Goal: Information Seeking & Learning: Find specific fact

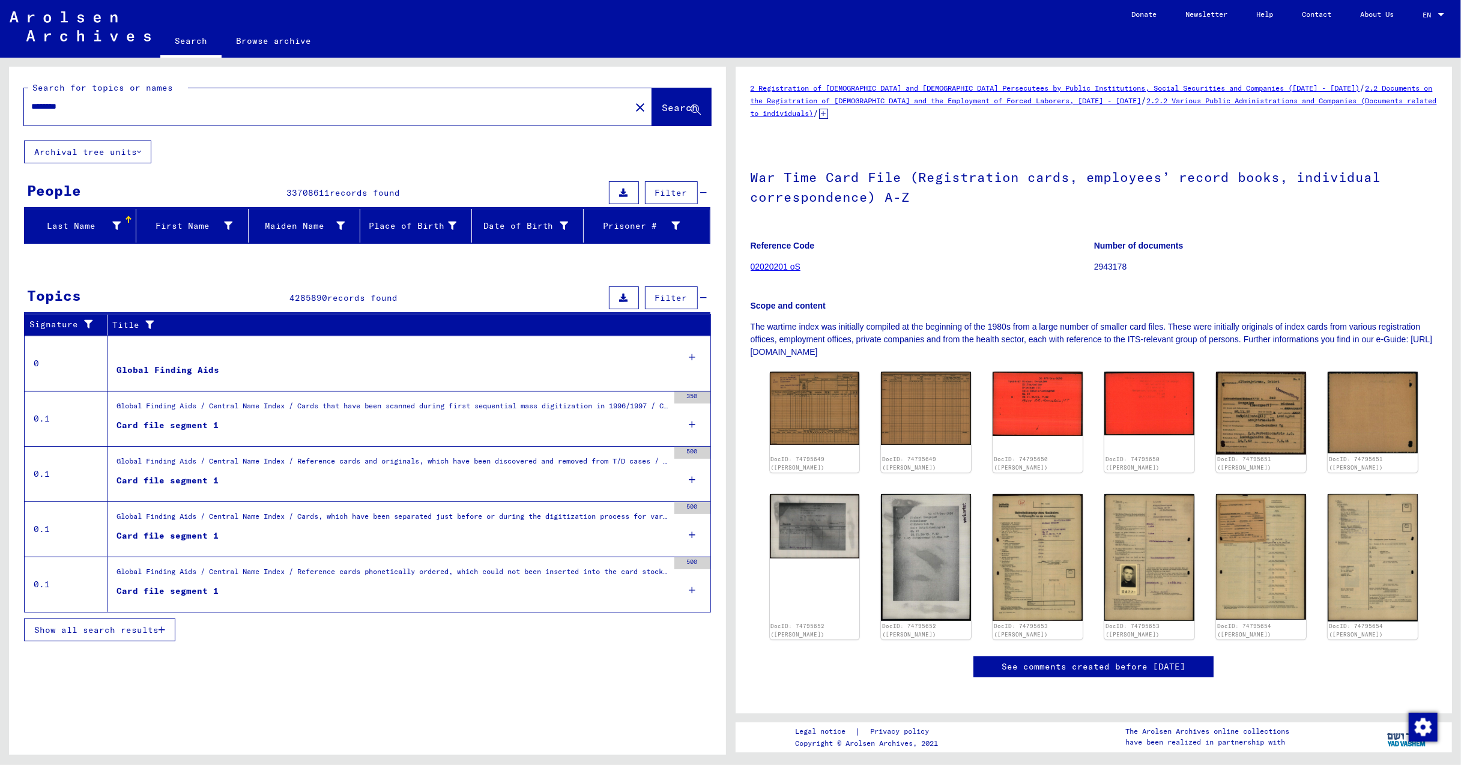
click at [89, 99] on div "********" at bounding box center [323, 106] width 599 height 27
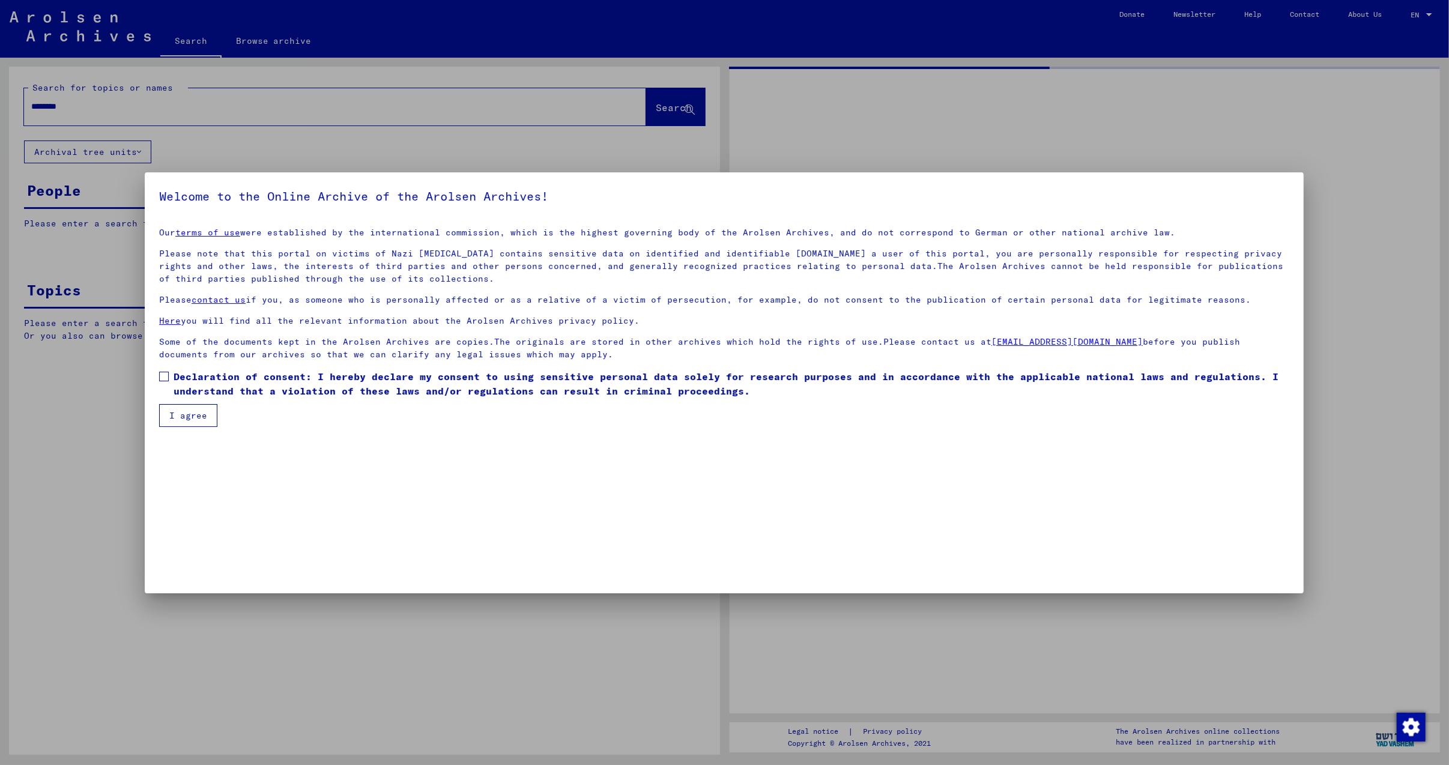
click at [659, 106] on div at bounding box center [724, 382] width 1449 height 765
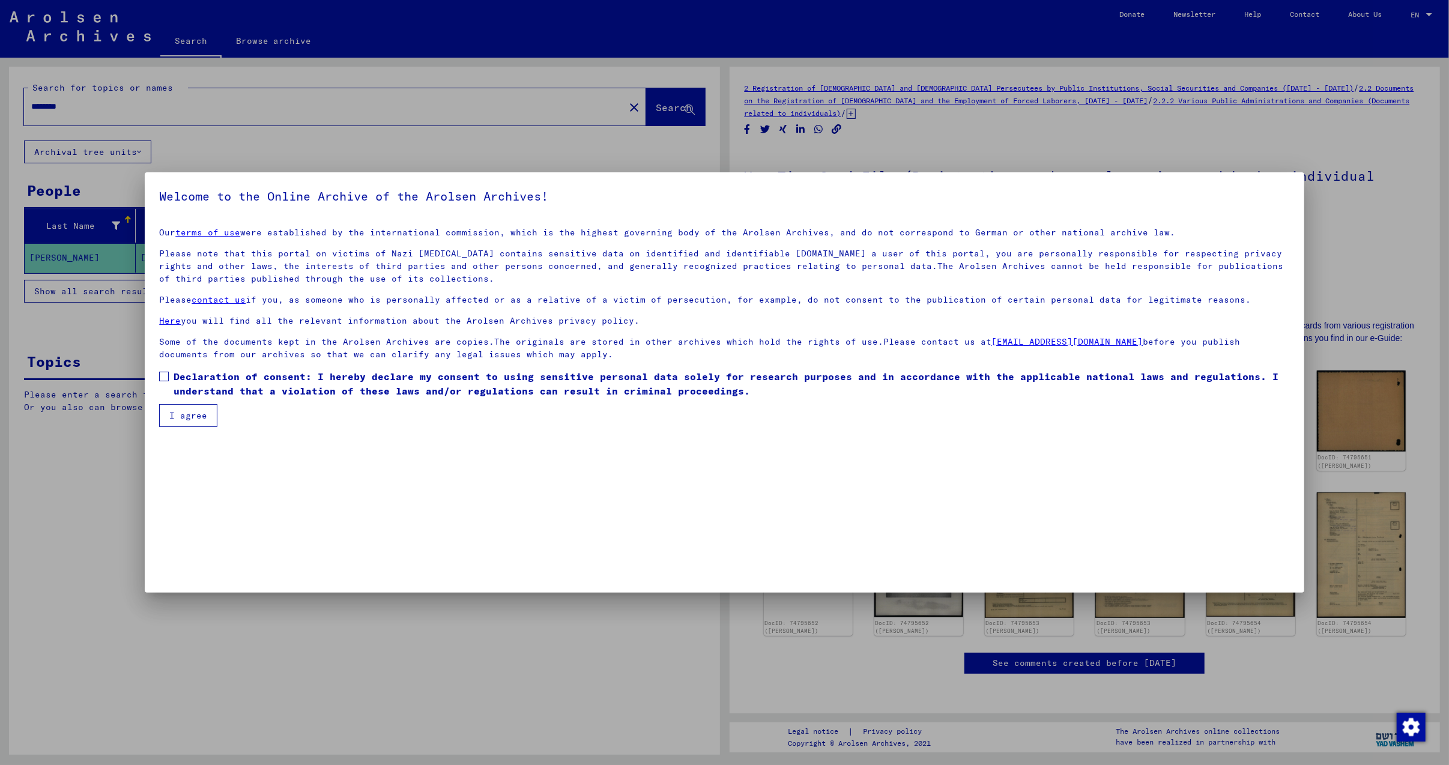
click at [183, 415] on button "I agree" at bounding box center [188, 415] width 58 height 23
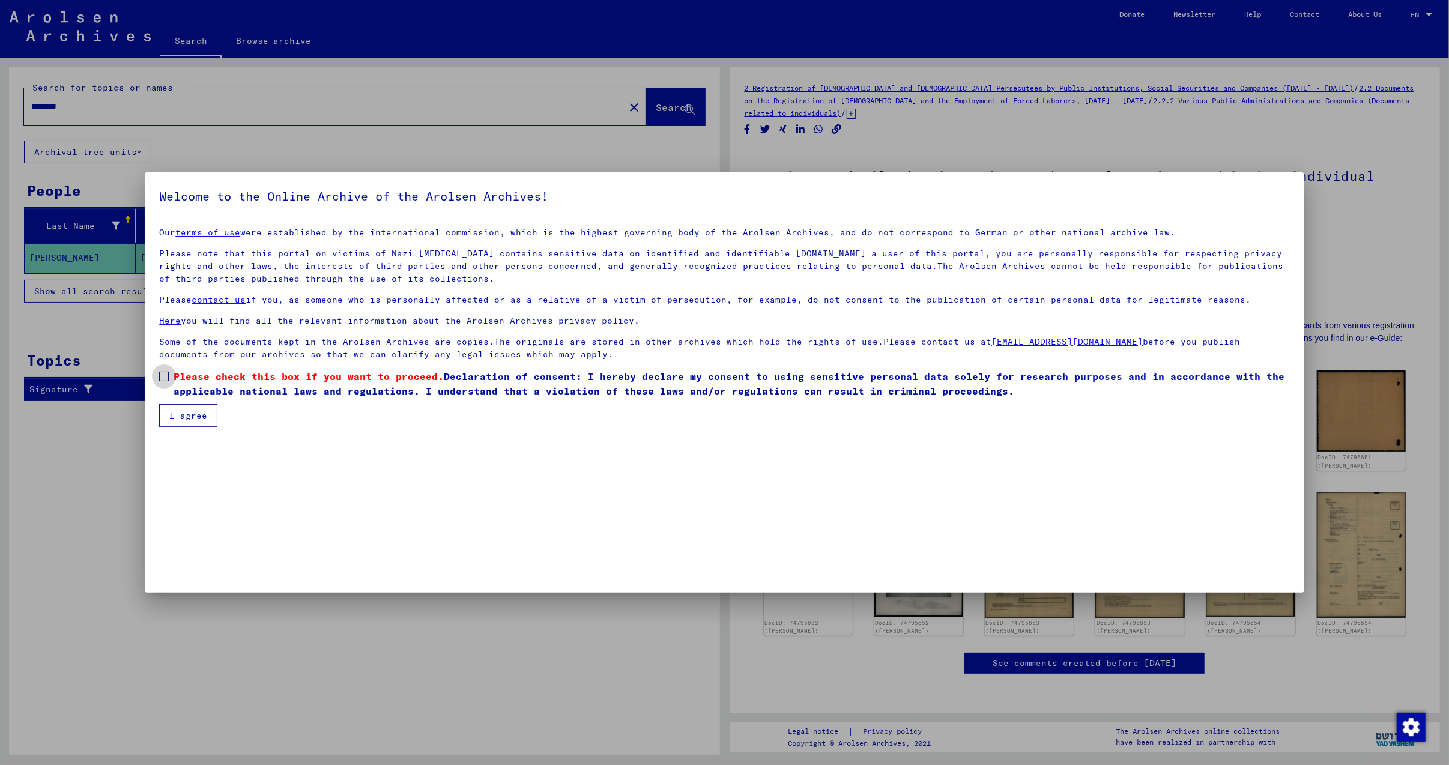
click at [159, 372] on span at bounding box center [164, 377] width 10 height 10
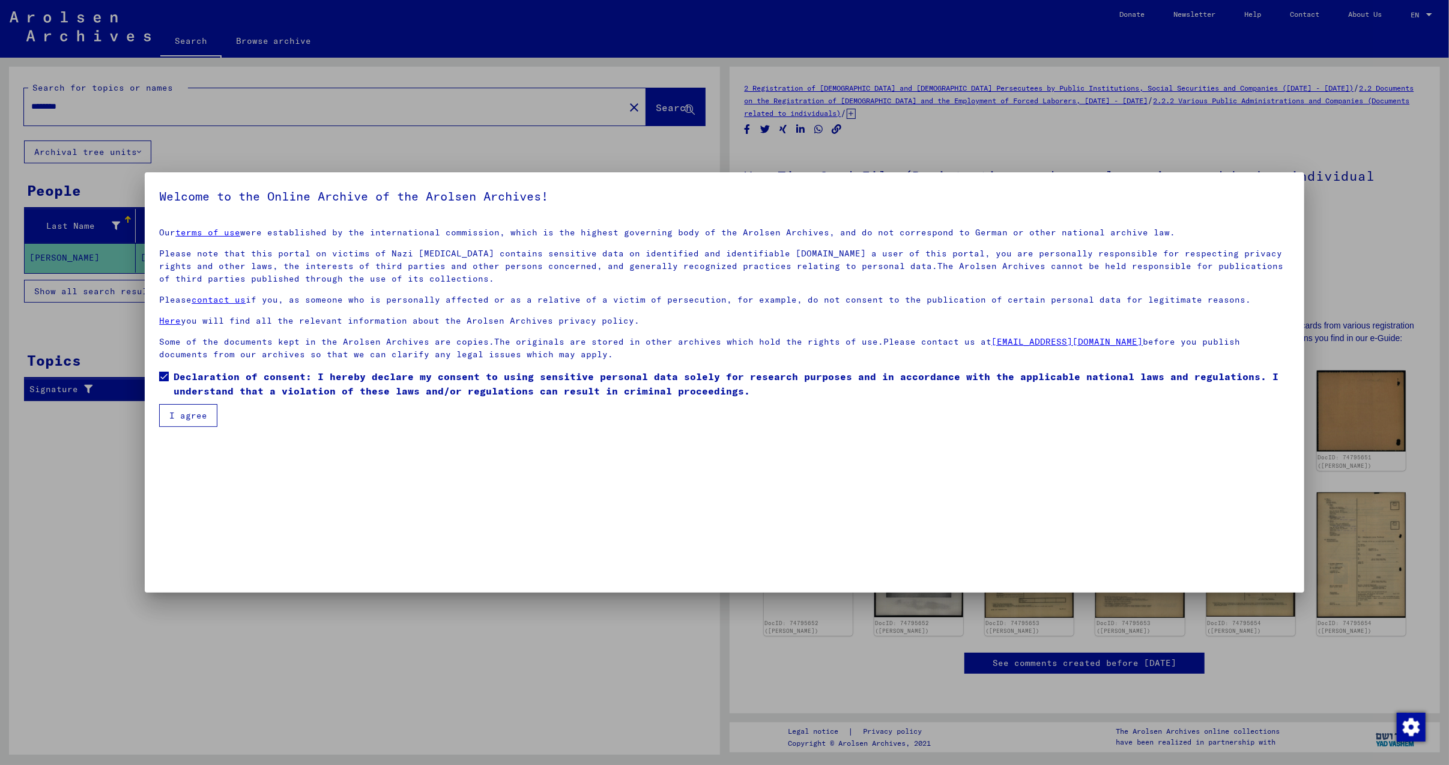
click at [188, 417] on button "I agree" at bounding box center [188, 415] width 58 height 23
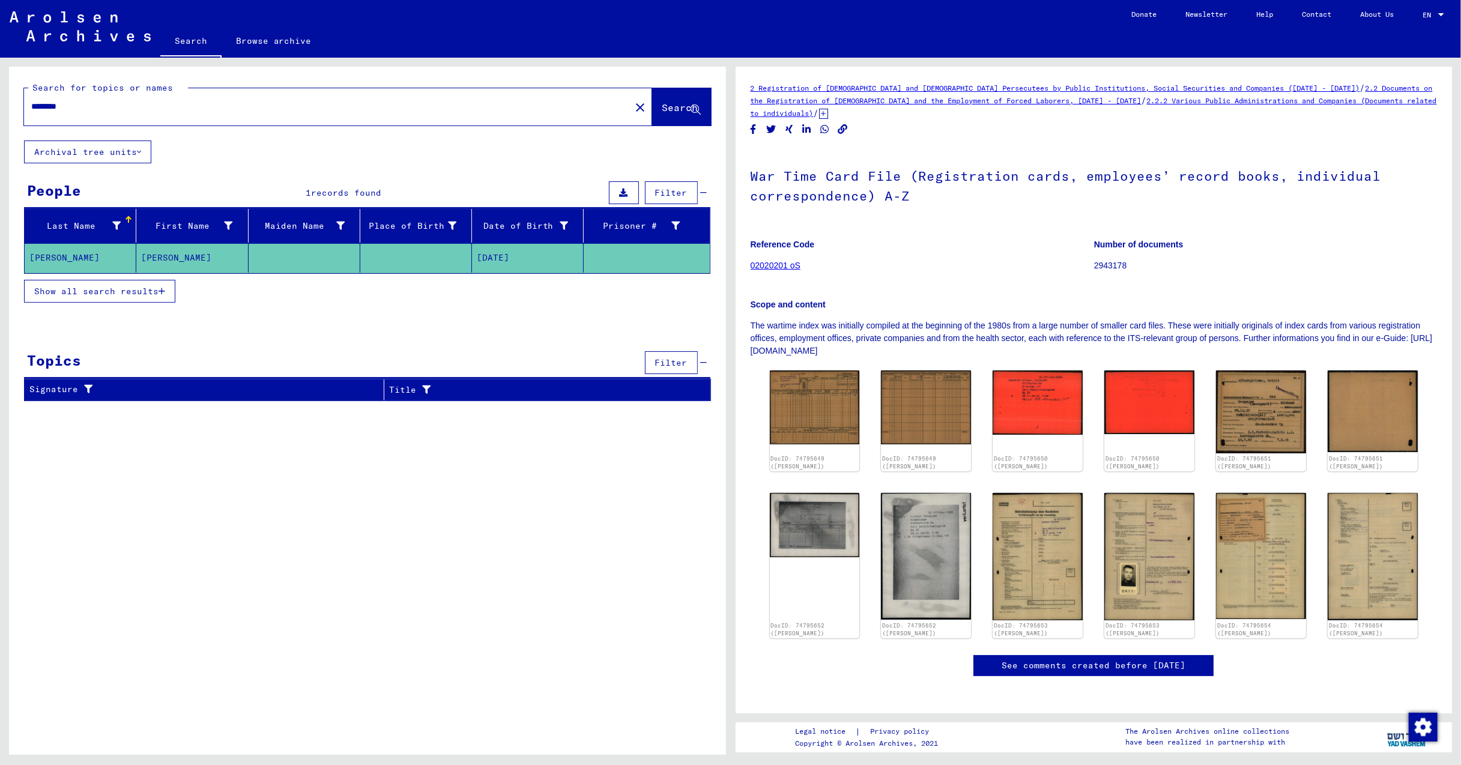
click at [97, 107] on input "********" at bounding box center [327, 106] width 592 height 13
type input "*"
click at [662, 104] on span "Search" at bounding box center [680, 107] width 36 height 12
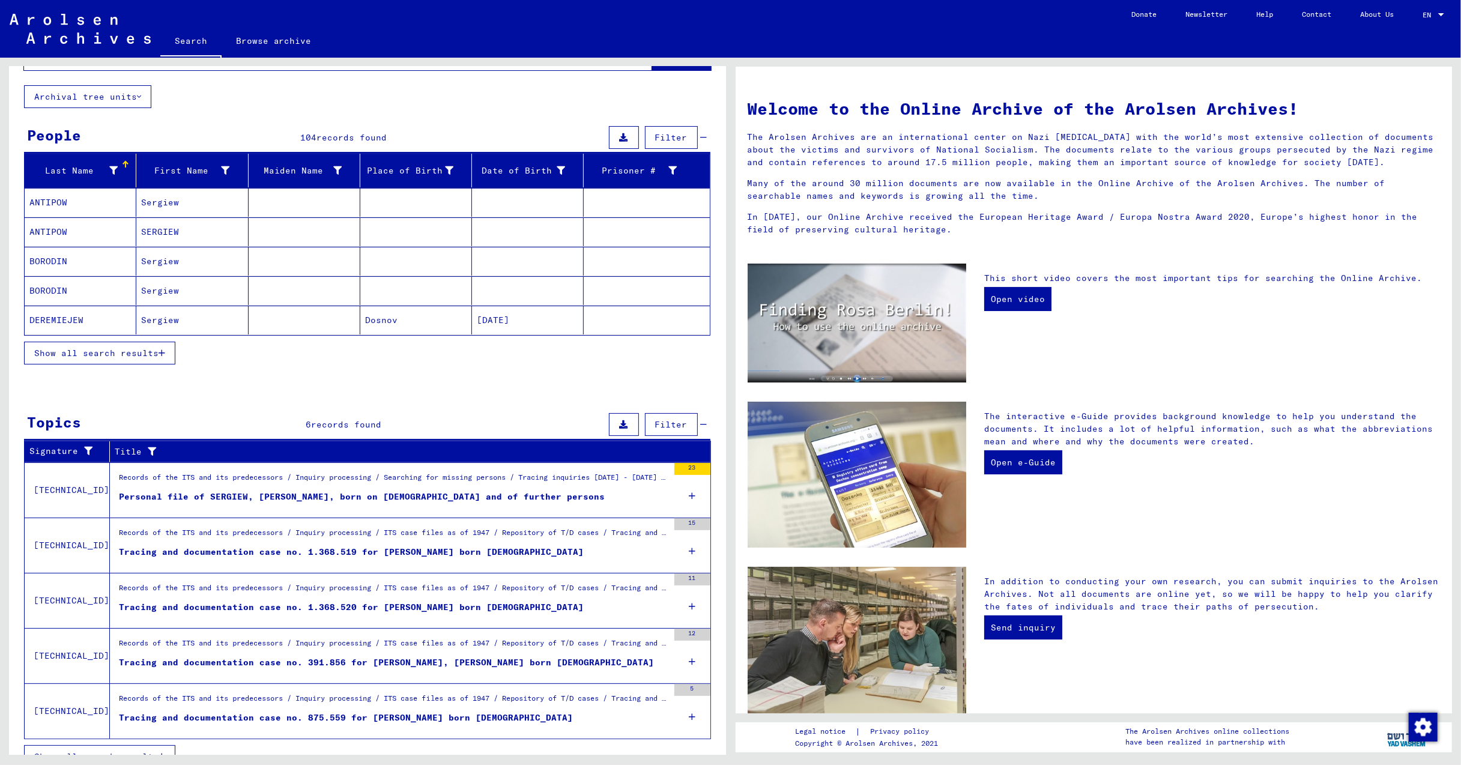
scroll to position [78, 0]
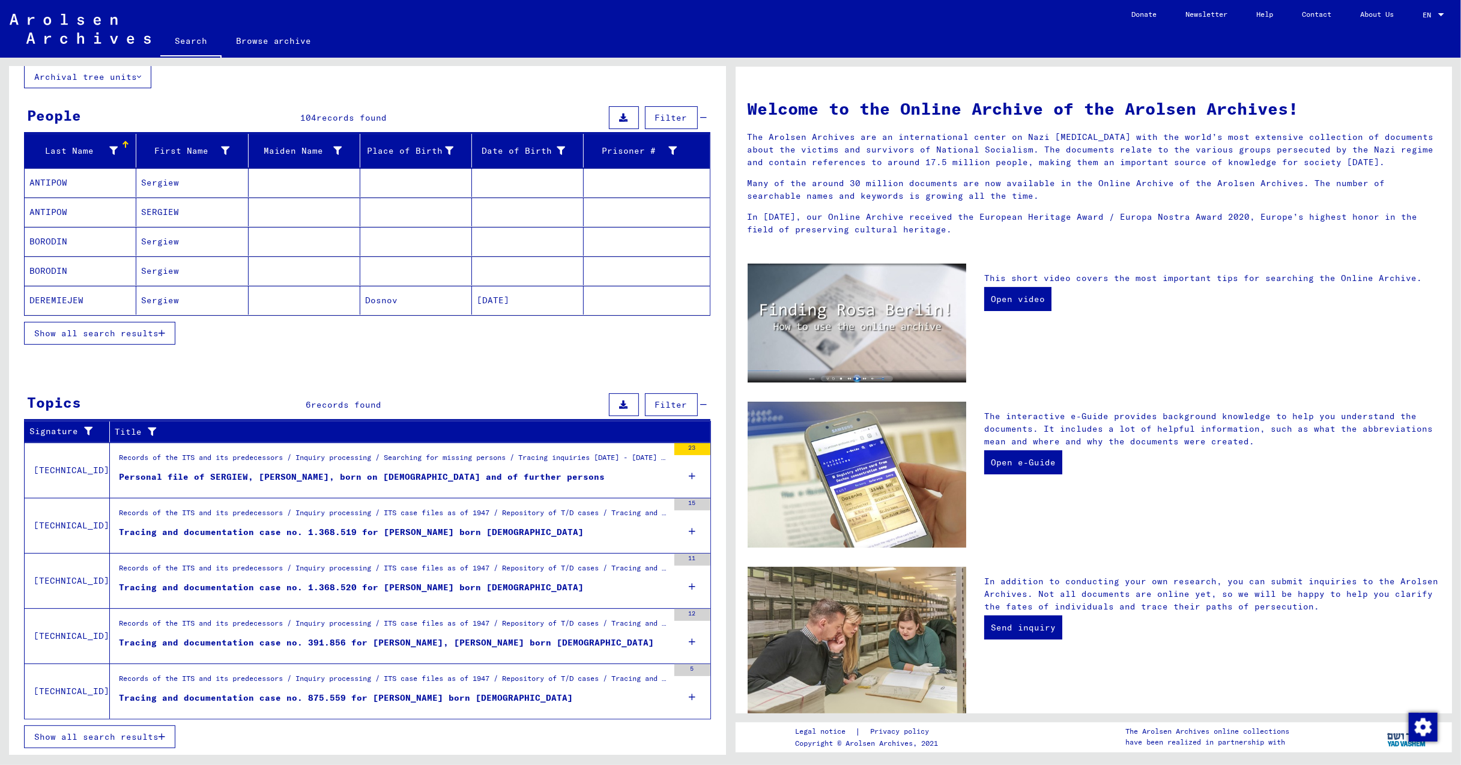
click at [241, 473] on div "Personal file of SERGIEW, [PERSON_NAME], born on [DEMOGRAPHIC_DATA] and of furt…" at bounding box center [362, 477] width 486 height 13
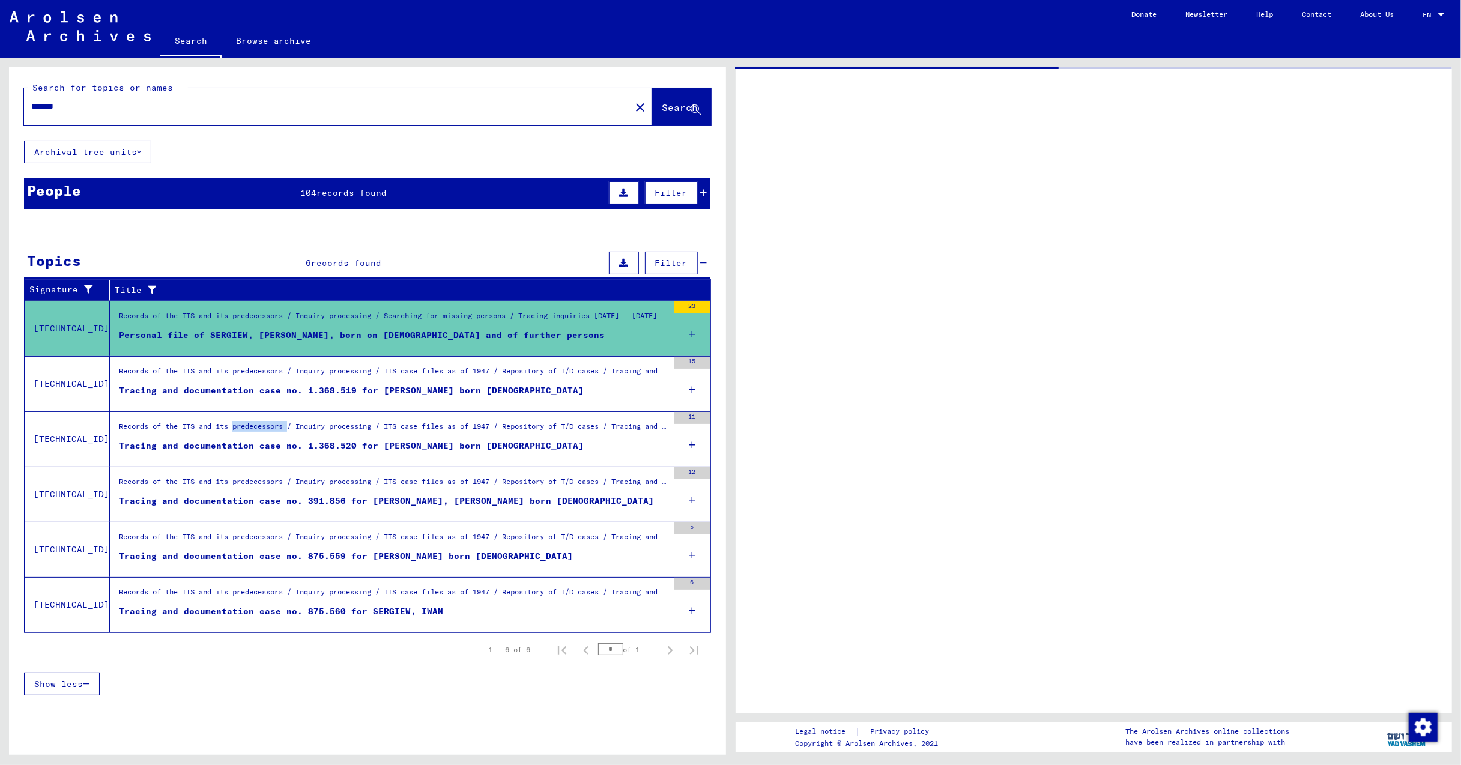
click at [241, 473] on tbody "[TECHNICAL_ID] Records of the ITS and its predecessors / Inquiry processing / S…" at bounding box center [368, 466] width 686 height 331
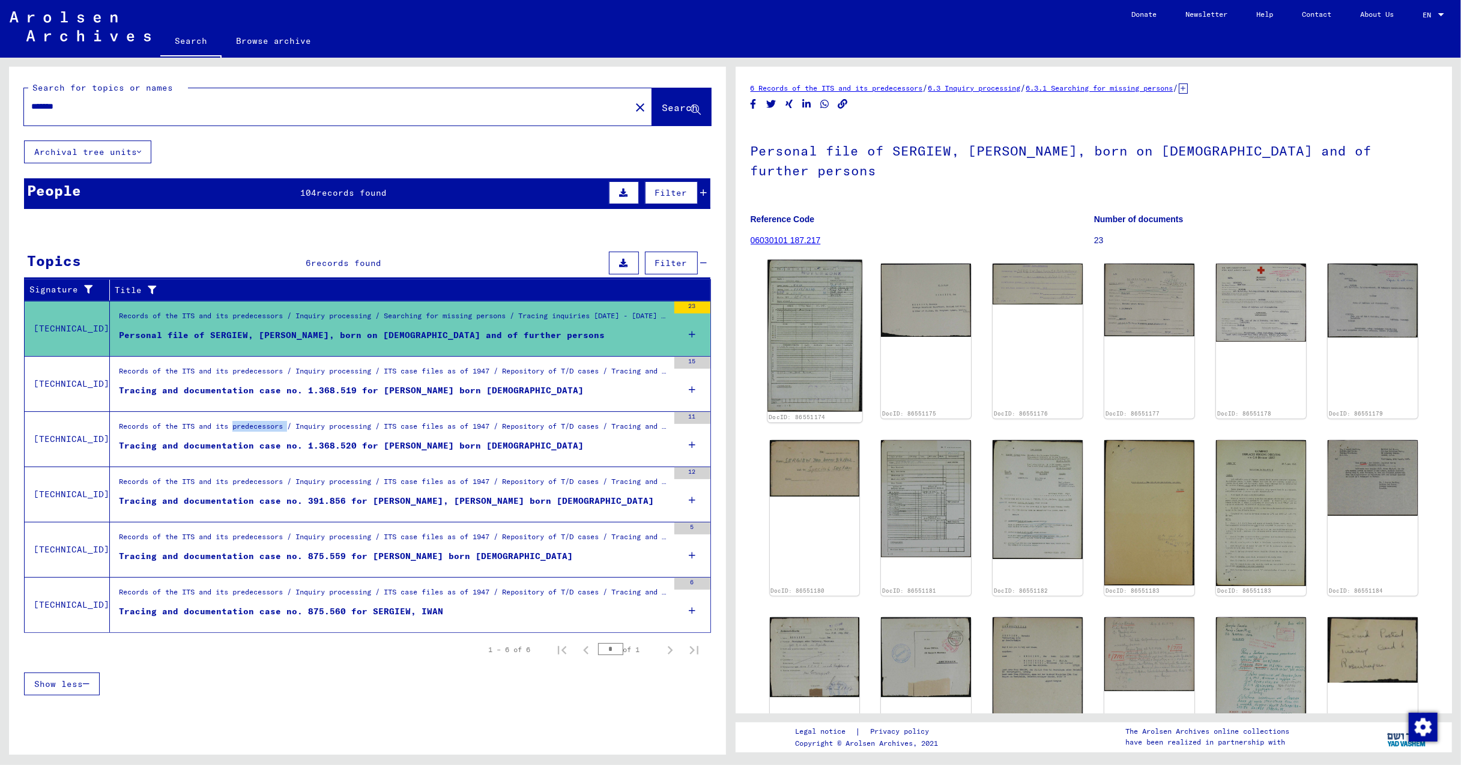
click at [812, 319] on img at bounding box center [814, 336] width 94 height 152
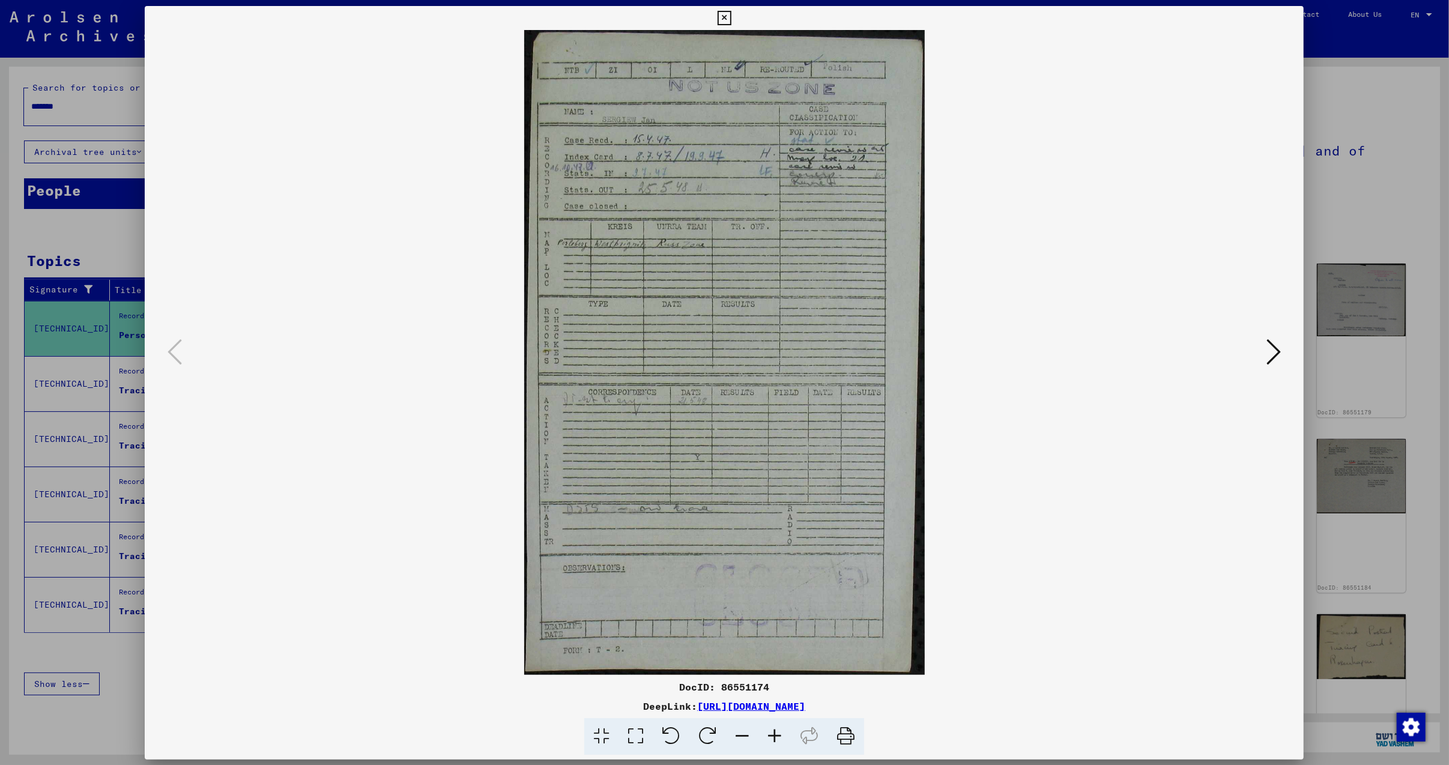
click at [812, 319] on img at bounding box center [724, 352] width 1077 height 645
click at [1272, 344] on icon at bounding box center [1274, 351] width 14 height 29
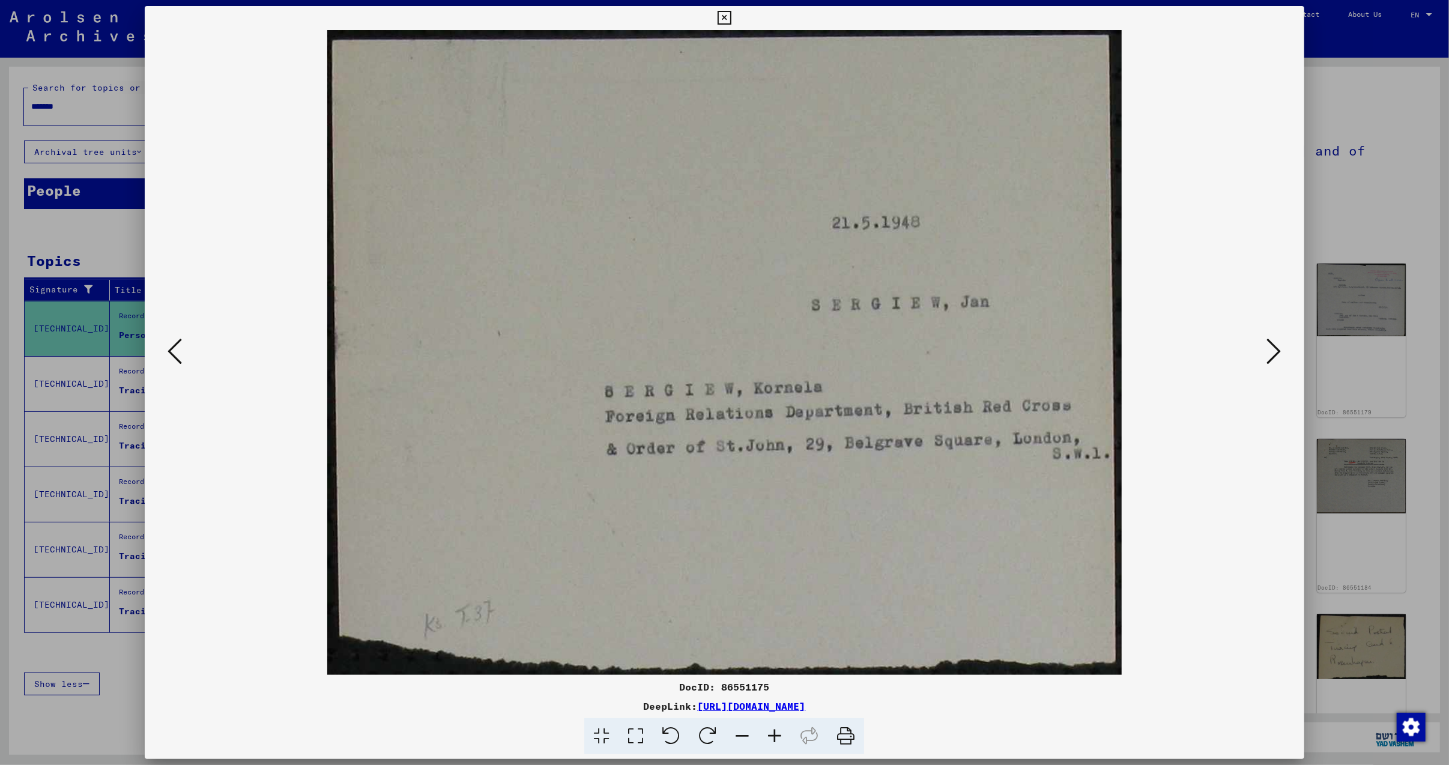
click at [1272, 346] on icon at bounding box center [1274, 351] width 14 height 29
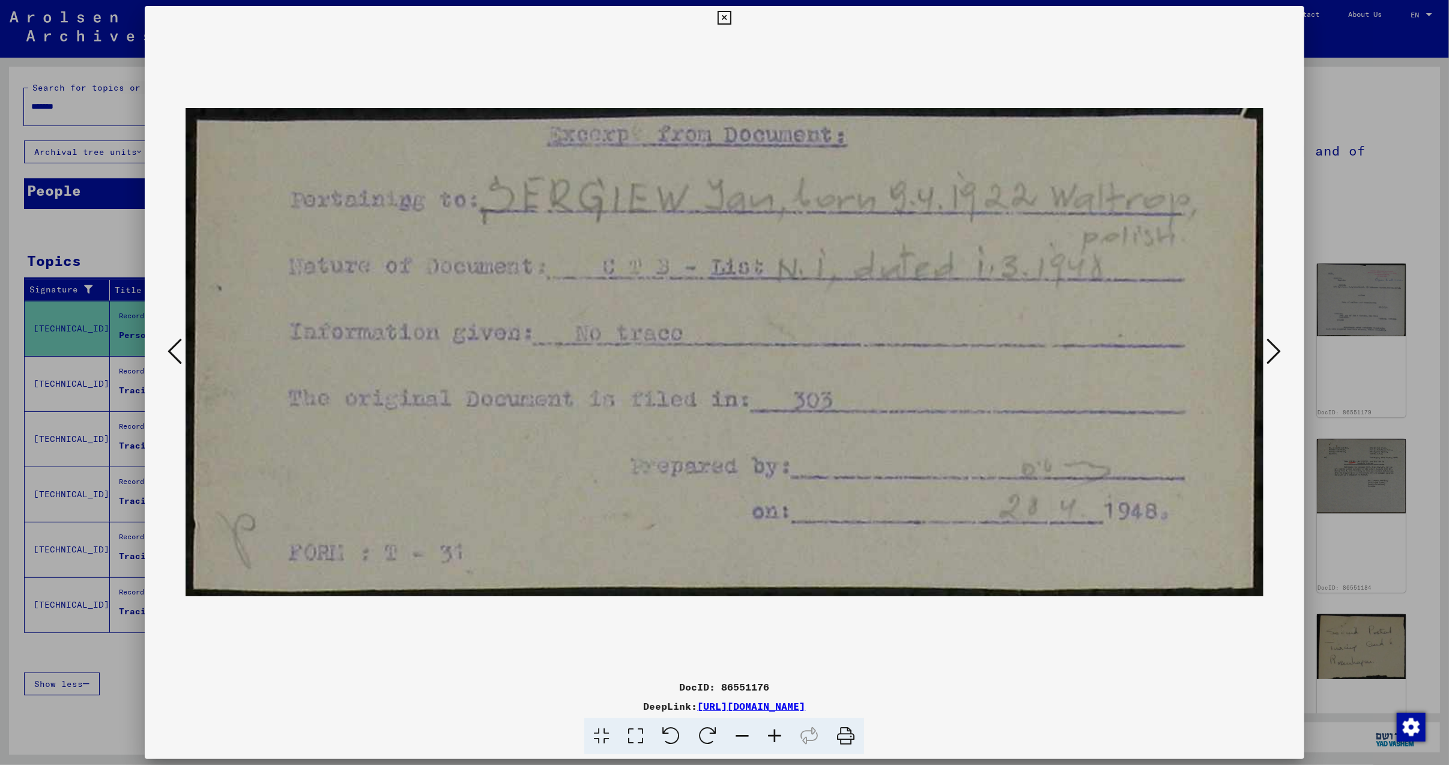
click at [1272, 346] on icon at bounding box center [1274, 351] width 14 height 29
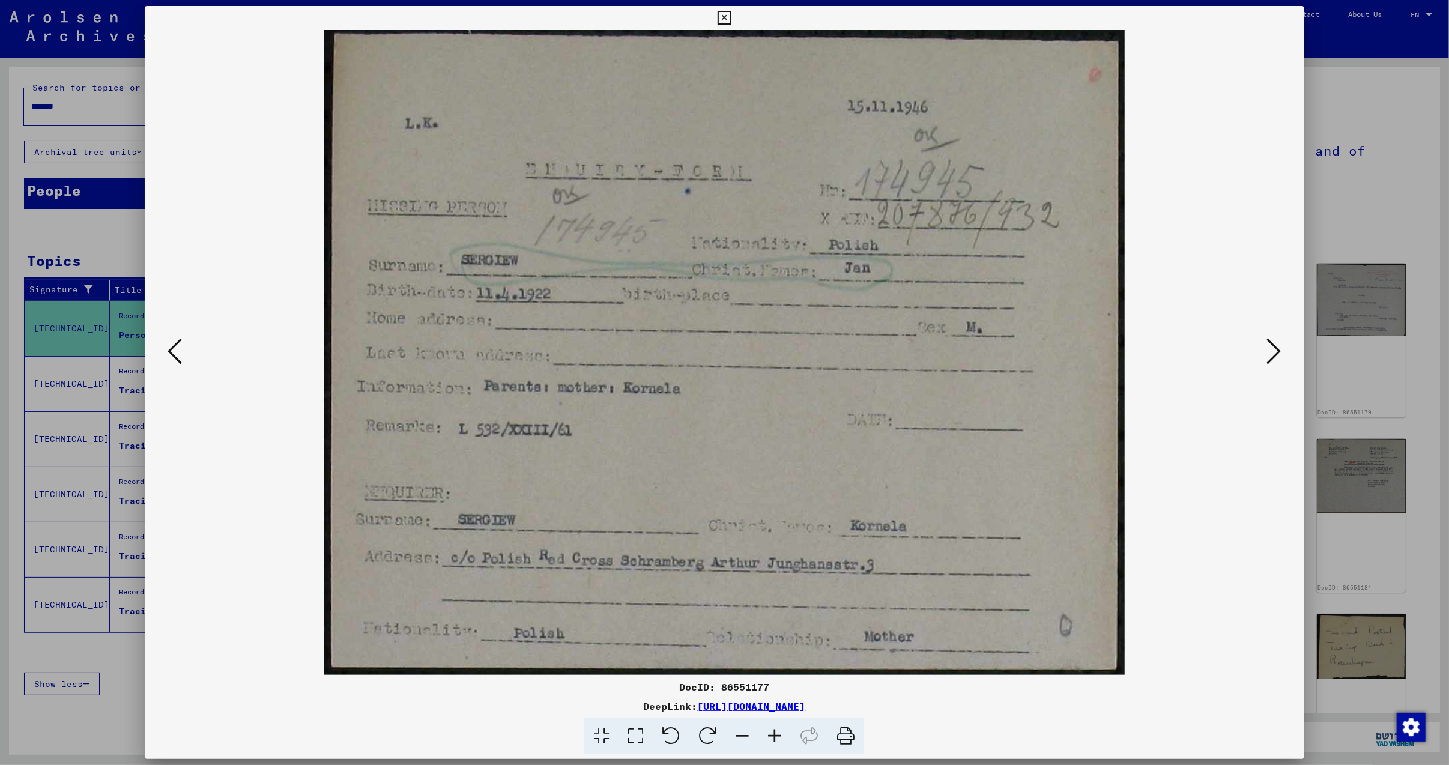
click at [1272, 346] on icon at bounding box center [1274, 351] width 14 height 29
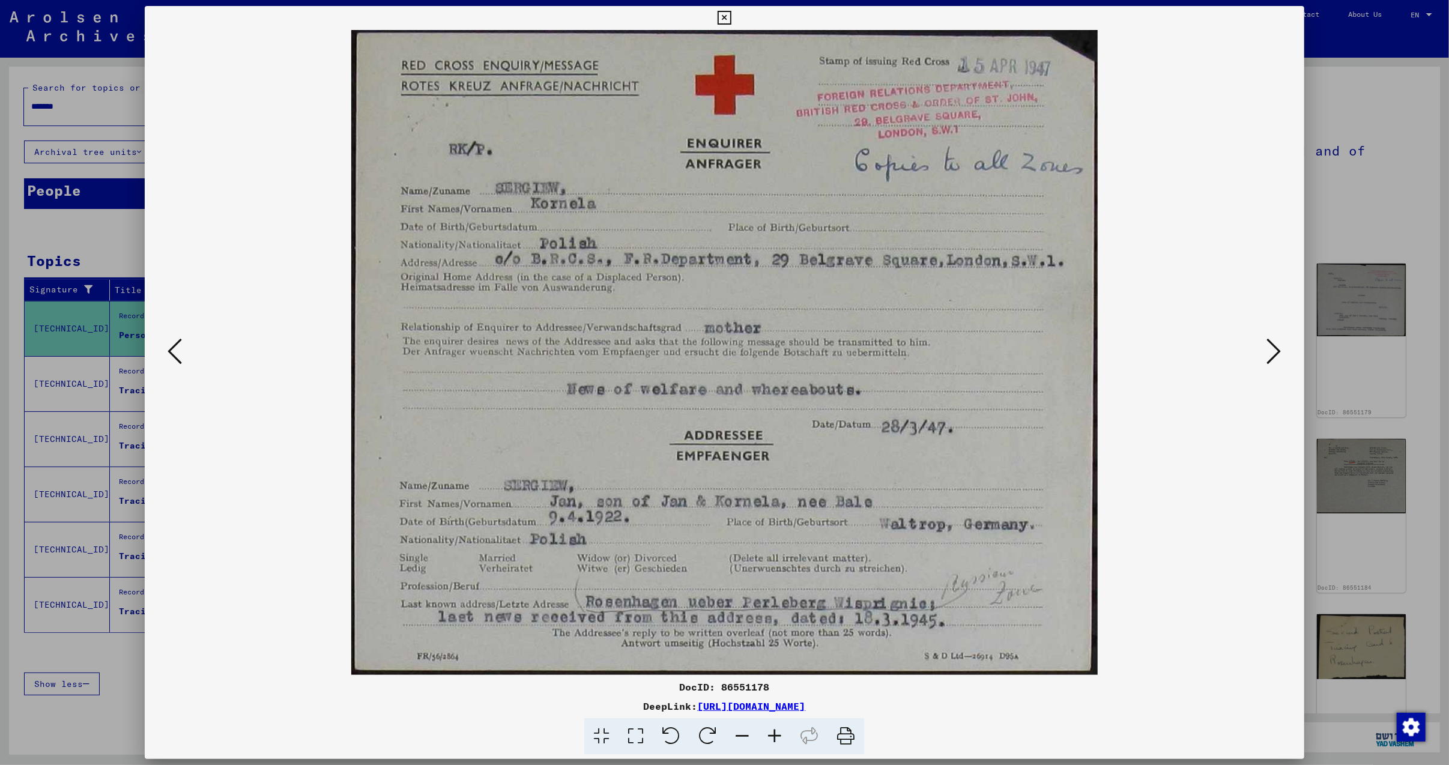
click at [1261, 349] on img at bounding box center [724, 352] width 1077 height 645
click at [1270, 351] on button at bounding box center [1274, 352] width 22 height 34
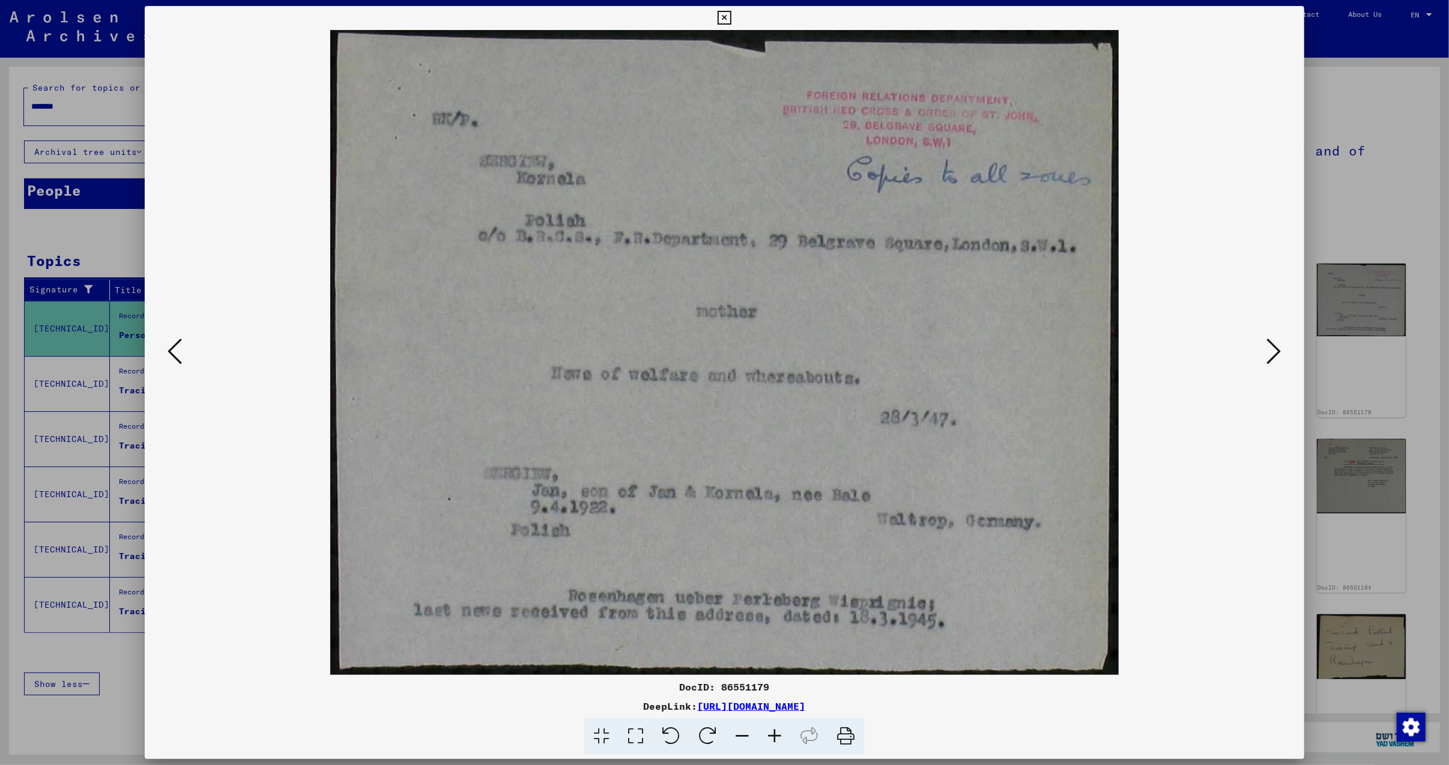
click at [1274, 351] on icon at bounding box center [1274, 351] width 14 height 29
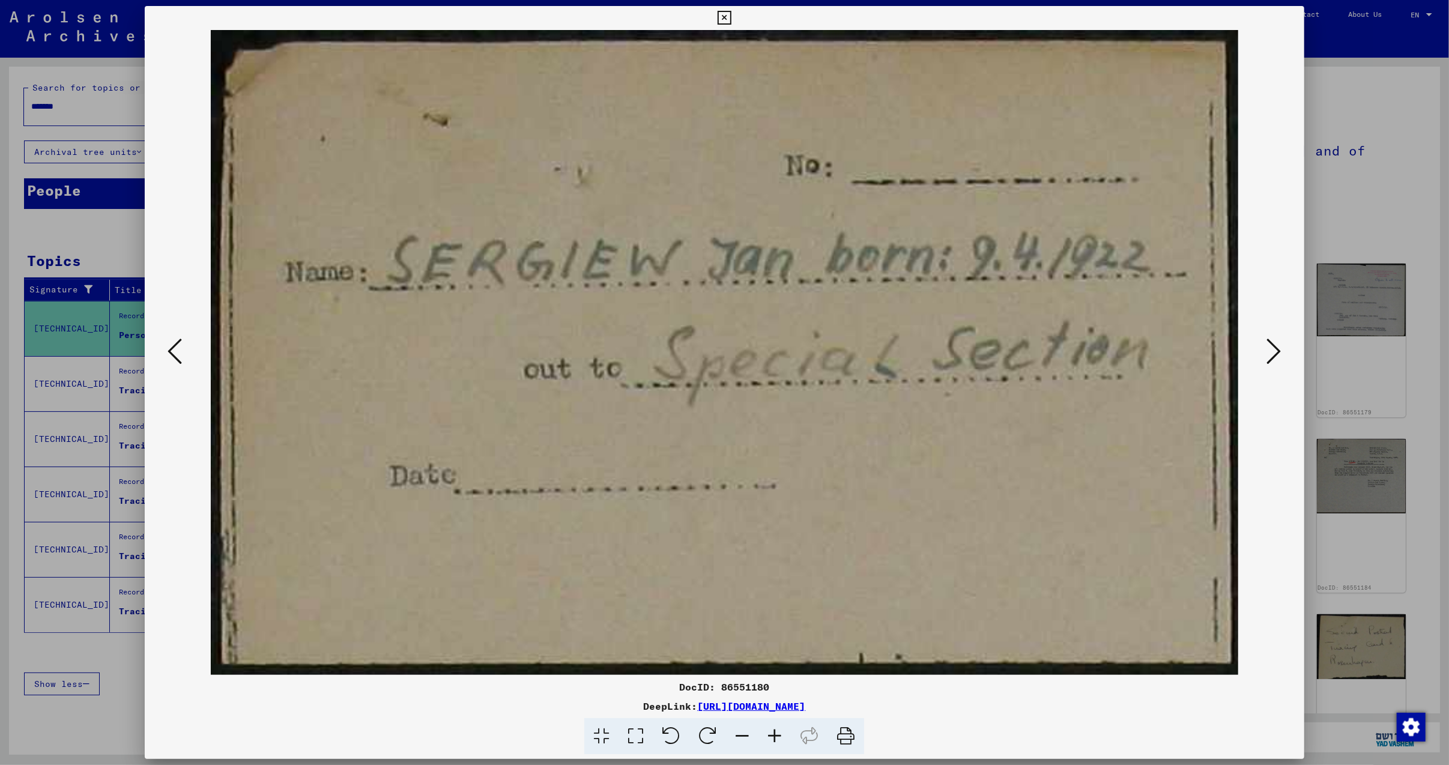
click at [1274, 351] on icon at bounding box center [1274, 351] width 14 height 29
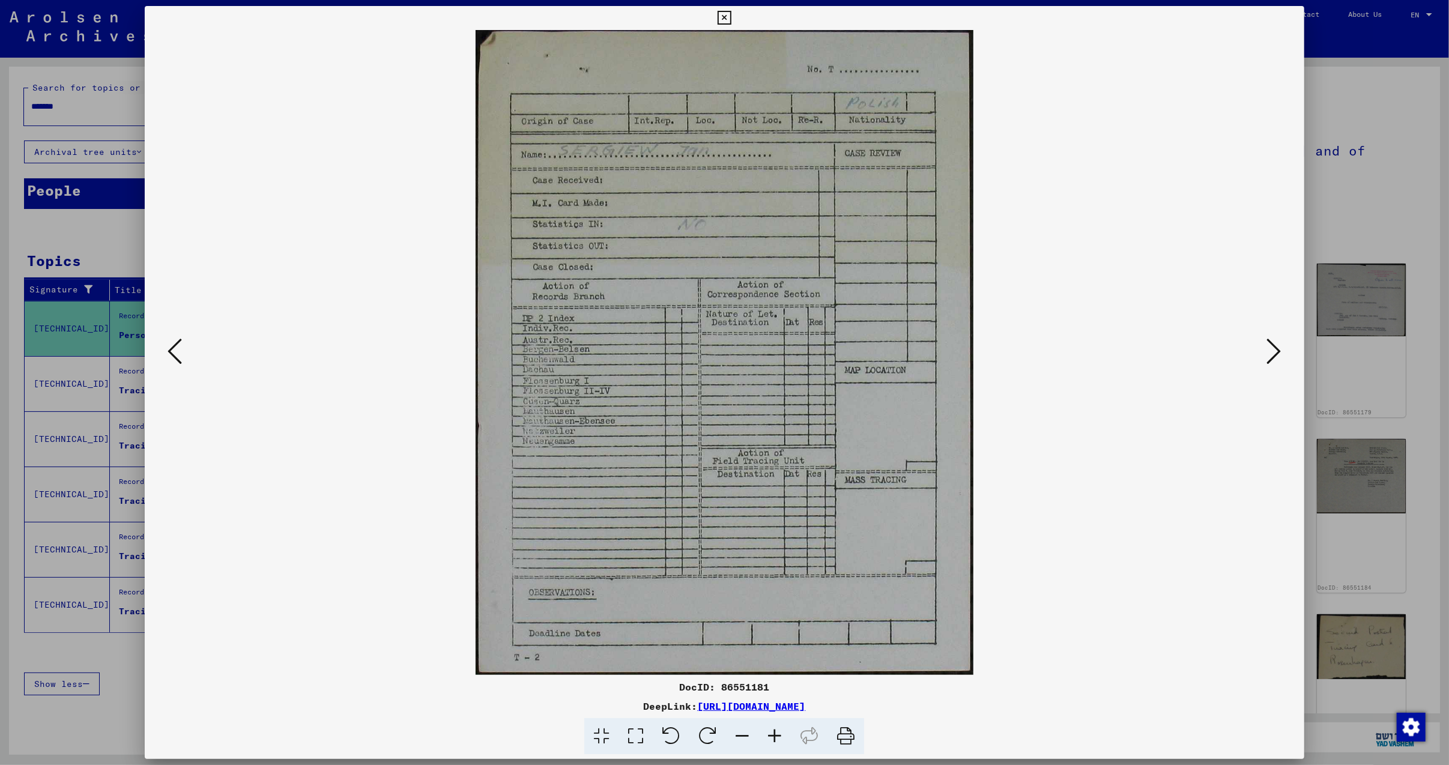
click at [1276, 344] on icon at bounding box center [1274, 351] width 14 height 29
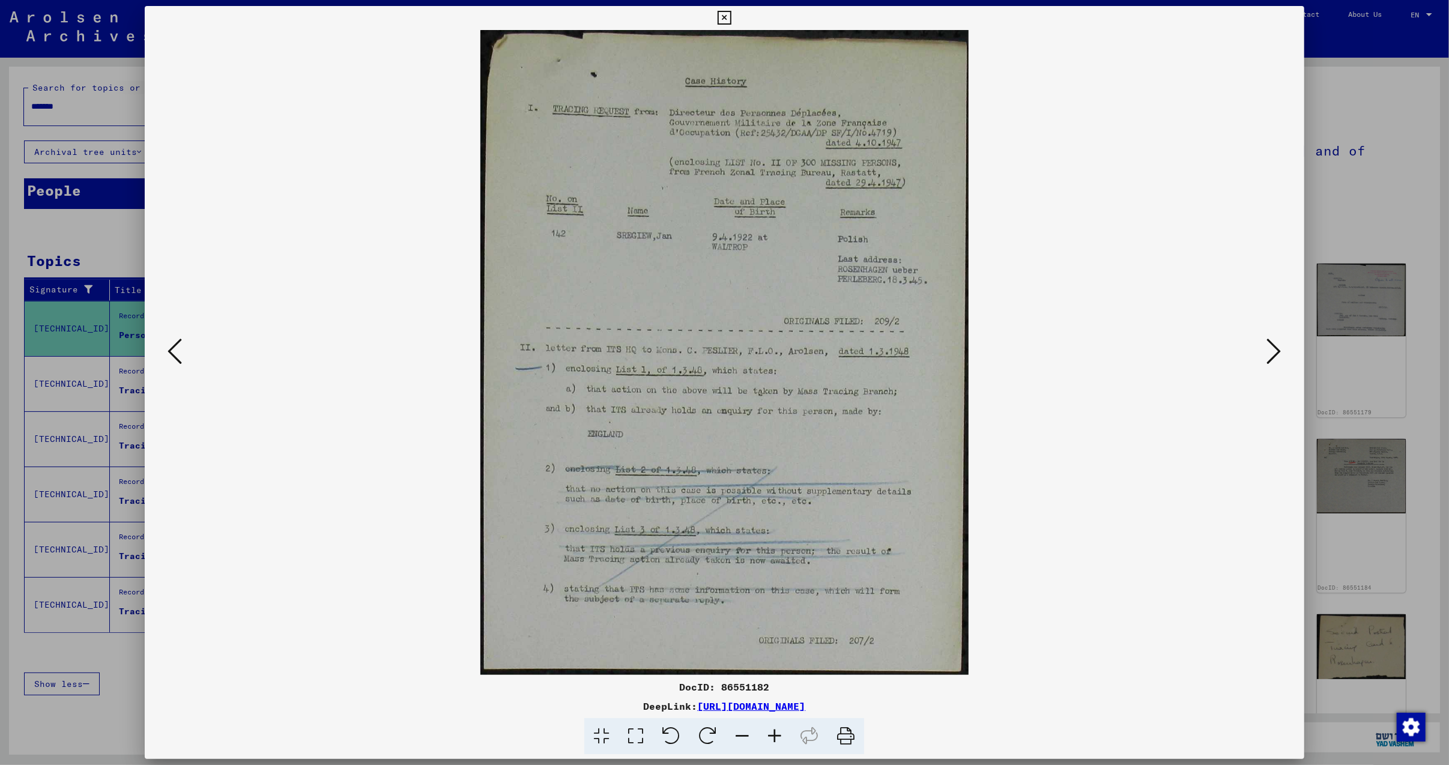
click at [1278, 346] on icon at bounding box center [1274, 351] width 14 height 29
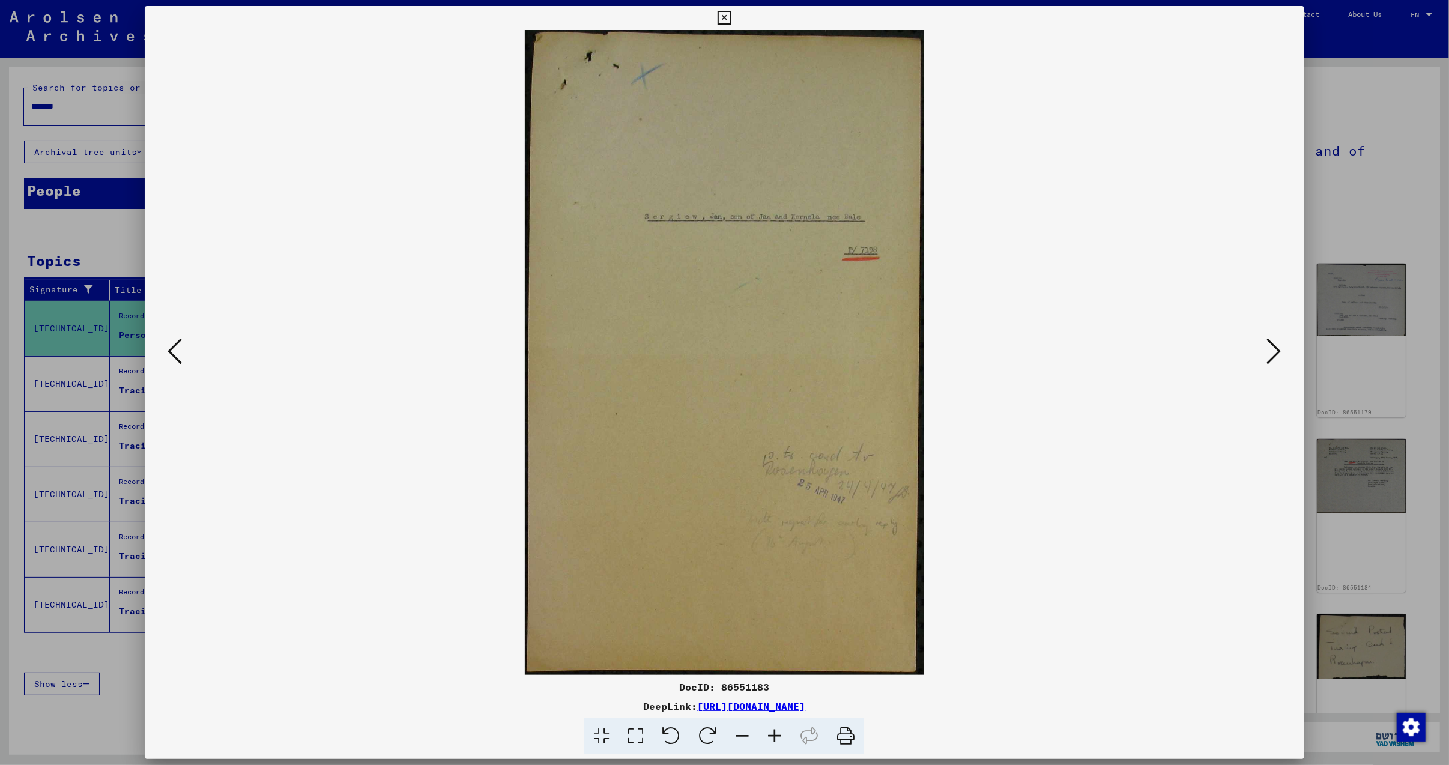
click at [1278, 346] on icon at bounding box center [1274, 351] width 14 height 29
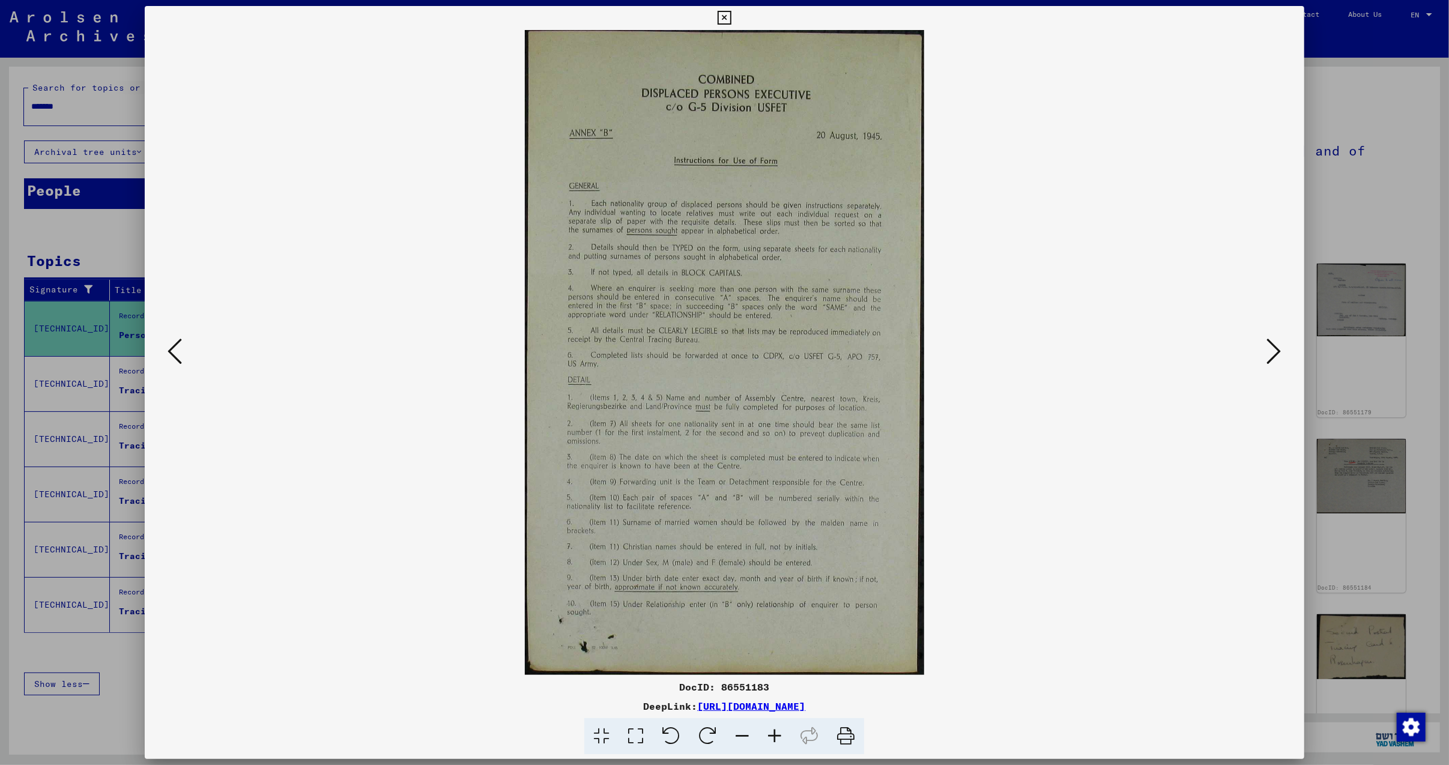
click at [1278, 346] on icon at bounding box center [1274, 351] width 14 height 29
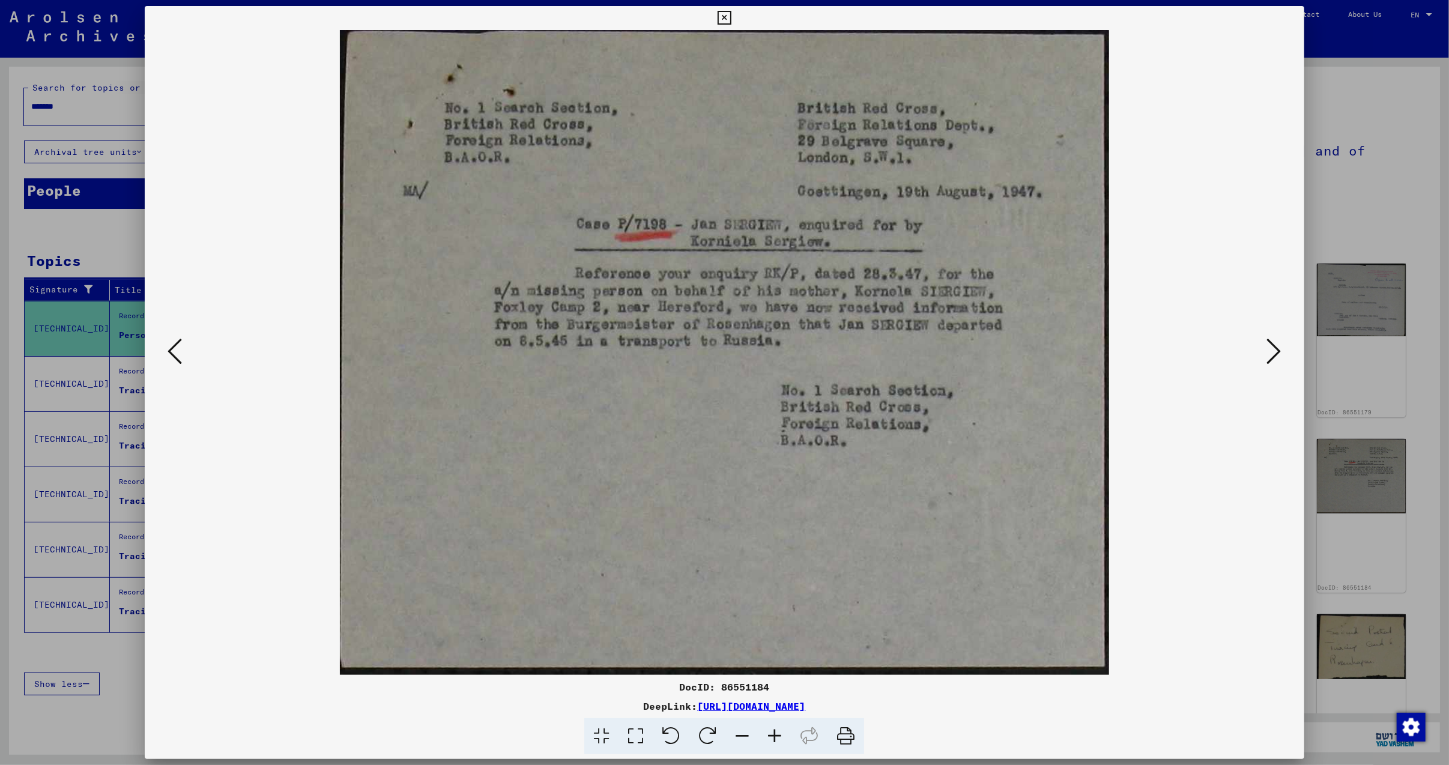
click at [1279, 346] on icon at bounding box center [1274, 351] width 14 height 29
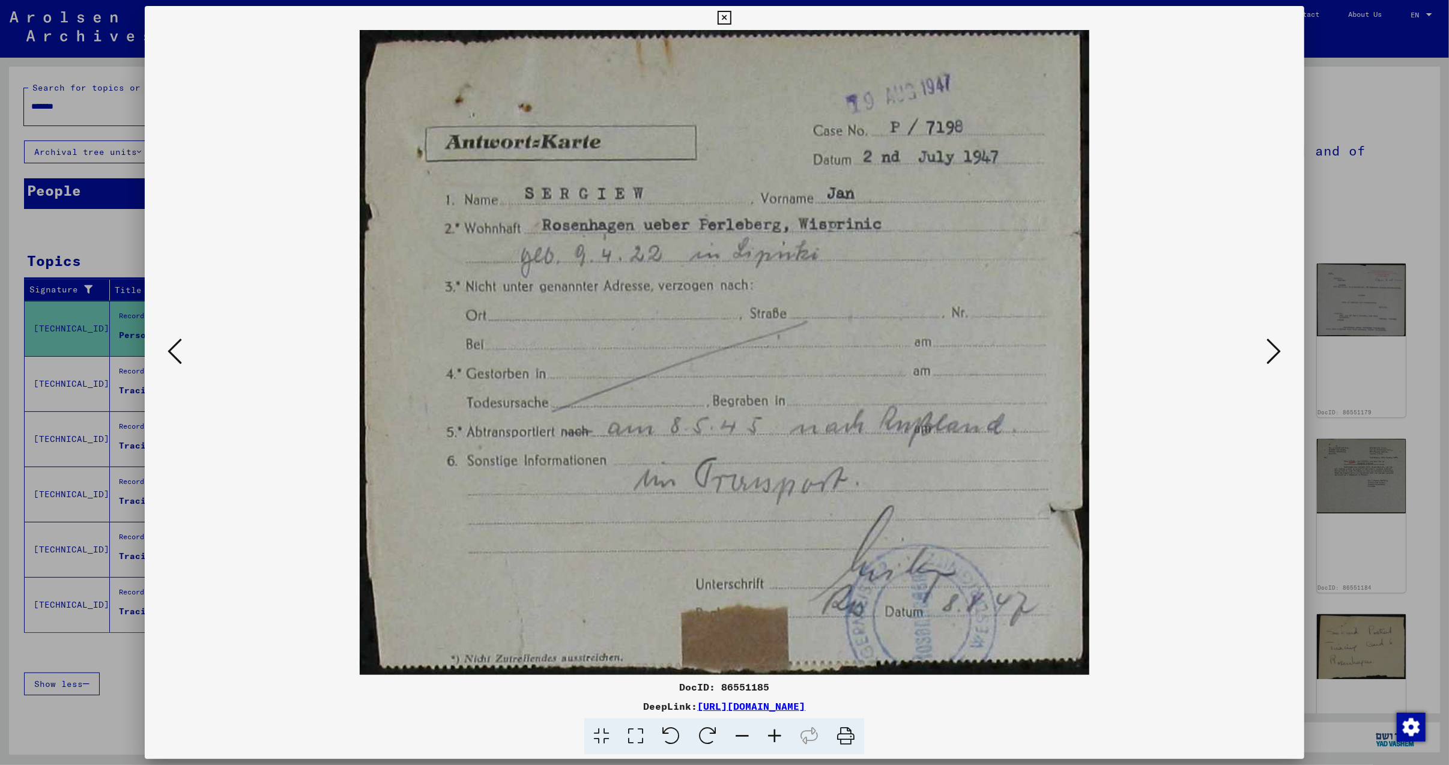
click at [1281, 346] on icon at bounding box center [1274, 351] width 14 height 29
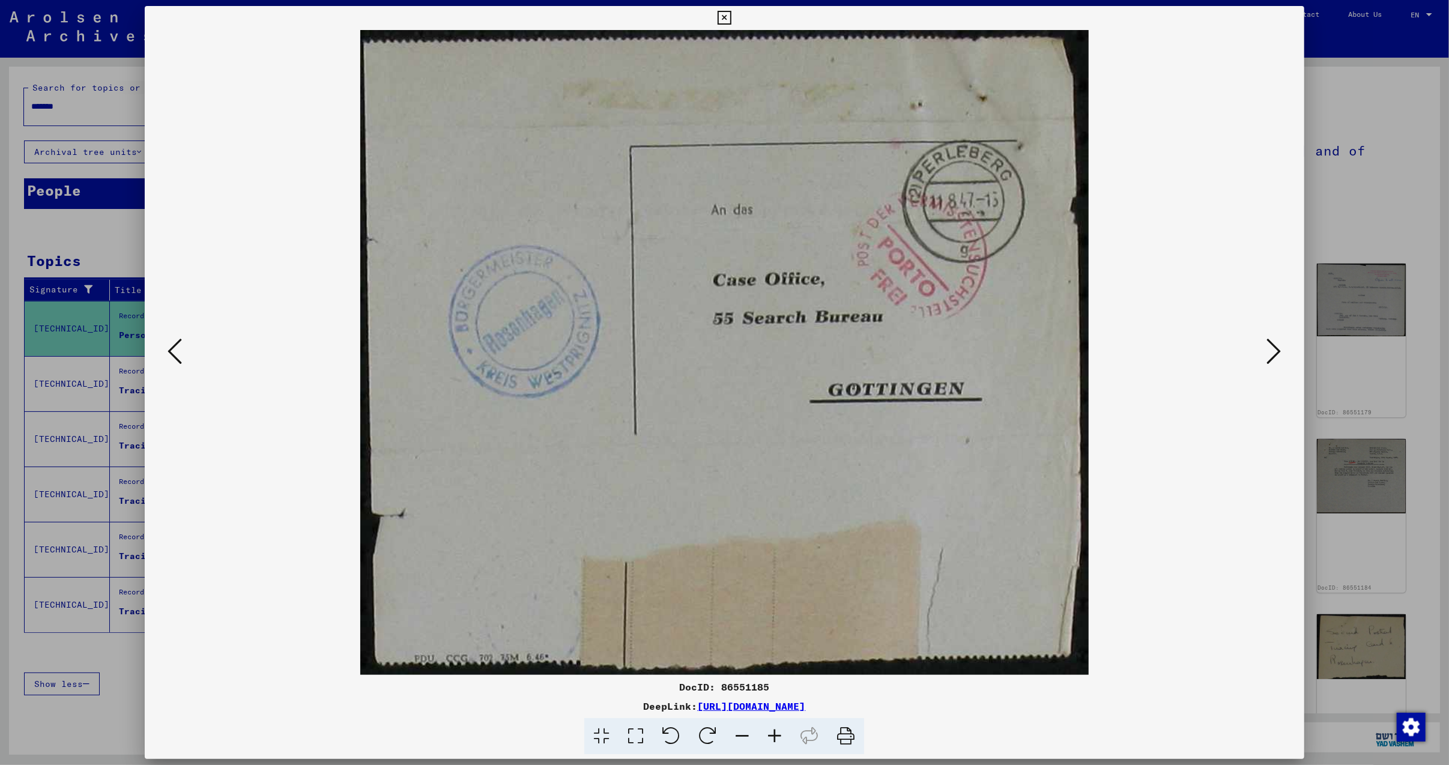
click at [1281, 346] on icon at bounding box center [1274, 351] width 14 height 29
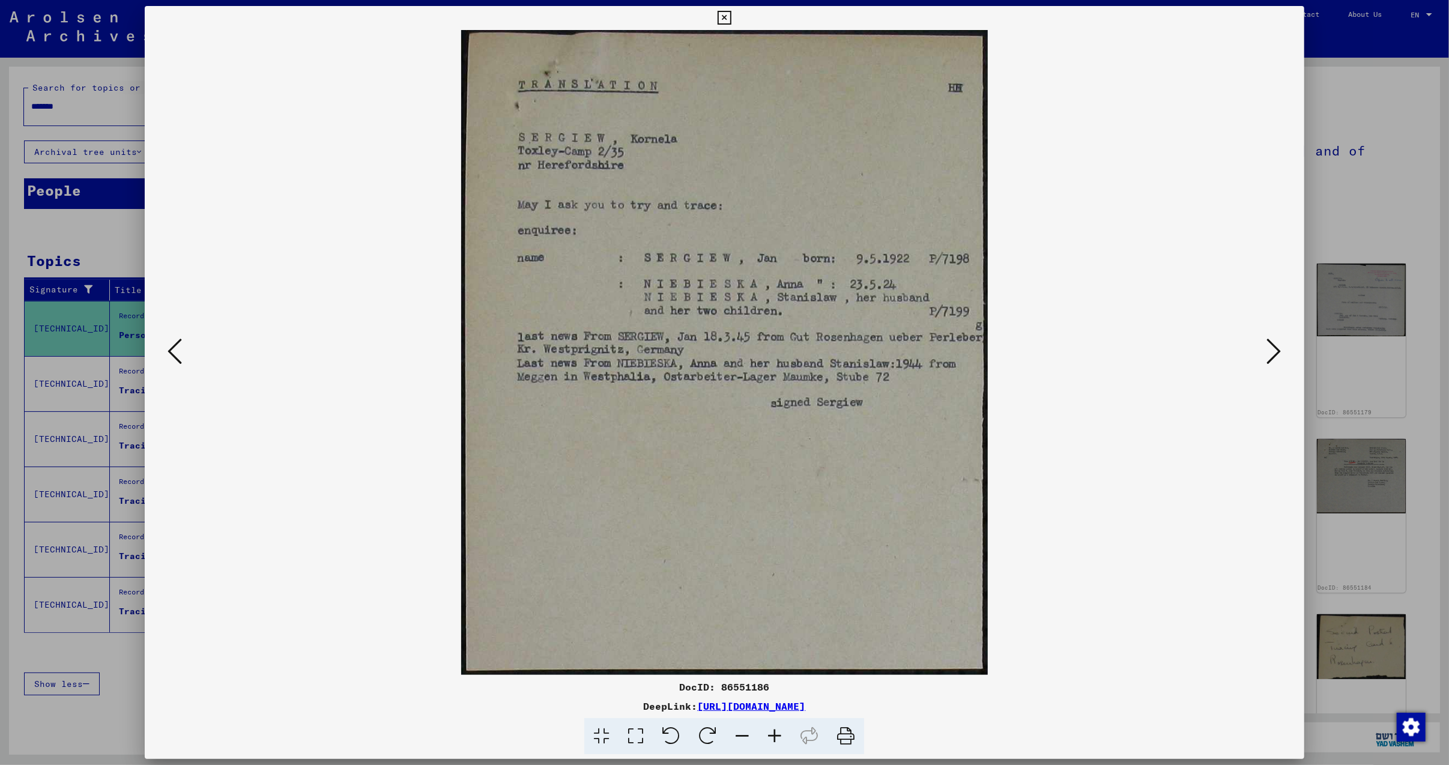
click at [1281, 349] on icon at bounding box center [1274, 351] width 14 height 29
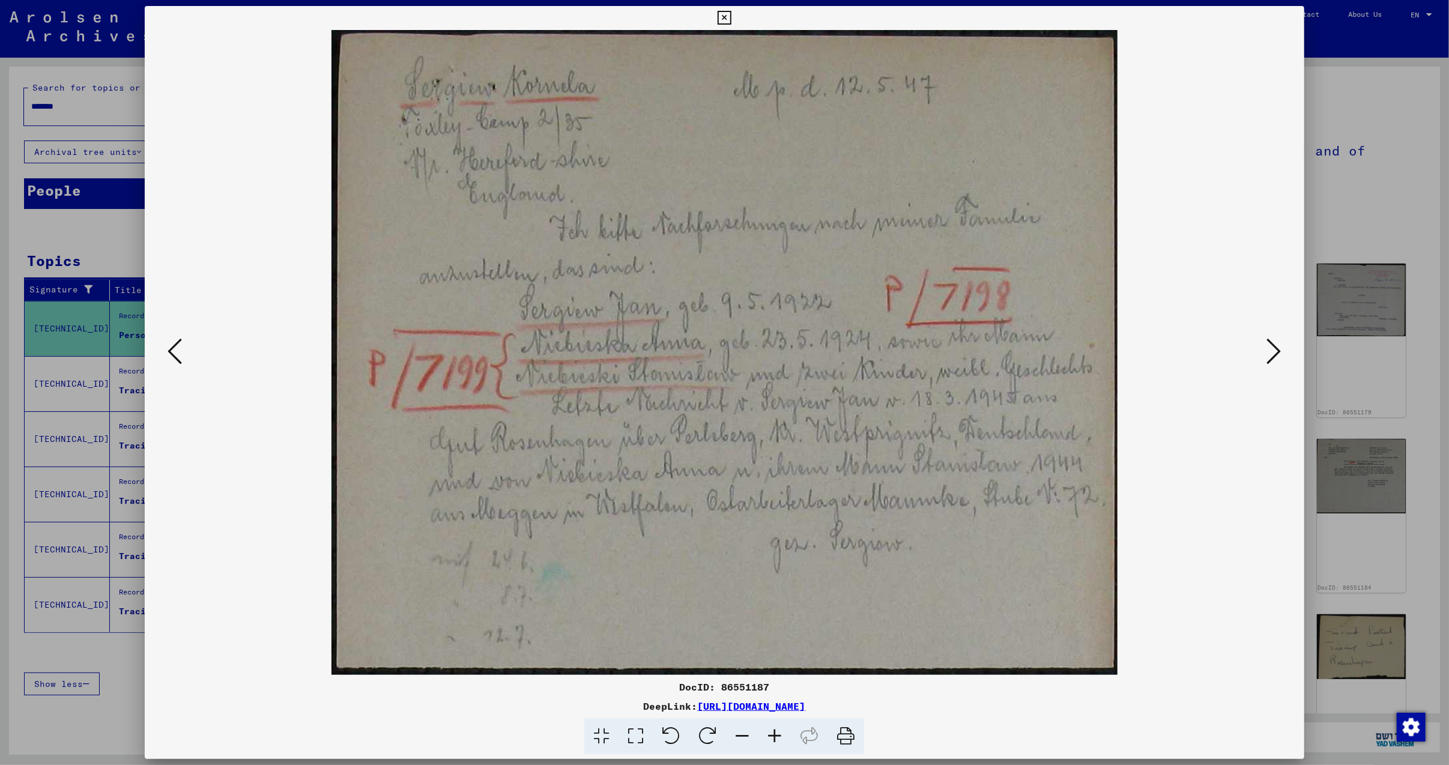
click at [1281, 349] on icon at bounding box center [1274, 351] width 14 height 29
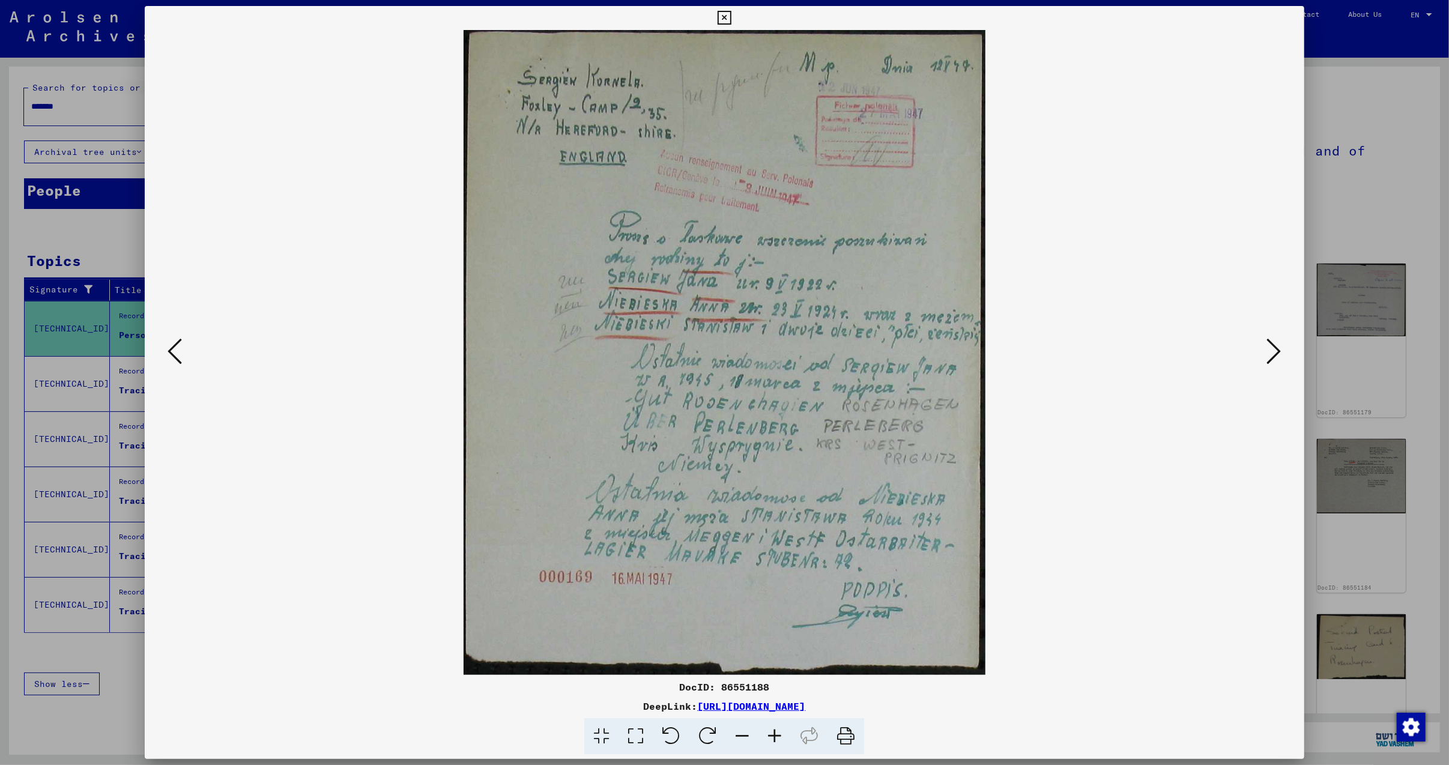
click at [1274, 351] on icon at bounding box center [1274, 351] width 14 height 29
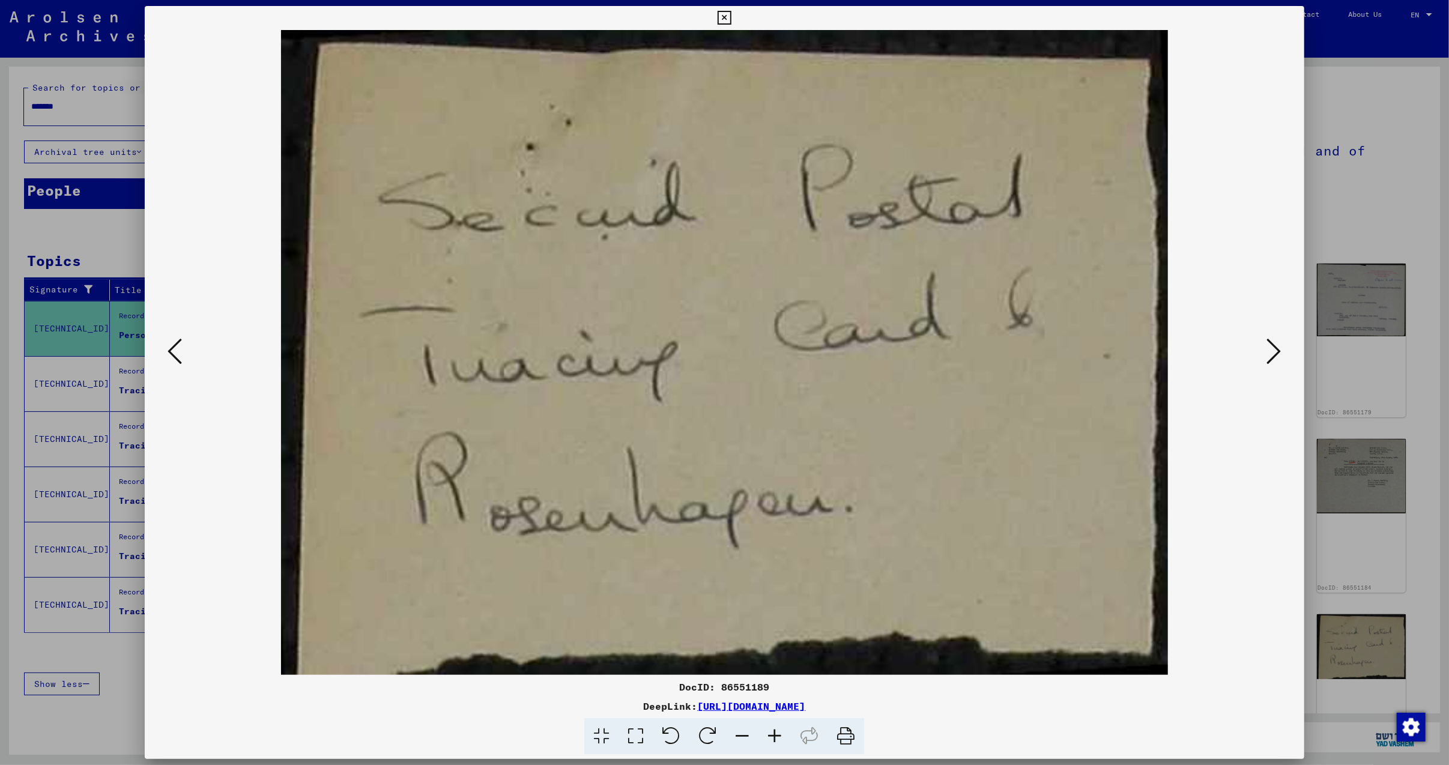
click at [1274, 351] on icon at bounding box center [1274, 351] width 14 height 29
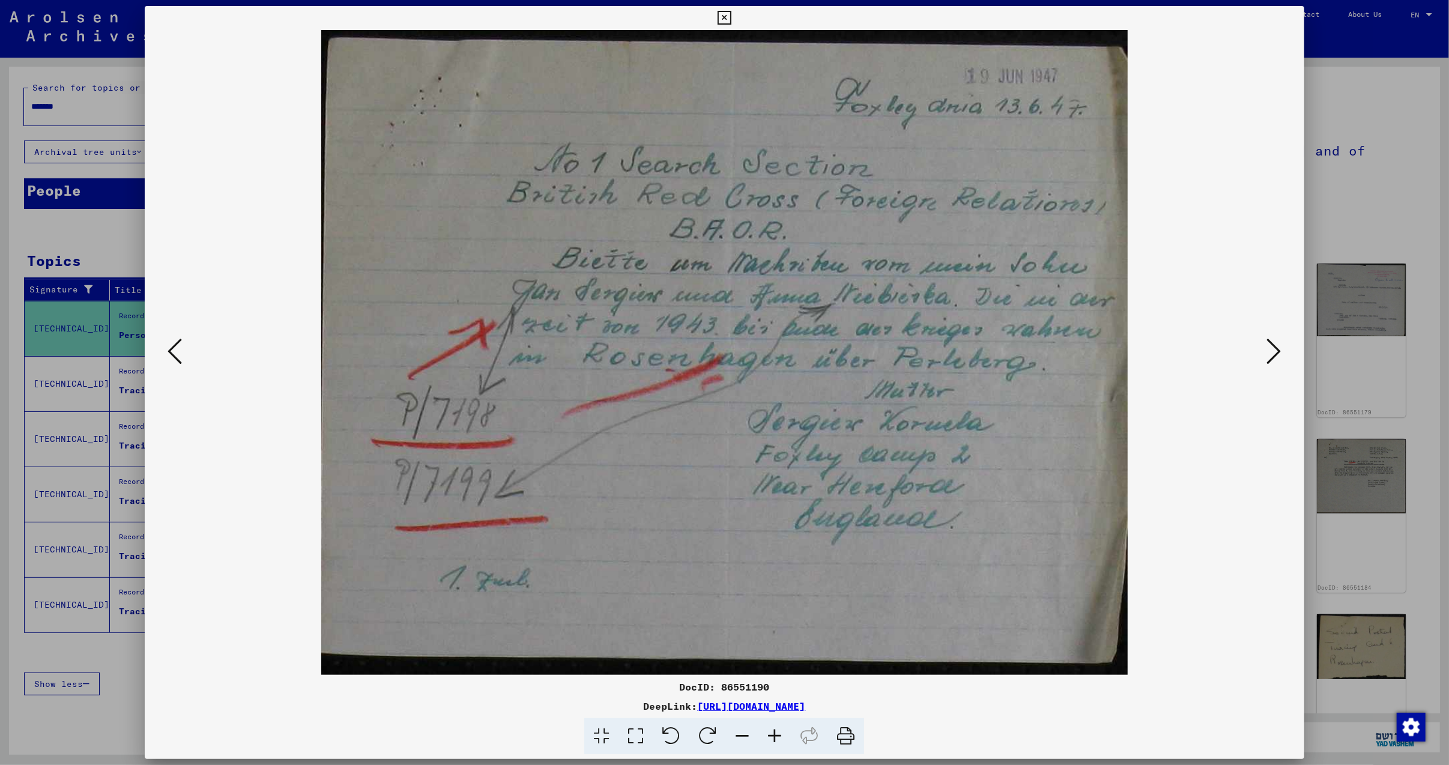
click at [1276, 349] on icon at bounding box center [1274, 351] width 14 height 29
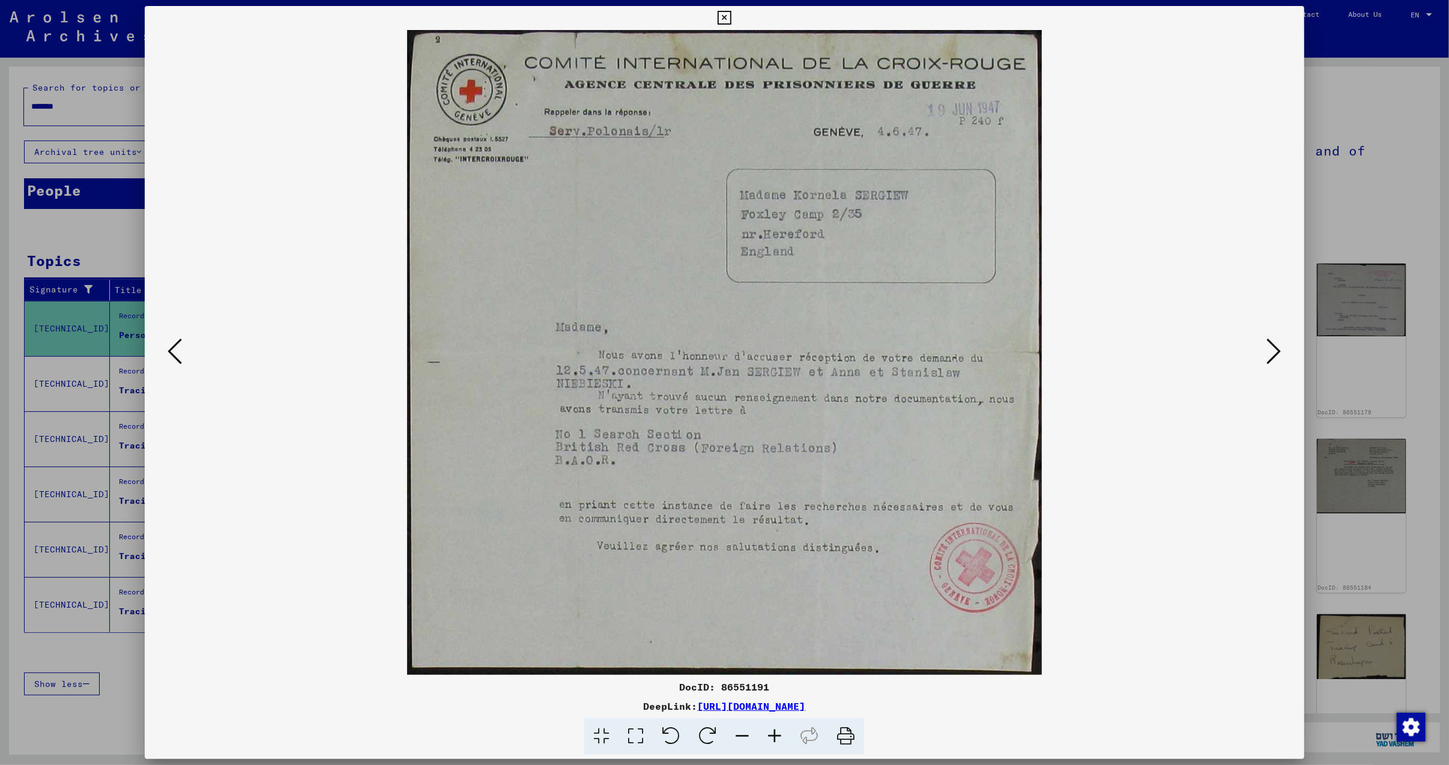
click at [1280, 351] on icon at bounding box center [1274, 351] width 14 height 29
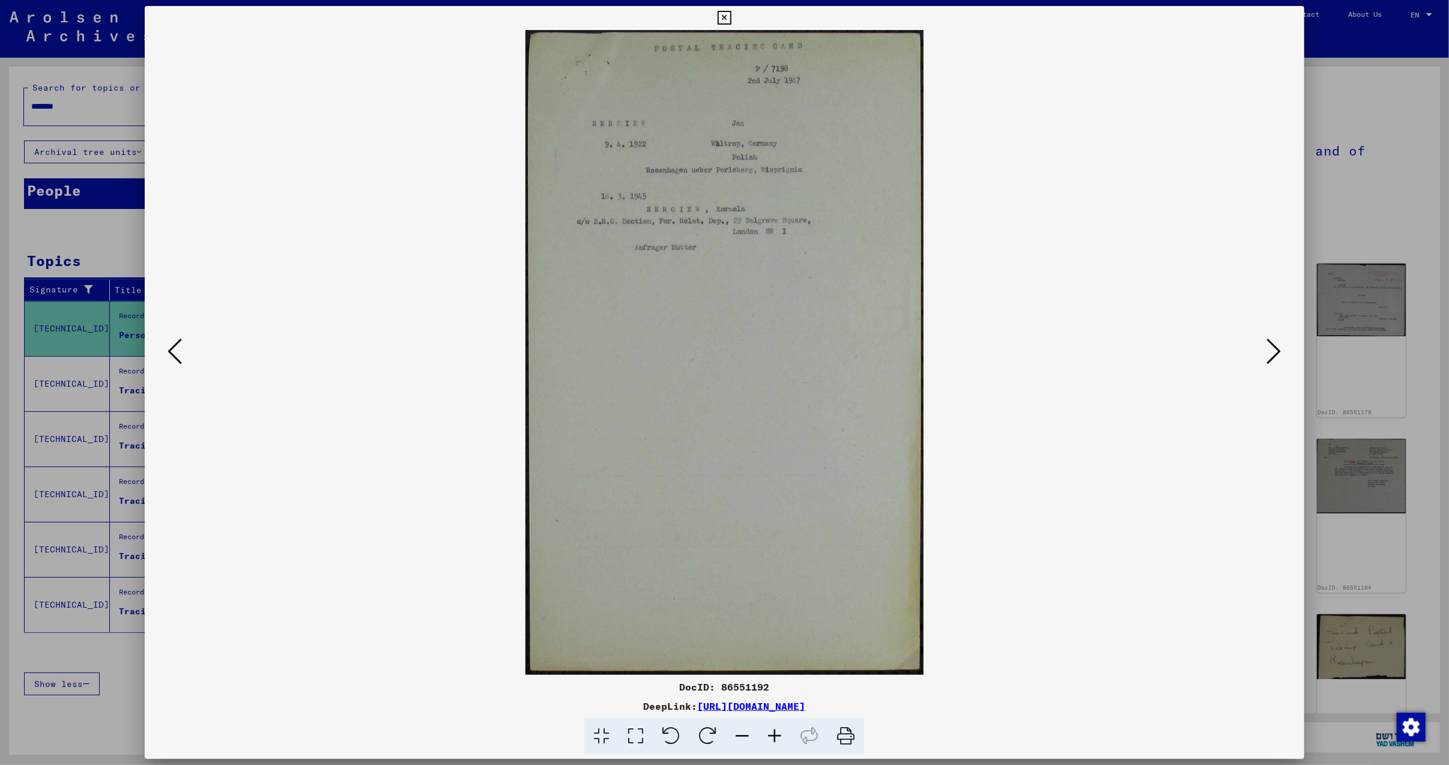
click at [1281, 345] on icon at bounding box center [1274, 351] width 14 height 29
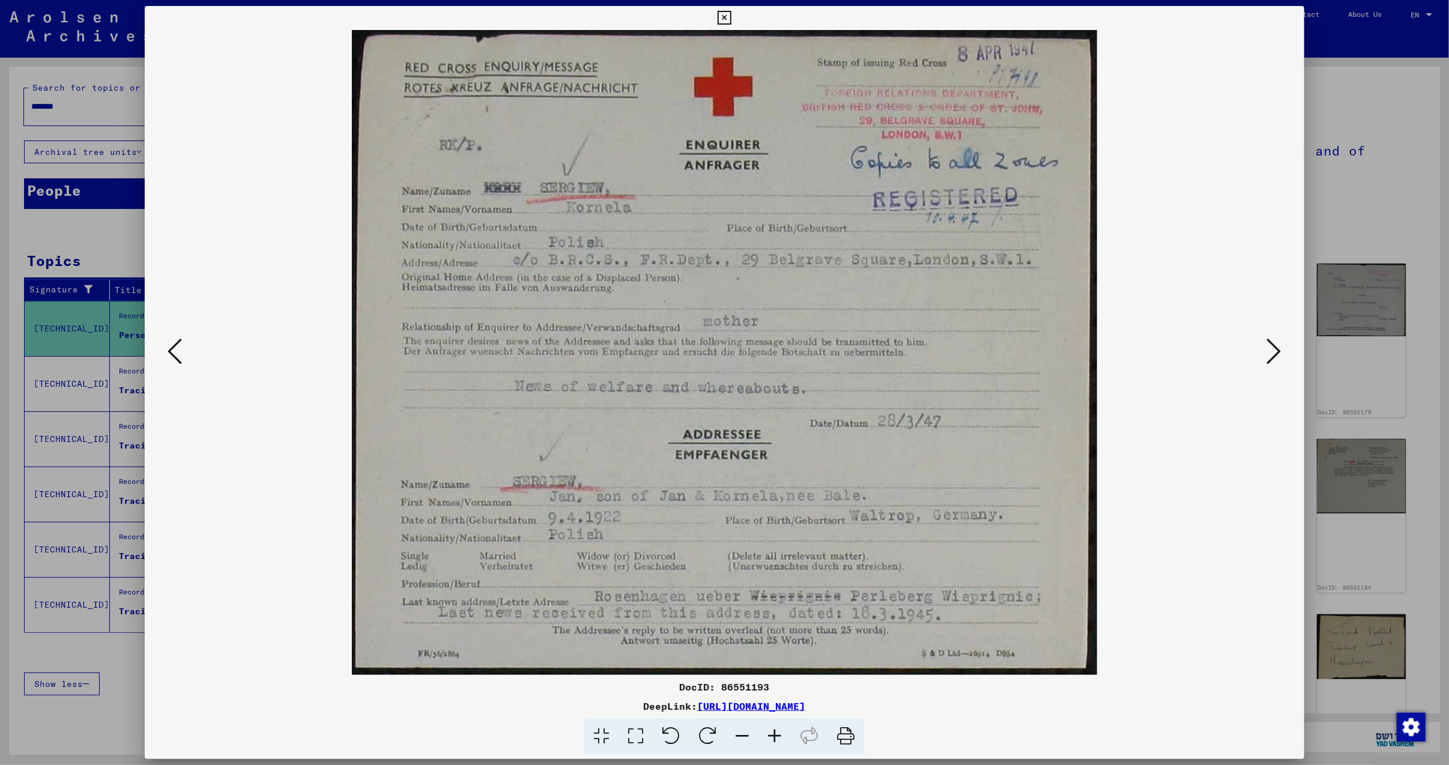
click at [1281, 349] on icon at bounding box center [1274, 351] width 14 height 29
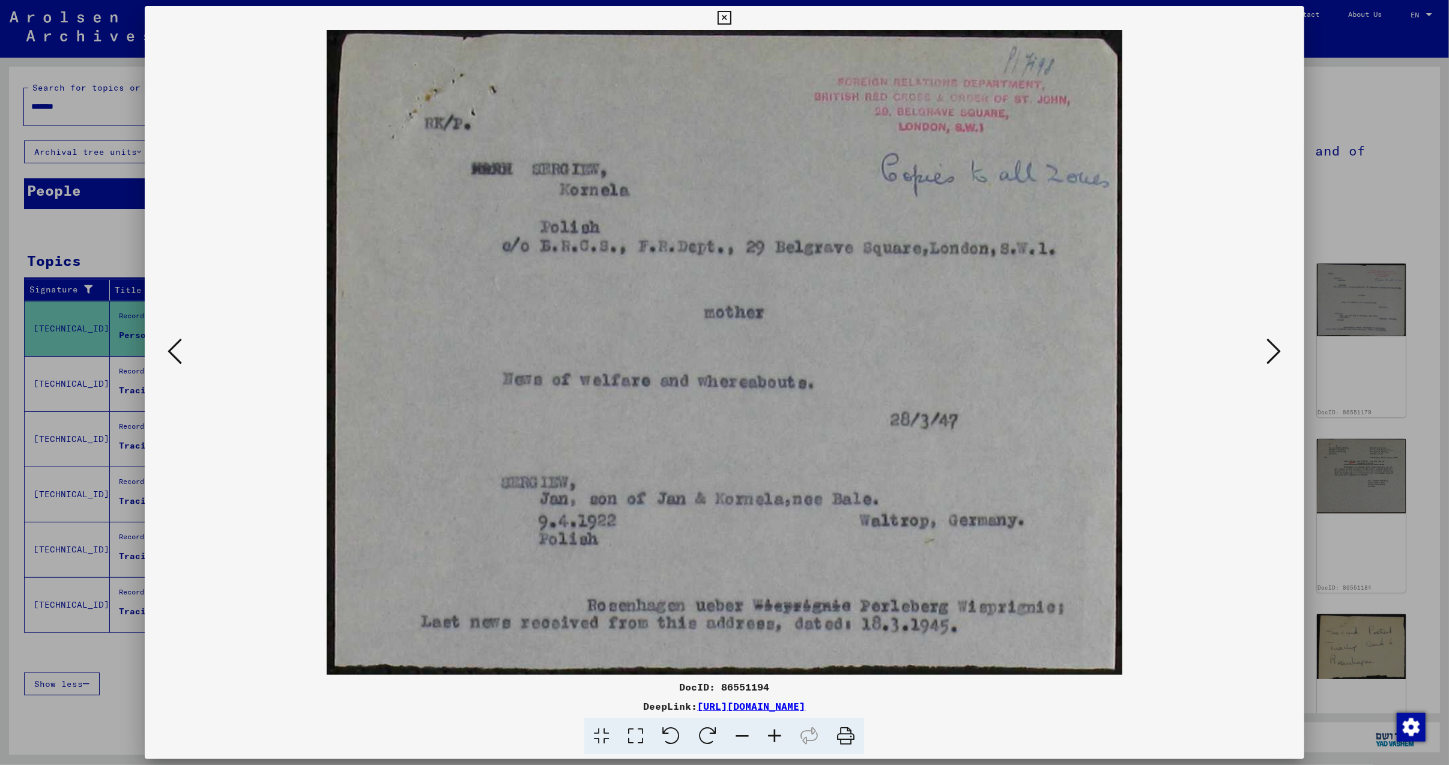
click at [1279, 352] on icon at bounding box center [1274, 351] width 14 height 29
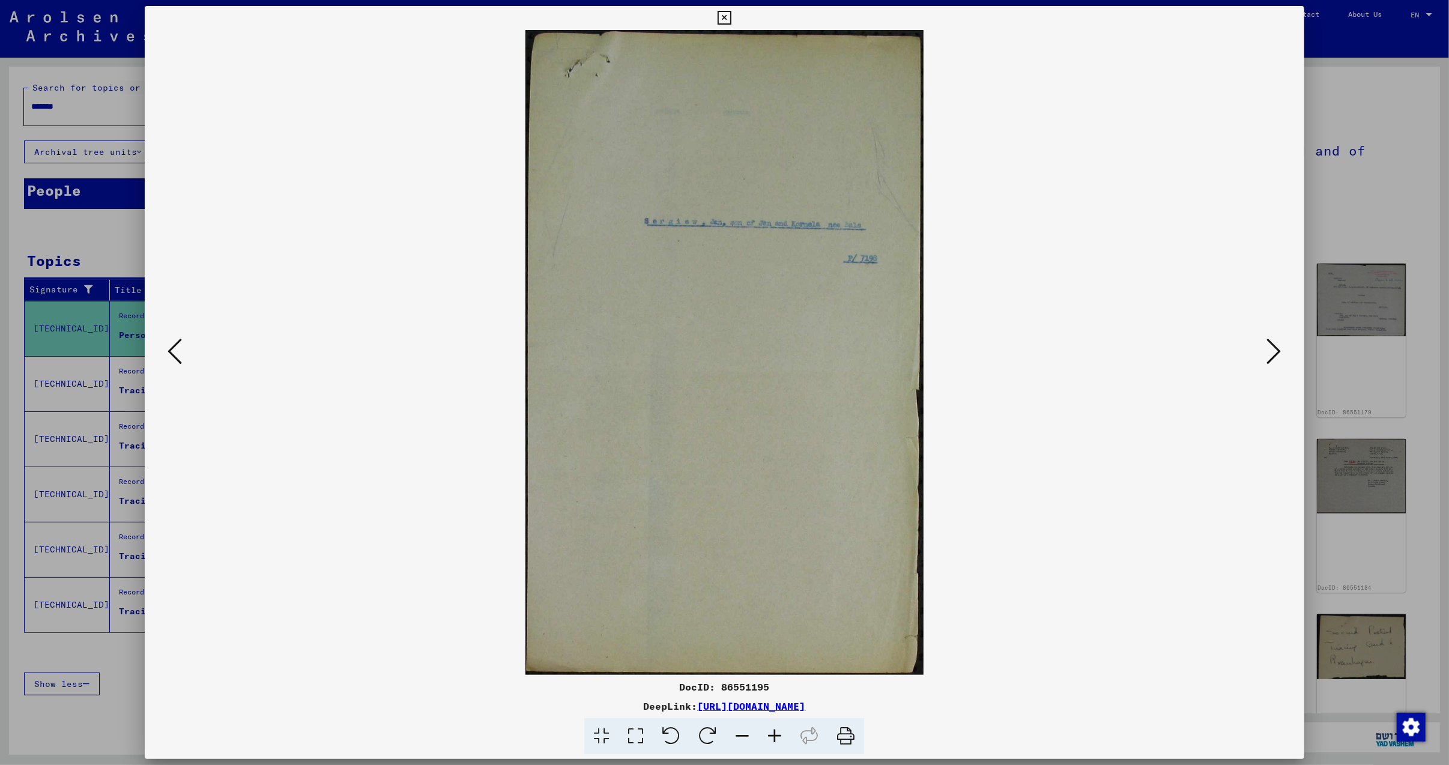
click at [767, 733] on icon at bounding box center [774, 736] width 32 height 37
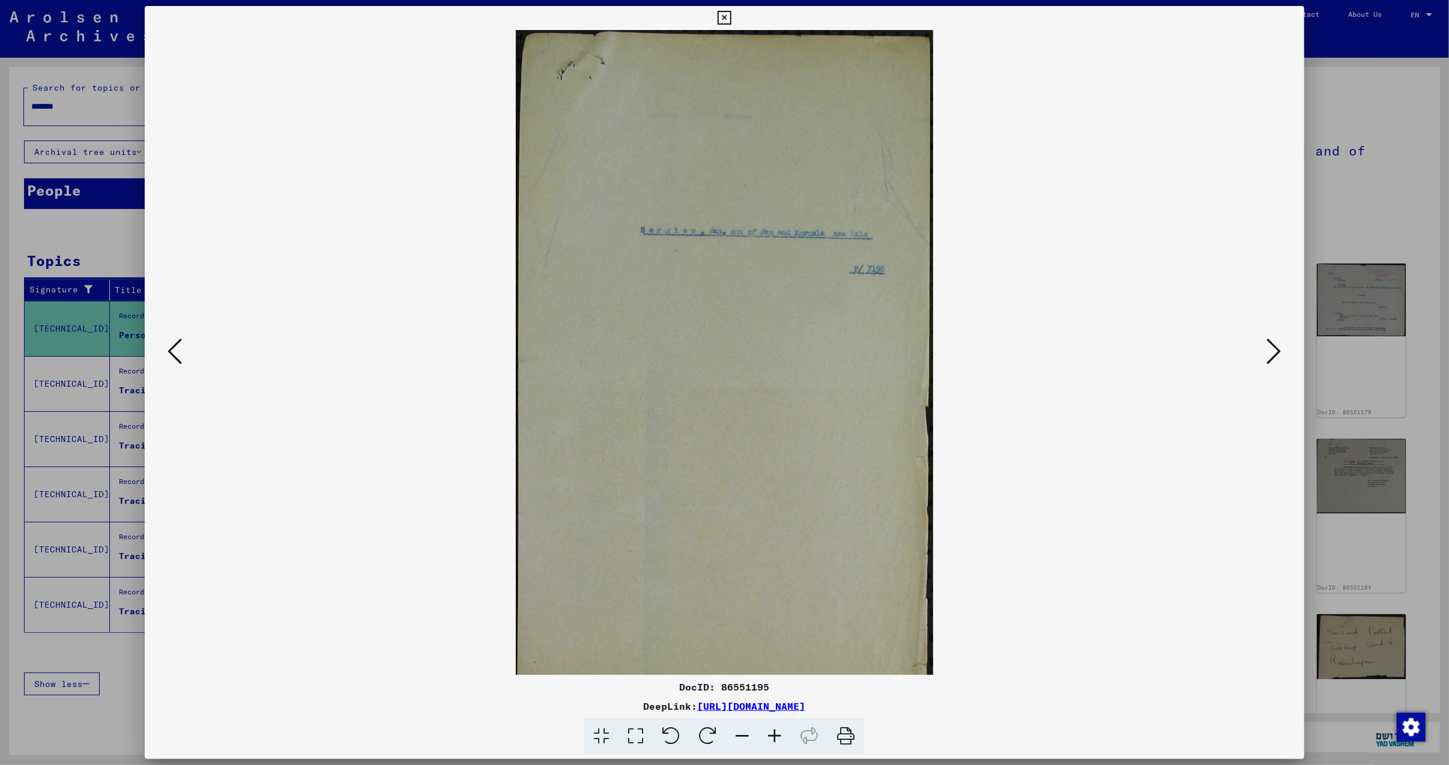
click at [767, 733] on icon at bounding box center [774, 736] width 32 height 37
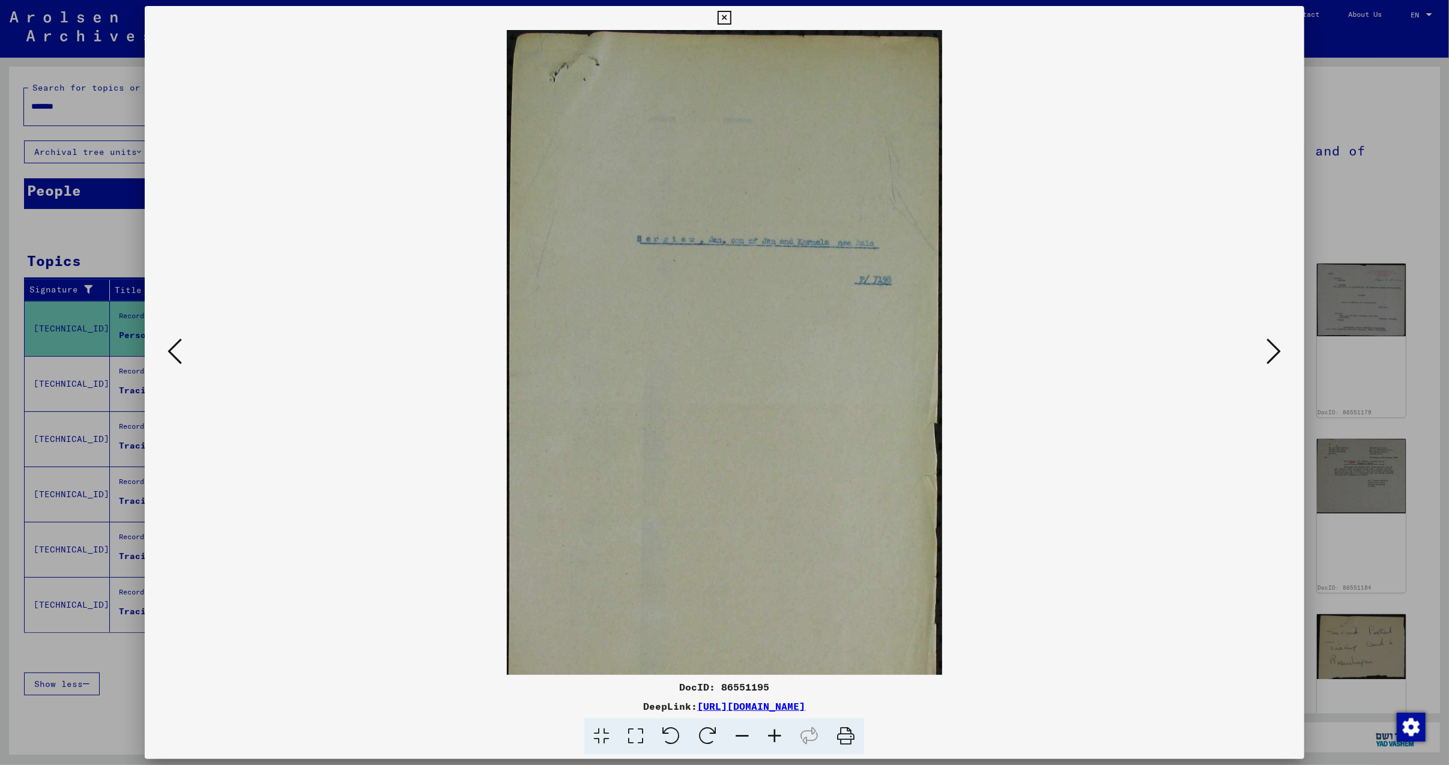
click at [767, 733] on icon at bounding box center [774, 736] width 32 height 37
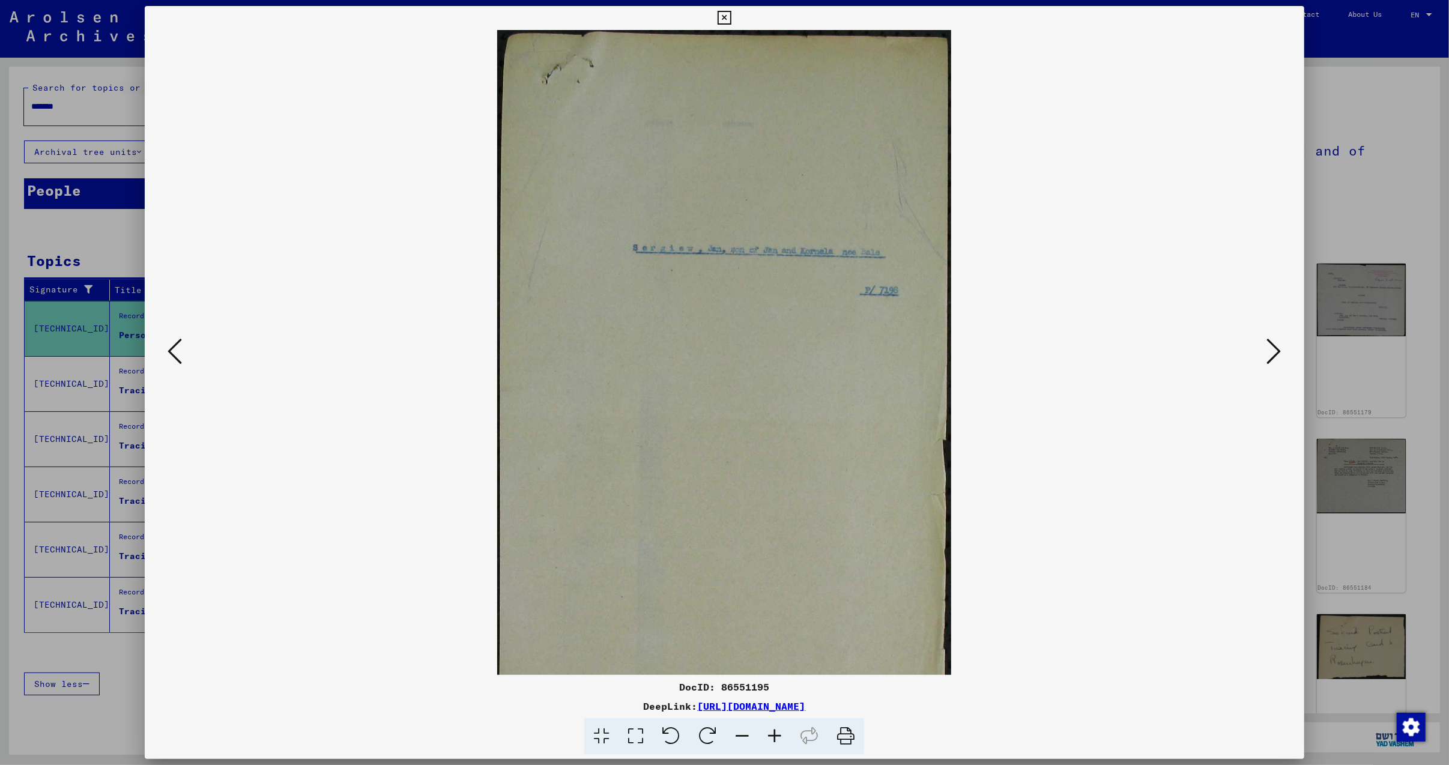
click at [767, 733] on icon at bounding box center [774, 736] width 32 height 37
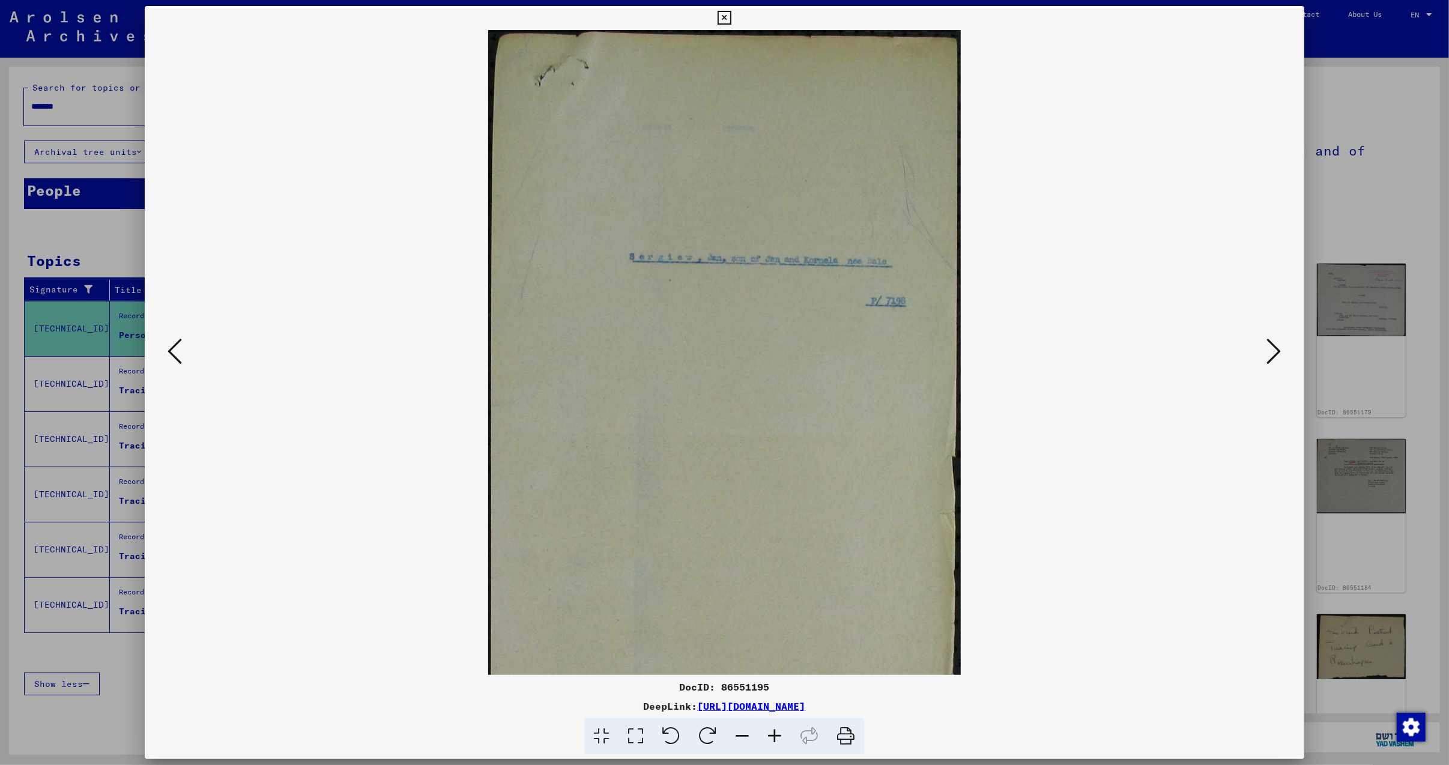
click at [767, 733] on icon at bounding box center [774, 736] width 32 height 37
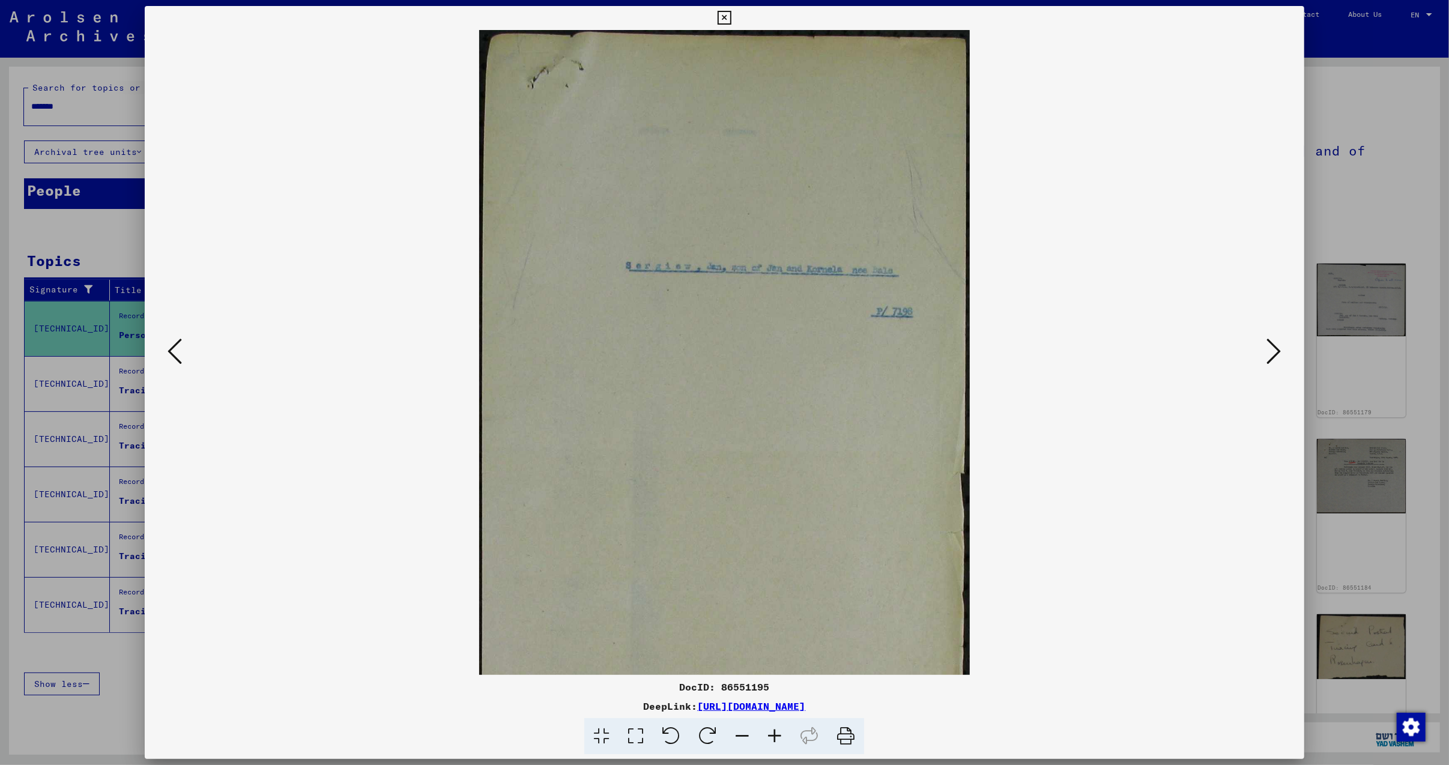
click at [767, 733] on icon at bounding box center [774, 736] width 32 height 37
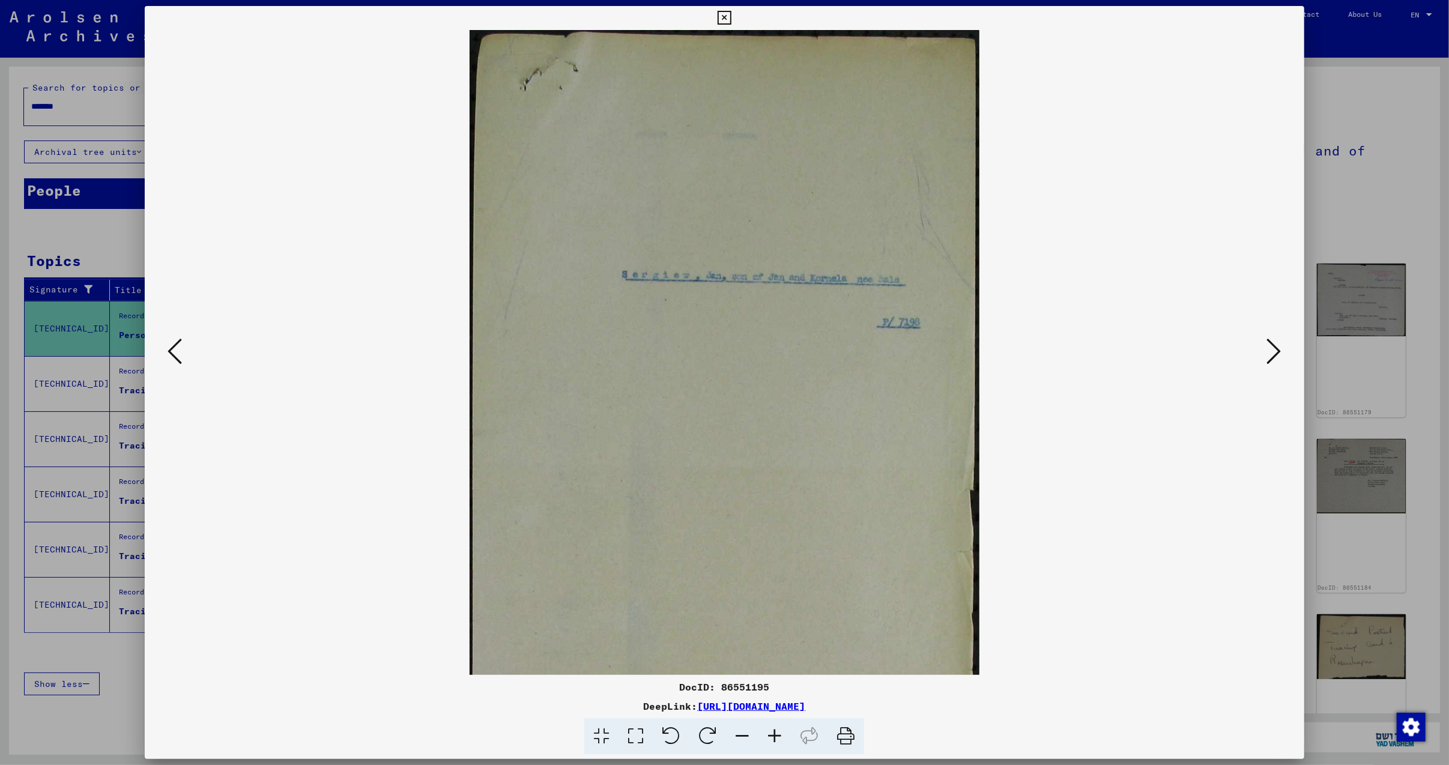
click at [767, 733] on icon at bounding box center [774, 736] width 32 height 37
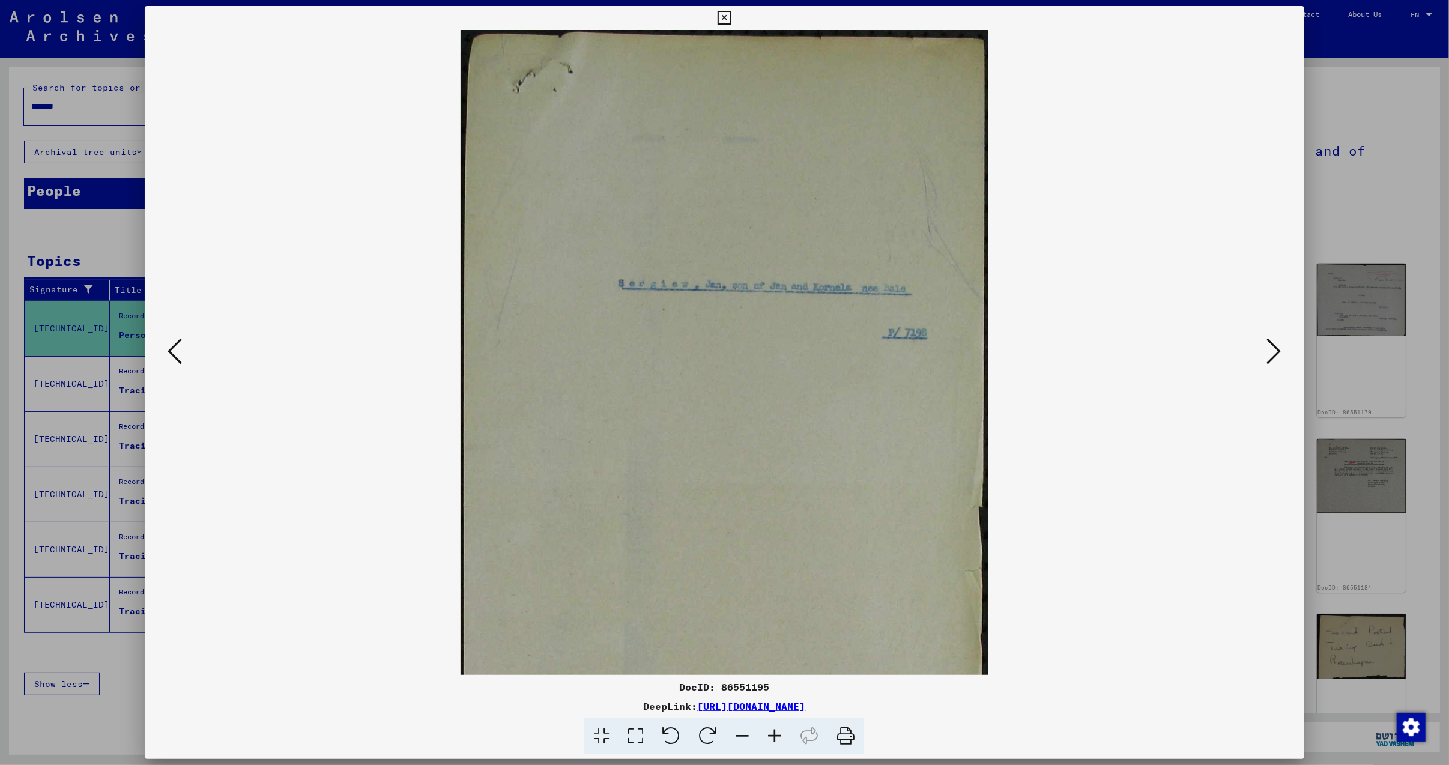
click at [767, 733] on icon at bounding box center [774, 736] width 32 height 37
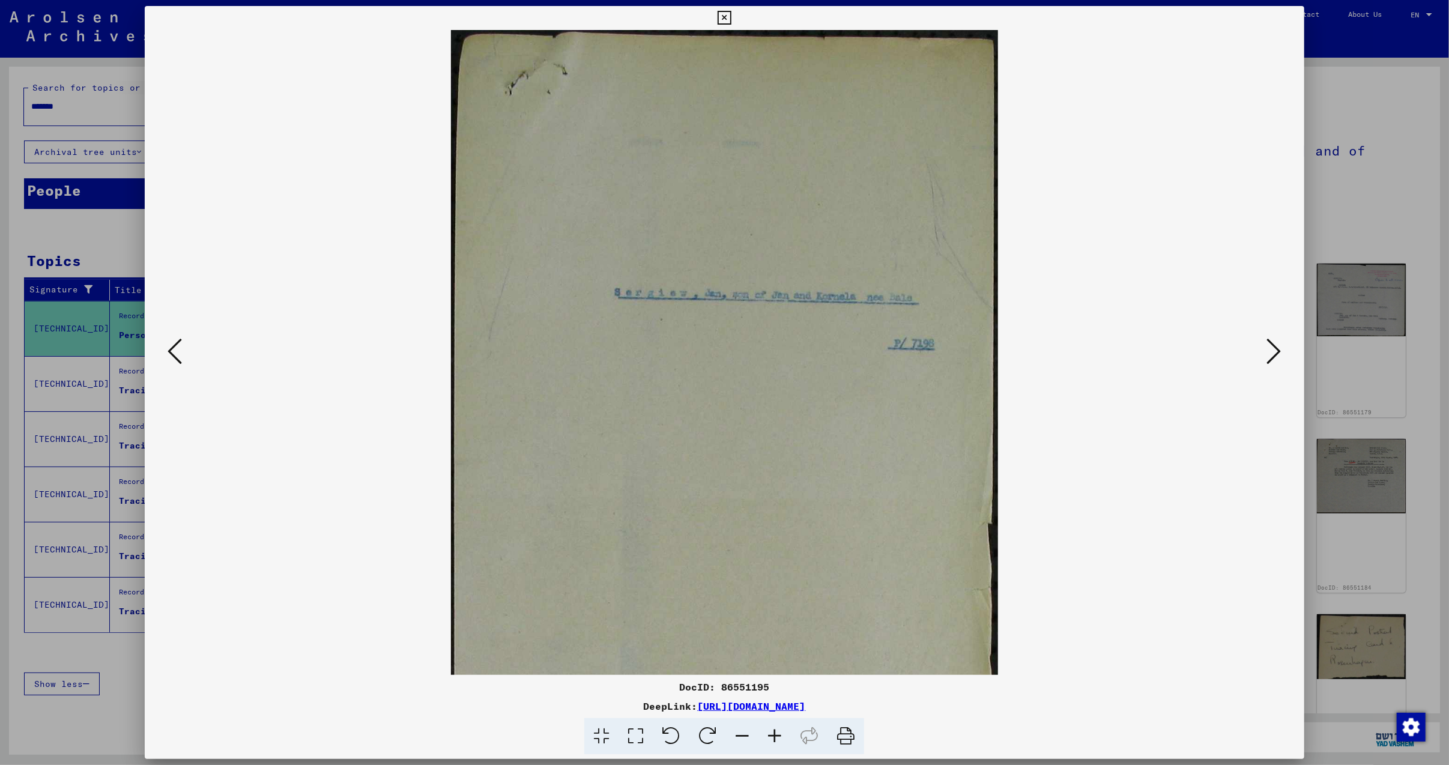
click at [767, 733] on icon at bounding box center [774, 736] width 32 height 37
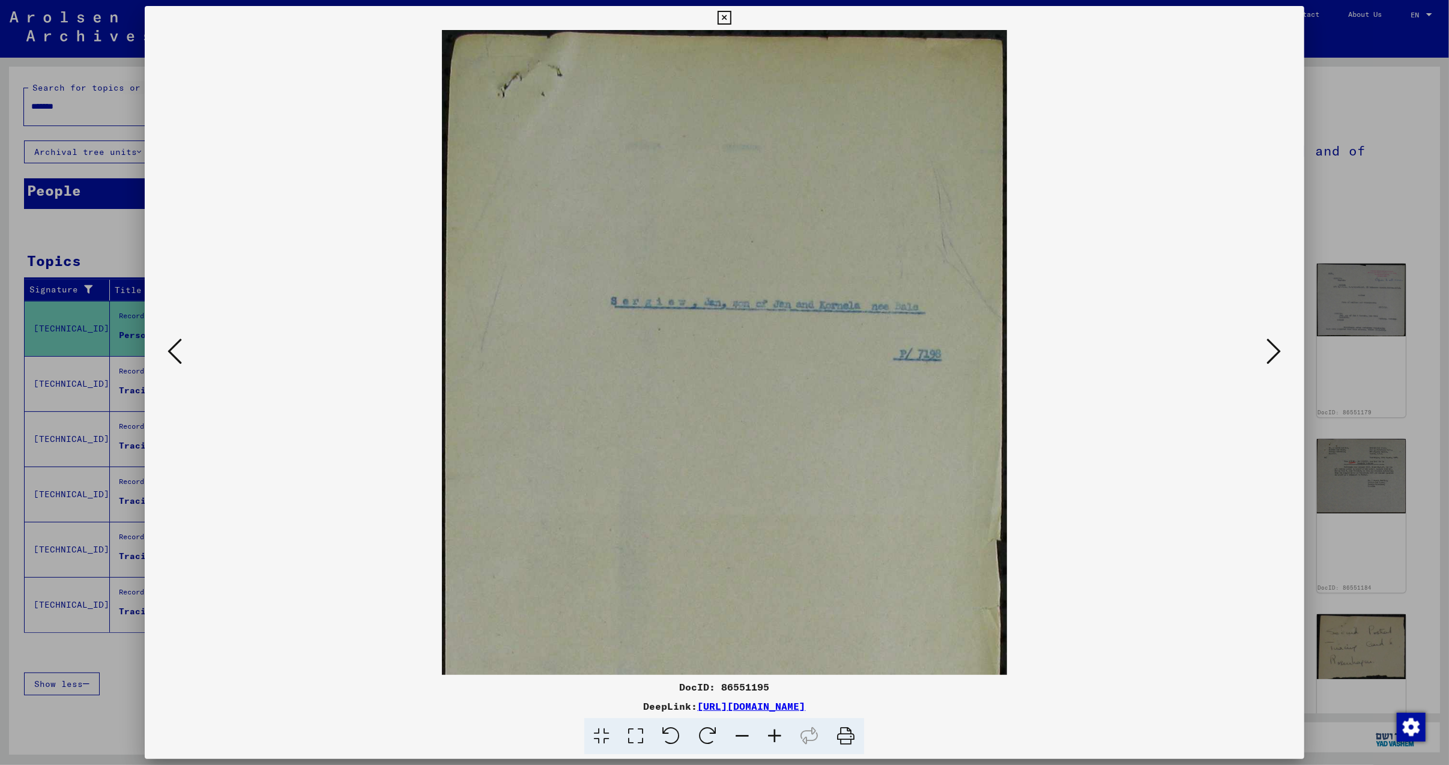
click at [767, 732] on icon at bounding box center [774, 736] width 32 height 37
click at [1272, 346] on icon at bounding box center [1274, 351] width 14 height 29
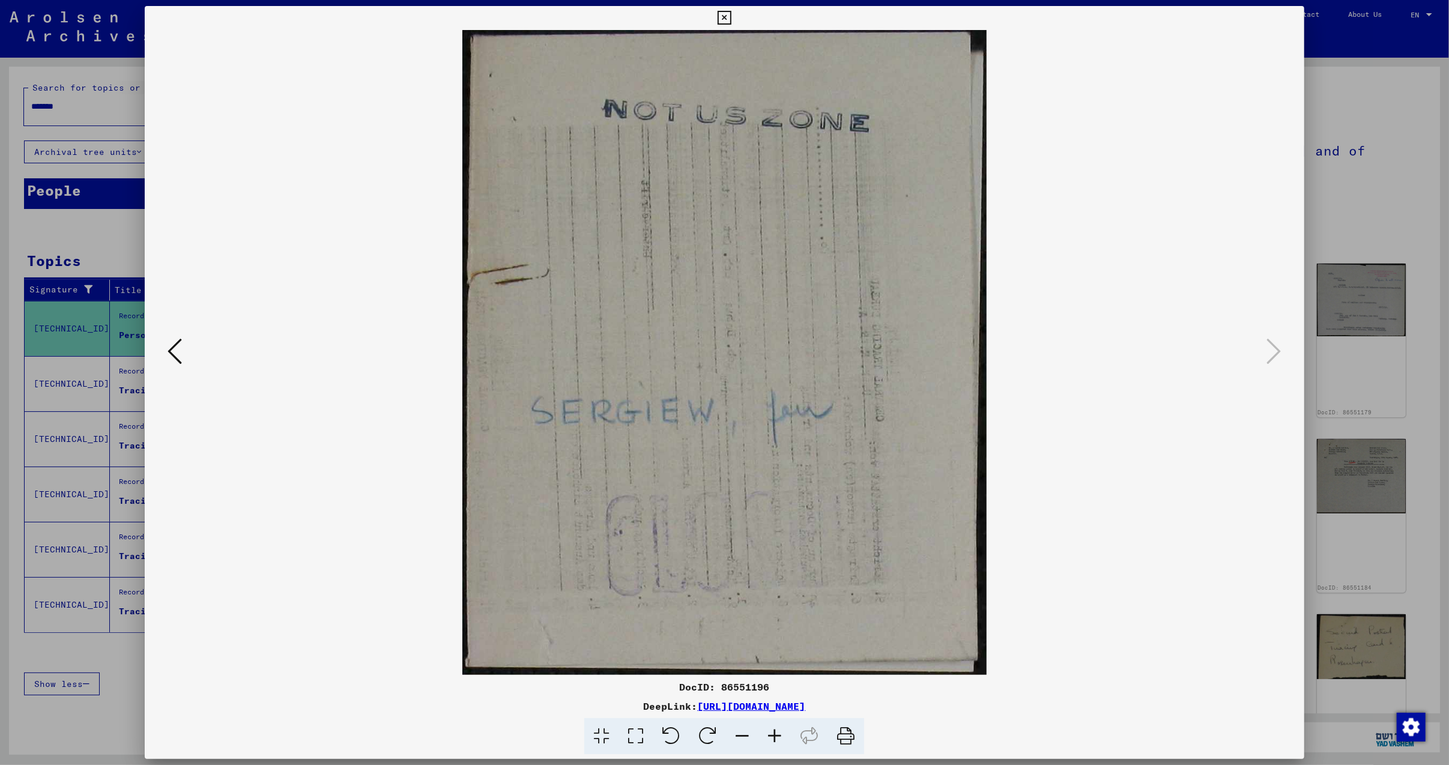
click at [721, 17] on icon at bounding box center [724, 18] width 14 height 14
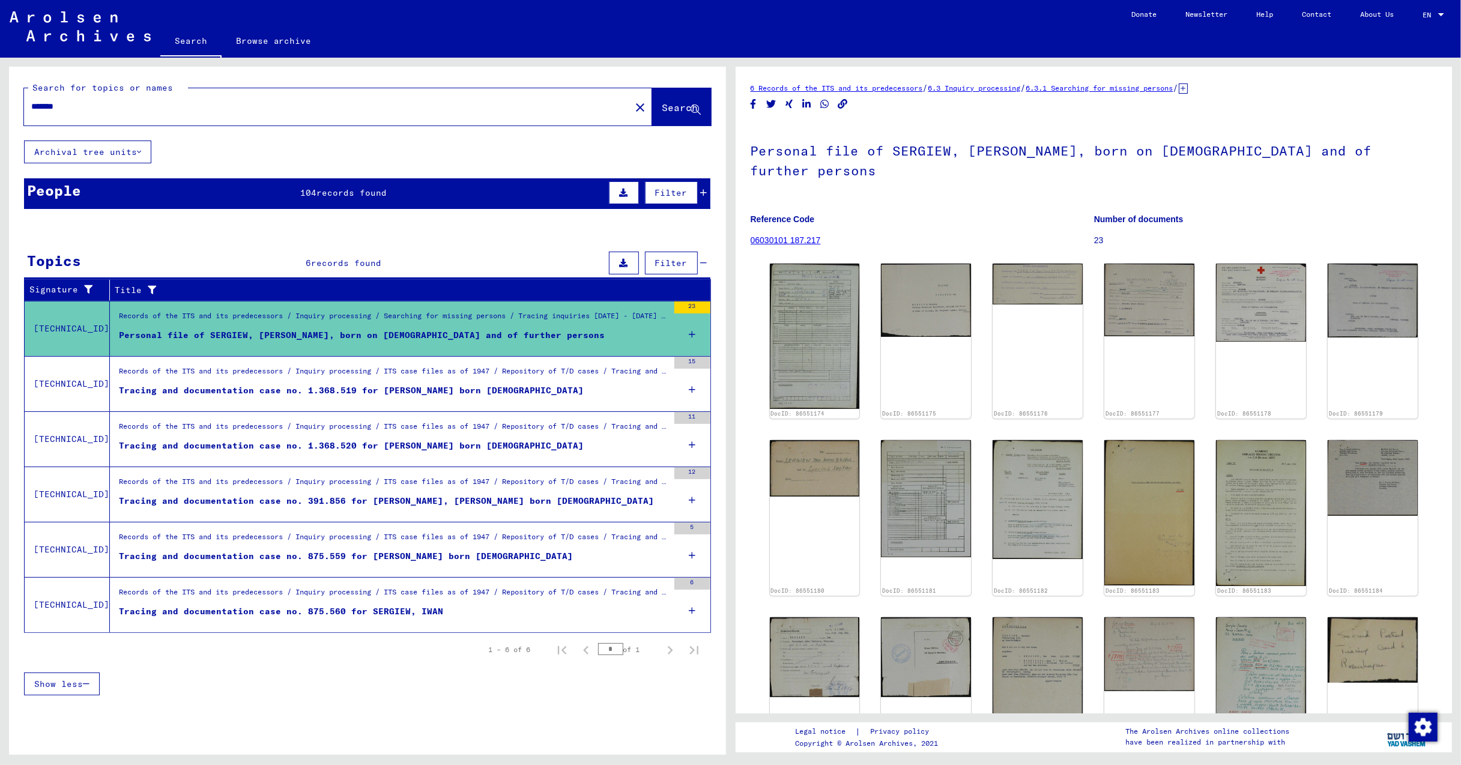
click at [413, 390] on div "Tracing and documentation case no. 1.368.519 for [PERSON_NAME] born [DEMOGRAPHI…" at bounding box center [351, 390] width 465 height 13
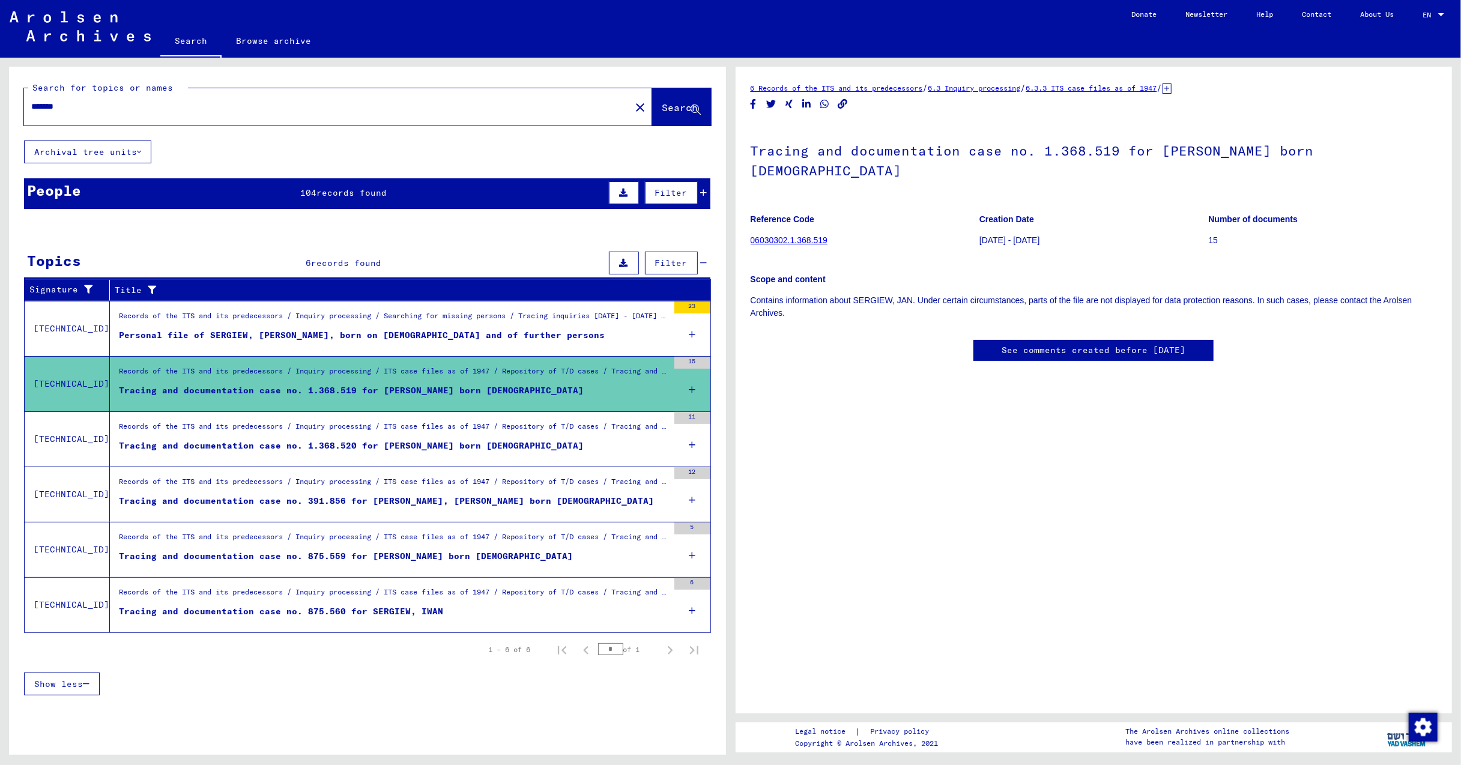
click at [423, 443] on div "Tracing and documentation case no. 1.368.520 for [PERSON_NAME] born [DEMOGRAPHI…" at bounding box center [351, 445] width 465 height 13
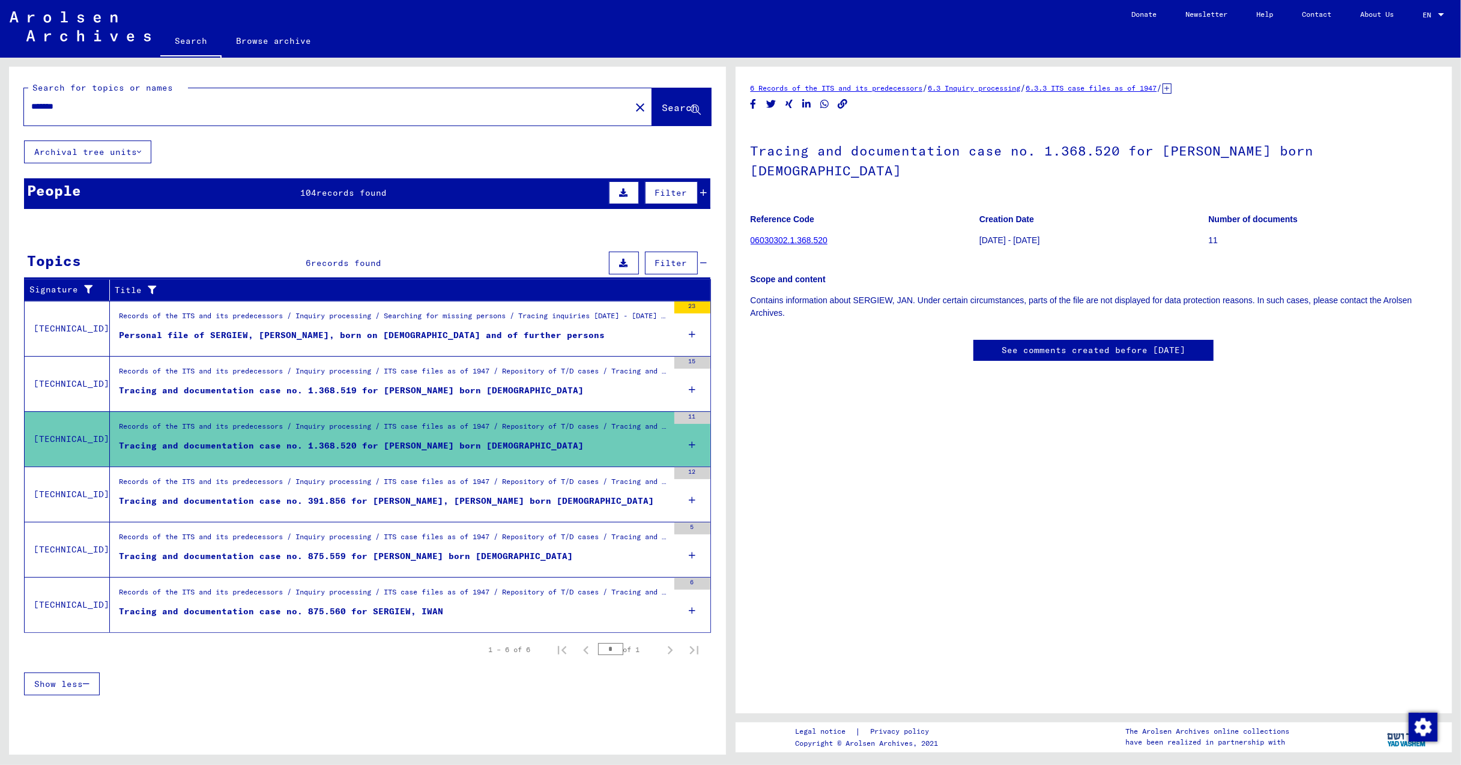
click at [423, 549] on figure "Records of the ITS and its predecessors / Inquiry processing / ITS case files a…" at bounding box center [393, 540] width 549 height 18
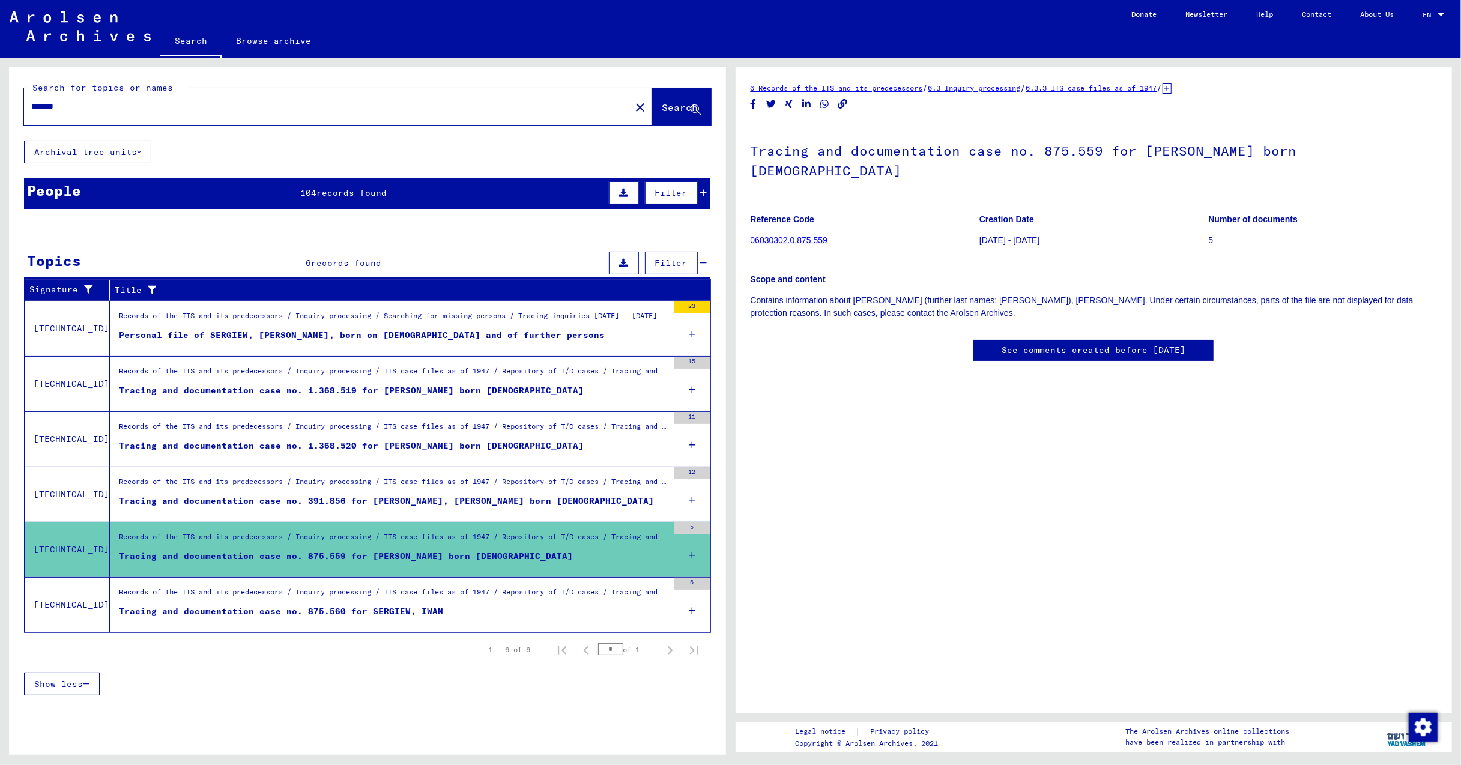
scroll to position [47, 0]
click at [402, 611] on div "Tracing and documentation case no. 875.560 for SERGIEW, IWAN" at bounding box center [281, 611] width 324 height 13
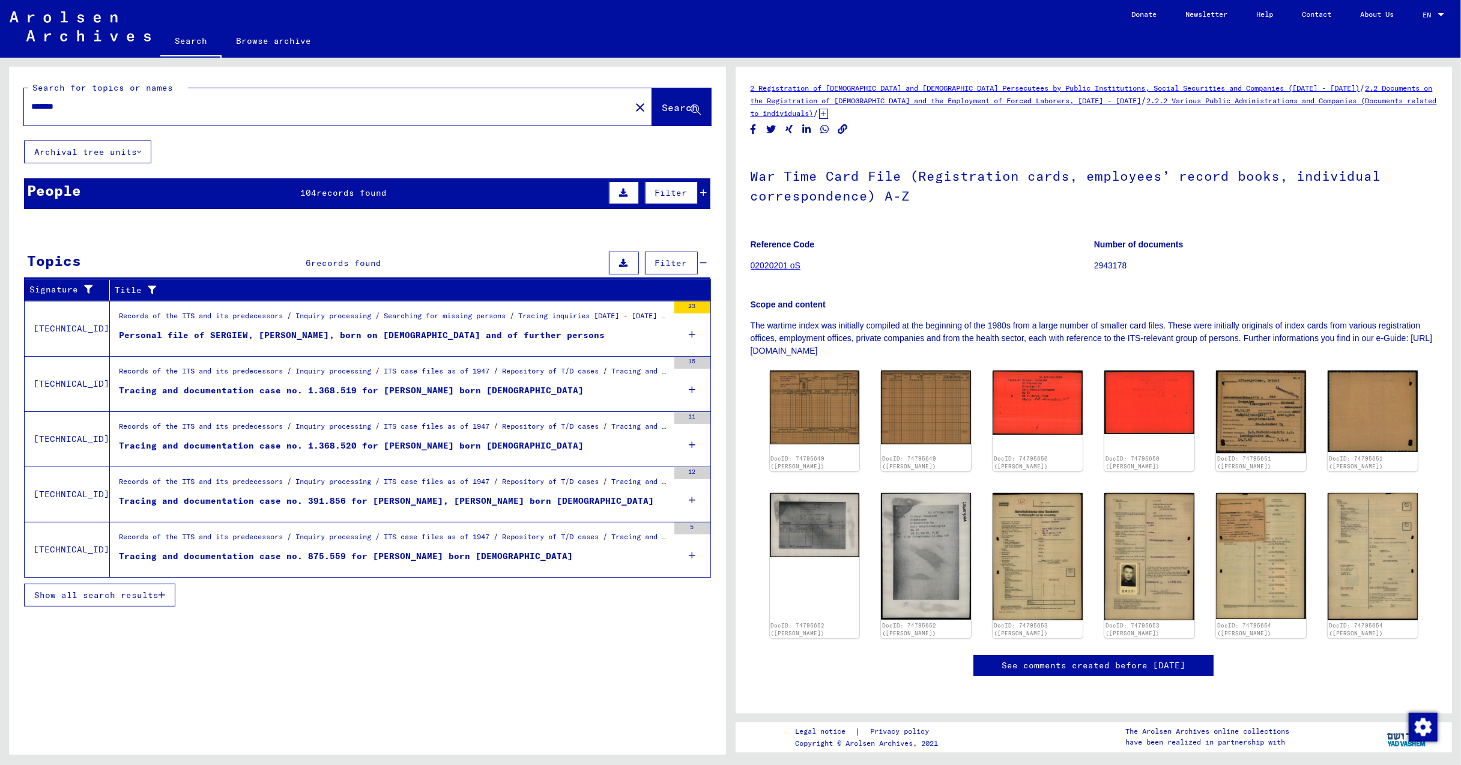
click at [158, 596] on span "Show all search results" at bounding box center [96, 595] width 124 height 11
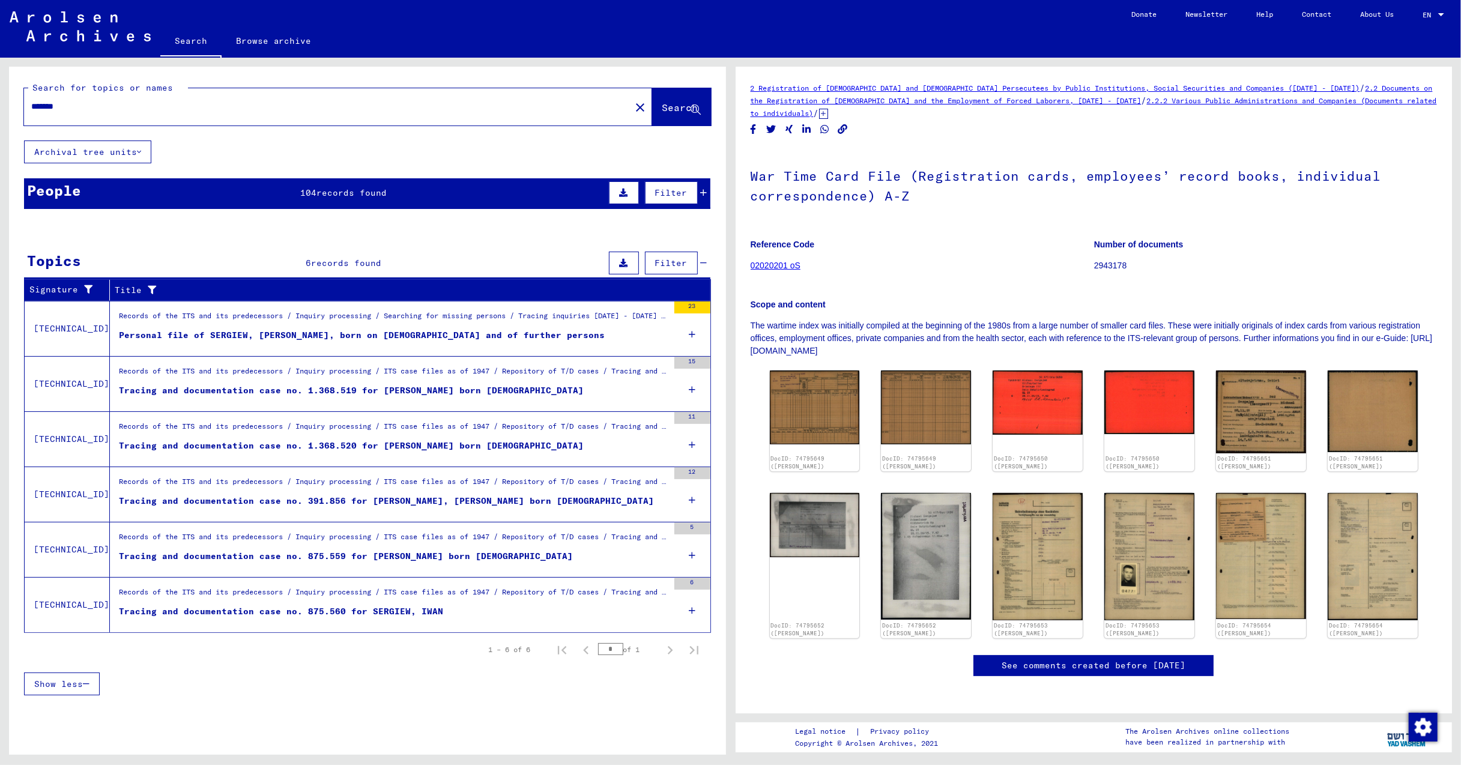
click at [32, 106] on input "*******" at bounding box center [327, 106] width 592 height 13
click at [61, 108] on input "**********" at bounding box center [327, 106] width 592 height 13
click at [662, 107] on span "Search" at bounding box center [680, 107] width 36 height 12
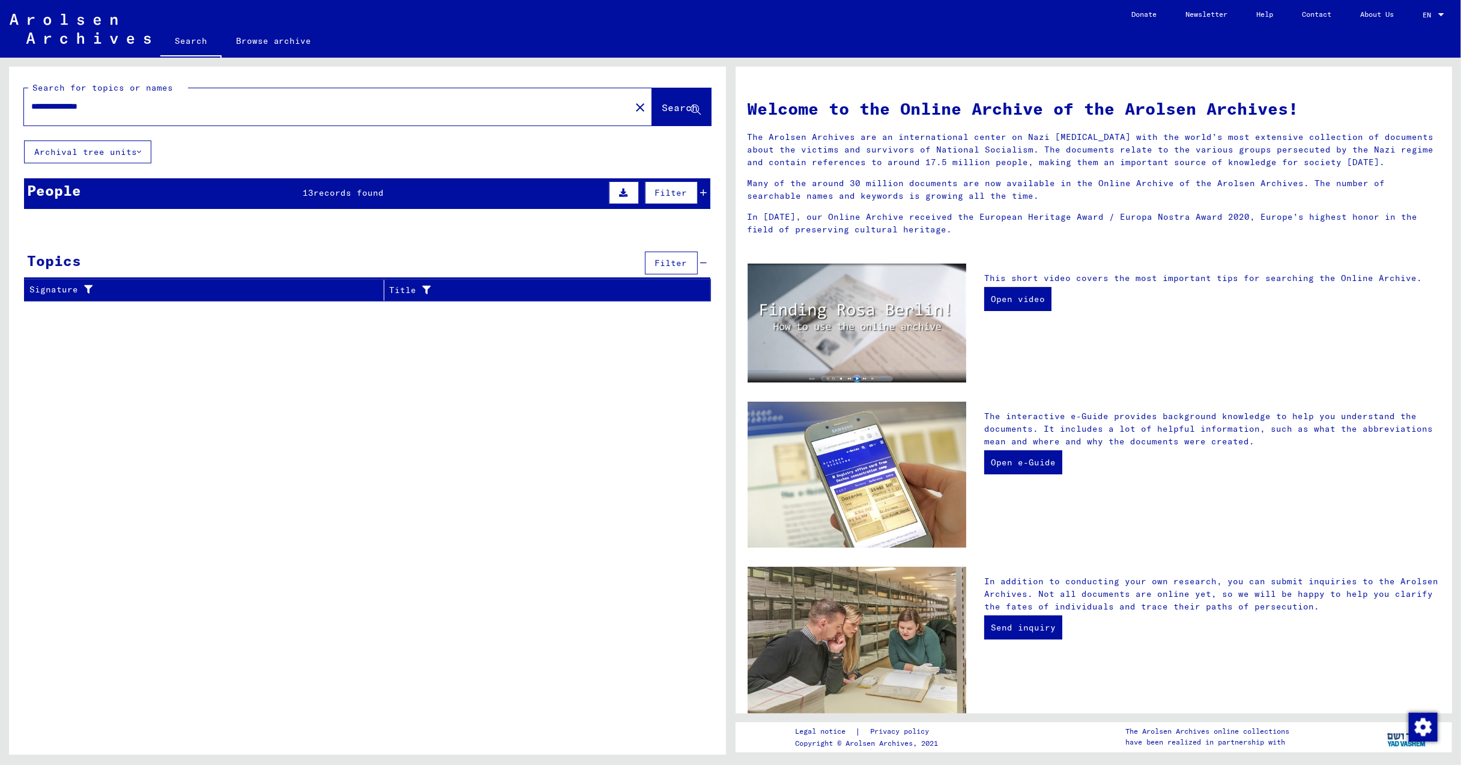
drag, startPoint x: 68, startPoint y: 104, endPoint x: 18, endPoint y: 104, distance: 50.4
click at [8, 104] on div "**********" at bounding box center [365, 406] width 730 height 697
click at [666, 106] on span "Search" at bounding box center [680, 107] width 36 height 12
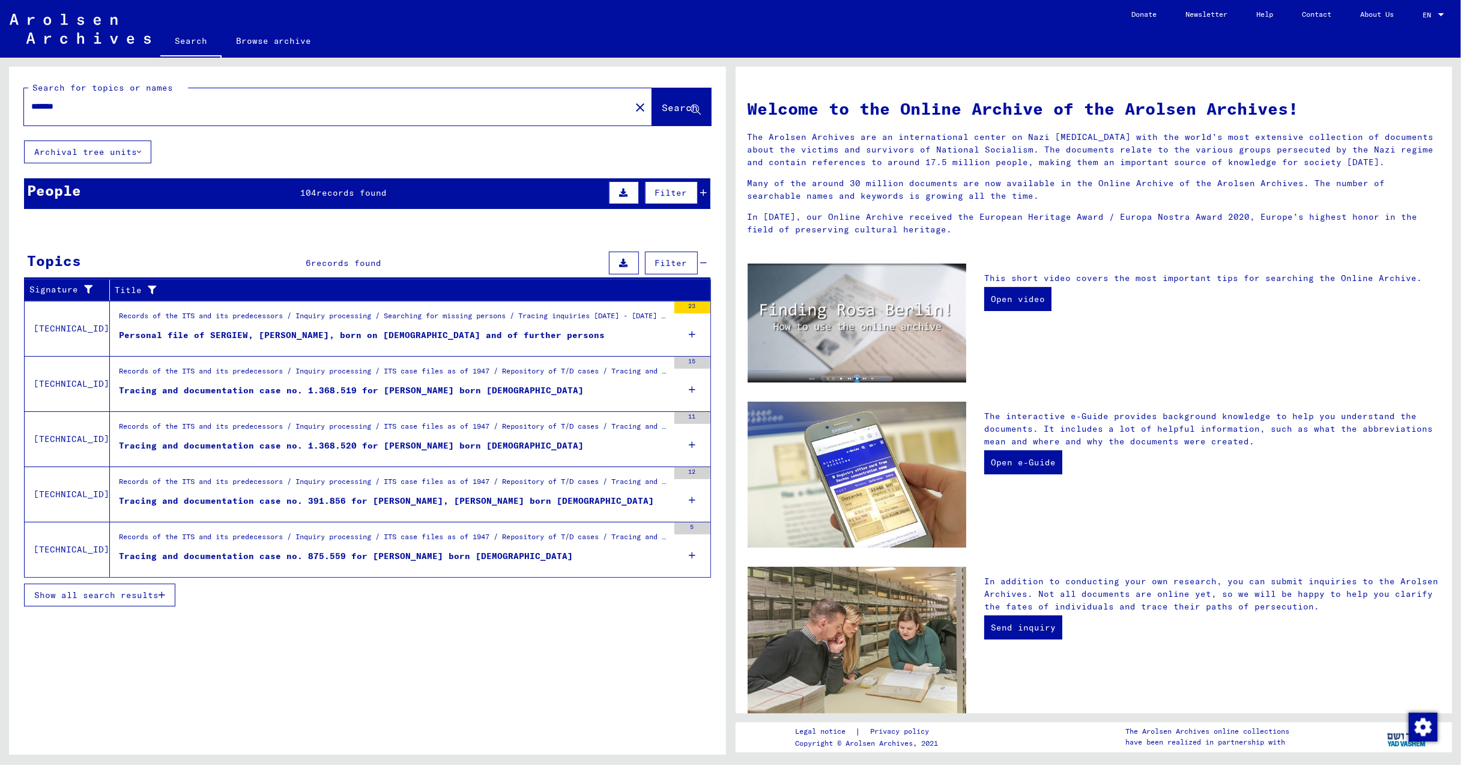
click at [130, 596] on span "Show all search results" at bounding box center [96, 595] width 124 height 11
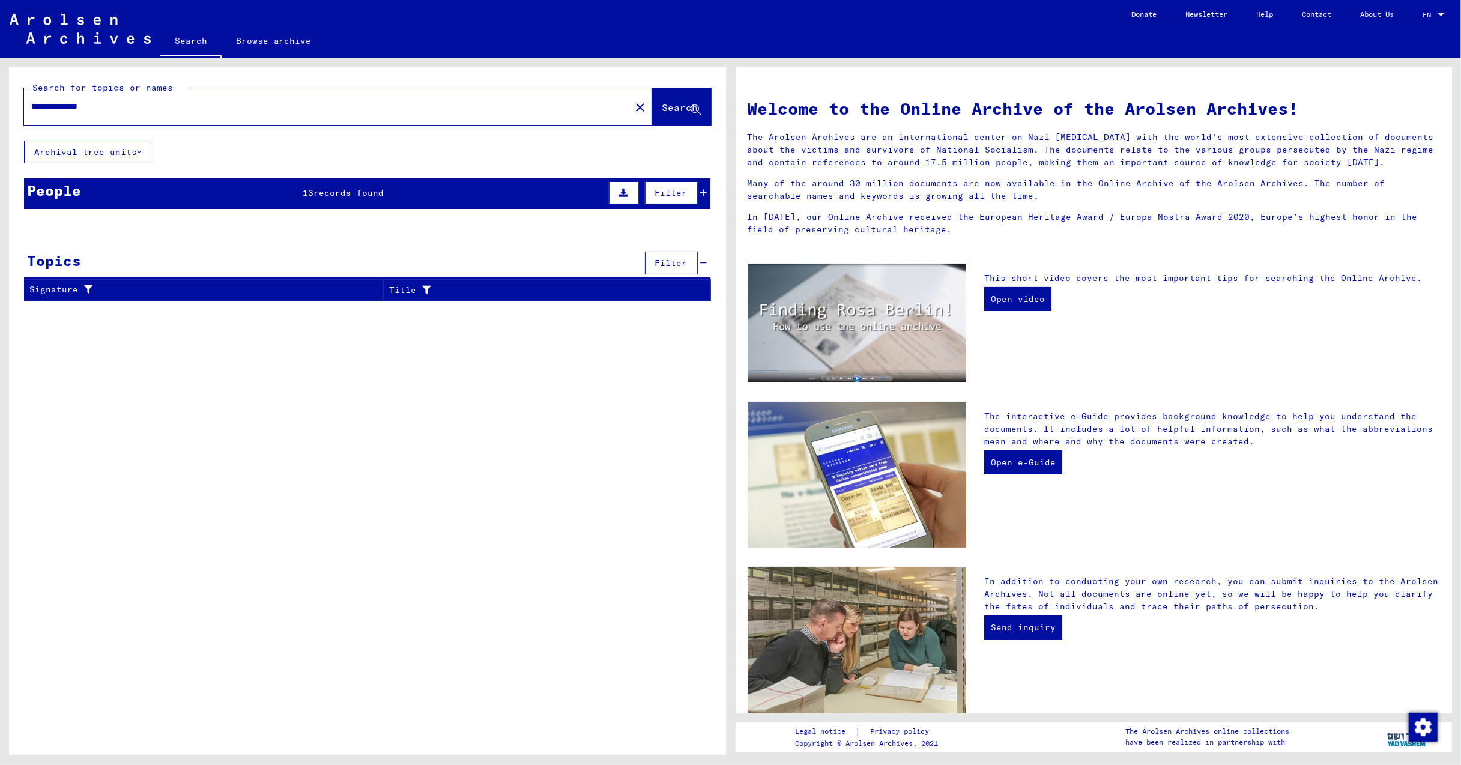
drag, startPoint x: 72, startPoint y: 103, endPoint x: -7, endPoint y: 102, distance: 79.3
click at [0, 102] on html "**********" at bounding box center [730, 382] width 1461 height 765
type input "*******"
click at [669, 113] on span "Search" at bounding box center [681, 108] width 38 height 13
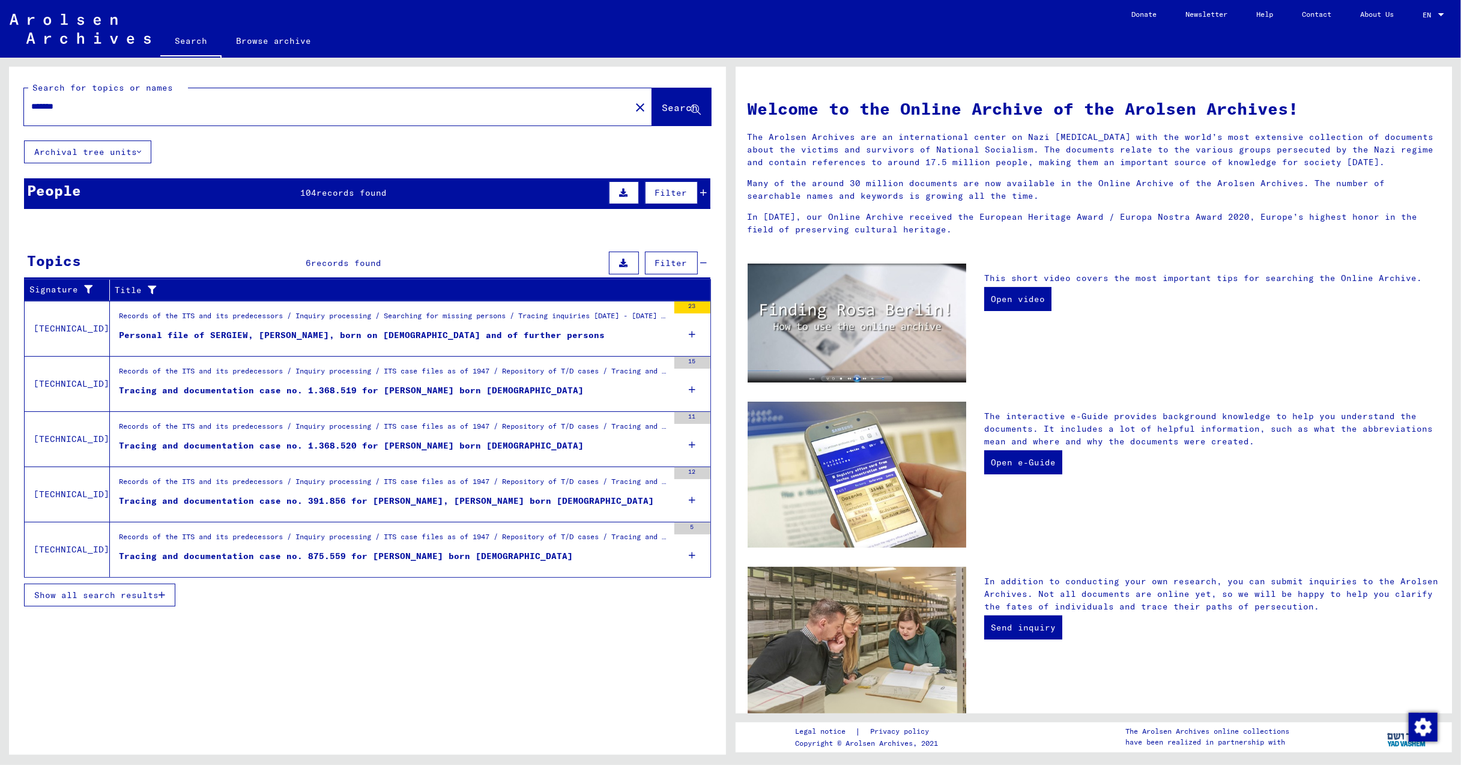
click at [133, 594] on span "Show all search results" at bounding box center [96, 595] width 124 height 11
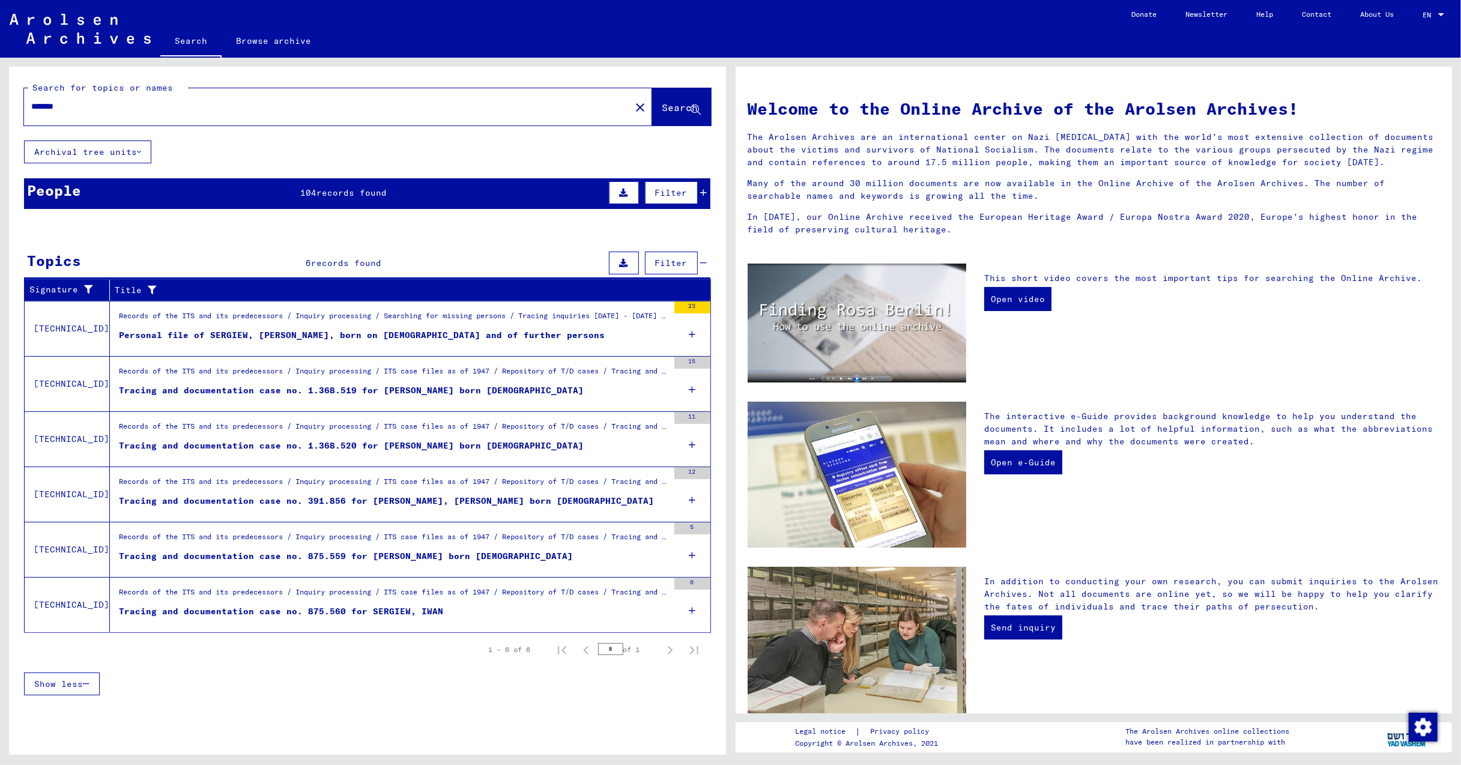
click at [696, 308] on mat-cell at bounding box center [646, 316] width 125 height 29
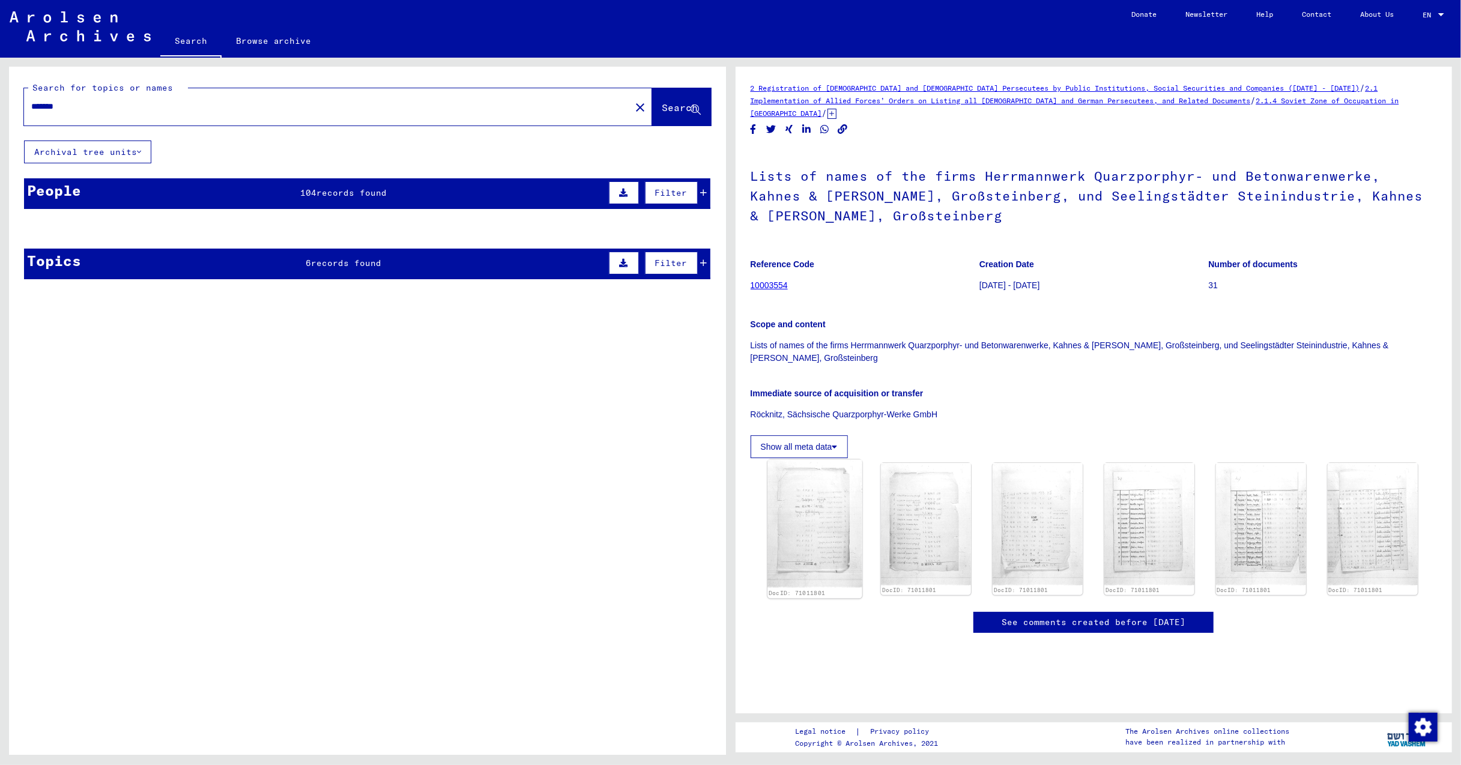
click at [834, 515] on img at bounding box center [814, 524] width 94 height 128
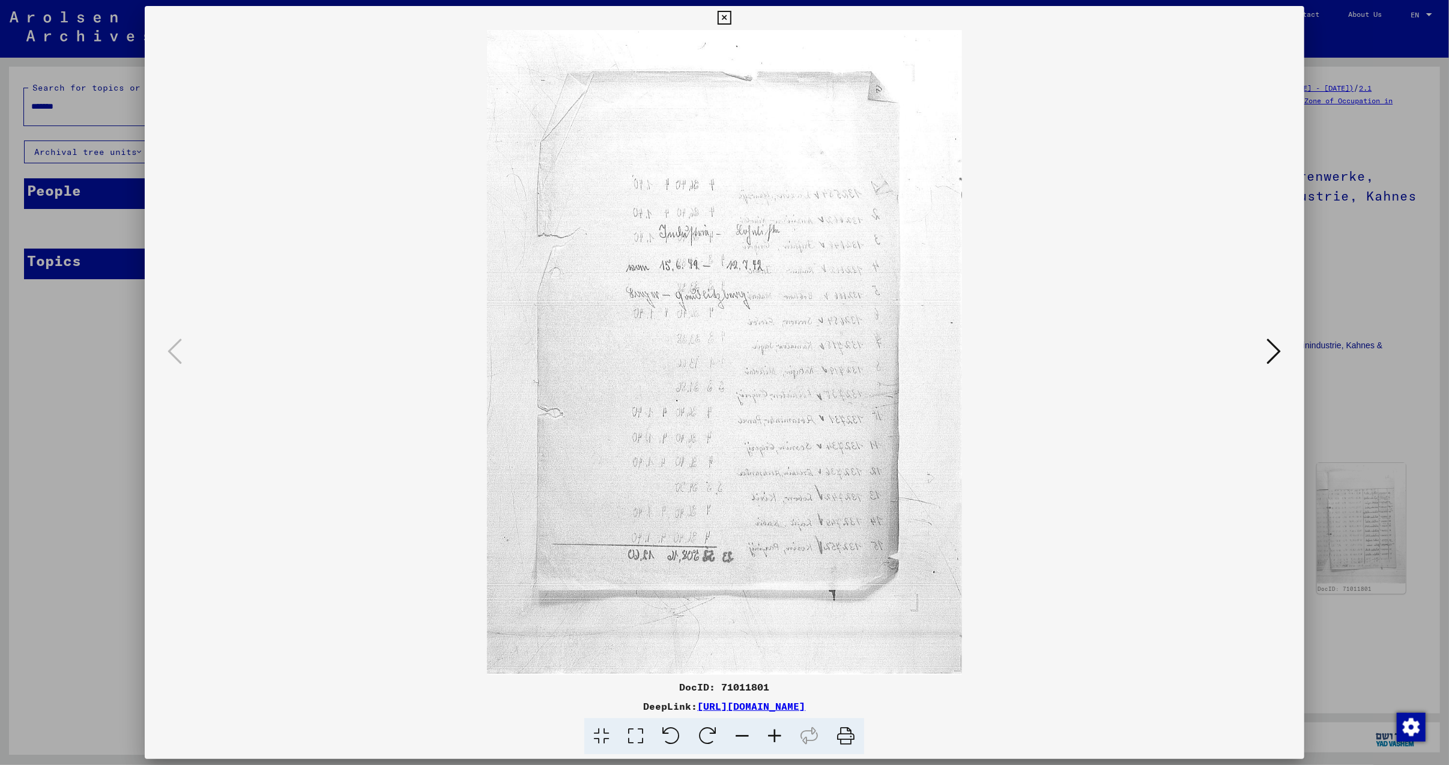
click at [834, 515] on img at bounding box center [724, 352] width 1077 height 645
click at [1278, 345] on icon at bounding box center [1274, 351] width 14 height 29
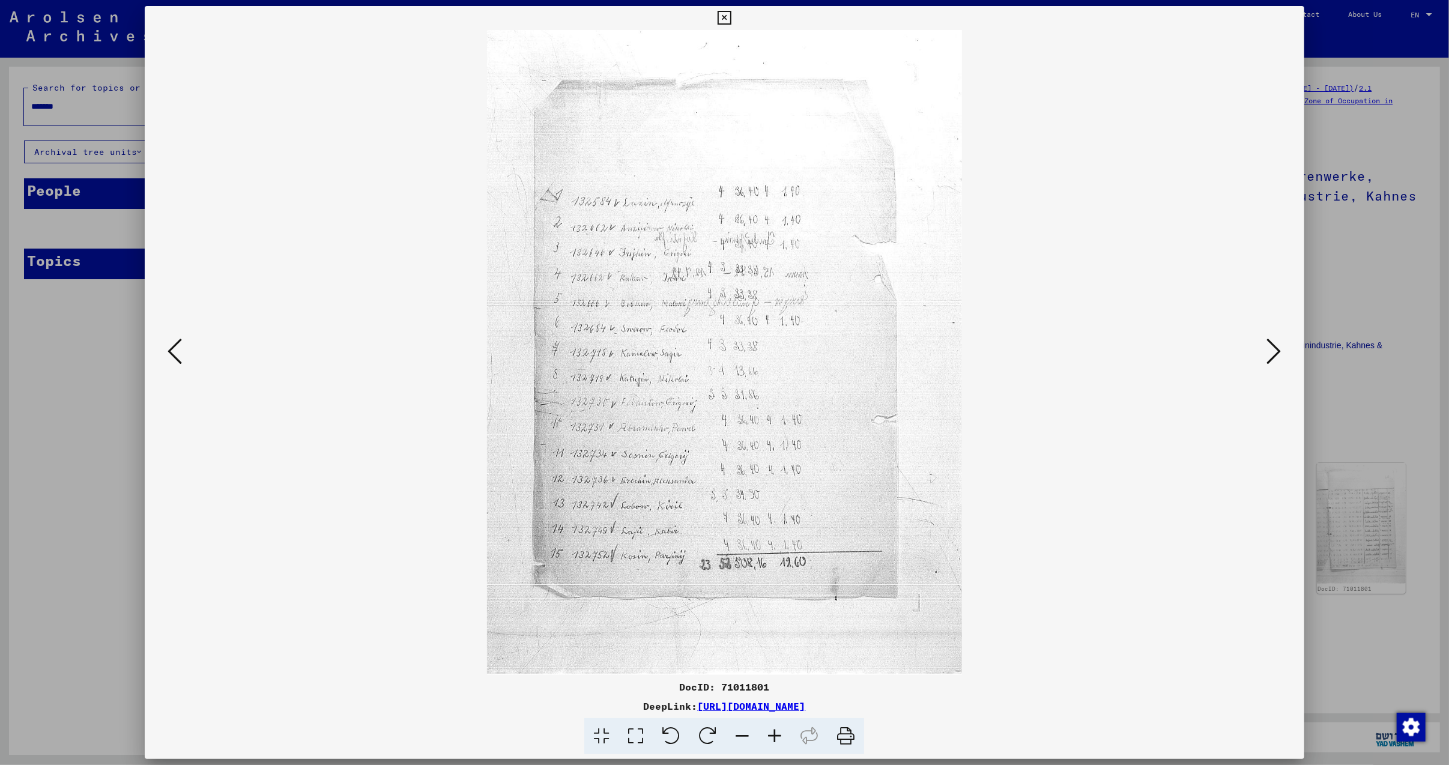
click at [1275, 349] on icon at bounding box center [1274, 351] width 14 height 29
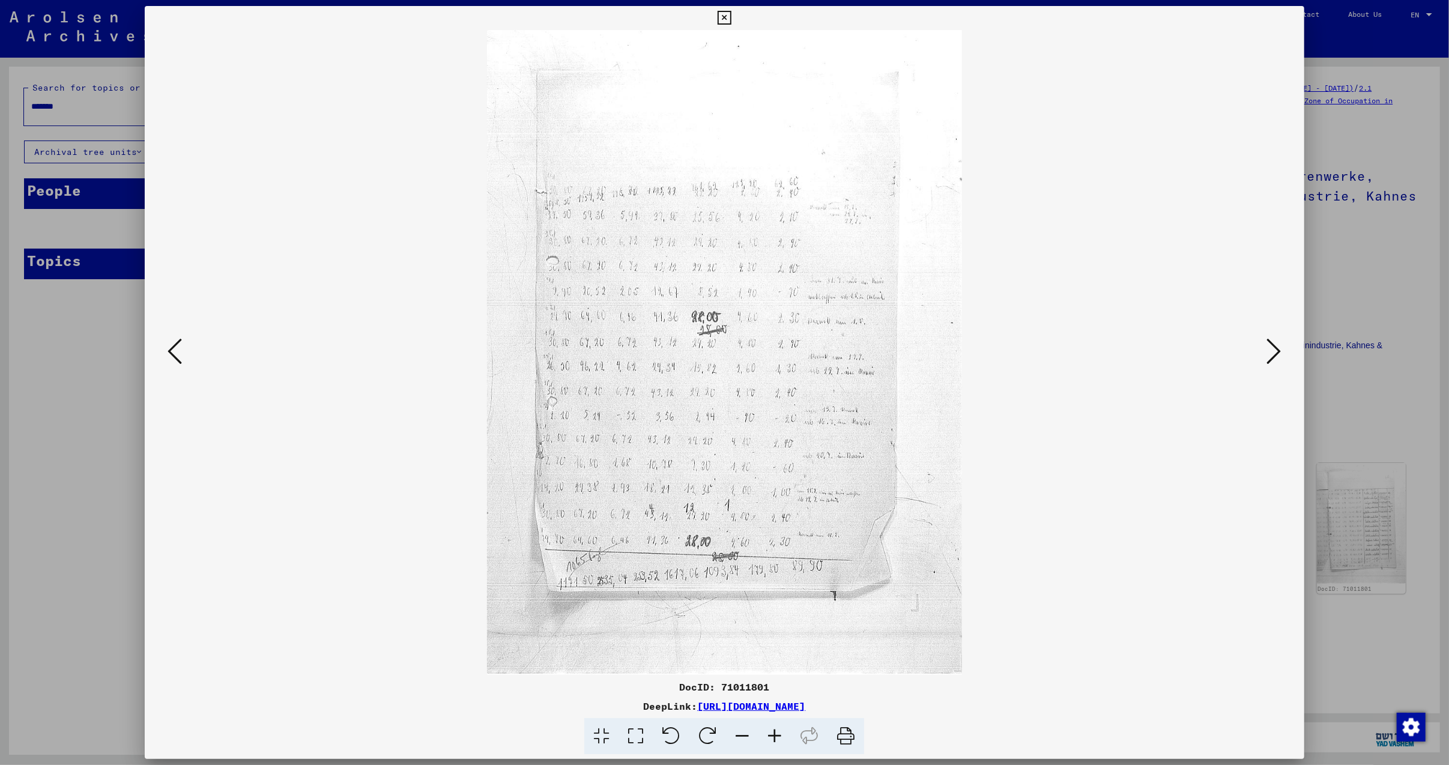
click at [1275, 349] on icon at bounding box center [1274, 351] width 14 height 29
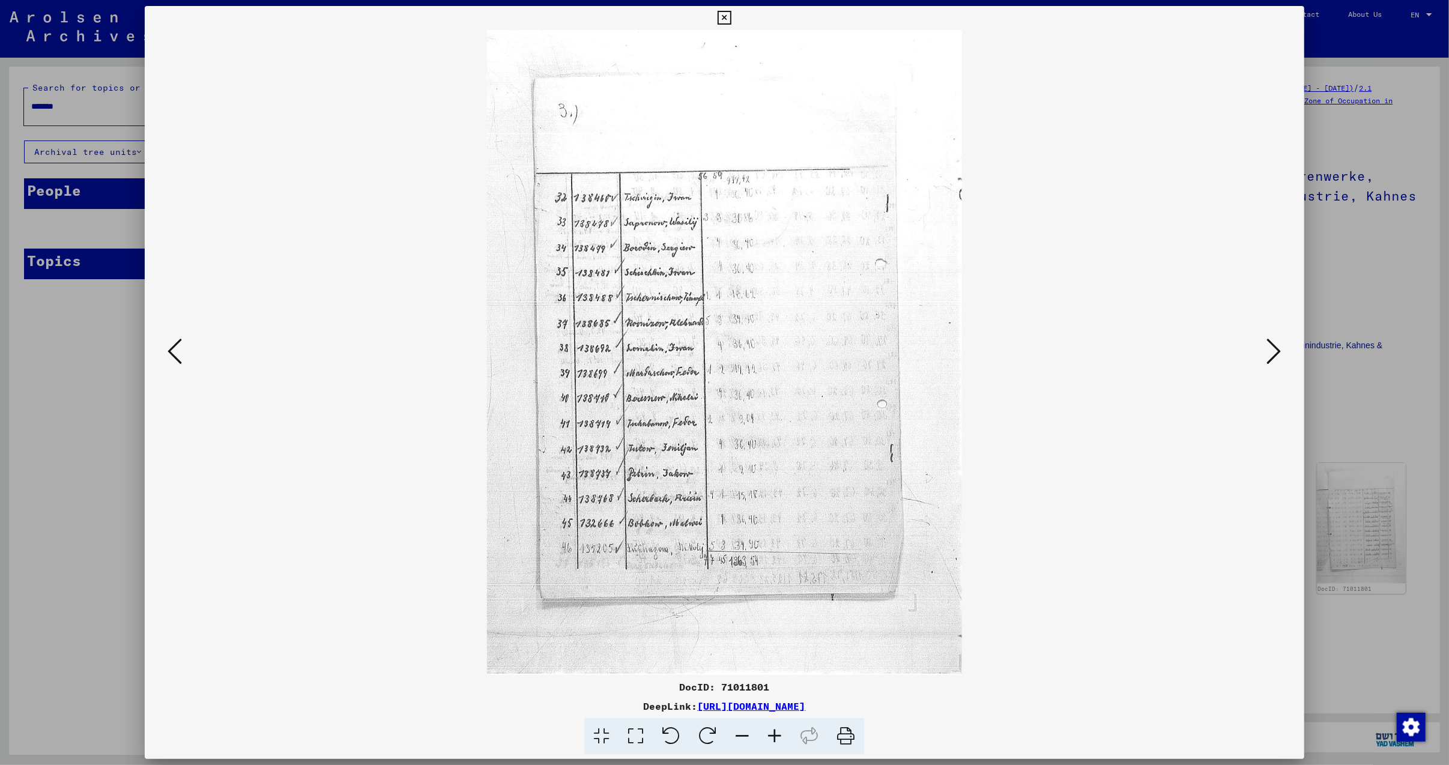
click at [1275, 349] on icon at bounding box center [1274, 351] width 14 height 29
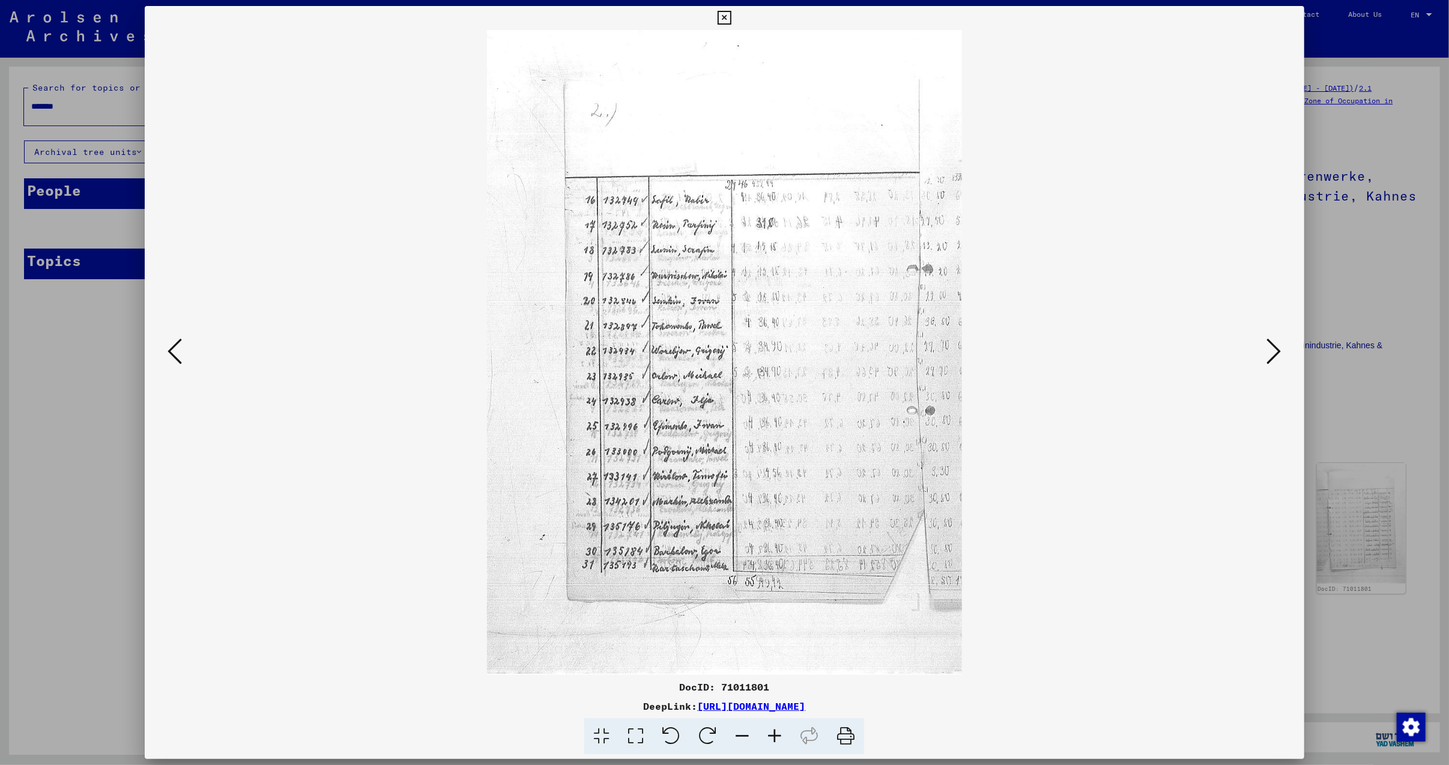
click at [1275, 351] on icon at bounding box center [1274, 351] width 14 height 29
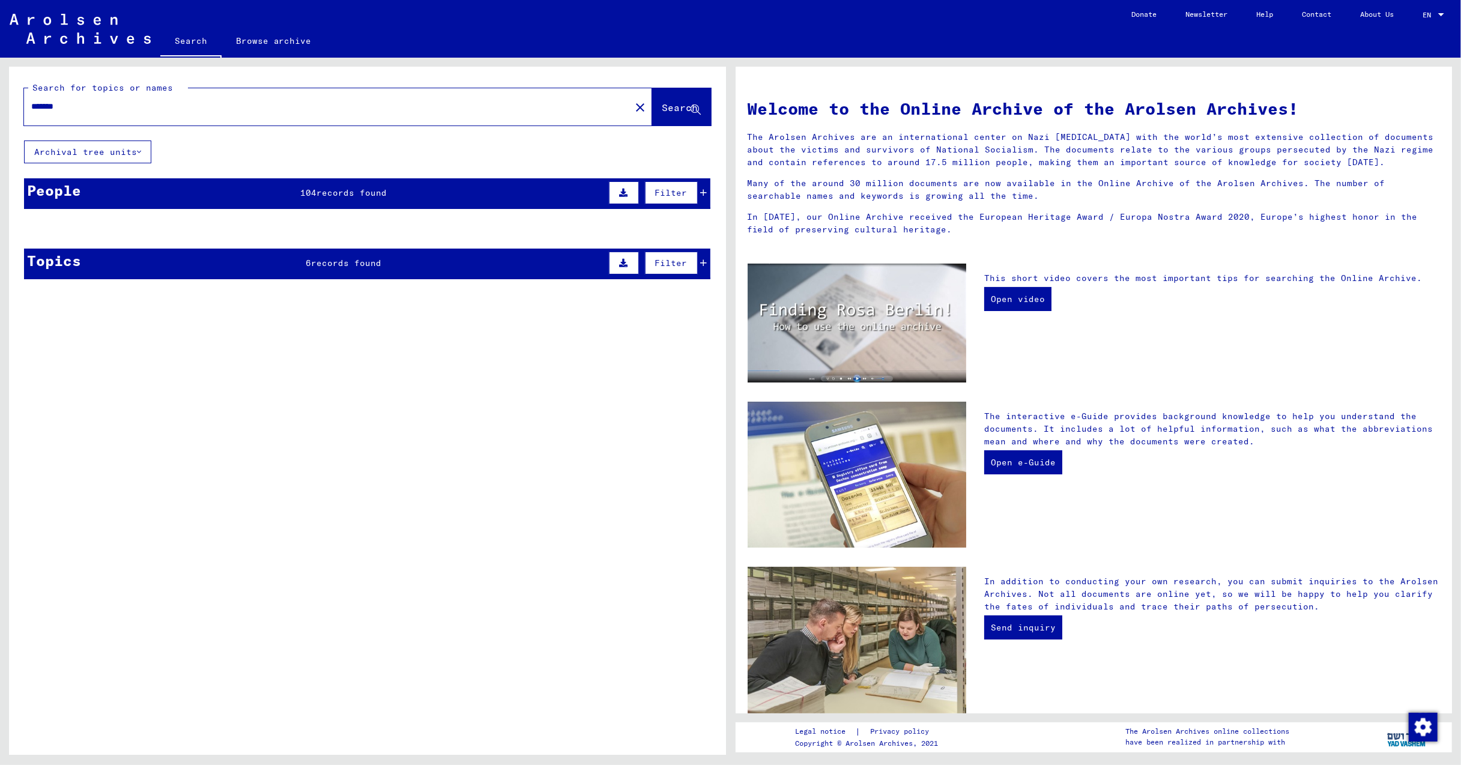
click at [358, 197] on span "records found" at bounding box center [351, 192] width 70 height 11
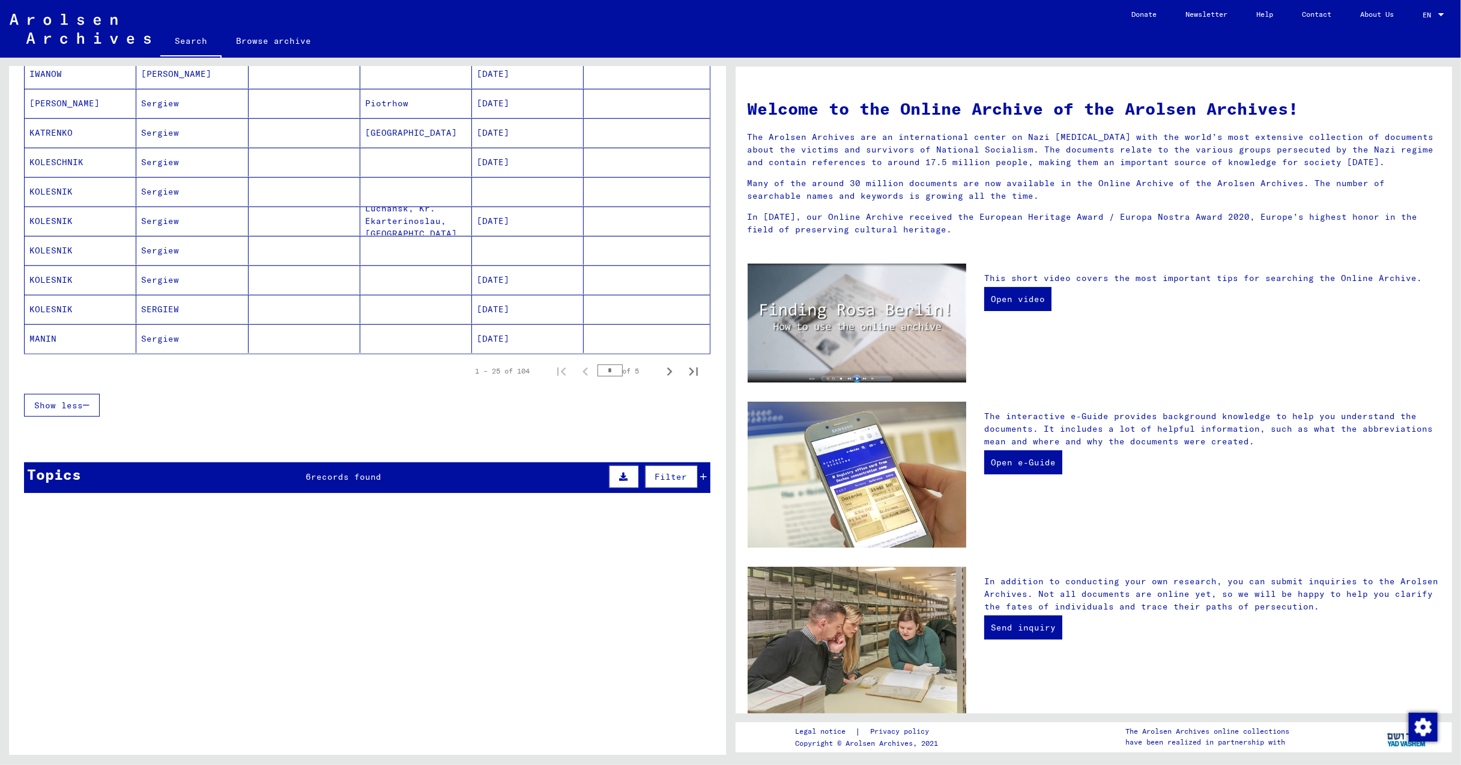
scroll to position [640, 0]
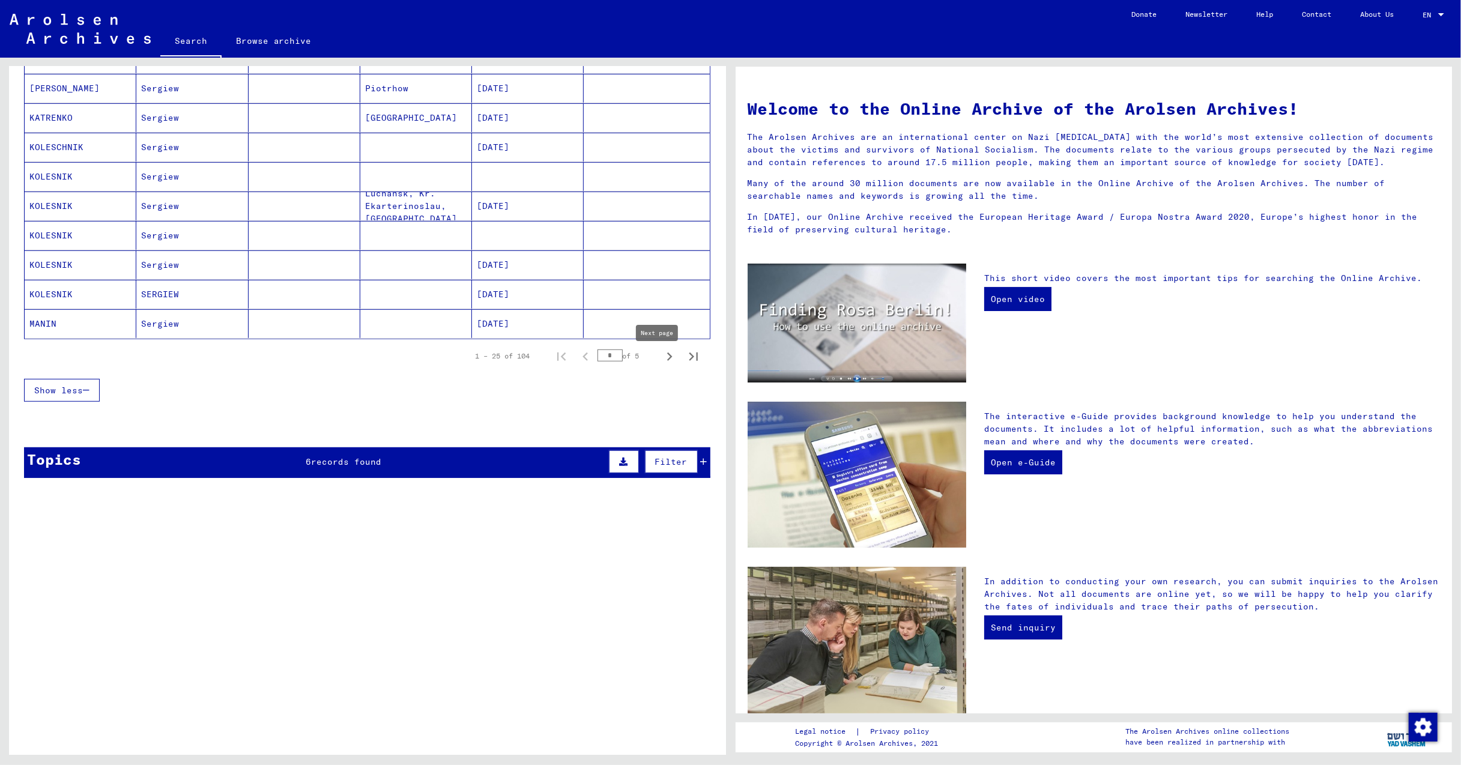
click at [661, 359] on icon "Next page" at bounding box center [669, 356] width 17 height 17
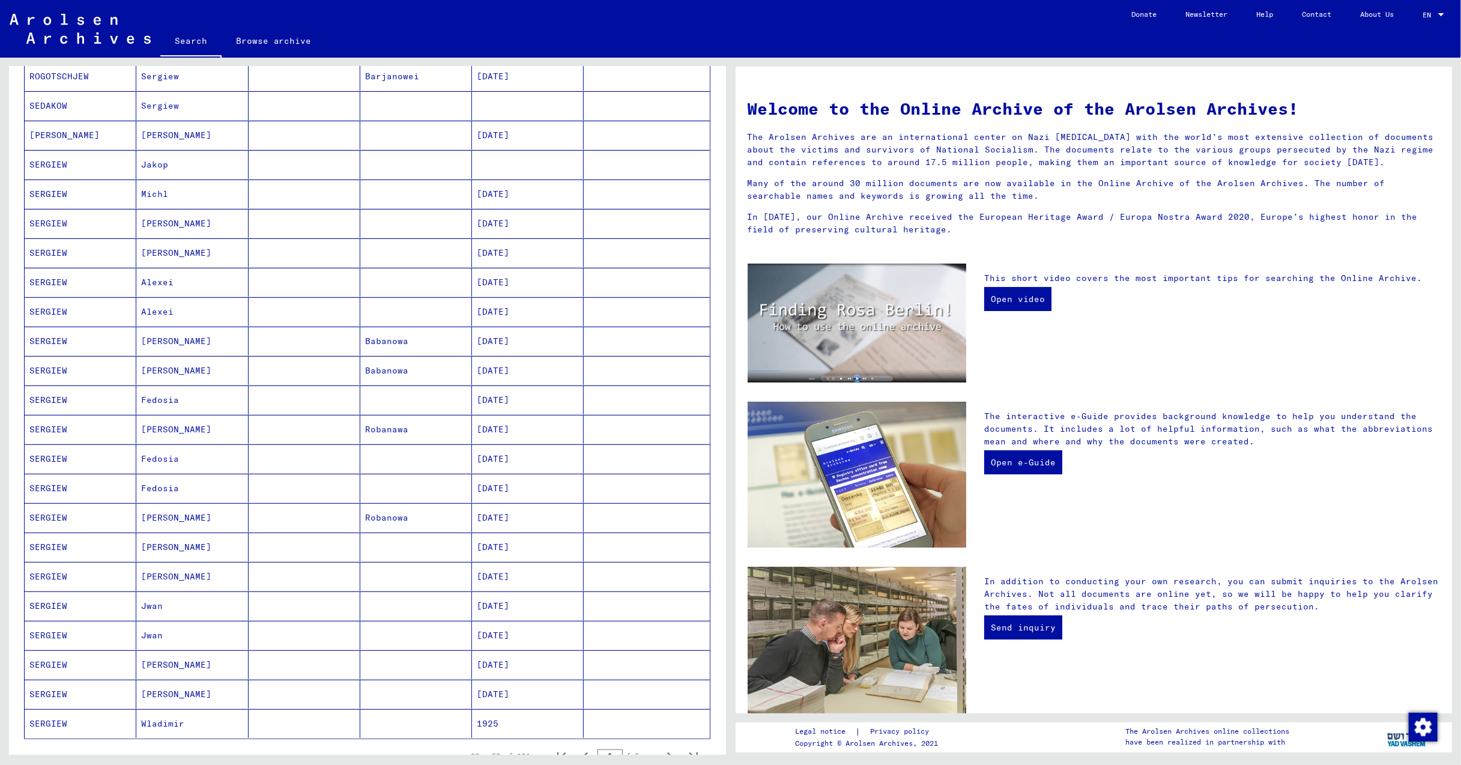
scroll to position [0, 0]
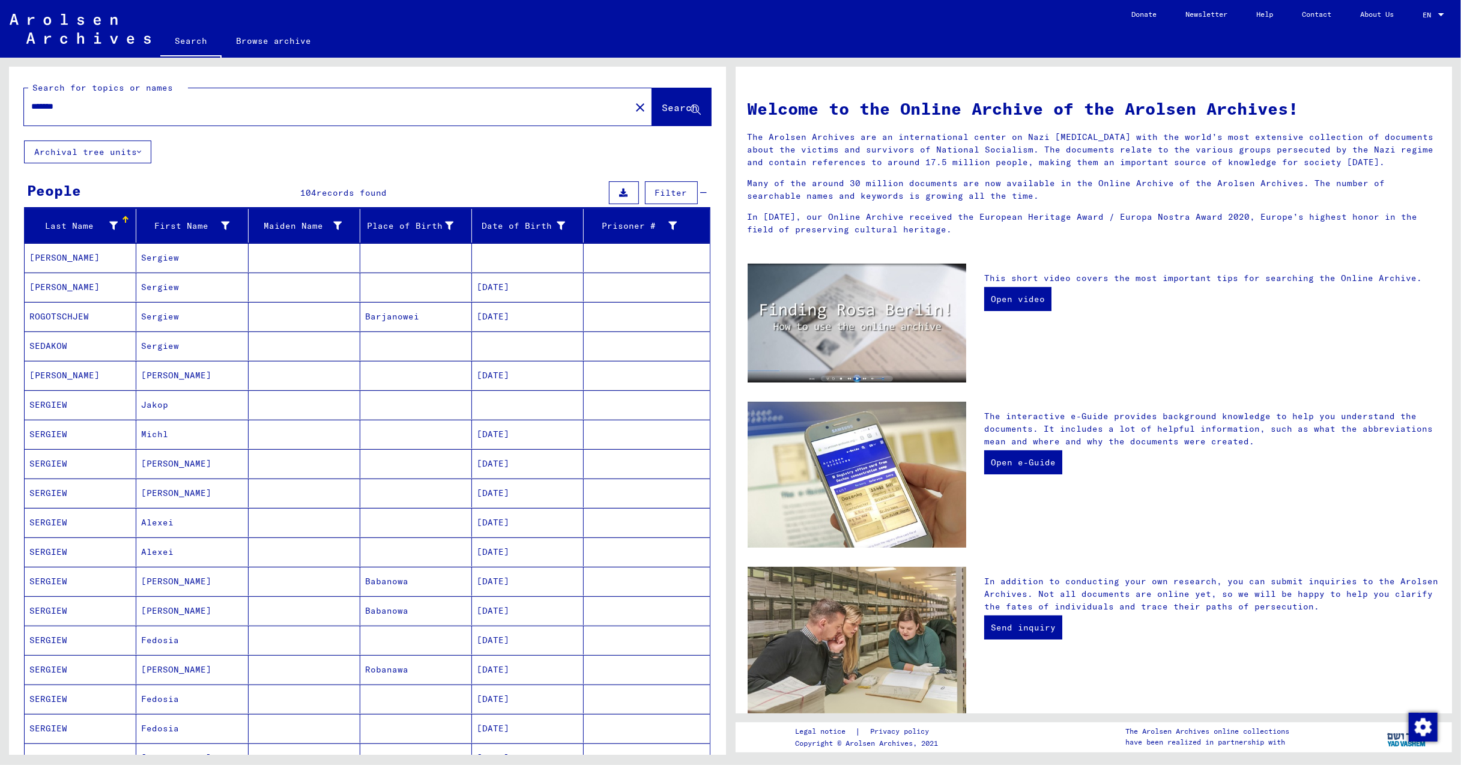
click at [70, 369] on mat-cell "[PERSON_NAME]" at bounding box center [81, 375] width 112 height 29
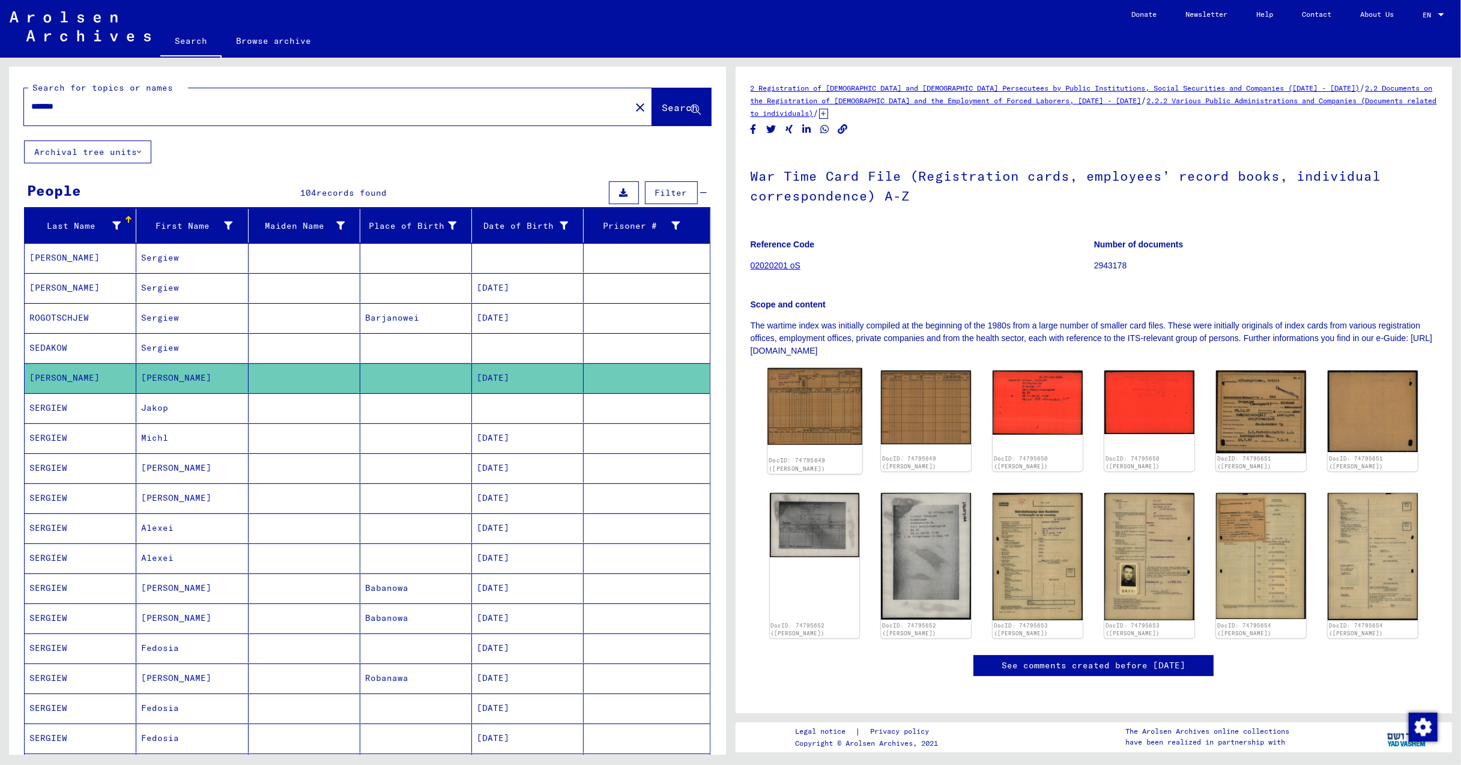
click at [820, 397] on img at bounding box center [814, 406] width 94 height 77
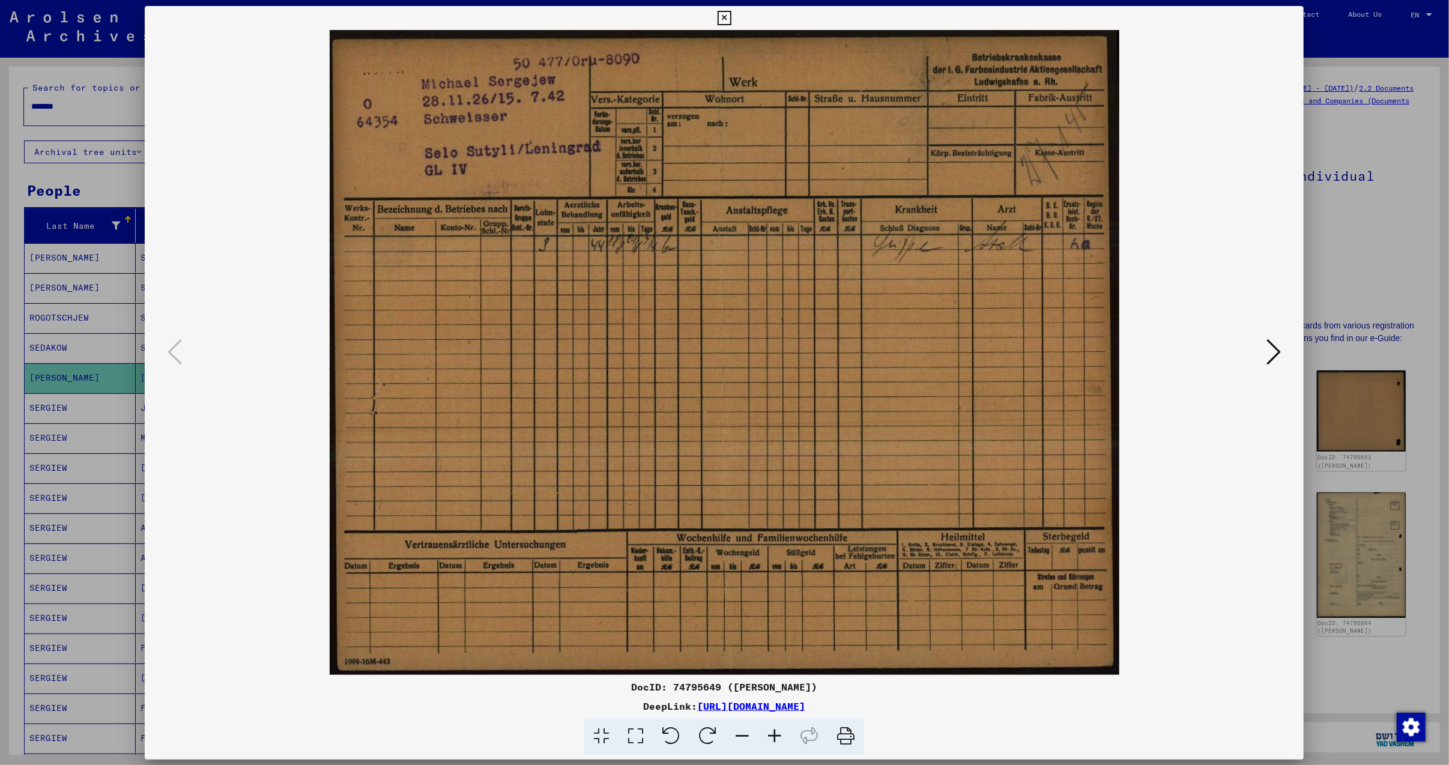
click at [820, 396] on img at bounding box center [724, 352] width 1077 height 645
click at [1273, 348] on icon at bounding box center [1274, 351] width 14 height 29
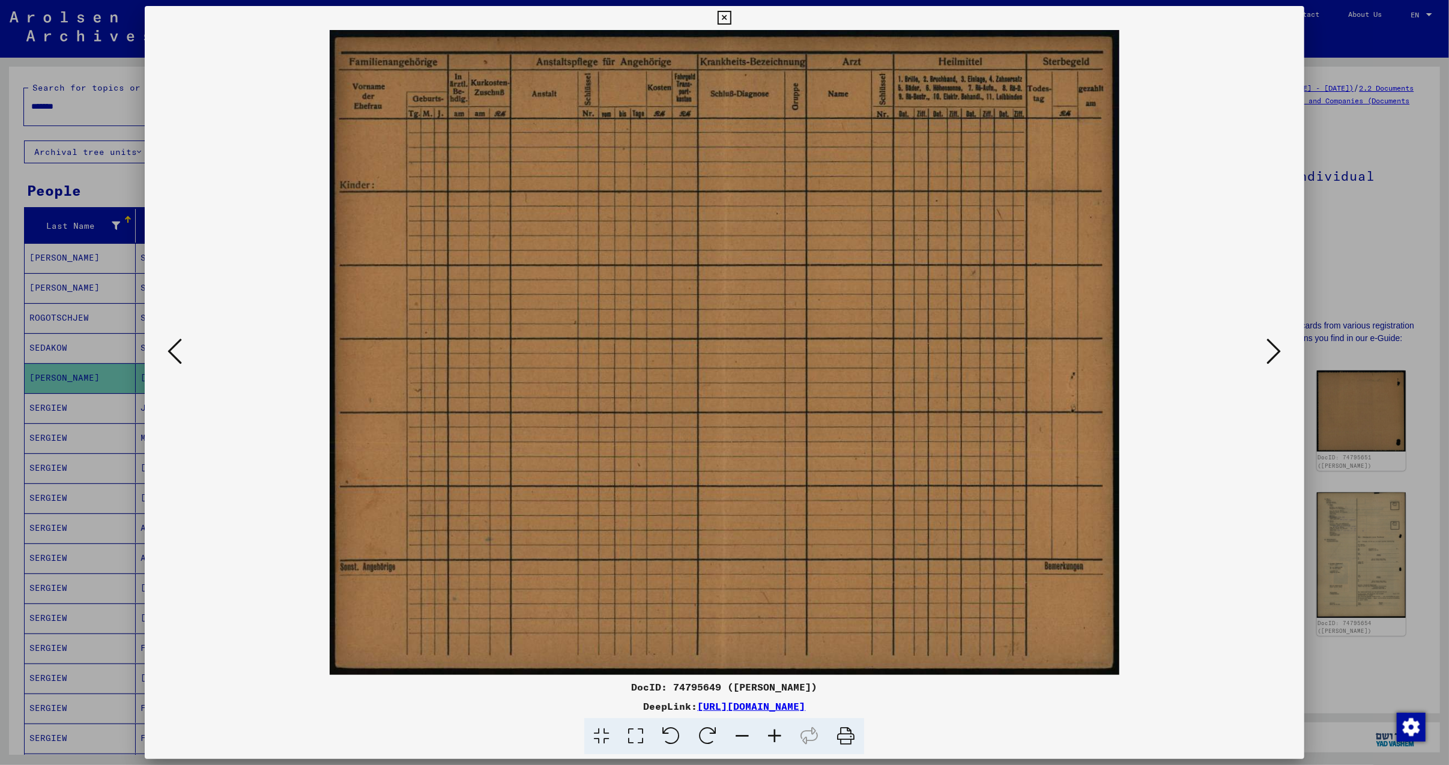
click at [1259, 354] on img at bounding box center [724, 352] width 1077 height 645
click at [1276, 349] on icon at bounding box center [1274, 351] width 14 height 29
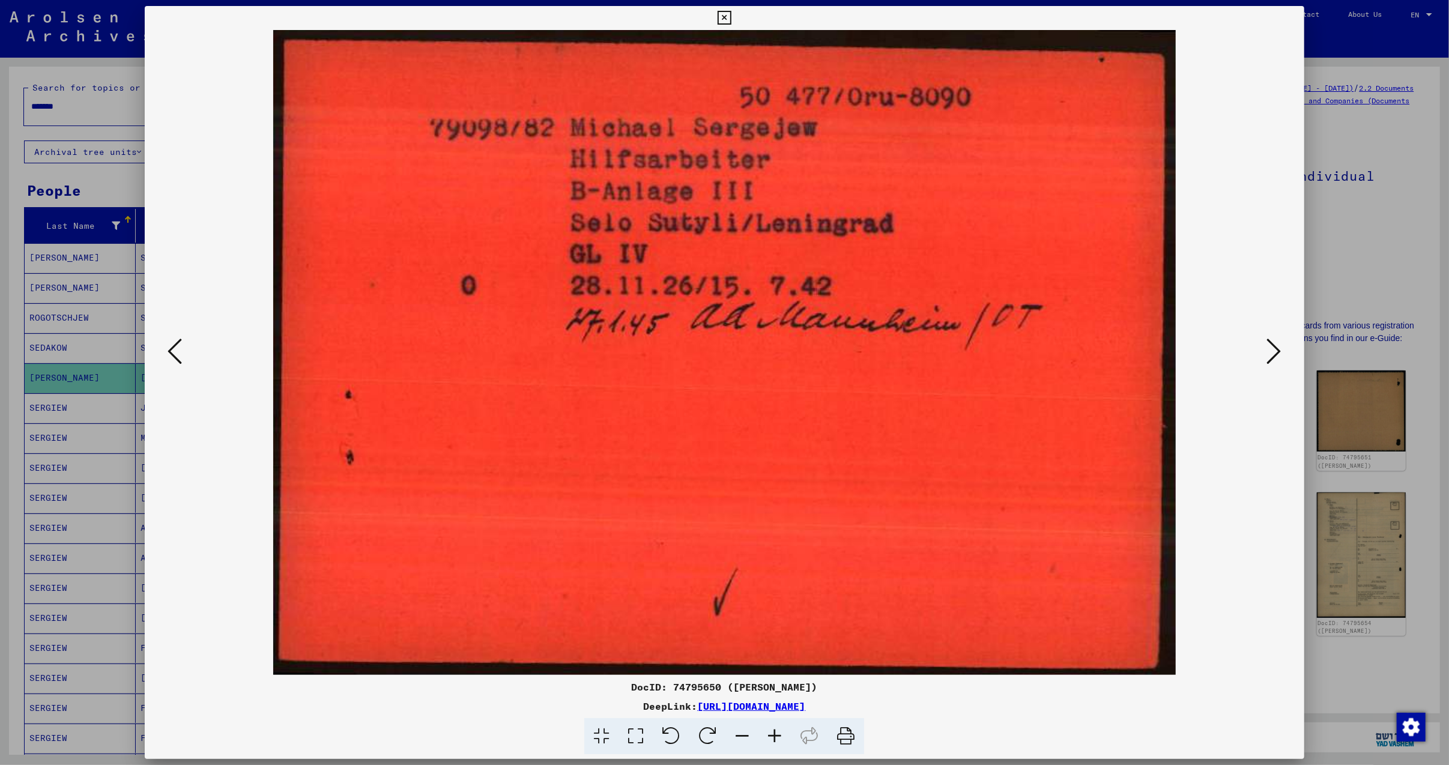
click at [1278, 348] on icon at bounding box center [1274, 351] width 14 height 29
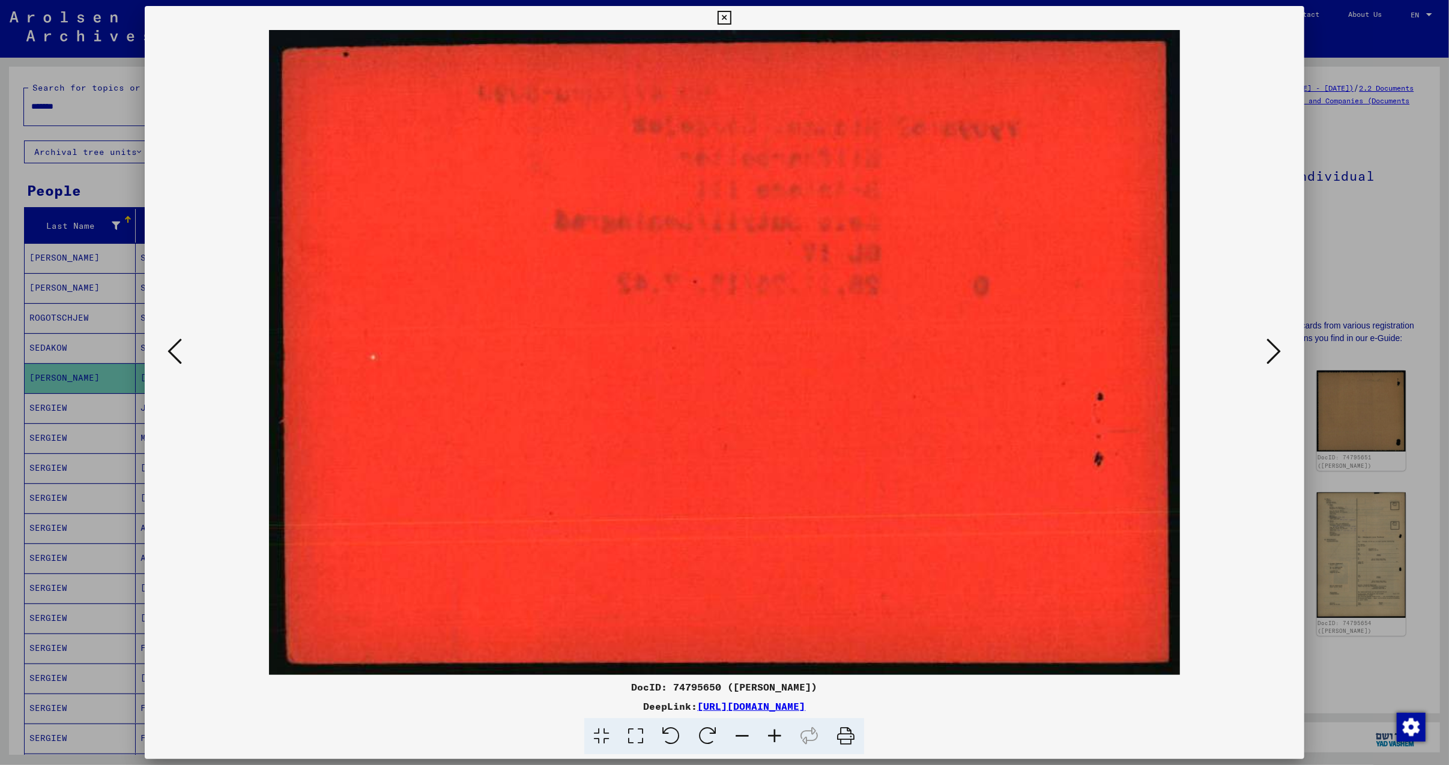
click at [1276, 349] on icon at bounding box center [1274, 351] width 14 height 29
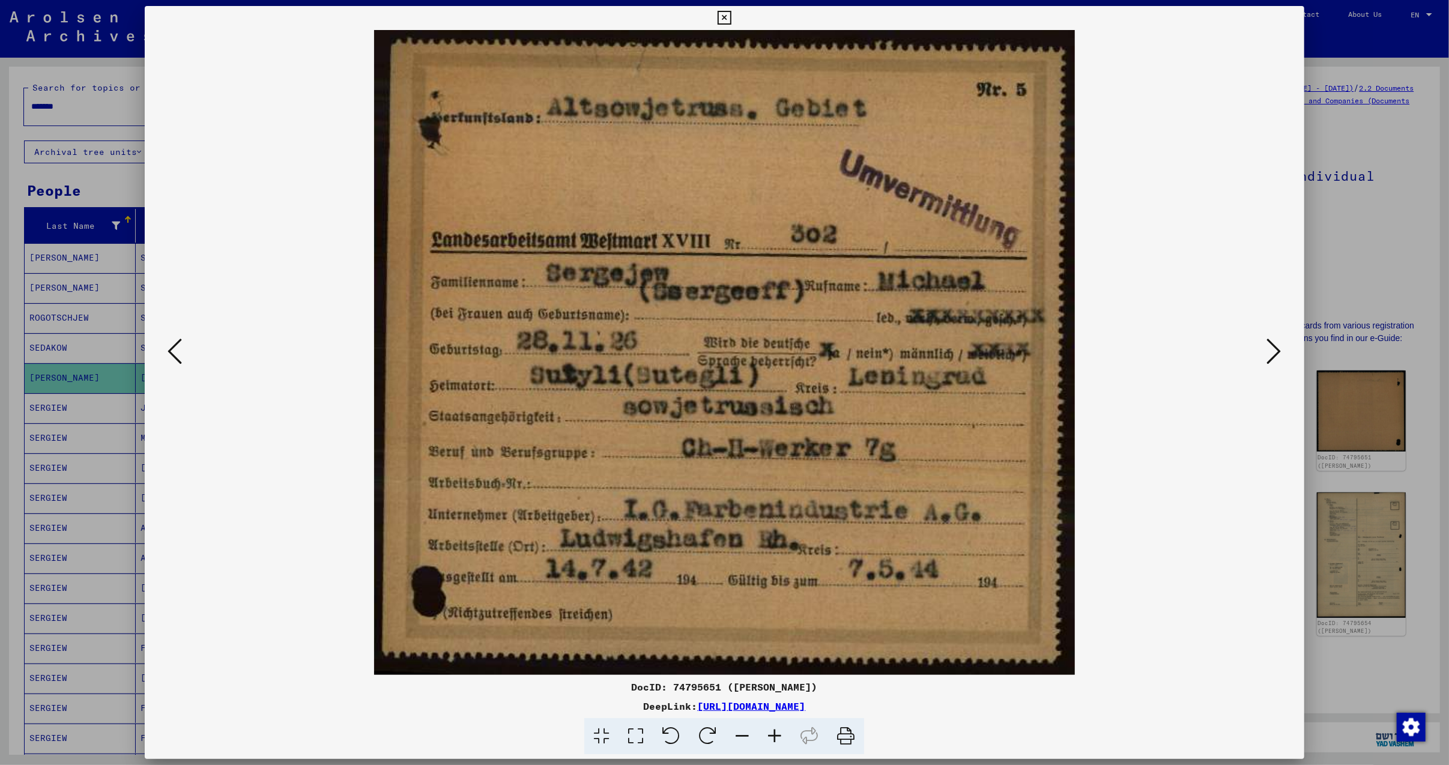
click at [1280, 344] on icon at bounding box center [1274, 351] width 14 height 29
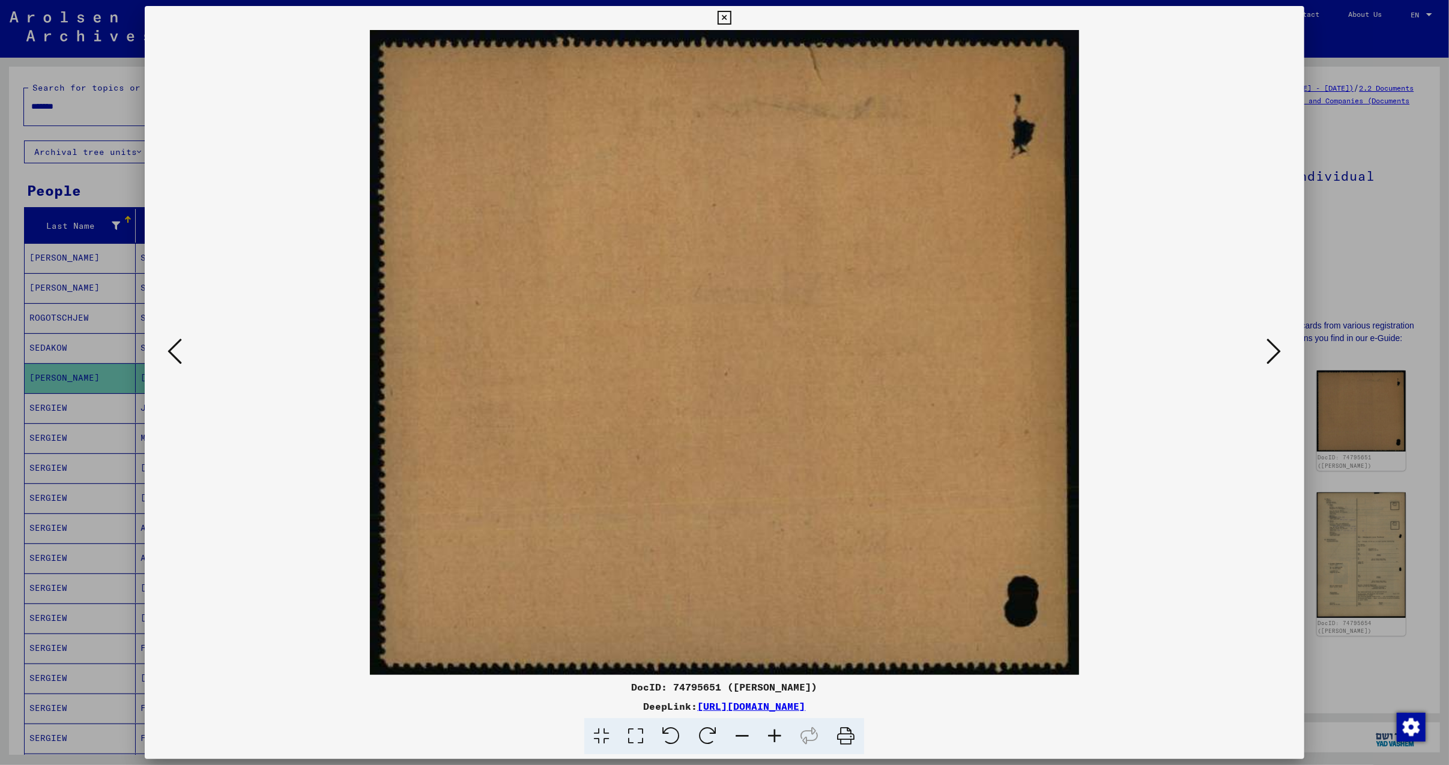
click at [1280, 344] on icon at bounding box center [1274, 351] width 14 height 29
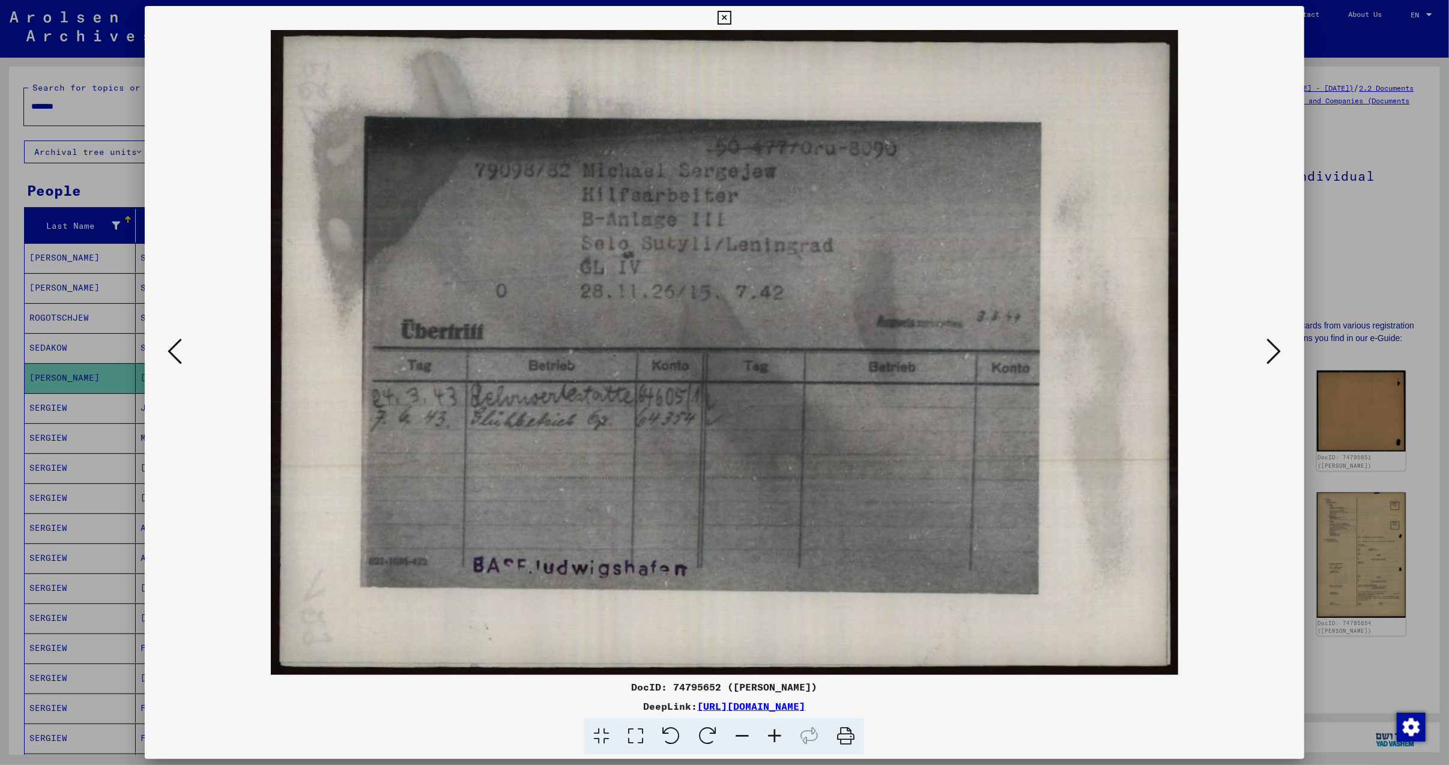
click at [1280, 347] on icon at bounding box center [1274, 351] width 14 height 29
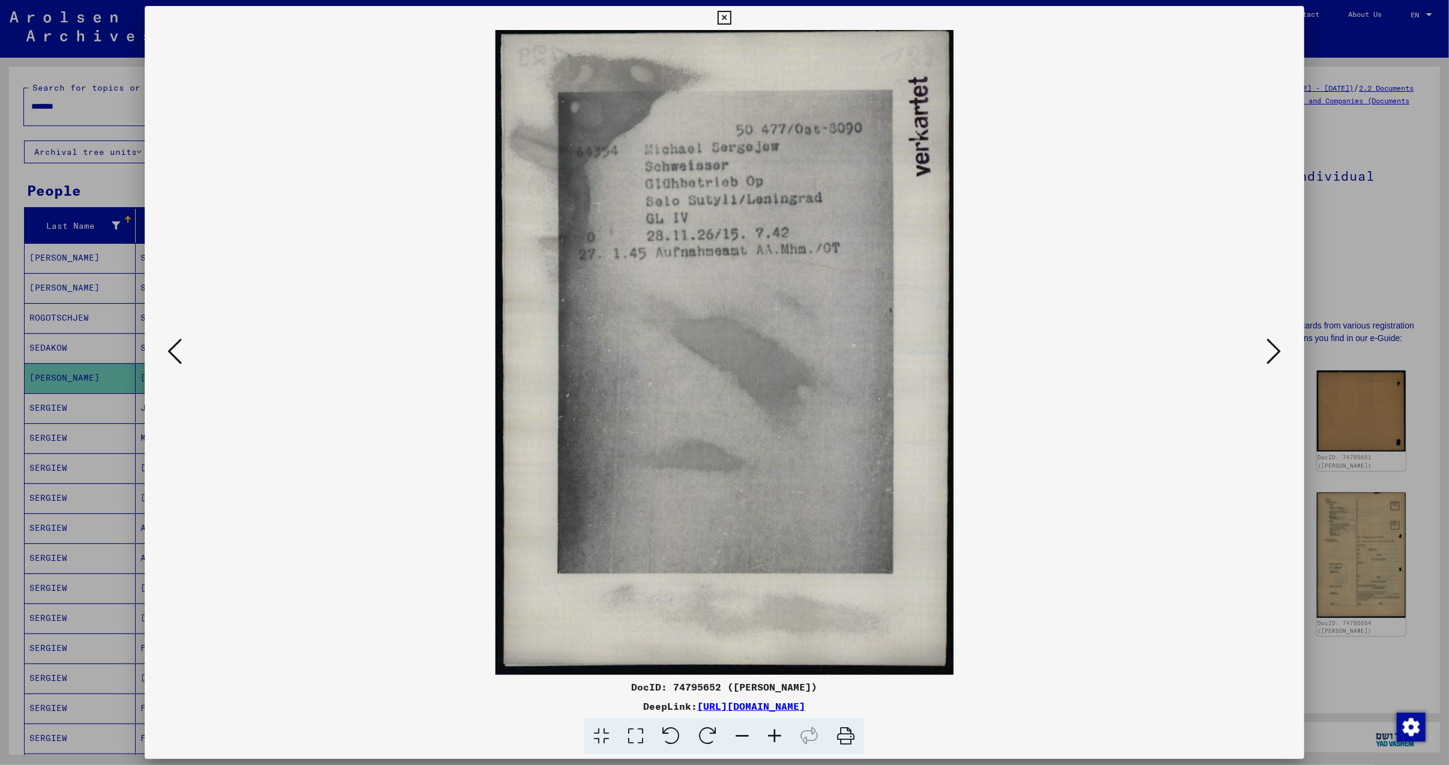
click at [1280, 348] on icon at bounding box center [1274, 351] width 14 height 29
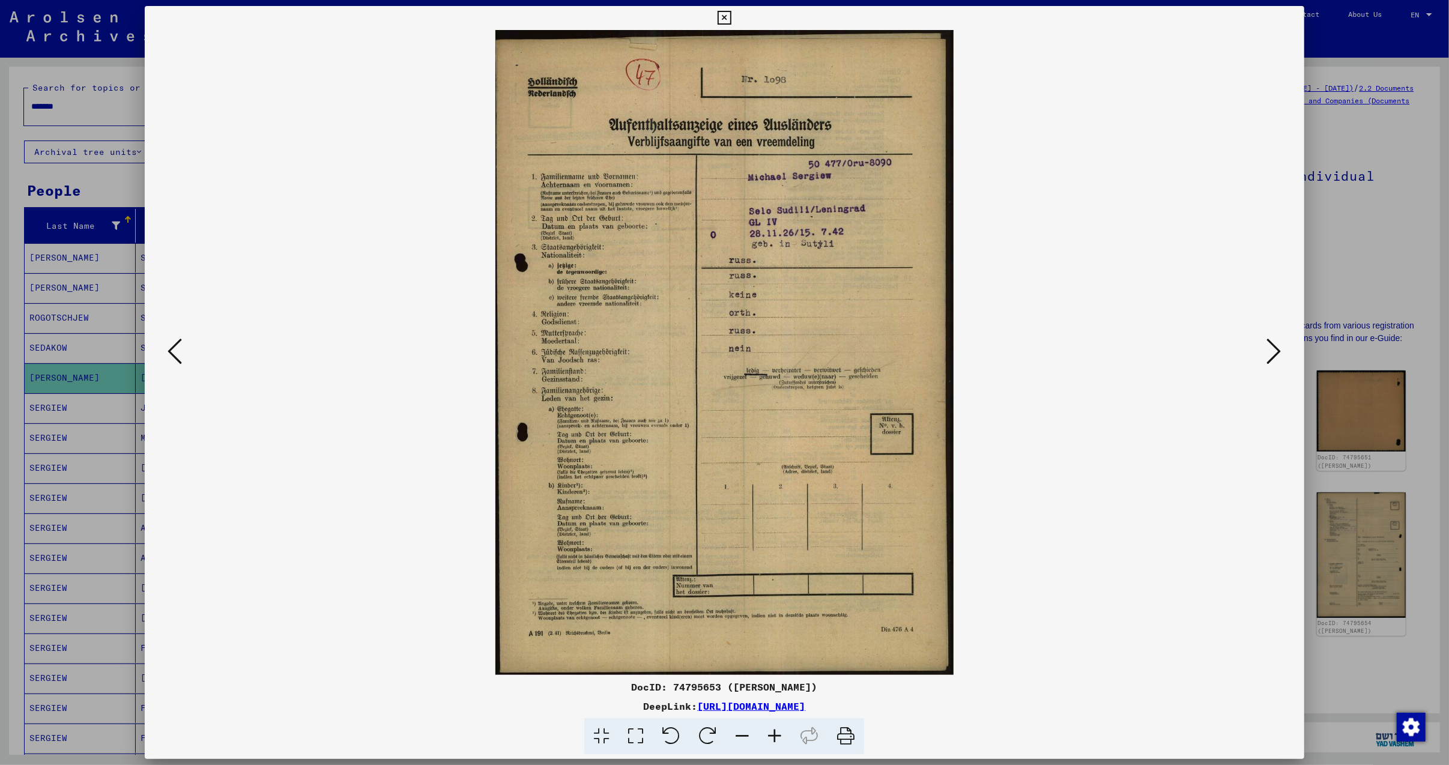
click at [1281, 347] on icon at bounding box center [1274, 351] width 14 height 29
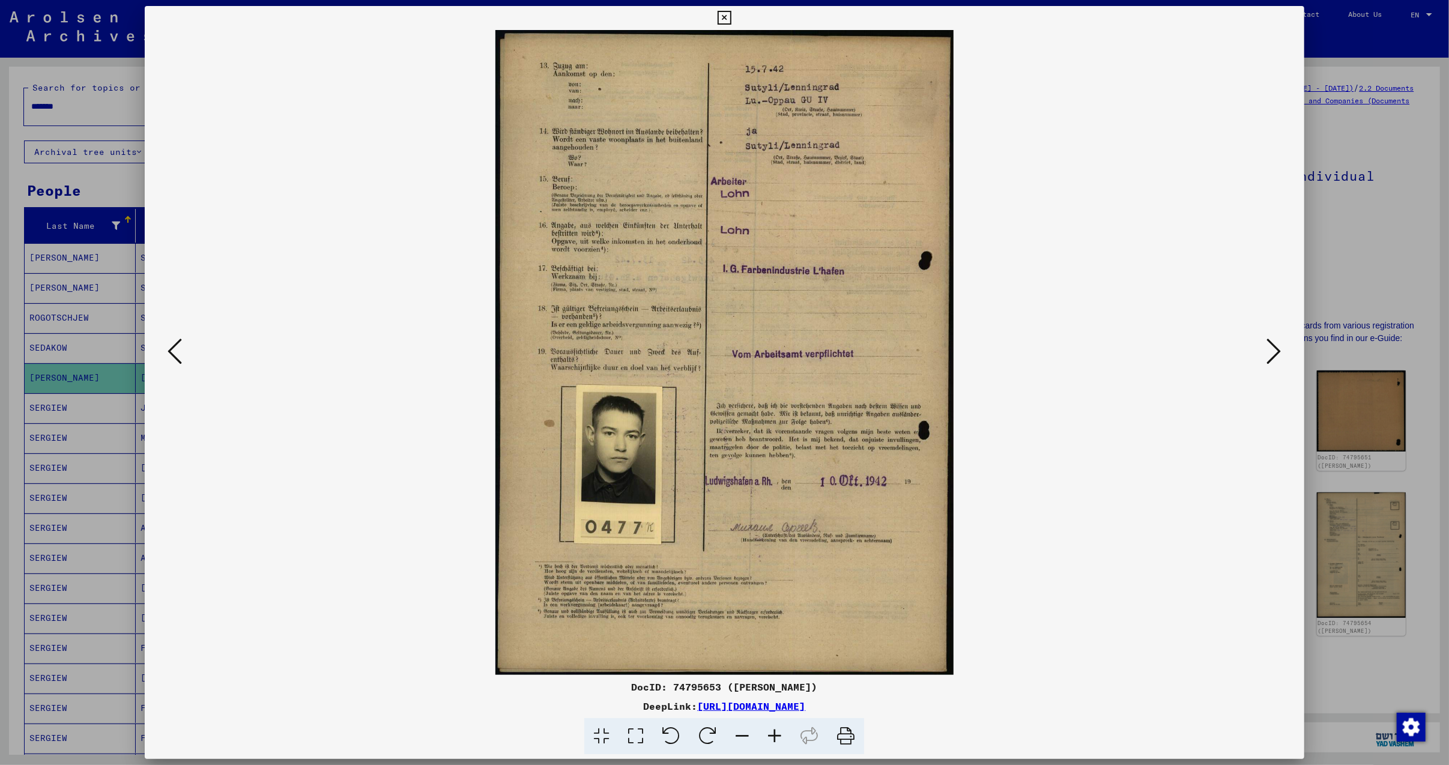
click at [1281, 347] on icon at bounding box center [1274, 351] width 14 height 29
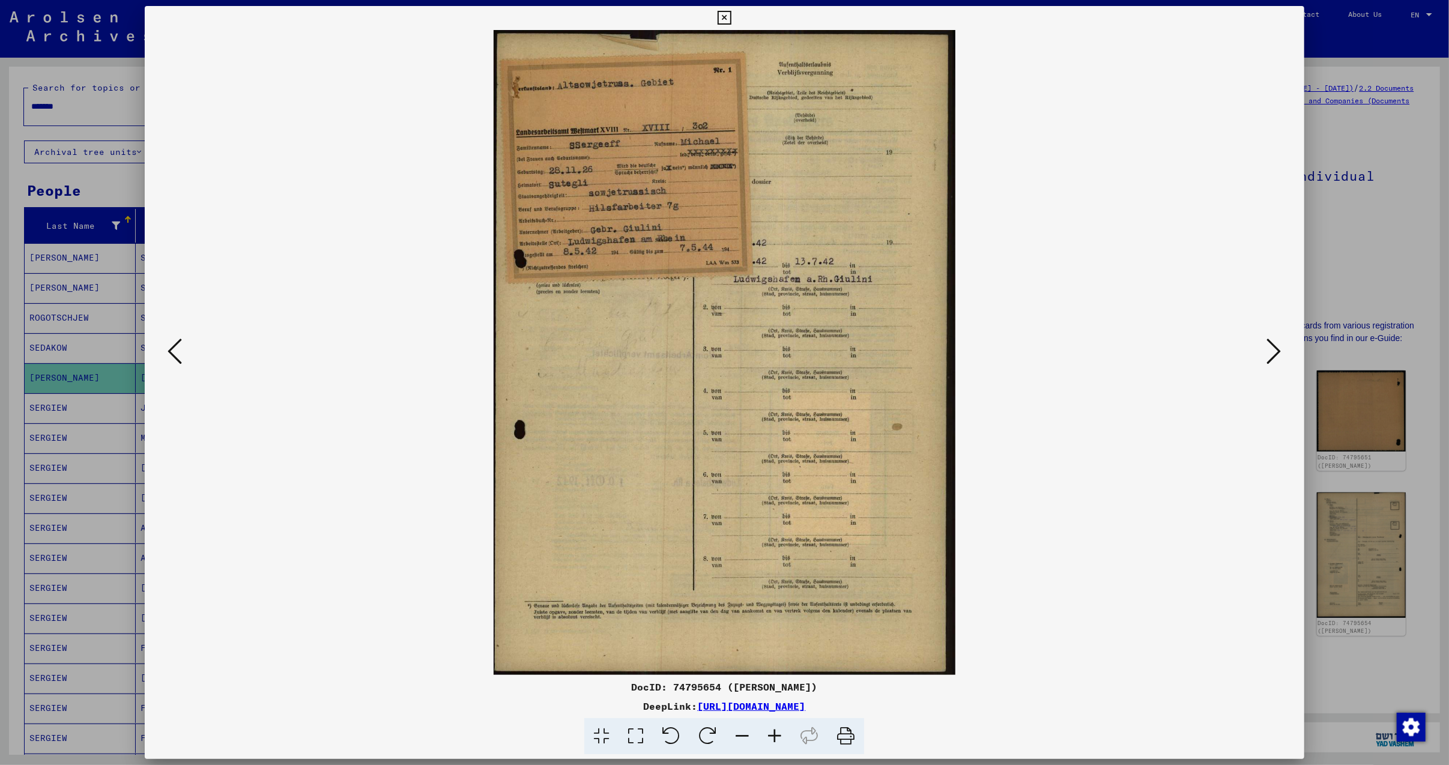
click at [1278, 346] on icon at bounding box center [1274, 351] width 14 height 29
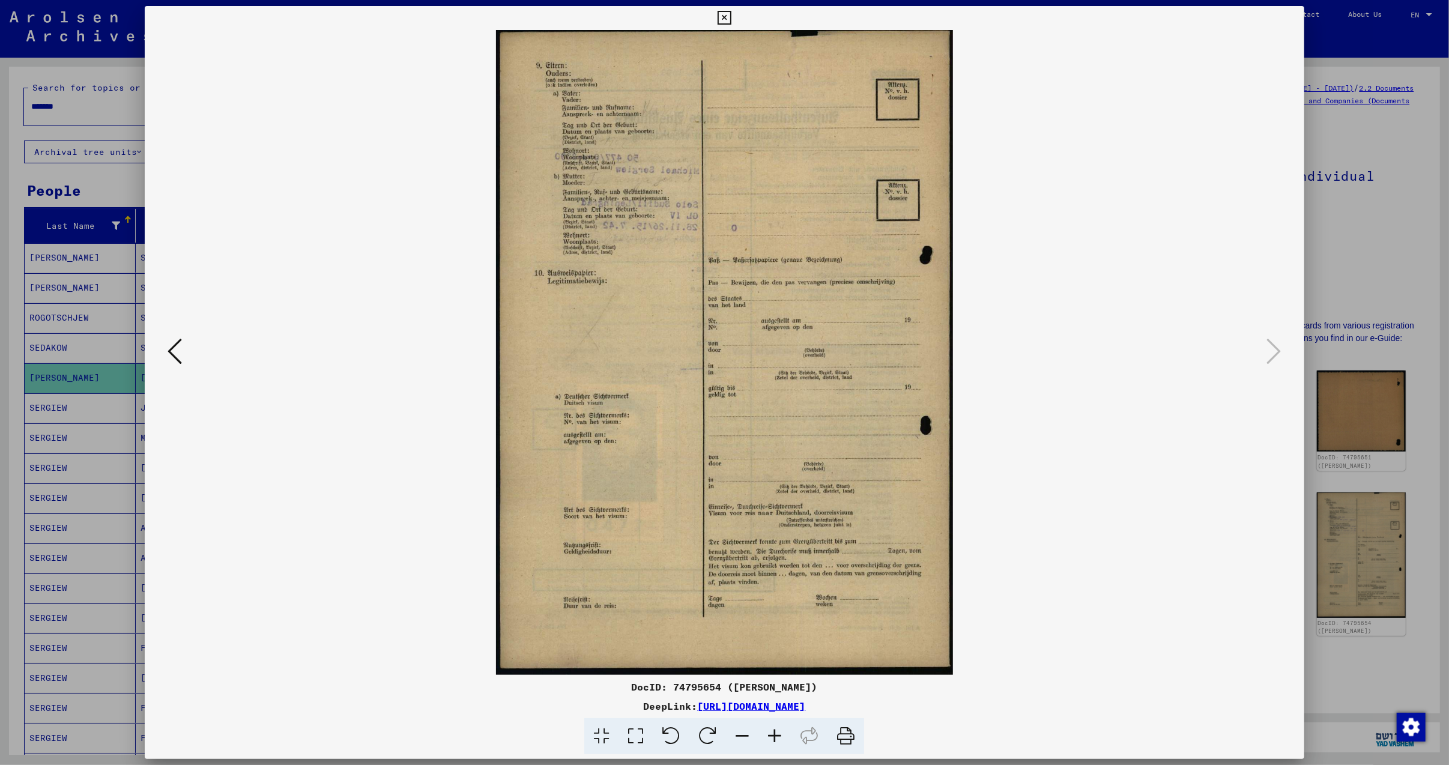
click at [723, 16] on icon at bounding box center [724, 18] width 14 height 14
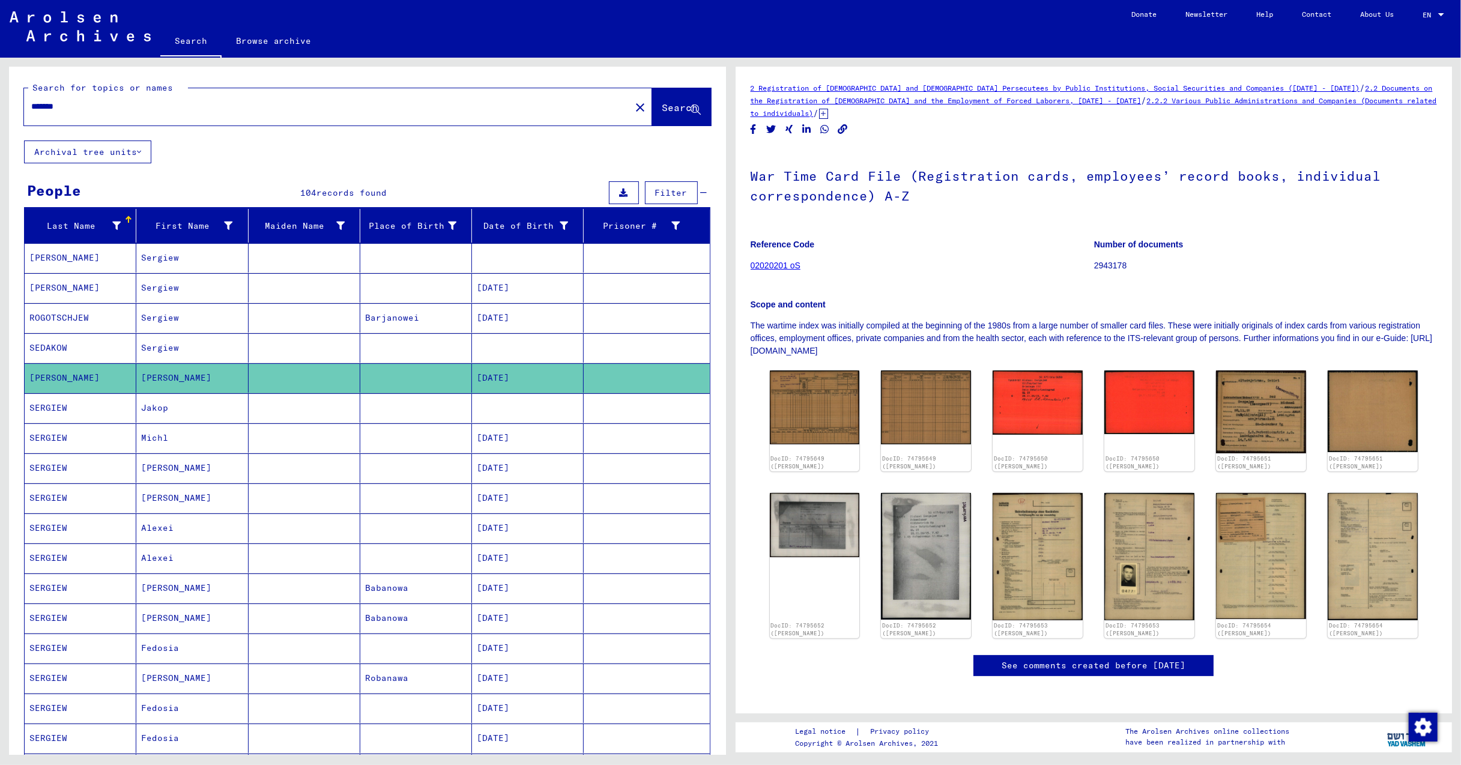
click at [163, 466] on mat-cell "[PERSON_NAME]" at bounding box center [192, 467] width 112 height 29
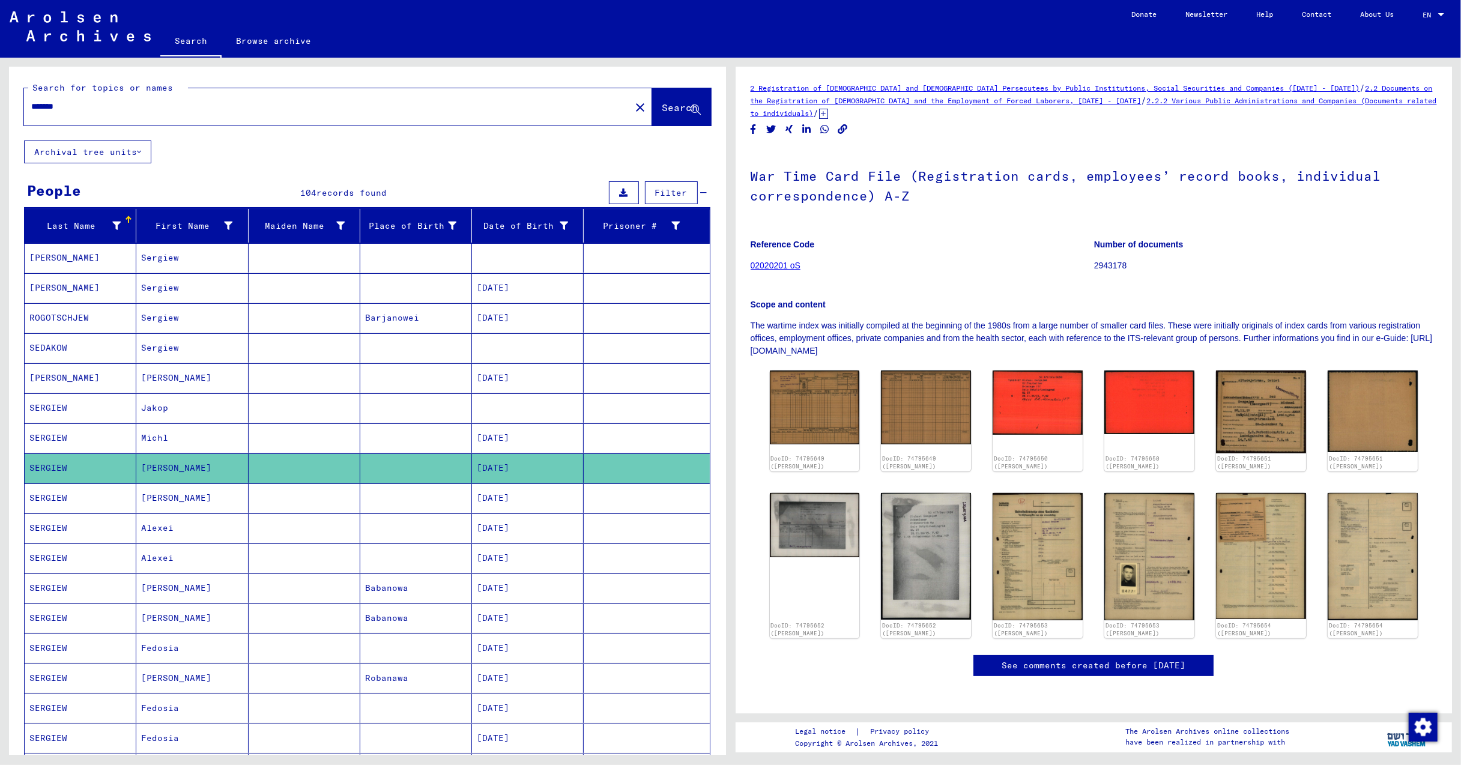
click at [164, 504] on mat-cell "[PERSON_NAME]" at bounding box center [192, 497] width 112 height 29
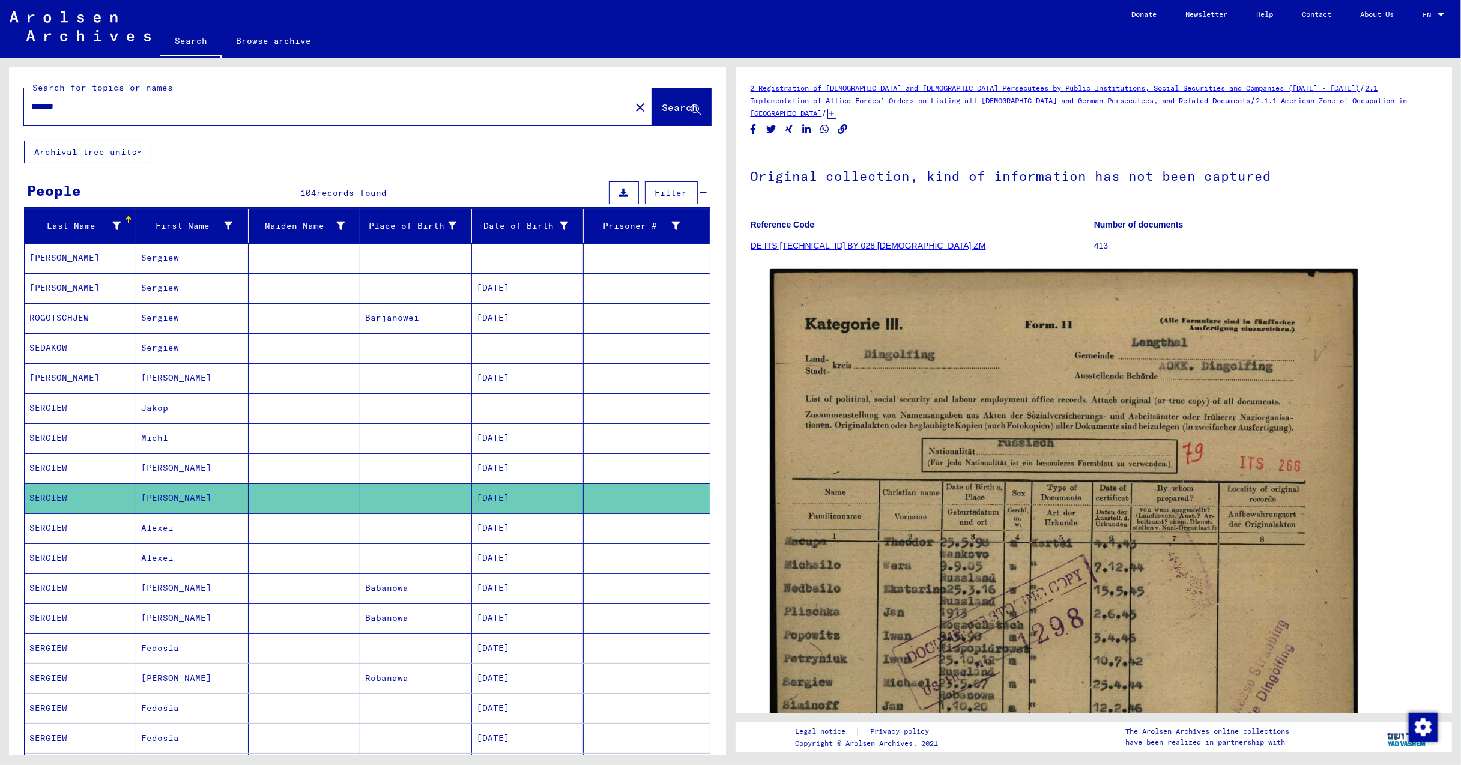
click at [151, 471] on mat-cell "[PERSON_NAME]" at bounding box center [192, 467] width 112 height 29
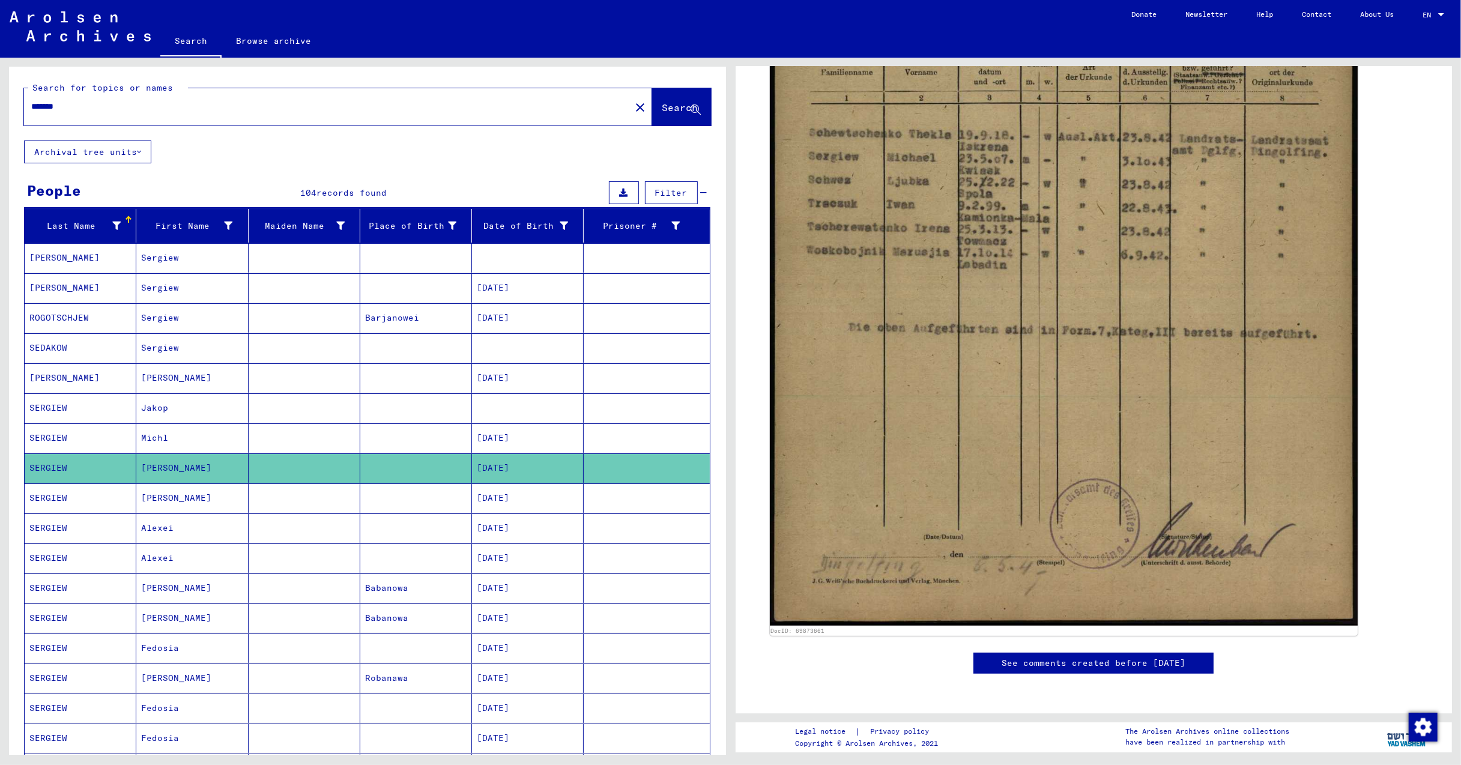
scroll to position [400, 0]
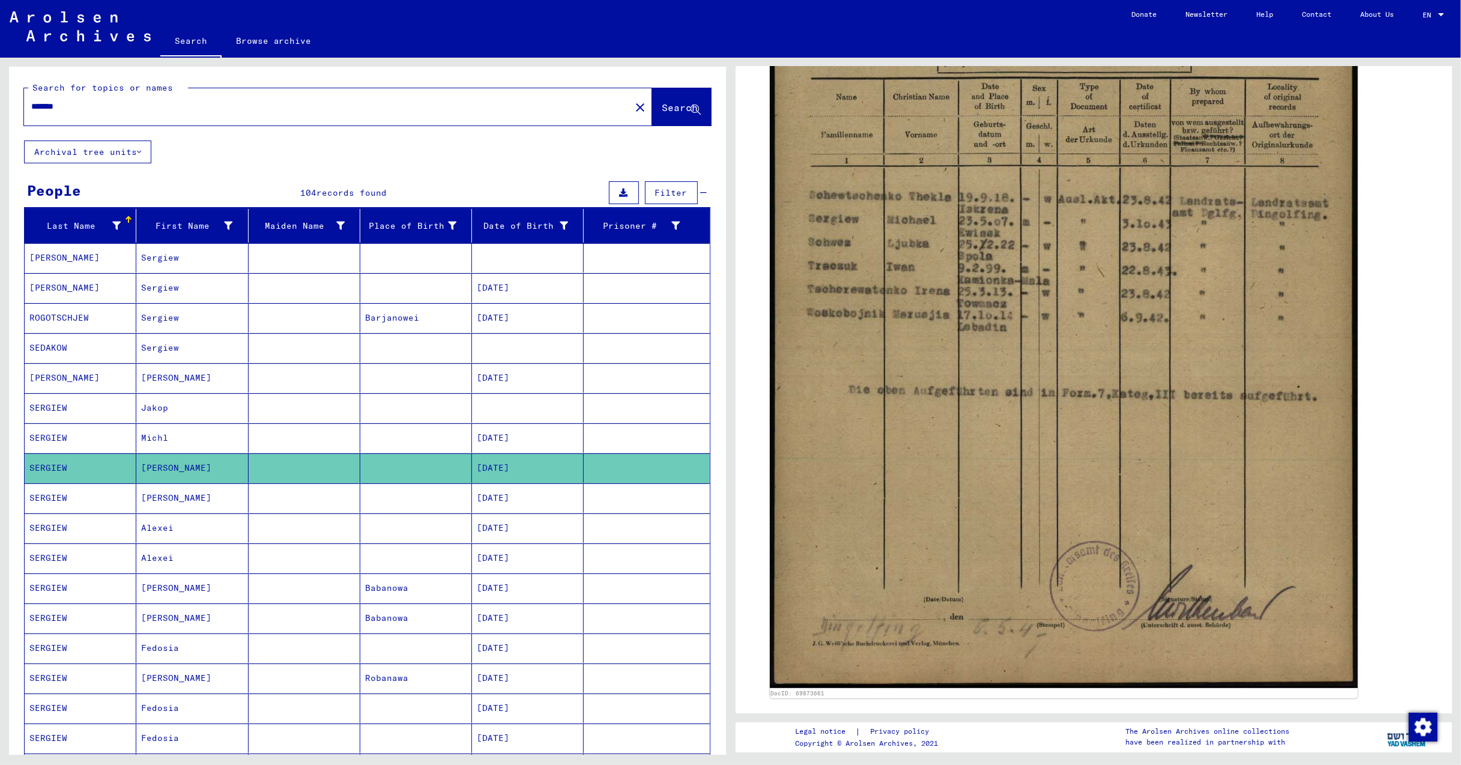
click at [162, 500] on mat-cell "[PERSON_NAME]" at bounding box center [192, 497] width 112 height 29
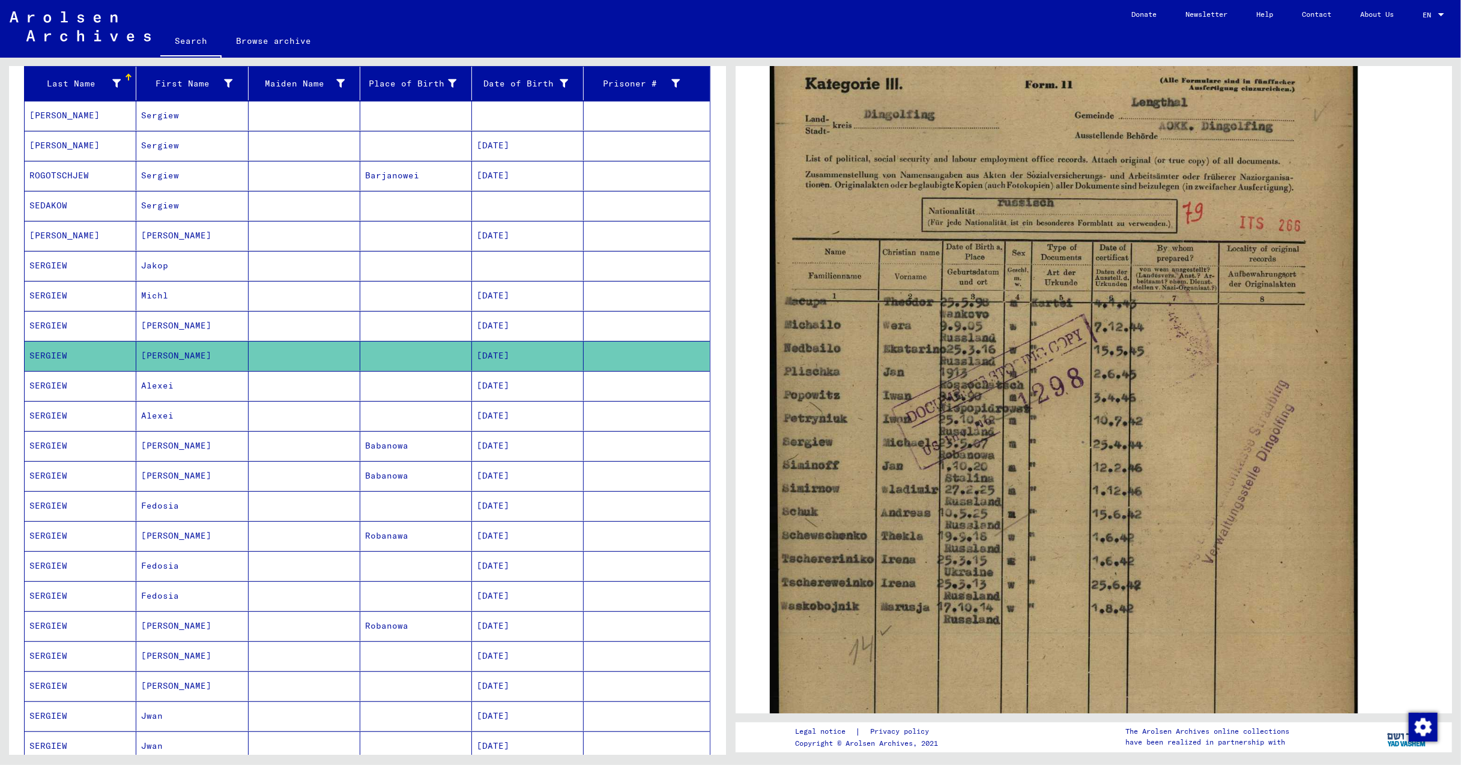
scroll to position [160, 0]
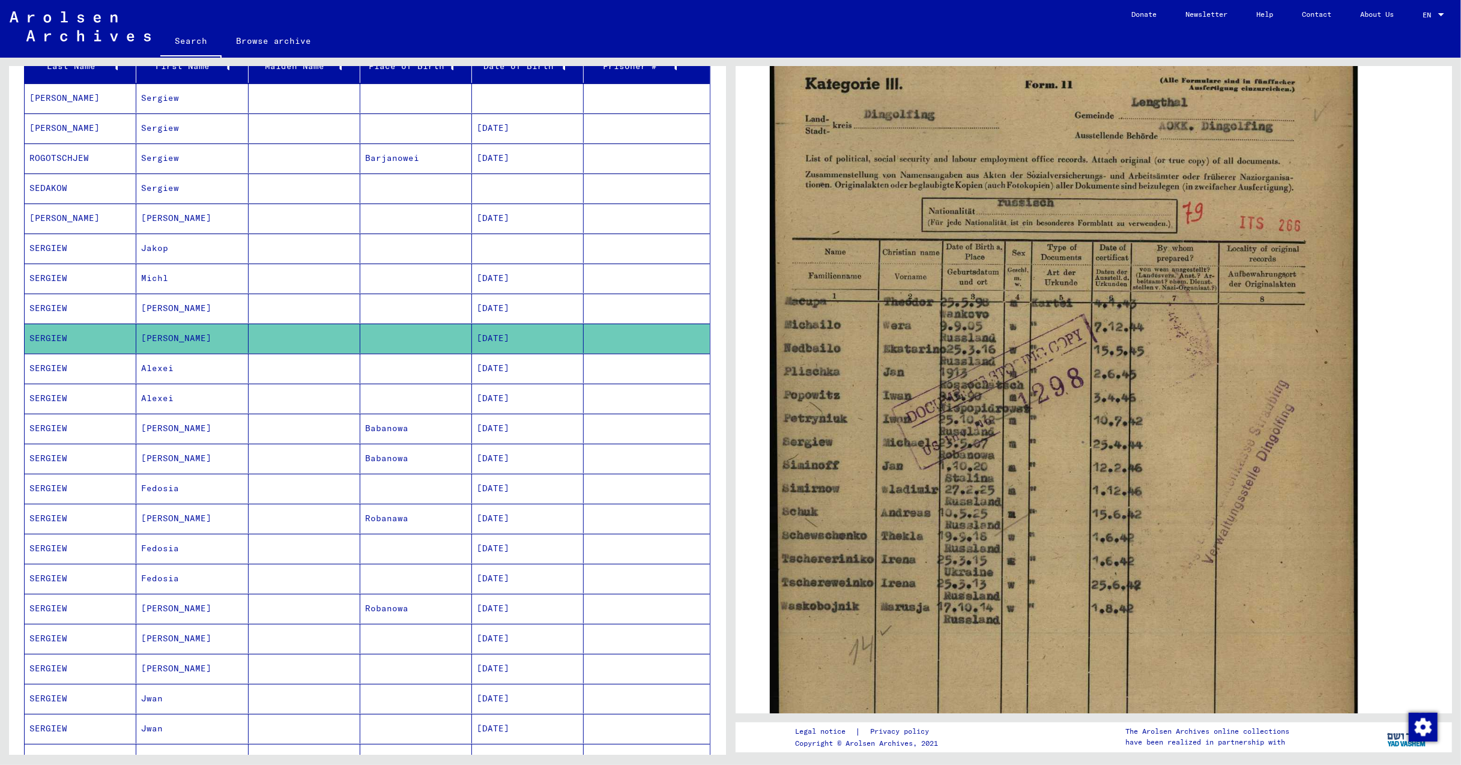
click at [171, 428] on mat-cell "[PERSON_NAME]" at bounding box center [192, 428] width 112 height 29
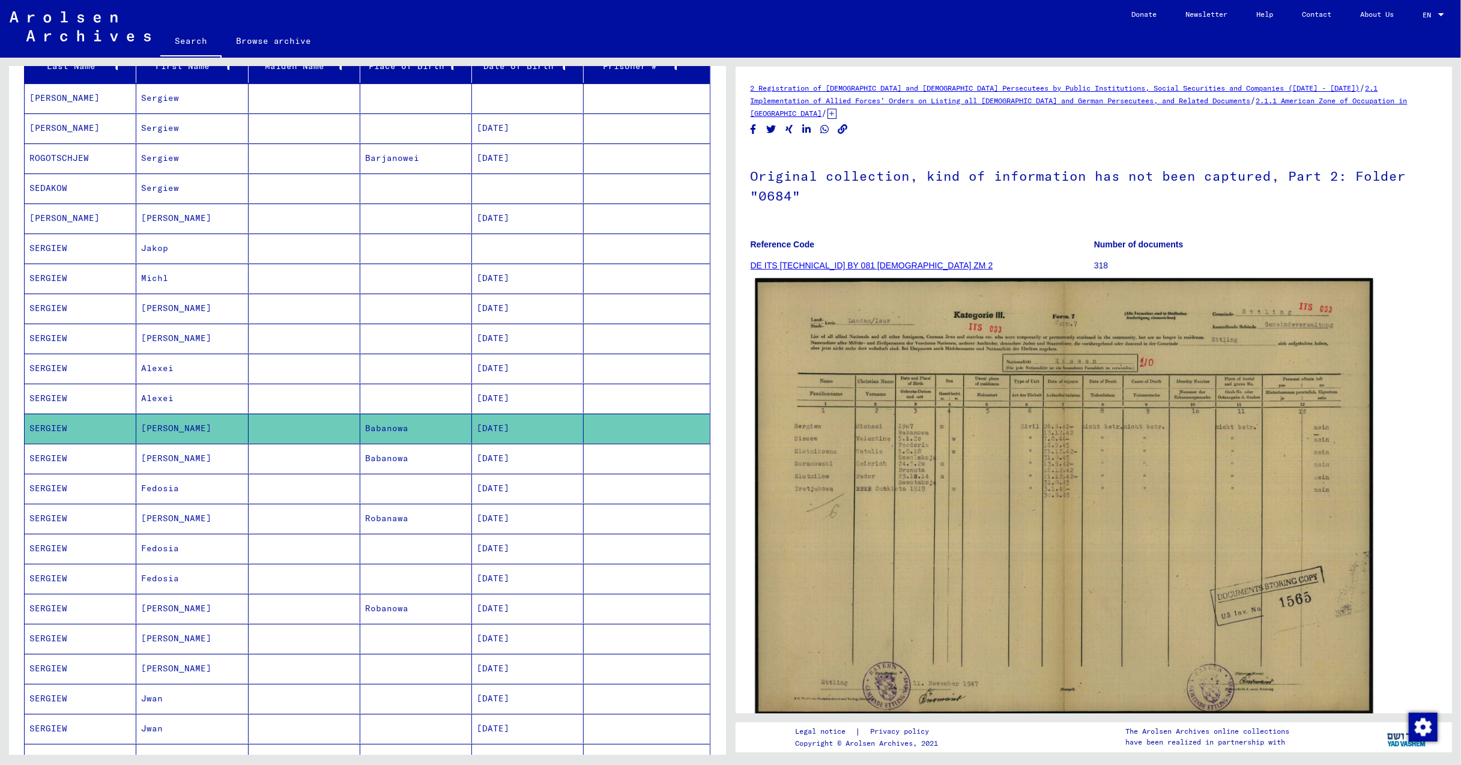
click at [1102, 442] on img at bounding box center [1063, 496] width 617 height 437
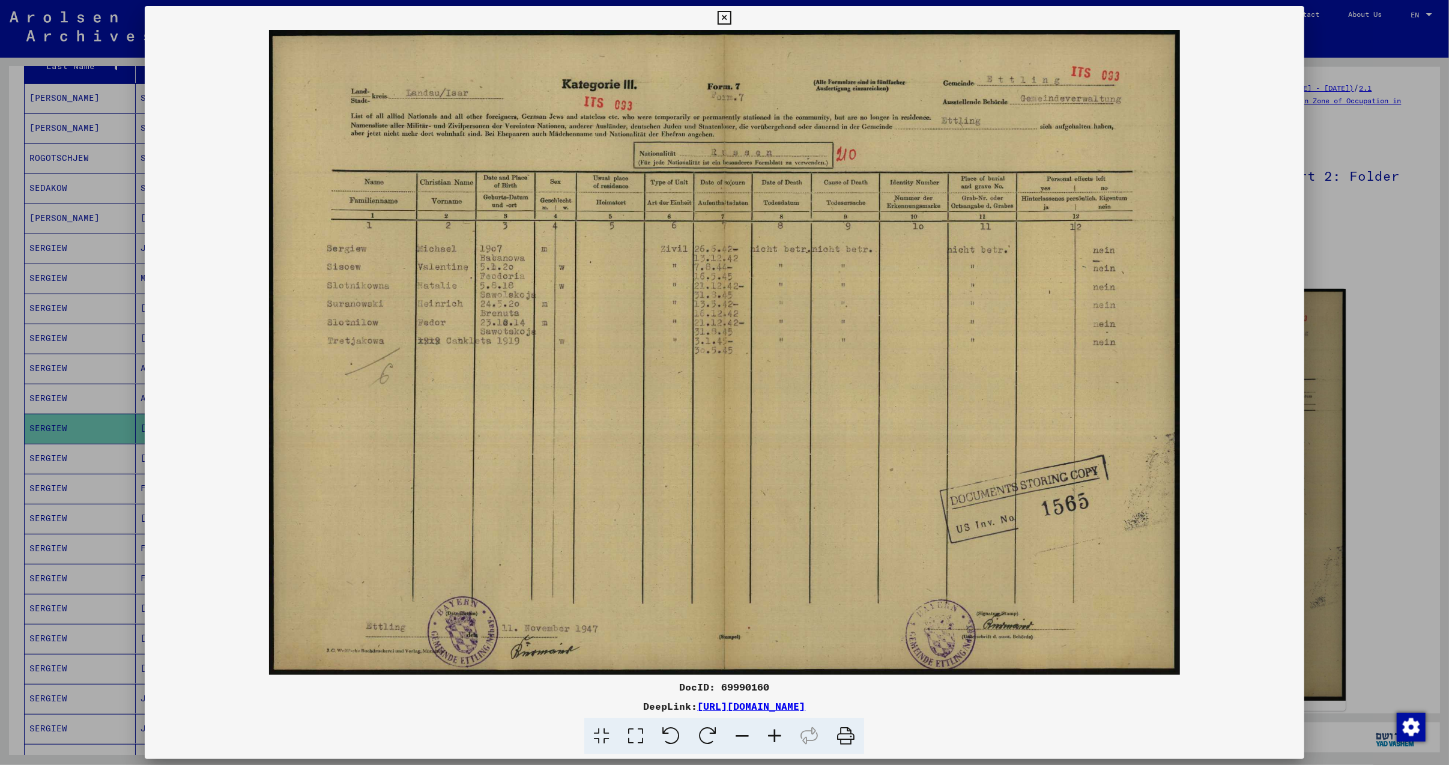
click at [772, 731] on icon at bounding box center [774, 736] width 32 height 37
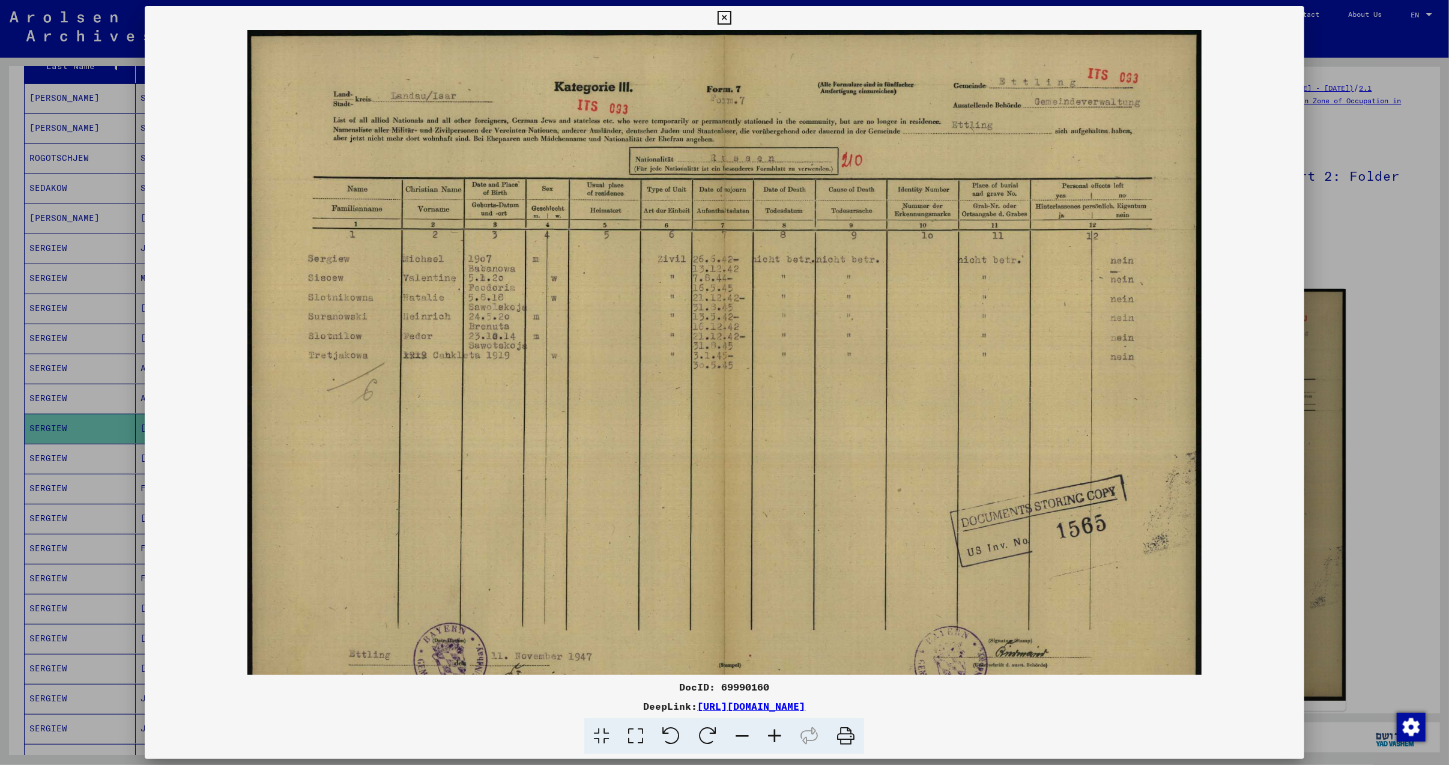
click at [772, 731] on icon at bounding box center [774, 736] width 32 height 37
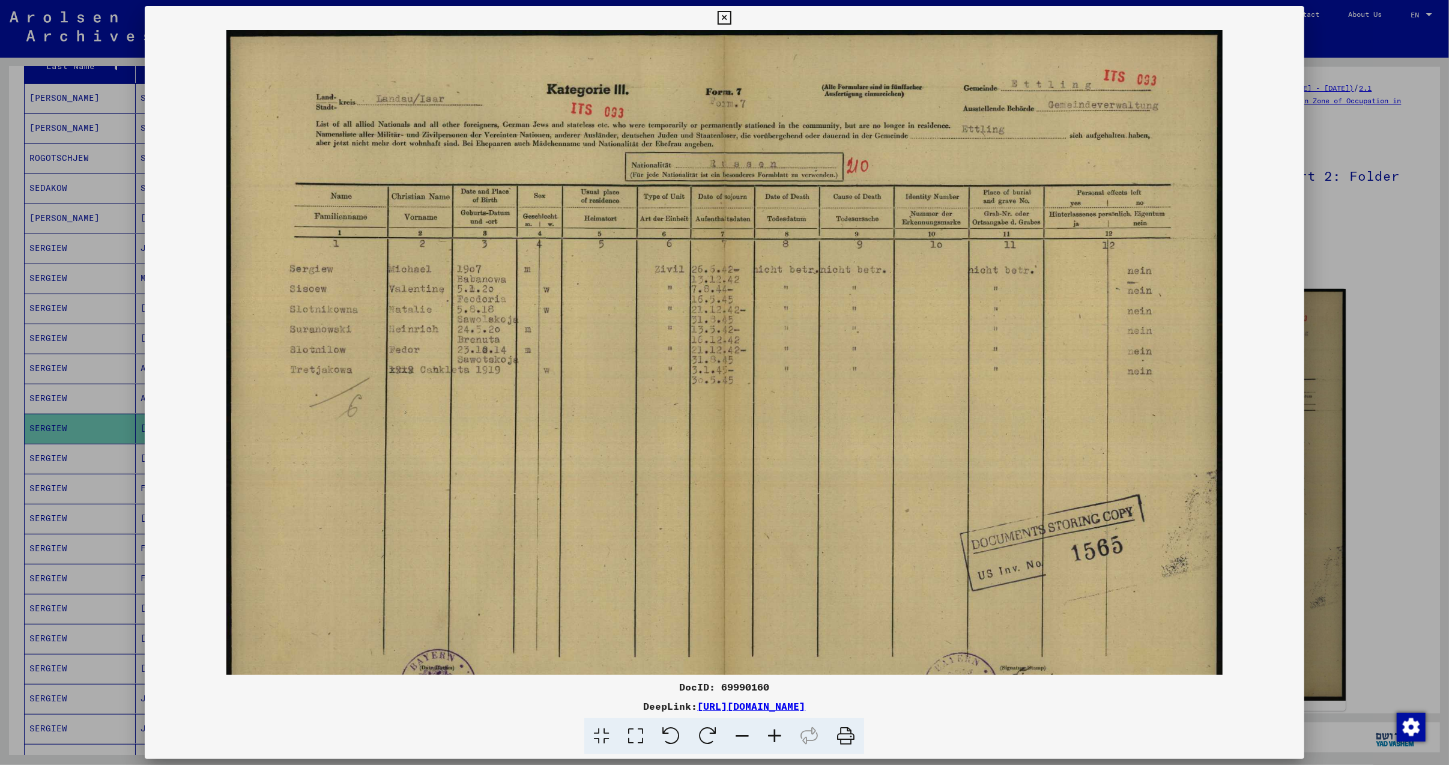
click at [772, 731] on icon at bounding box center [774, 736] width 32 height 37
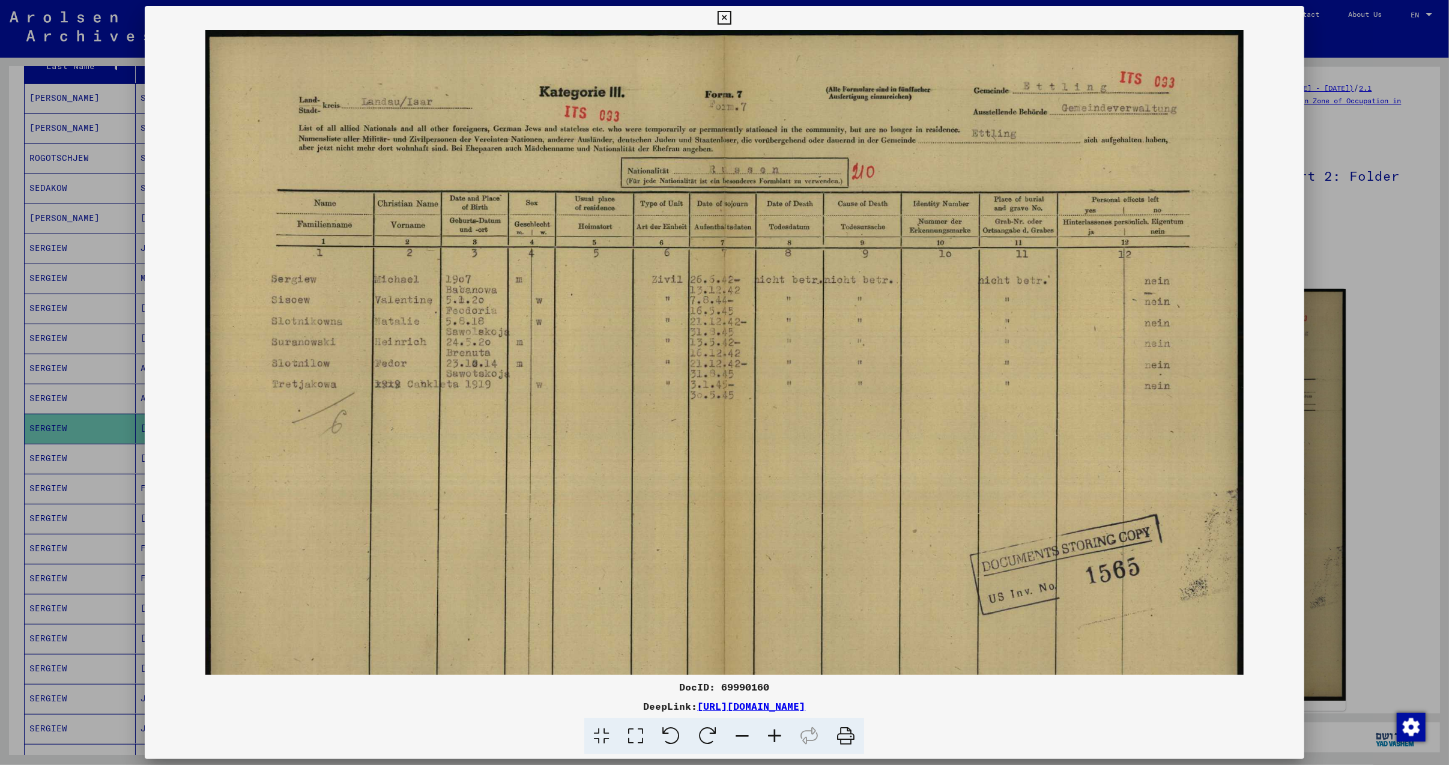
click at [772, 731] on icon at bounding box center [774, 736] width 32 height 37
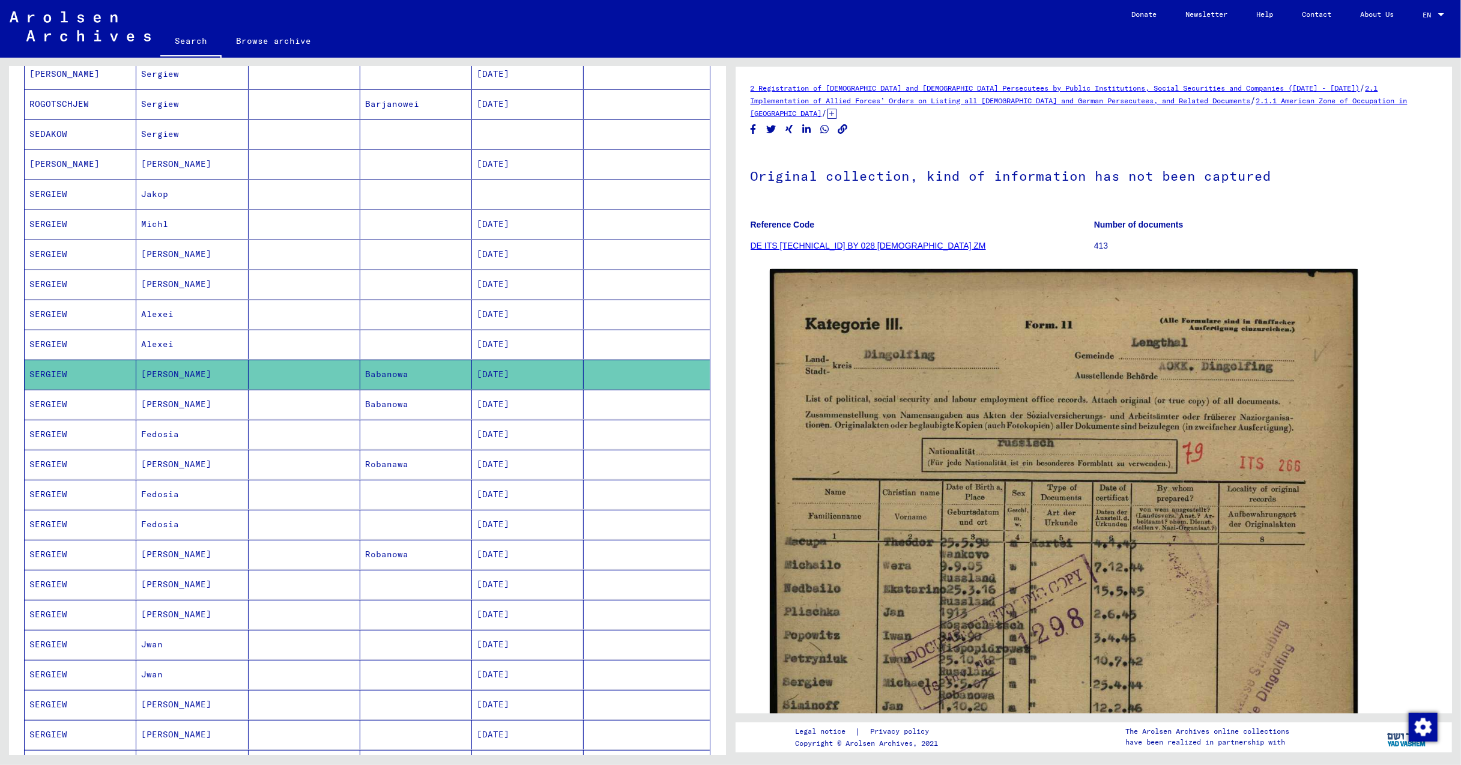
scroll to position [240, 0]
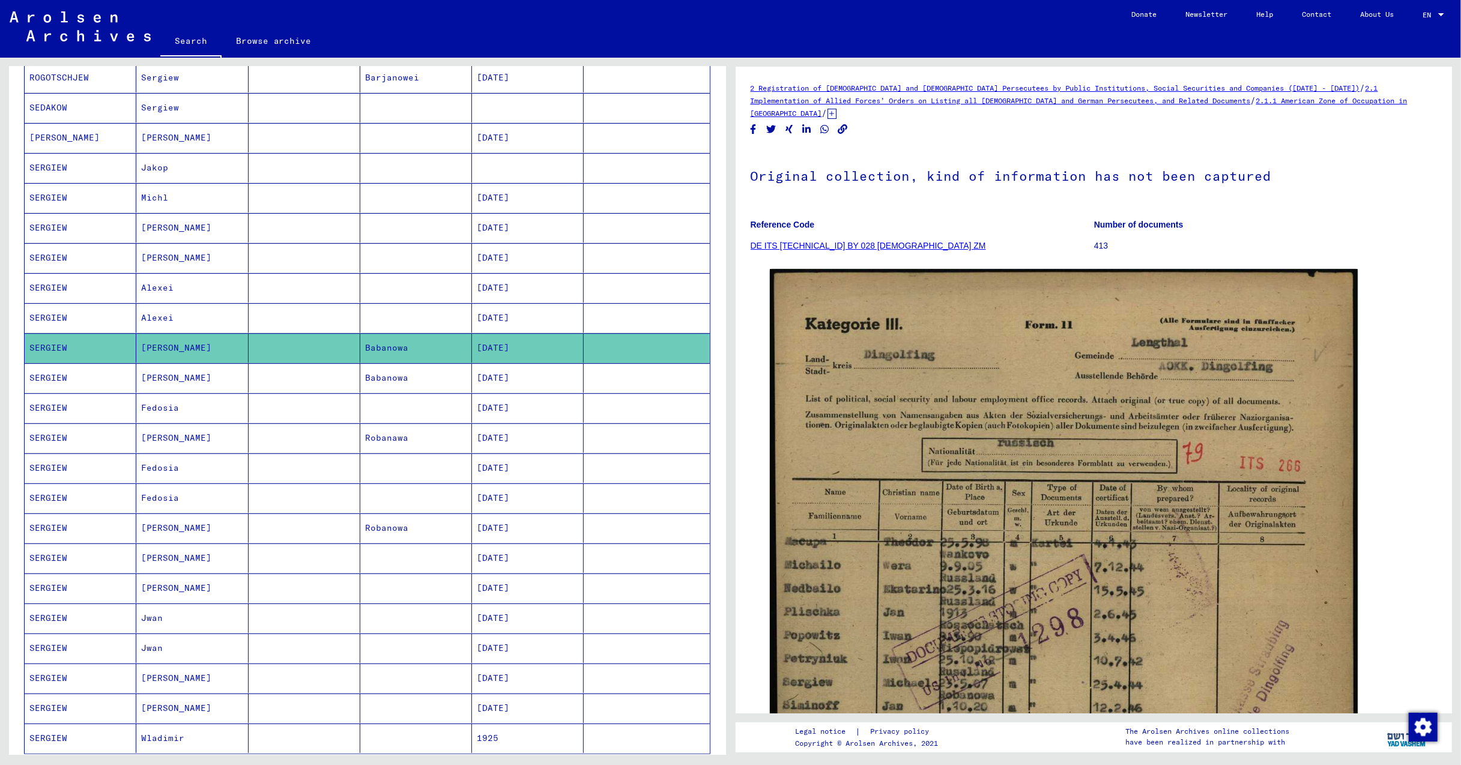
click at [151, 380] on mat-cell "[PERSON_NAME]" at bounding box center [192, 377] width 112 height 29
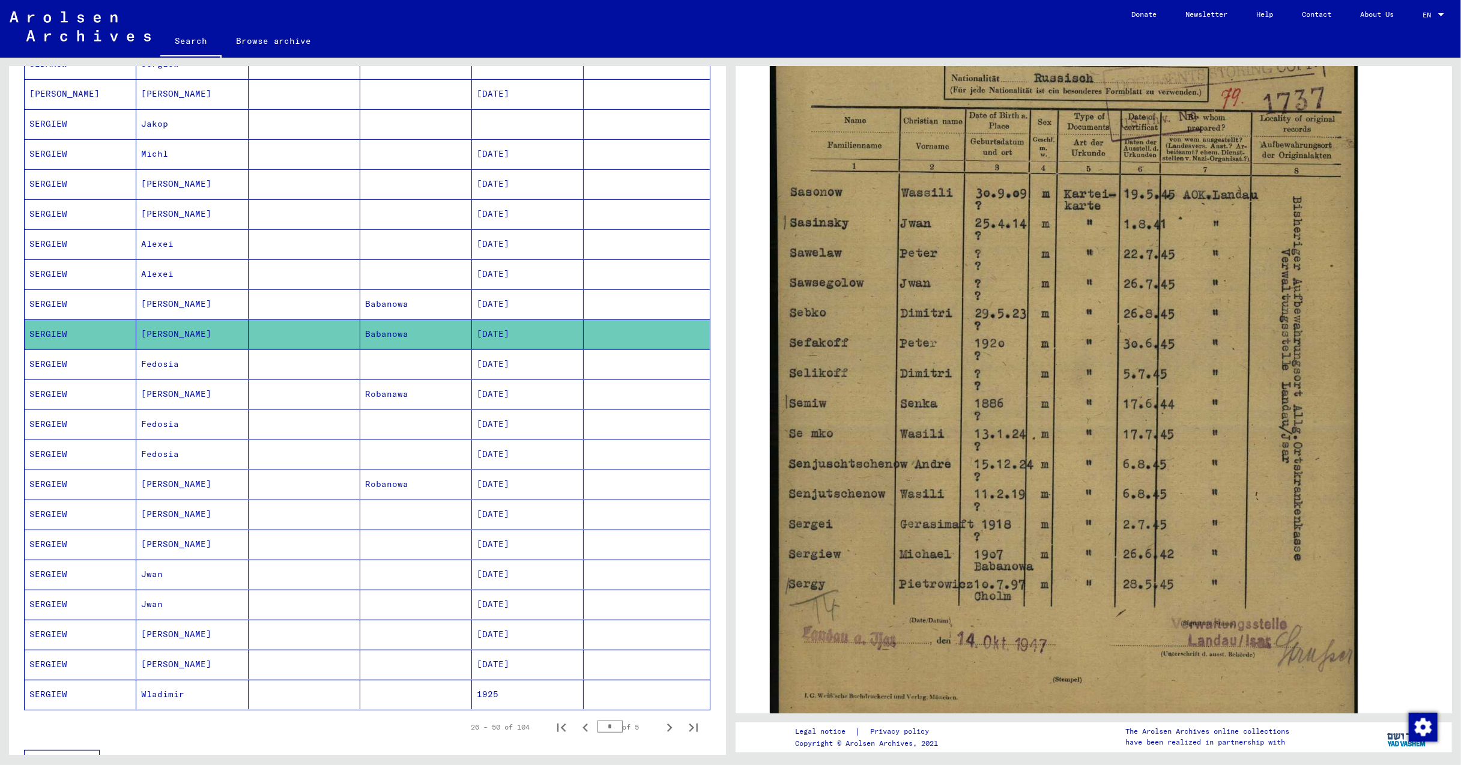
scroll to position [400, 0]
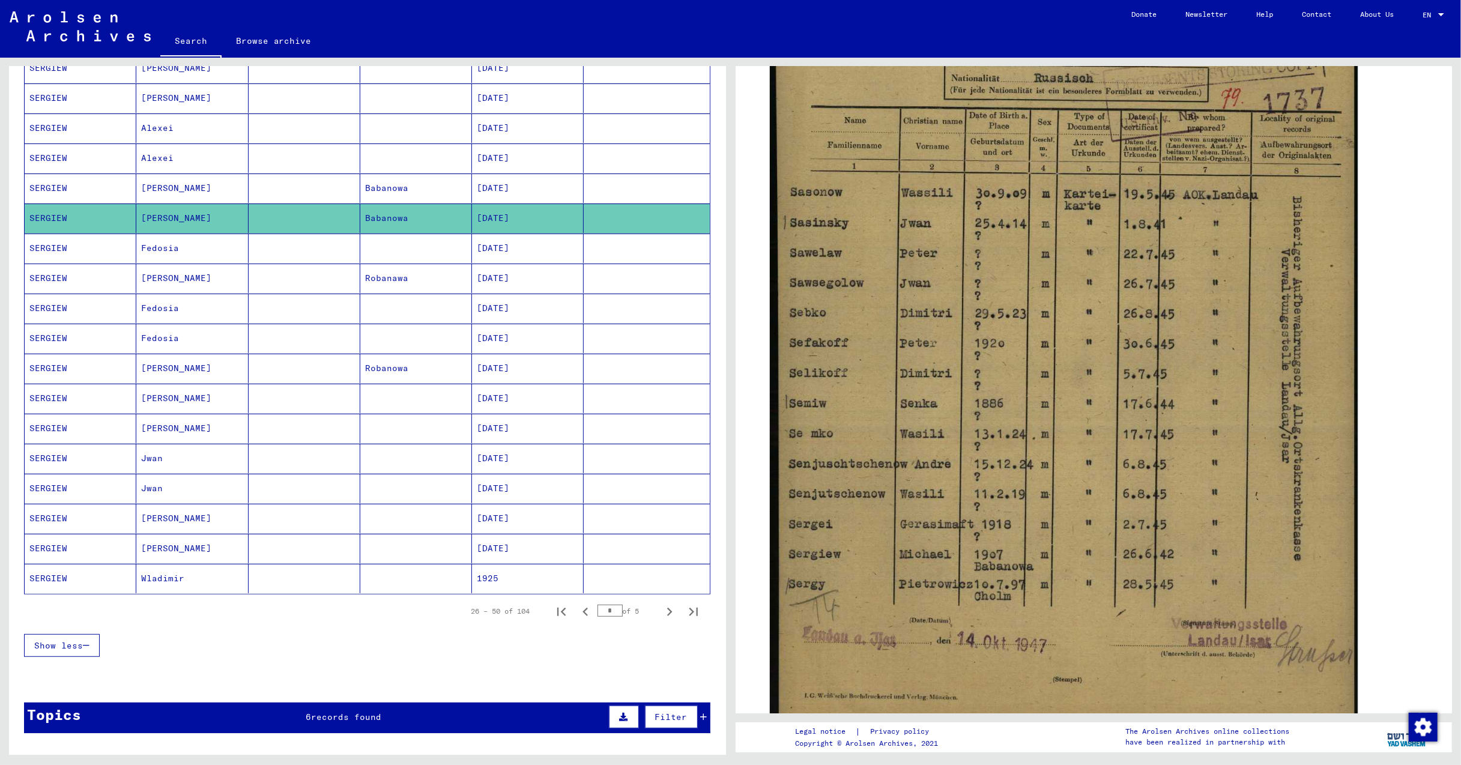
click at [167, 277] on mat-cell "[PERSON_NAME]" at bounding box center [192, 278] width 112 height 29
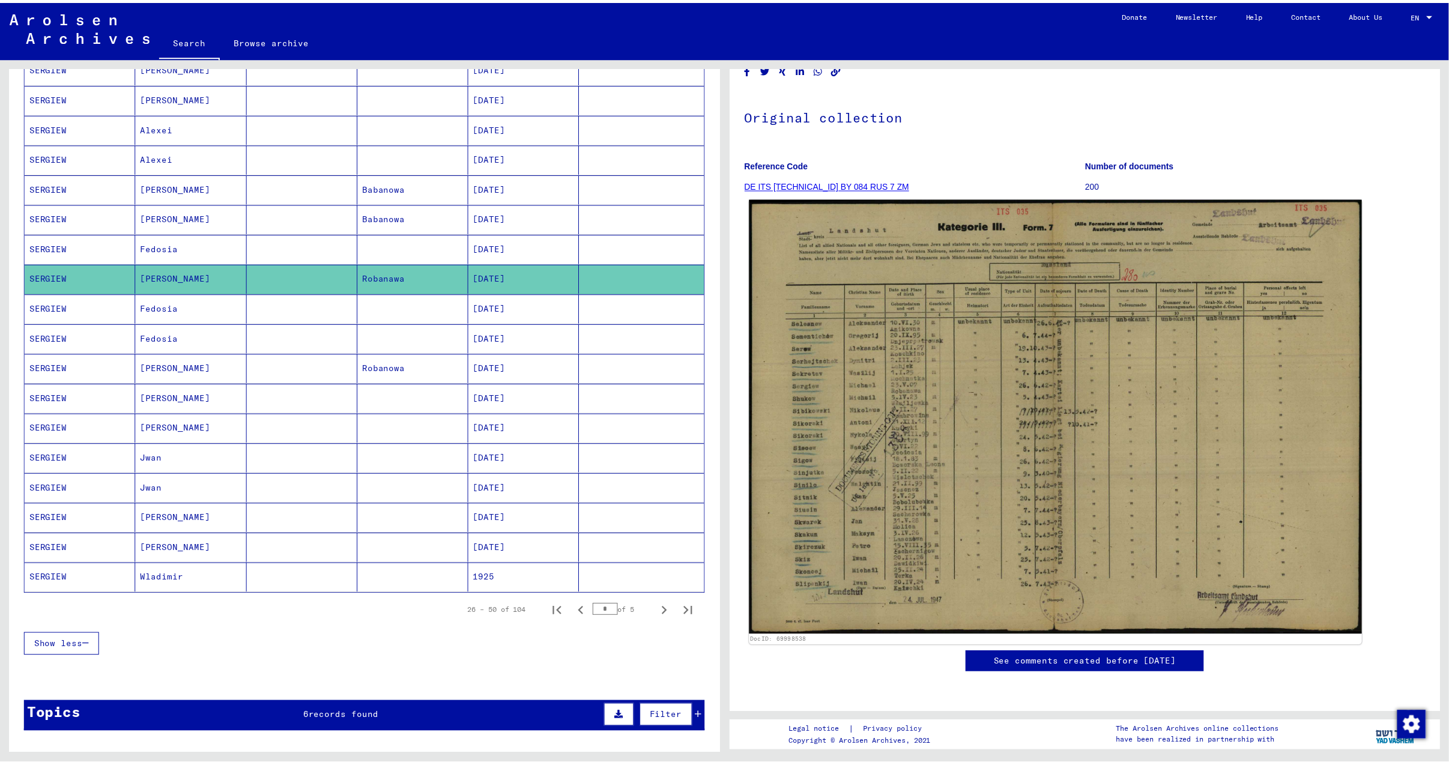
scroll to position [160, 0]
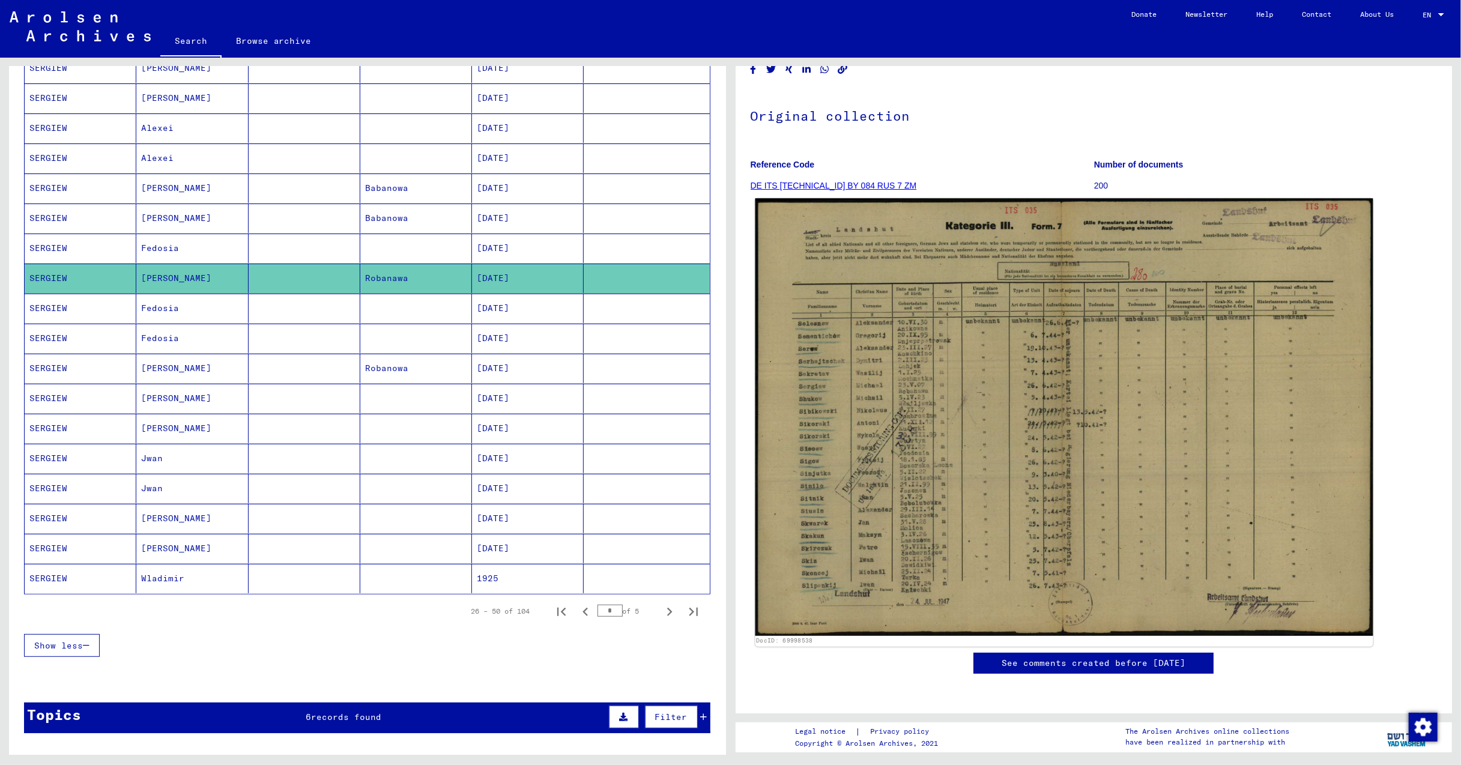
click at [973, 373] on img at bounding box center [1063, 417] width 617 height 438
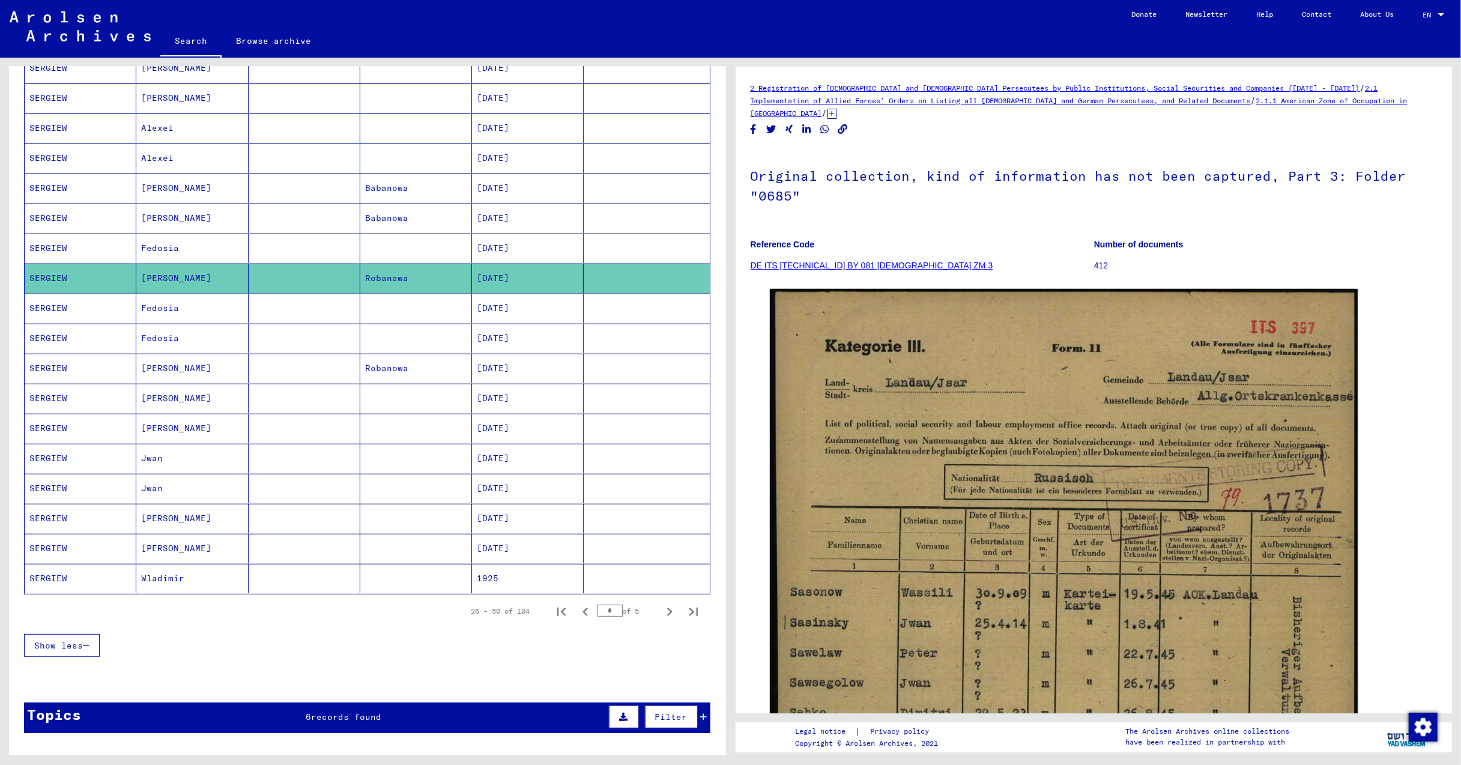
click at [156, 370] on mat-cell "[PERSON_NAME]" at bounding box center [192, 368] width 112 height 29
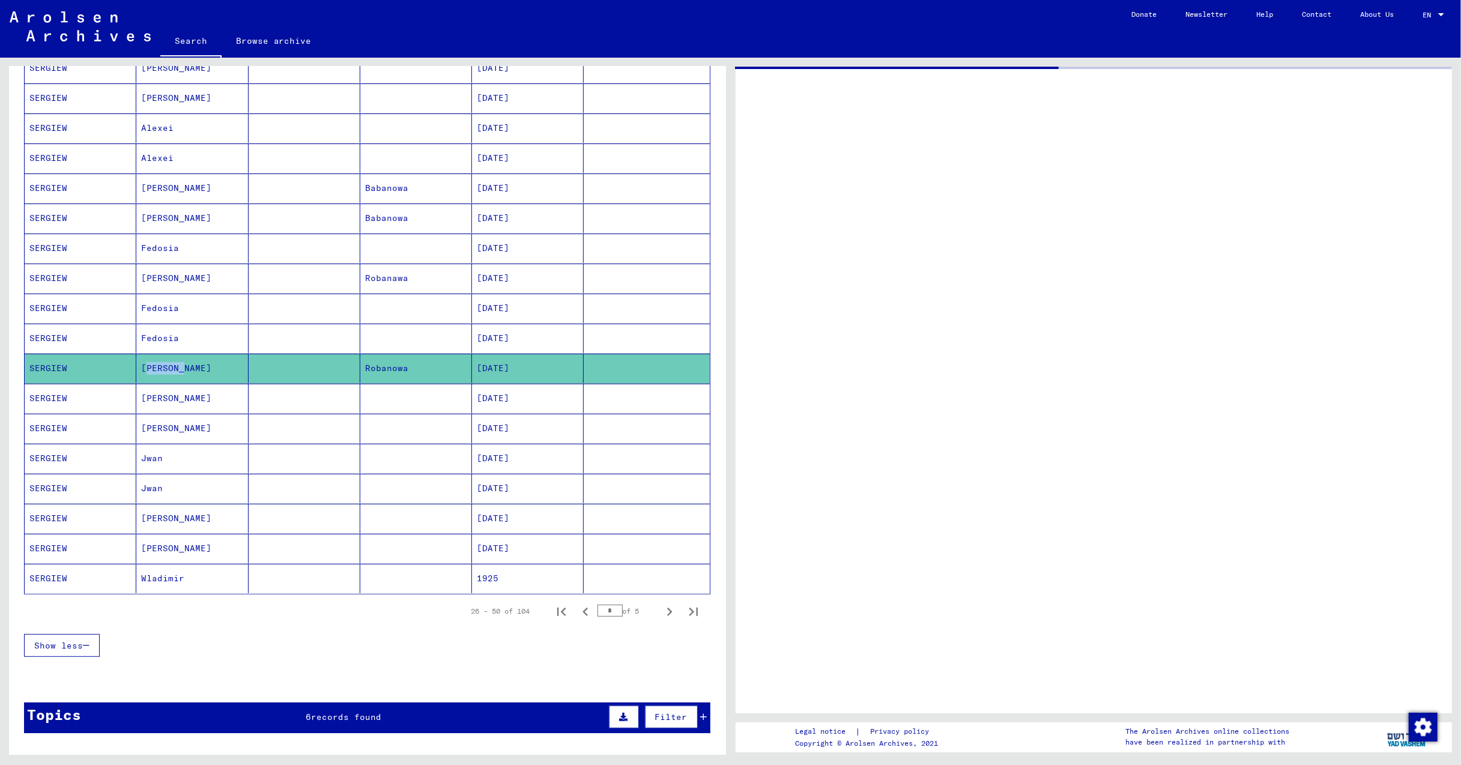
click at [156, 370] on mat-cell "[PERSON_NAME]" at bounding box center [192, 368] width 112 height 29
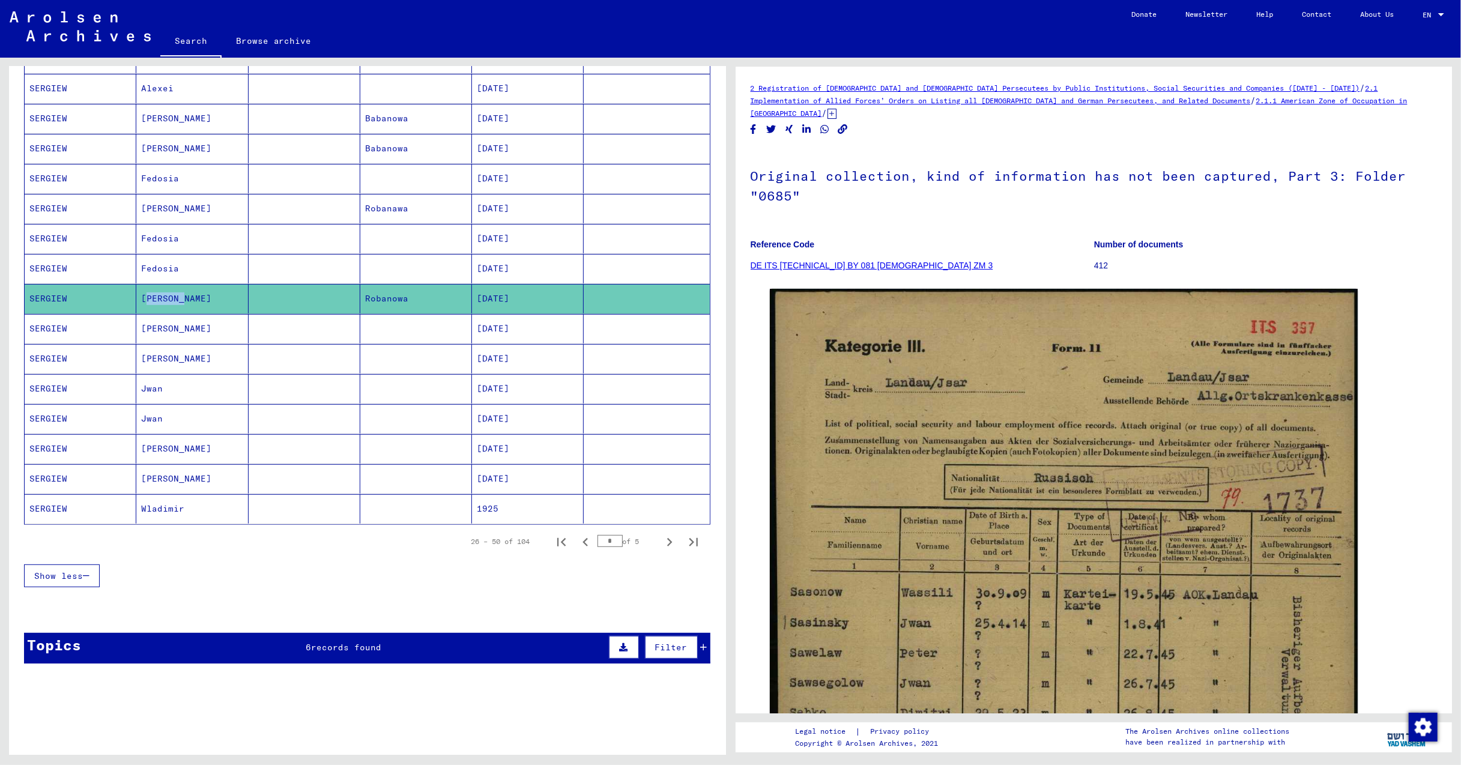
scroll to position [560, 0]
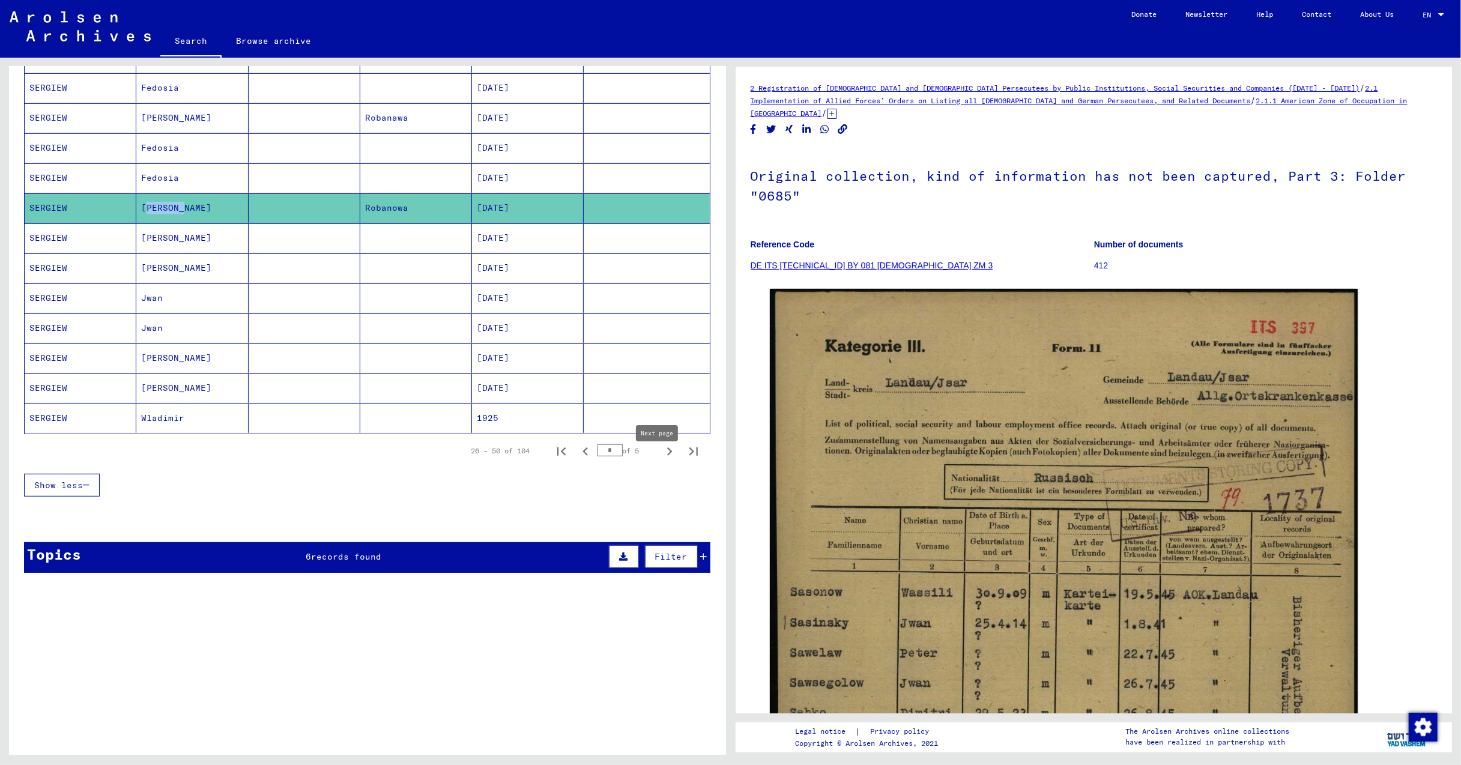
click at [667, 456] on icon "Next page" at bounding box center [669, 451] width 5 height 8
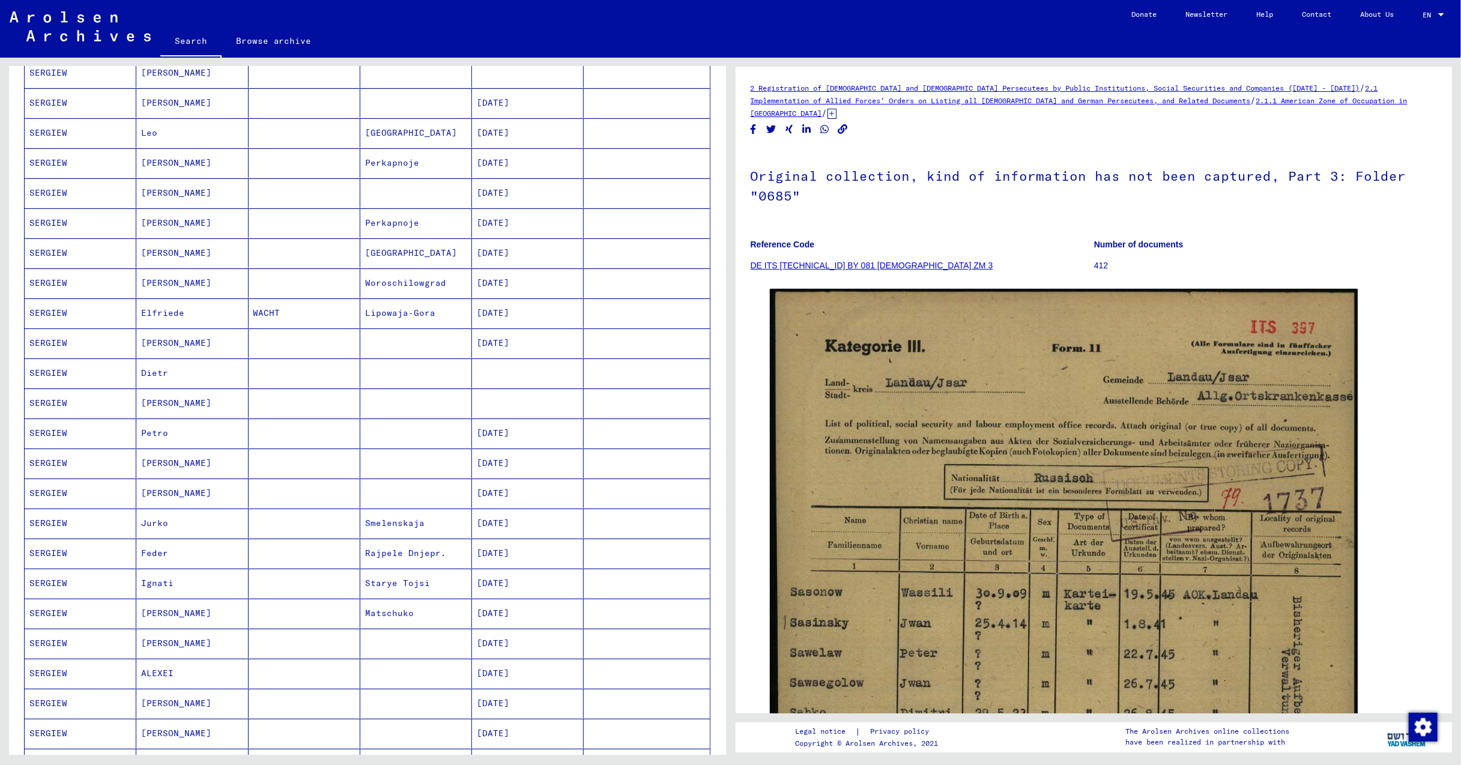
scroll to position [240, 0]
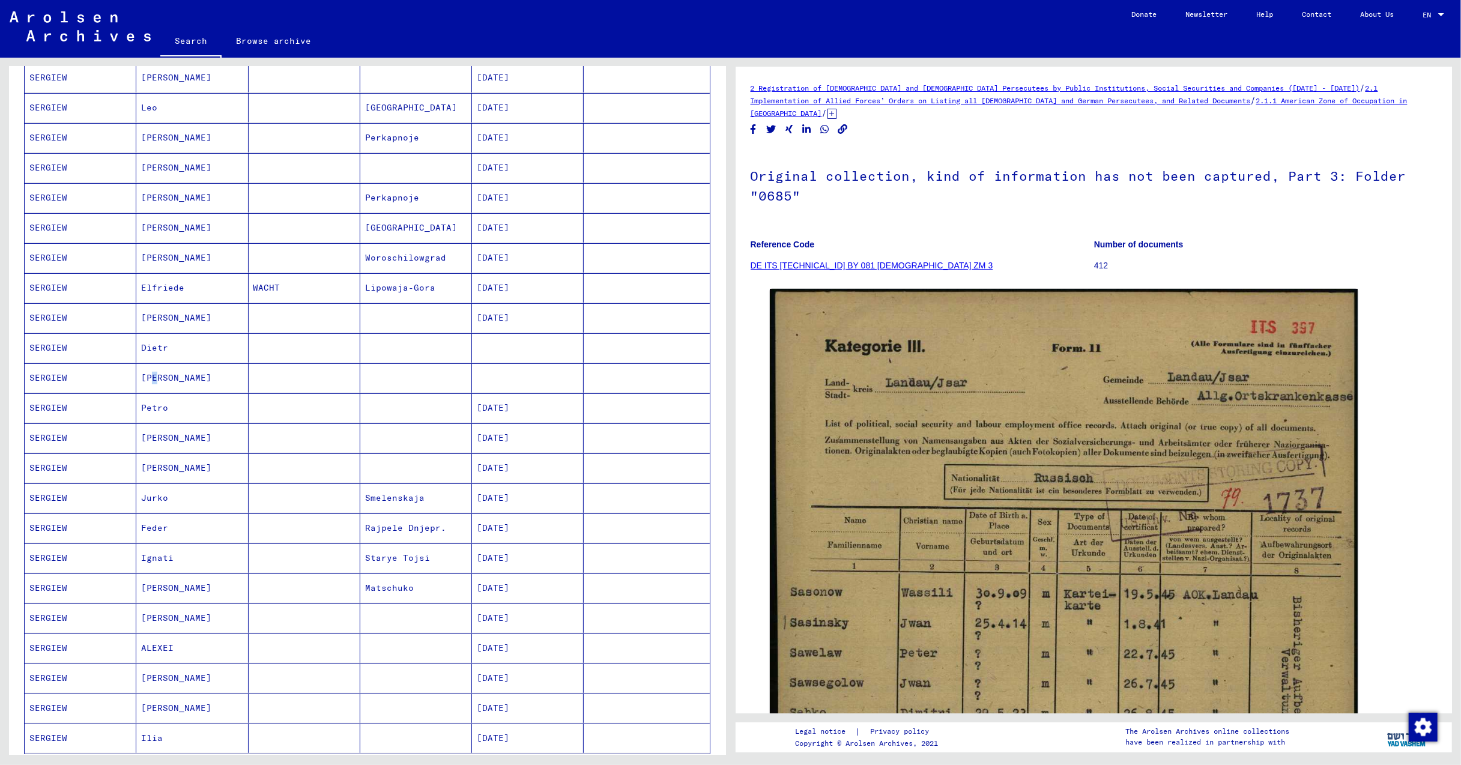
click at [148, 382] on mat-cell "[PERSON_NAME]" at bounding box center [192, 377] width 112 height 29
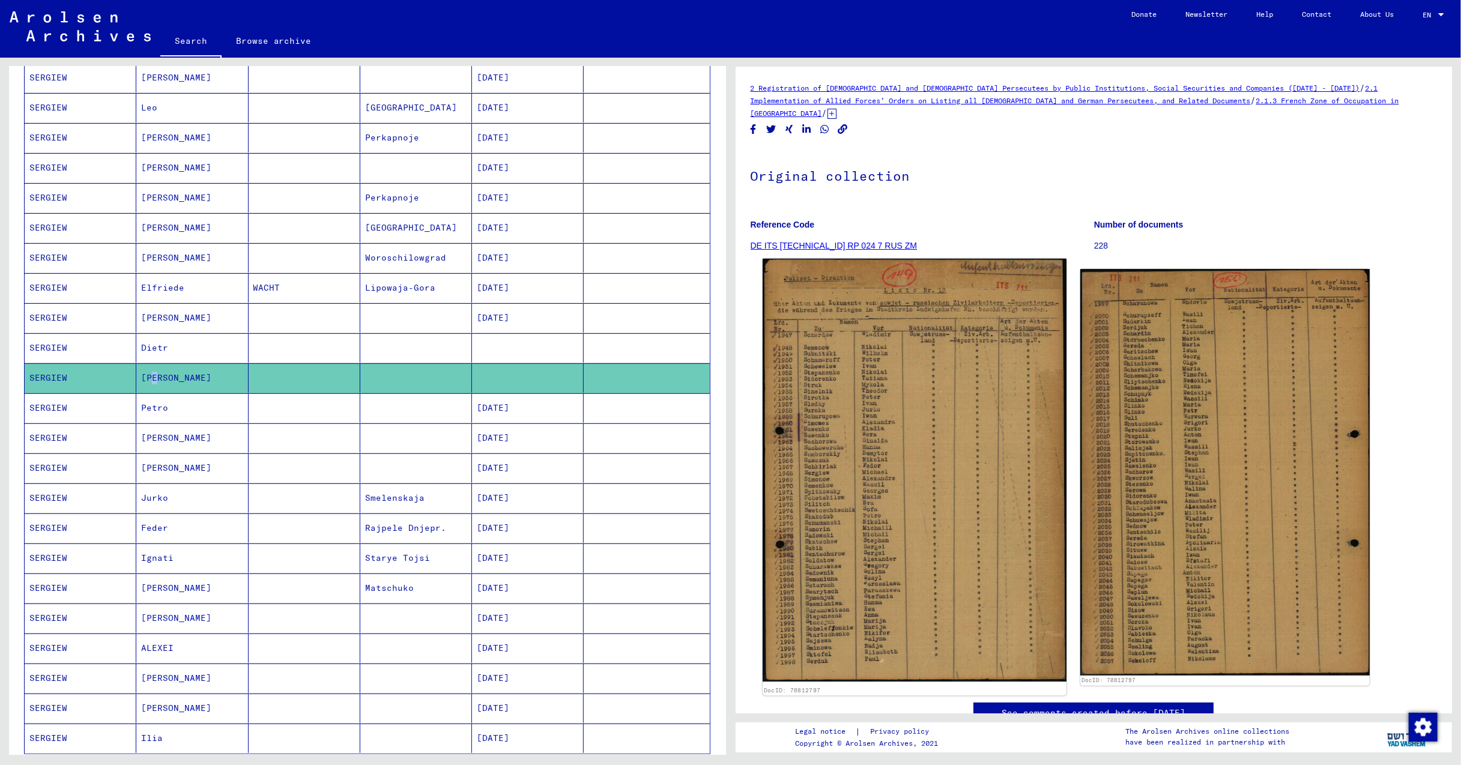
click at [917, 463] on img at bounding box center [914, 470] width 304 height 423
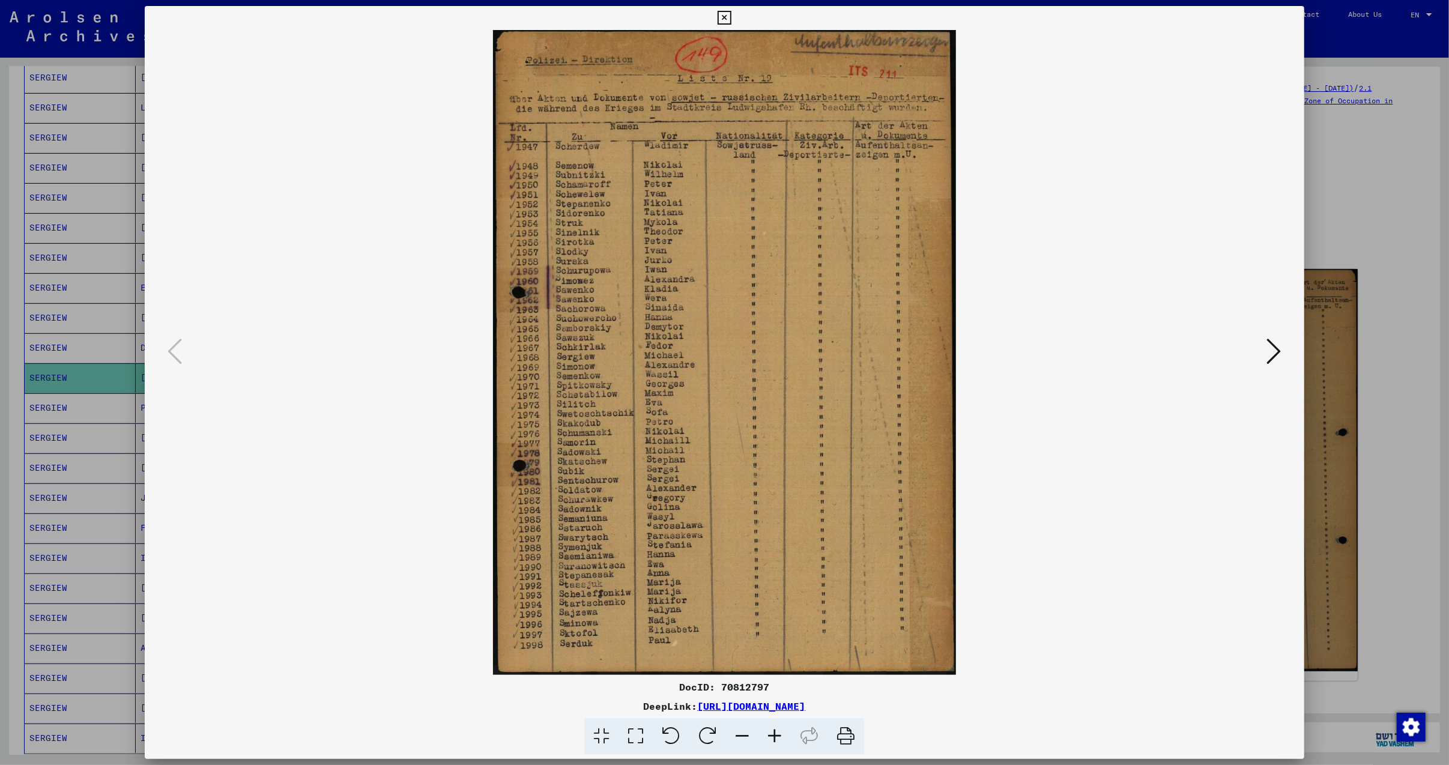
click at [1270, 348] on button at bounding box center [1274, 352] width 22 height 34
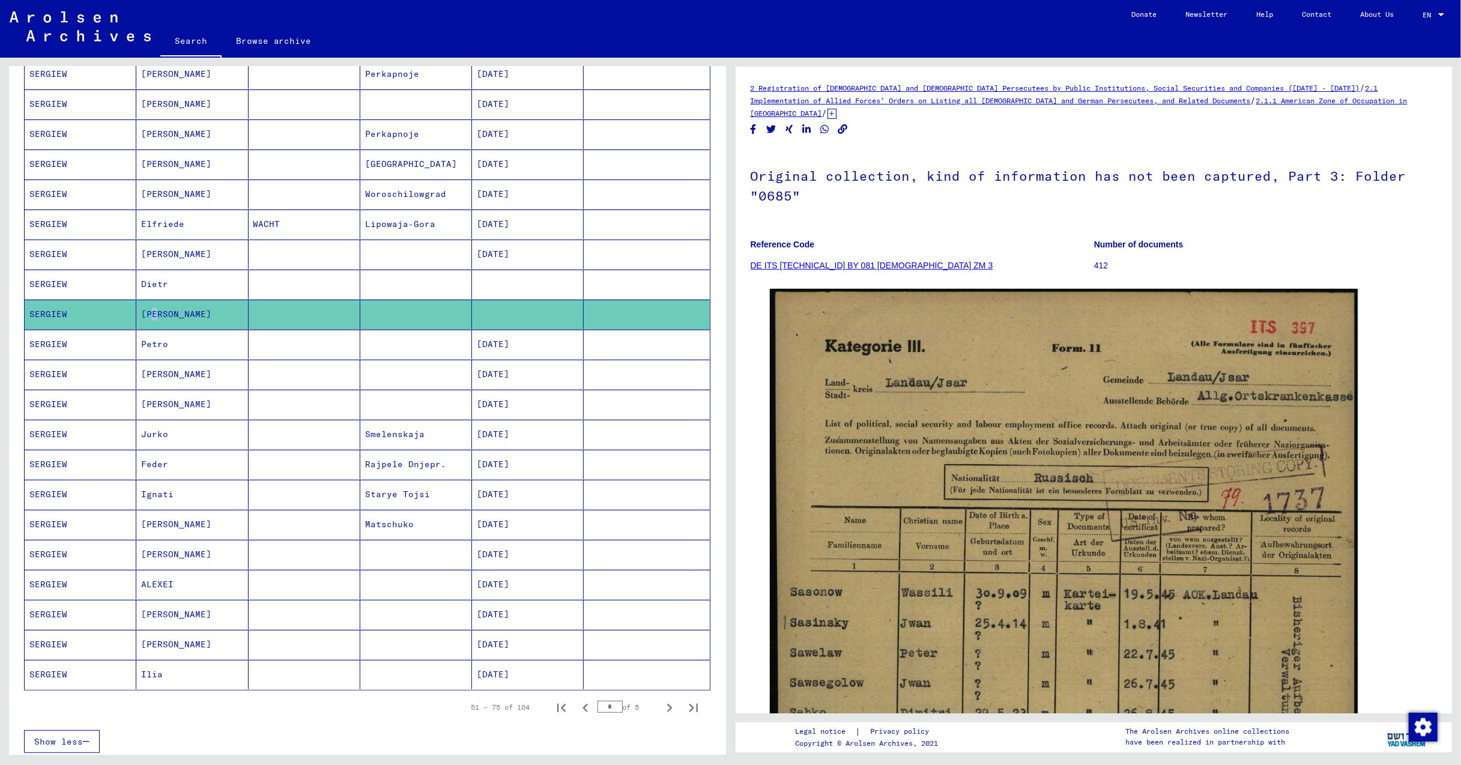
scroll to position [400, 0]
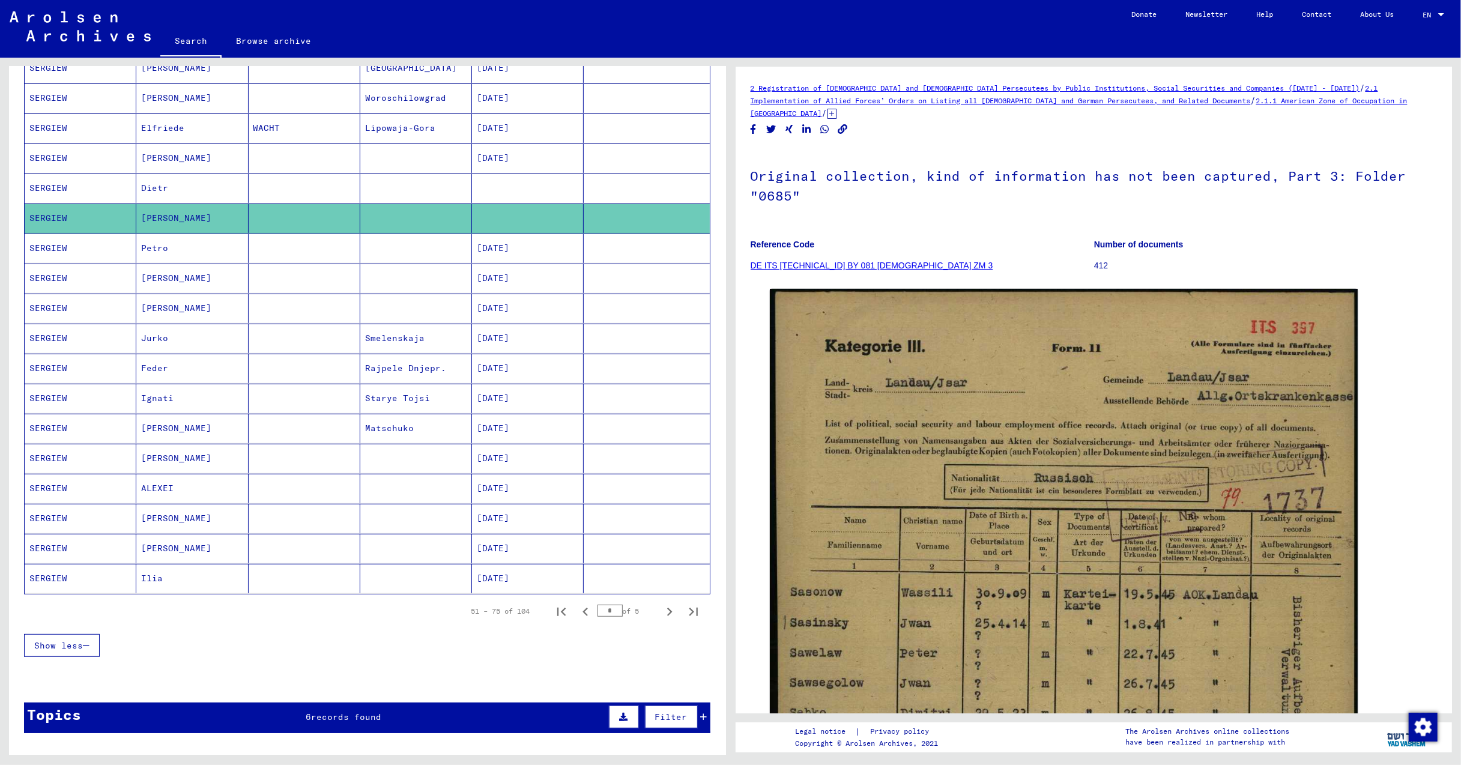
click at [157, 466] on mat-cell "[PERSON_NAME]" at bounding box center [192, 458] width 112 height 29
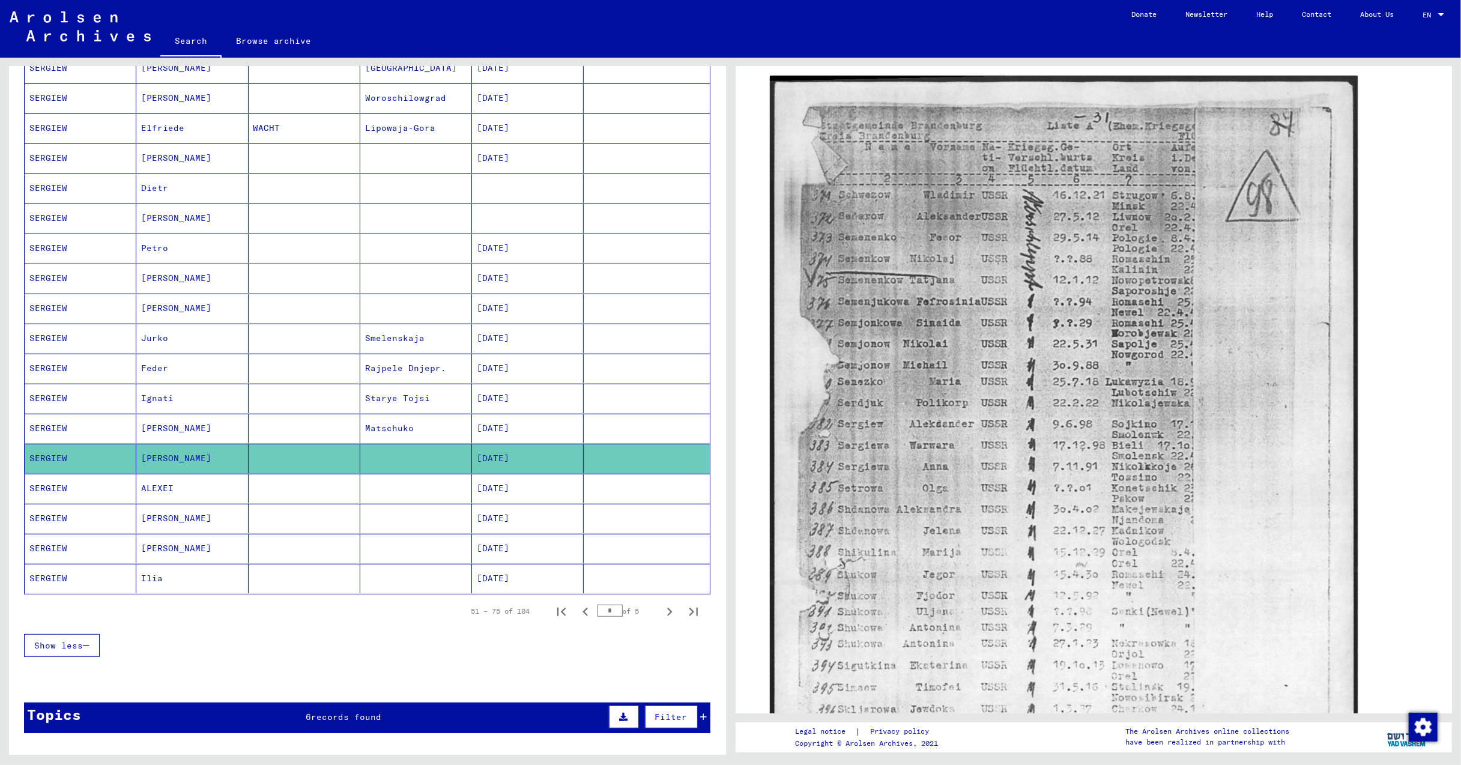
scroll to position [160, 0]
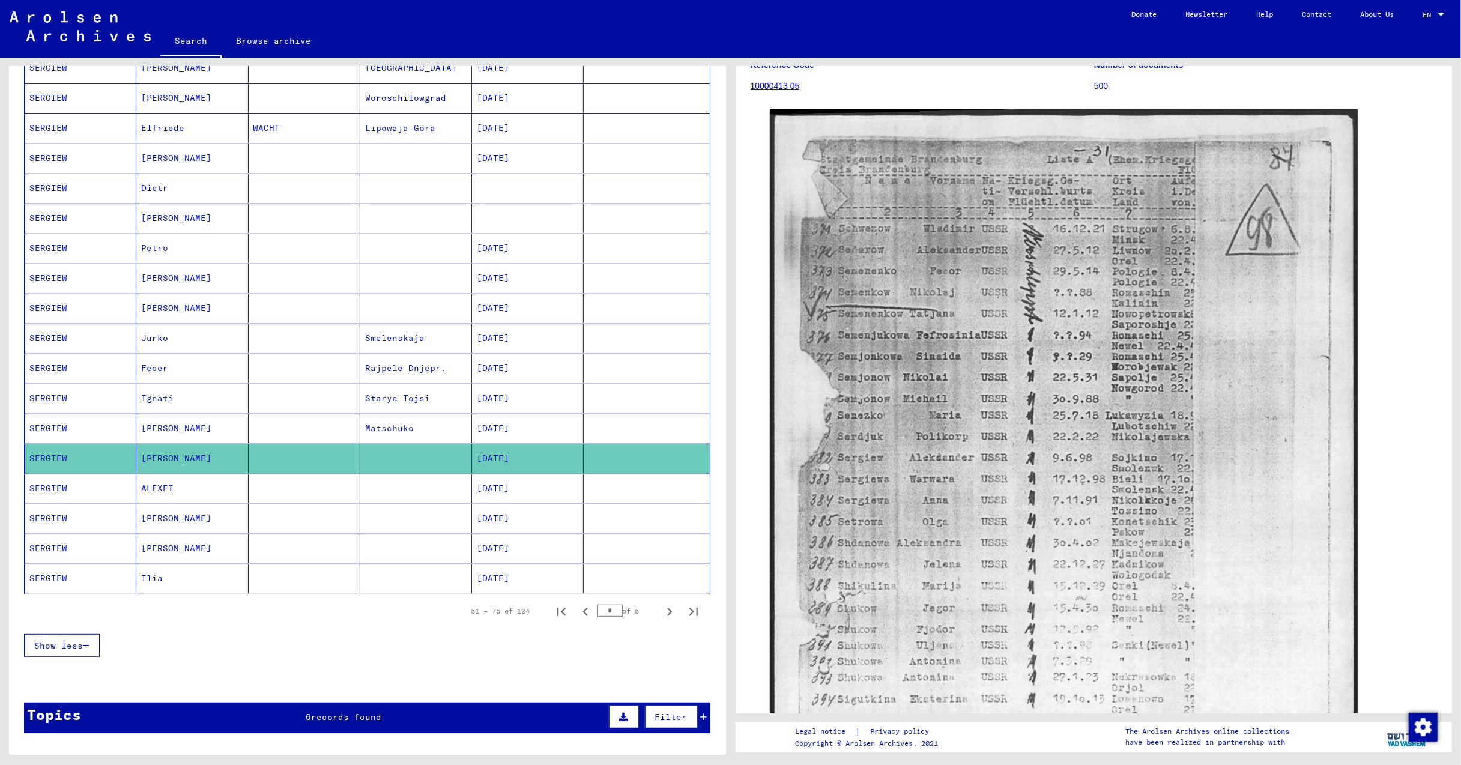
click at [165, 491] on mat-cell "ALEXEI" at bounding box center [192, 488] width 112 height 29
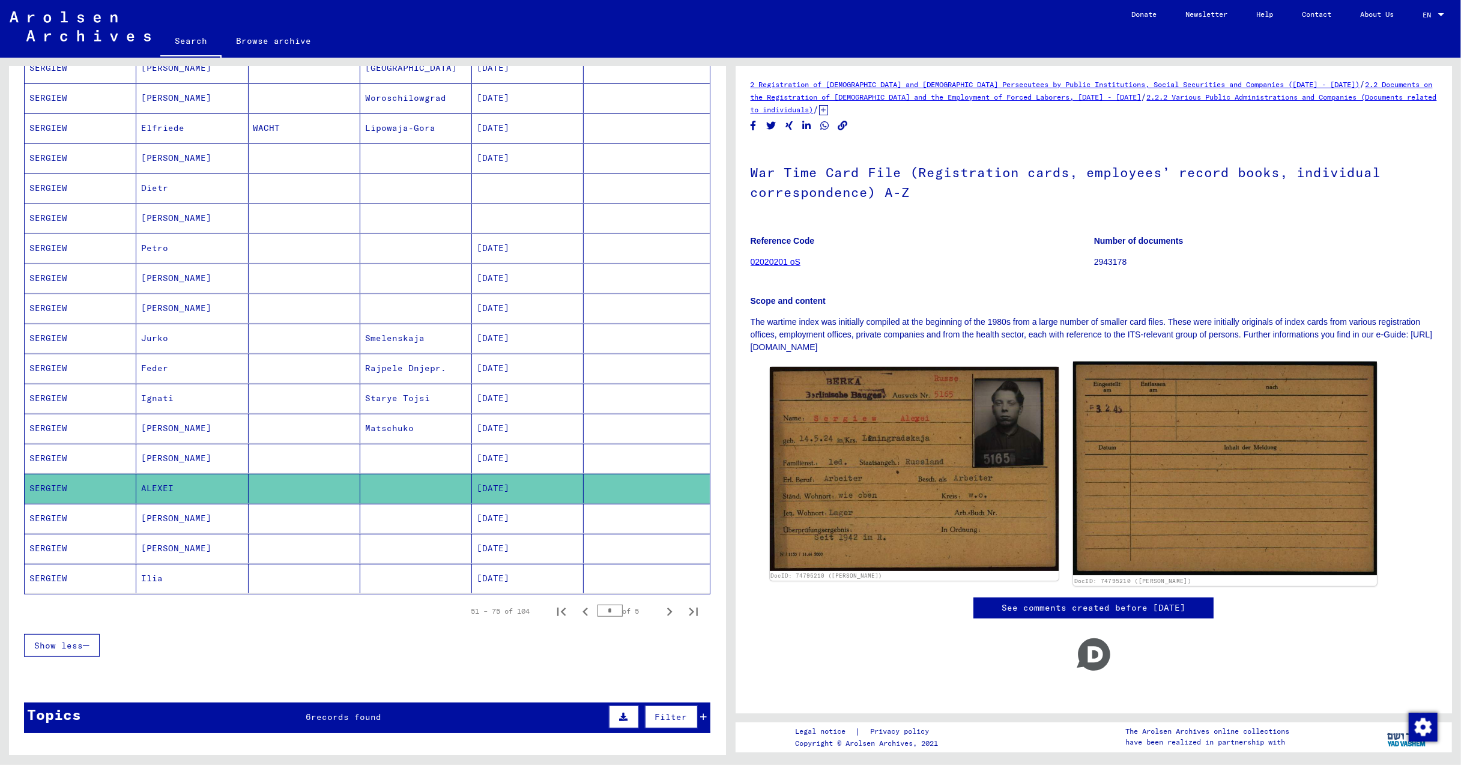
scroll to position [11, 0]
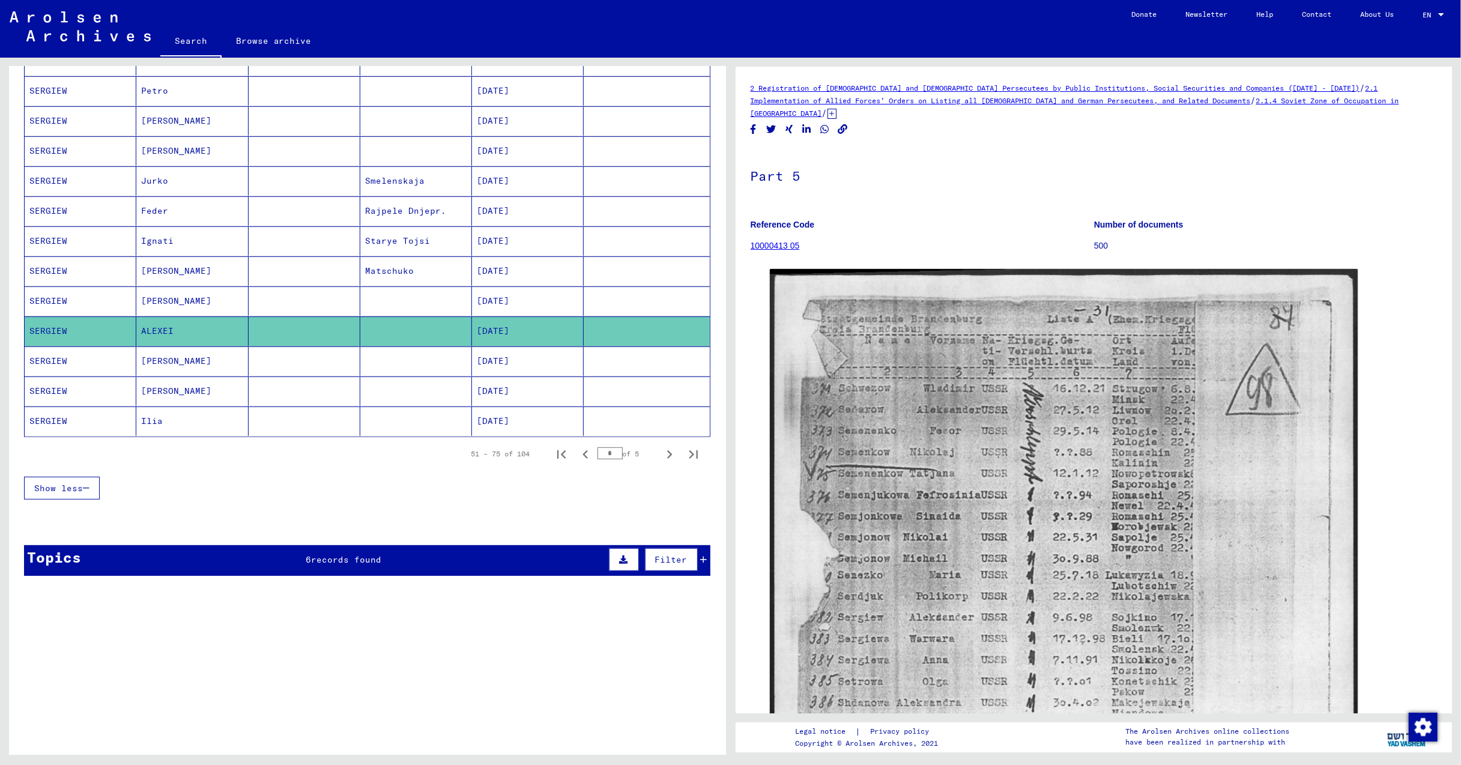
scroll to position [560, 0]
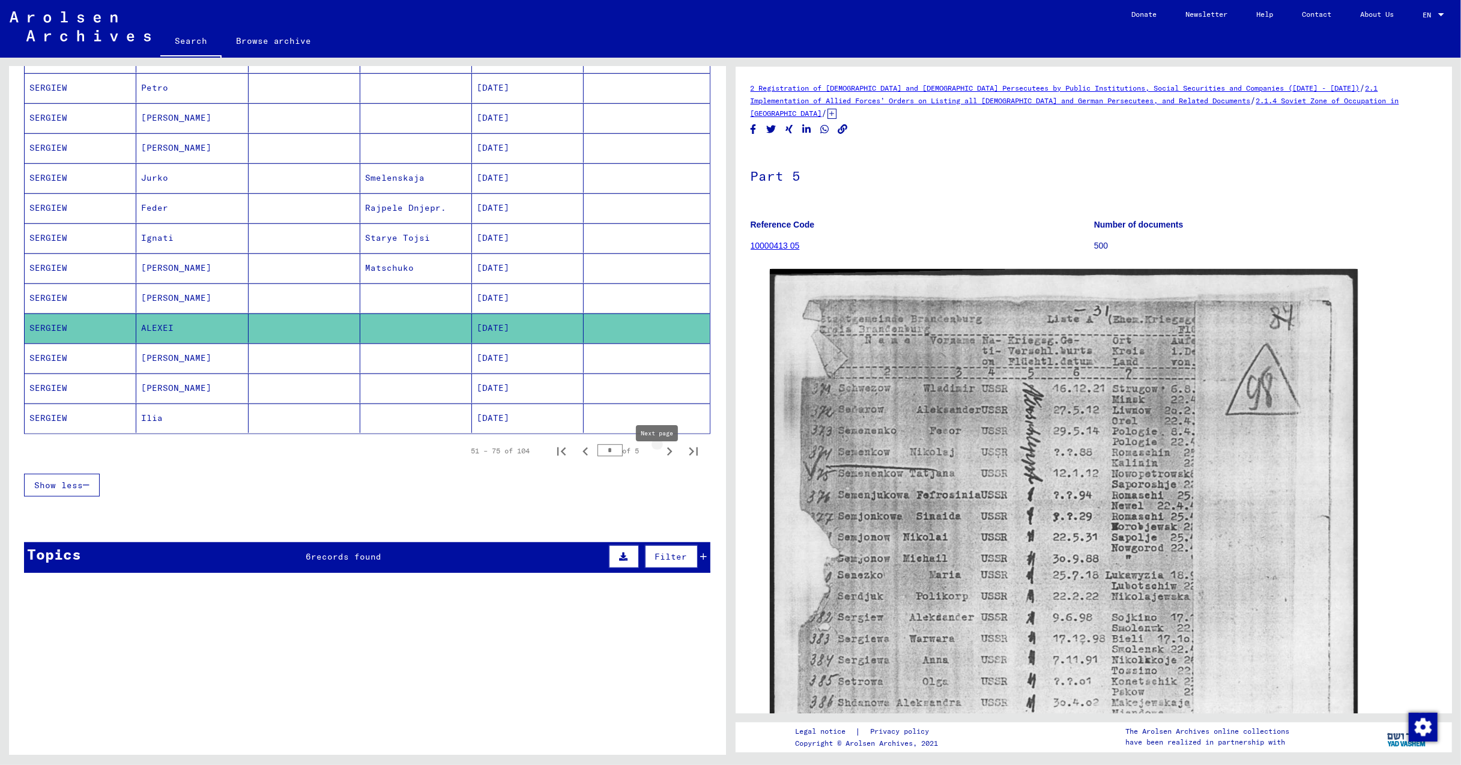
click at [661, 460] on icon "Next page" at bounding box center [669, 451] width 17 height 17
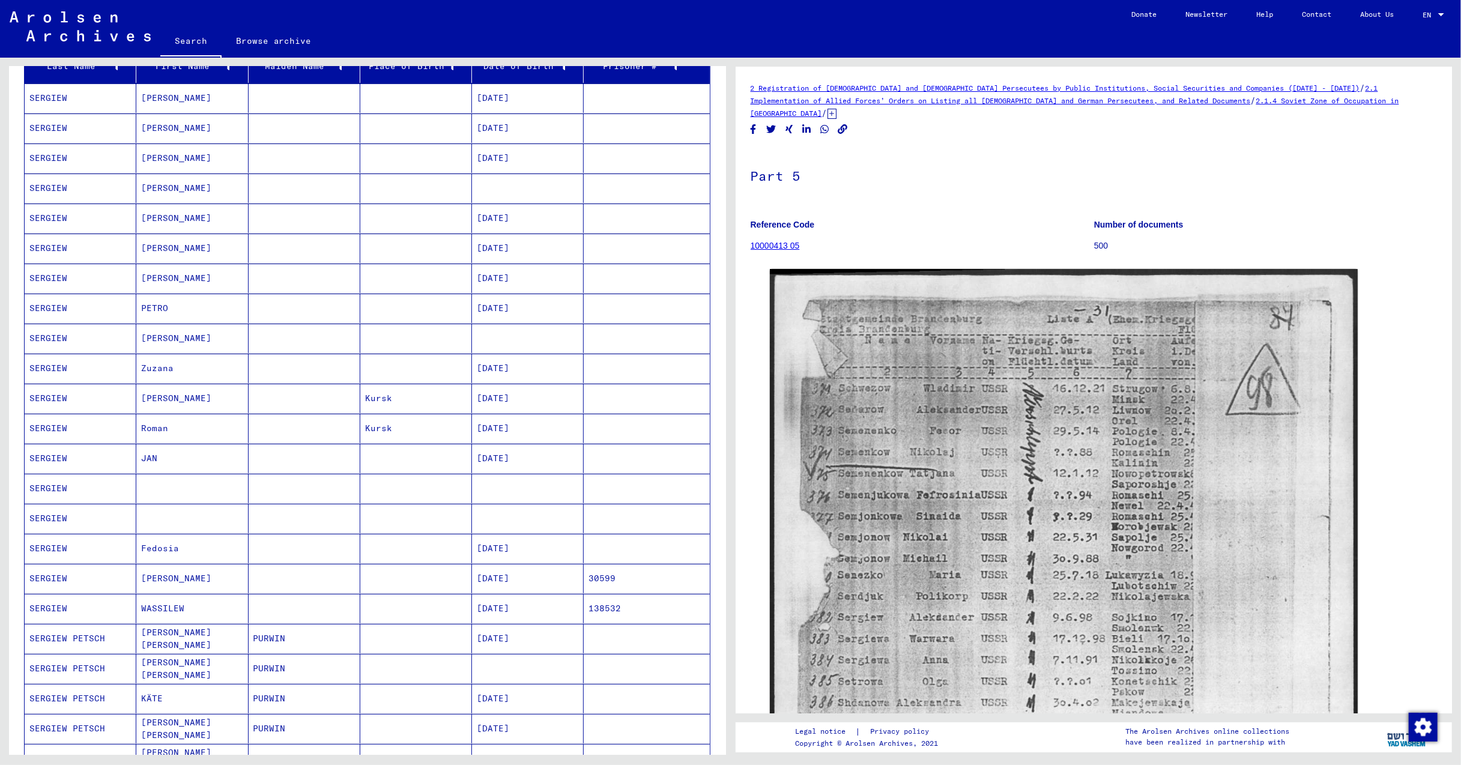
scroll to position [0, 0]
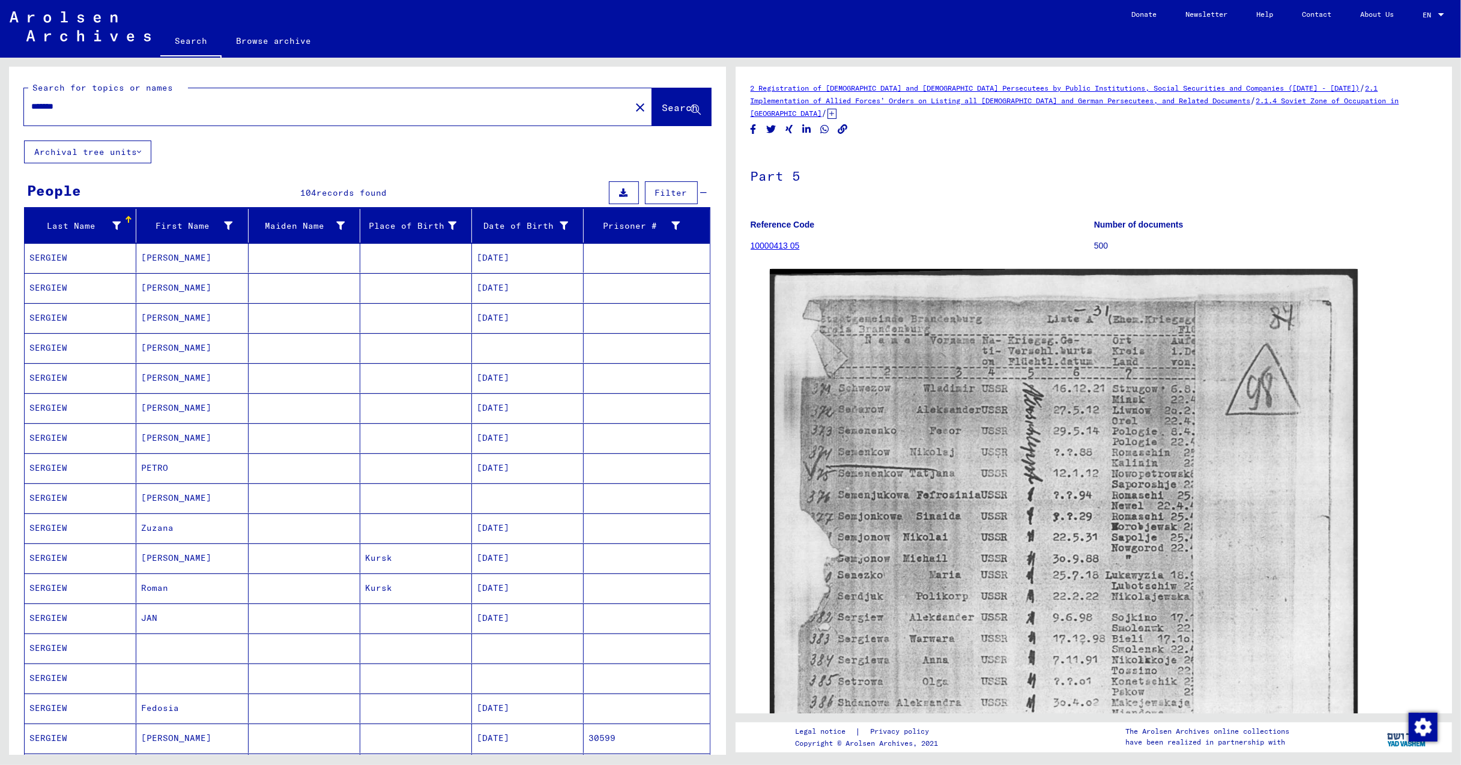
click at [53, 255] on mat-cell "SERGIEW" at bounding box center [81, 257] width 112 height 29
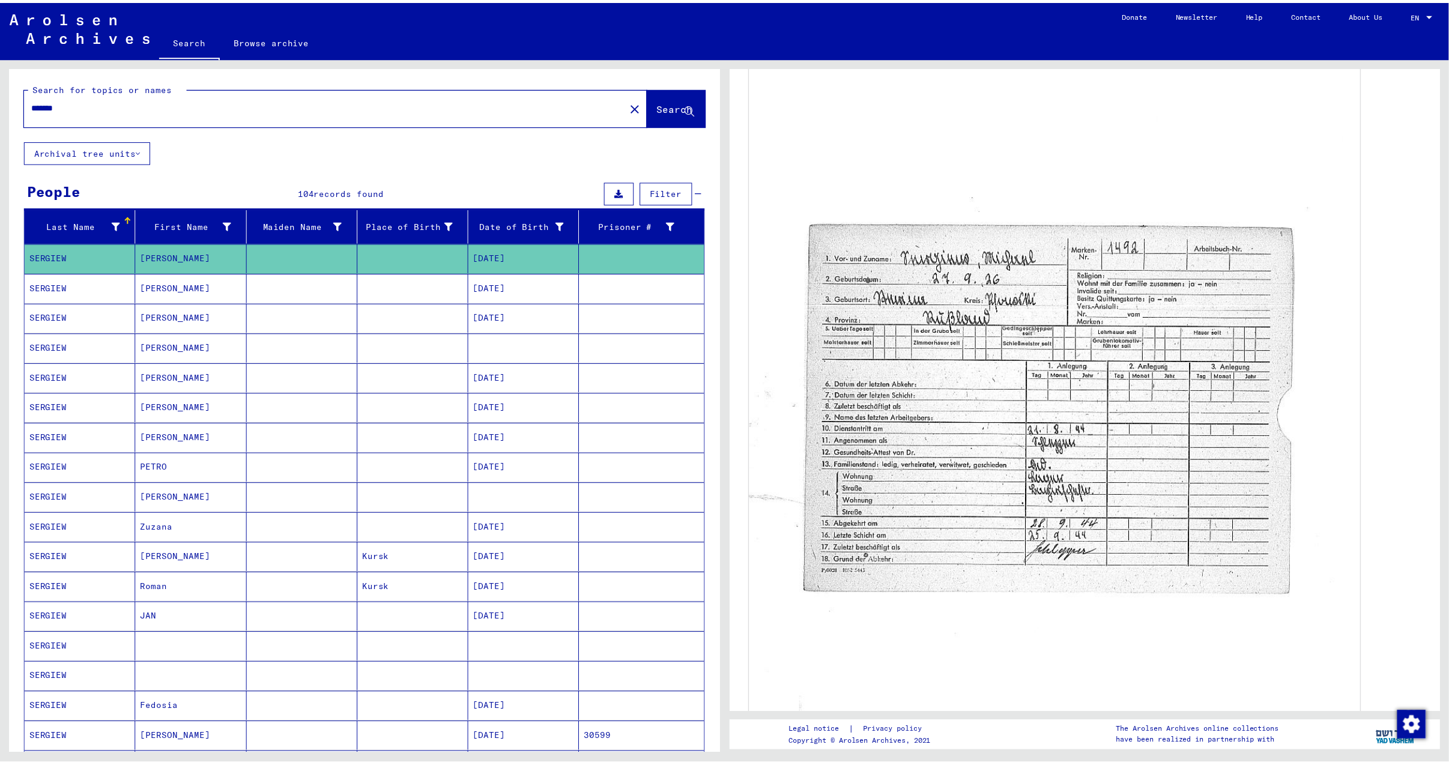
scroll to position [480, 0]
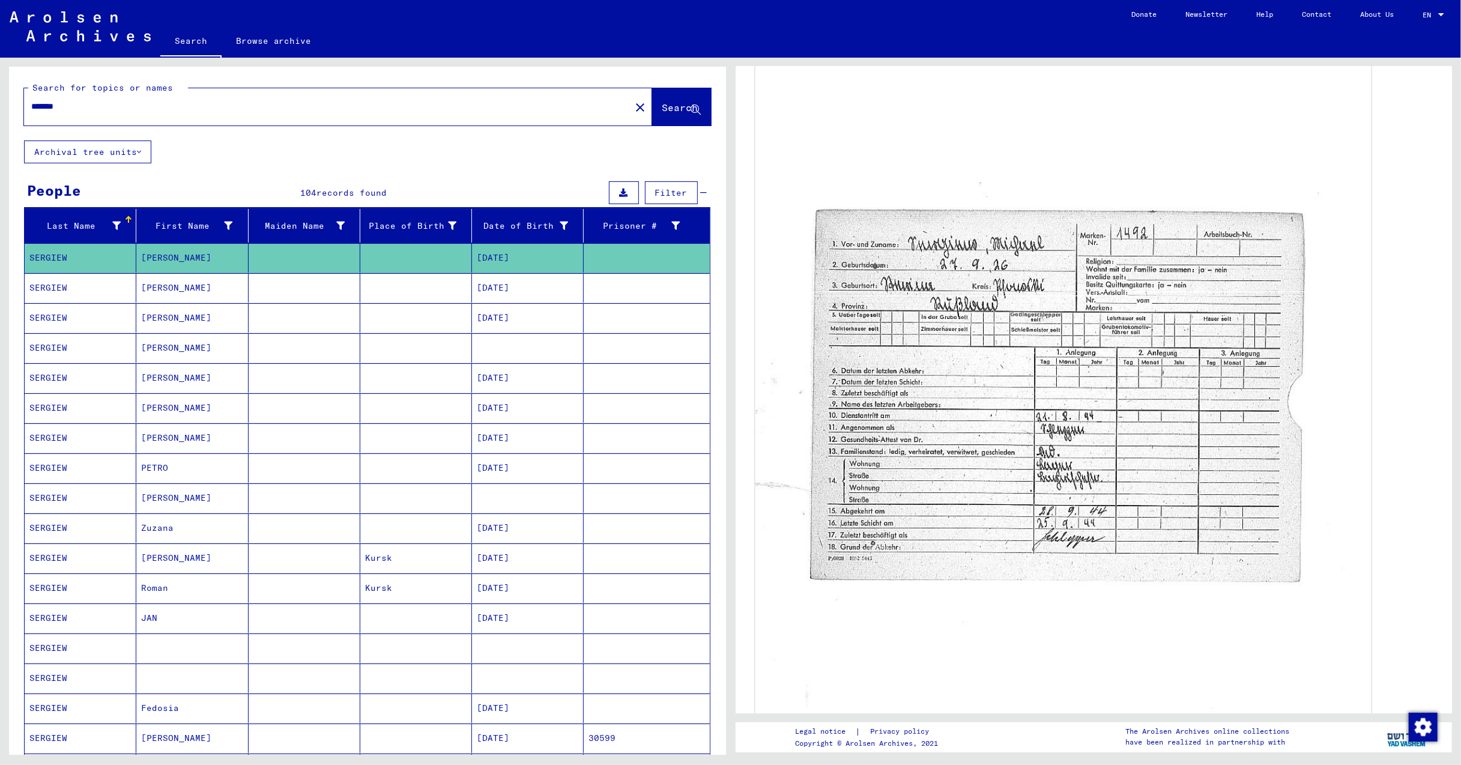
click at [1007, 418] on img at bounding box center [1062, 355] width 615 height 850
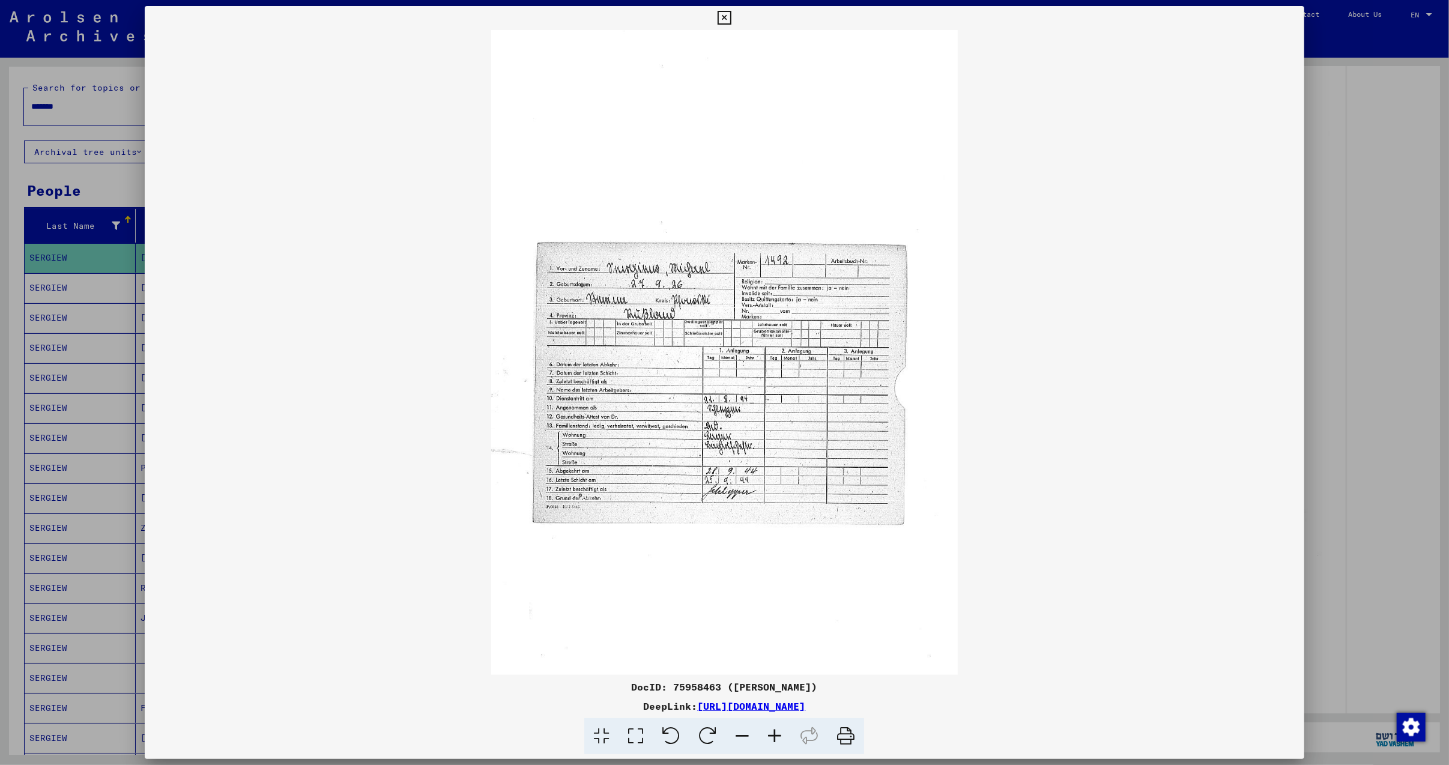
click at [774, 726] on icon at bounding box center [774, 736] width 32 height 37
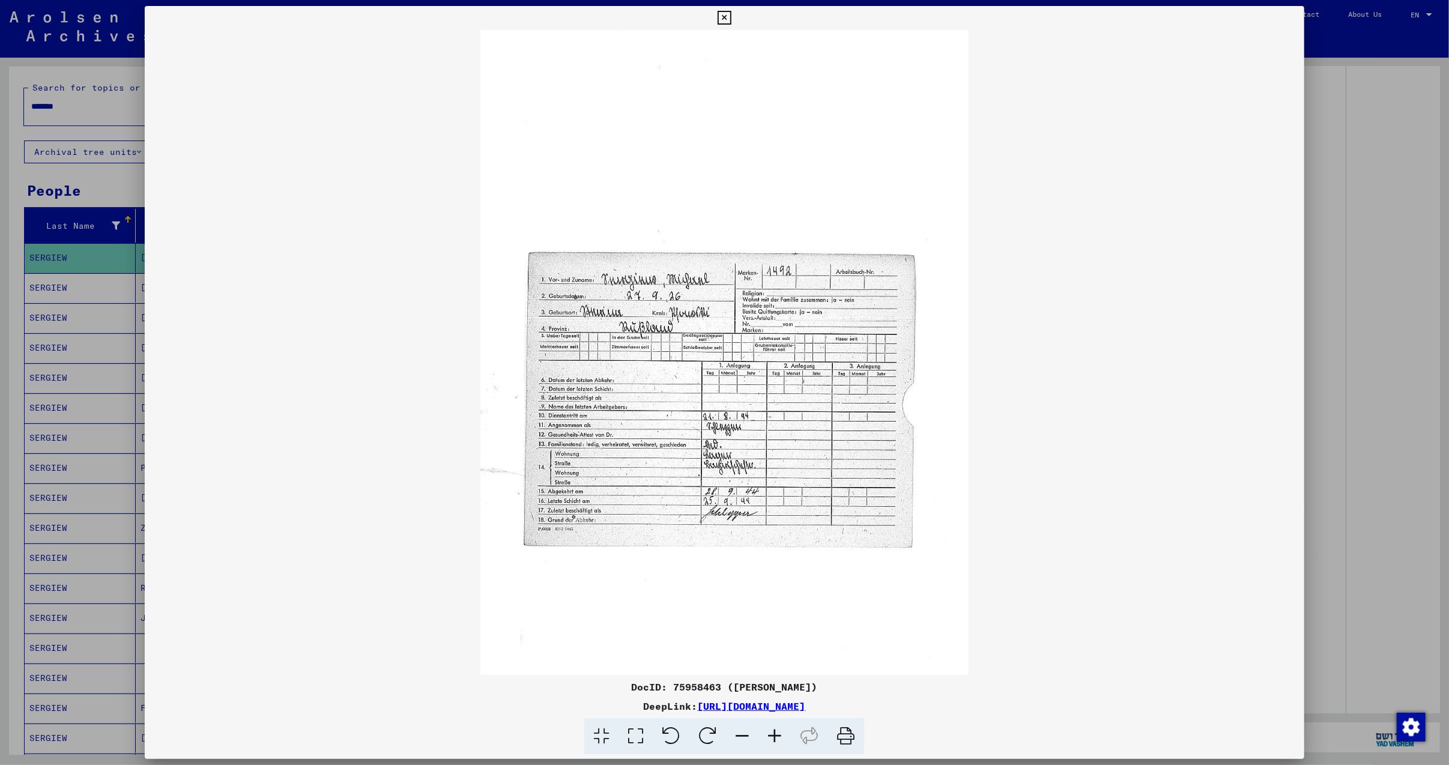
click at [776, 725] on icon at bounding box center [774, 736] width 32 height 37
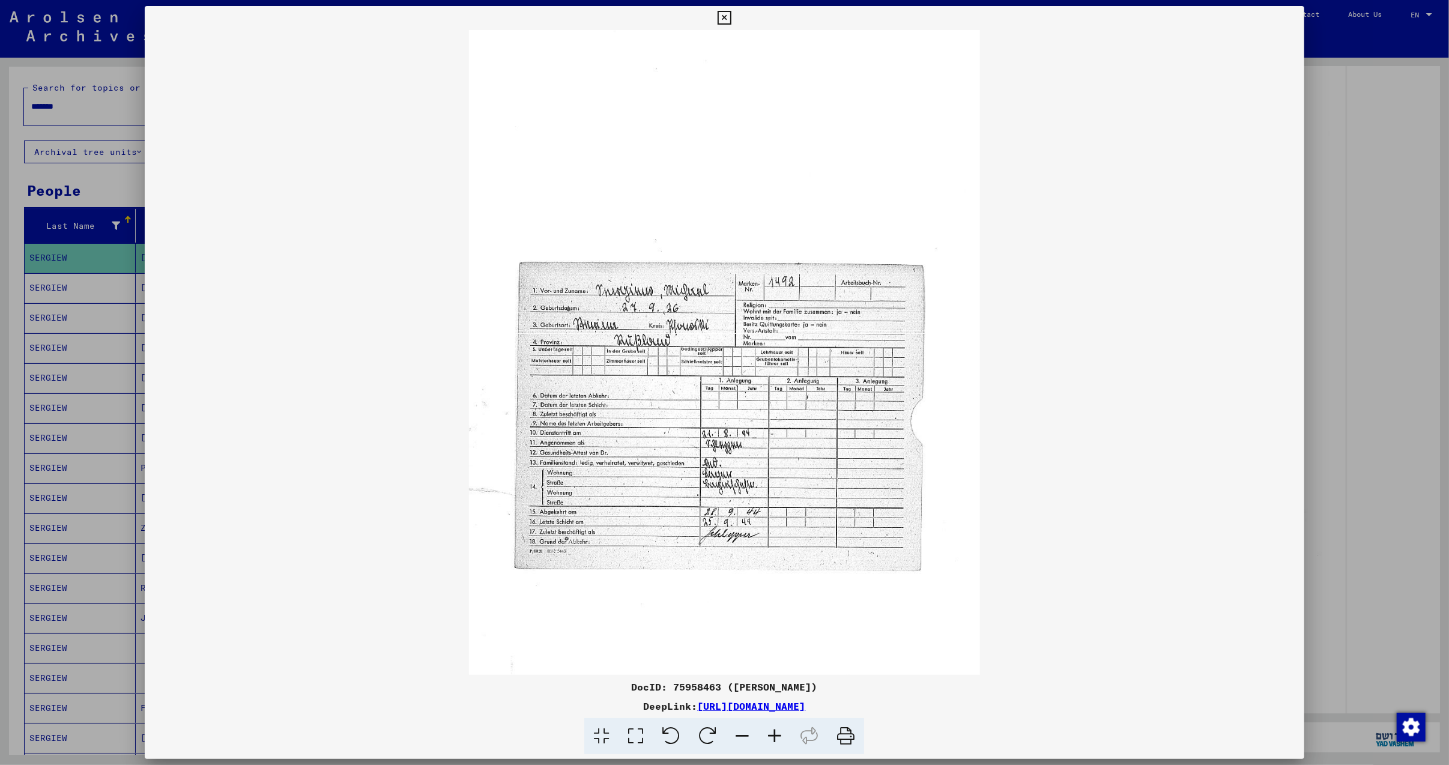
click at [777, 723] on icon at bounding box center [774, 736] width 32 height 37
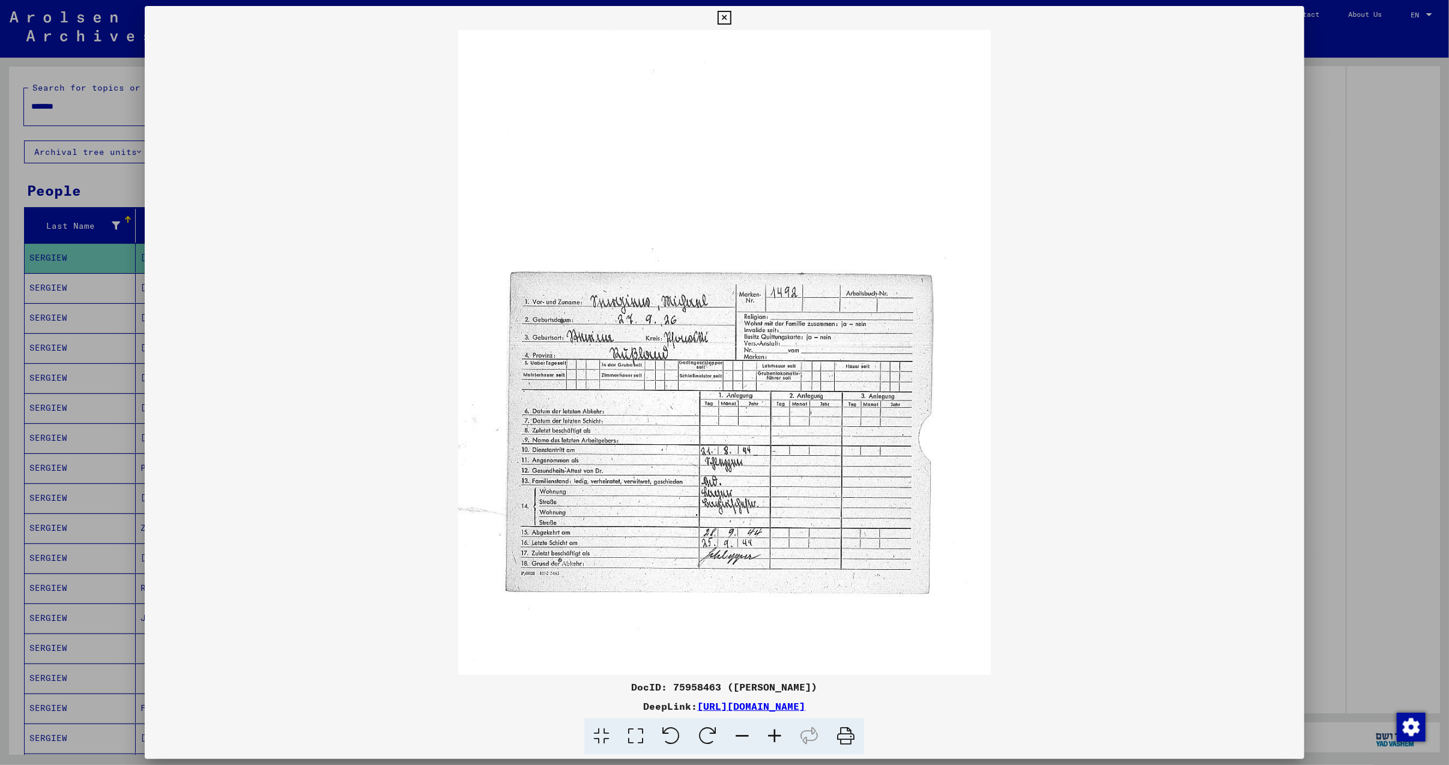
click at [779, 723] on icon at bounding box center [774, 736] width 32 height 37
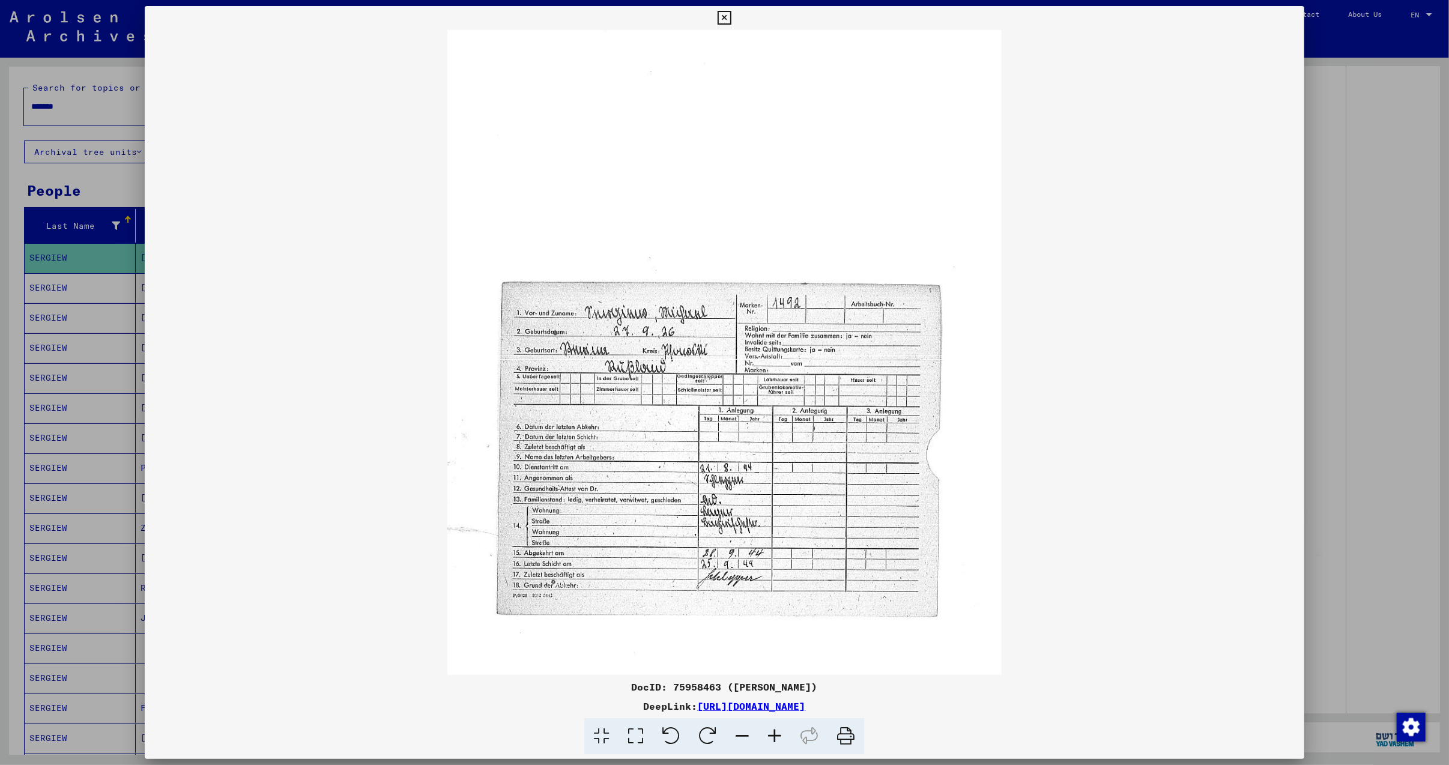
click at [780, 723] on icon at bounding box center [774, 736] width 32 height 37
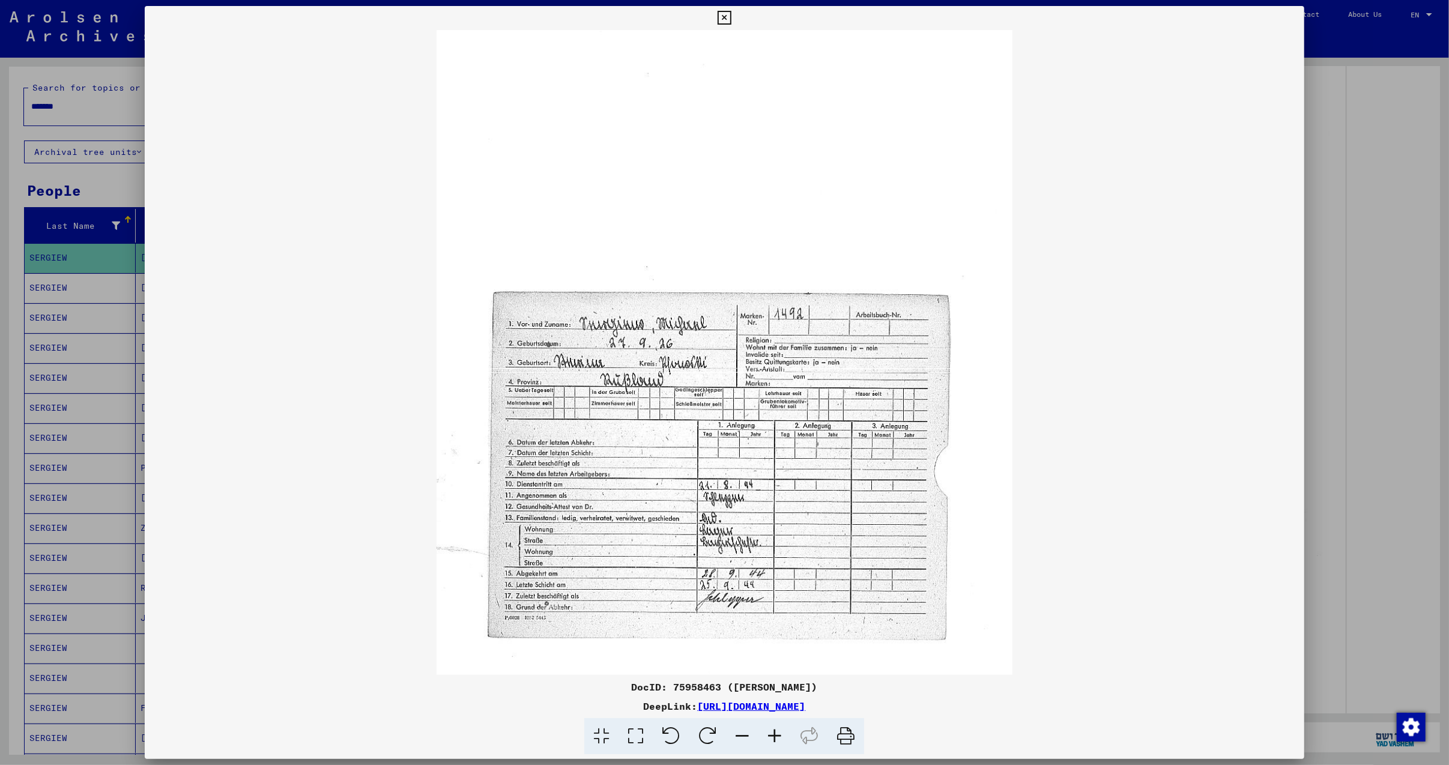
click at [782, 723] on icon at bounding box center [774, 736] width 32 height 37
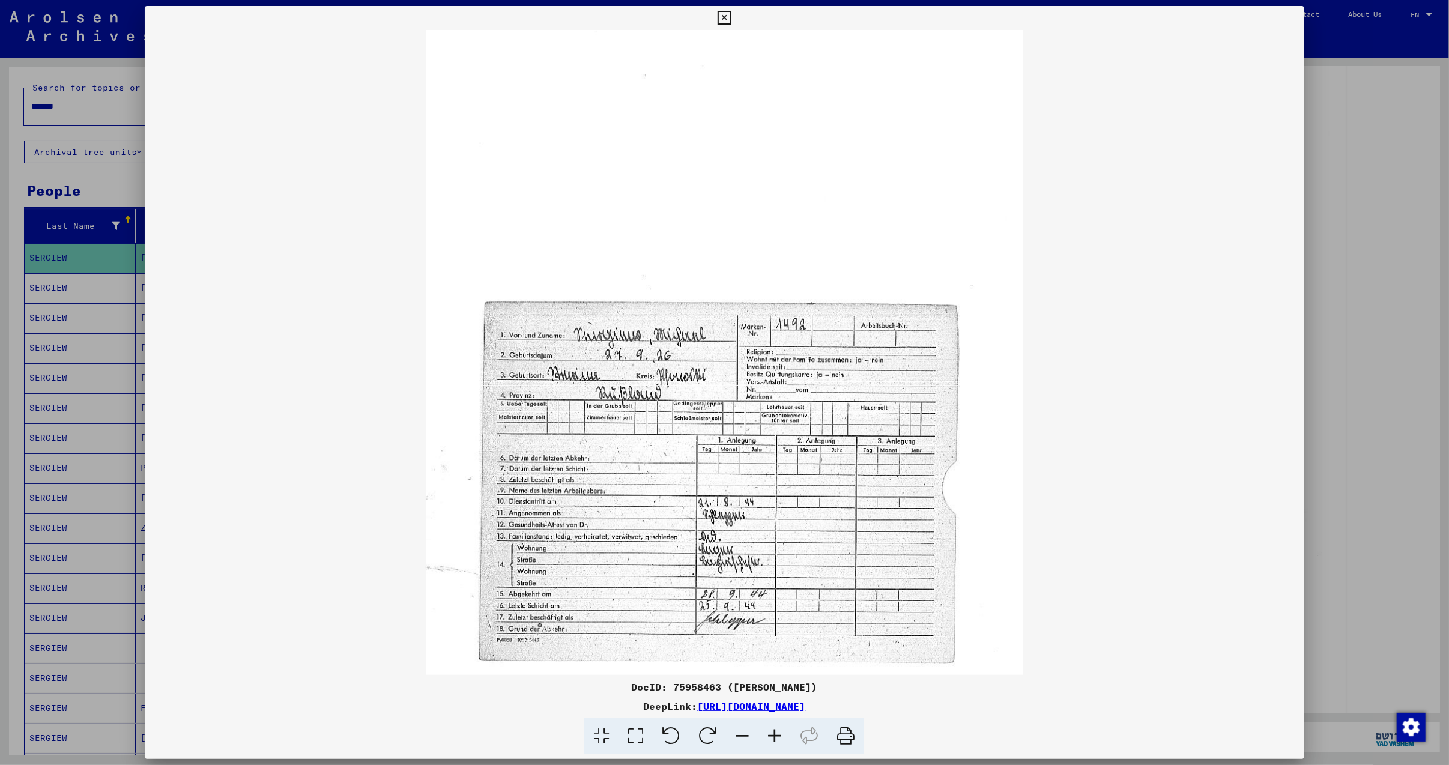
click at [783, 723] on icon at bounding box center [774, 736] width 32 height 37
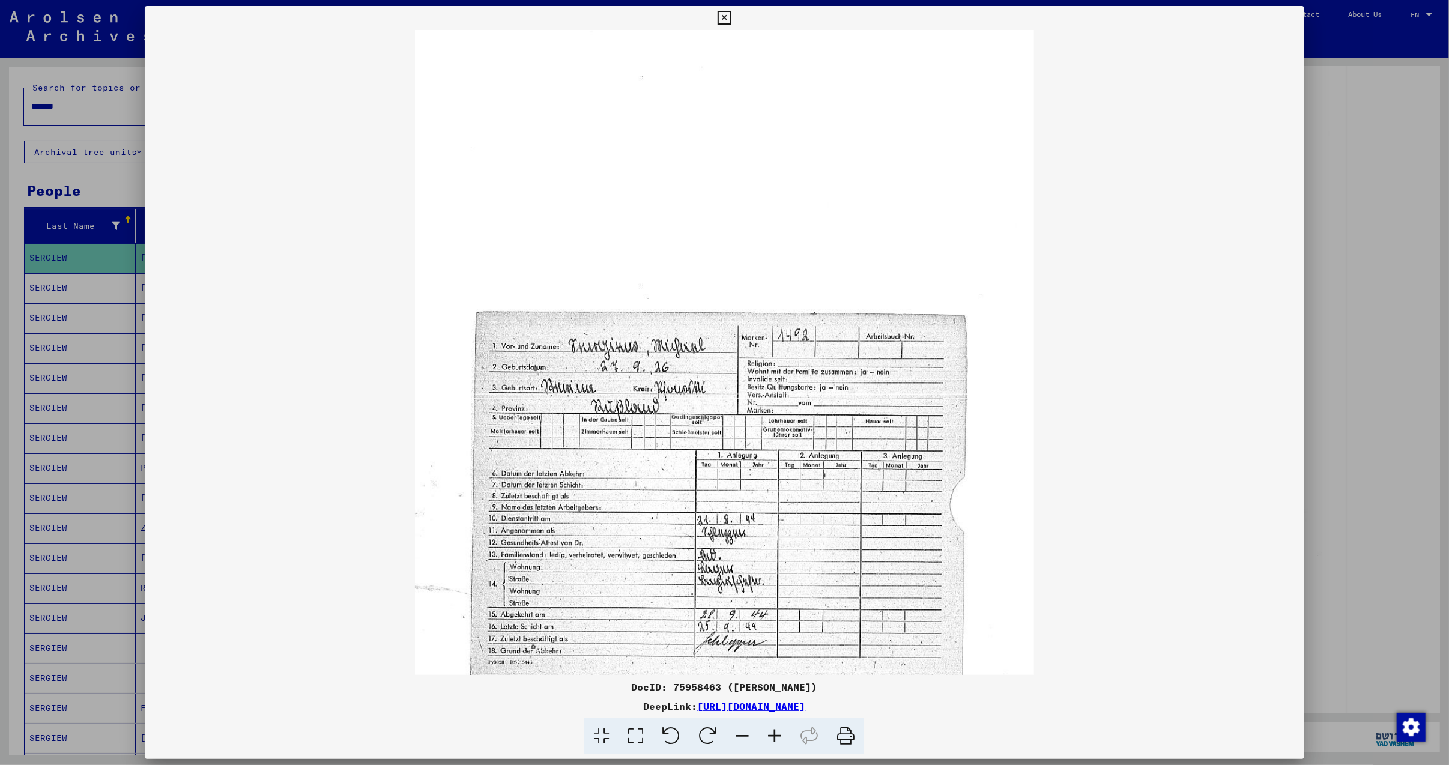
click at [783, 723] on icon at bounding box center [774, 736] width 32 height 37
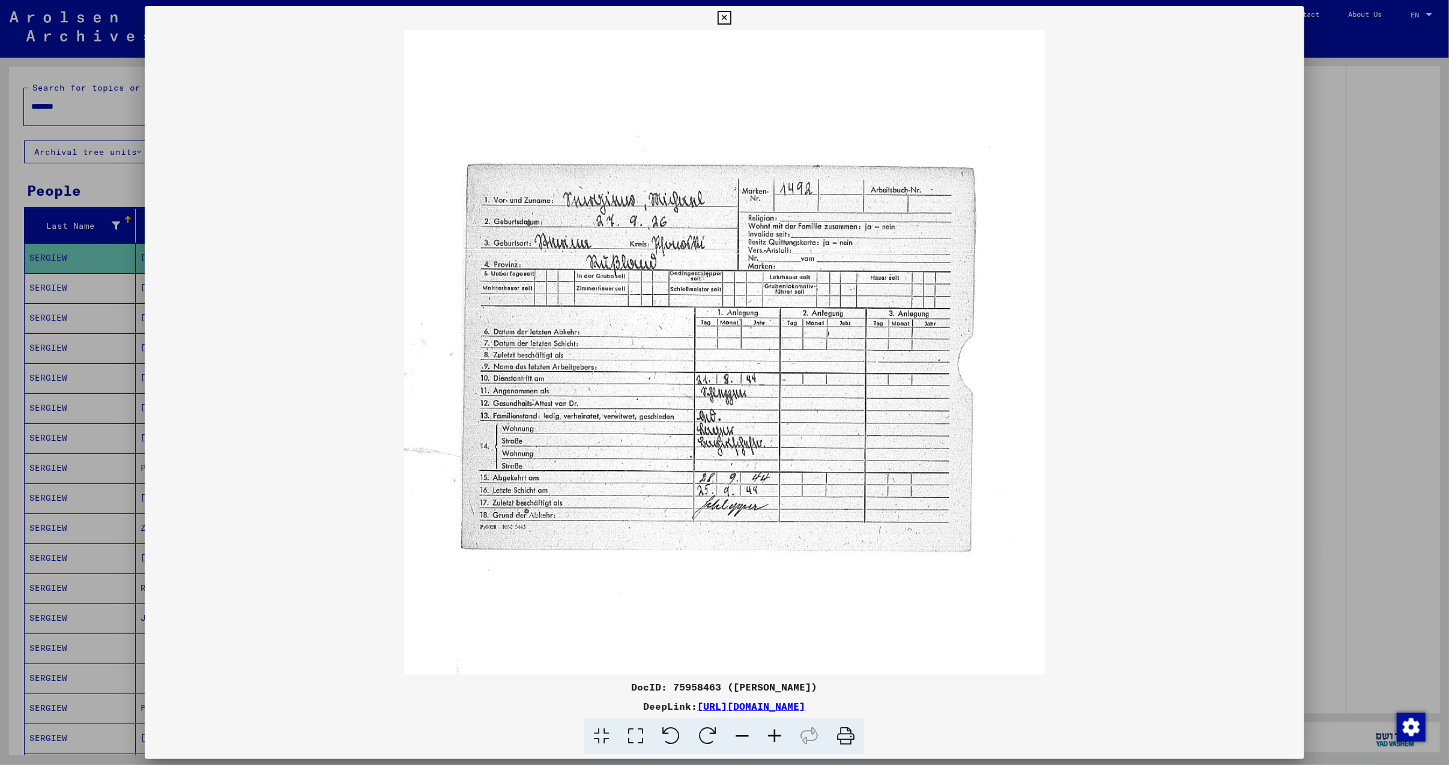
drag, startPoint x: 735, startPoint y: 447, endPoint x: 732, endPoint y: 291, distance: 156.7
click at [731, 294] on img at bounding box center [724, 315] width 641 height 885
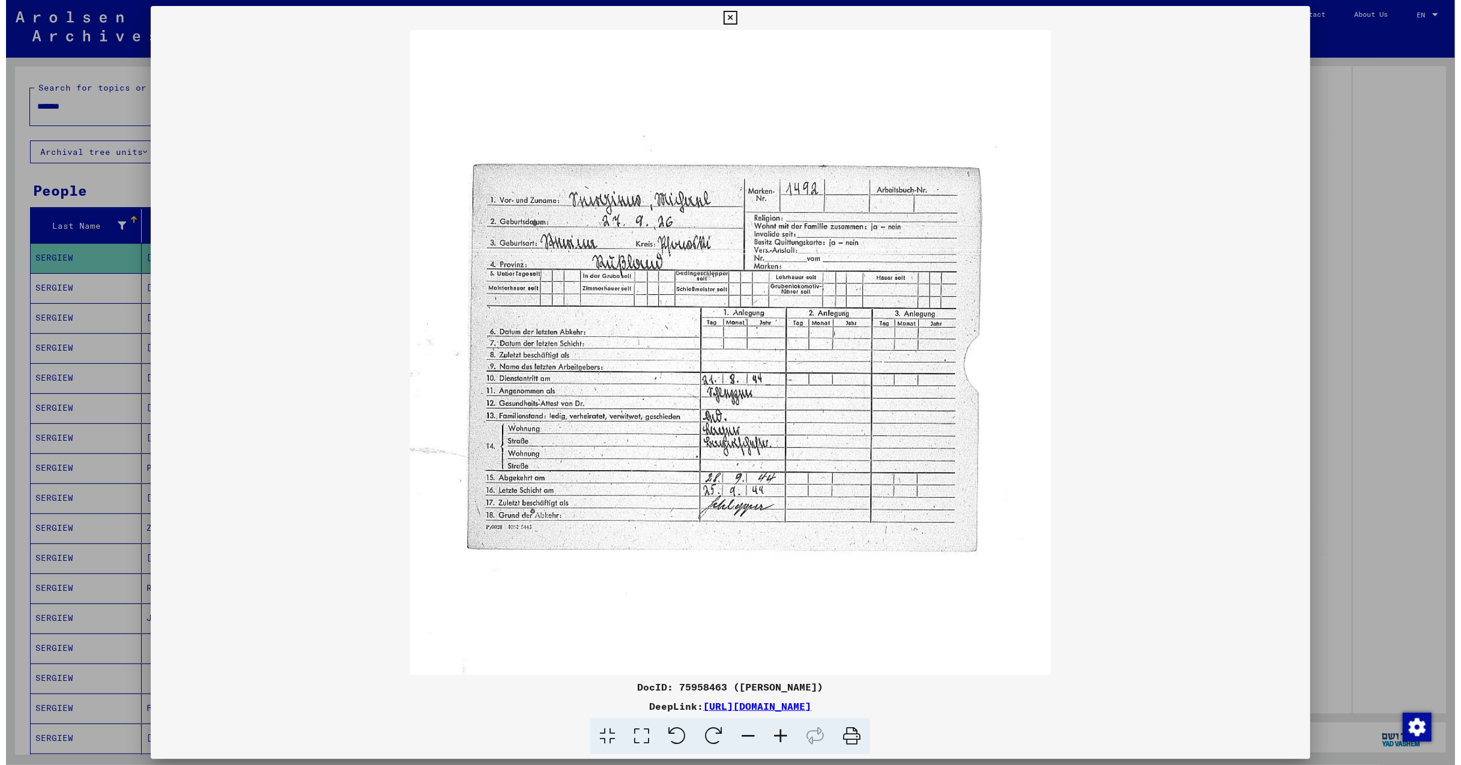
scroll to position [183, 0]
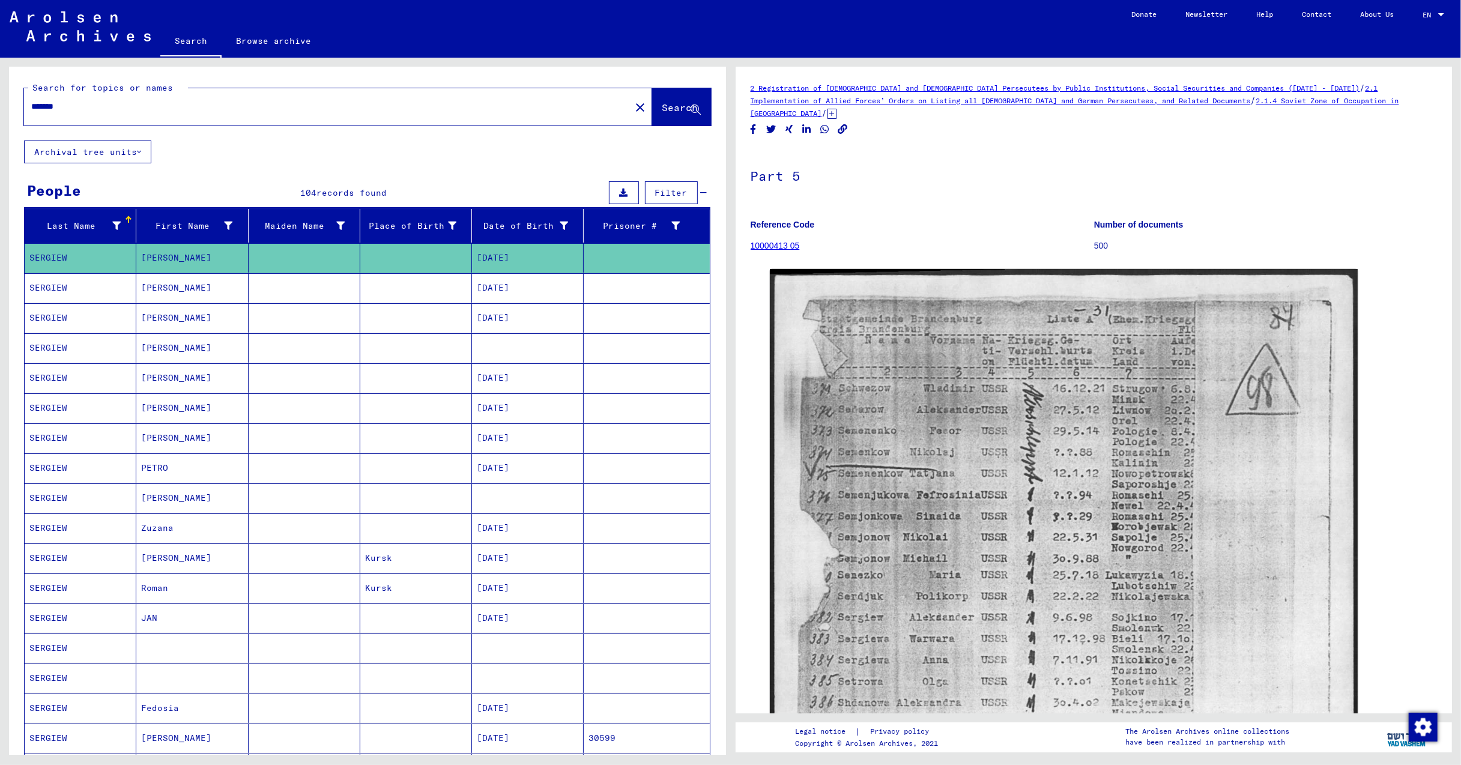
click at [167, 284] on mat-cell "[PERSON_NAME]" at bounding box center [192, 287] width 112 height 29
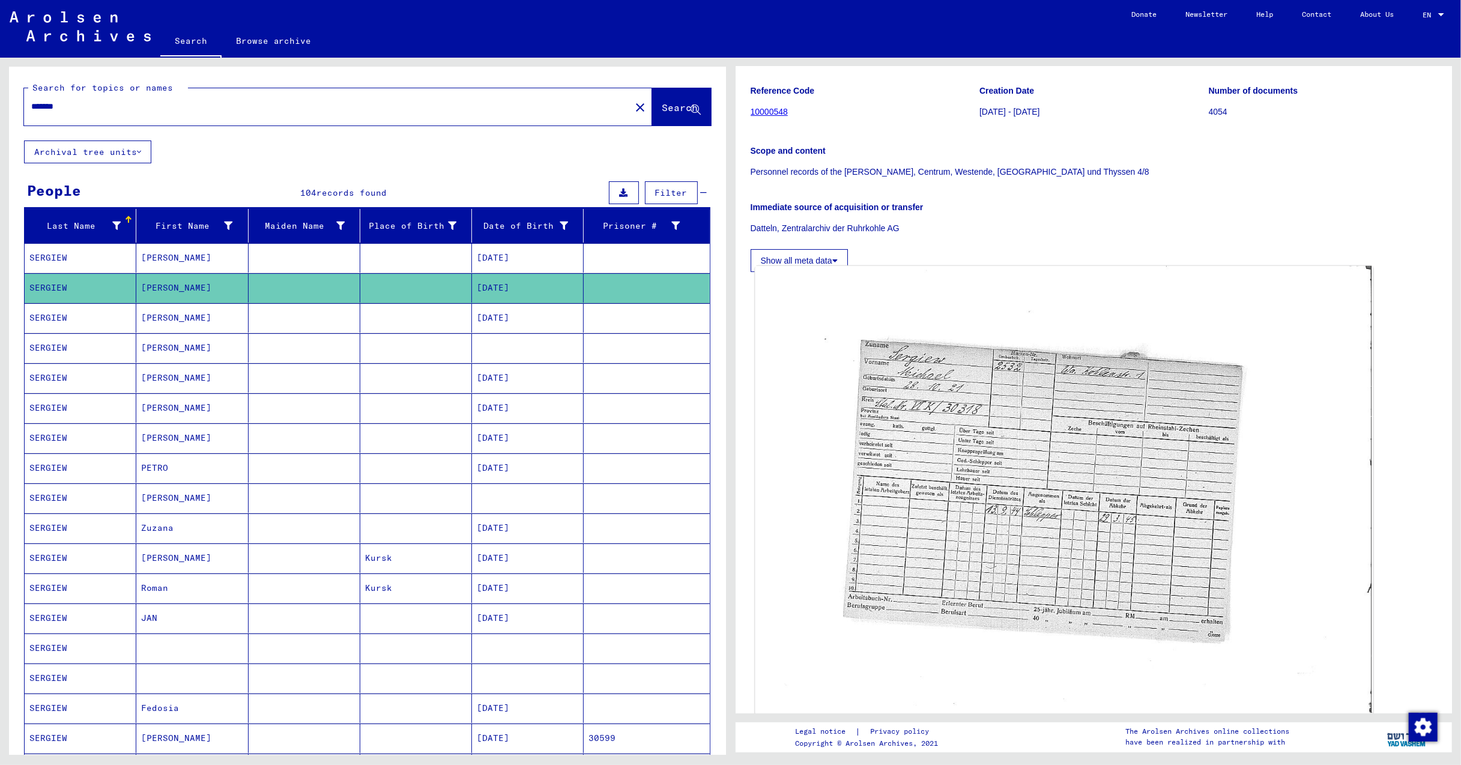
scroll to position [160, 0]
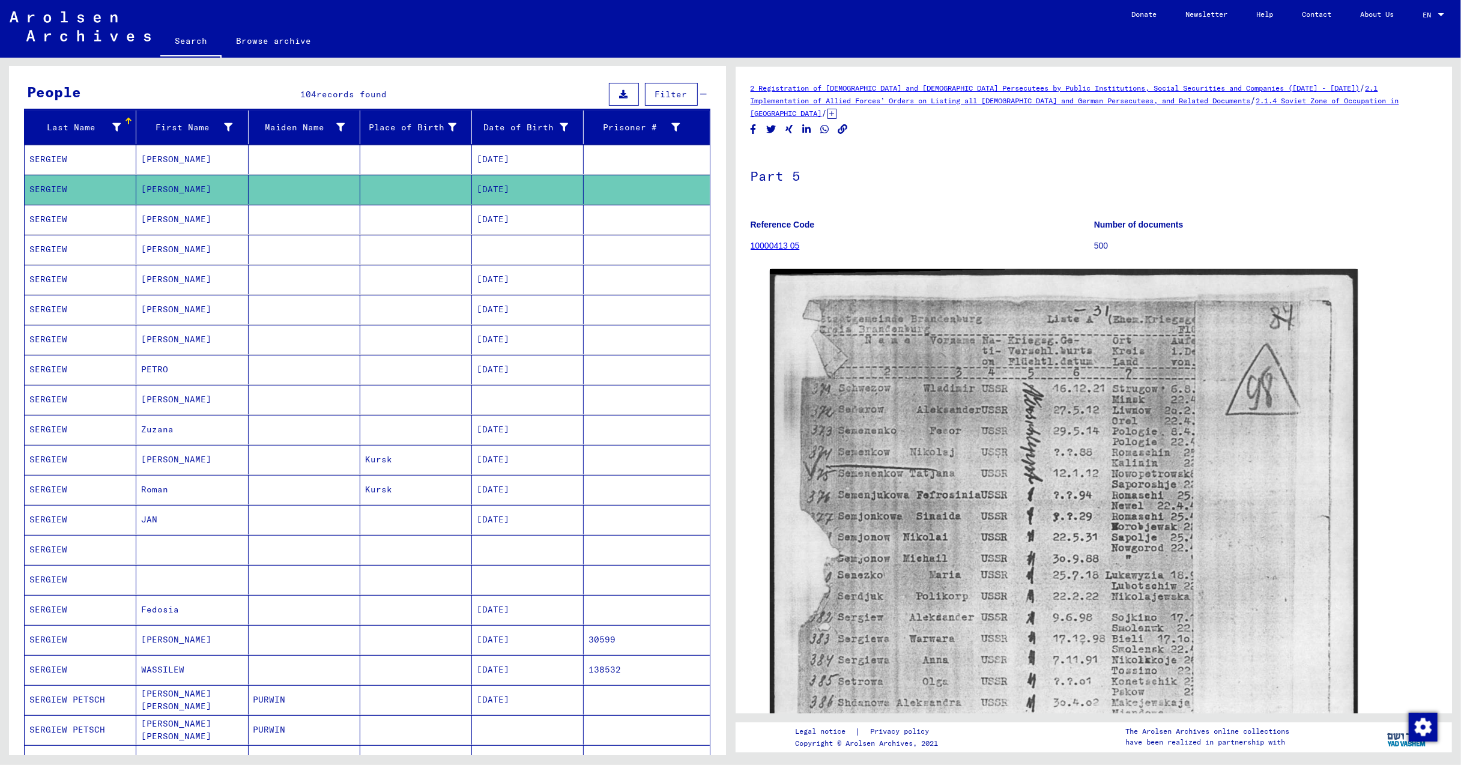
scroll to position [160, 0]
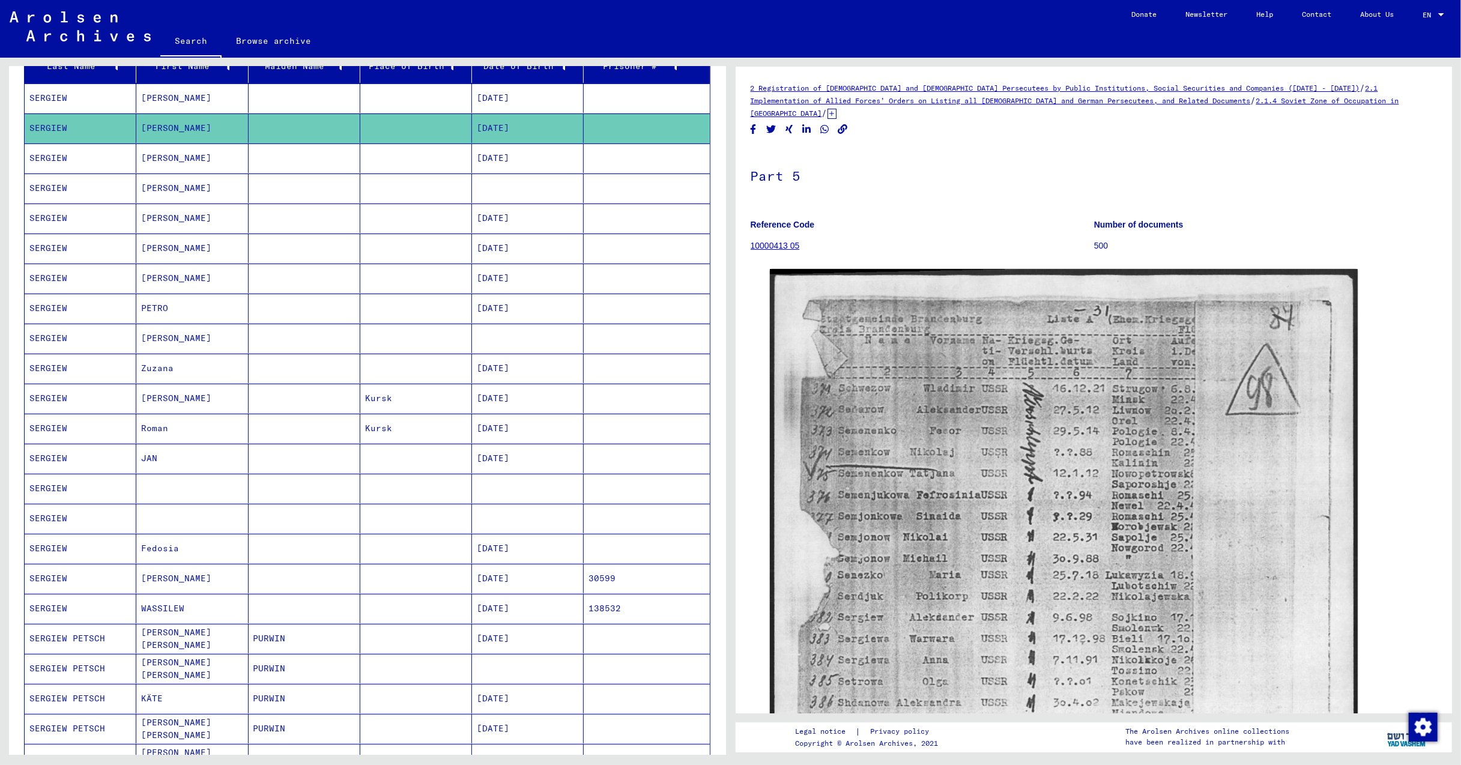
click at [157, 399] on mat-cell "[PERSON_NAME]" at bounding box center [192, 398] width 112 height 29
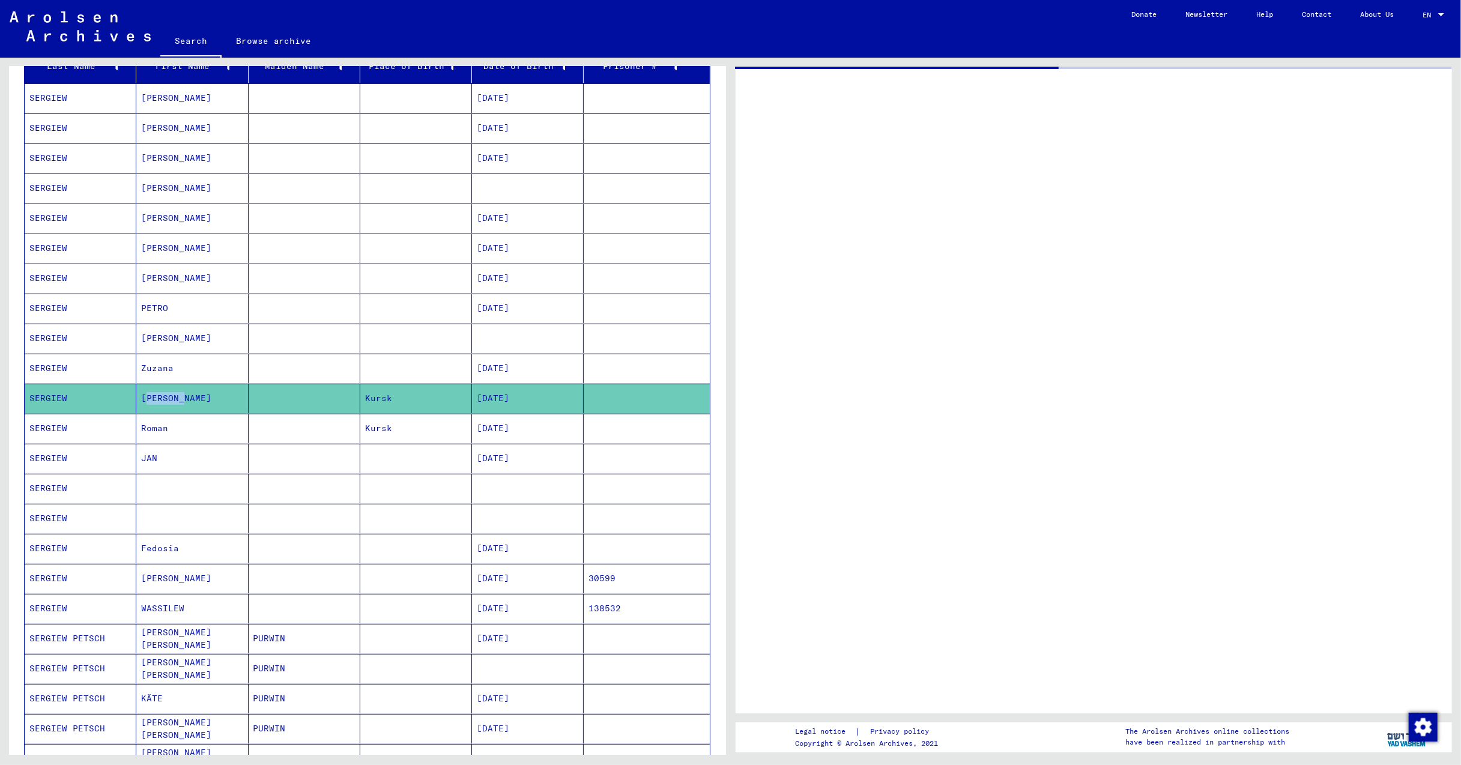
click at [157, 399] on mat-cell "[PERSON_NAME]" at bounding box center [192, 398] width 112 height 29
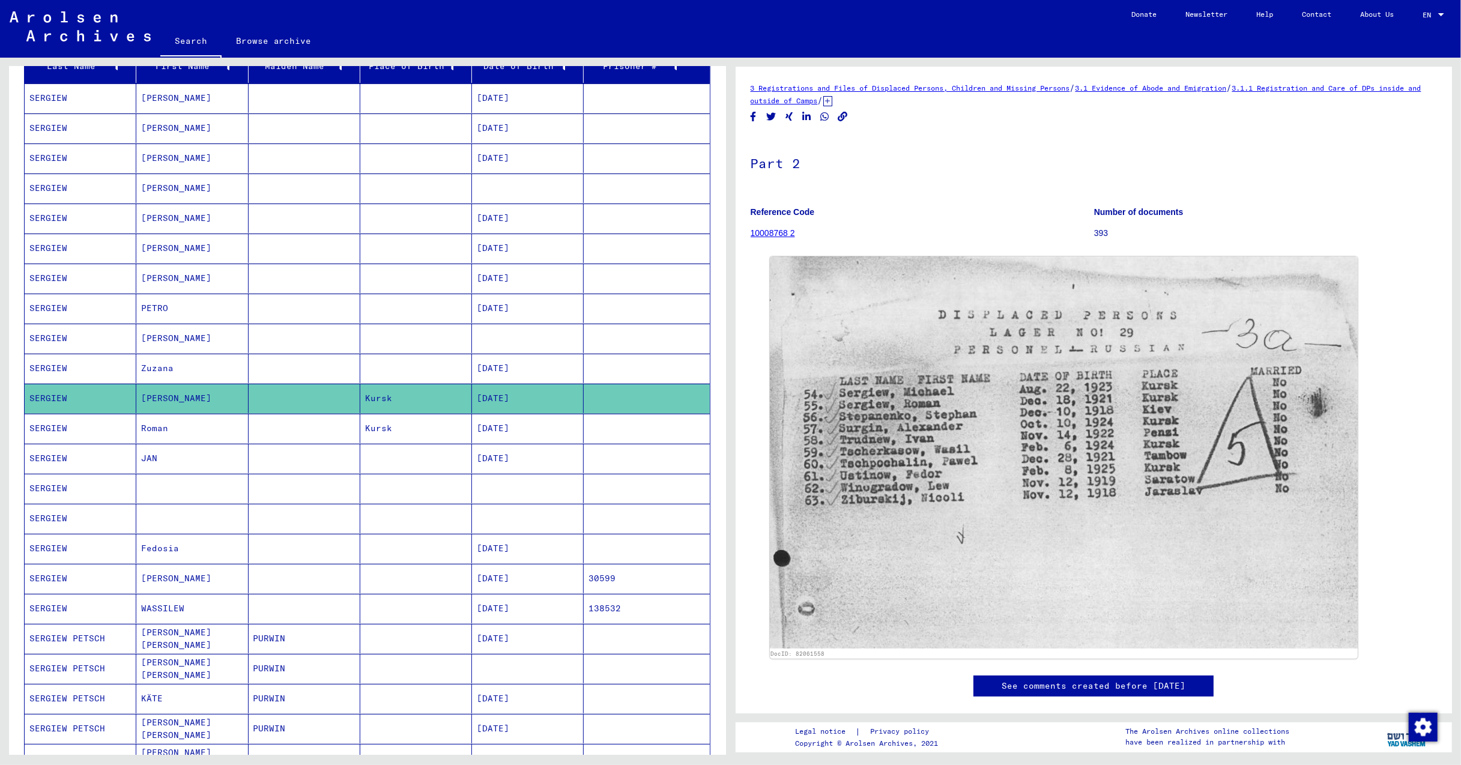
click at [157, 462] on mat-cell "JAN" at bounding box center [192, 458] width 112 height 29
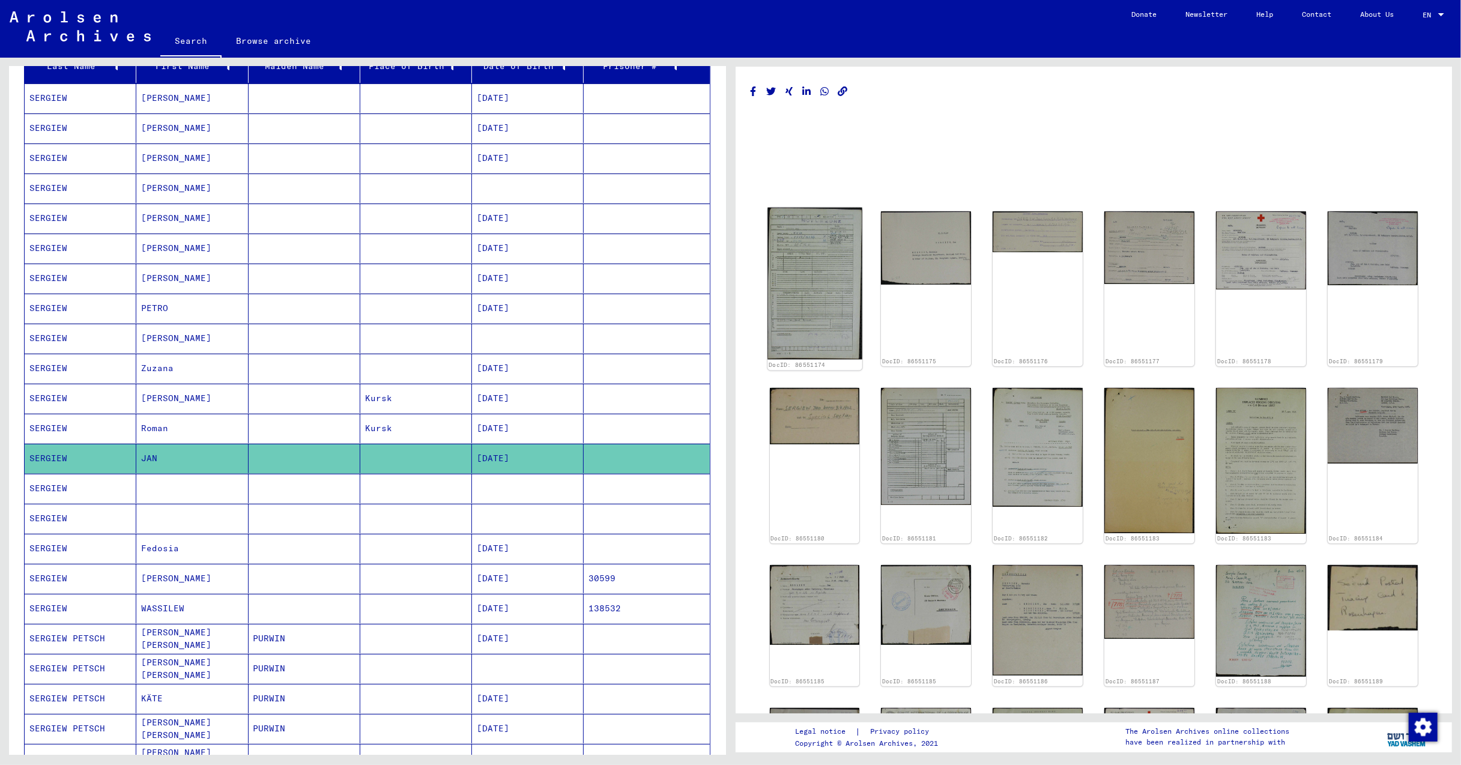
click at [800, 321] on img at bounding box center [814, 284] width 94 height 152
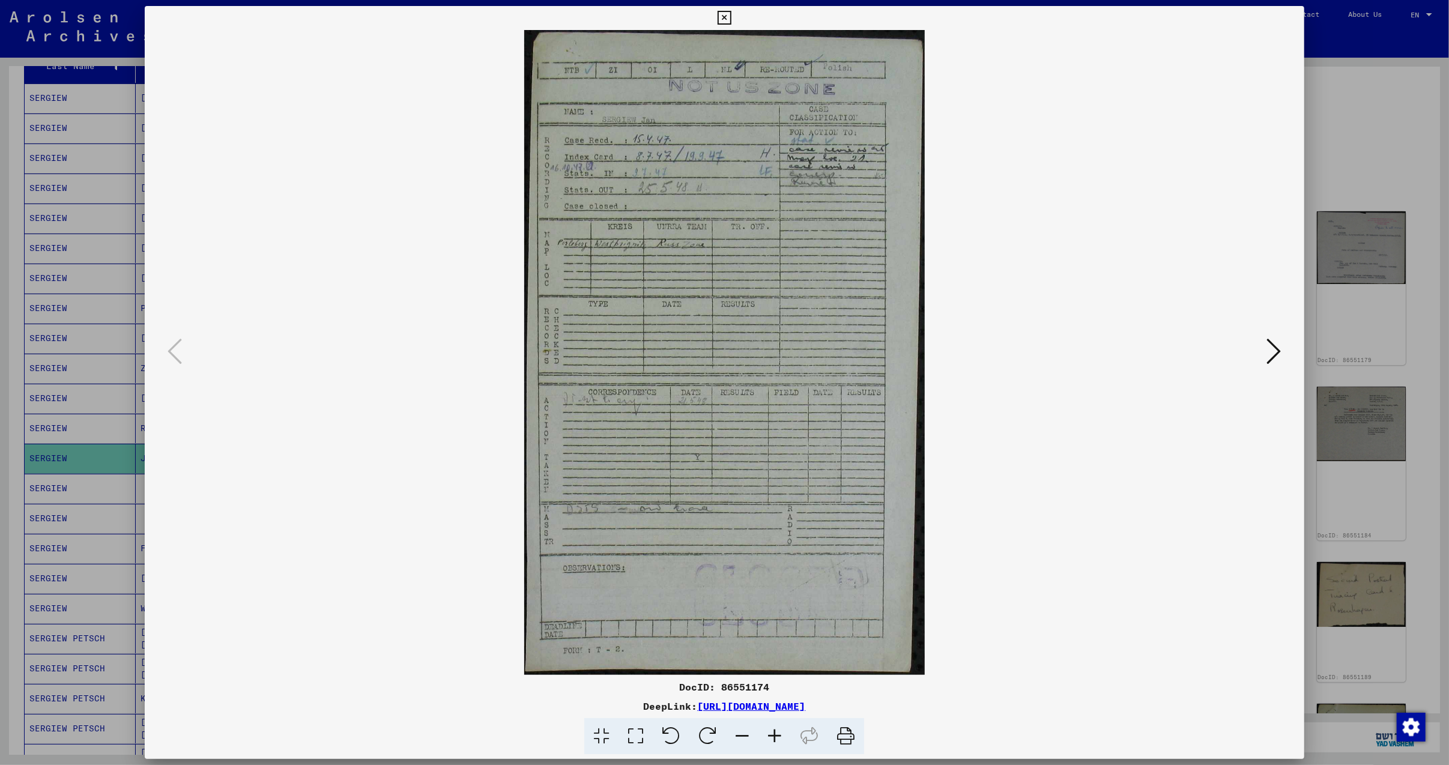
click at [1280, 349] on icon at bounding box center [1274, 351] width 14 height 29
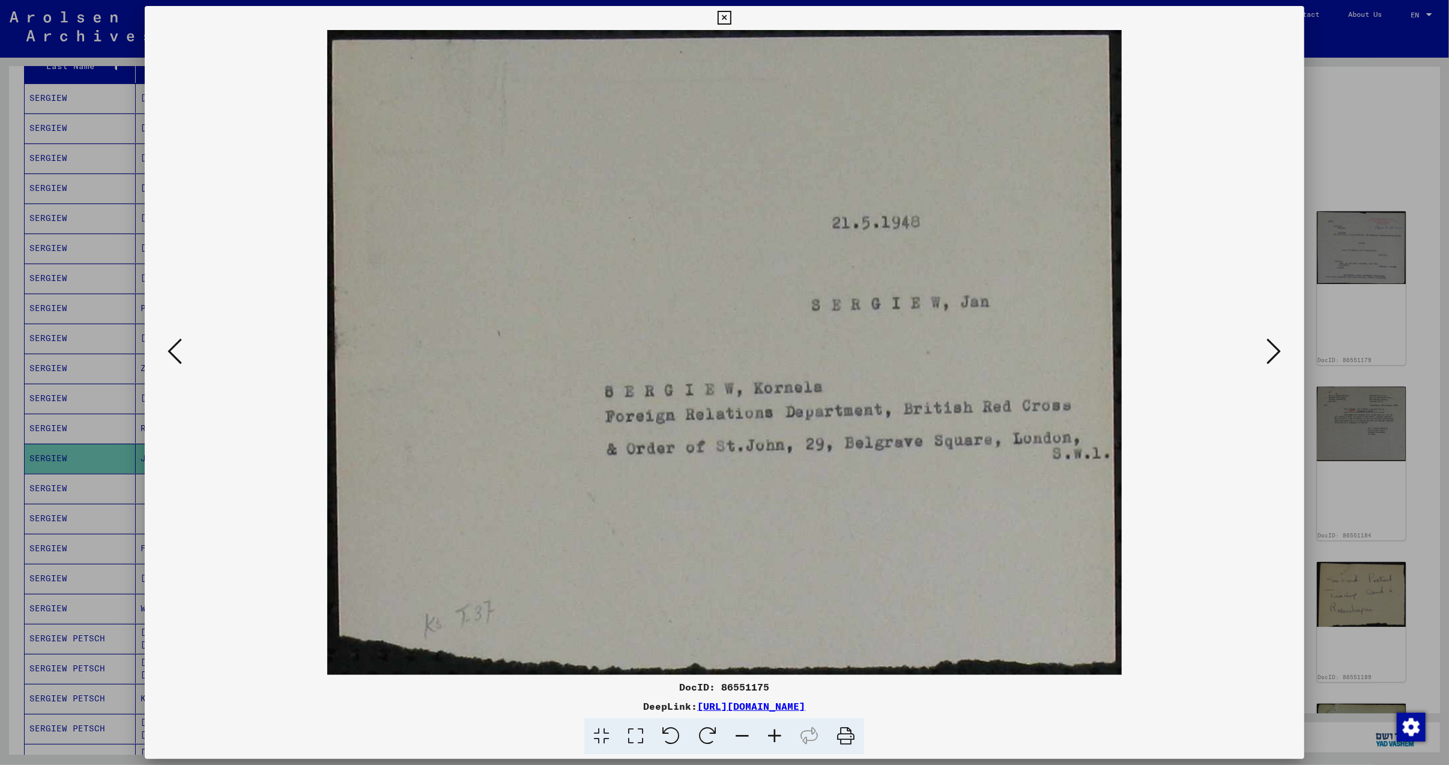
click at [1274, 352] on icon at bounding box center [1274, 351] width 14 height 29
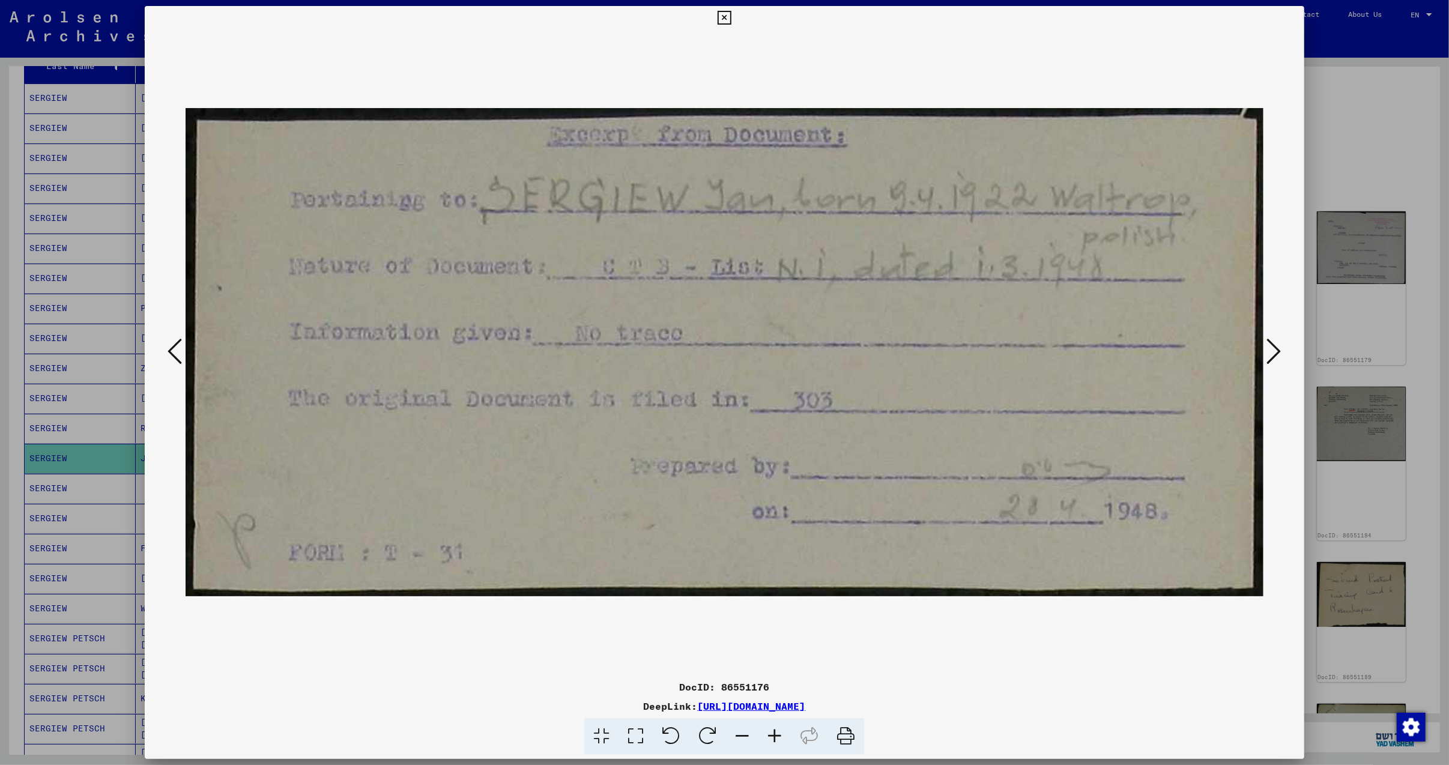
click at [1274, 352] on icon at bounding box center [1274, 351] width 14 height 29
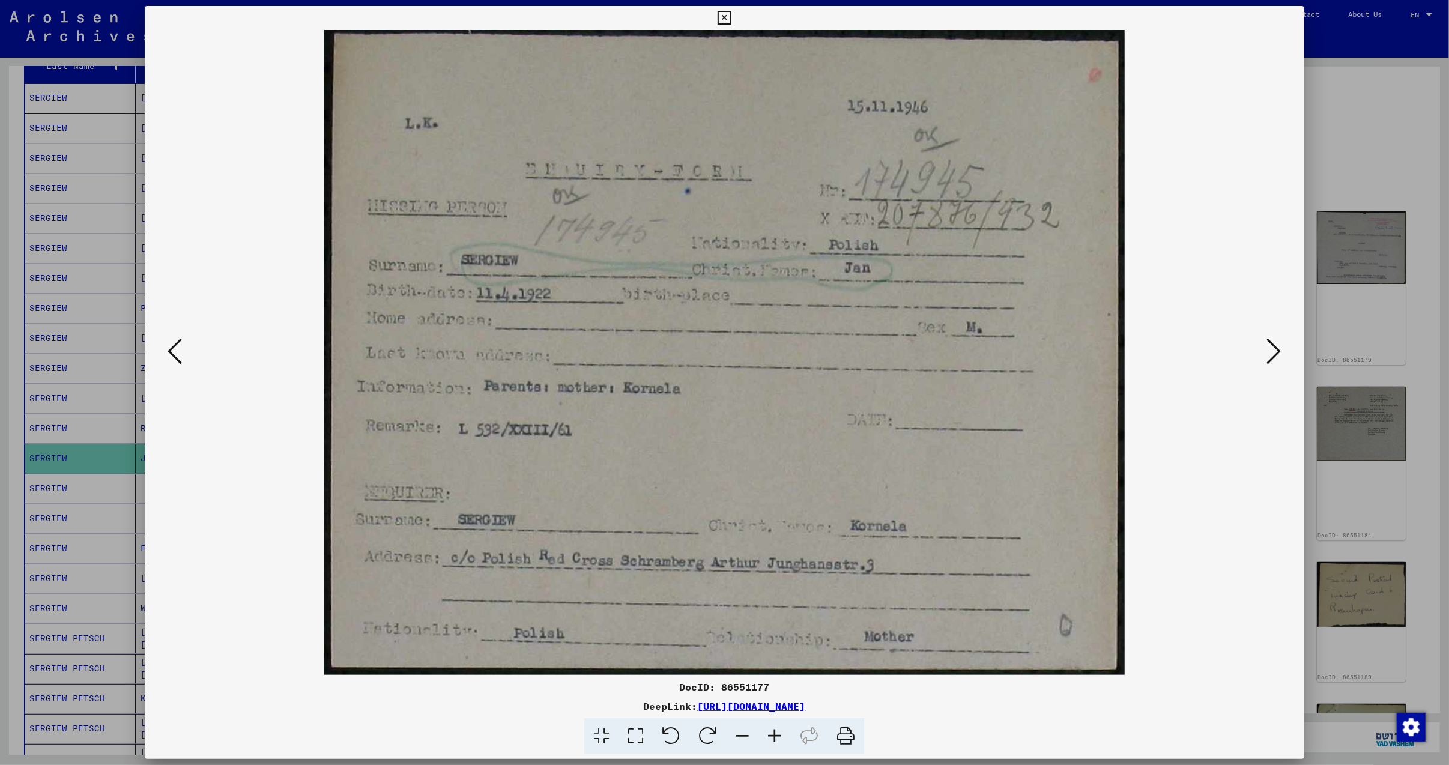
click at [1274, 352] on icon at bounding box center [1274, 351] width 14 height 29
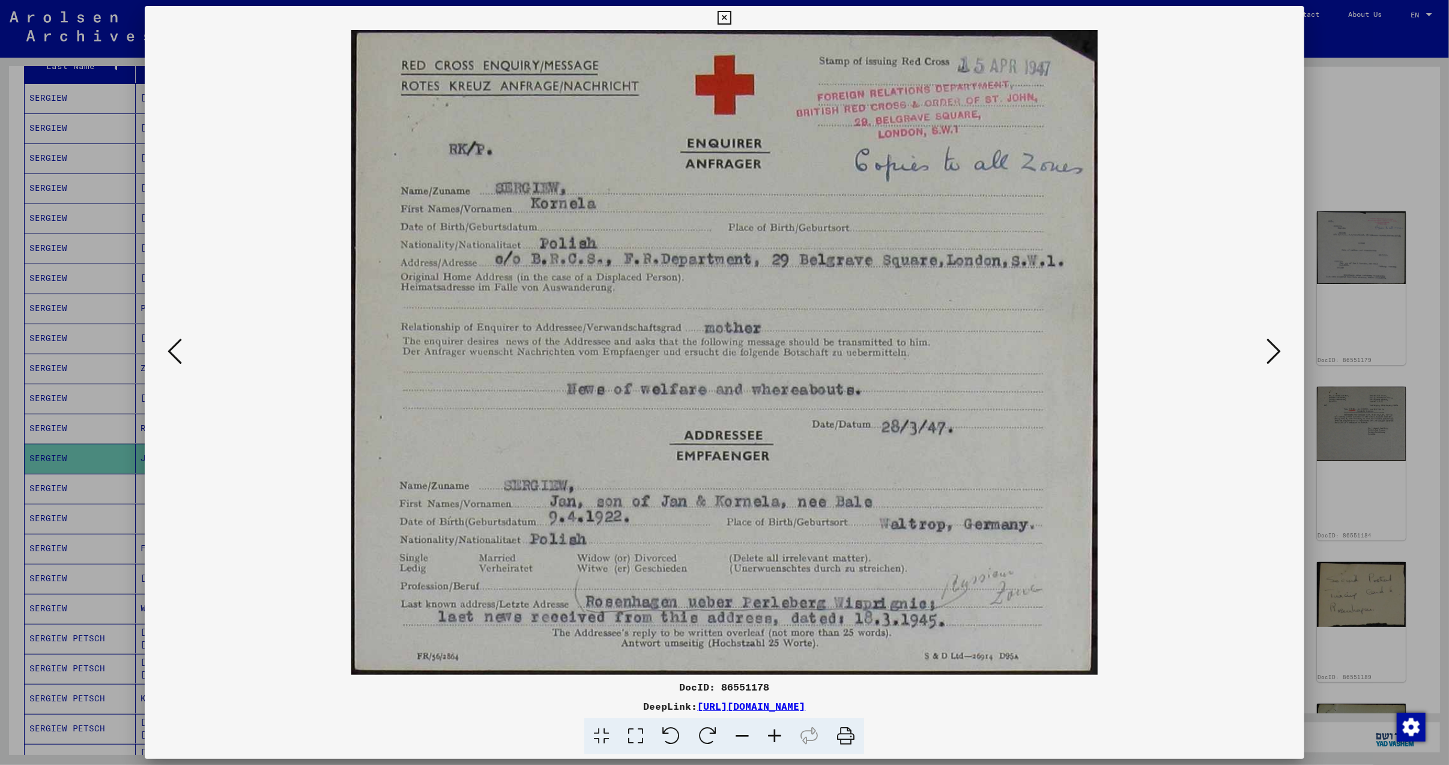
click at [1274, 352] on icon at bounding box center [1274, 351] width 14 height 29
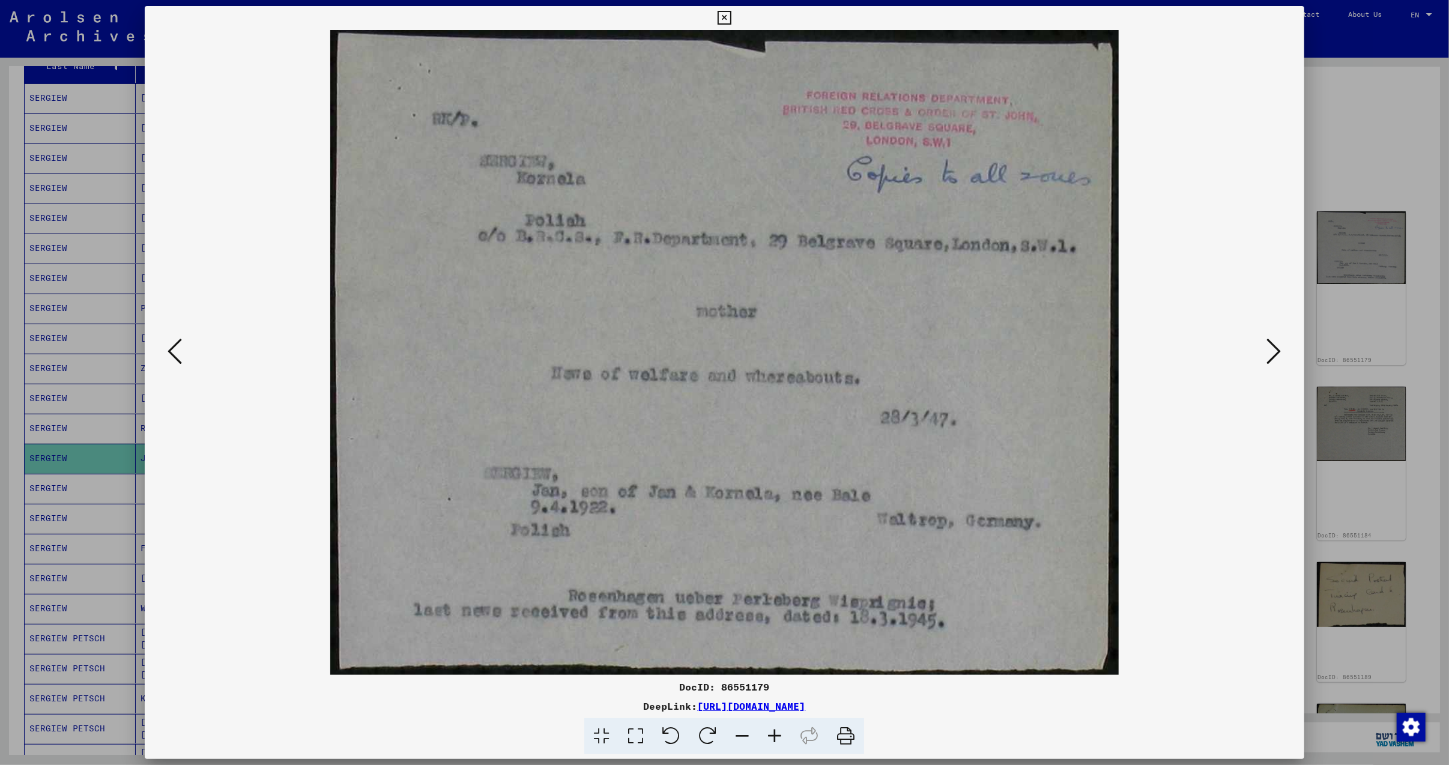
click at [1274, 352] on icon at bounding box center [1274, 351] width 14 height 29
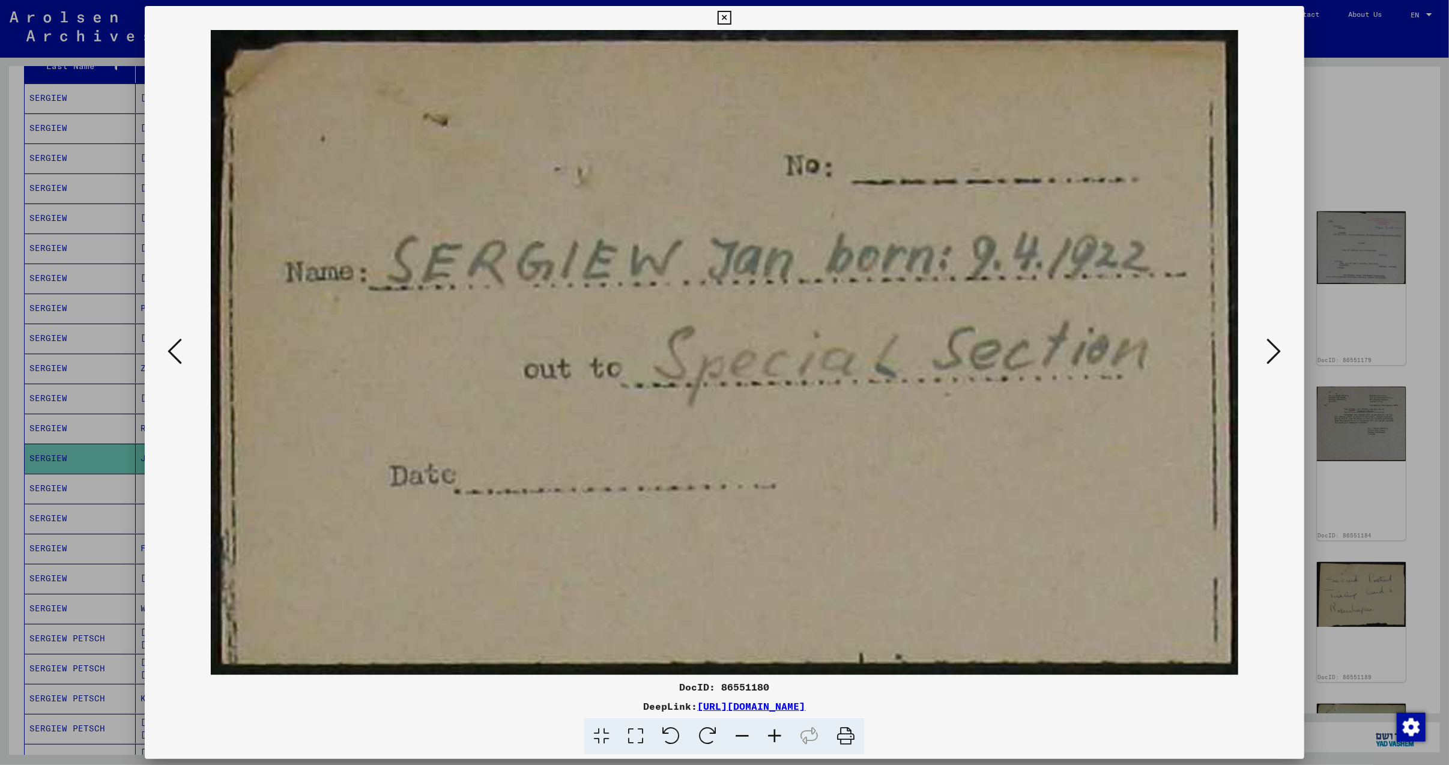
click at [1272, 352] on icon at bounding box center [1274, 351] width 14 height 29
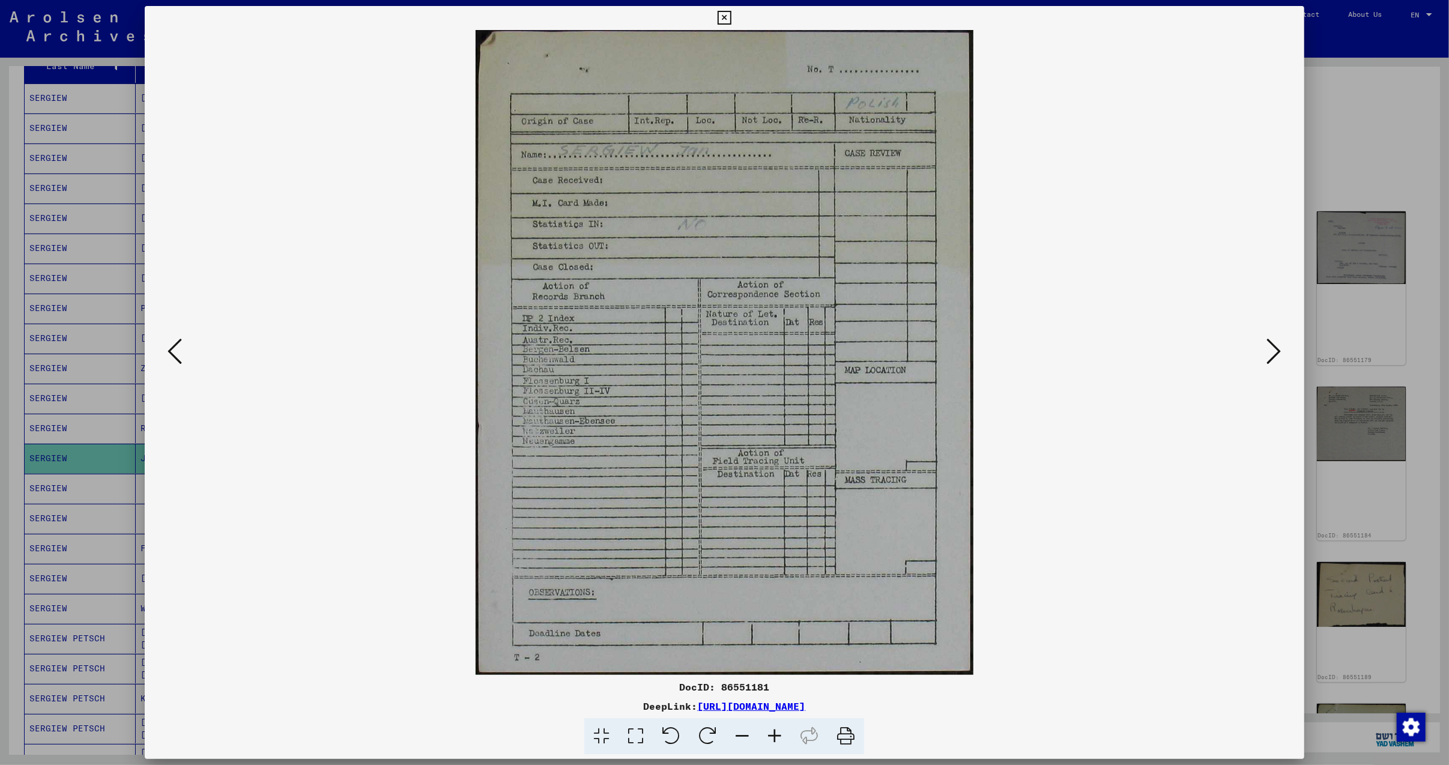
click at [1269, 352] on button at bounding box center [1274, 352] width 22 height 34
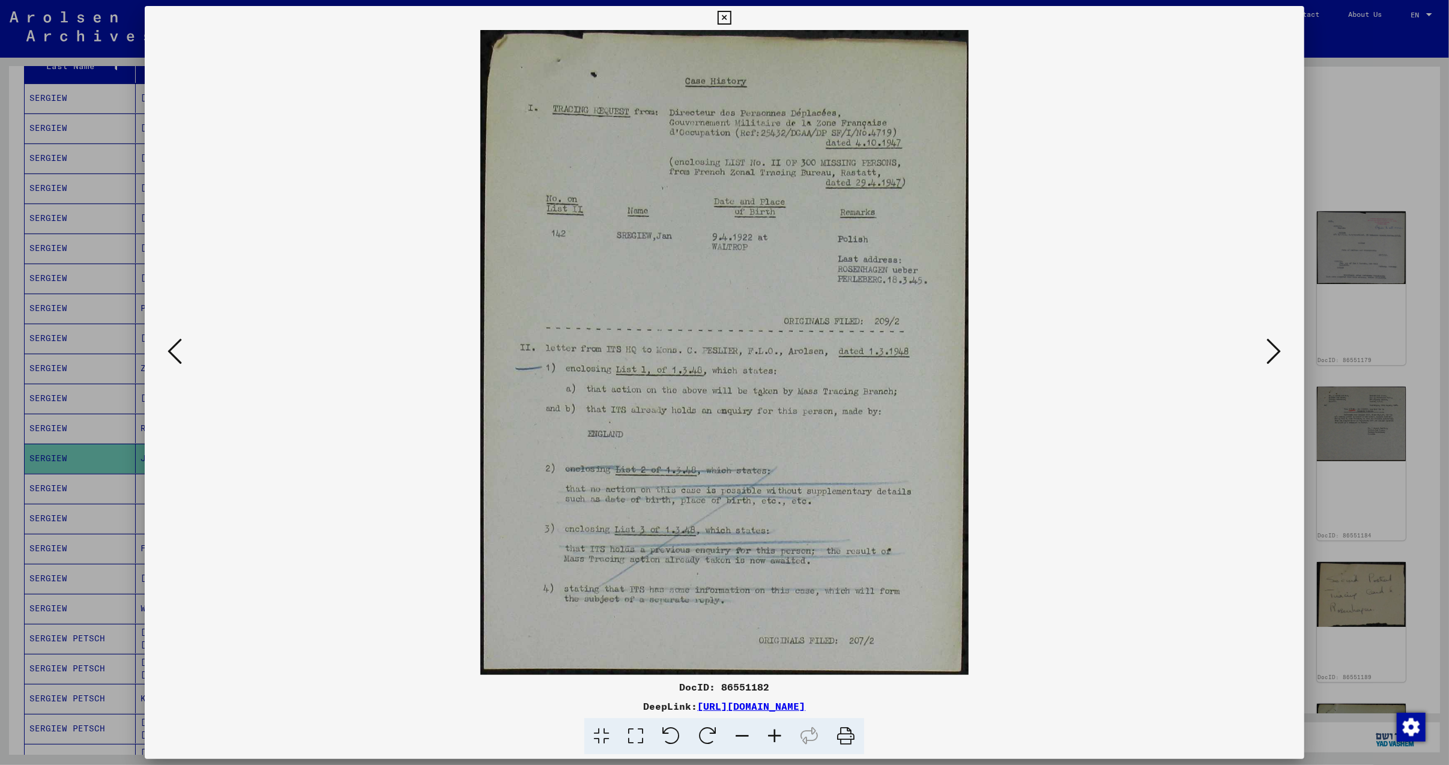
click at [1268, 352] on button at bounding box center [1274, 352] width 22 height 34
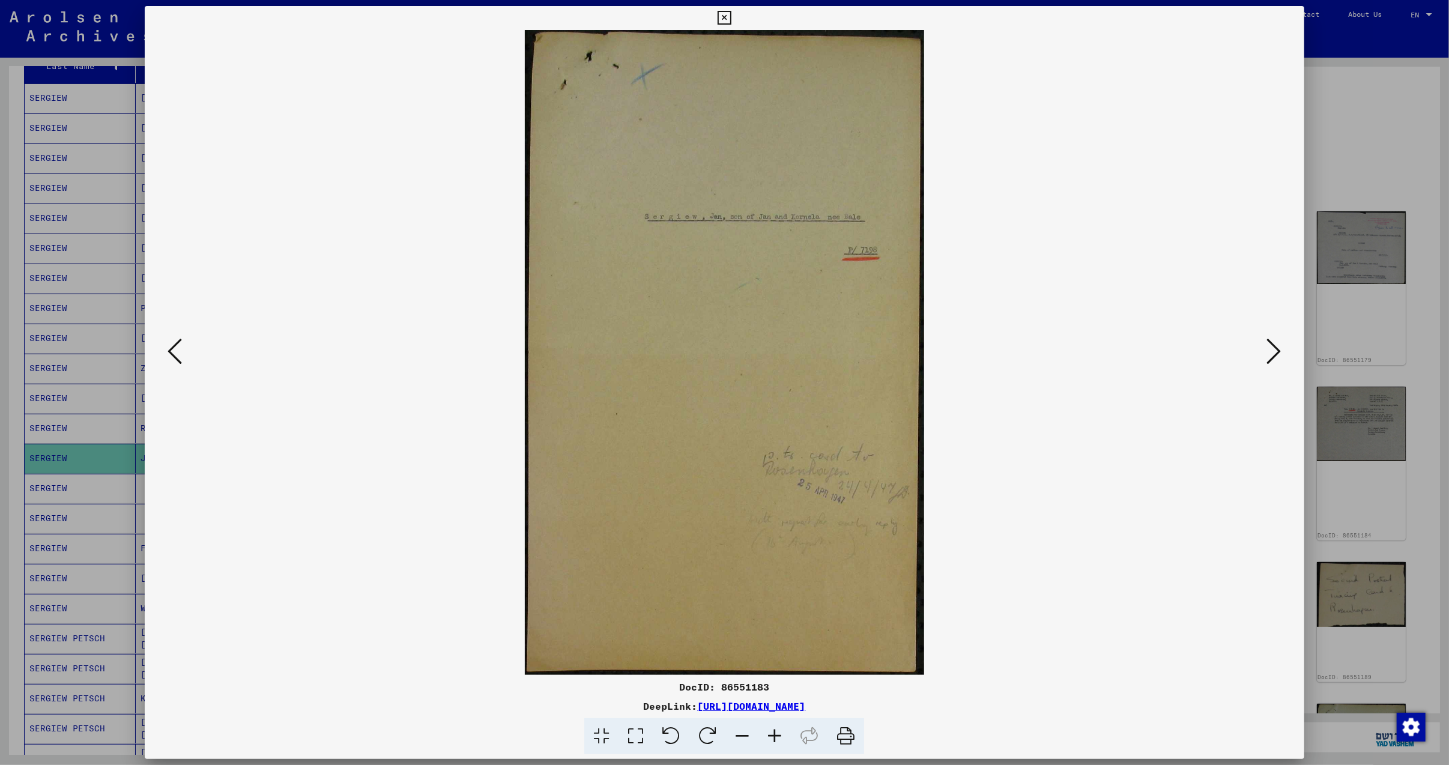
click at [1268, 352] on button at bounding box center [1274, 352] width 22 height 34
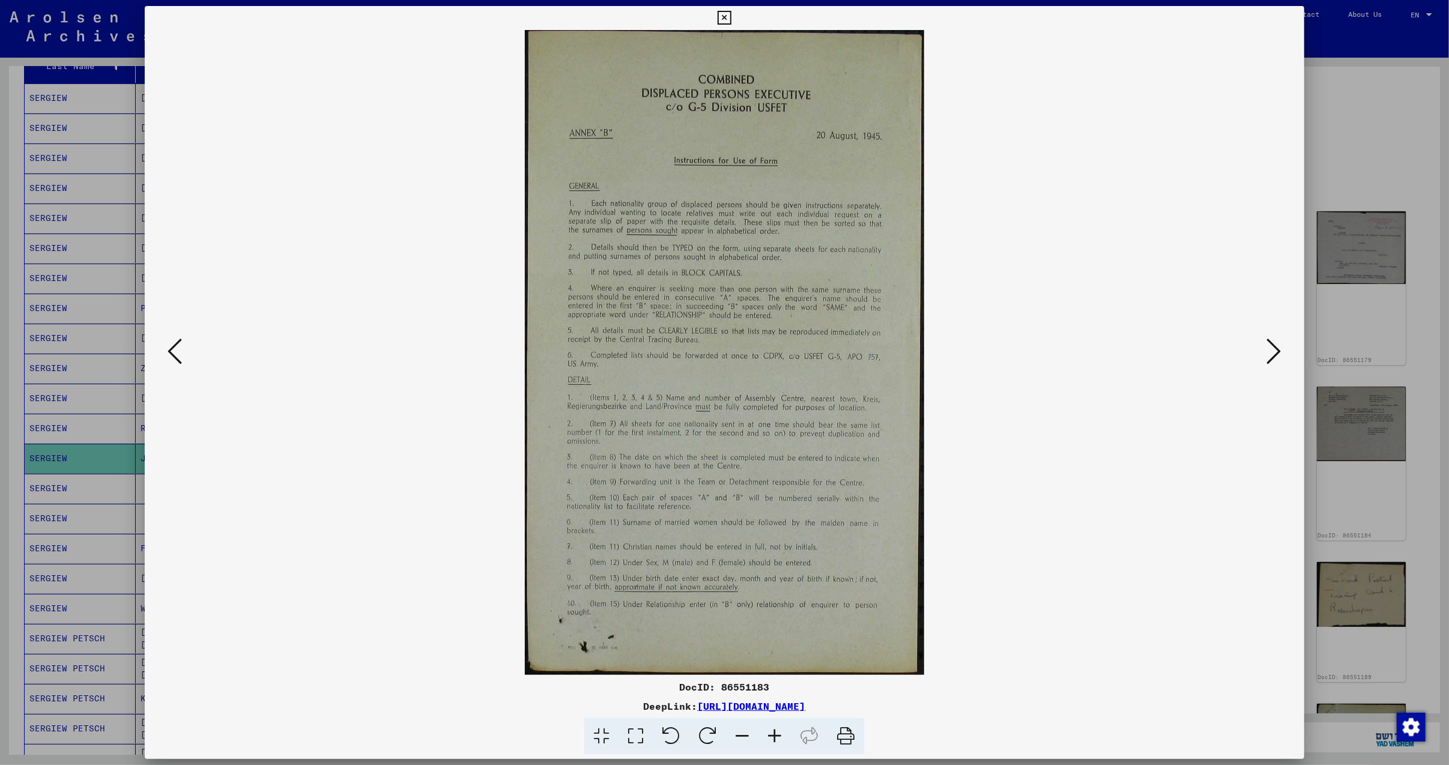
click at [1268, 352] on button at bounding box center [1274, 352] width 22 height 34
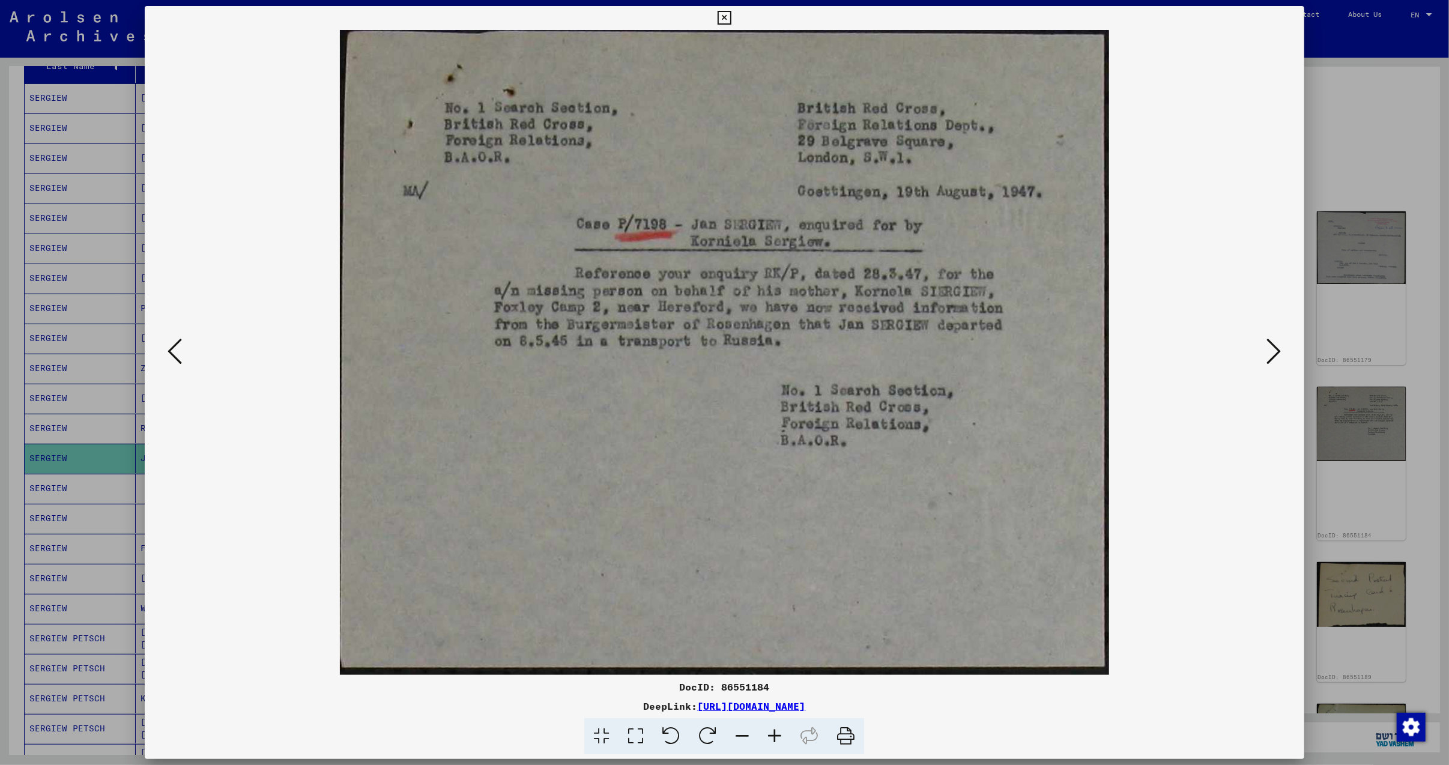
click at [1268, 352] on button at bounding box center [1274, 352] width 22 height 34
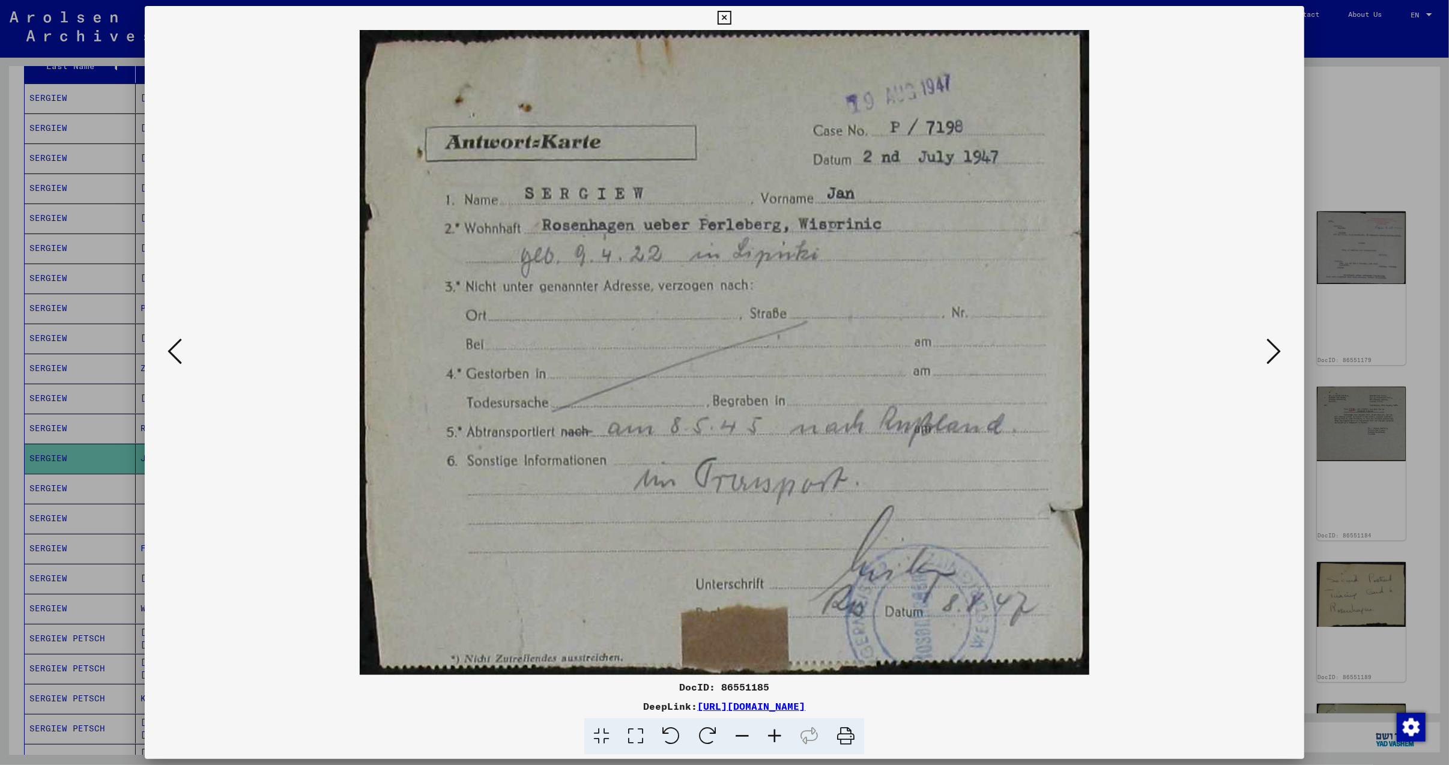
click at [1268, 352] on button at bounding box center [1274, 352] width 22 height 34
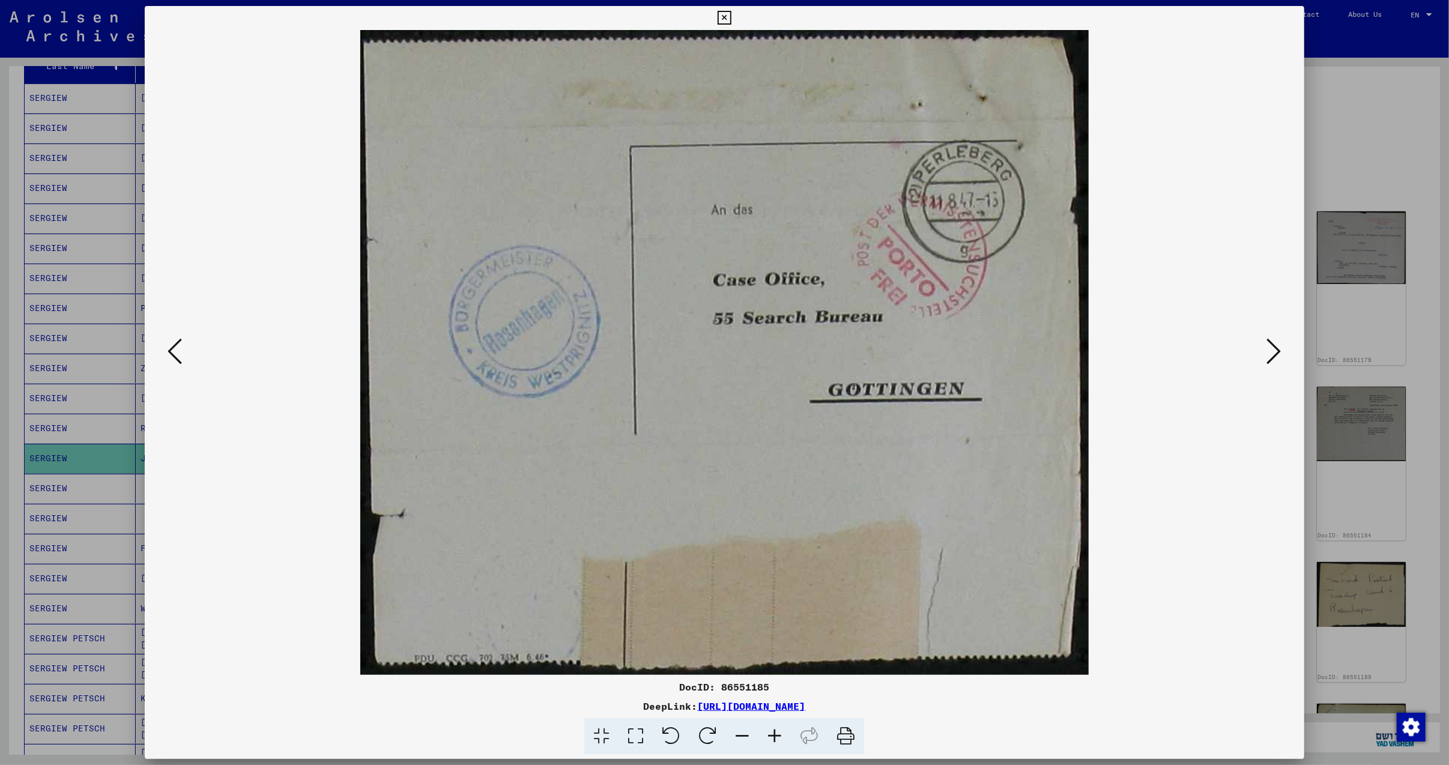
click at [1268, 352] on button at bounding box center [1274, 352] width 22 height 34
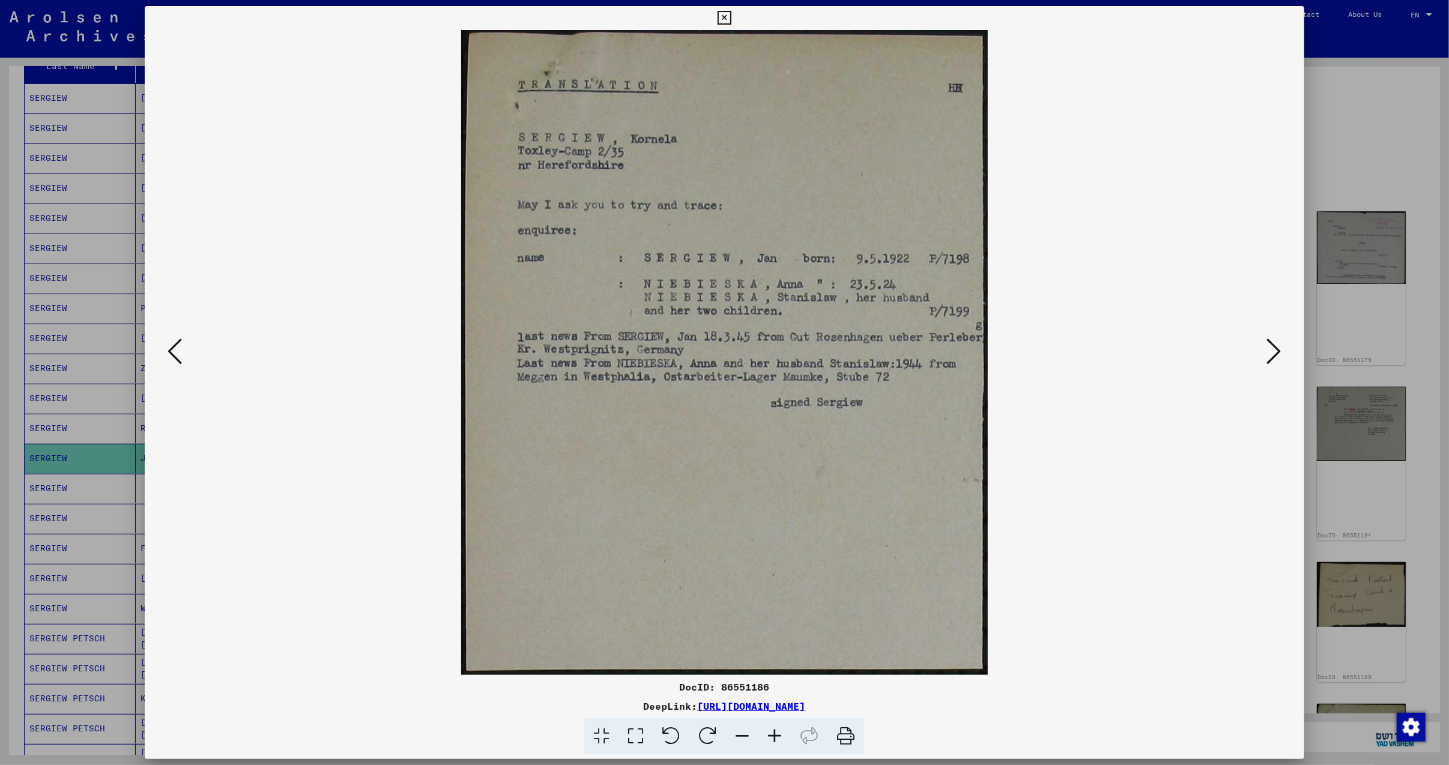
click at [1268, 352] on button at bounding box center [1274, 352] width 22 height 34
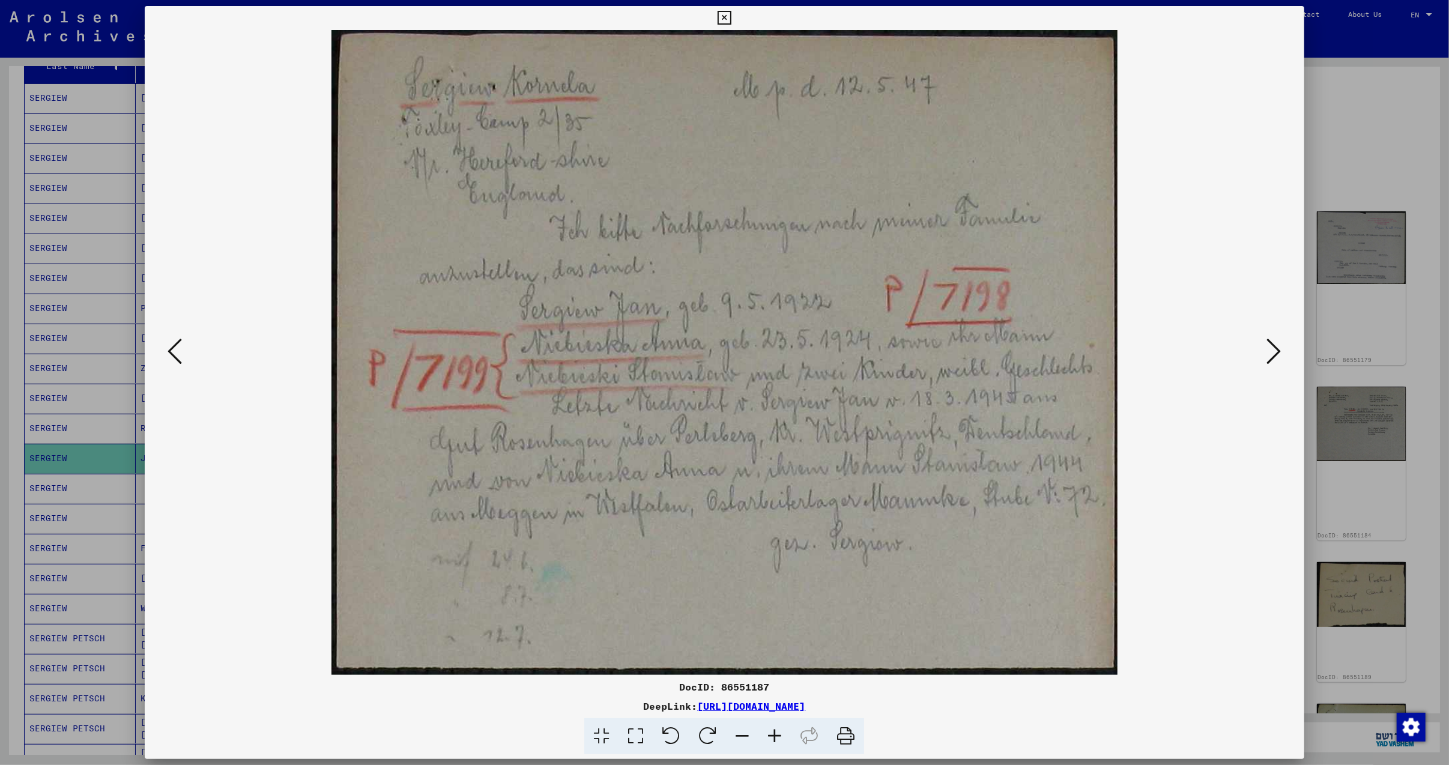
click at [1268, 352] on button at bounding box center [1274, 352] width 22 height 34
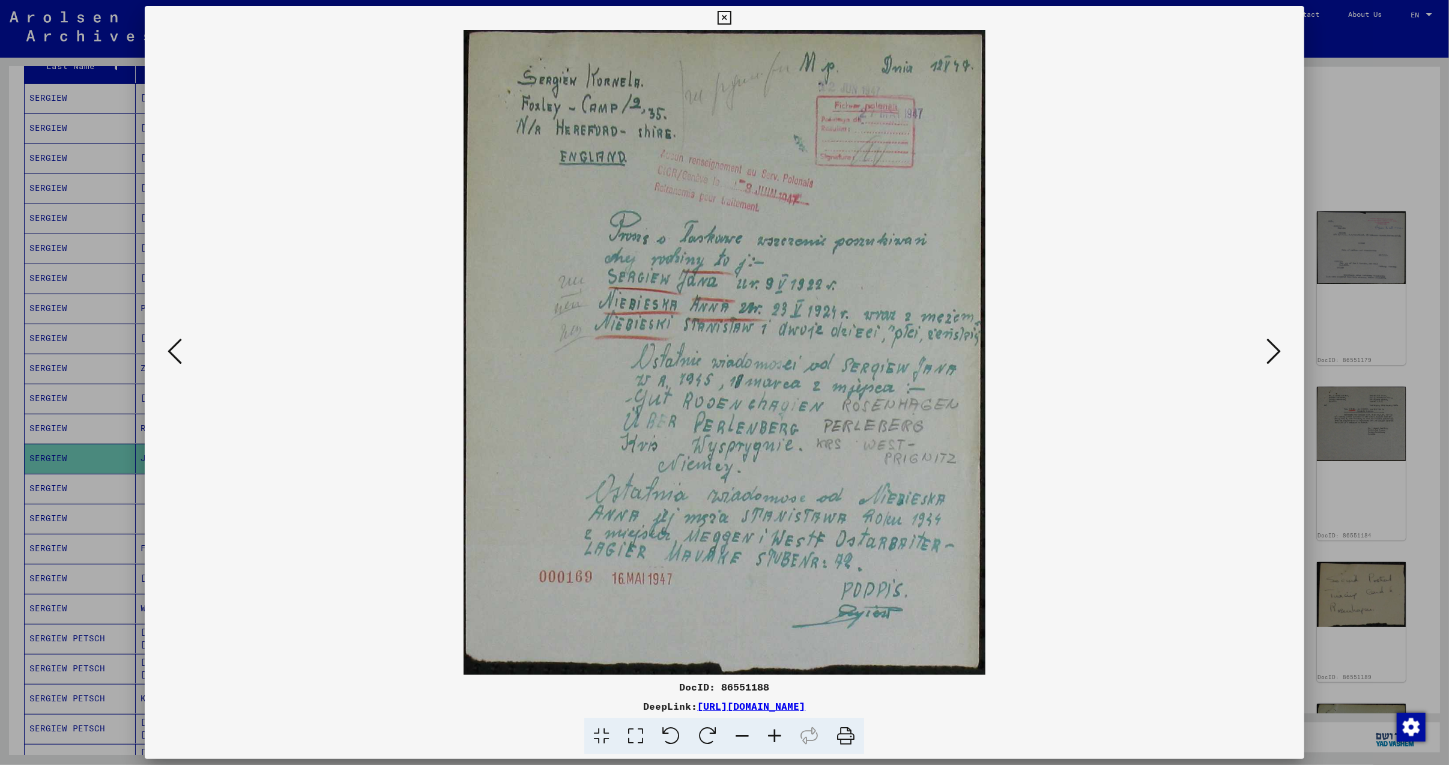
click at [1268, 352] on button at bounding box center [1274, 352] width 22 height 34
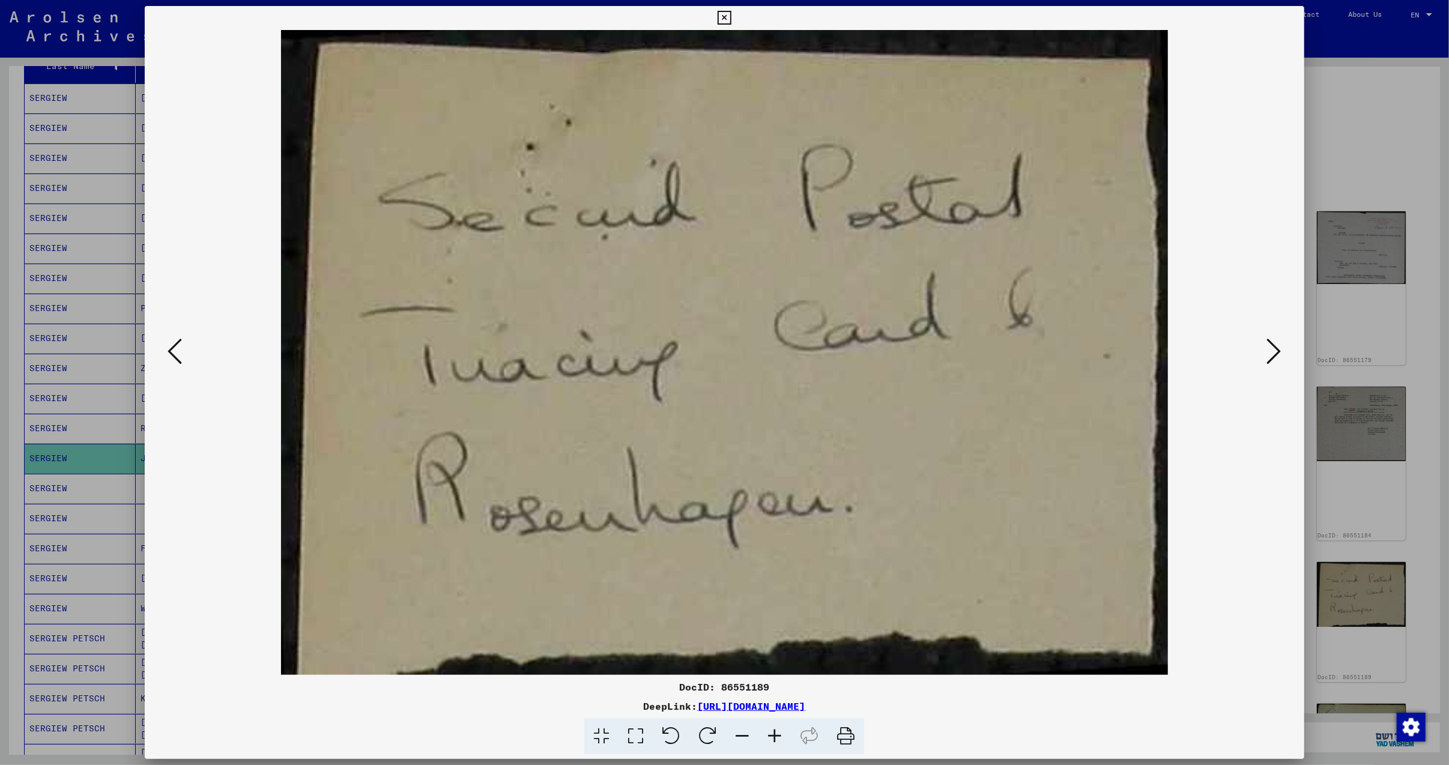
click at [1268, 352] on button at bounding box center [1274, 352] width 22 height 34
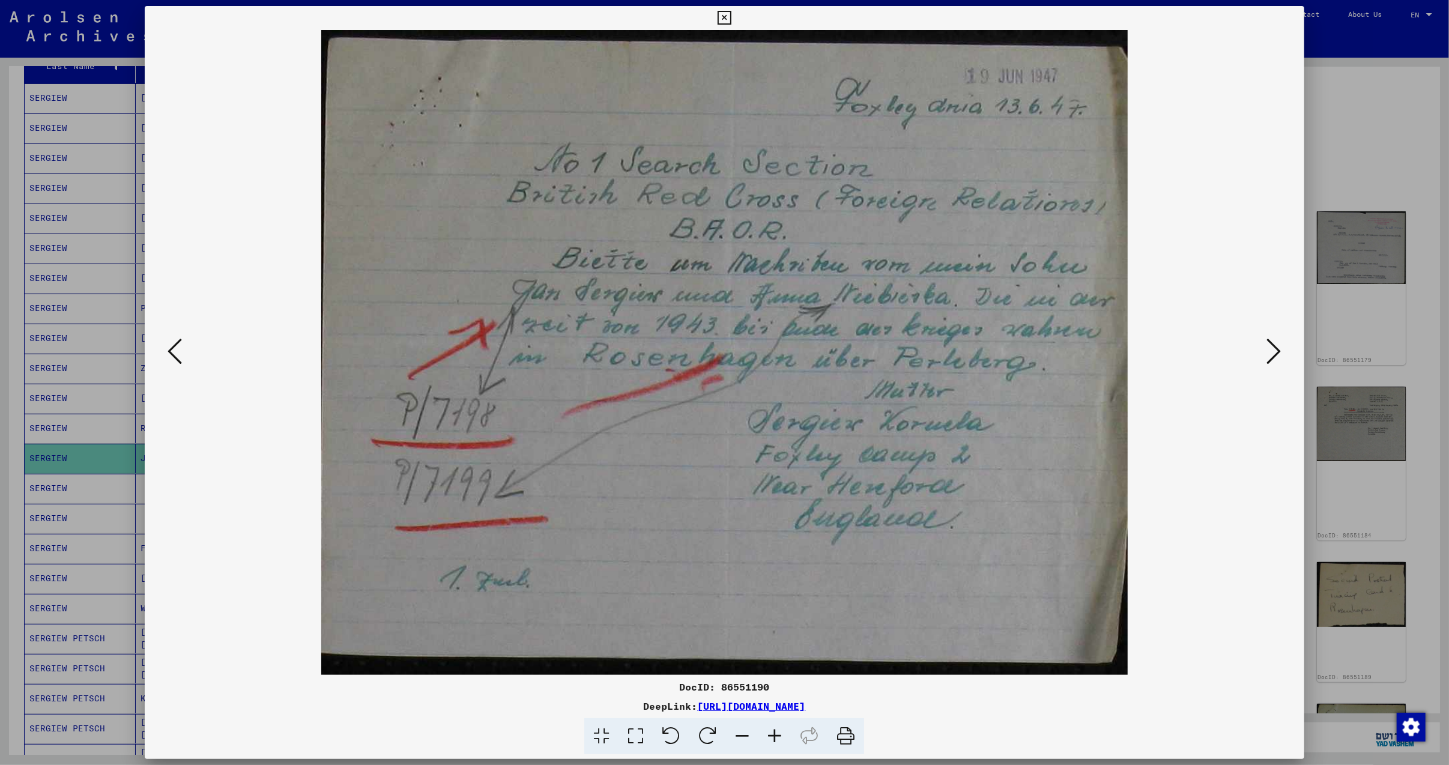
click at [1268, 352] on button at bounding box center [1274, 352] width 22 height 34
click at [1263, 352] on img at bounding box center [724, 352] width 1077 height 645
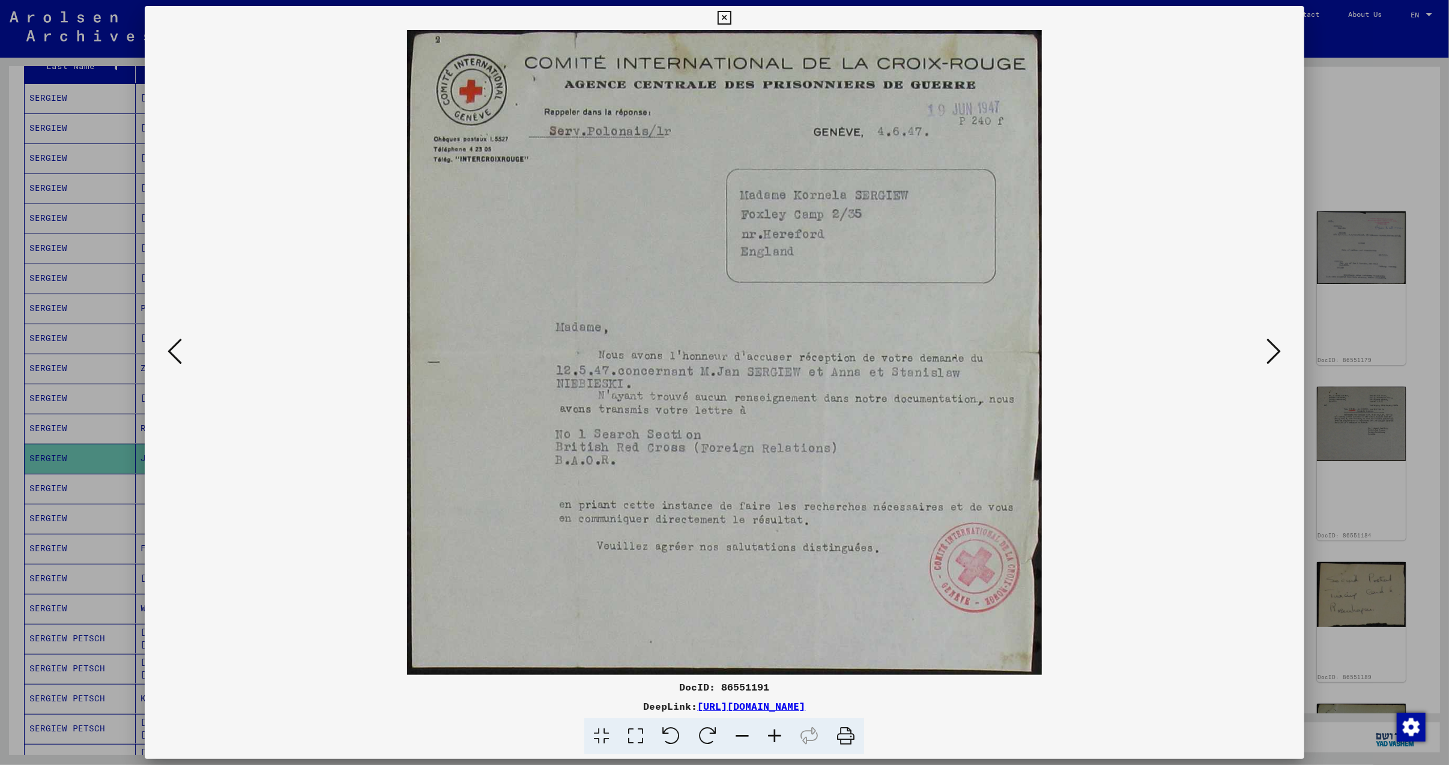
click at [1263, 352] on img at bounding box center [724, 352] width 1077 height 645
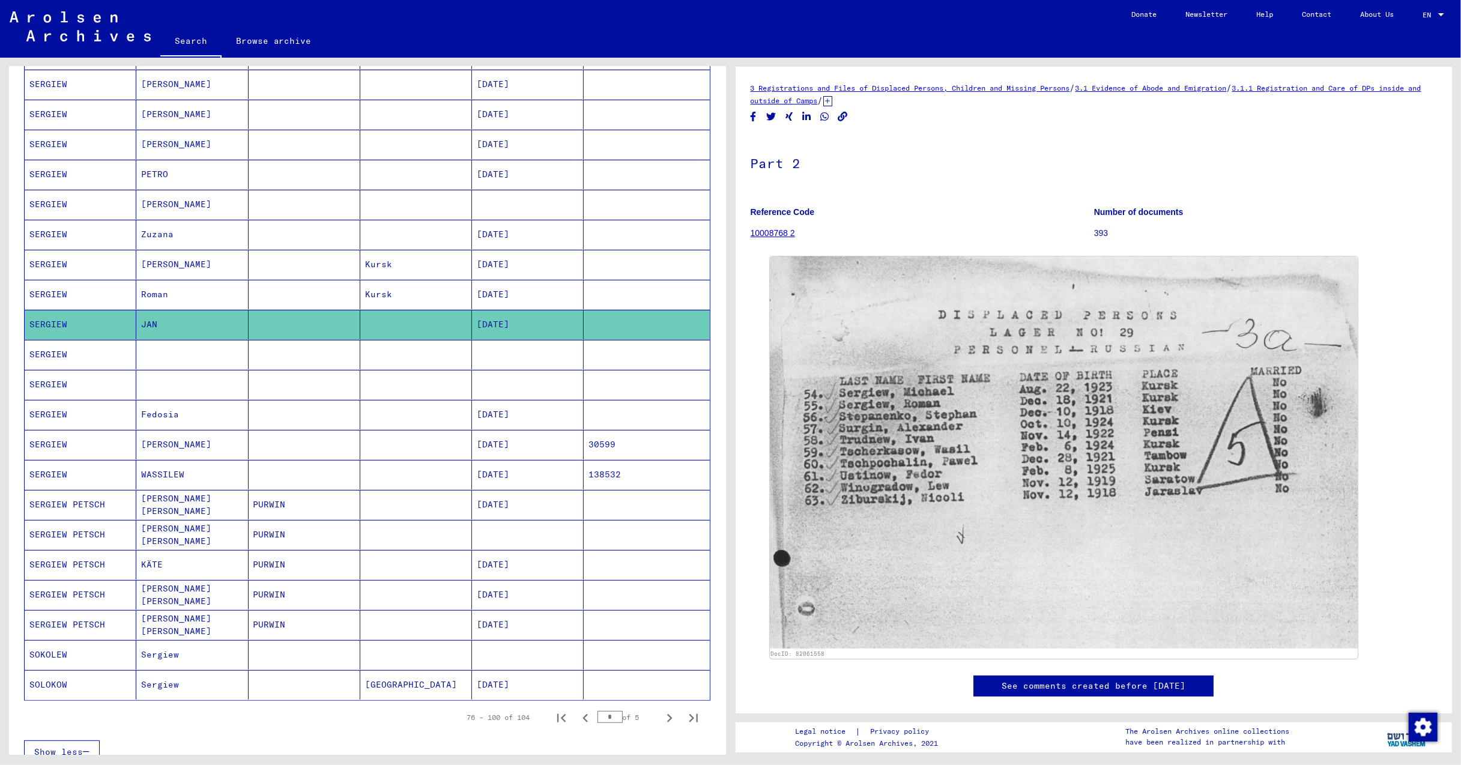
scroll to position [320, 0]
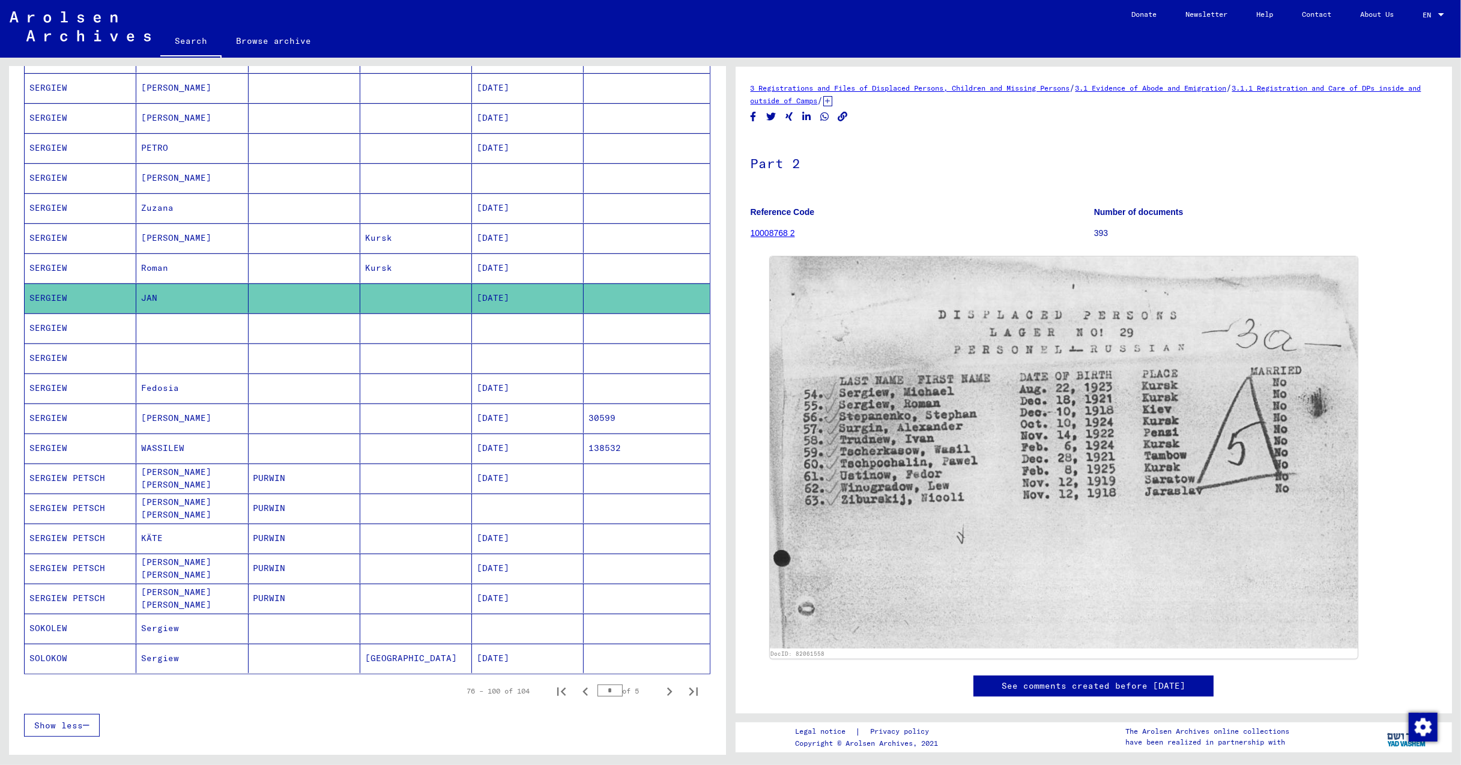
click at [46, 333] on mat-cell "SERGIEW" at bounding box center [81, 327] width 112 height 29
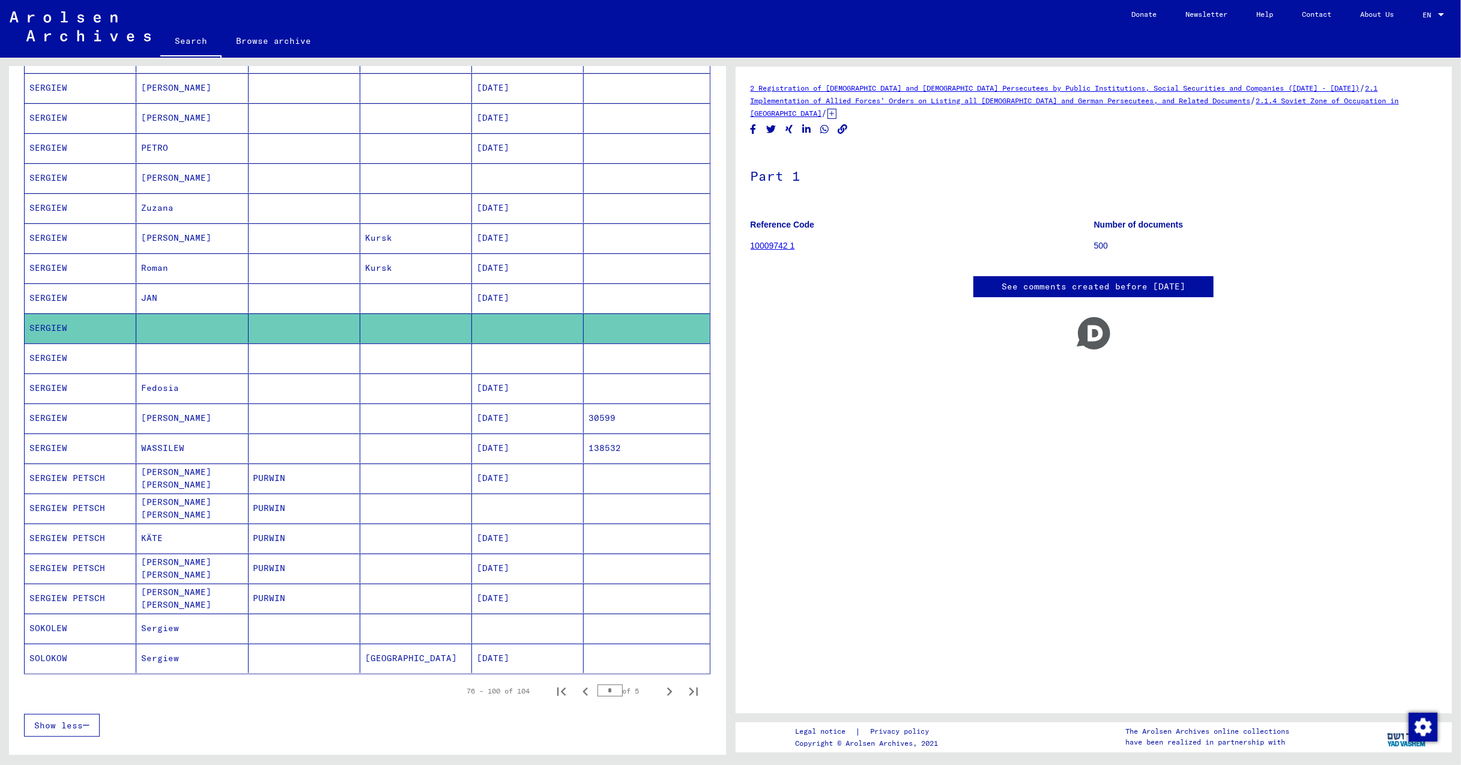
click at [58, 361] on mat-cell "SERGIEW" at bounding box center [81, 357] width 112 height 29
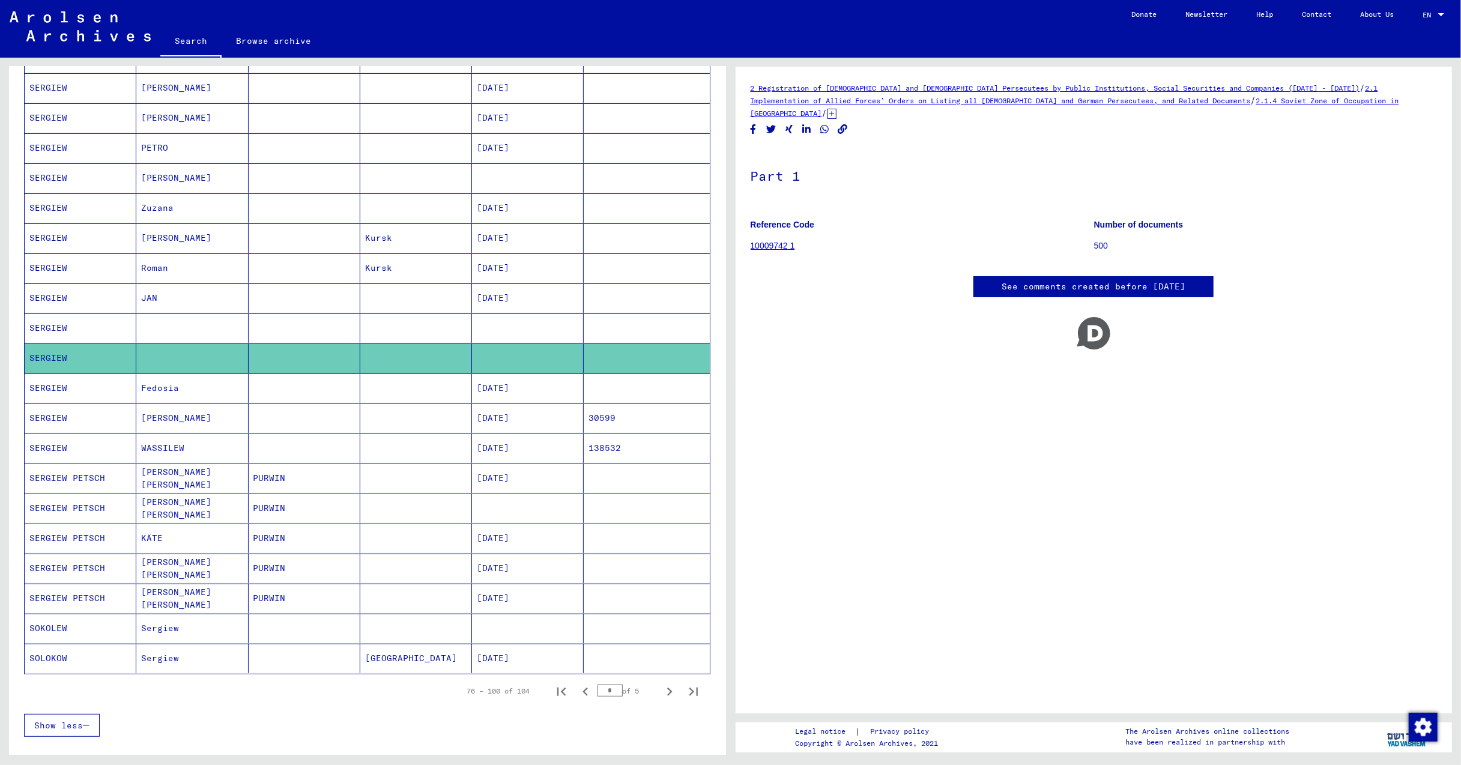
click at [1064, 280] on link "See comments created before [DATE]" at bounding box center [1093, 286] width 184 height 13
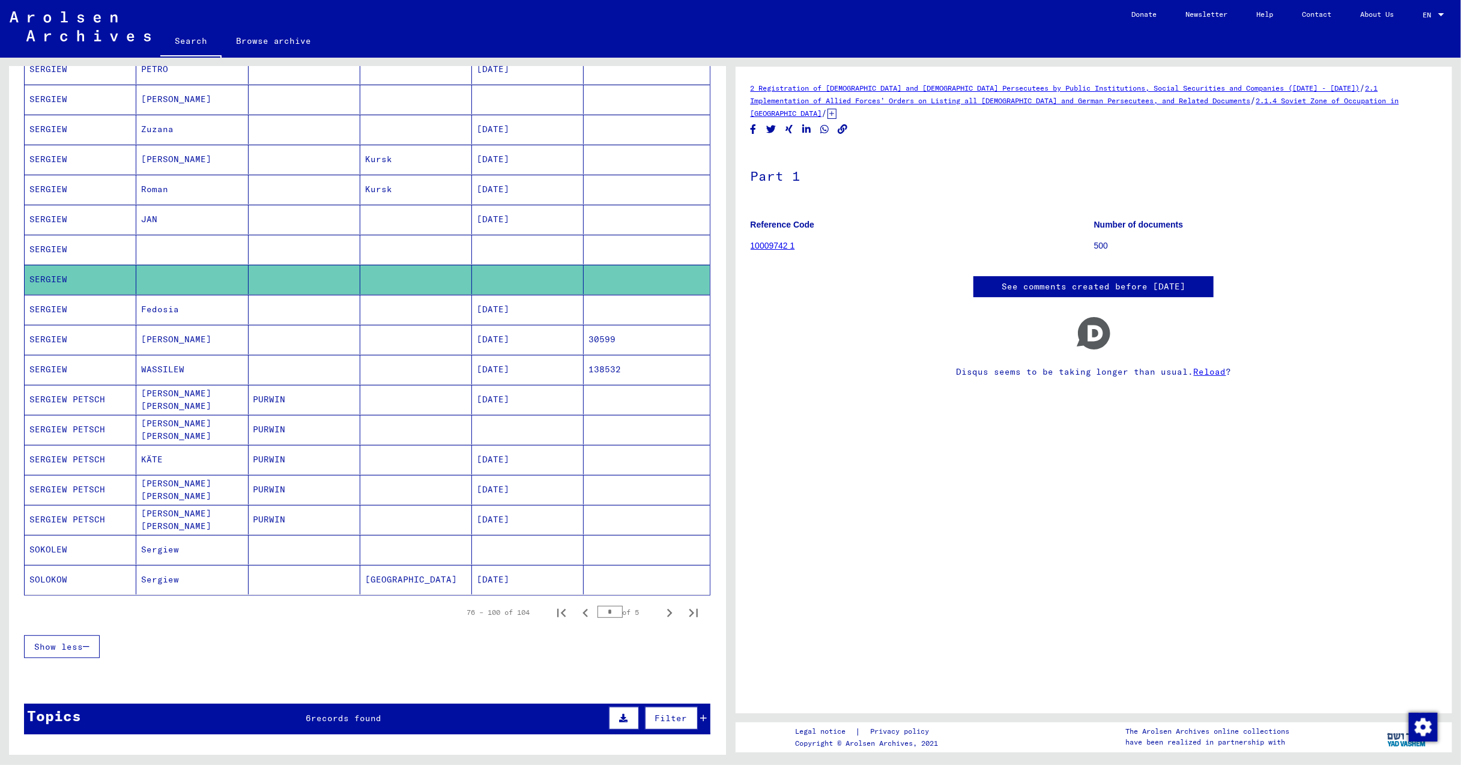
scroll to position [400, 0]
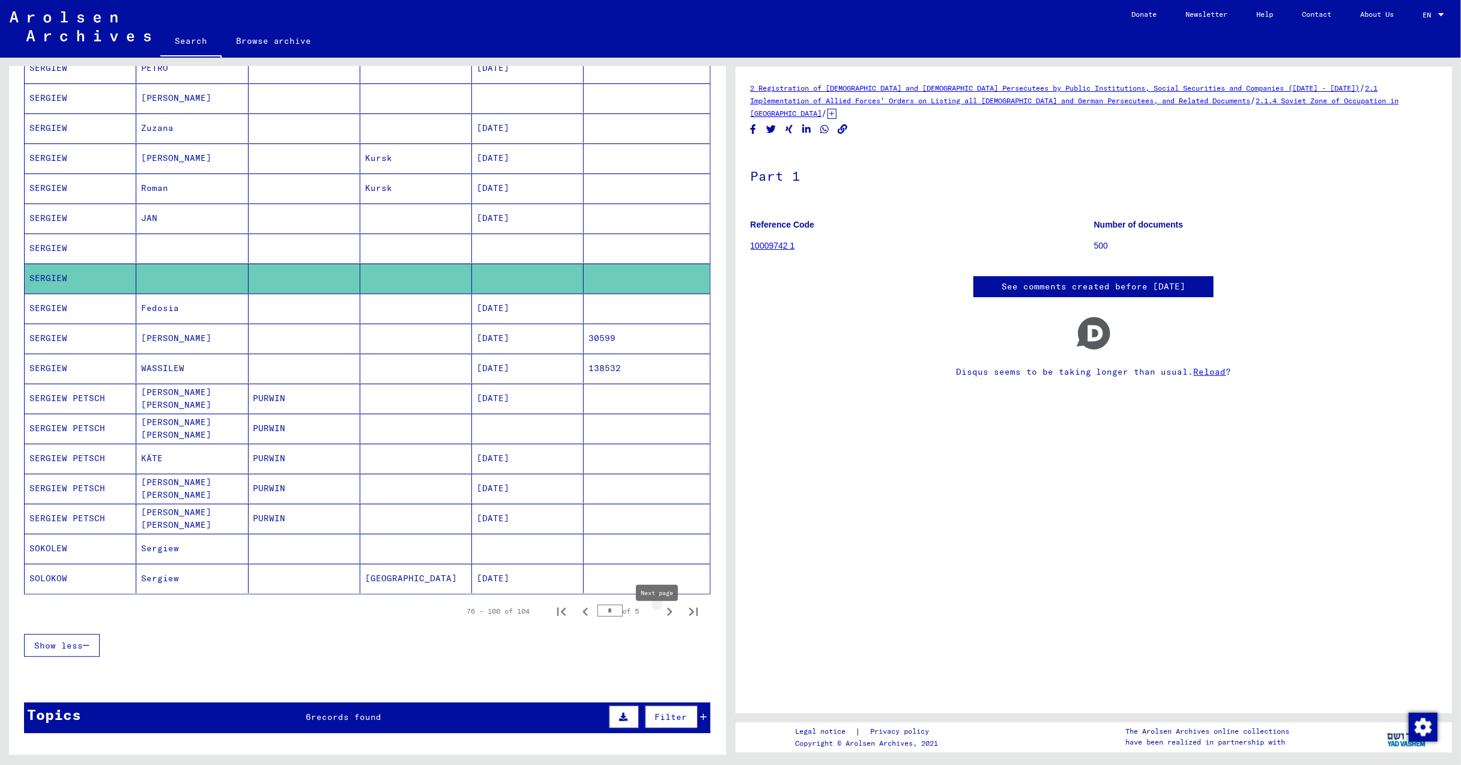
click at [661, 620] on icon "Next page" at bounding box center [669, 611] width 17 height 17
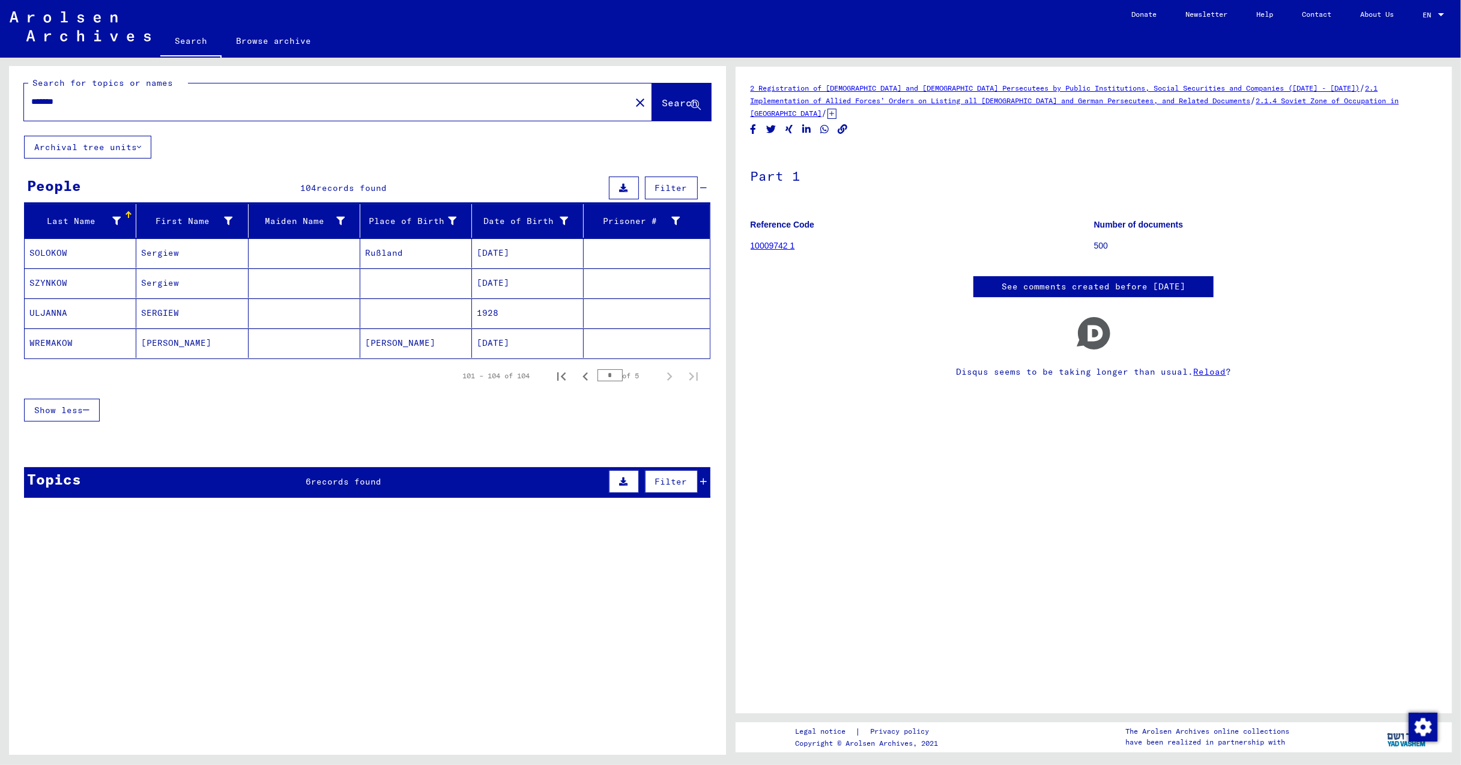
scroll to position [0, 0]
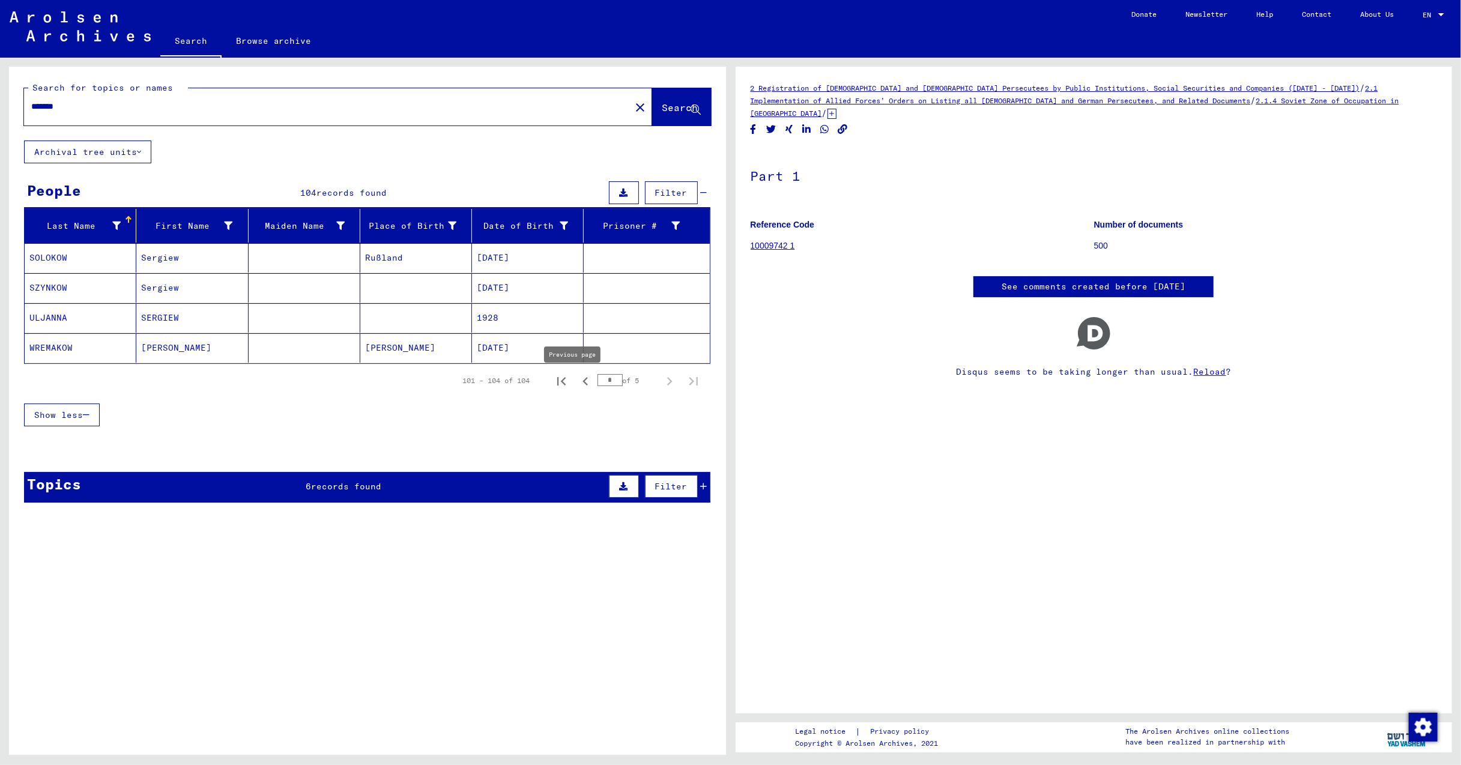
click at [577, 382] on icon "Previous page" at bounding box center [585, 381] width 17 height 17
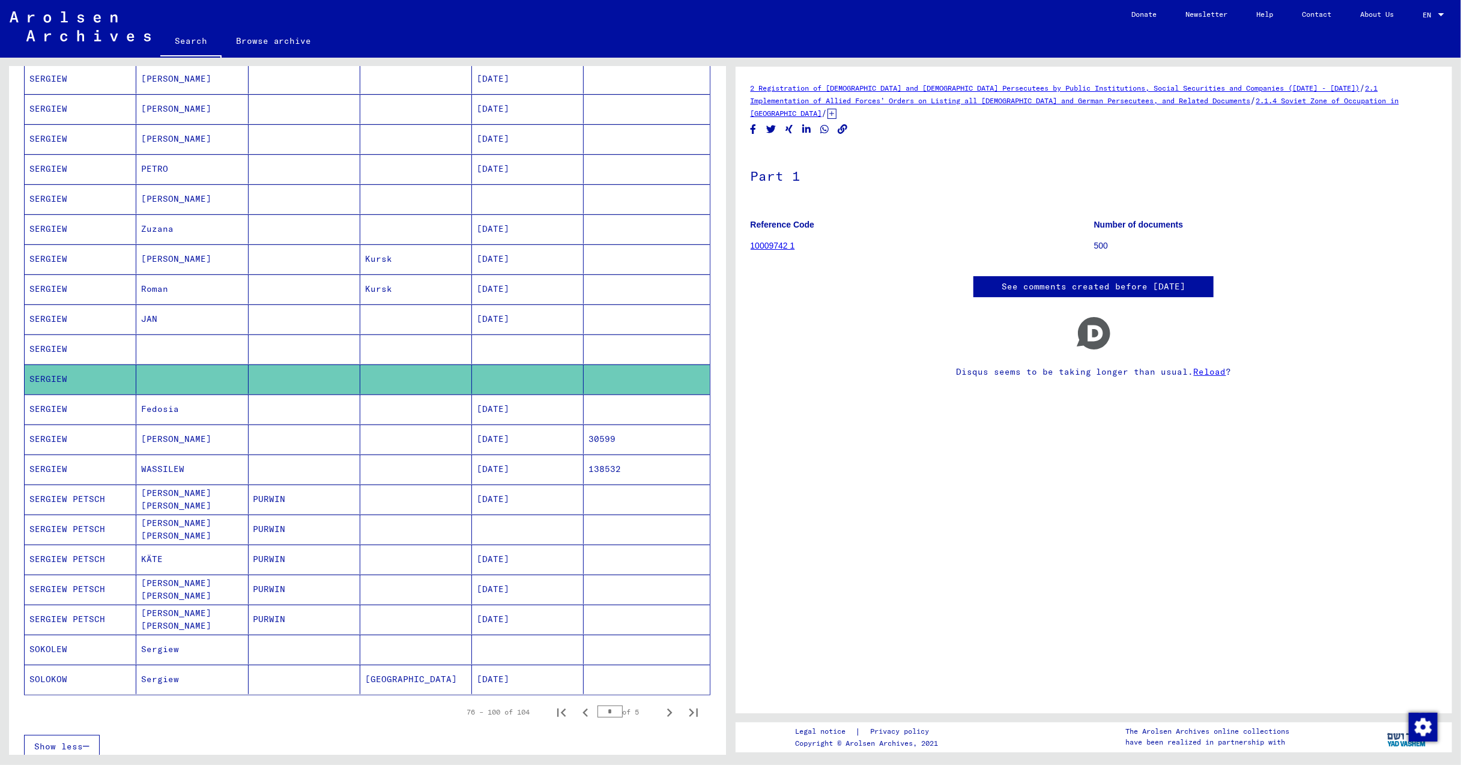
scroll to position [400, 0]
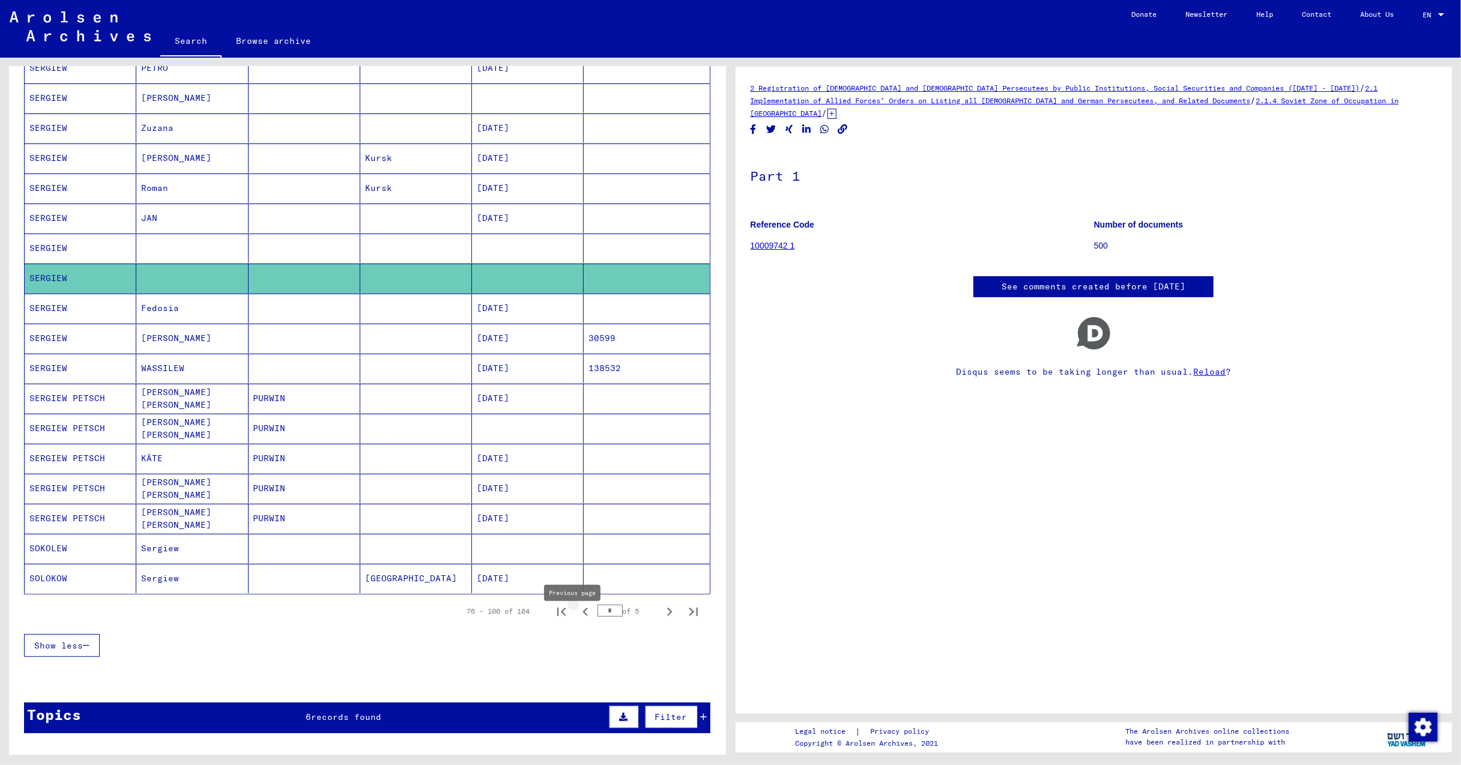
click at [577, 620] on icon "Previous page" at bounding box center [585, 611] width 17 height 17
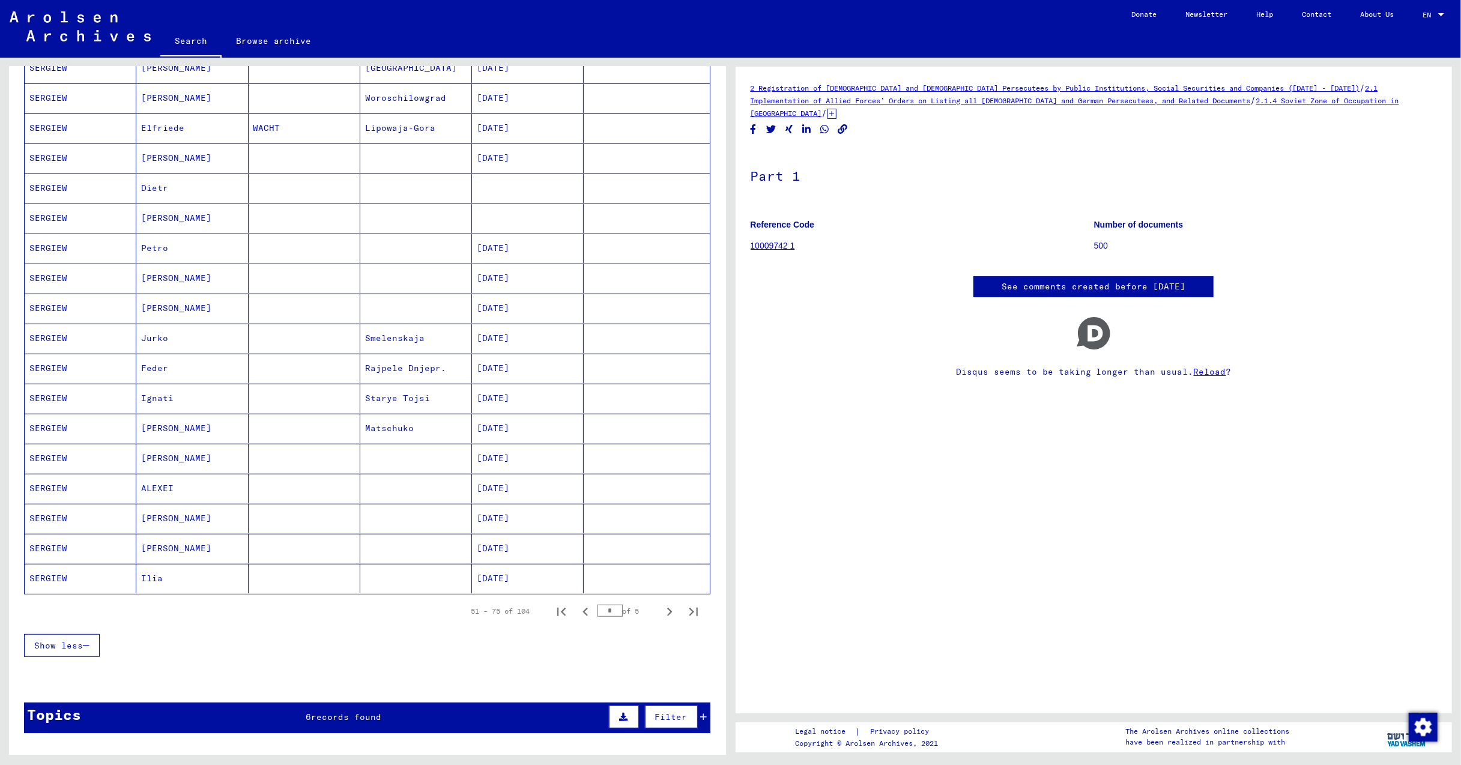
click at [61, 527] on mat-cell "SERGIEW" at bounding box center [81, 518] width 112 height 29
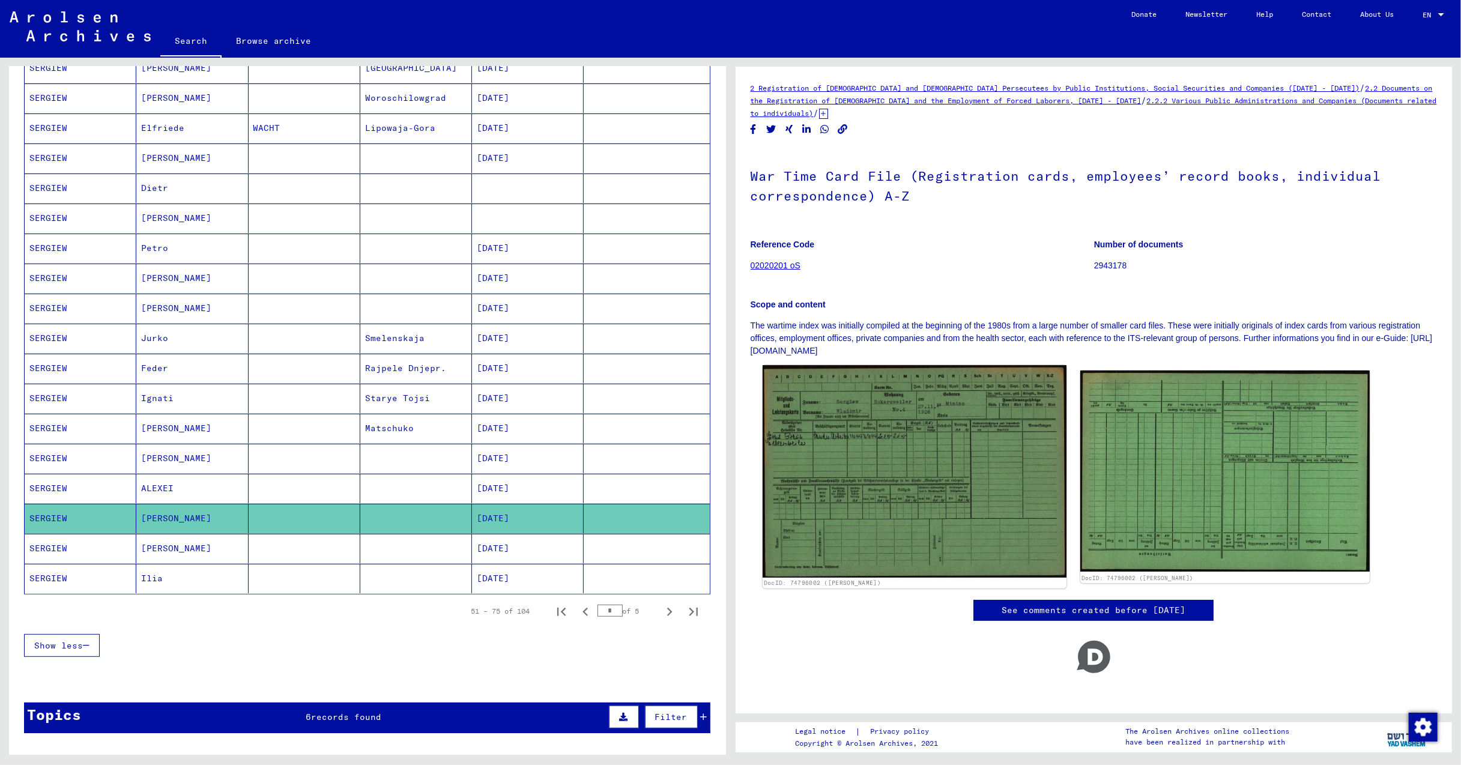
click at [940, 507] on img at bounding box center [914, 471] width 304 height 213
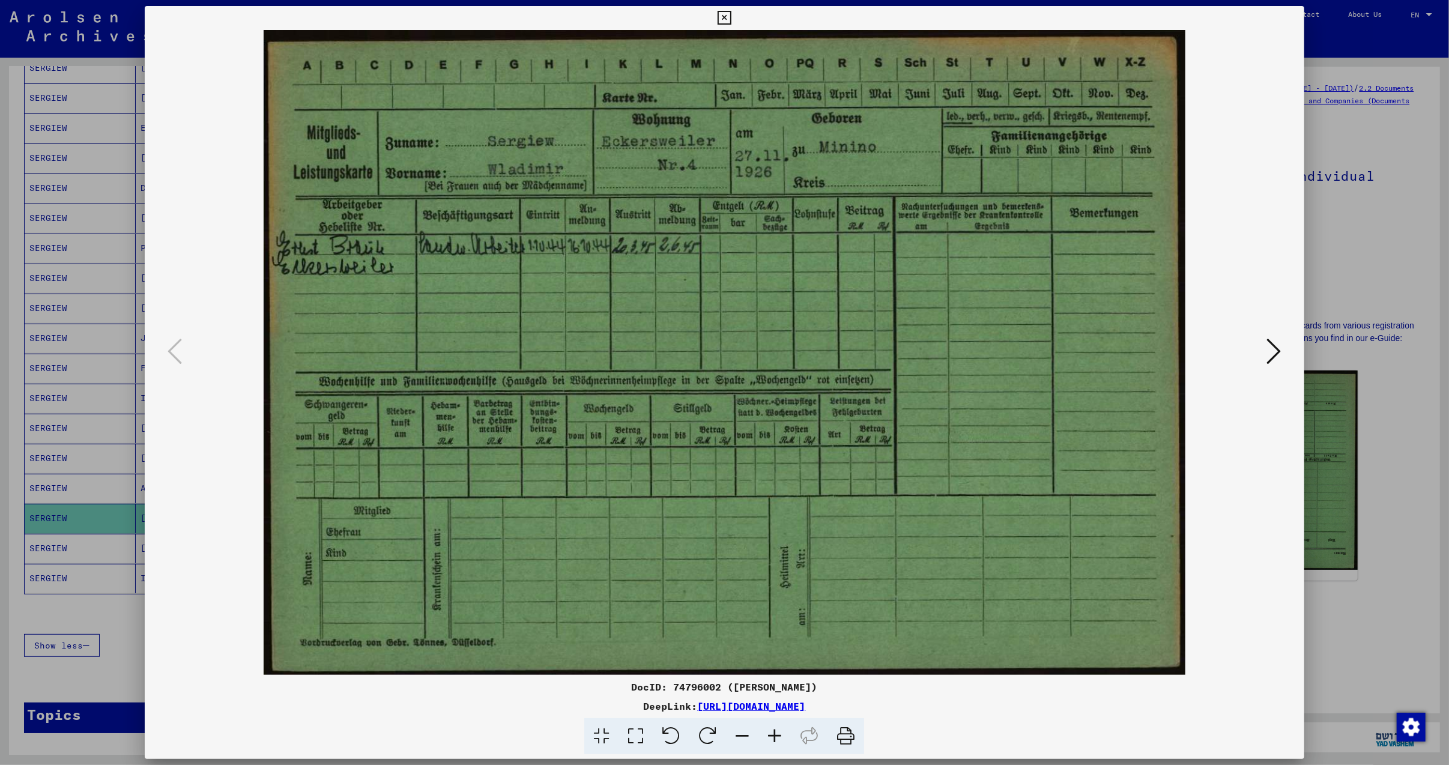
click at [1278, 351] on icon at bounding box center [1274, 351] width 14 height 29
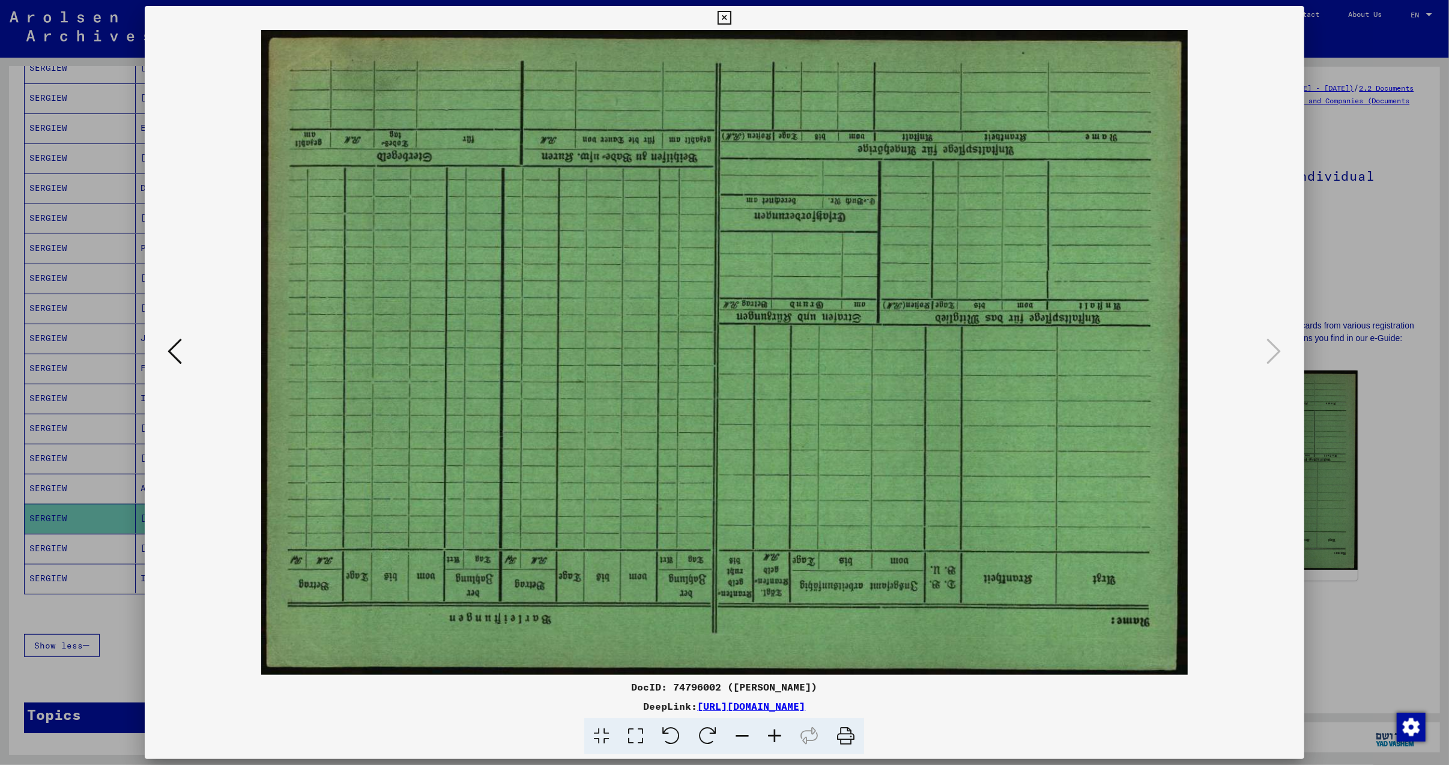
click at [171, 358] on icon at bounding box center [175, 351] width 14 height 29
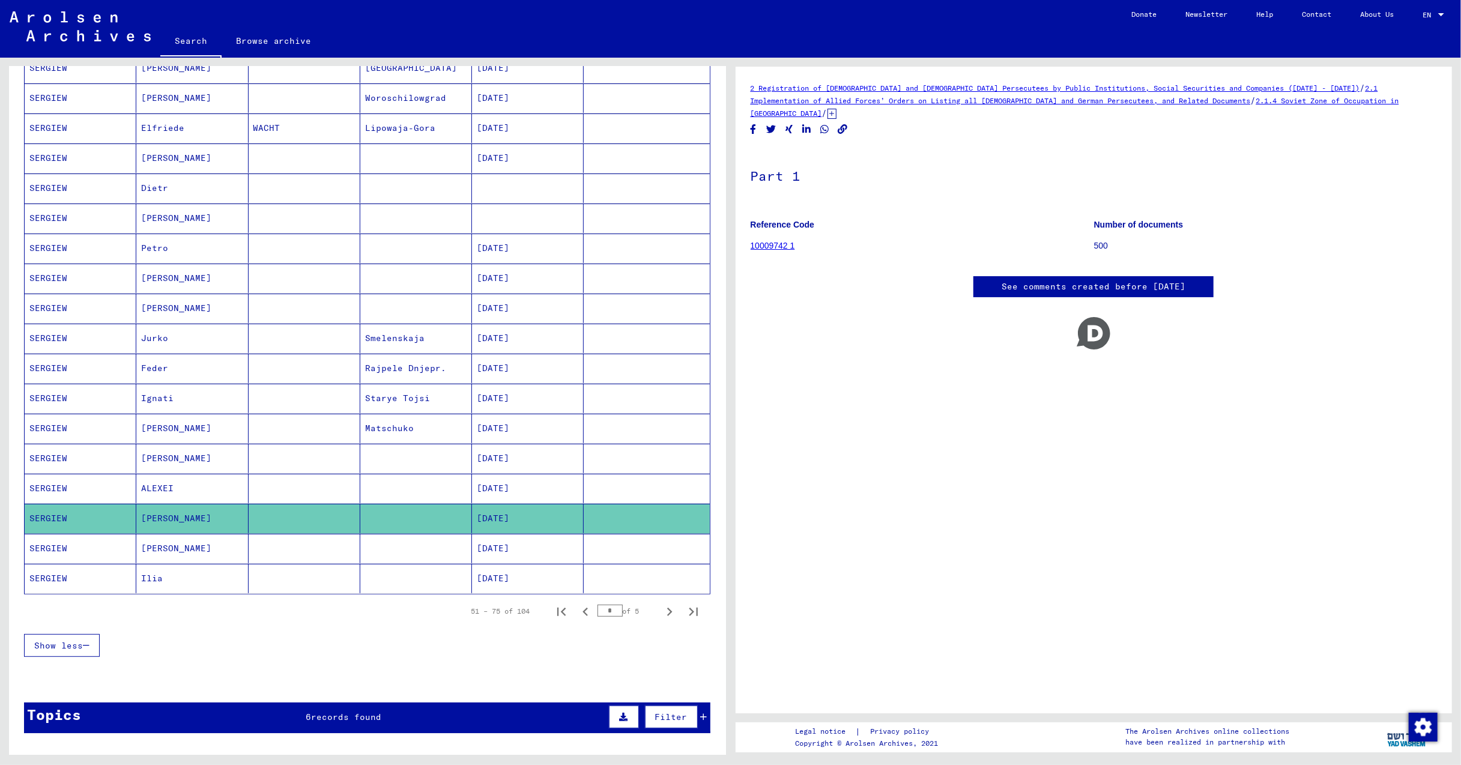
click at [71, 346] on mat-cell "SERGIEW" at bounding box center [81, 338] width 112 height 29
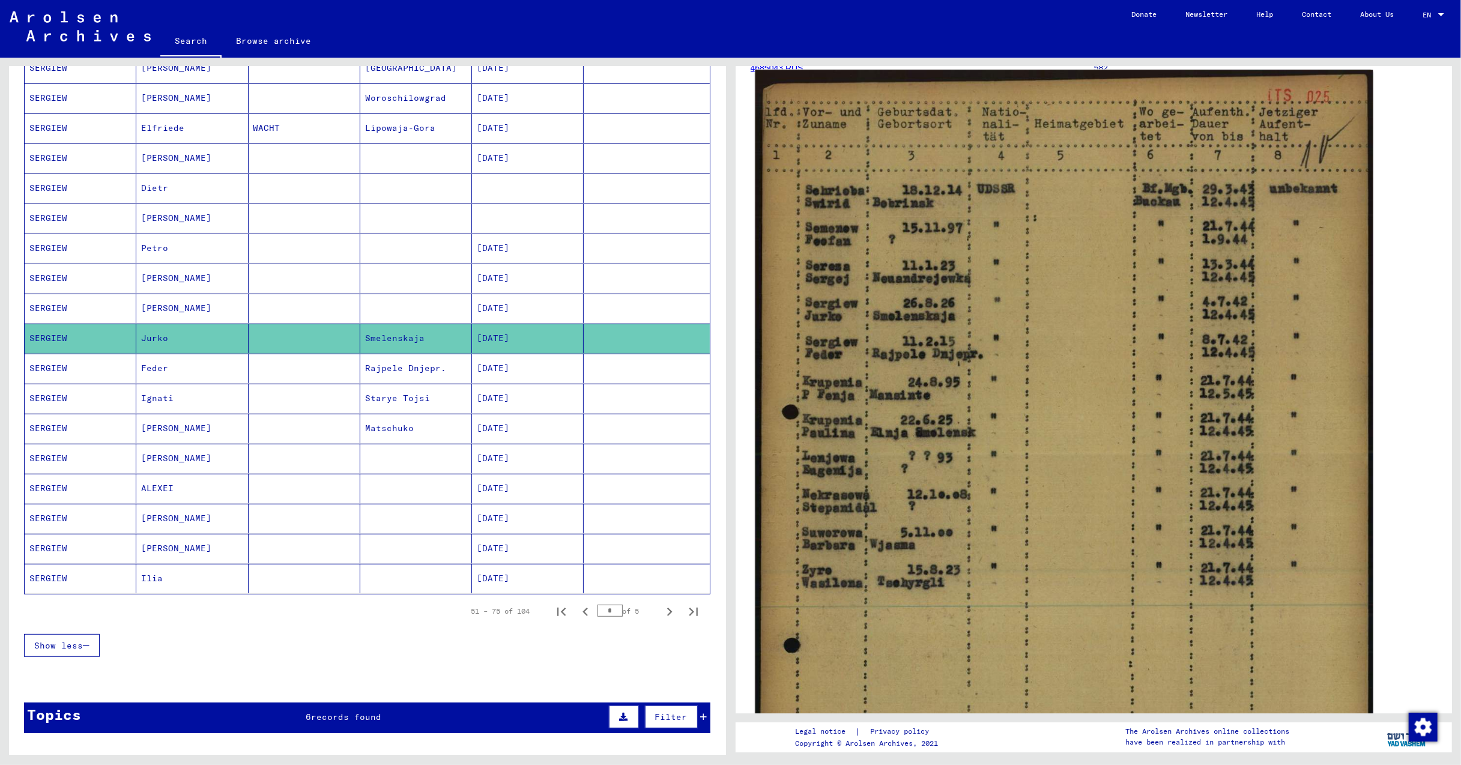
scroll to position [160, 0]
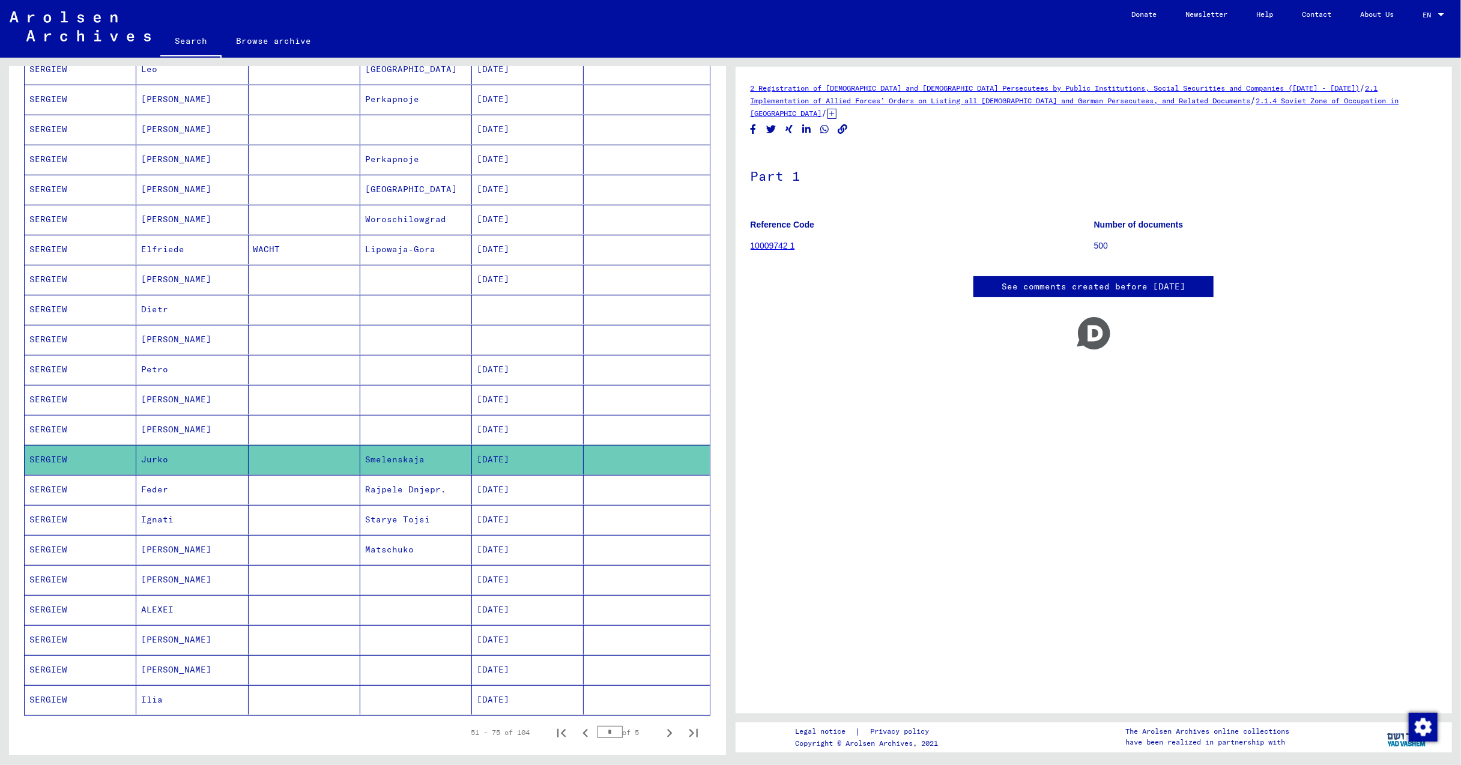
scroll to position [480, 0]
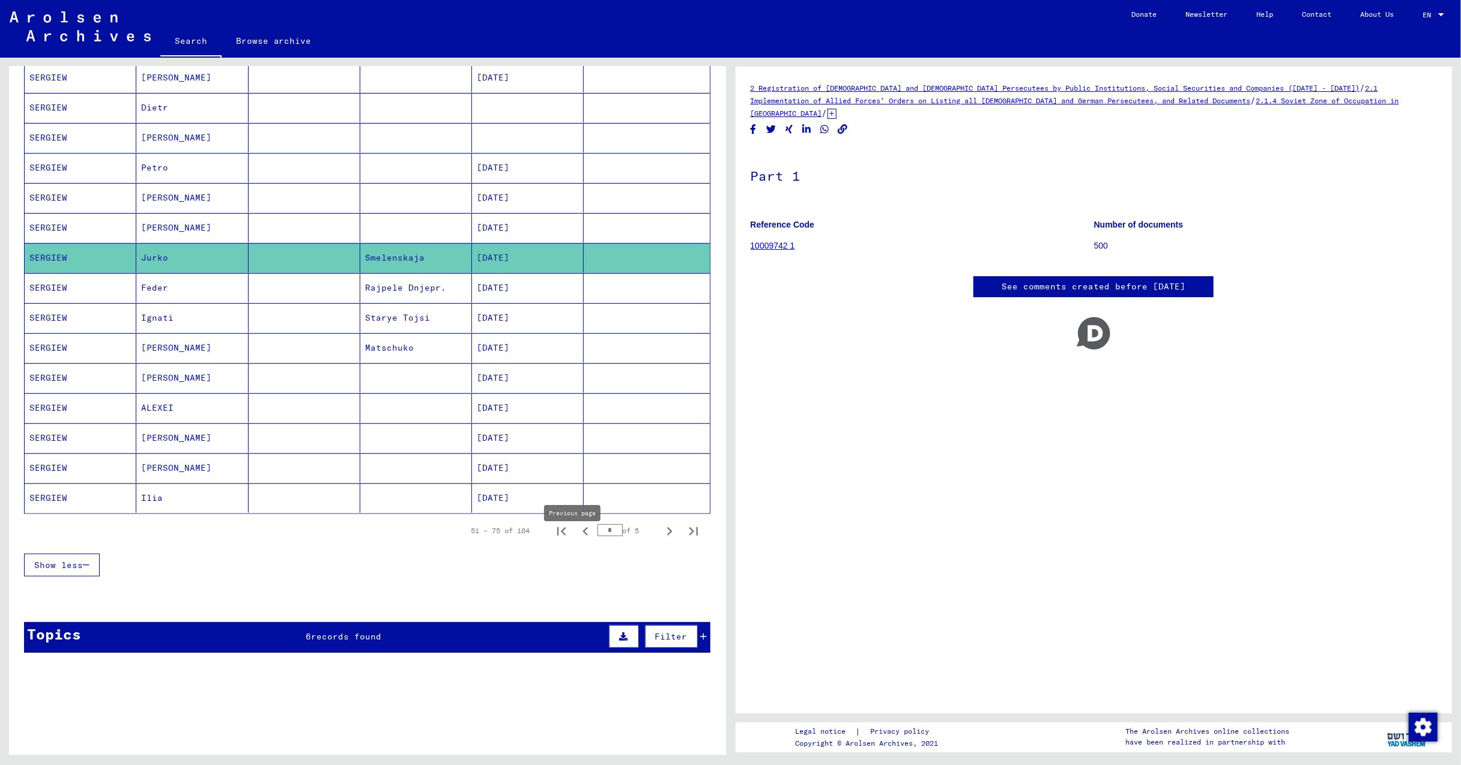
click at [577, 540] on icon "Previous page" at bounding box center [585, 531] width 17 height 17
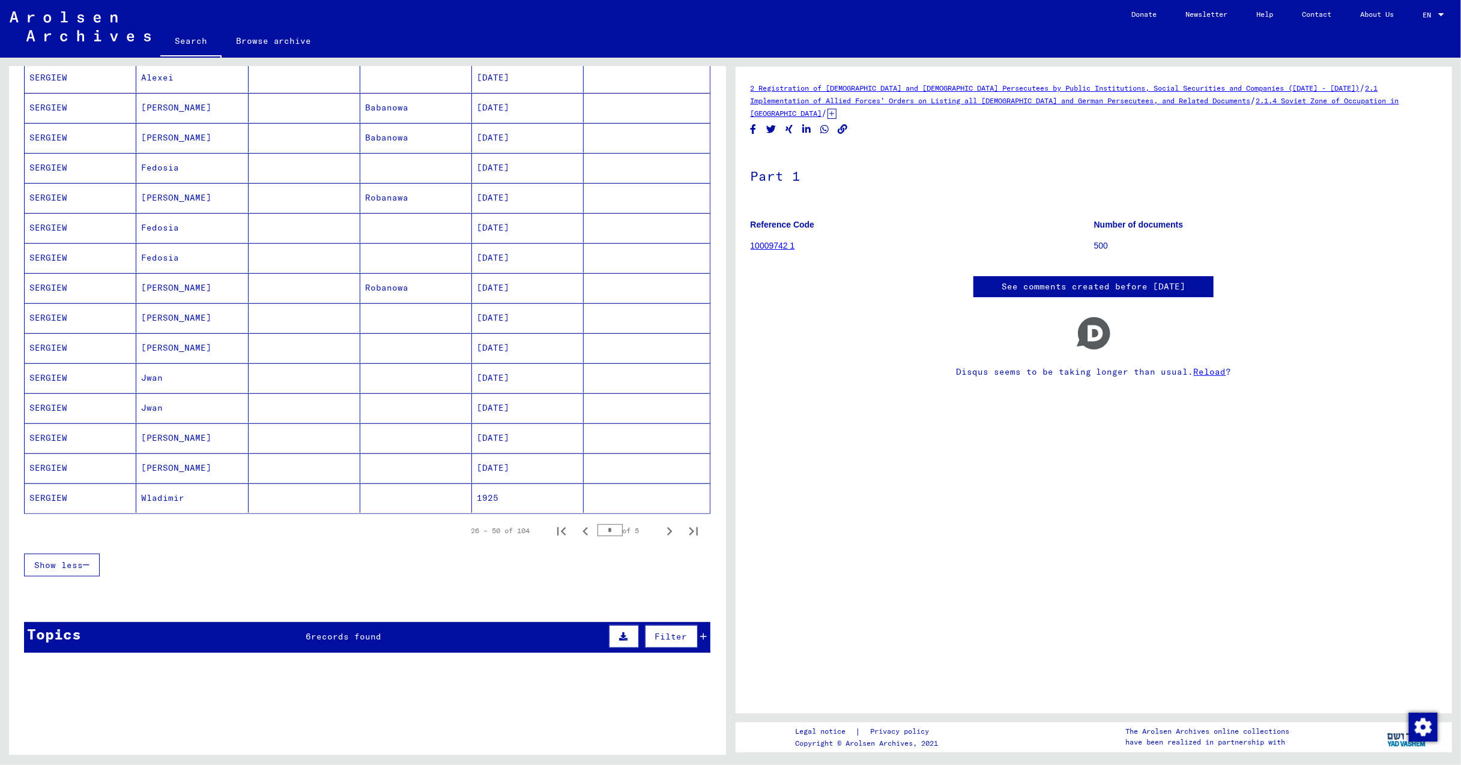
click at [61, 508] on mat-cell "SERGIEW" at bounding box center [81, 497] width 112 height 29
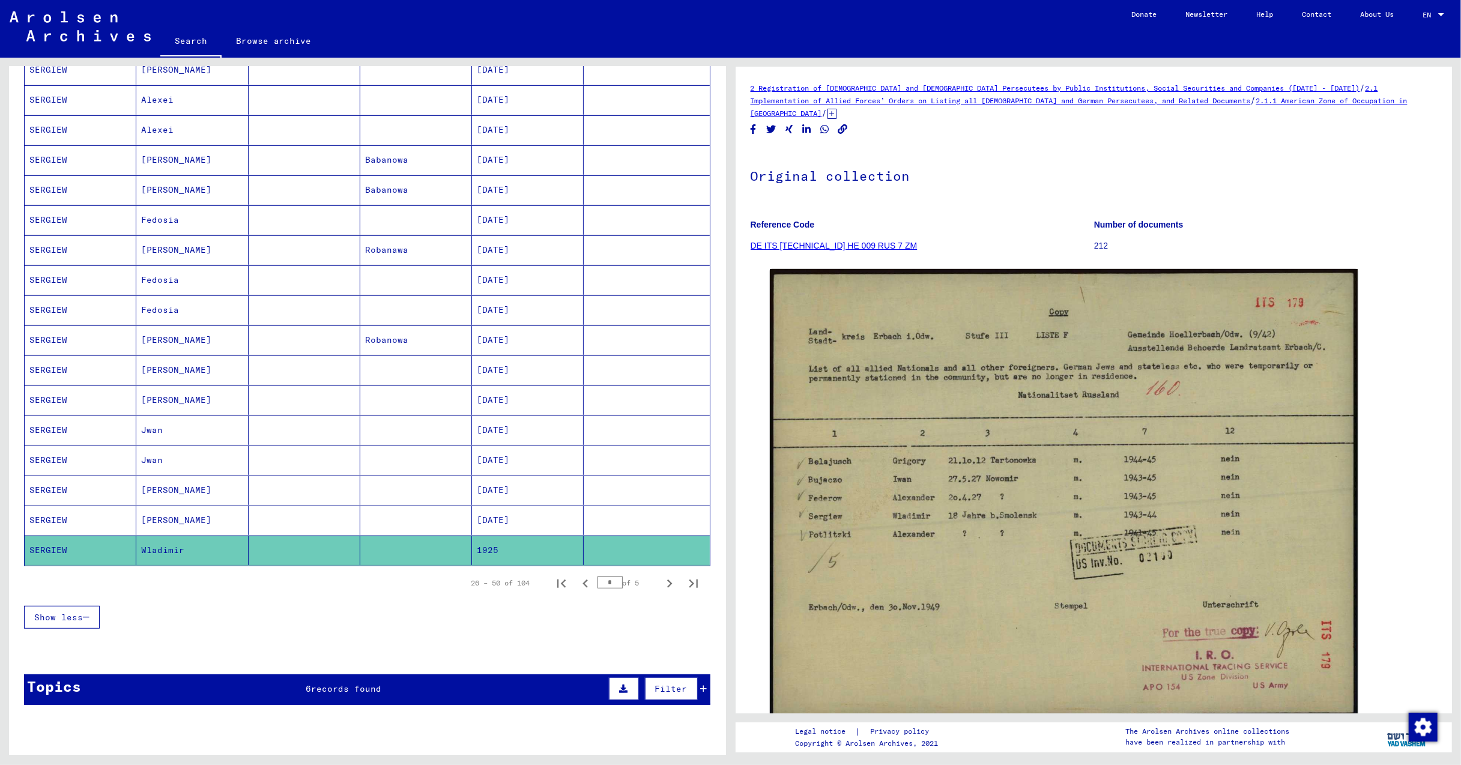
scroll to position [400, 0]
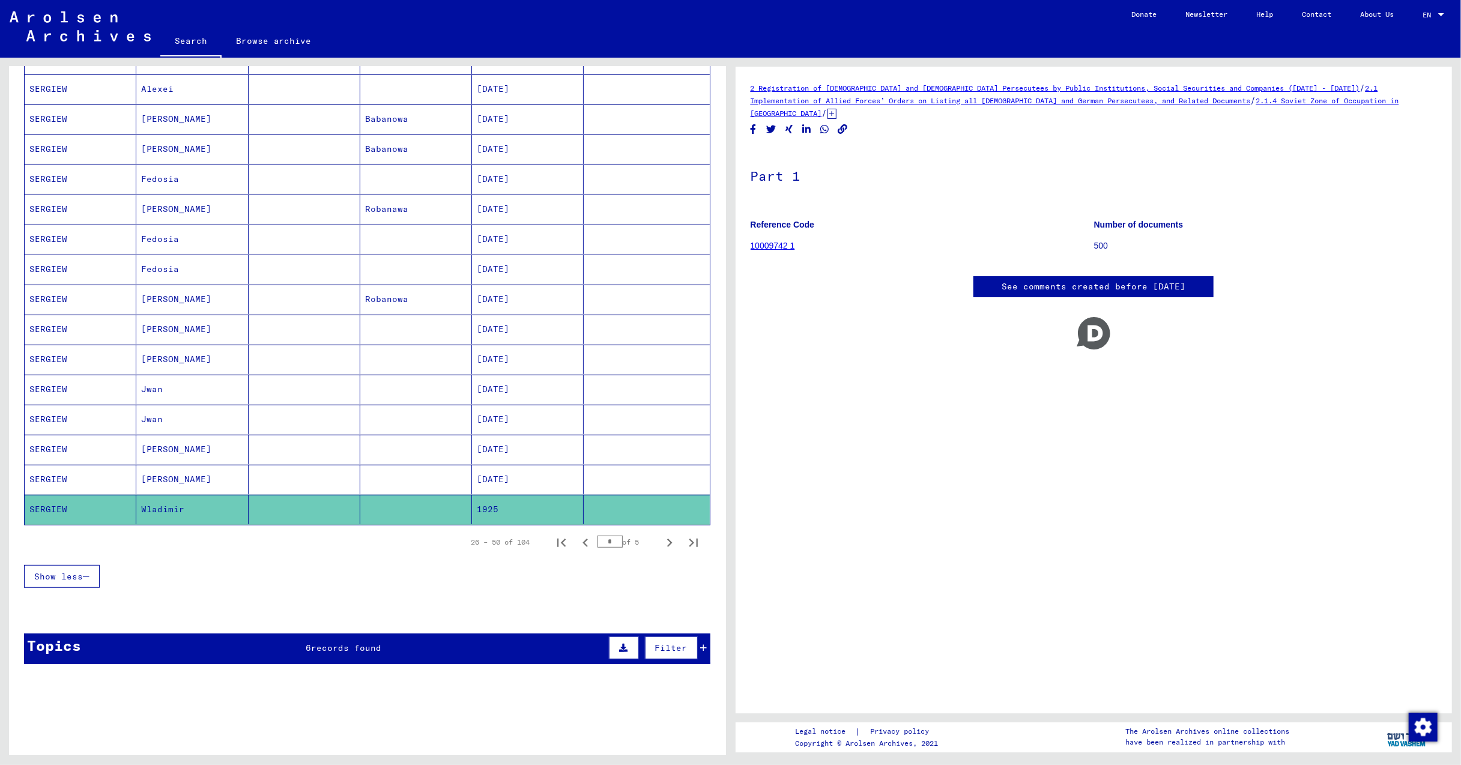
scroll to position [560, 0]
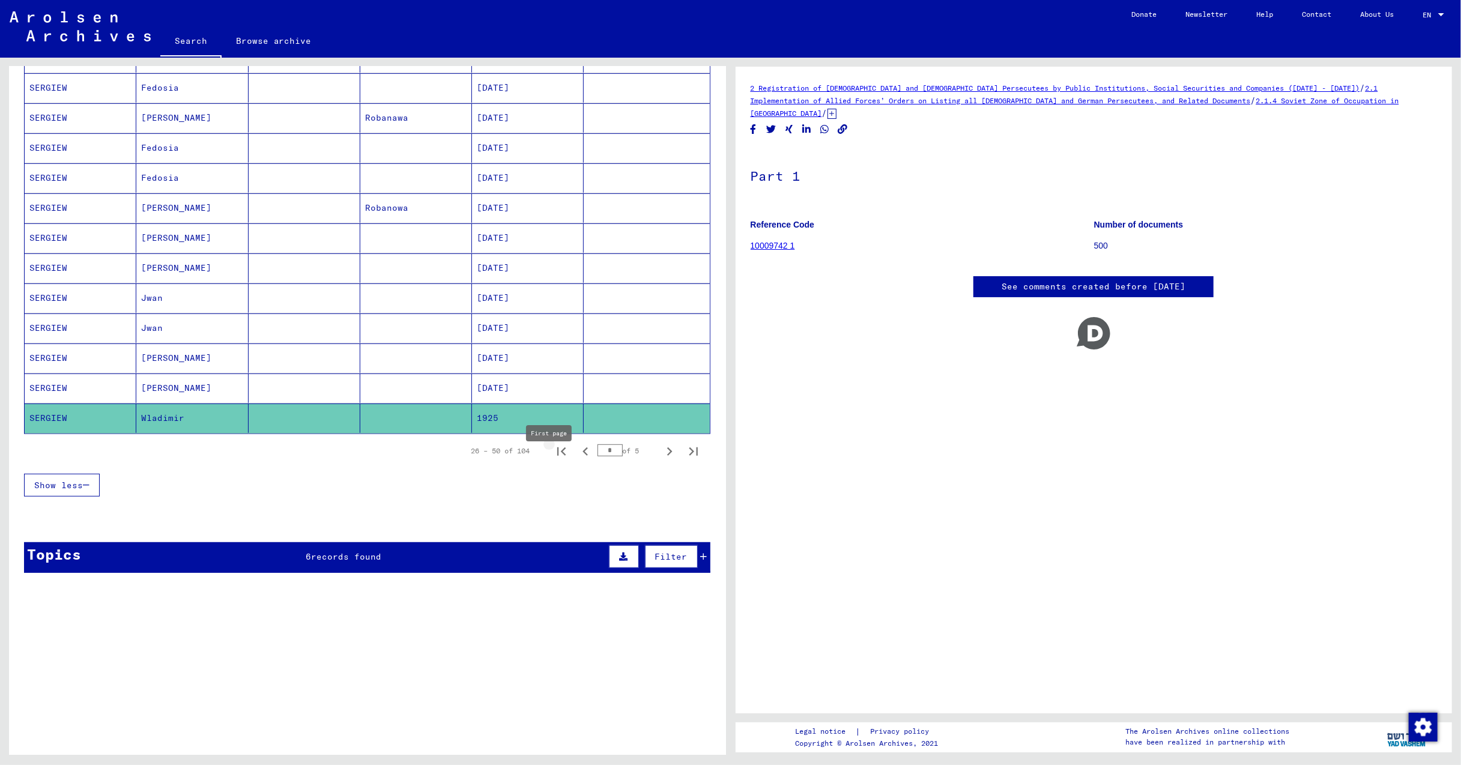
click at [555, 460] on icon "First page" at bounding box center [561, 451] width 17 height 17
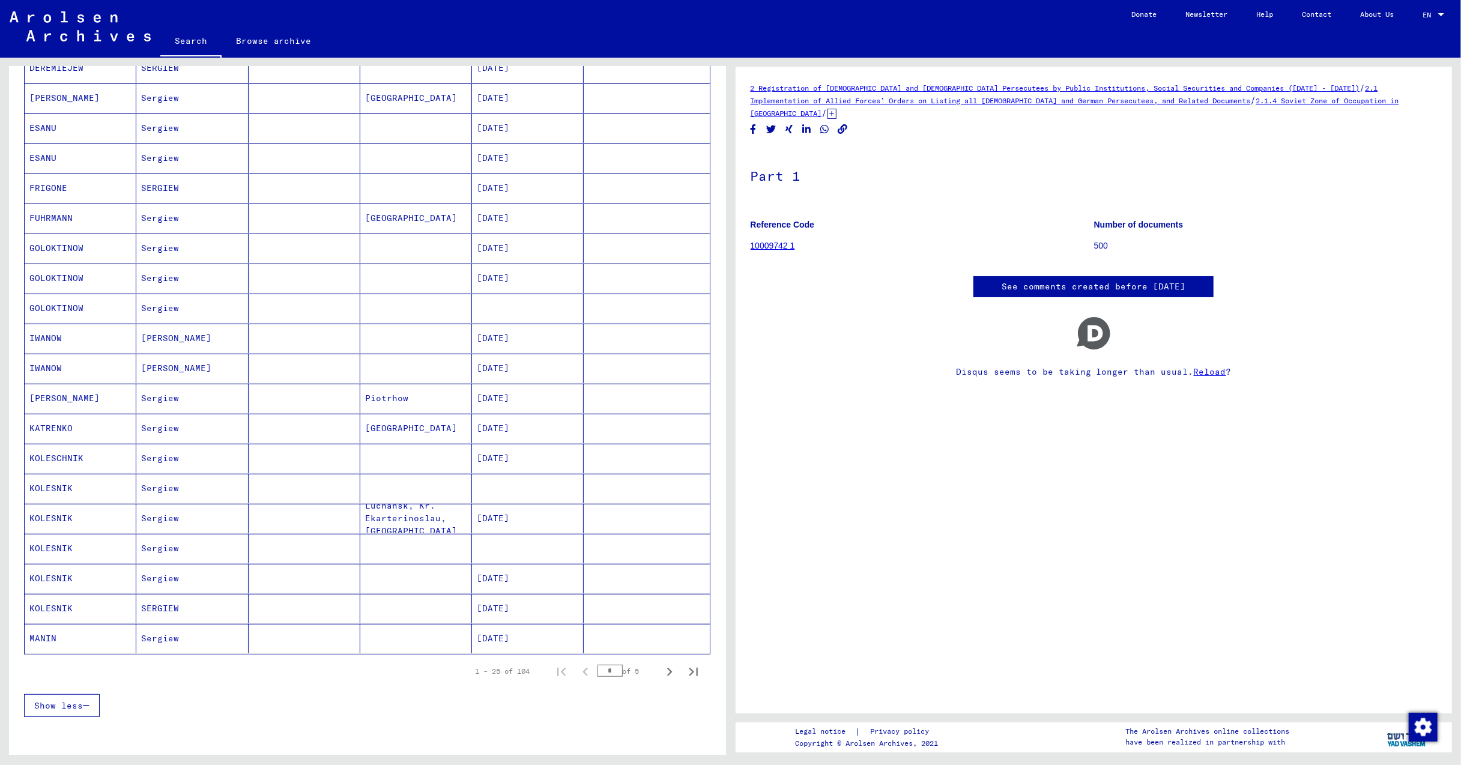
scroll to position [400, 0]
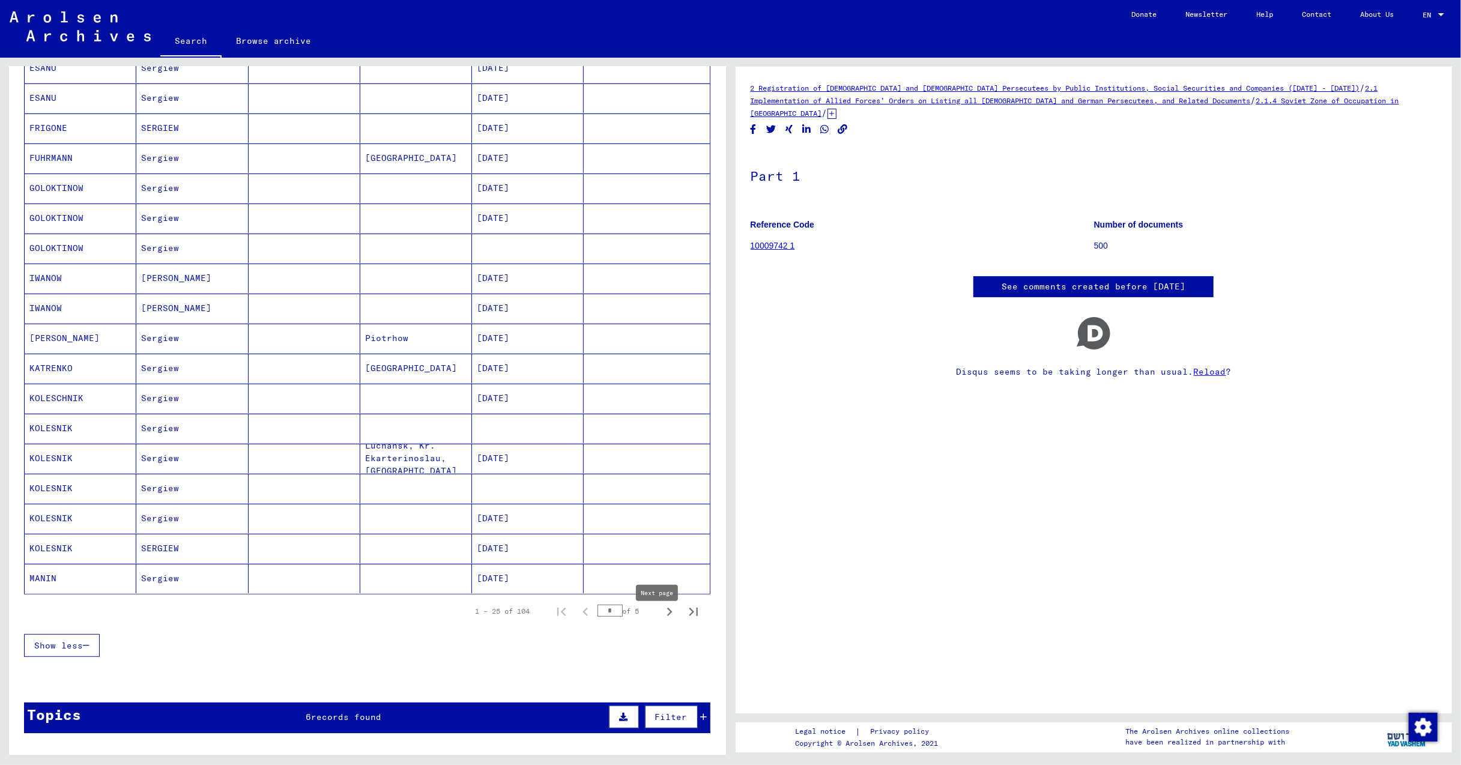
click at [661, 620] on icon "Next page" at bounding box center [669, 611] width 17 height 17
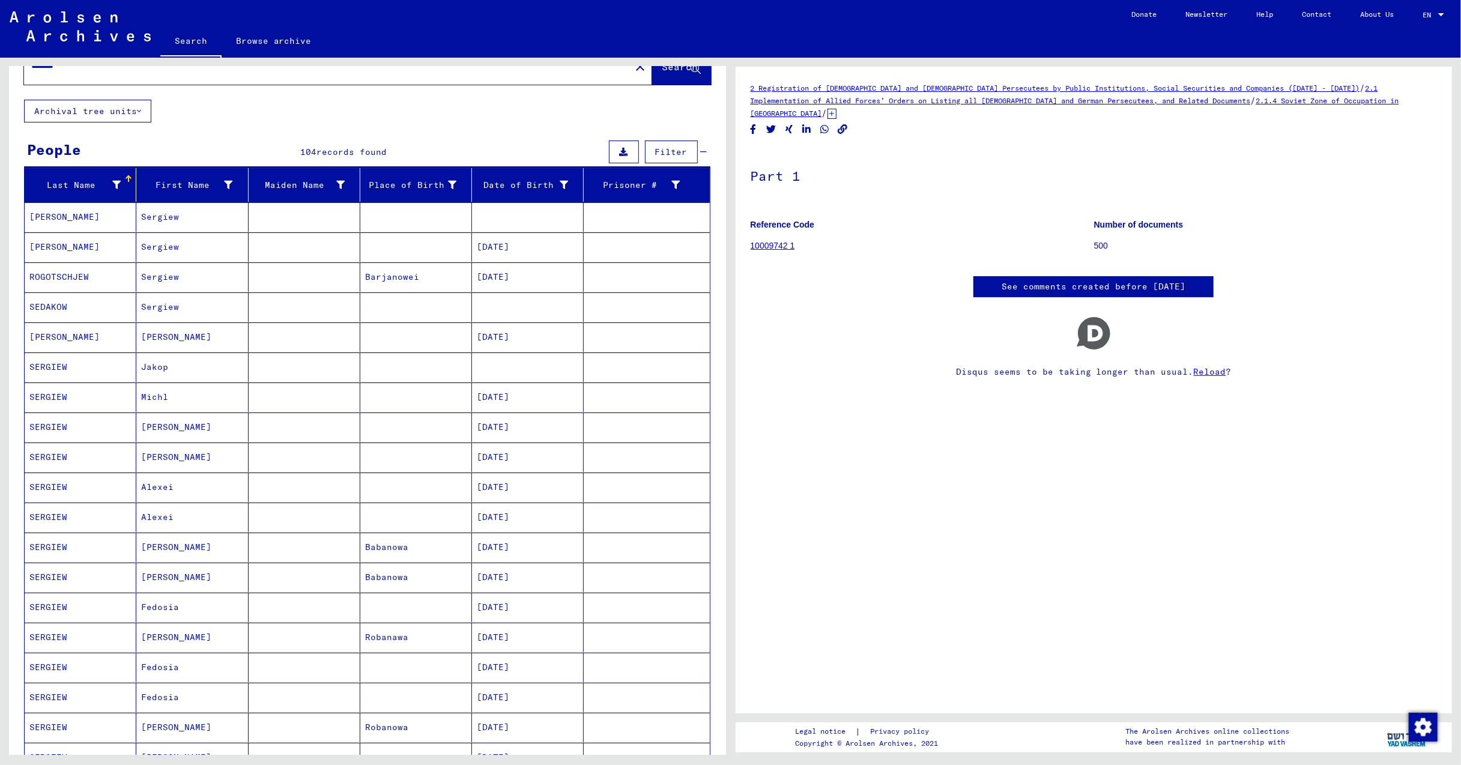
scroll to position [0, 0]
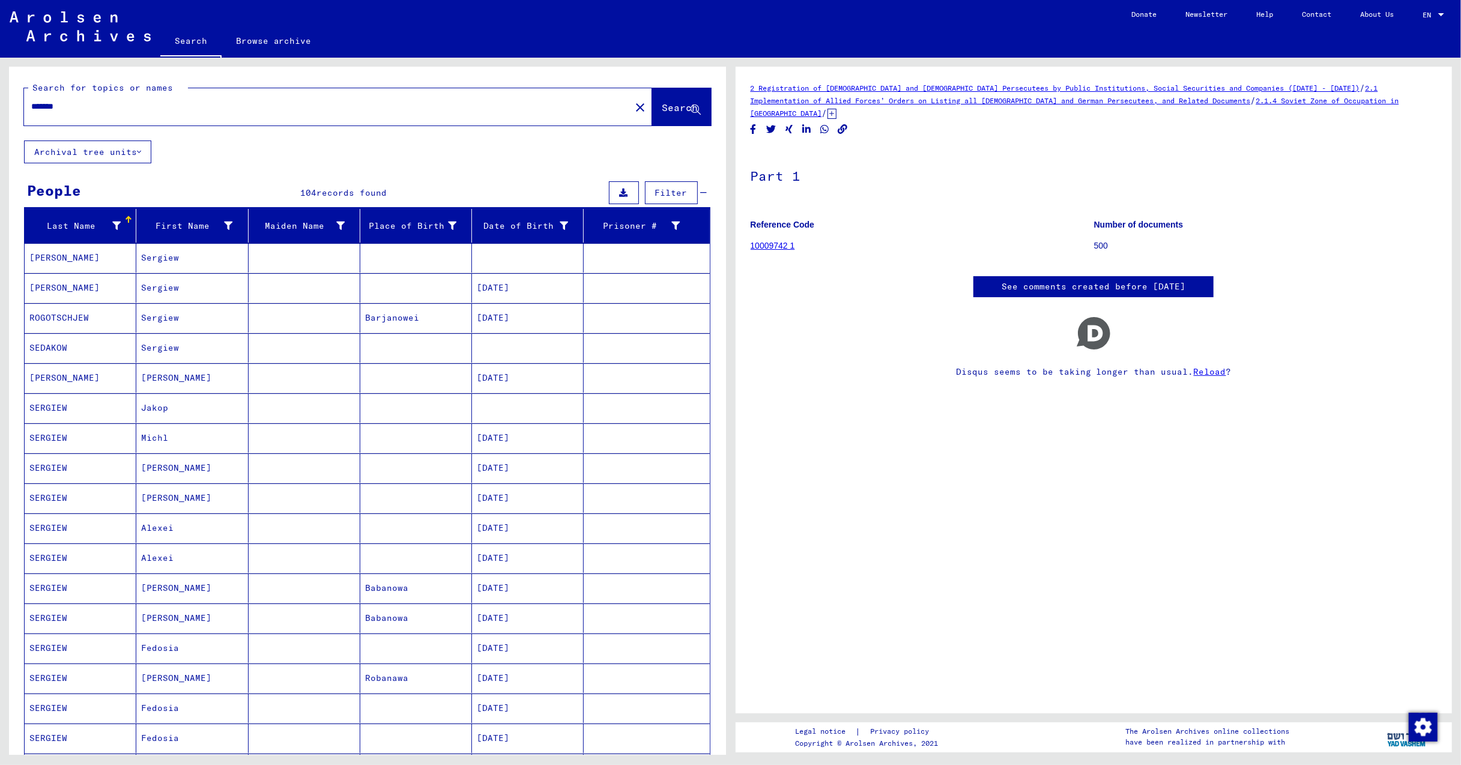
click at [161, 379] on mat-cell "[PERSON_NAME]" at bounding box center [192, 377] width 112 height 29
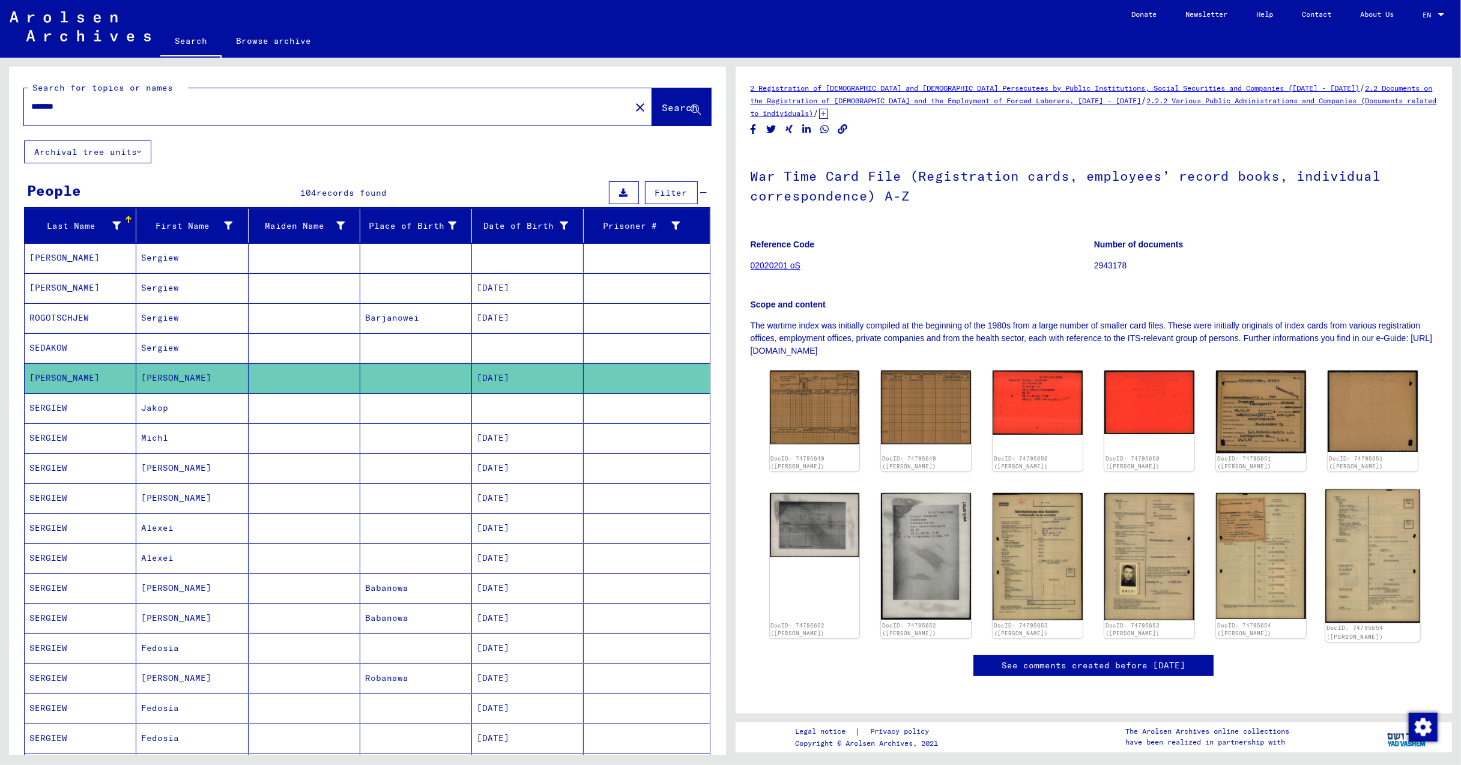
click at [1342, 579] on img at bounding box center [1372, 555] width 94 height 133
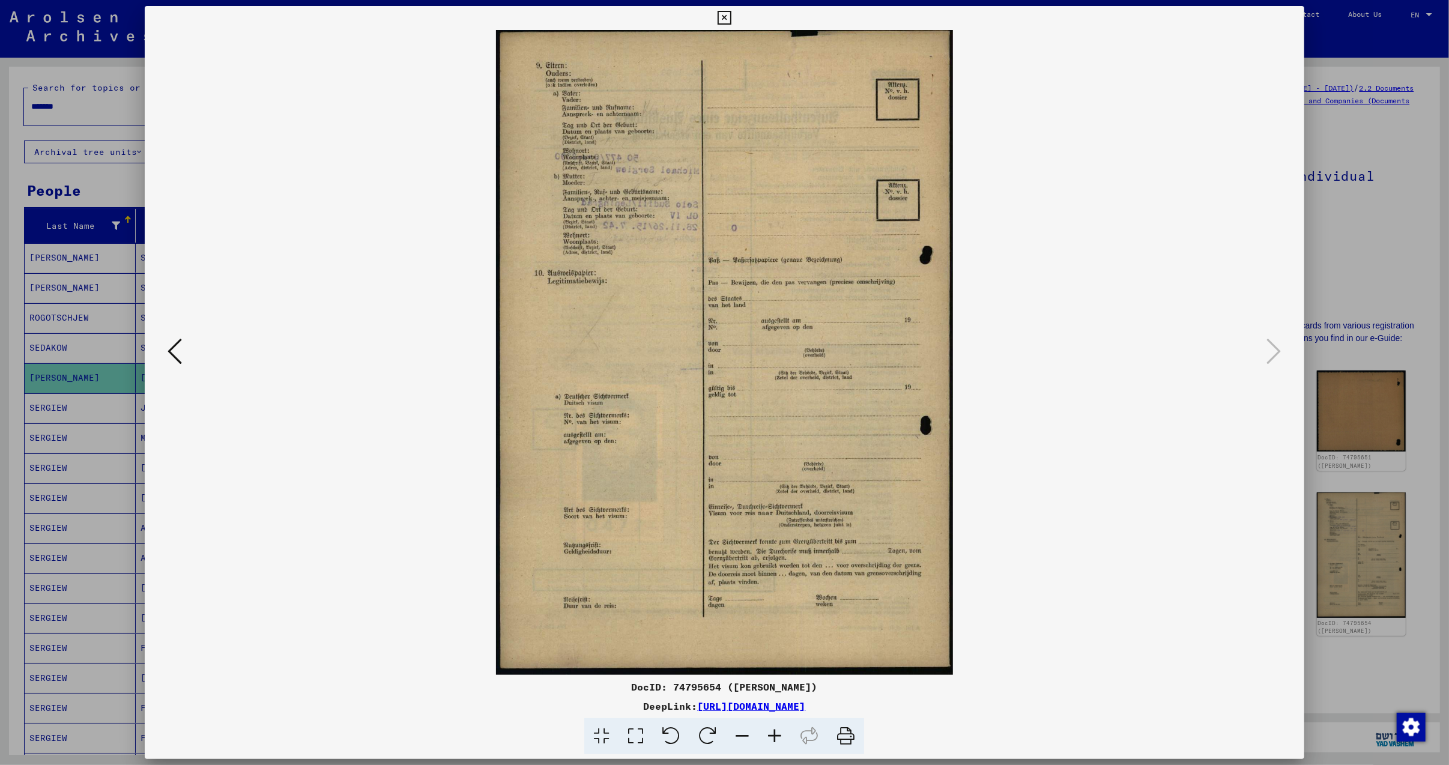
click at [168, 343] on icon at bounding box center [175, 351] width 14 height 29
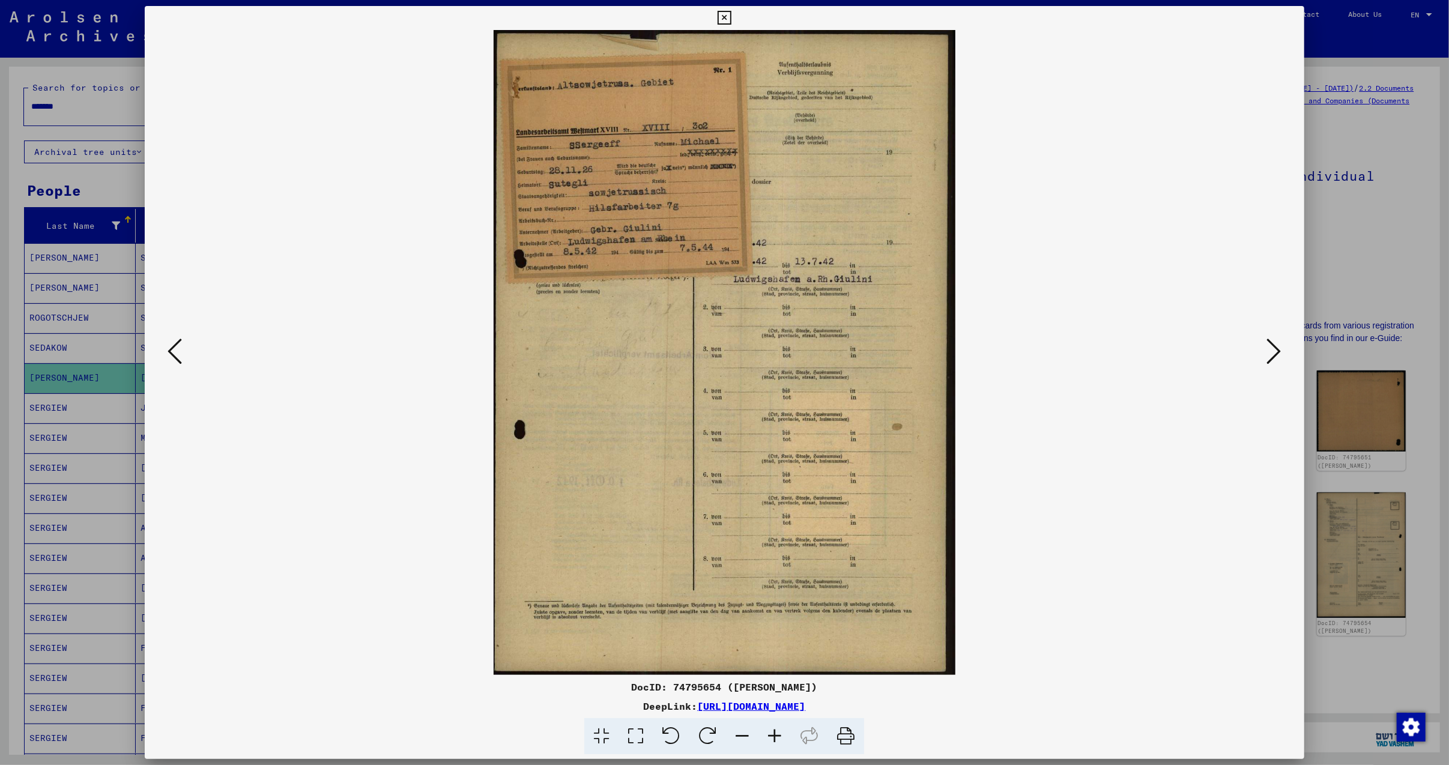
click at [171, 348] on icon at bounding box center [175, 351] width 14 height 29
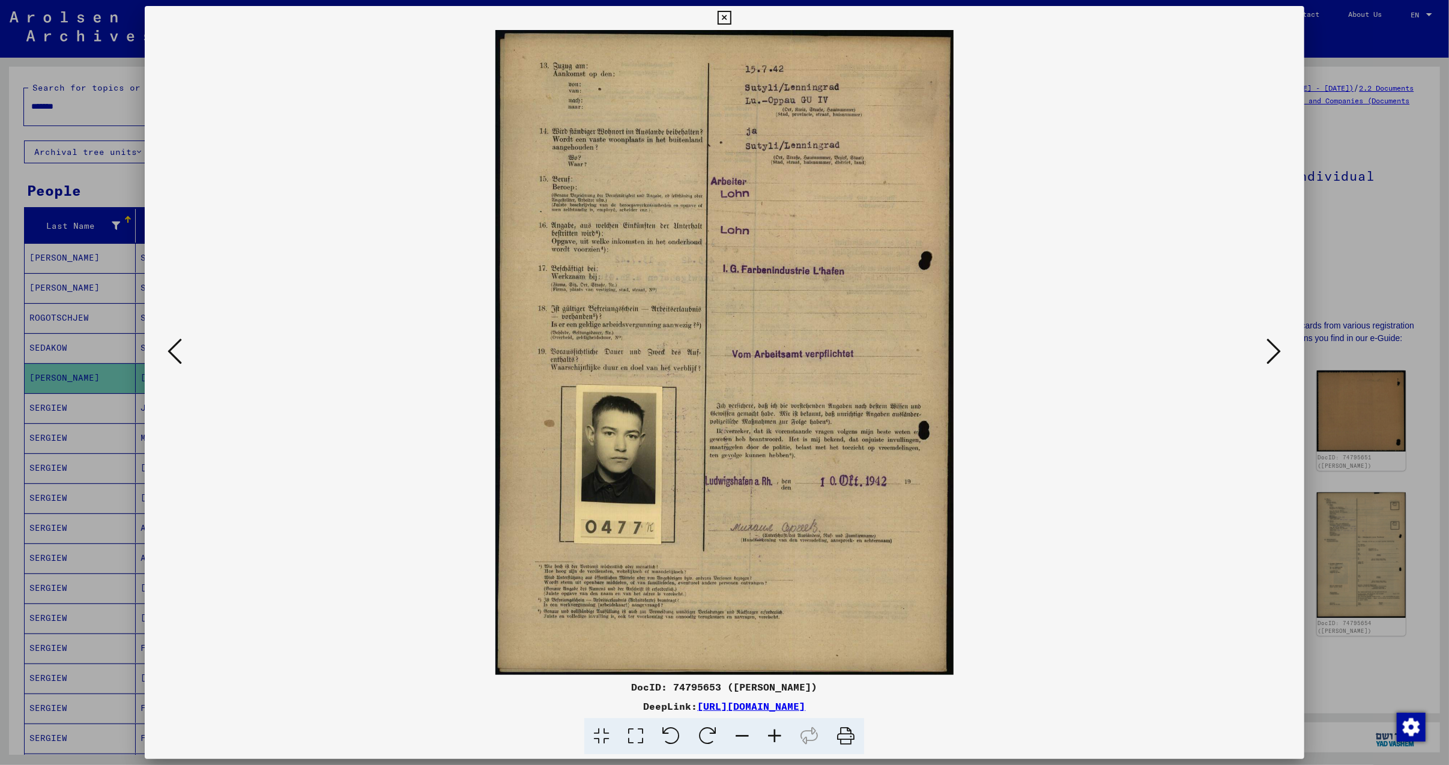
click at [171, 349] on icon at bounding box center [175, 351] width 14 height 29
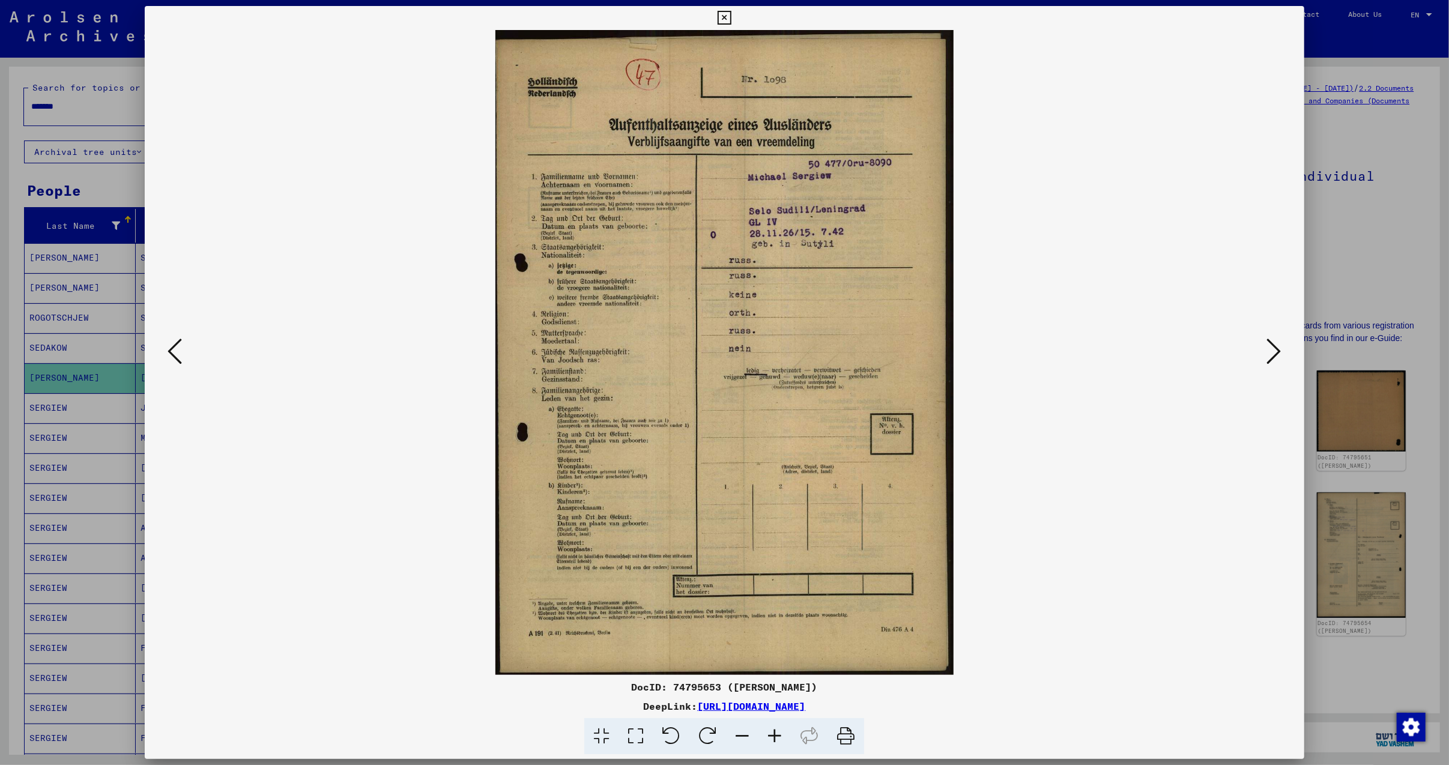
click at [171, 351] on icon at bounding box center [175, 351] width 14 height 29
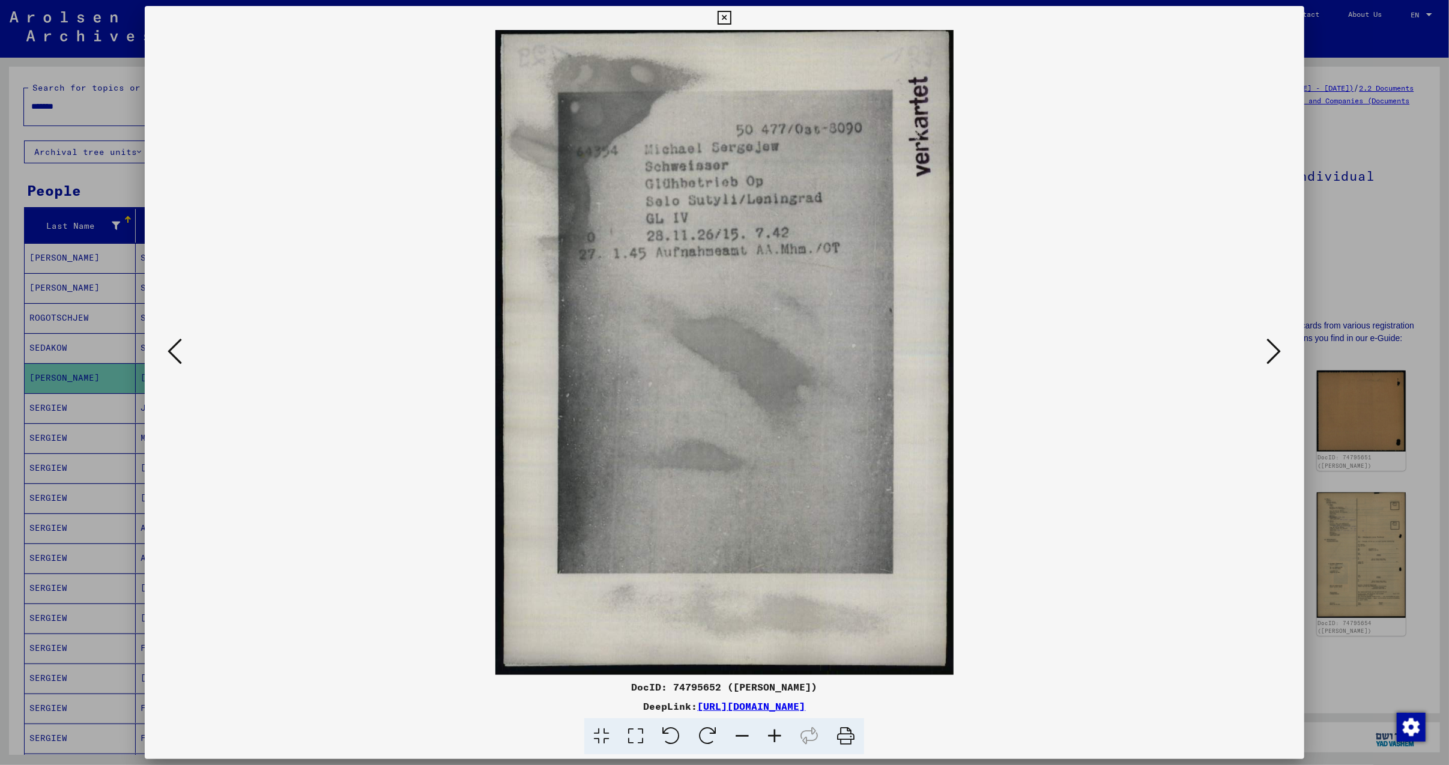
click at [171, 353] on icon at bounding box center [175, 351] width 14 height 29
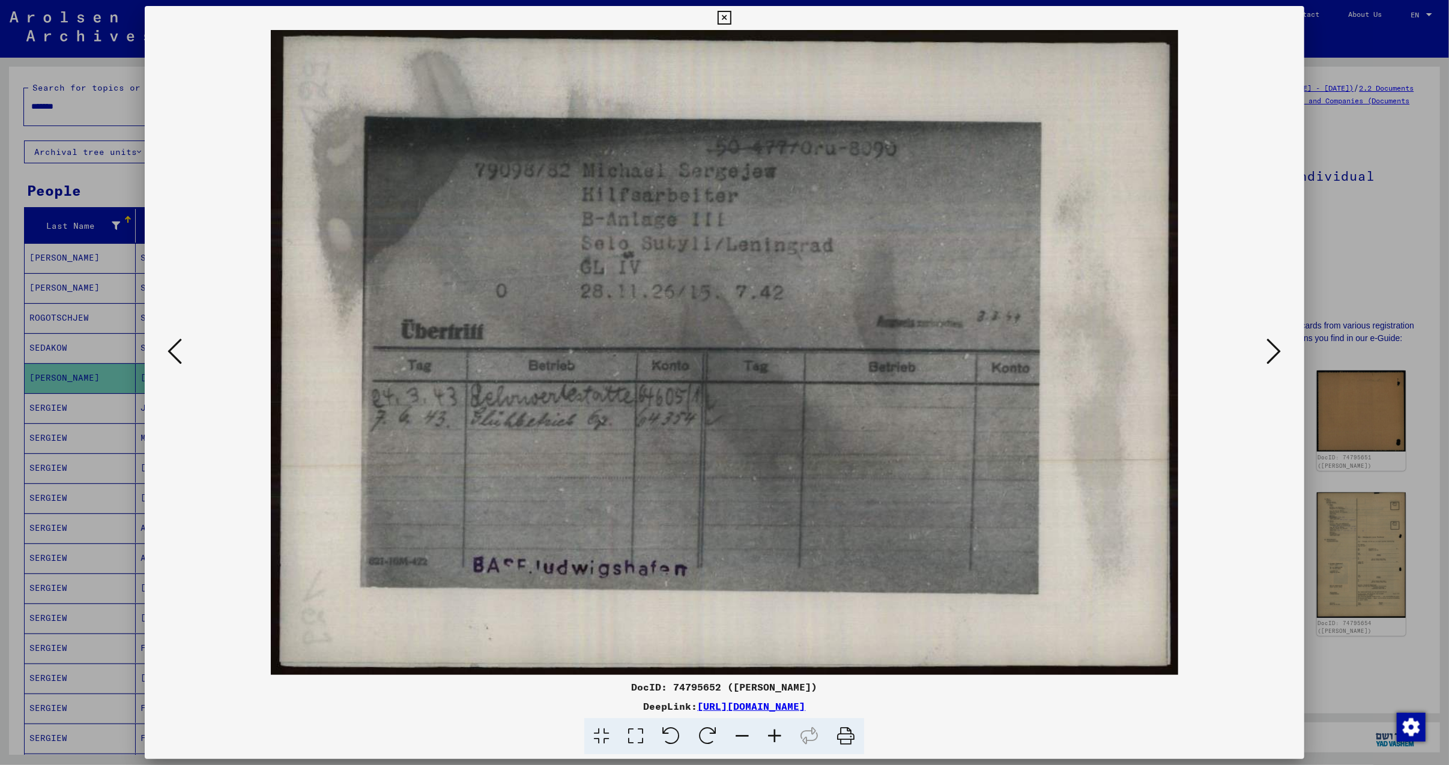
click at [169, 355] on icon at bounding box center [175, 351] width 14 height 29
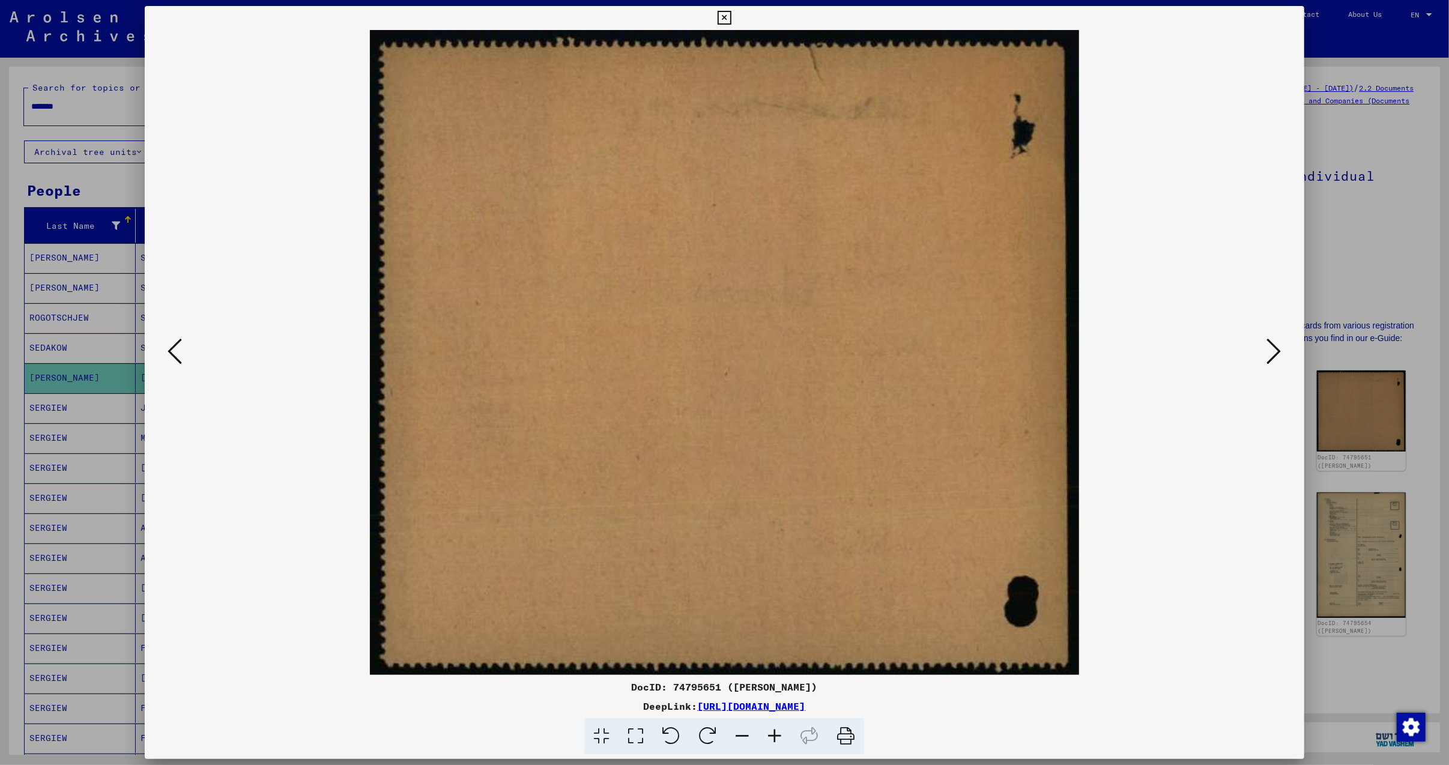
click at [169, 355] on icon at bounding box center [175, 351] width 14 height 29
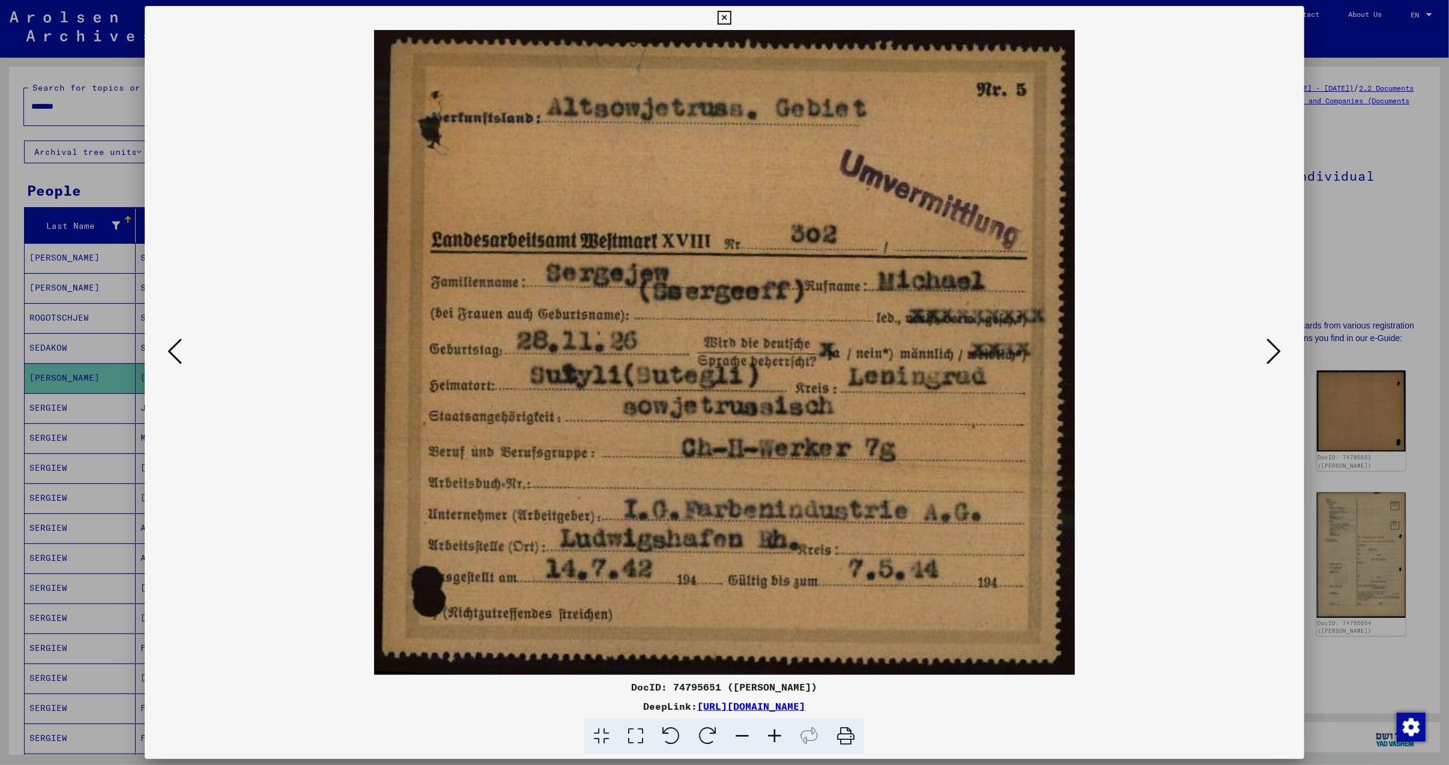
click at [174, 363] on icon at bounding box center [175, 351] width 14 height 29
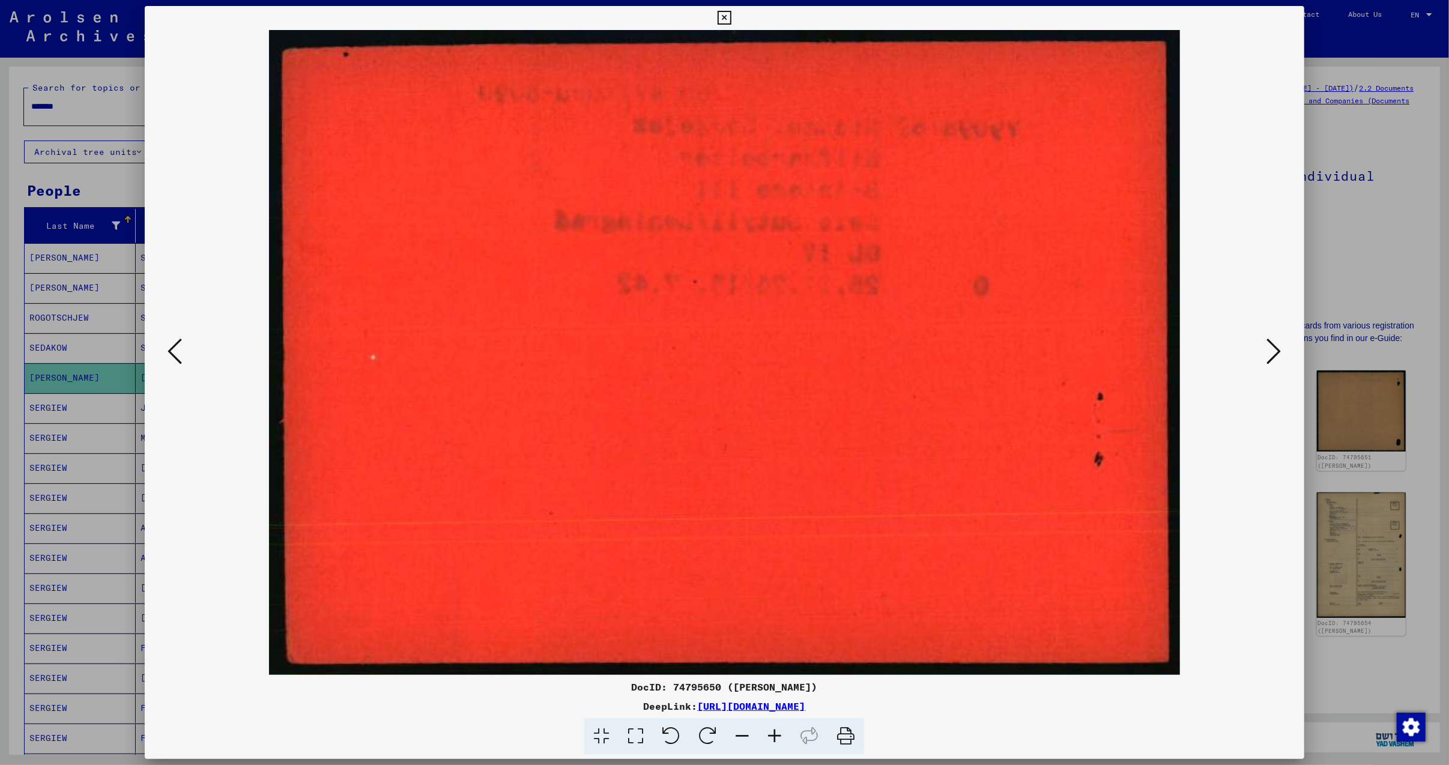
click at [742, 738] on icon at bounding box center [742, 736] width 32 height 37
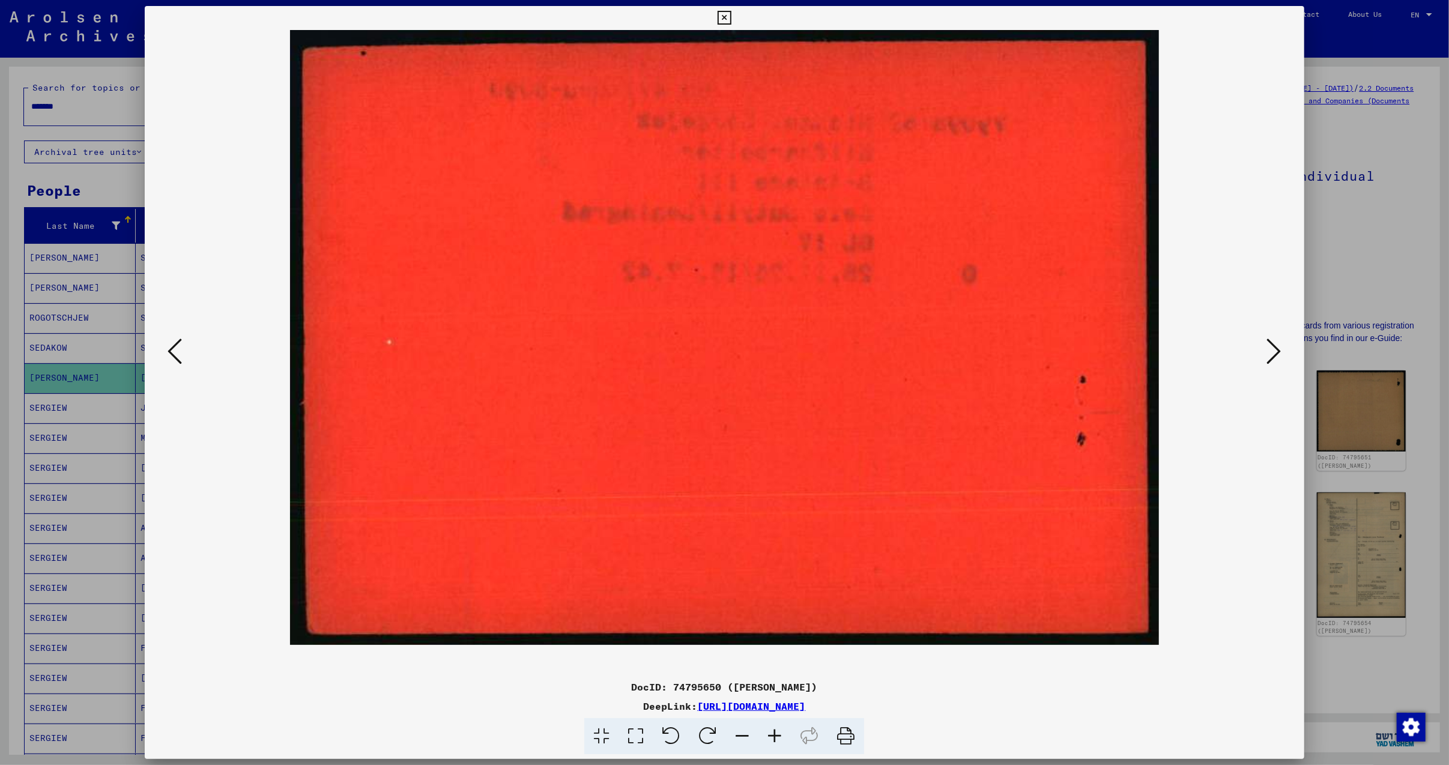
click at [742, 738] on icon at bounding box center [742, 736] width 32 height 37
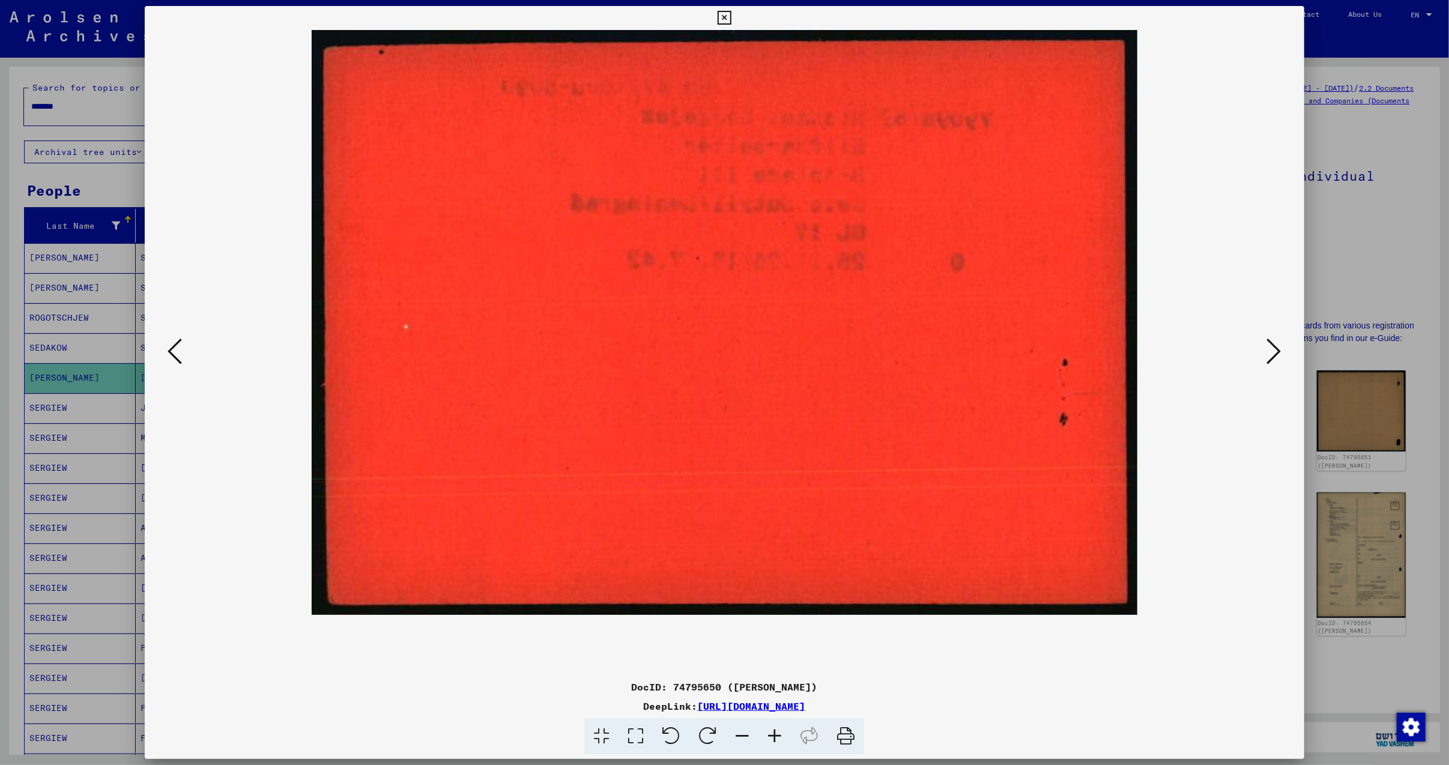
click at [742, 738] on icon at bounding box center [742, 736] width 32 height 37
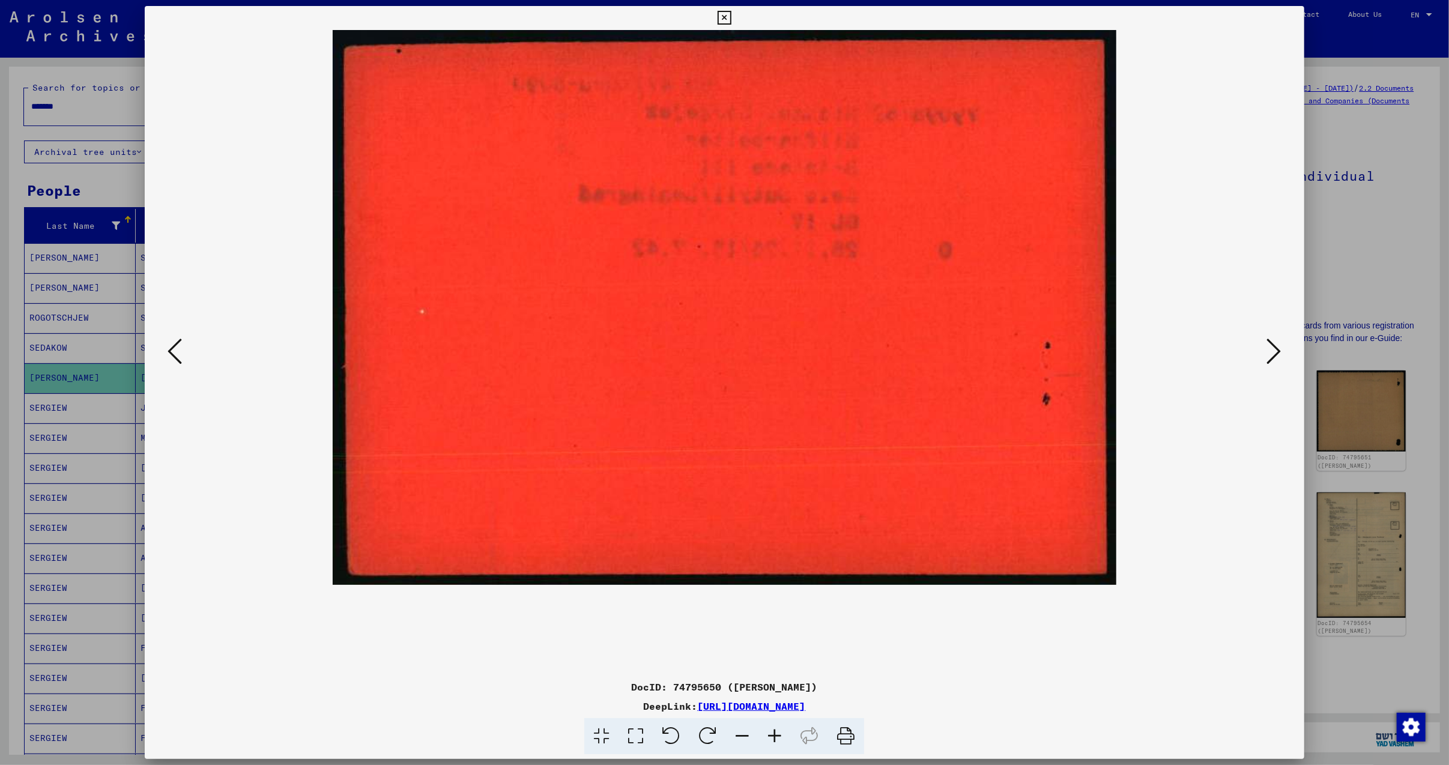
click at [742, 738] on icon at bounding box center [742, 736] width 32 height 37
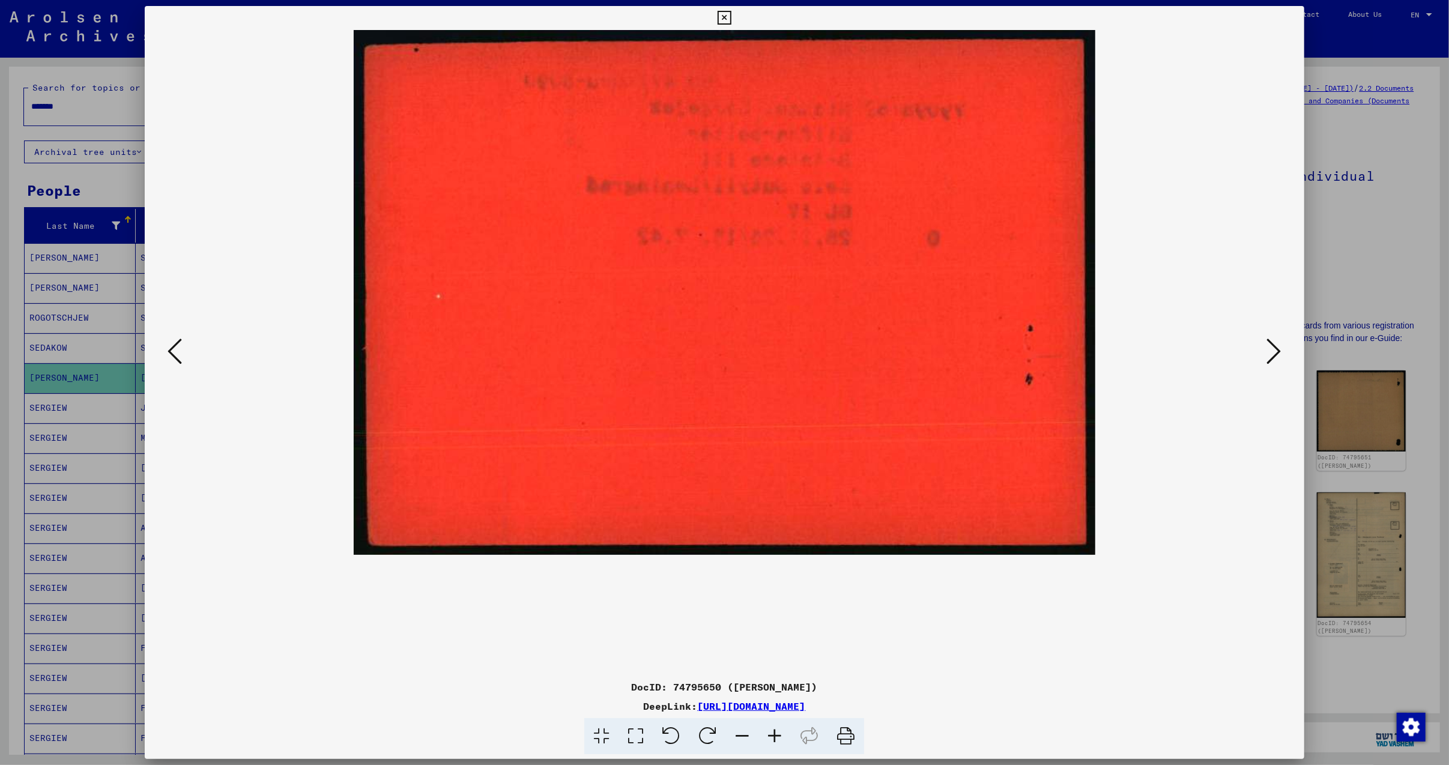
drag, startPoint x: 742, startPoint y: 738, endPoint x: 748, endPoint y: 551, distance: 186.8
click at [742, 737] on icon at bounding box center [742, 736] width 32 height 37
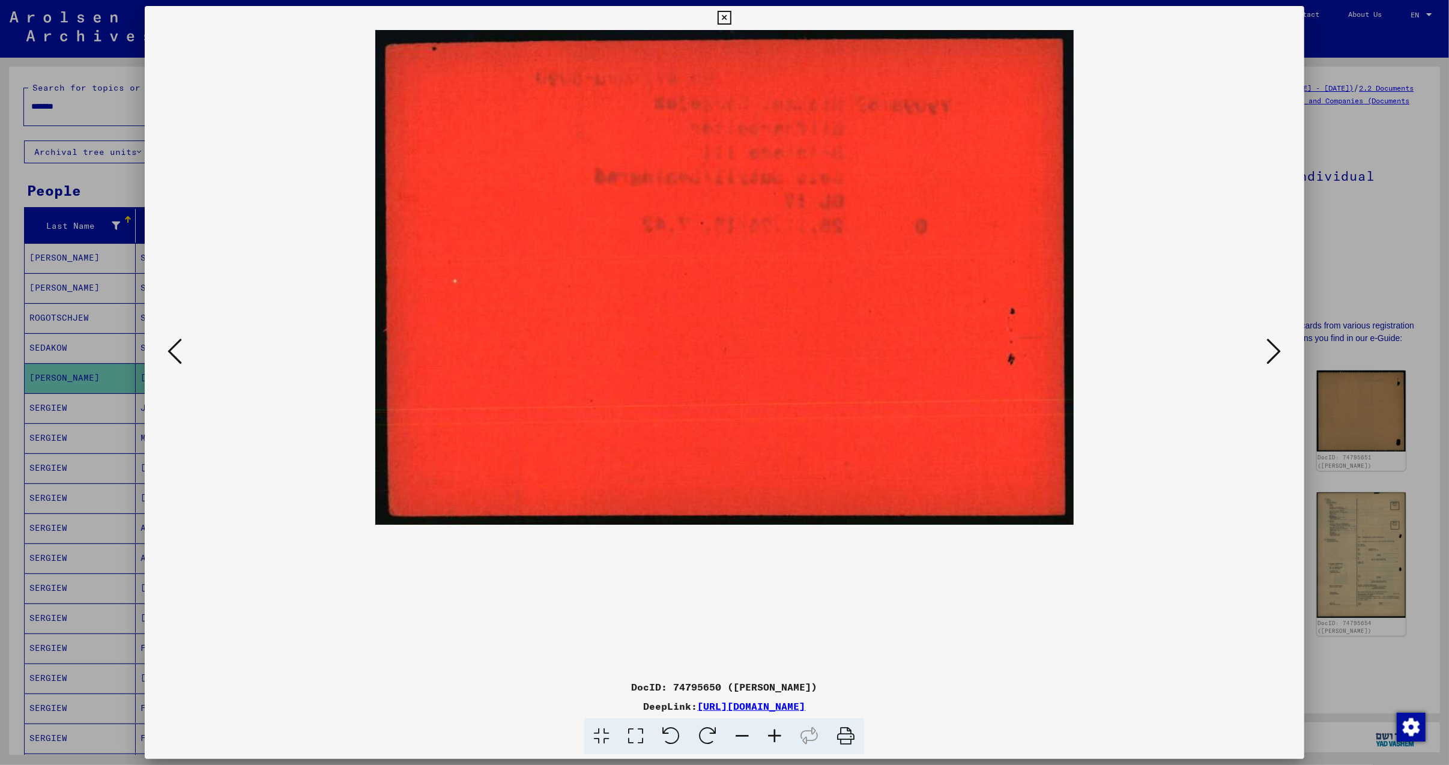
drag, startPoint x: 752, startPoint y: 366, endPoint x: 743, endPoint y: 539, distance: 172.5
click at [740, 538] on viewer-one-image at bounding box center [724, 352] width 1077 height 645
click at [770, 731] on icon at bounding box center [774, 736] width 32 height 37
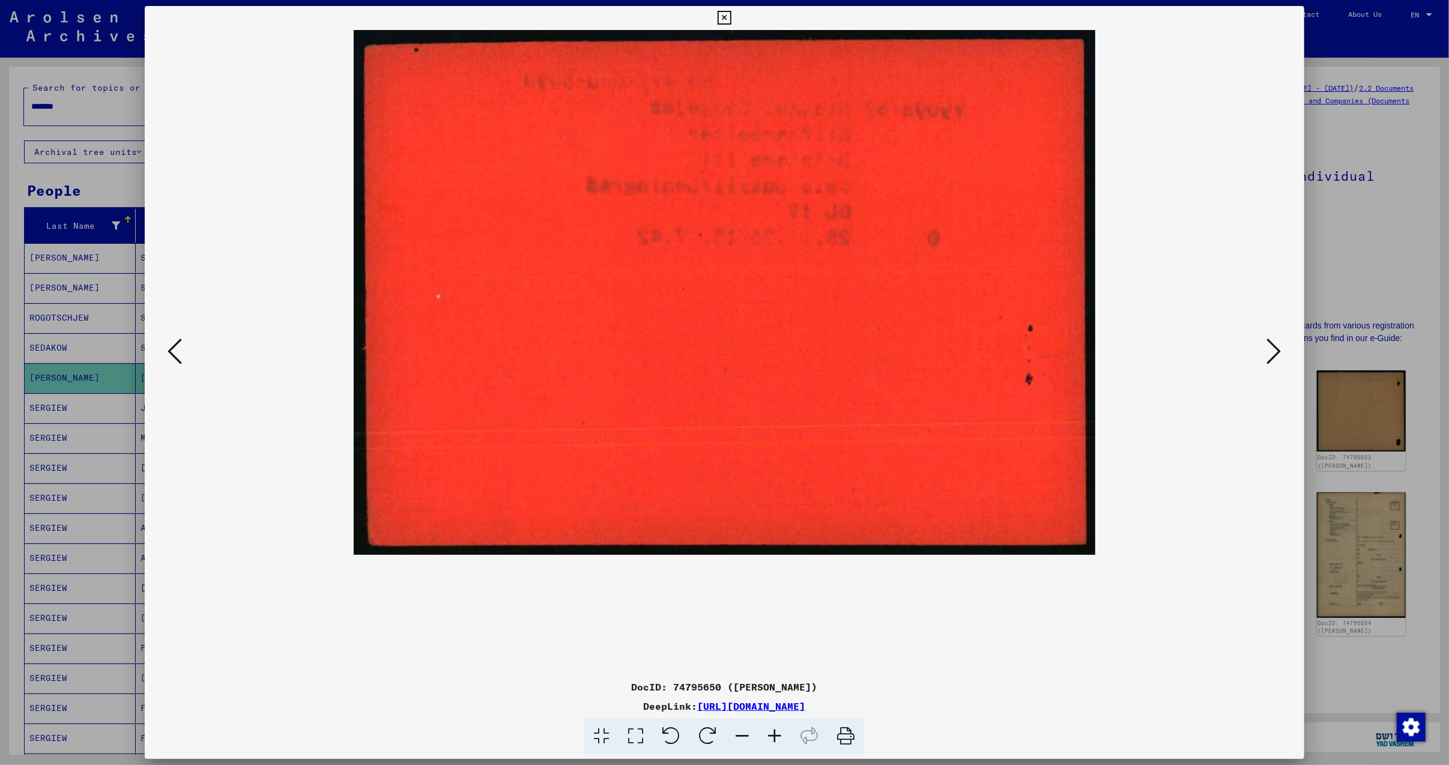
click at [770, 731] on icon at bounding box center [774, 736] width 32 height 37
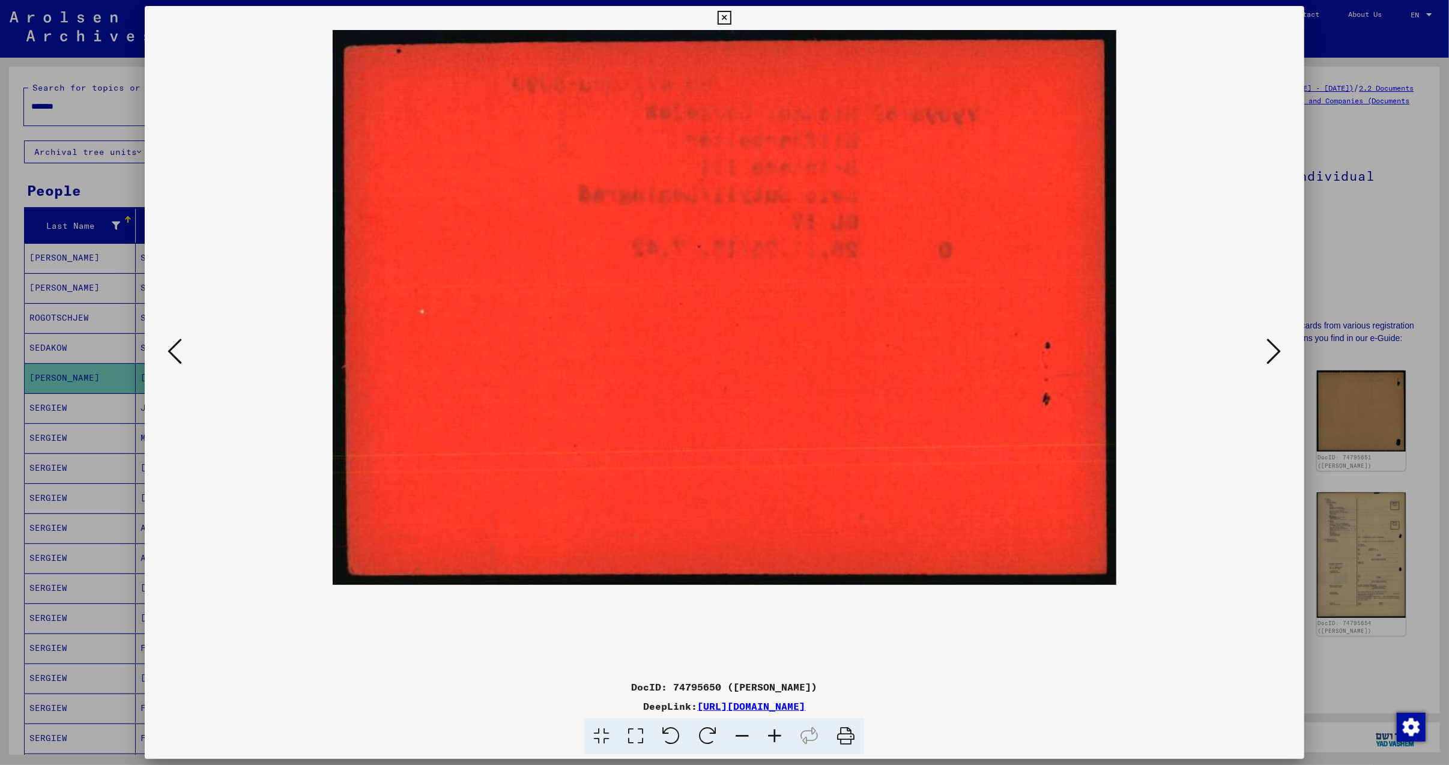
click at [767, 731] on icon at bounding box center [774, 736] width 32 height 37
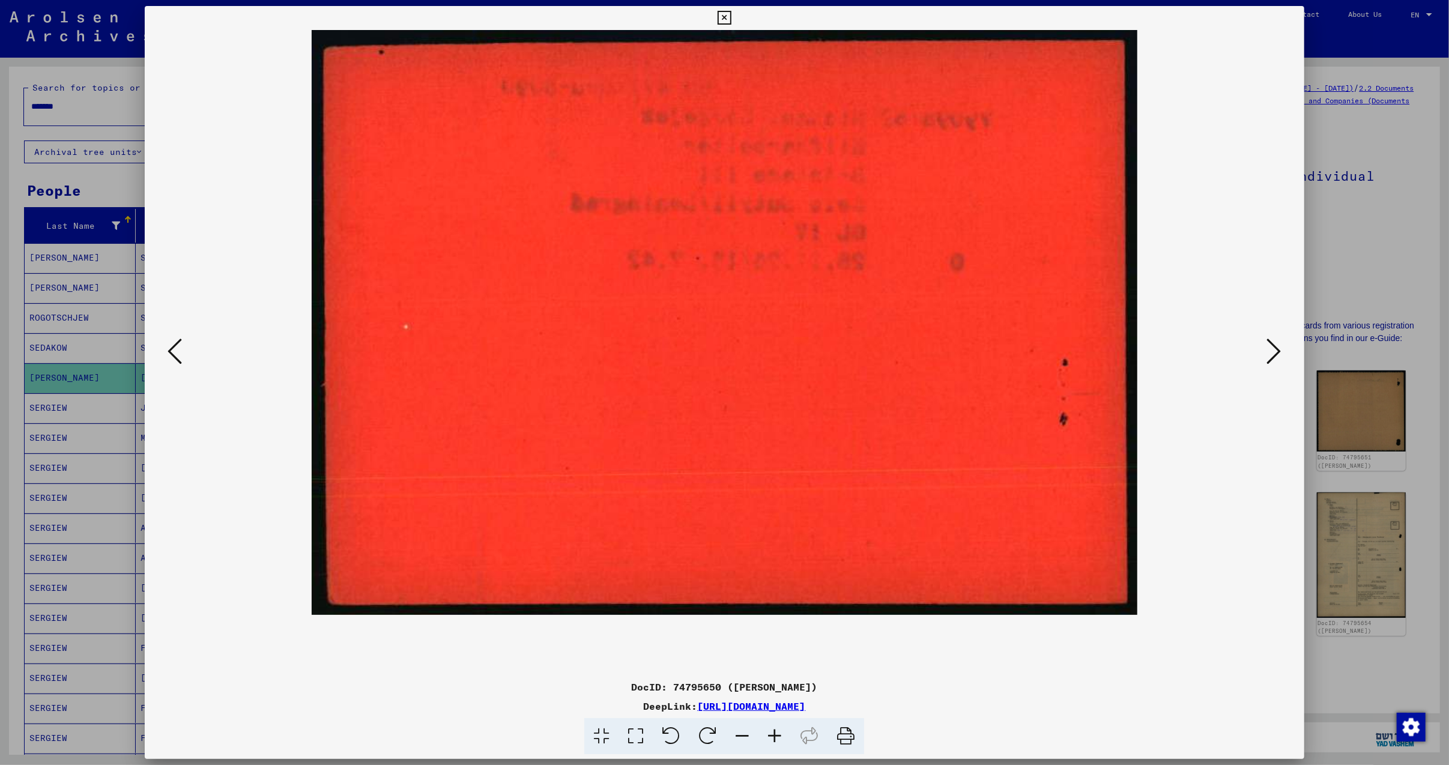
click at [767, 732] on icon at bounding box center [774, 736] width 32 height 37
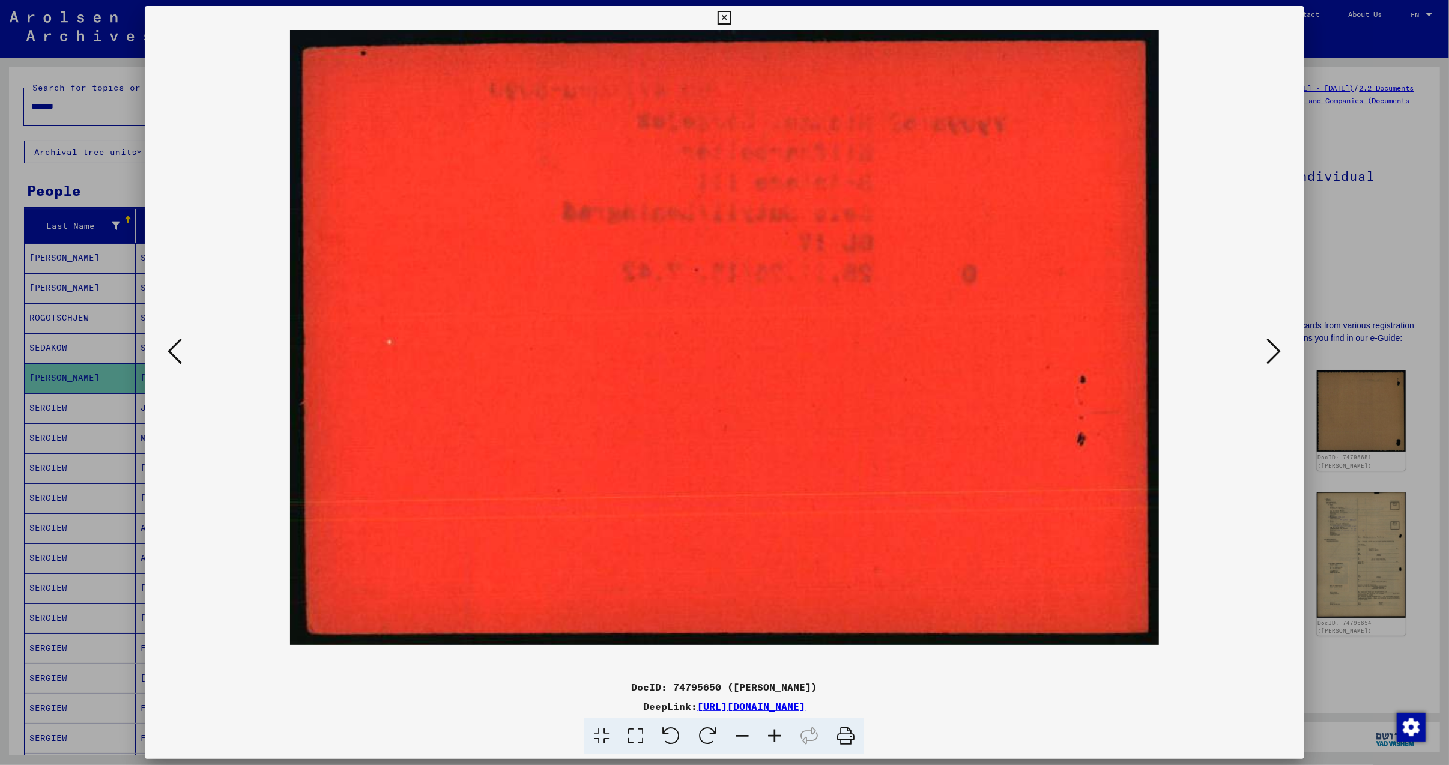
click at [767, 734] on icon at bounding box center [774, 736] width 32 height 37
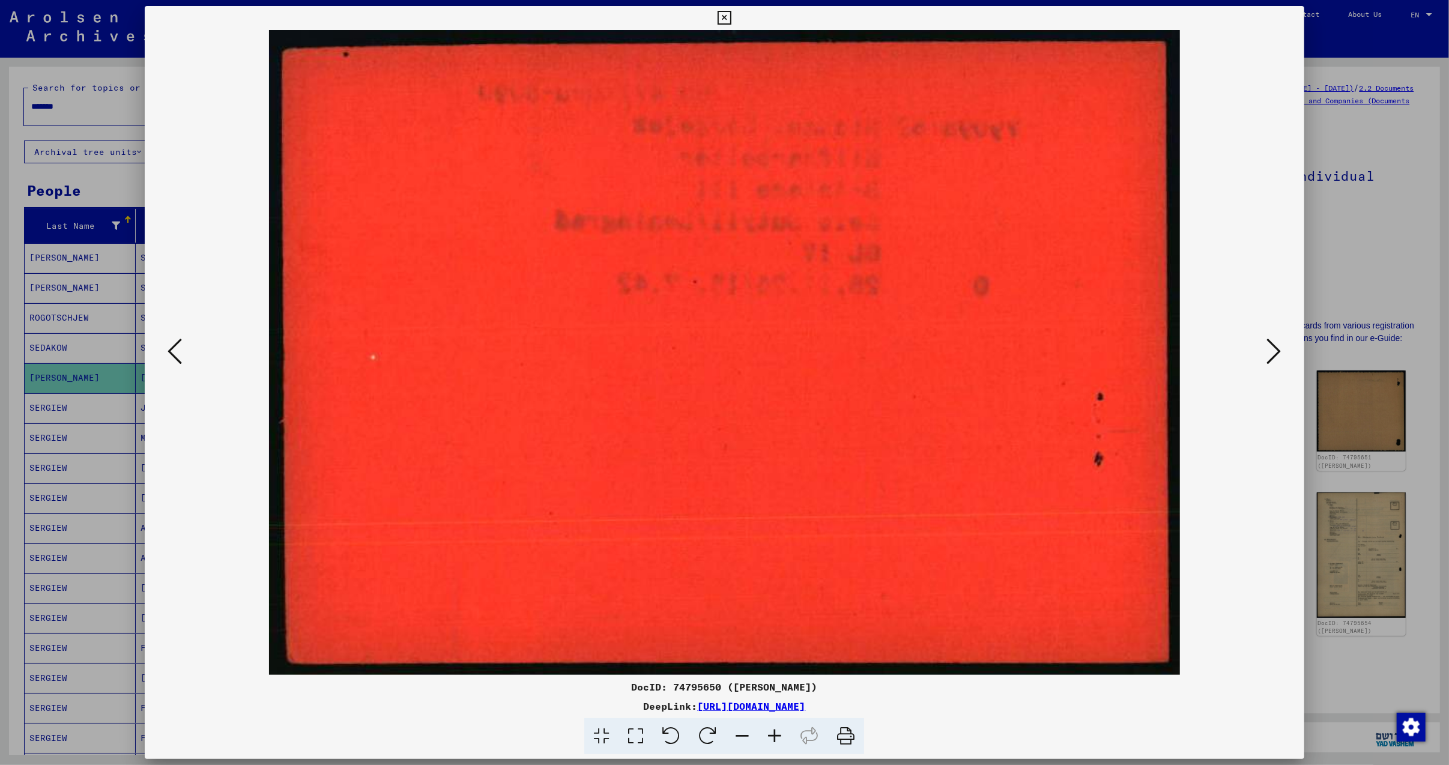
click at [765, 734] on icon at bounding box center [774, 736] width 32 height 37
click at [764, 734] on icon at bounding box center [774, 736] width 32 height 37
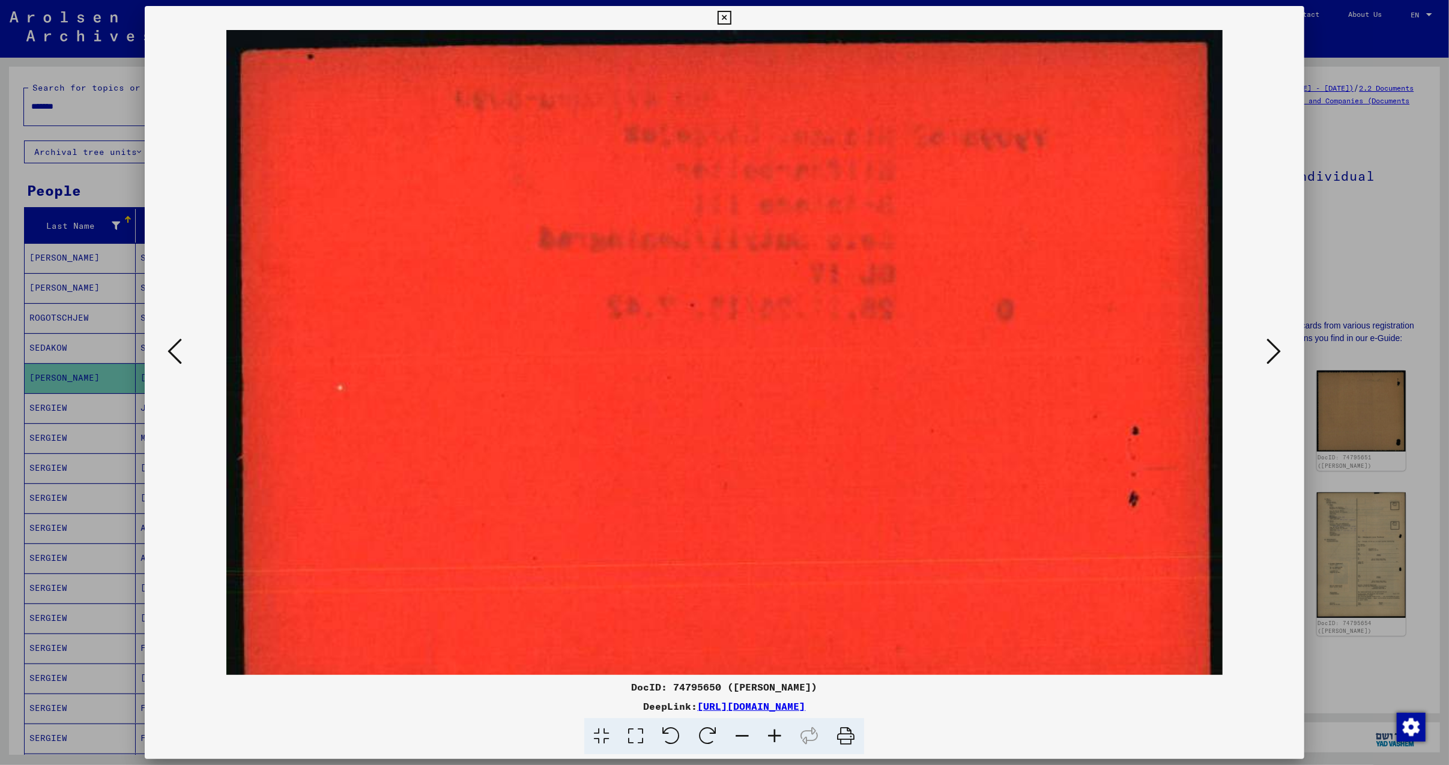
click at [764, 733] on icon at bounding box center [774, 736] width 32 height 37
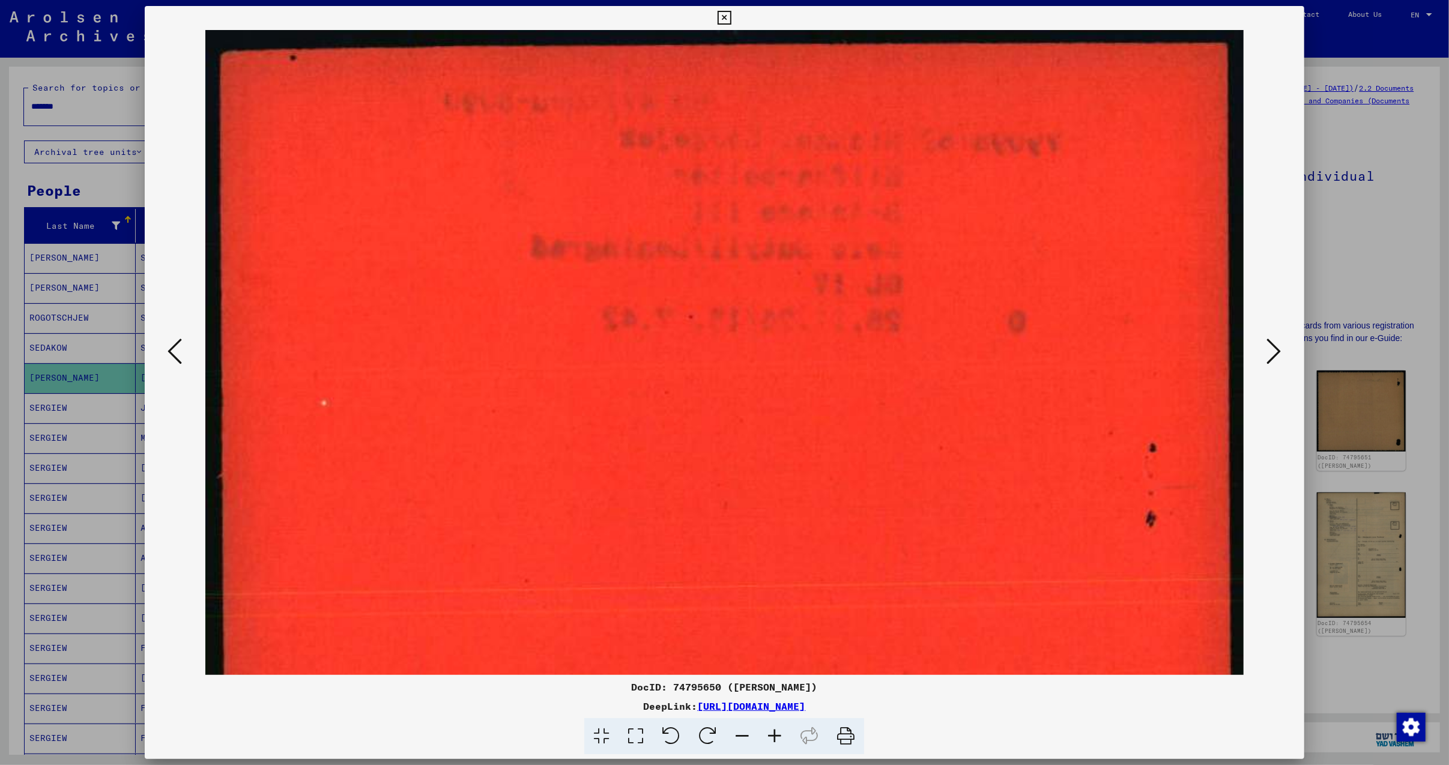
click at [762, 733] on icon at bounding box center [774, 736] width 32 height 37
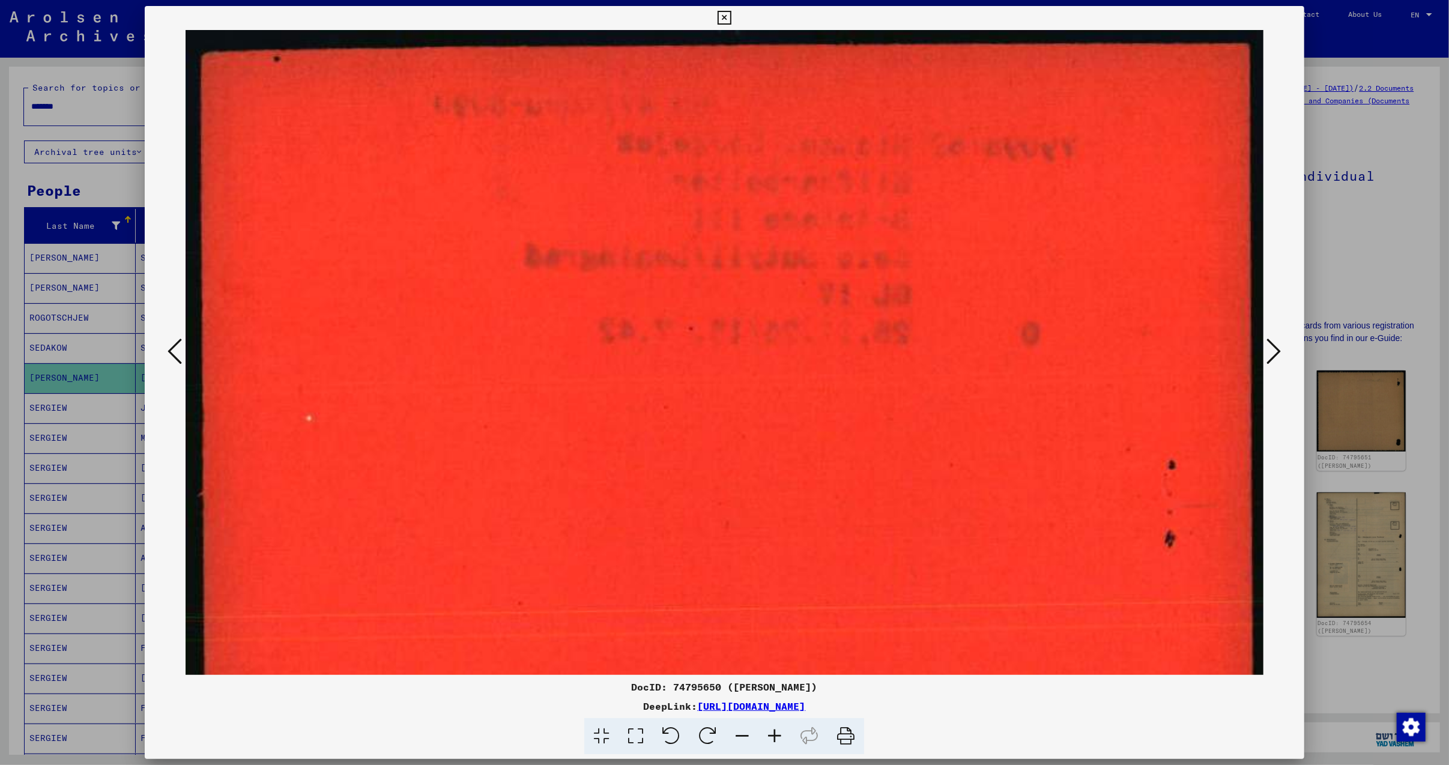
click at [760, 732] on icon at bounding box center [774, 736] width 32 height 37
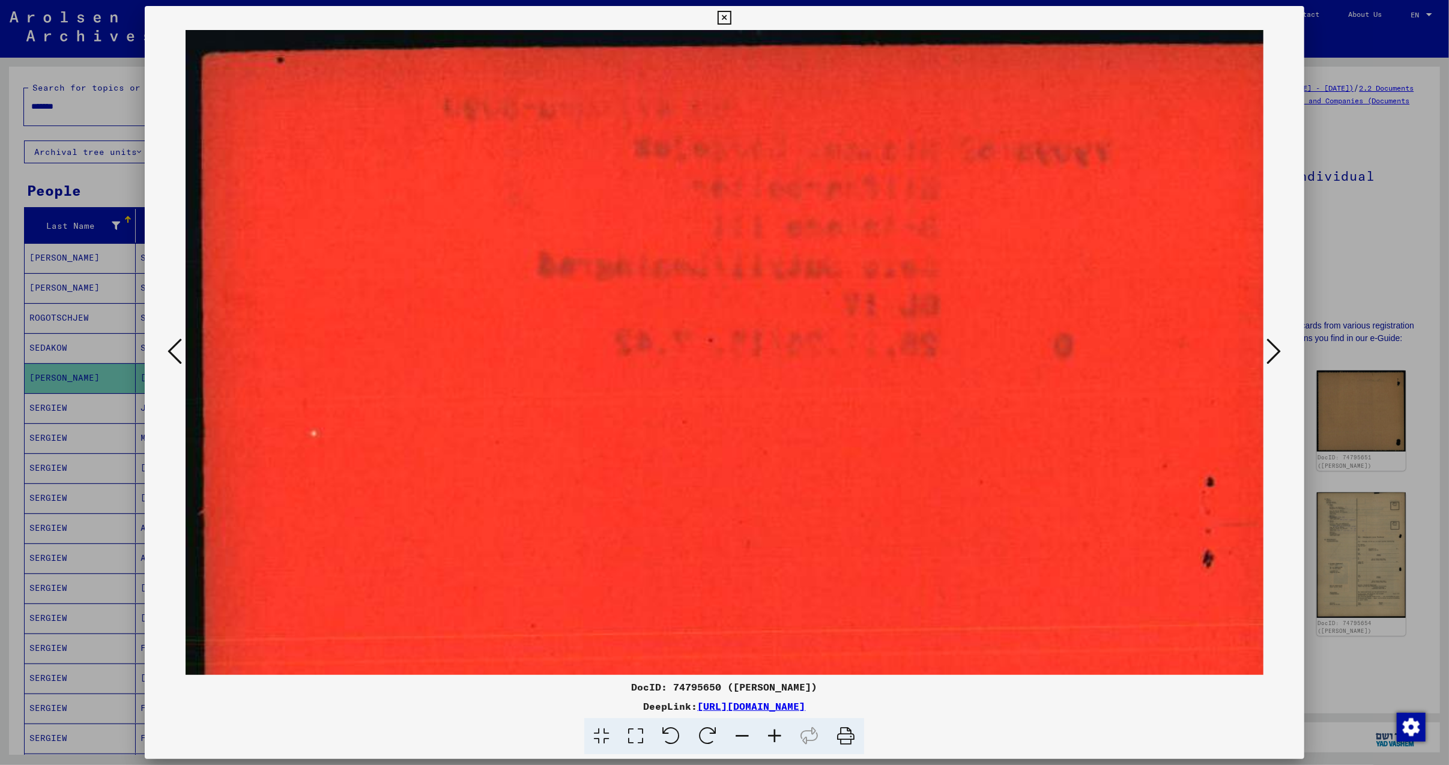
click at [759, 733] on icon at bounding box center [774, 736] width 32 height 37
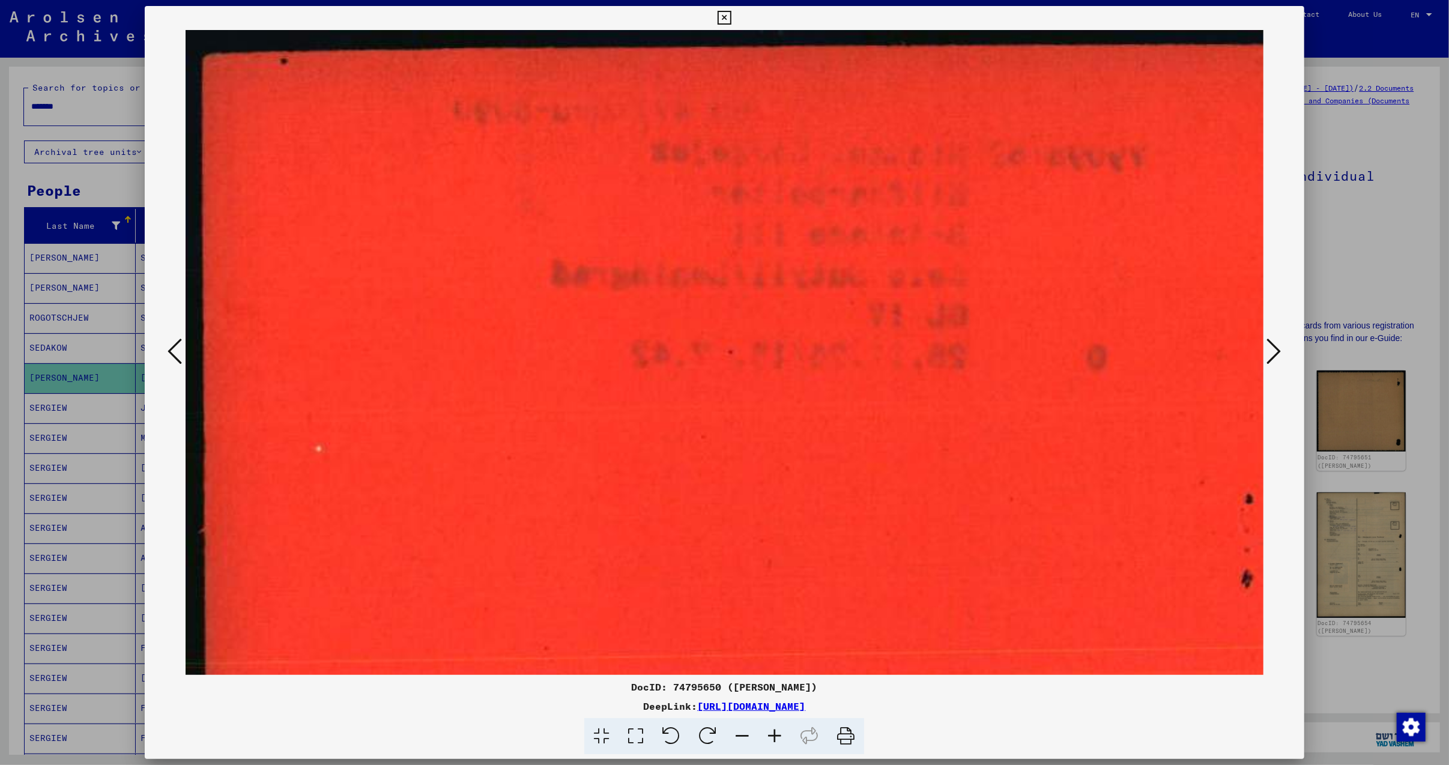
click at [757, 734] on span at bounding box center [724, 736] width 280 height 37
click at [755, 735] on icon at bounding box center [742, 736] width 32 height 37
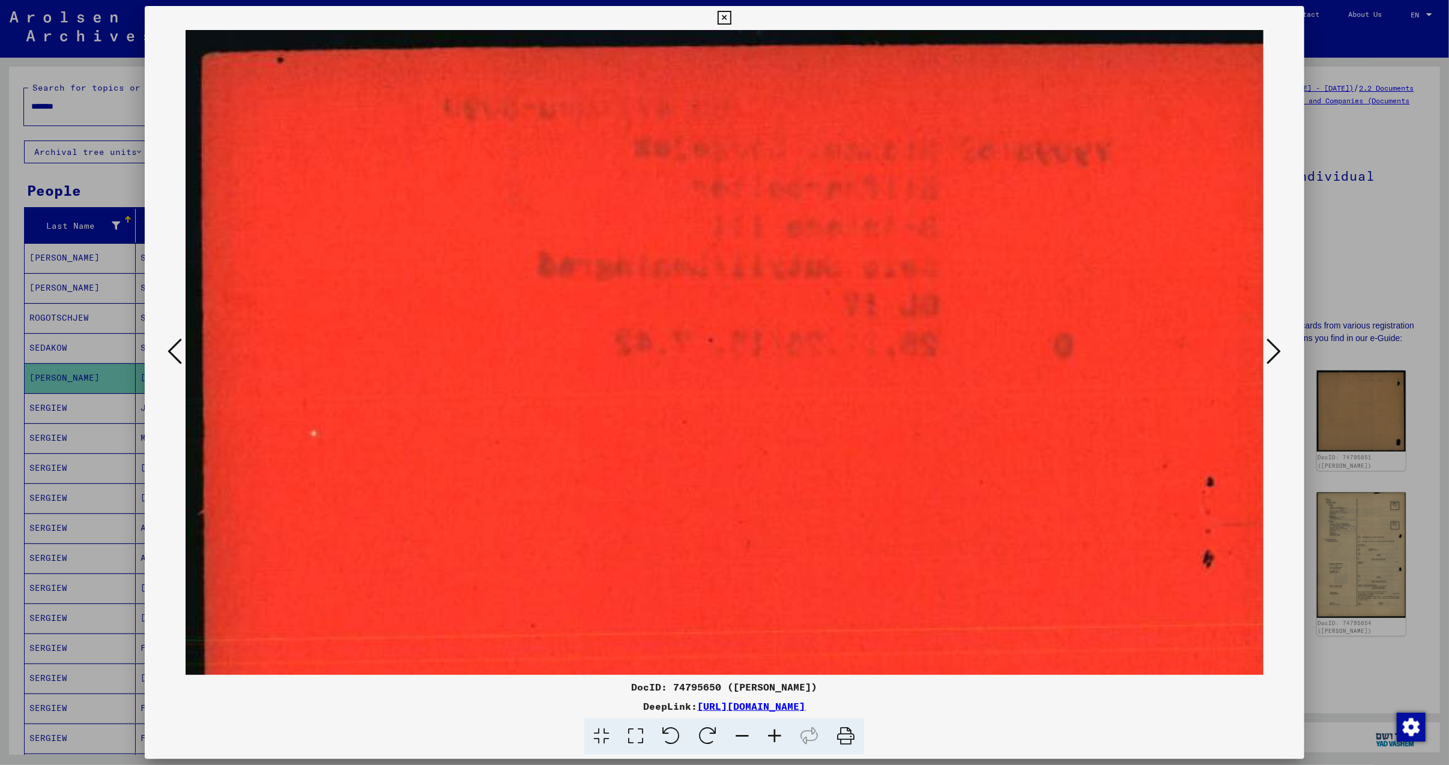
click at [168, 349] on icon at bounding box center [175, 351] width 14 height 29
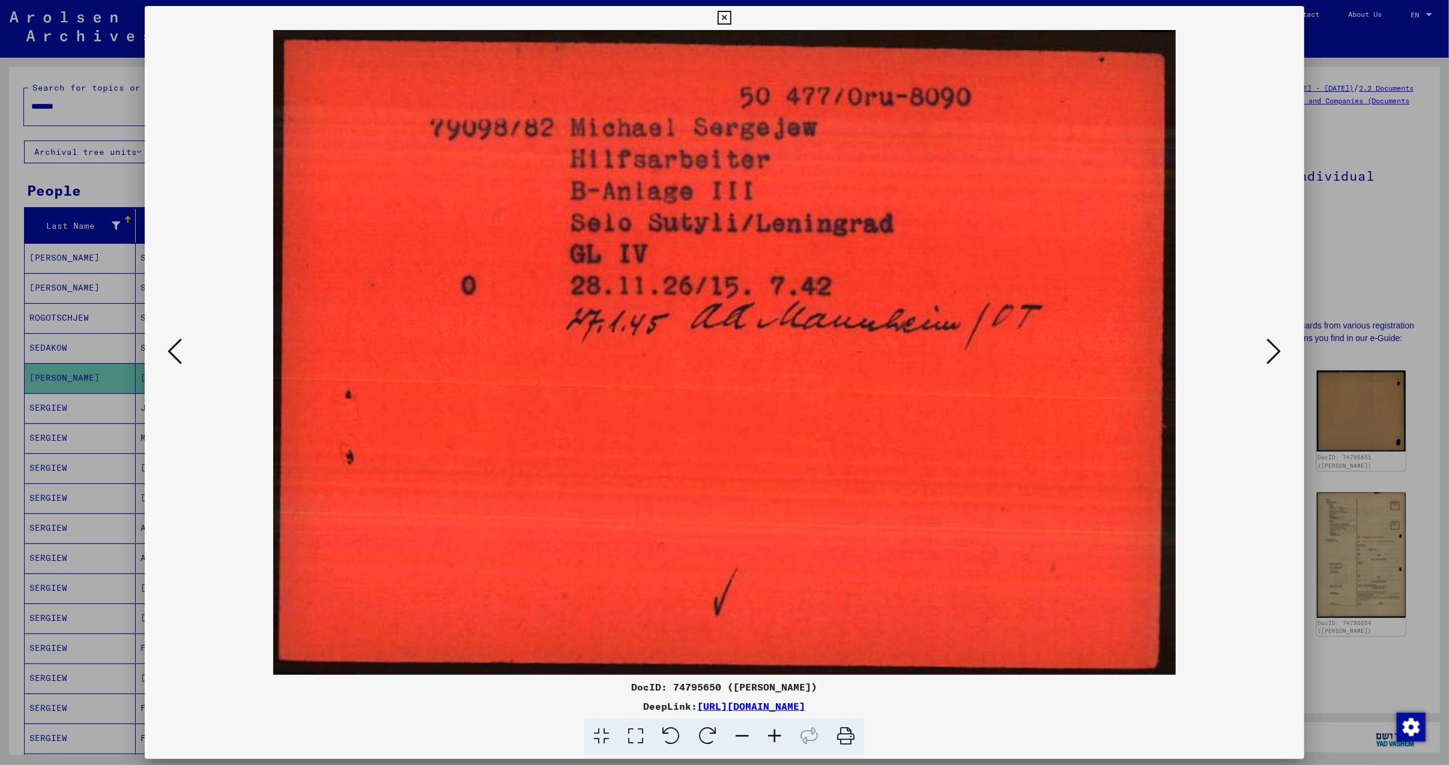
click at [168, 340] on icon at bounding box center [175, 351] width 14 height 29
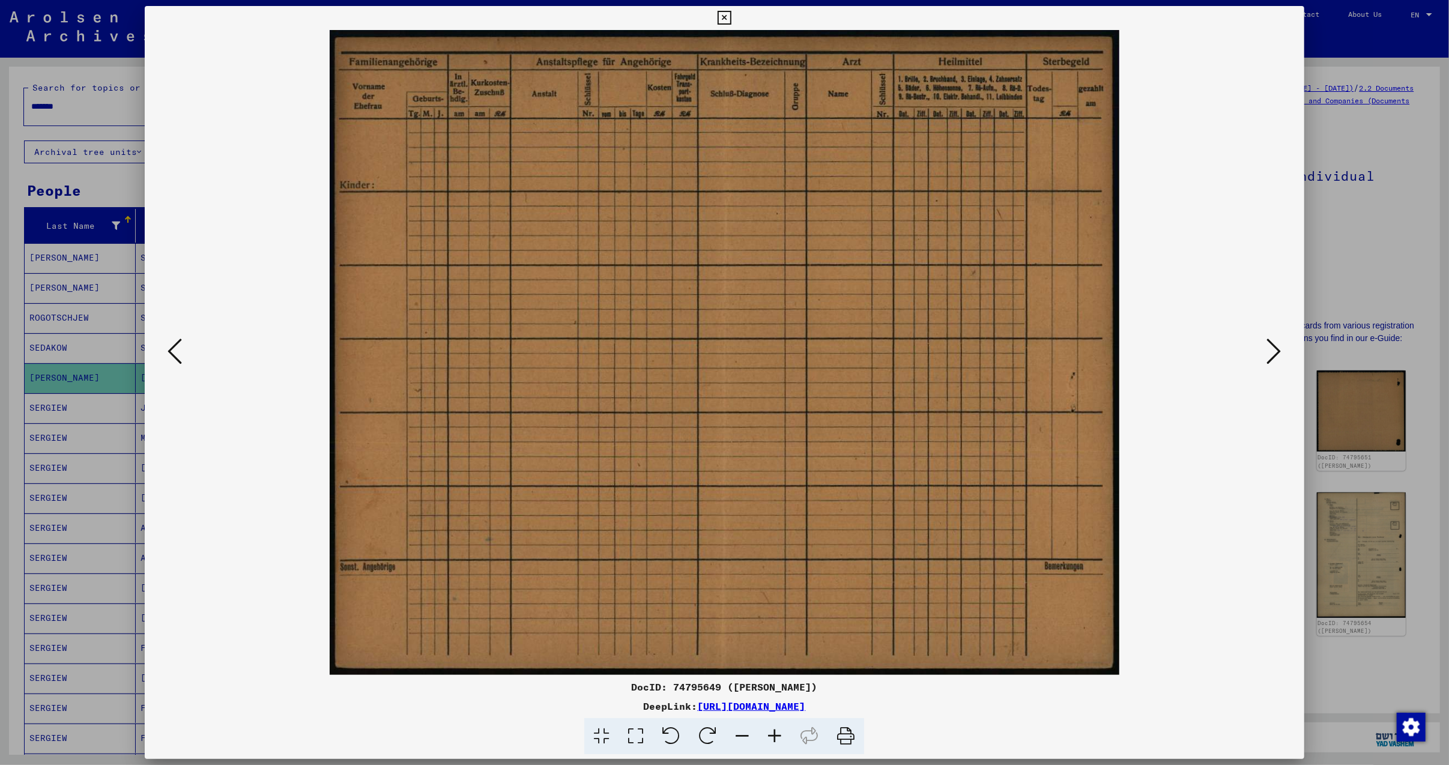
click at [172, 347] on icon at bounding box center [175, 351] width 14 height 29
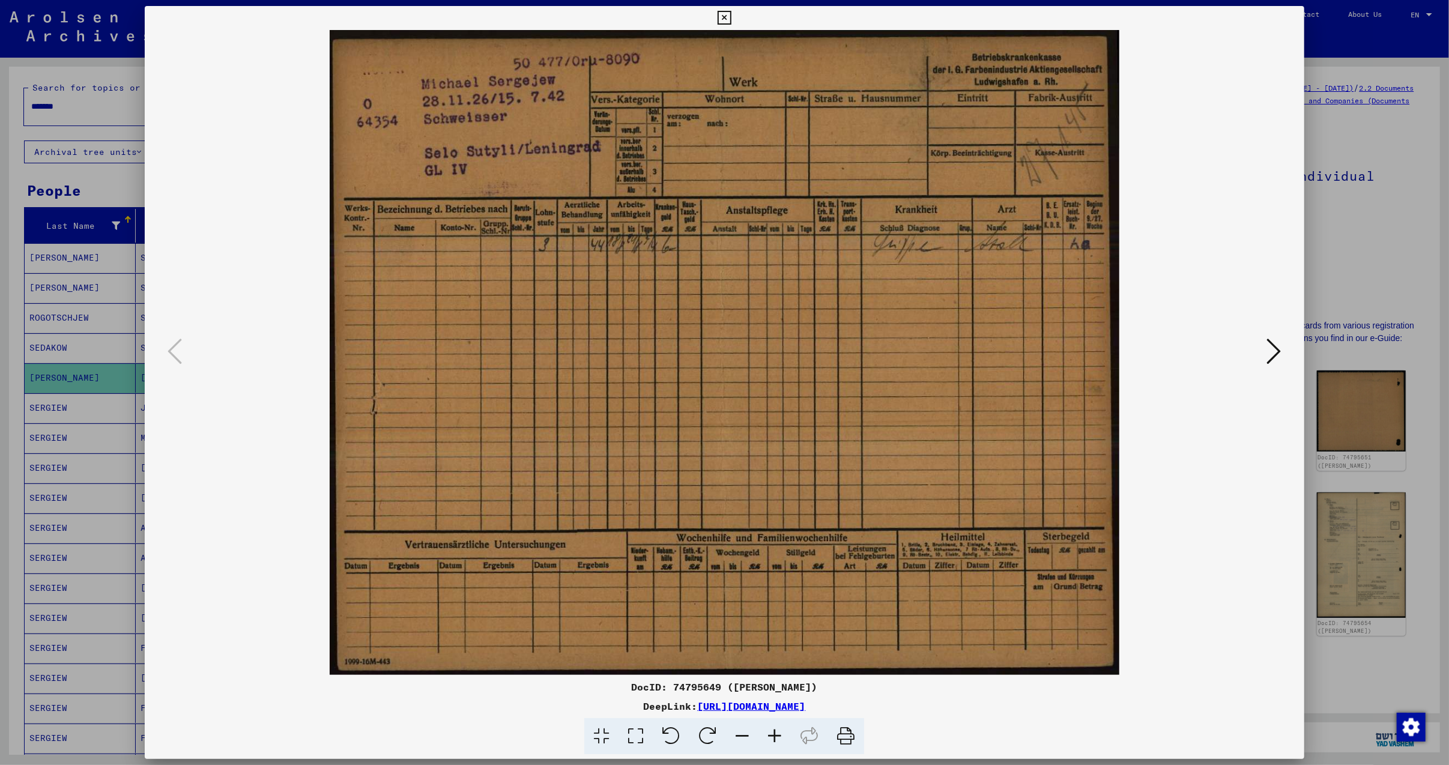
click at [722, 15] on icon at bounding box center [724, 18] width 14 height 14
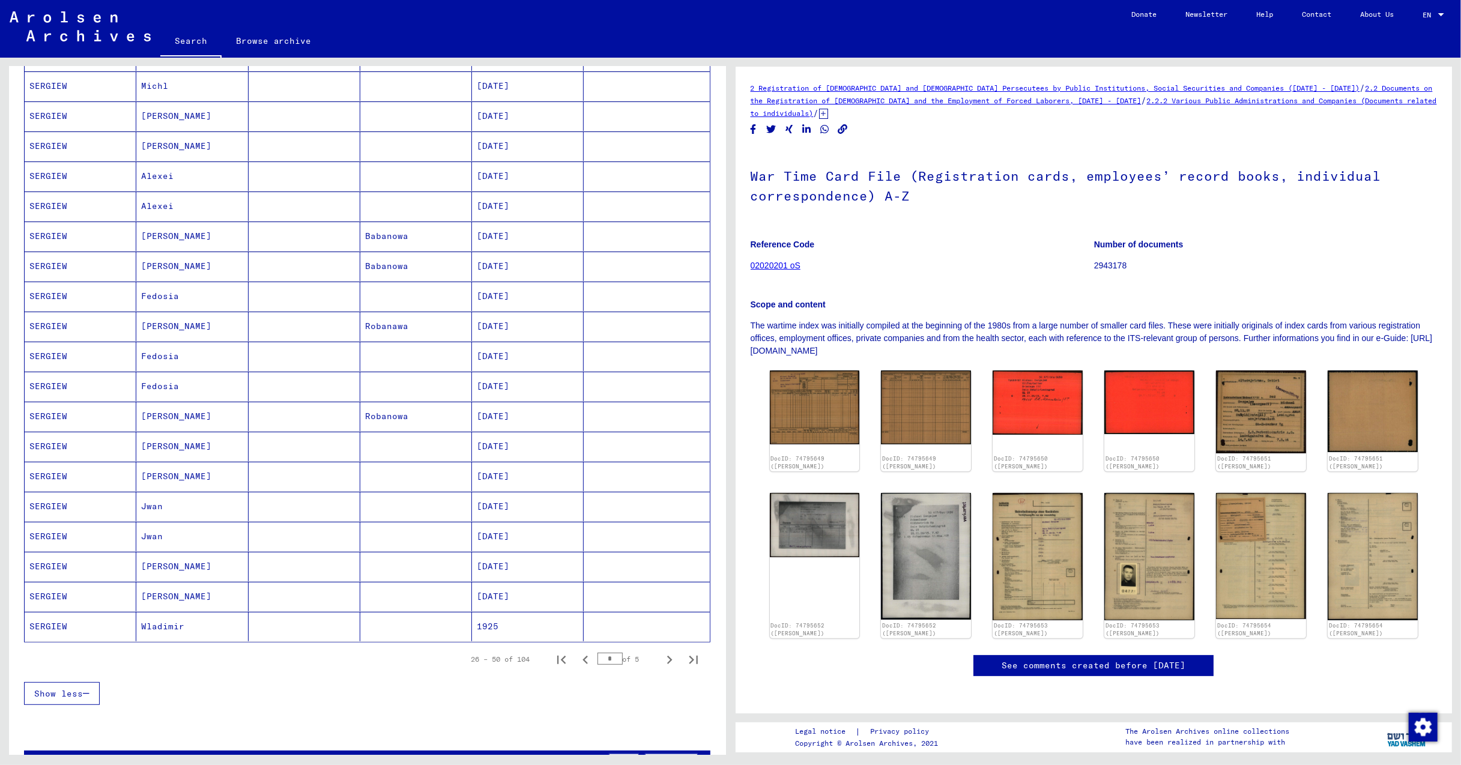
scroll to position [400, 0]
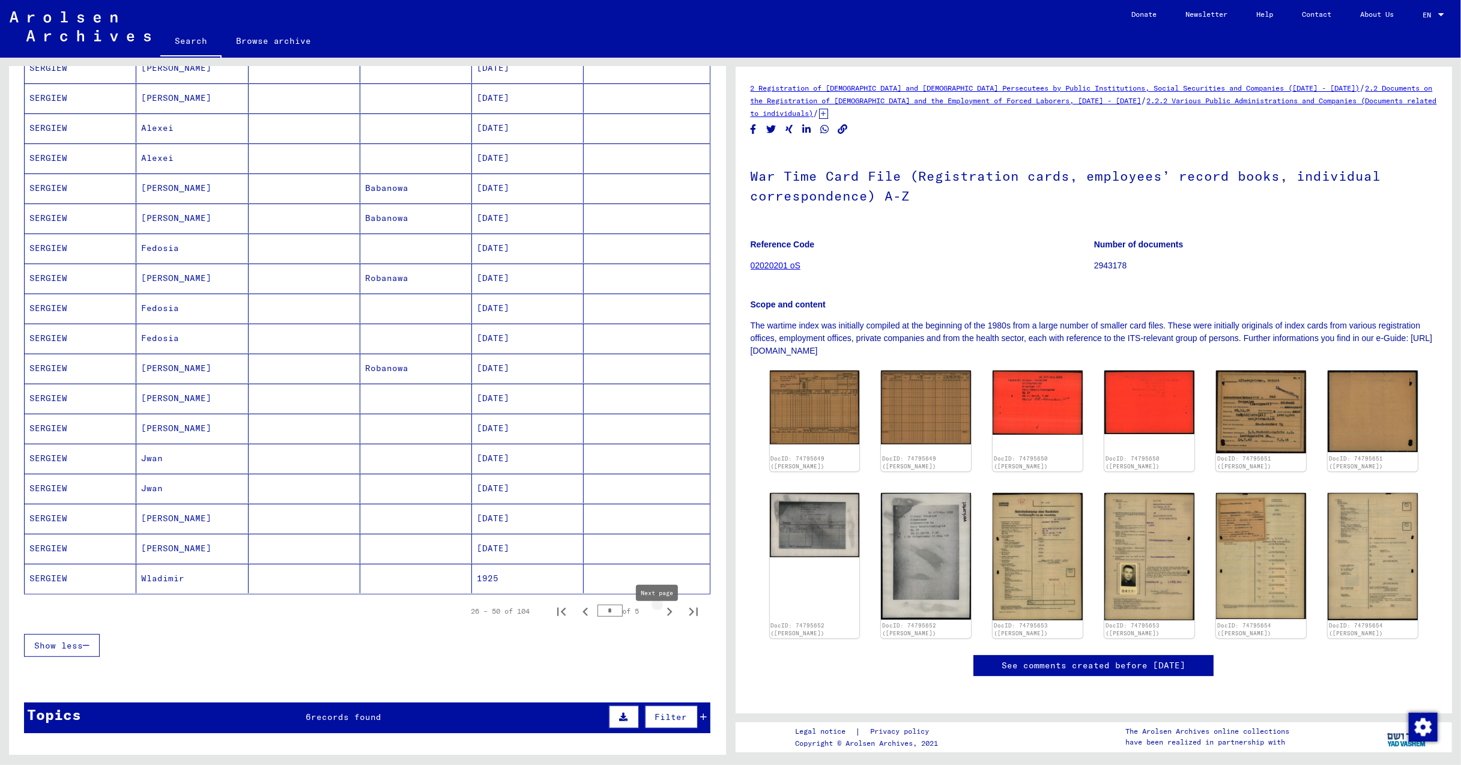
click at [661, 620] on icon "Next page" at bounding box center [669, 611] width 17 height 17
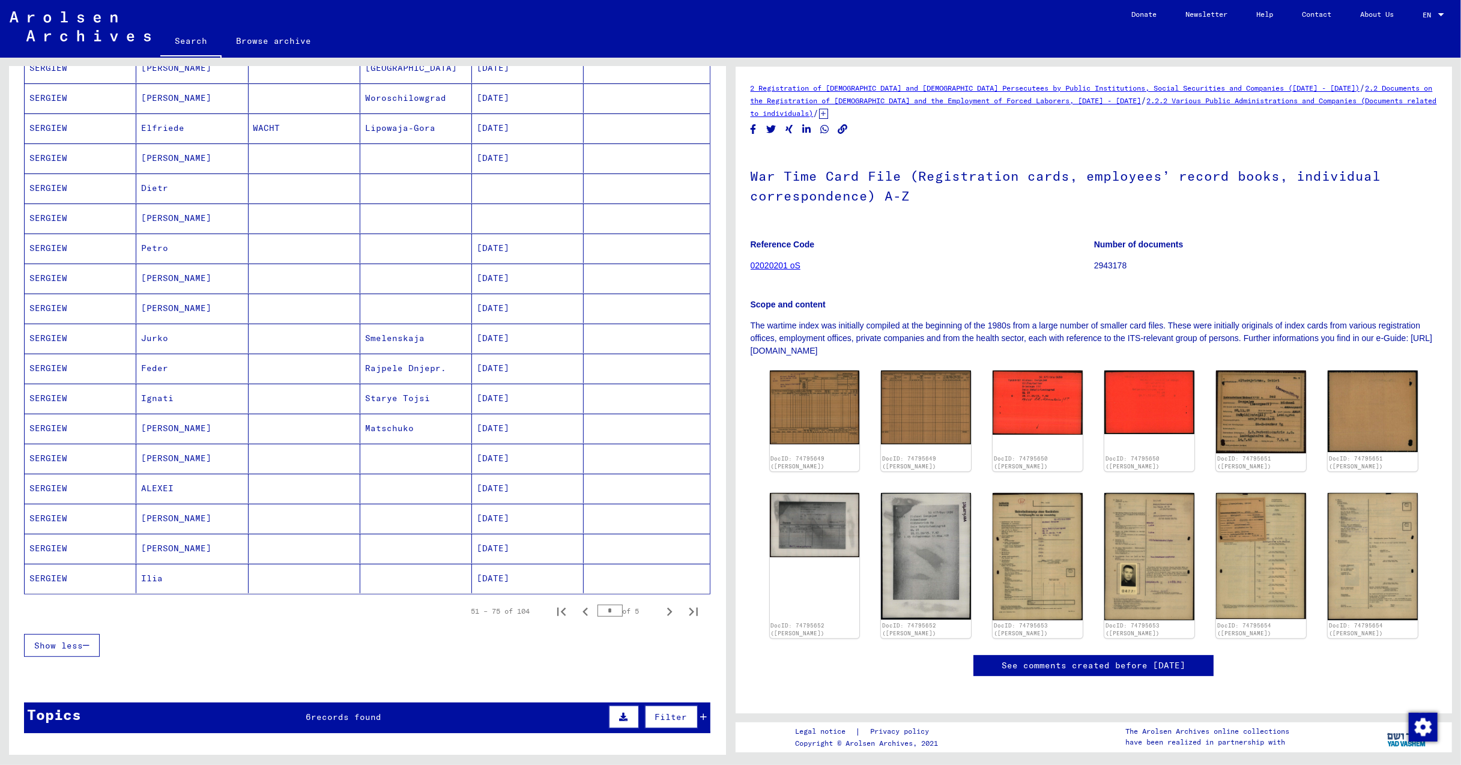
click at [47, 522] on mat-cell "SERGIEW" at bounding box center [81, 518] width 112 height 29
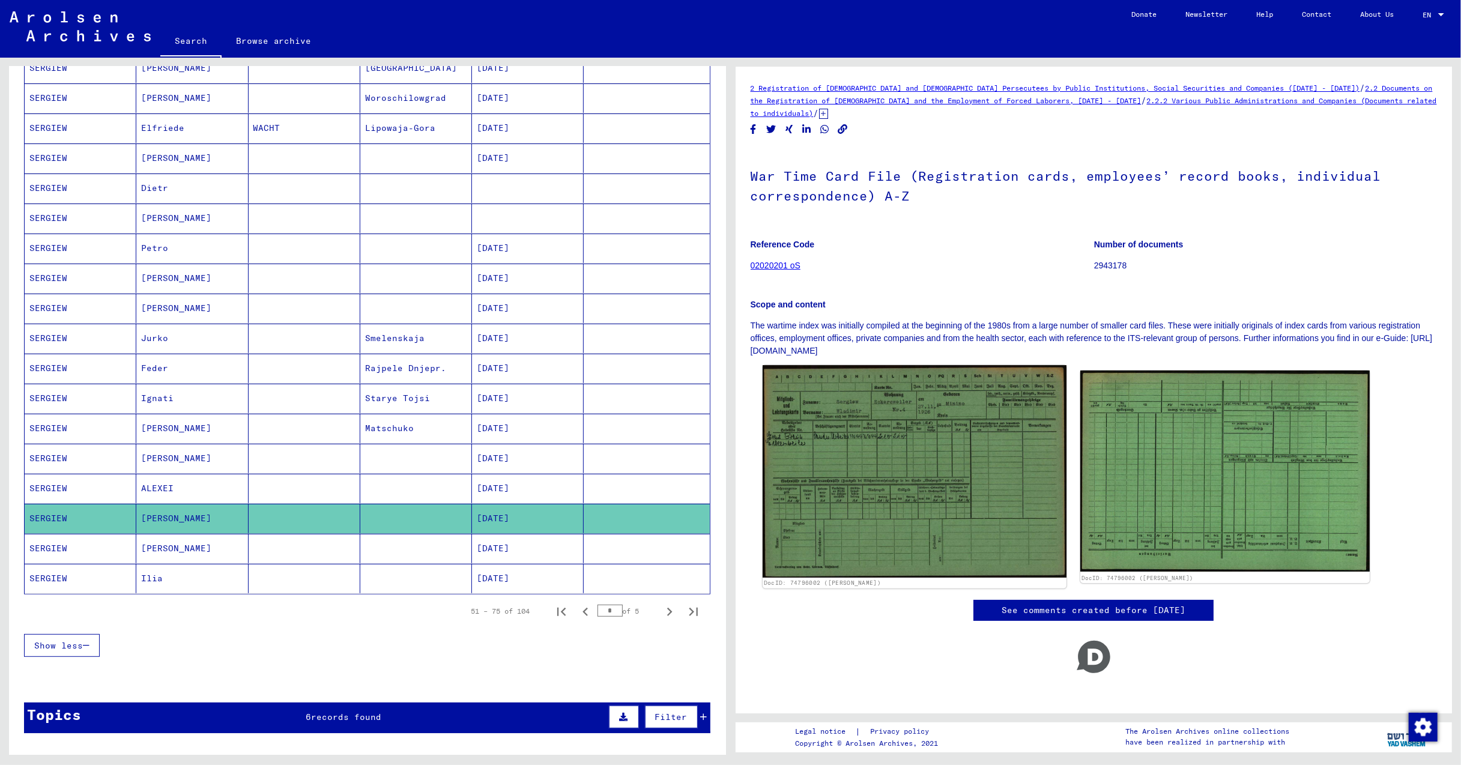
click at [974, 479] on img at bounding box center [914, 471] width 304 height 213
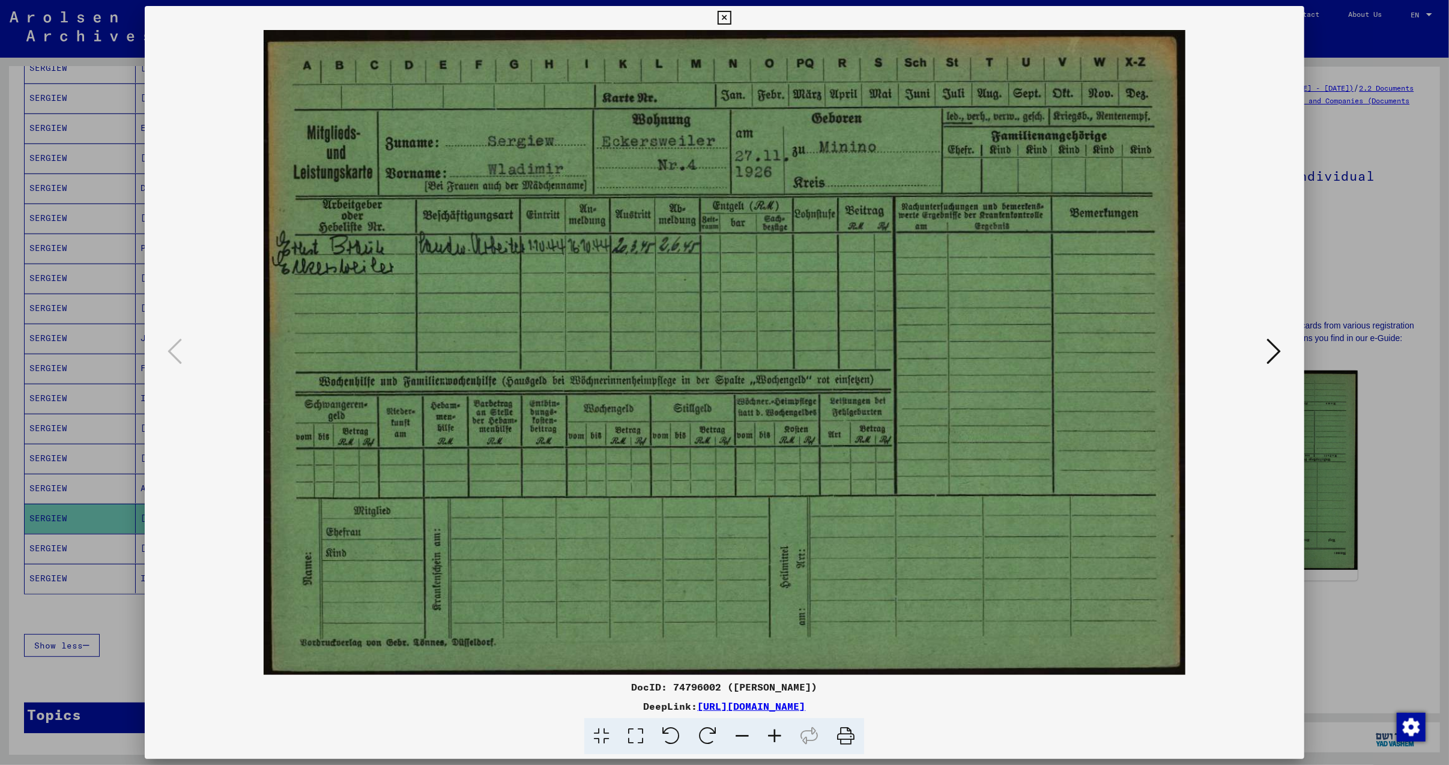
click at [1276, 349] on icon at bounding box center [1274, 351] width 14 height 29
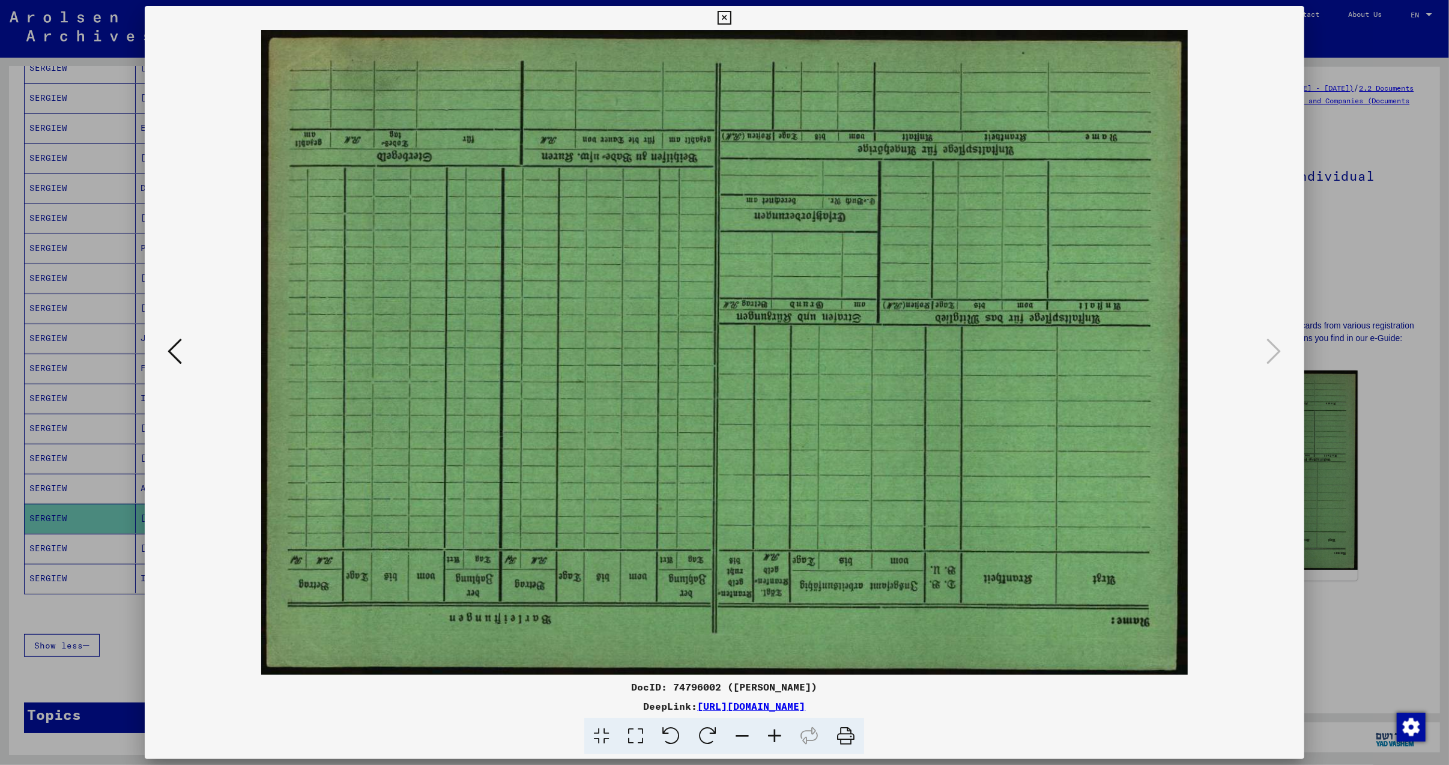
click at [731, 19] on button at bounding box center [724, 18] width 21 height 24
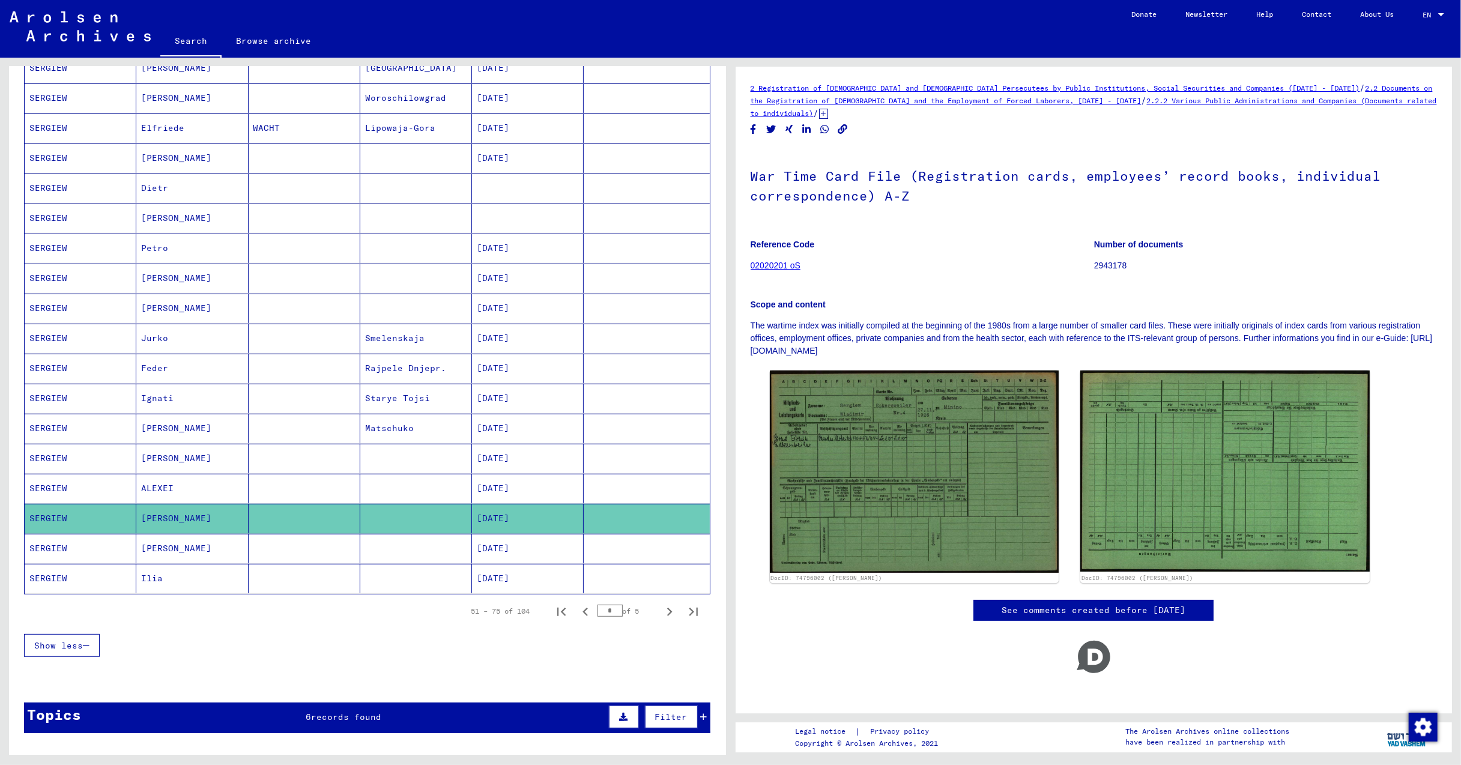
click at [507, 343] on mat-cell "[DATE]" at bounding box center [528, 338] width 112 height 29
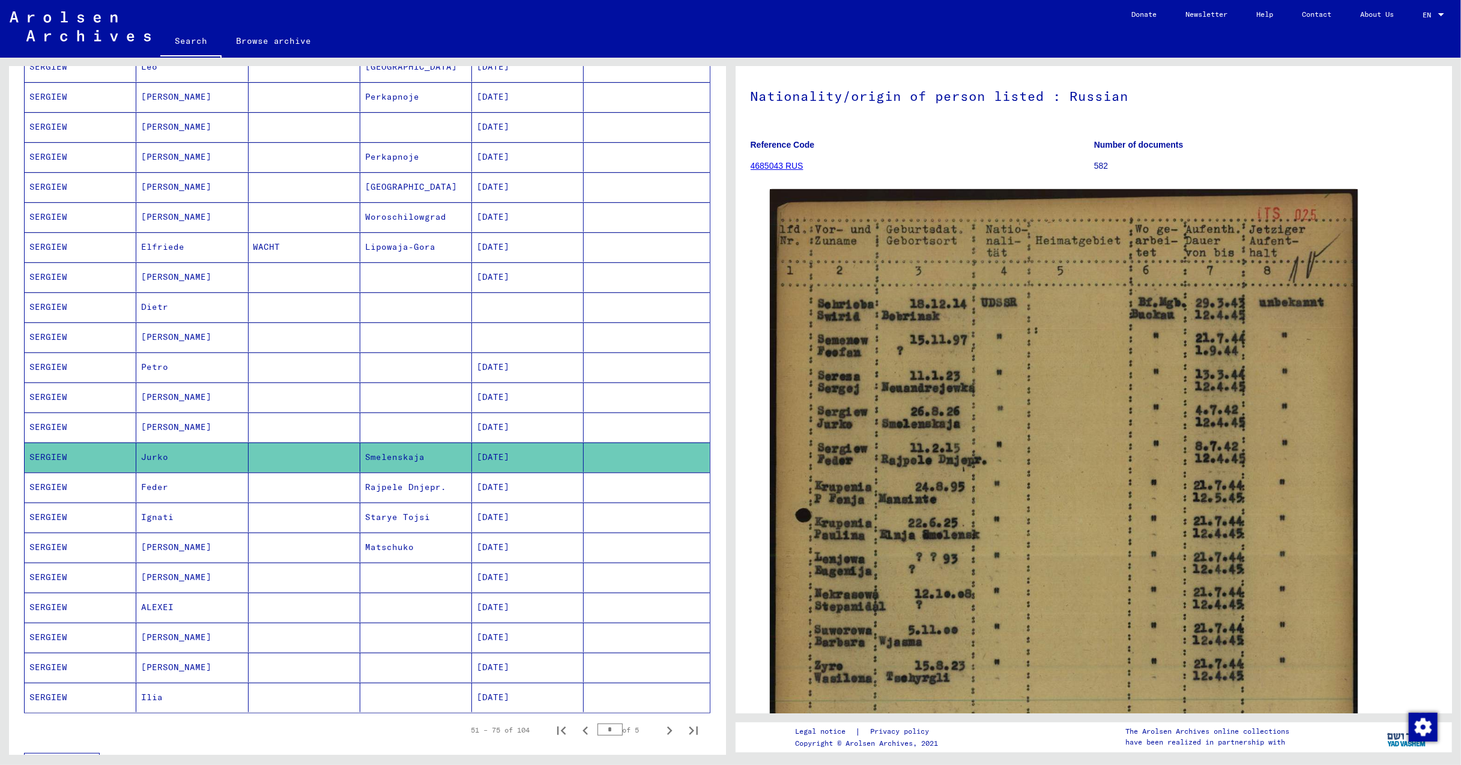
scroll to position [320, 0]
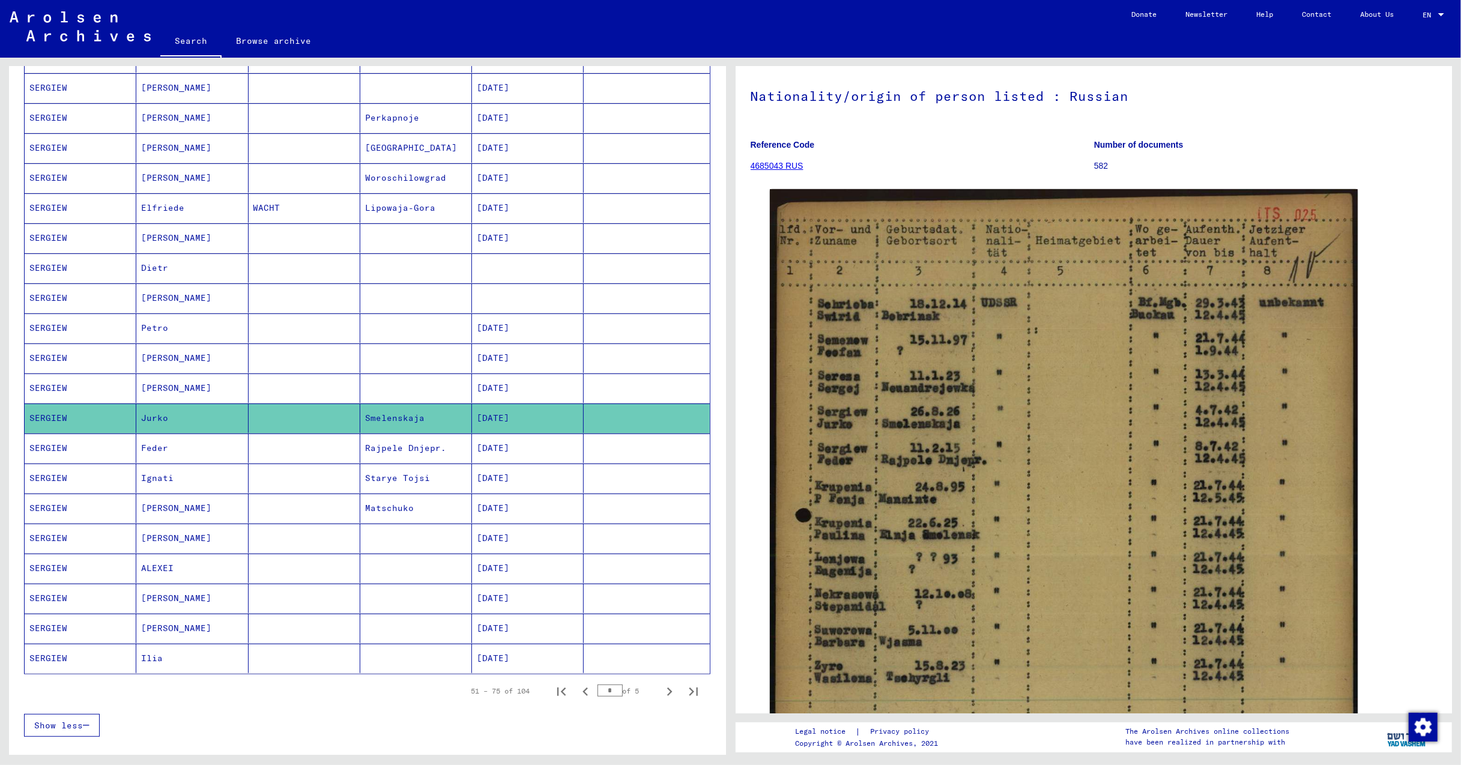
click at [492, 545] on mat-cell "[DATE]" at bounding box center [528, 538] width 112 height 29
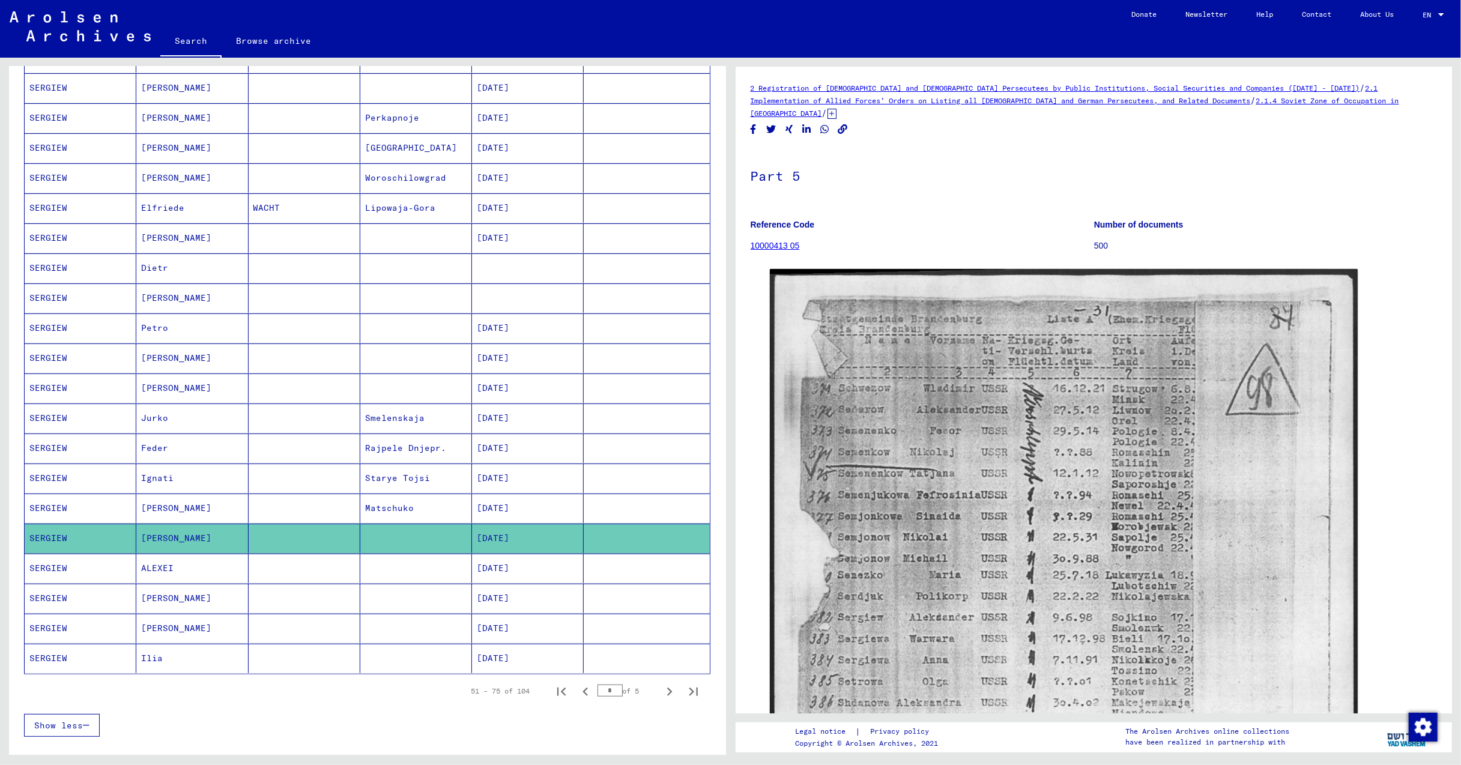
click at [509, 572] on mat-cell "[DATE]" at bounding box center [528, 568] width 112 height 29
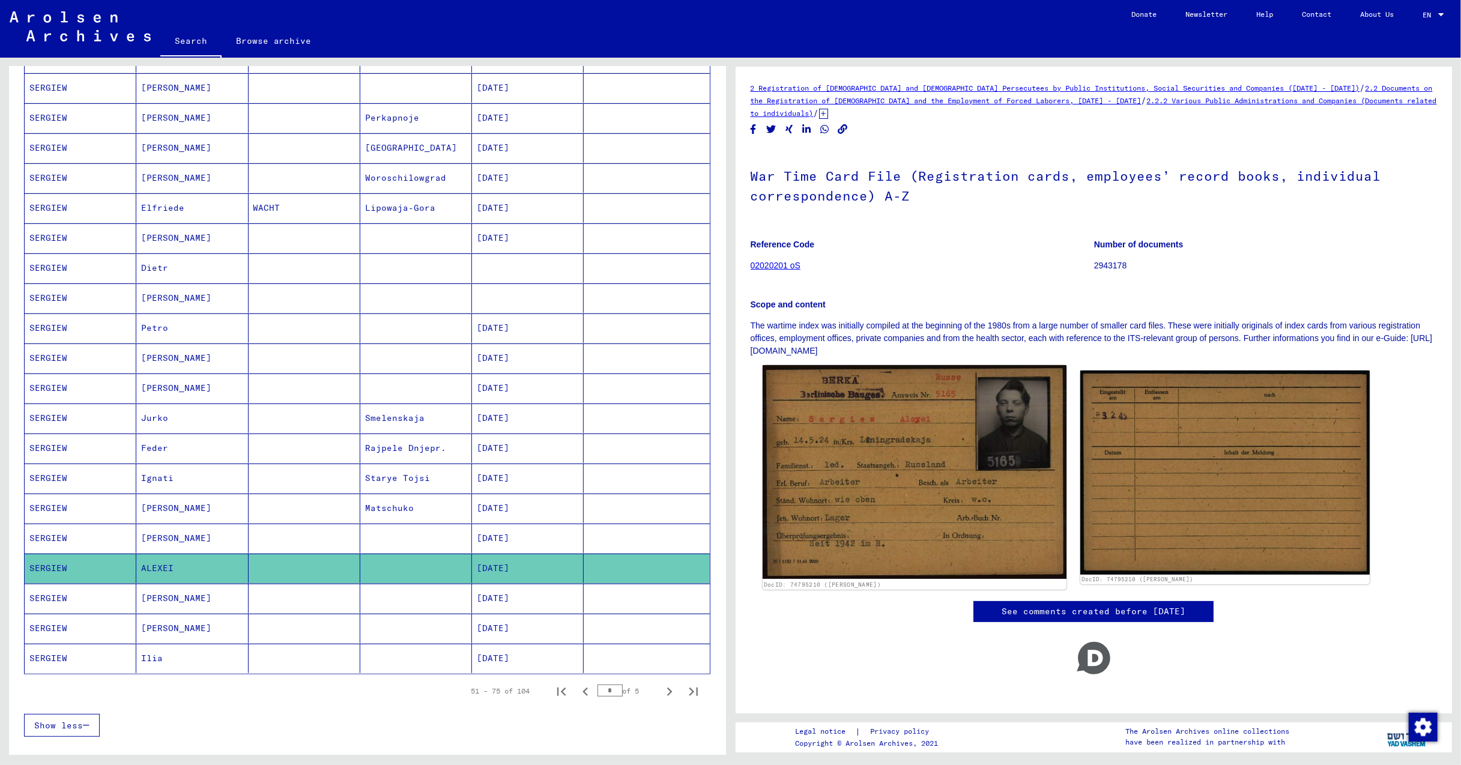
click at [966, 495] on img at bounding box center [914, 472] width 304 height 214
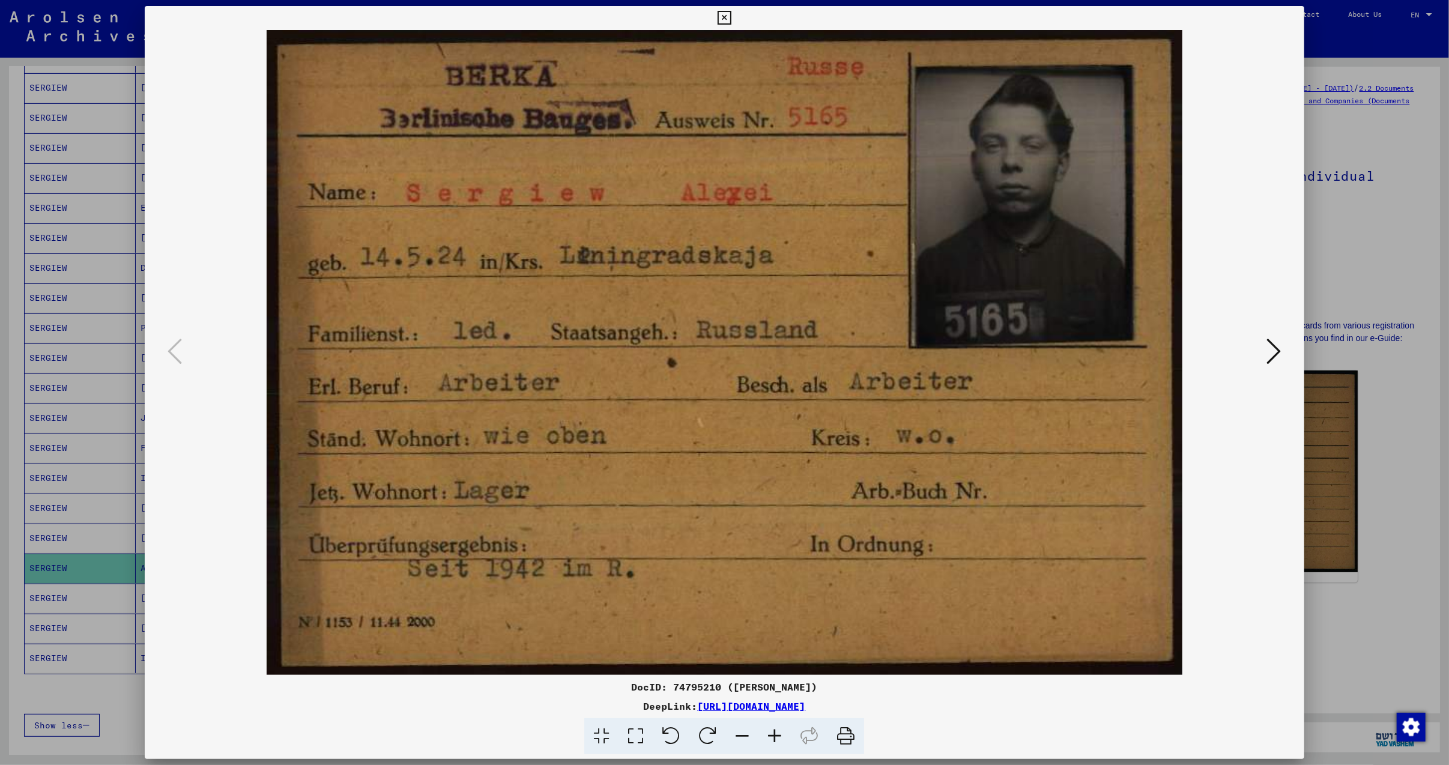
click at [1279, 349] on icon at bounding box center [1274, 351] width 14 height 29
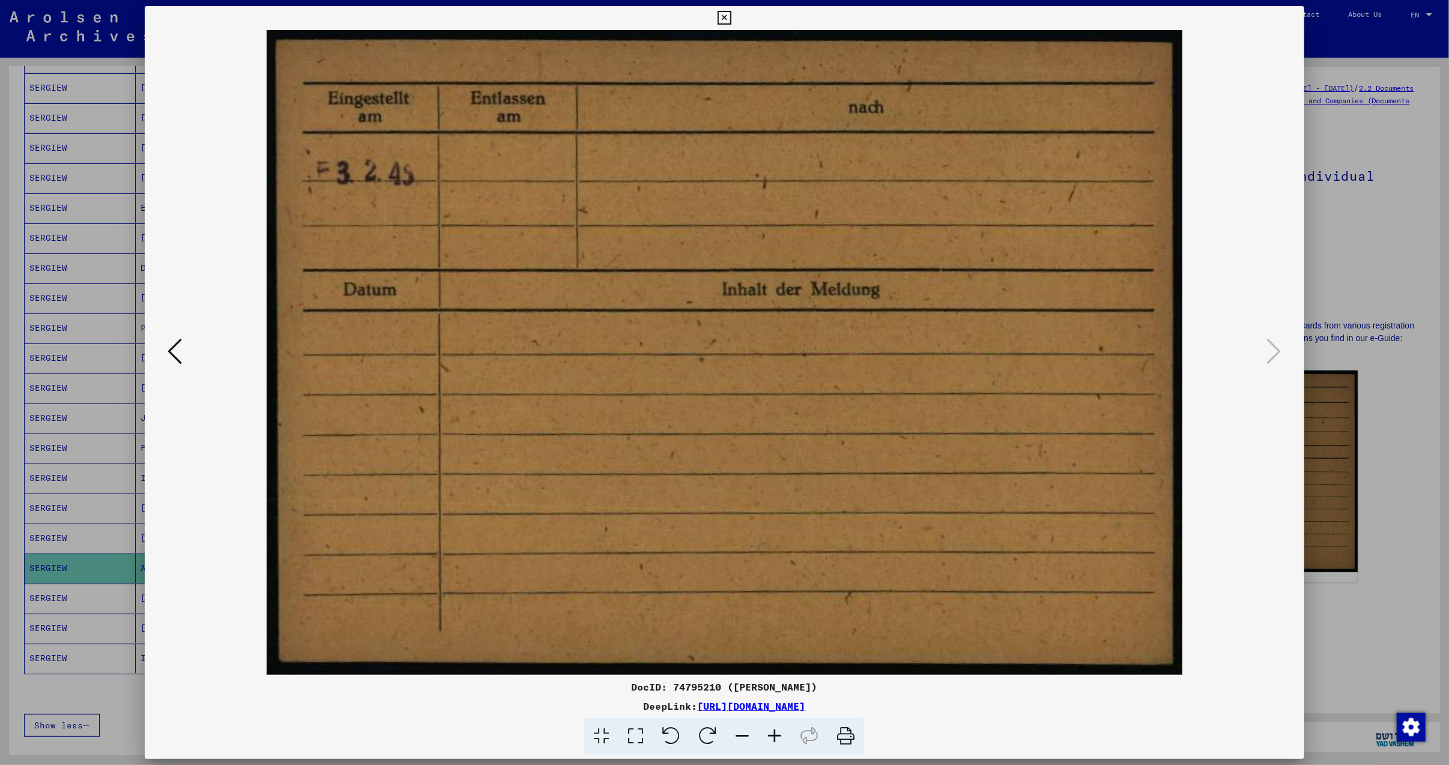
click at [168, 349] on icon at bounding box center [175, 351] width 14 height 29
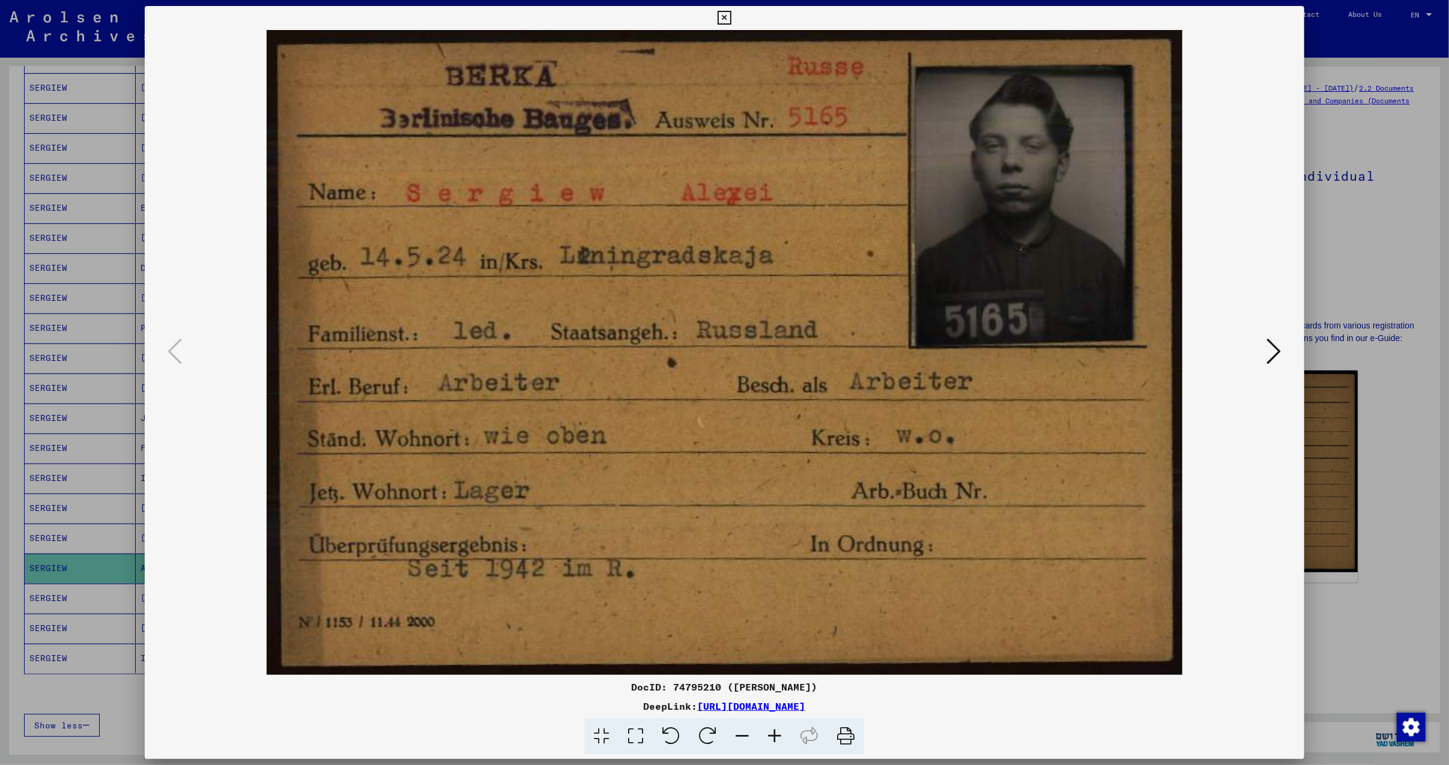
click at [720, 16] on icon at bounding box center [724, 18] width 14 height 14
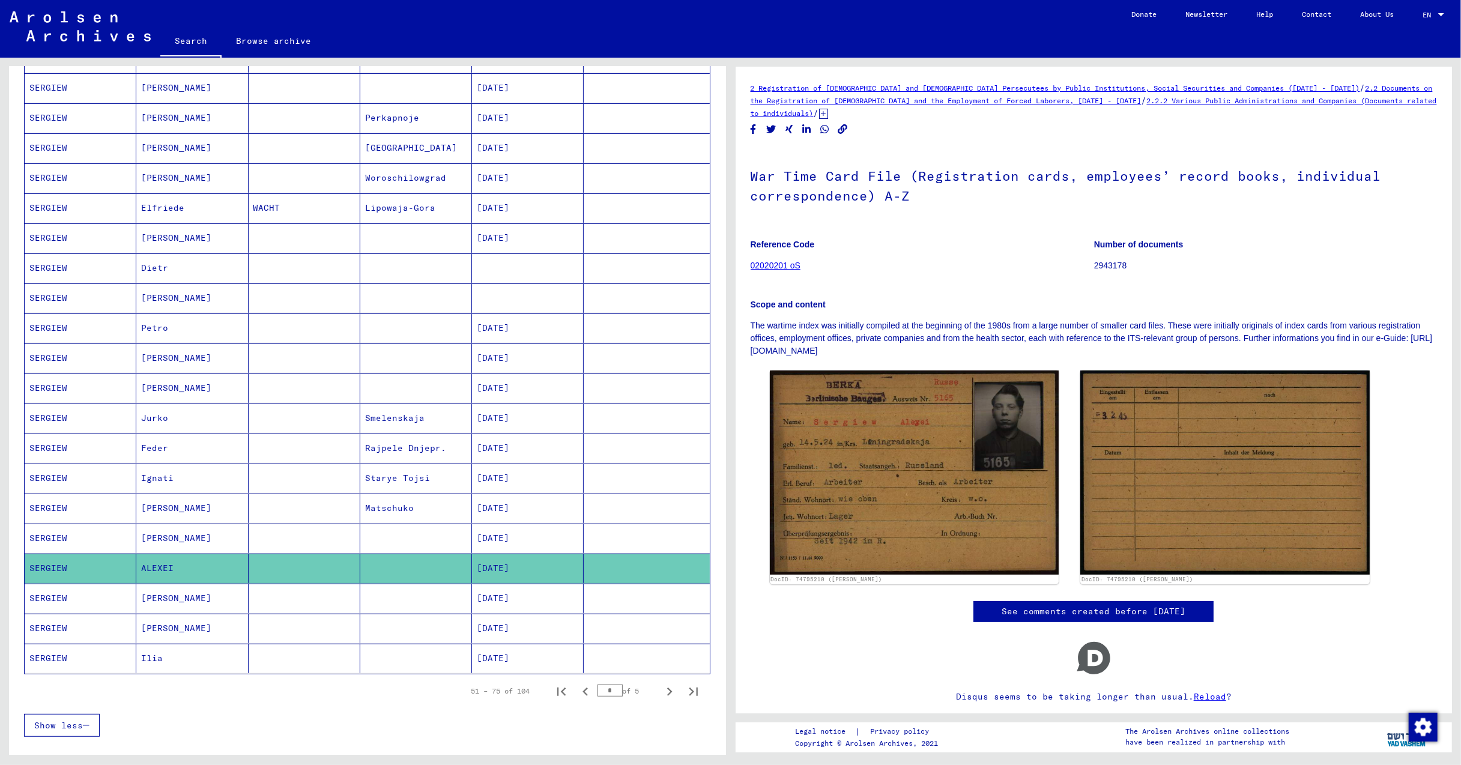
click at [150, 241] on mat-cell "[PERSON_NAME]" at bounding box center [192, 237] width 112 height 29
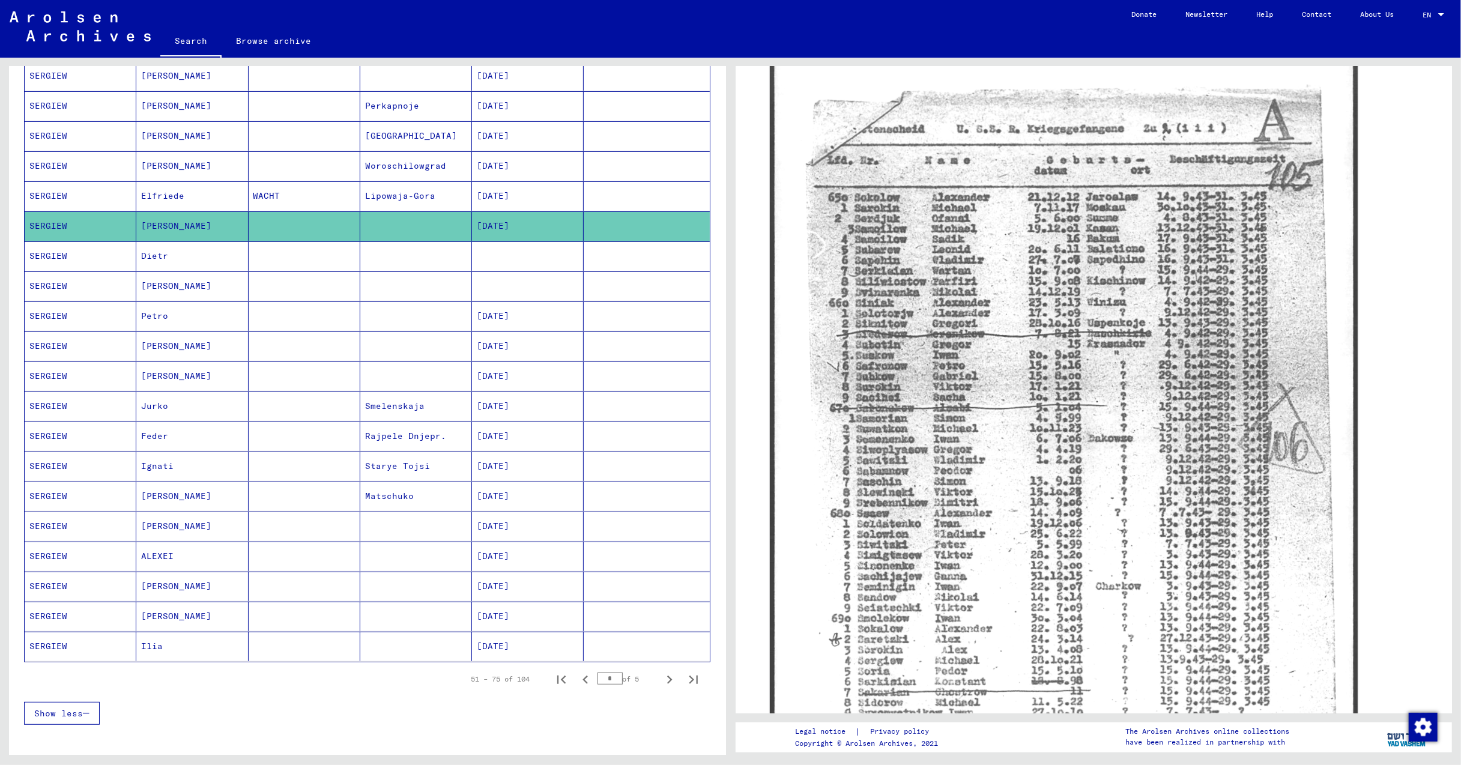
scroll to position [320, 0]
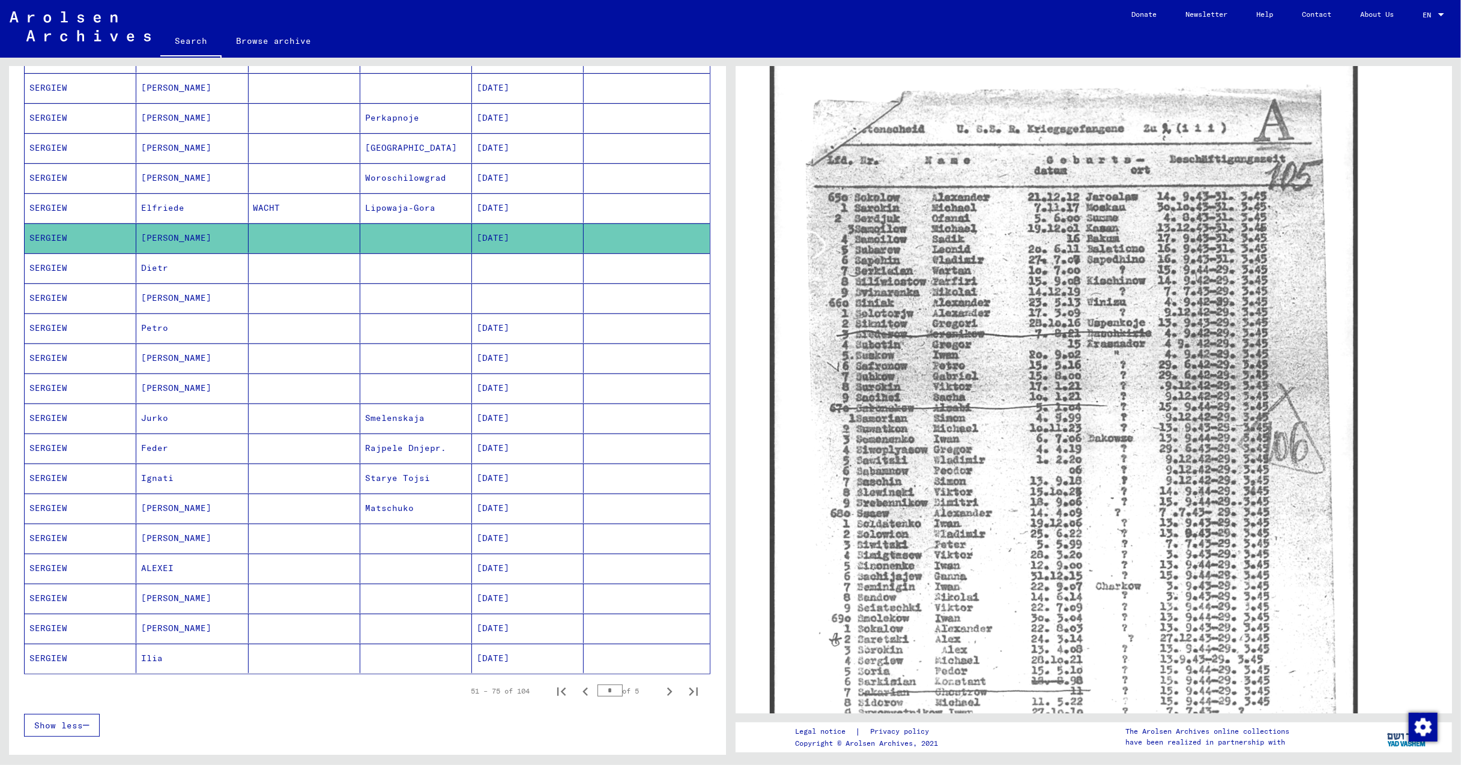
click at [173, 303] on mat-cell "[PERSON_NAME]" at bounding box center [192, 297] width 112 height 29
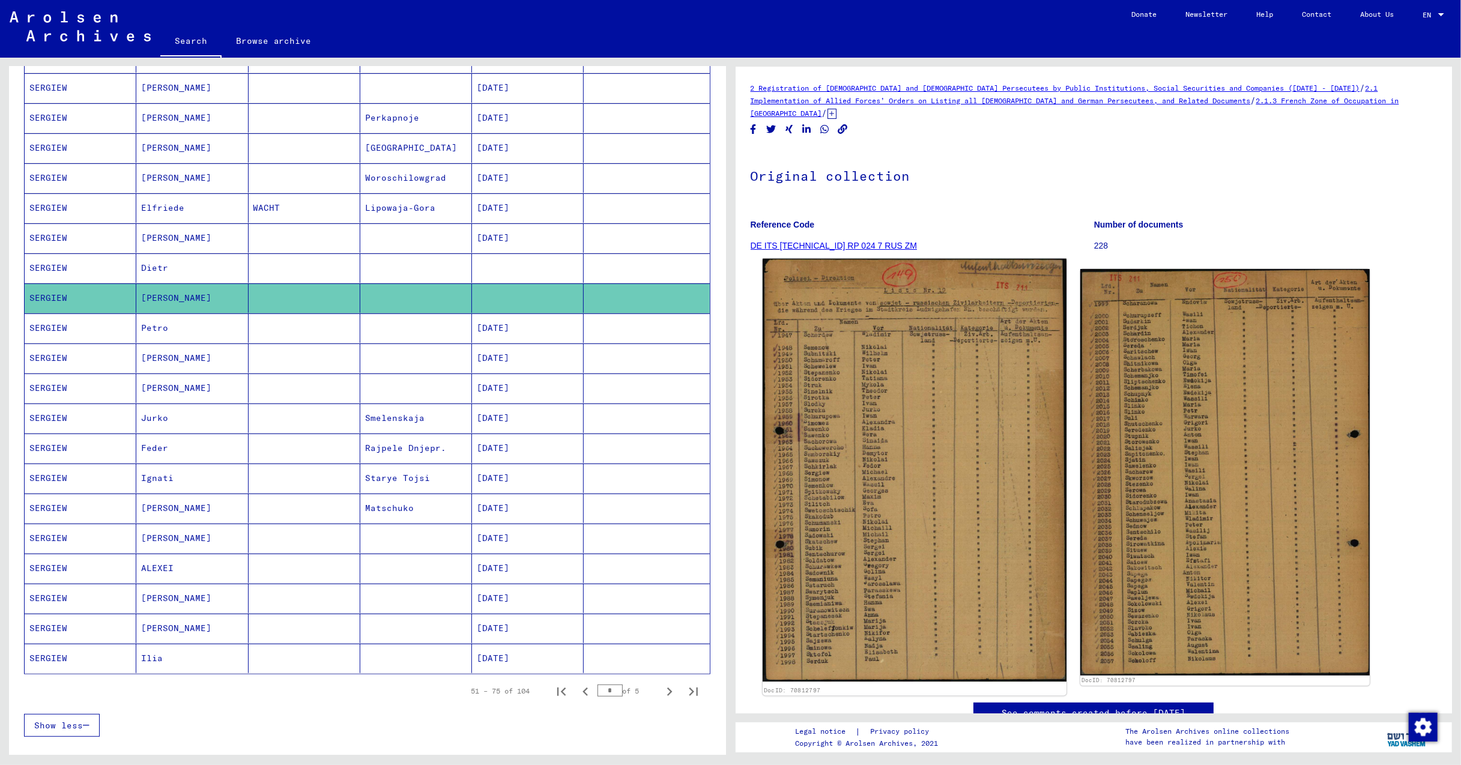
click at [907, 450] on img at bounding box center [914, 470] width 304 height 423
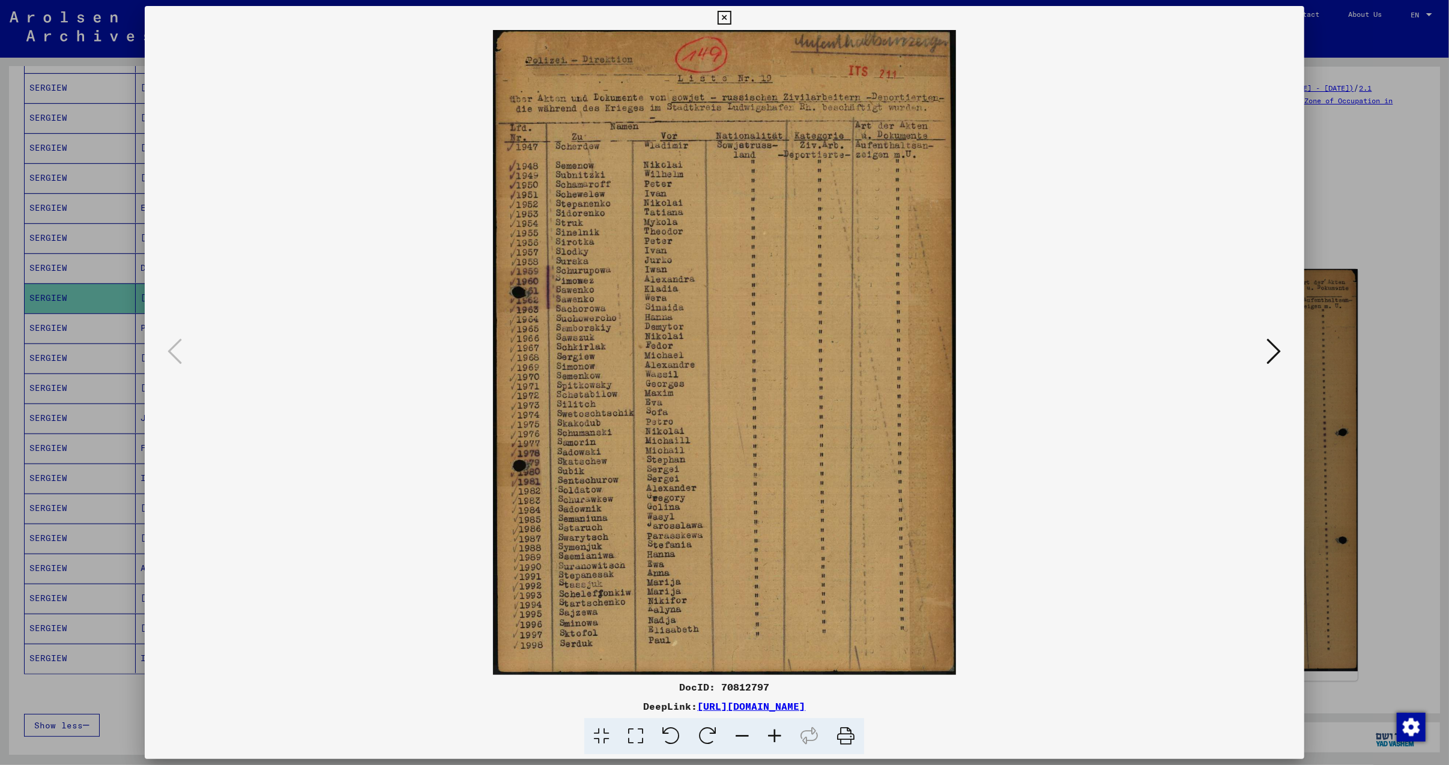
click at [1280, 348] on icon at bounding box center [1274, 351] width 14 height 29
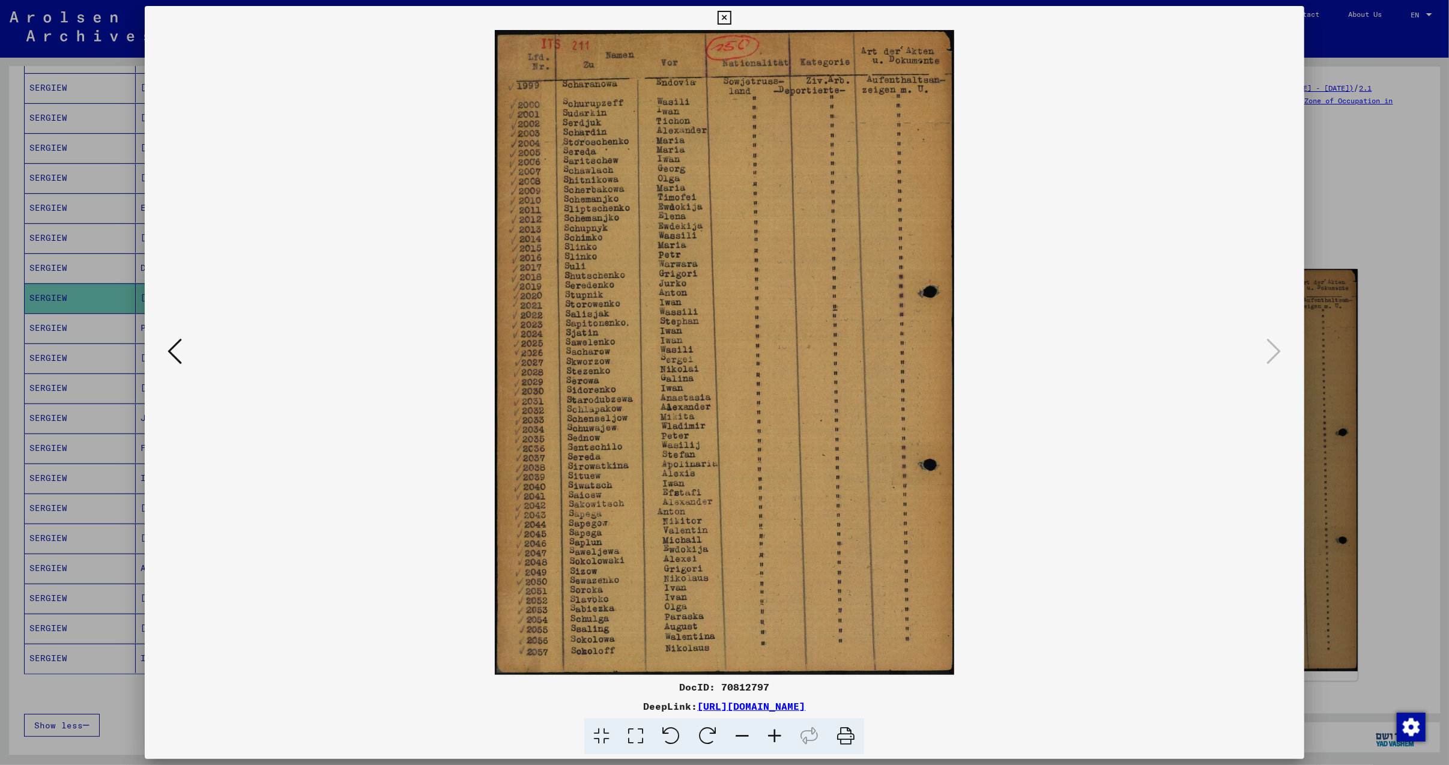
click at [726, 19] on icon at bounding box center [724, 18] width 14 height 14
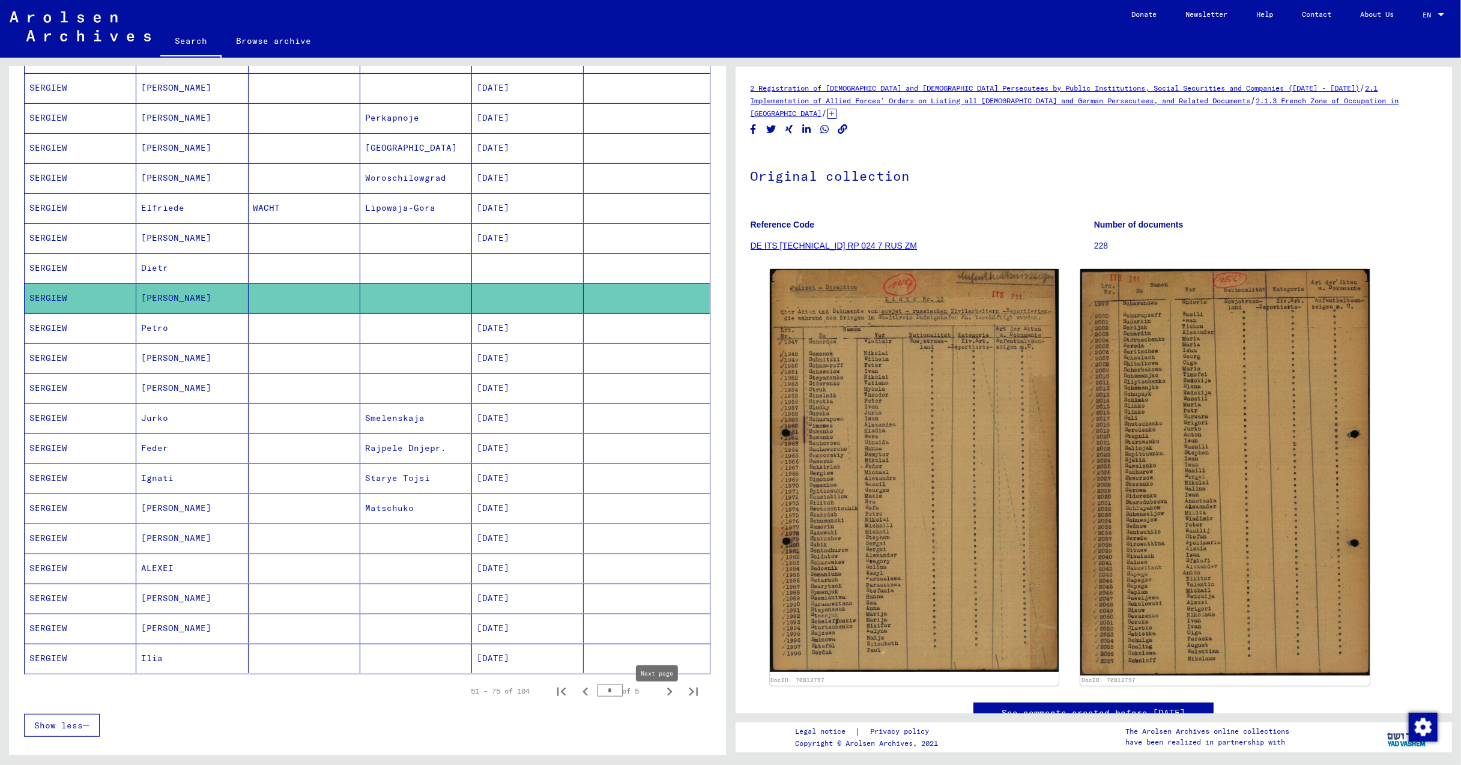
click at [661, 699] on icon "Next page" at bounding box center [669, 691] width 17 height 17
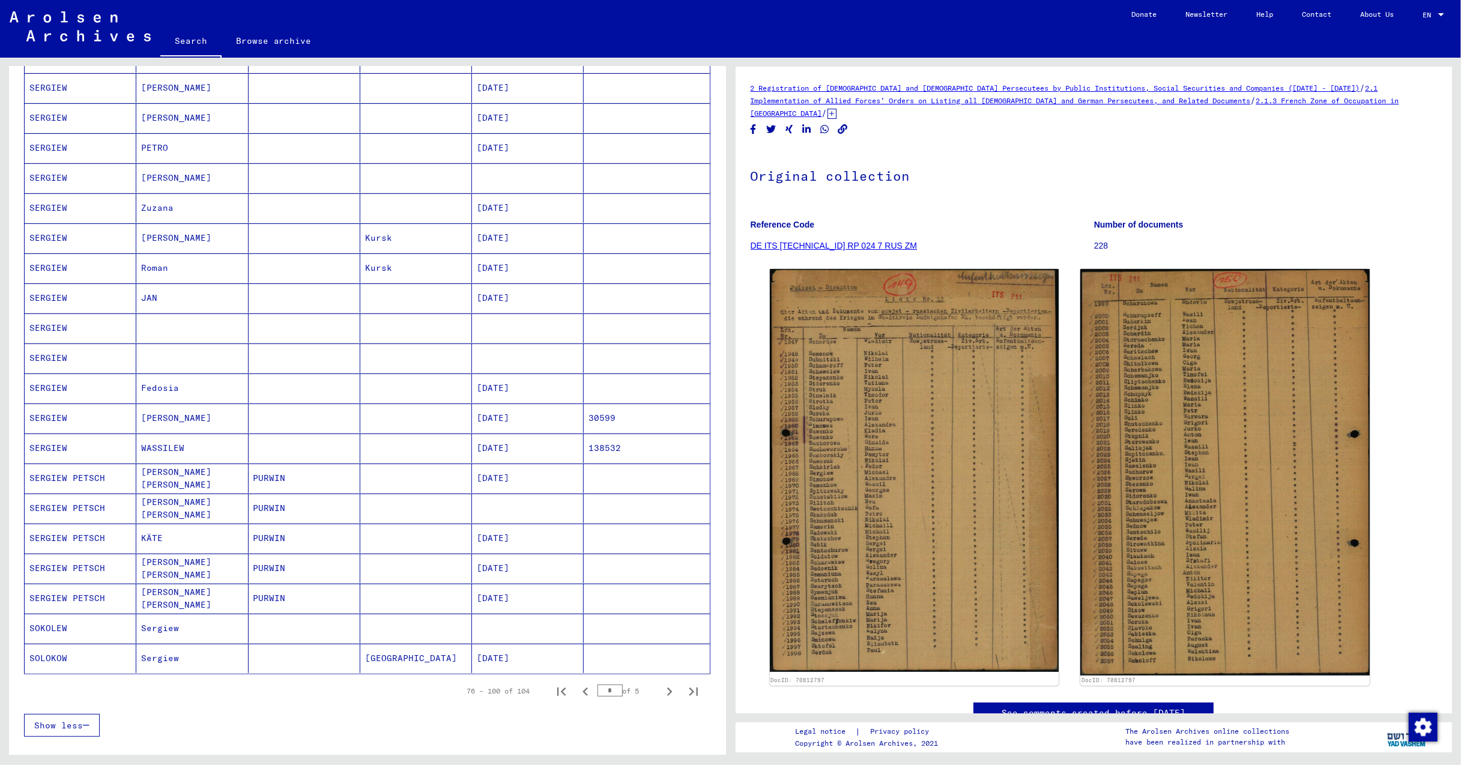
click at [165, 638] on mat-cell "Sergiew" at bounding box center [192, 628] width 112 height 29
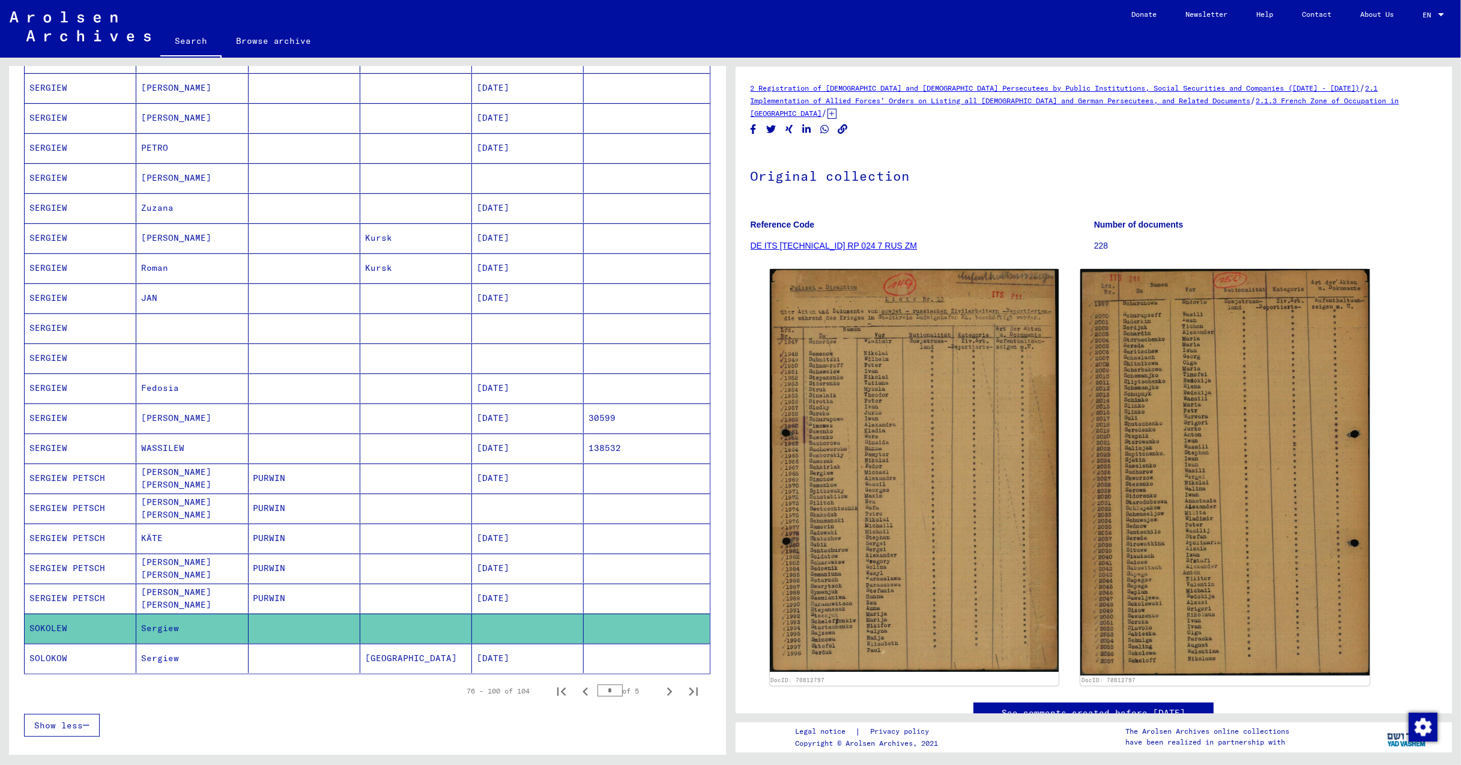
click at [157, 662] on mat-cell "Sergiew" at bounding box center [192, 658] width 112 height 29
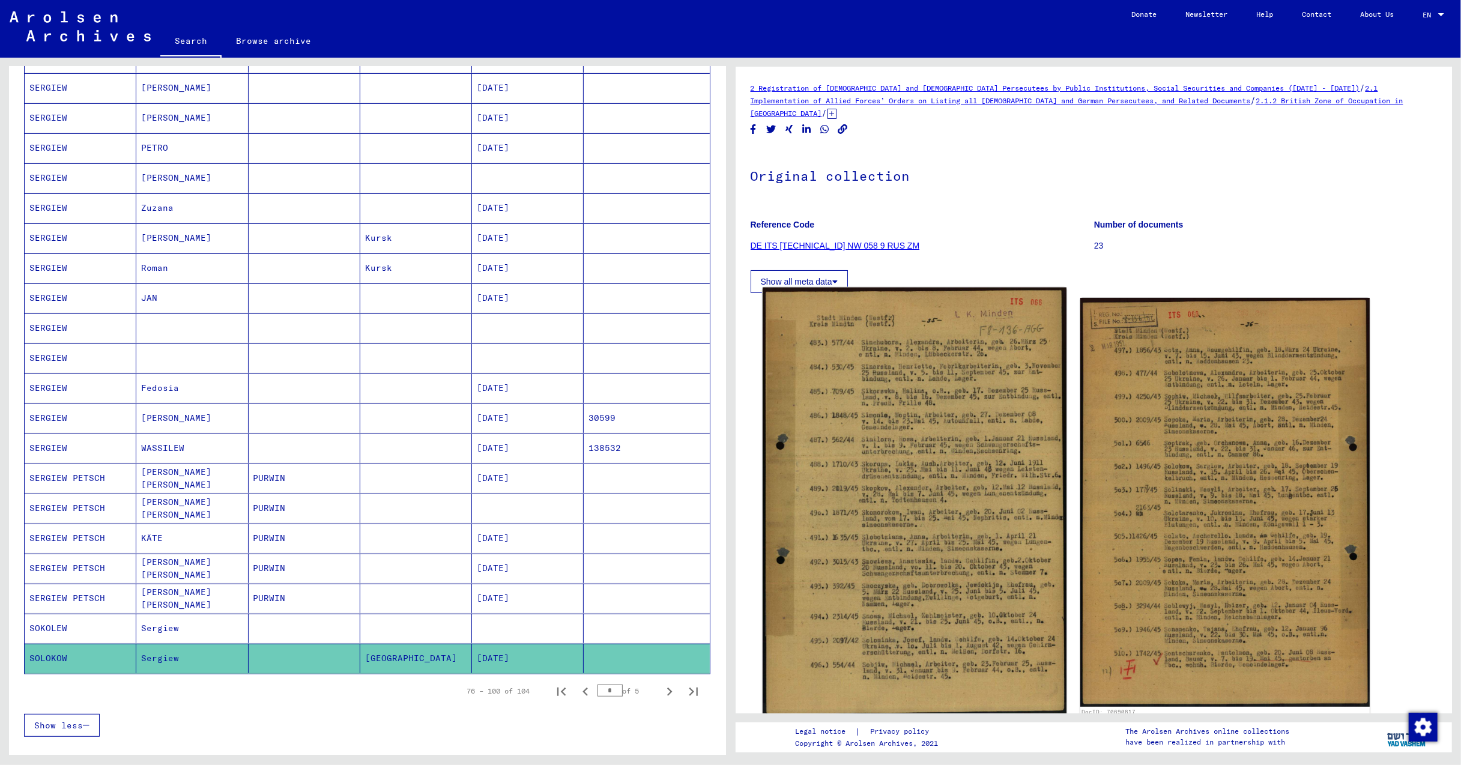
click at [966, 493] on img at bounding box center [914, 502] width 304 height 429
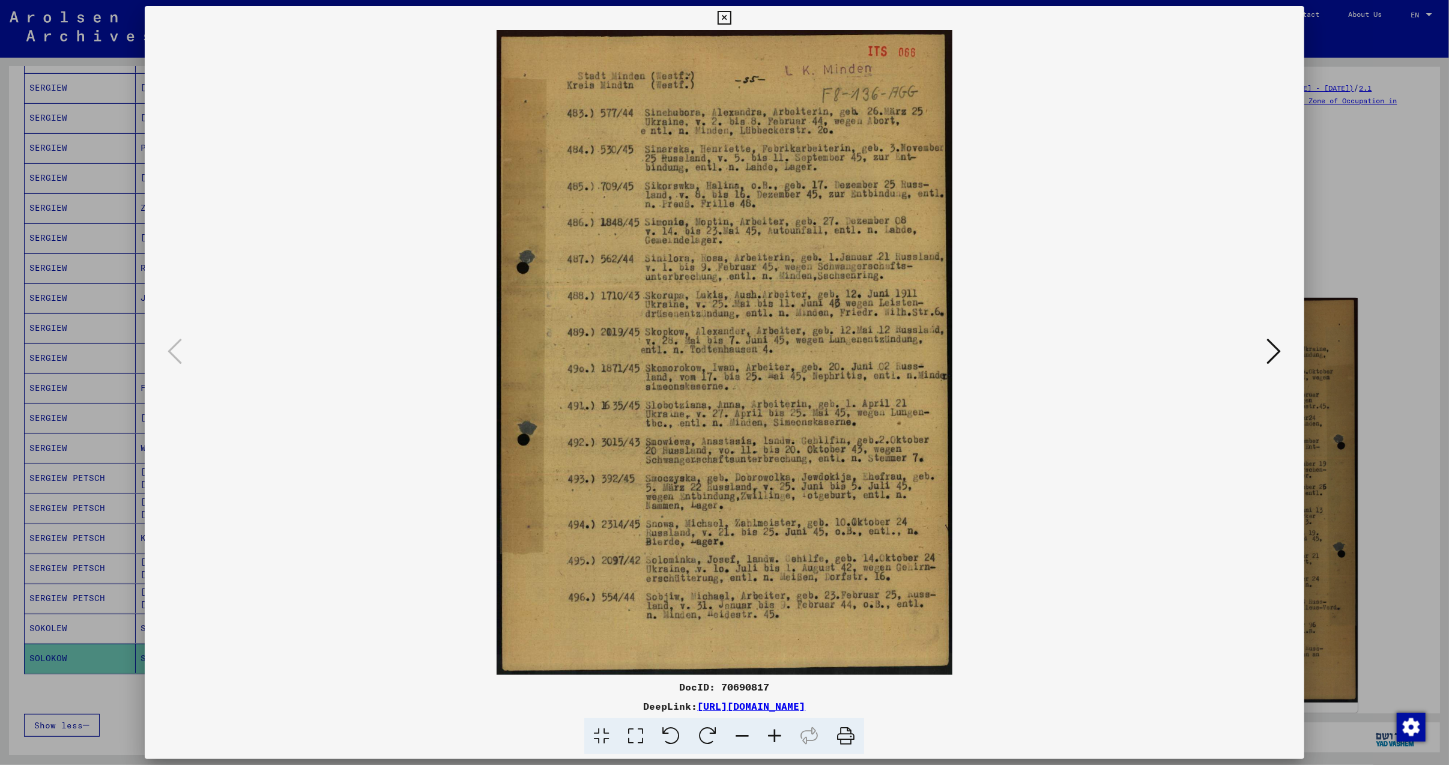
click at [1278, 352] on icon at bounding box center [1274, 351] width 14 height 29
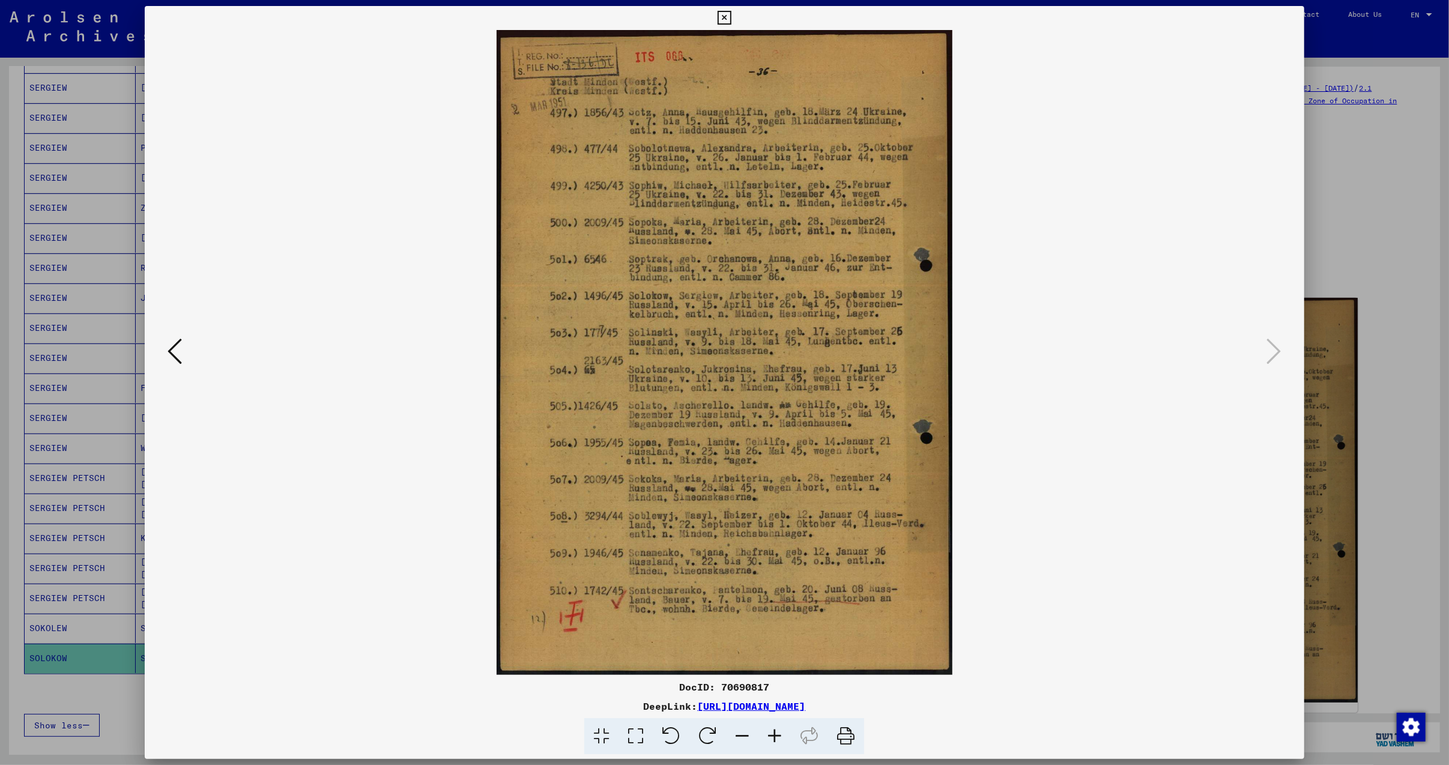
click at [729, 16] on icon at bounding box center [724, 18] width 14 height 14
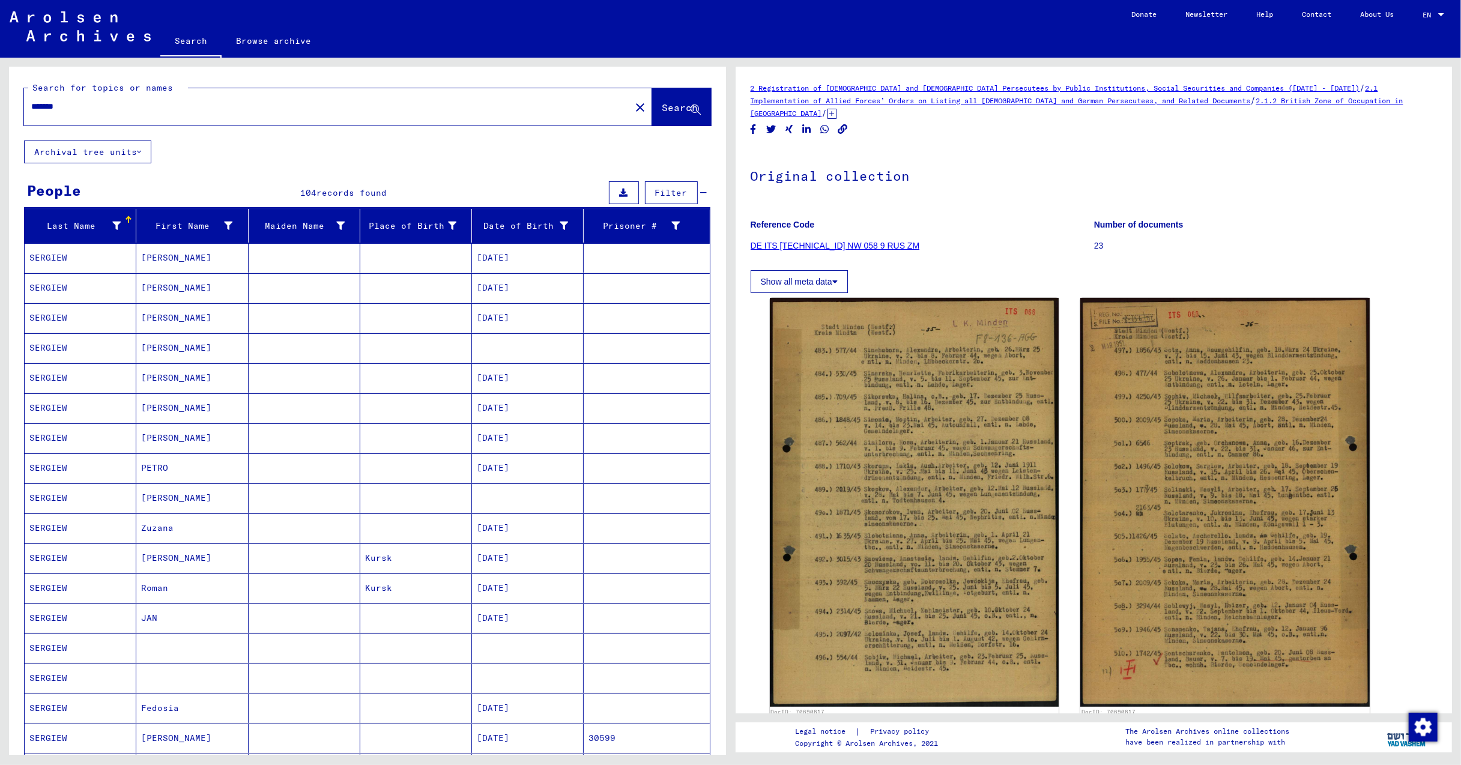
click at [493, 257] on mat-cell "[DATE]" at bounding box center [528, 257] width 112 height 29
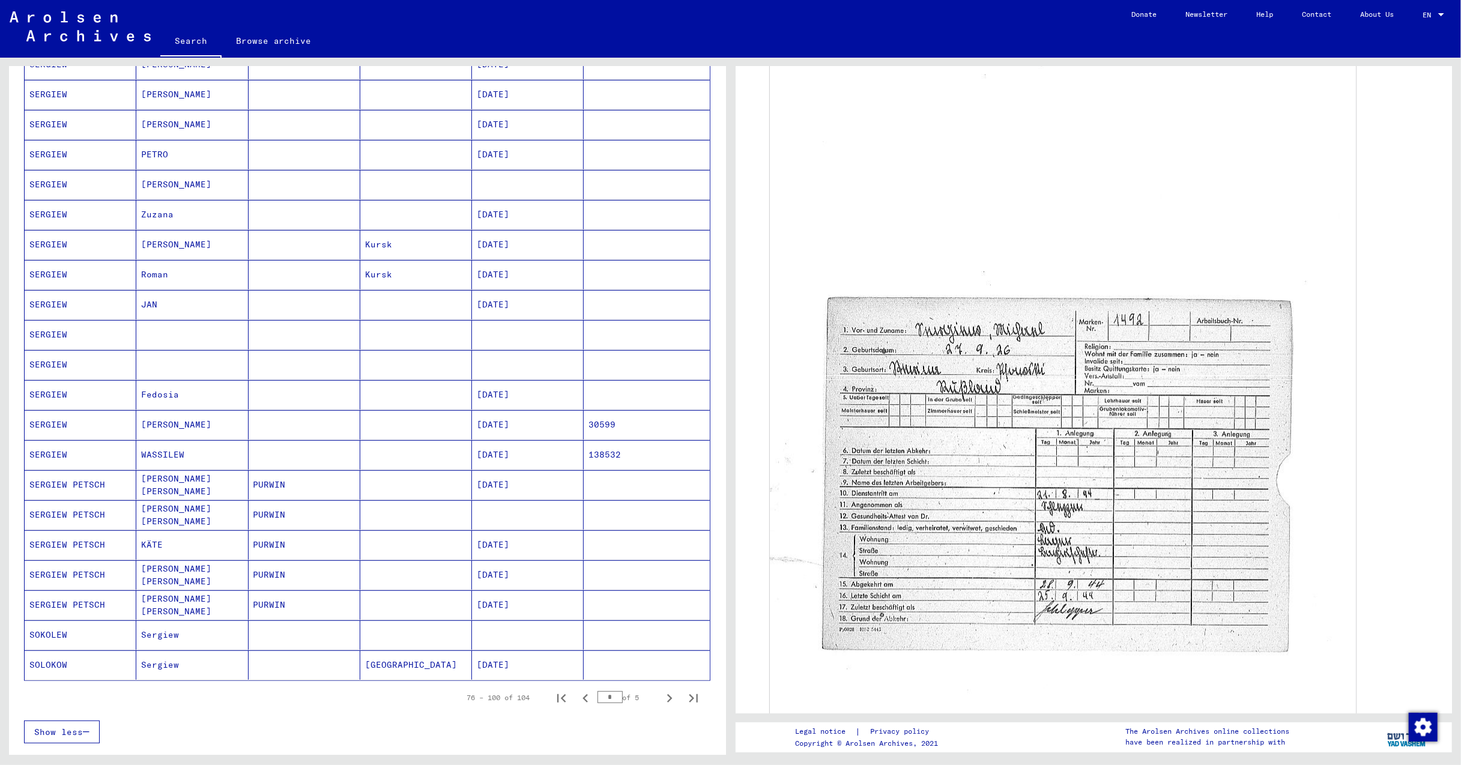
scroll to position [320, 0]
click at [661, 700] on icon "Next page" at bounding box center [669, 691] width 17 height 17
type input "*"
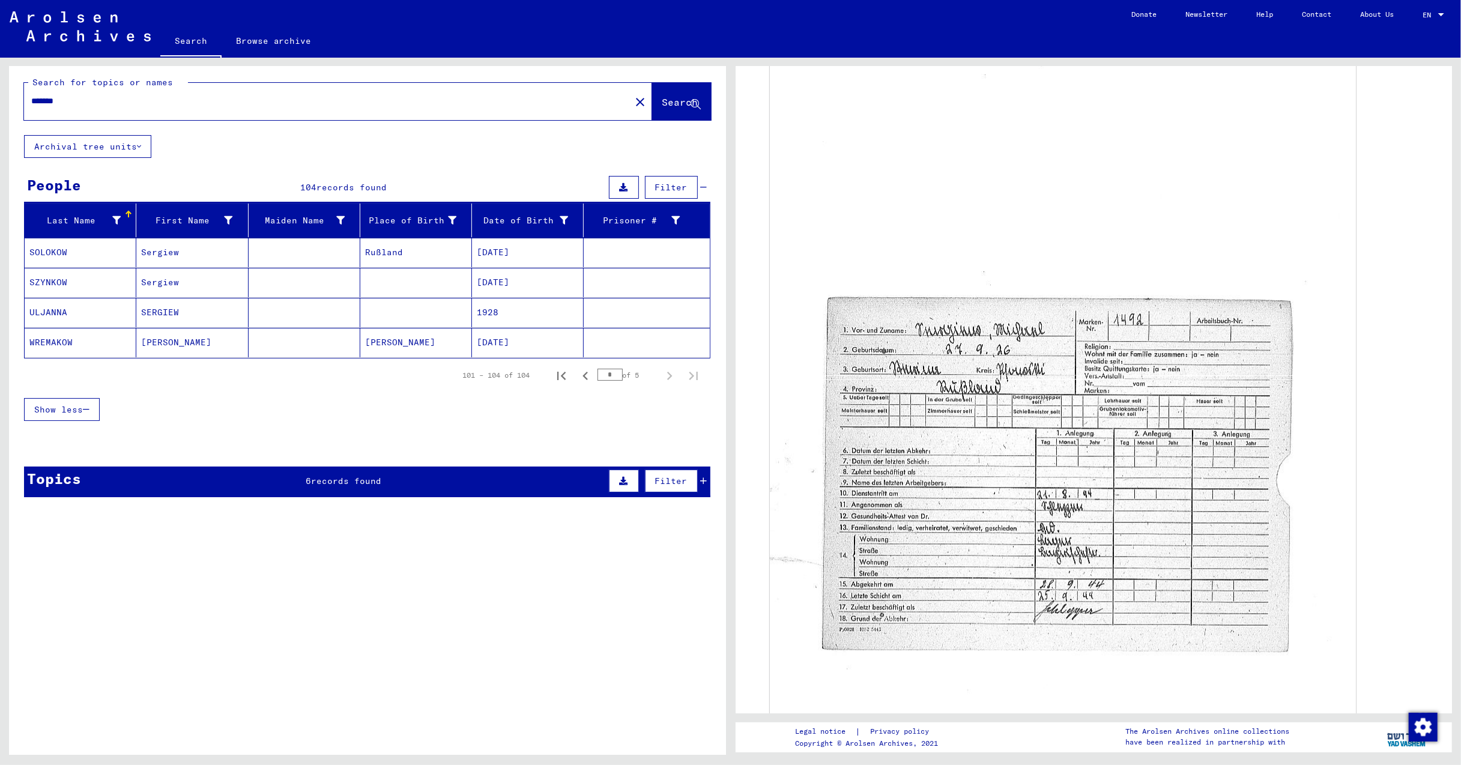
scroll to position [0, 0]
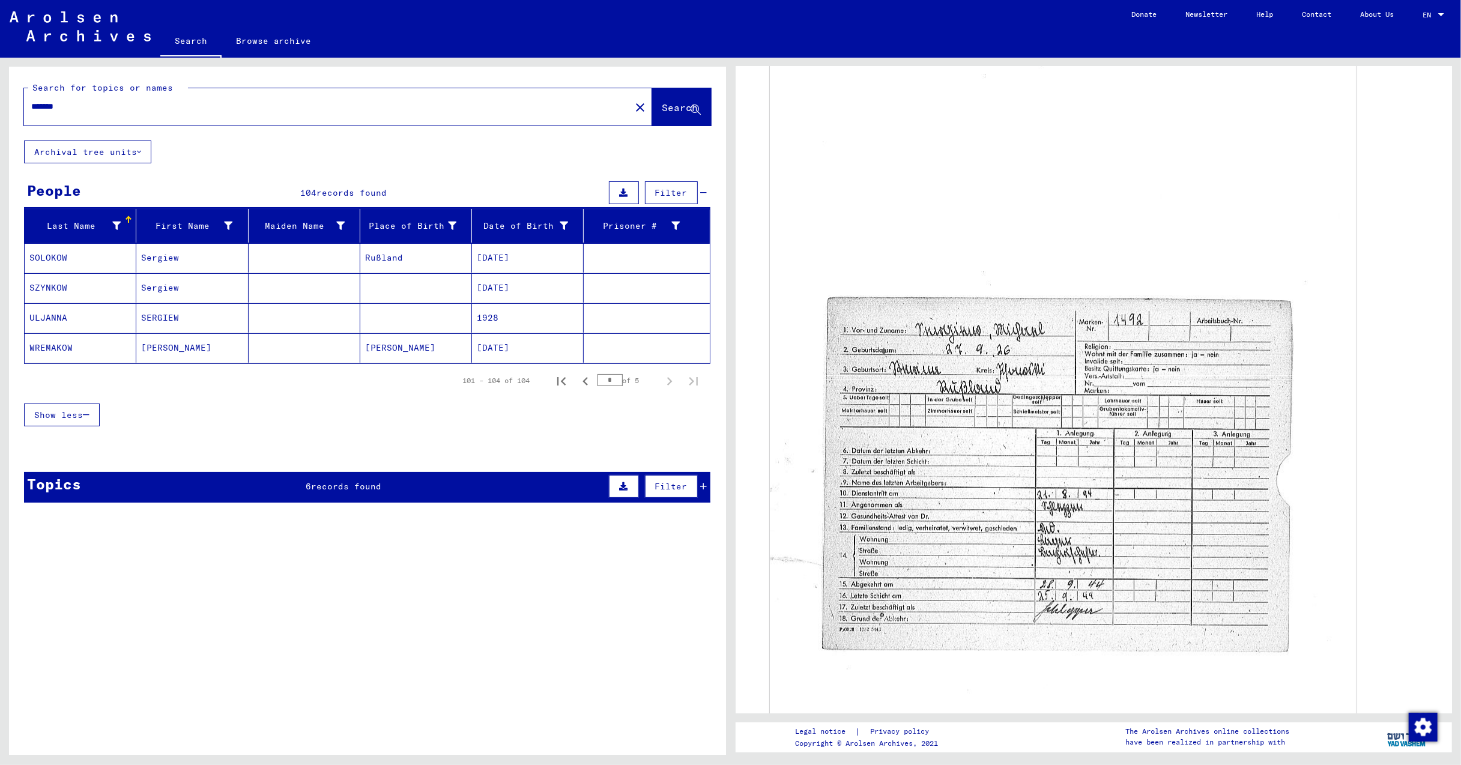
click at [162, 316] on mat-cell "SERGIEW" at bounding box center [192, 317] width 112 height 29
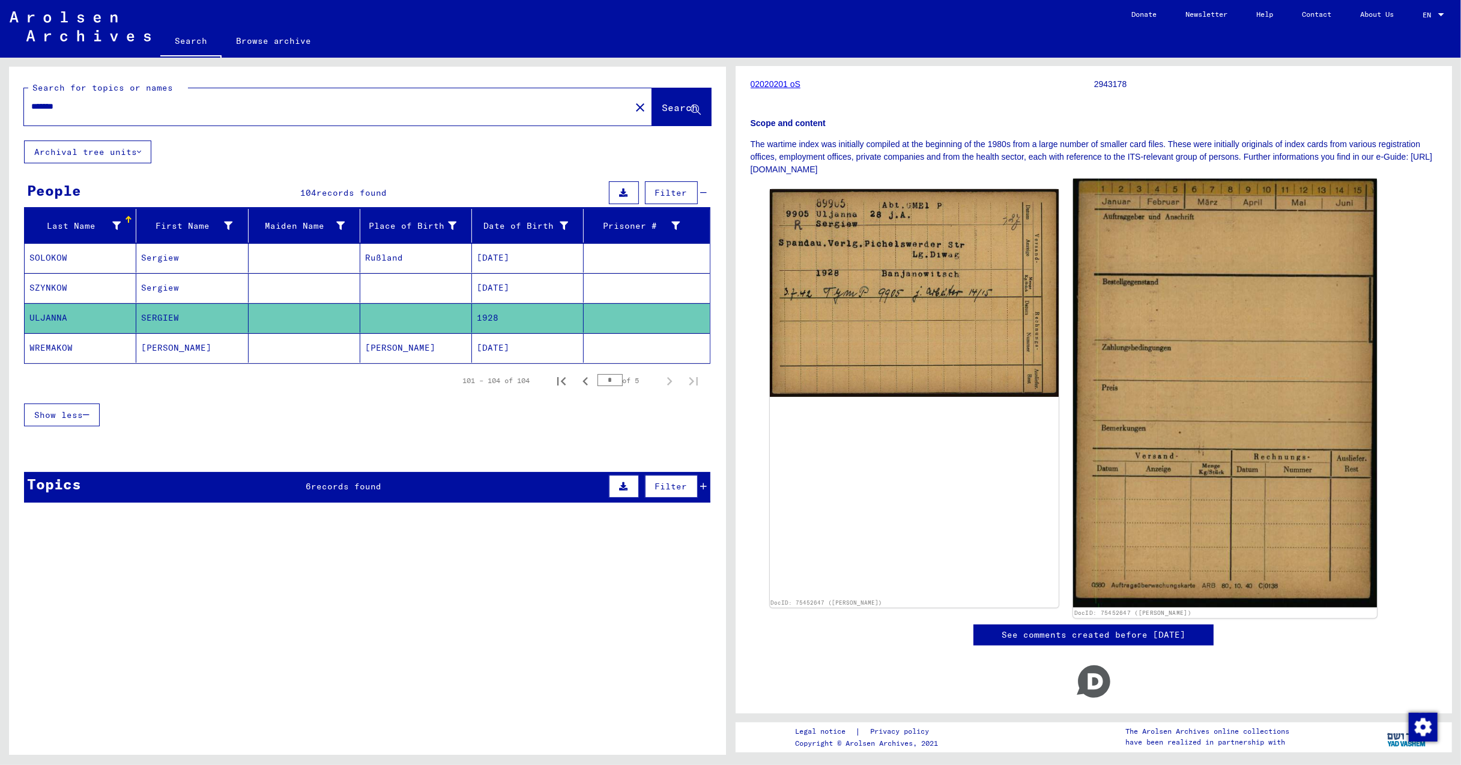
scroll to position [212, 0]
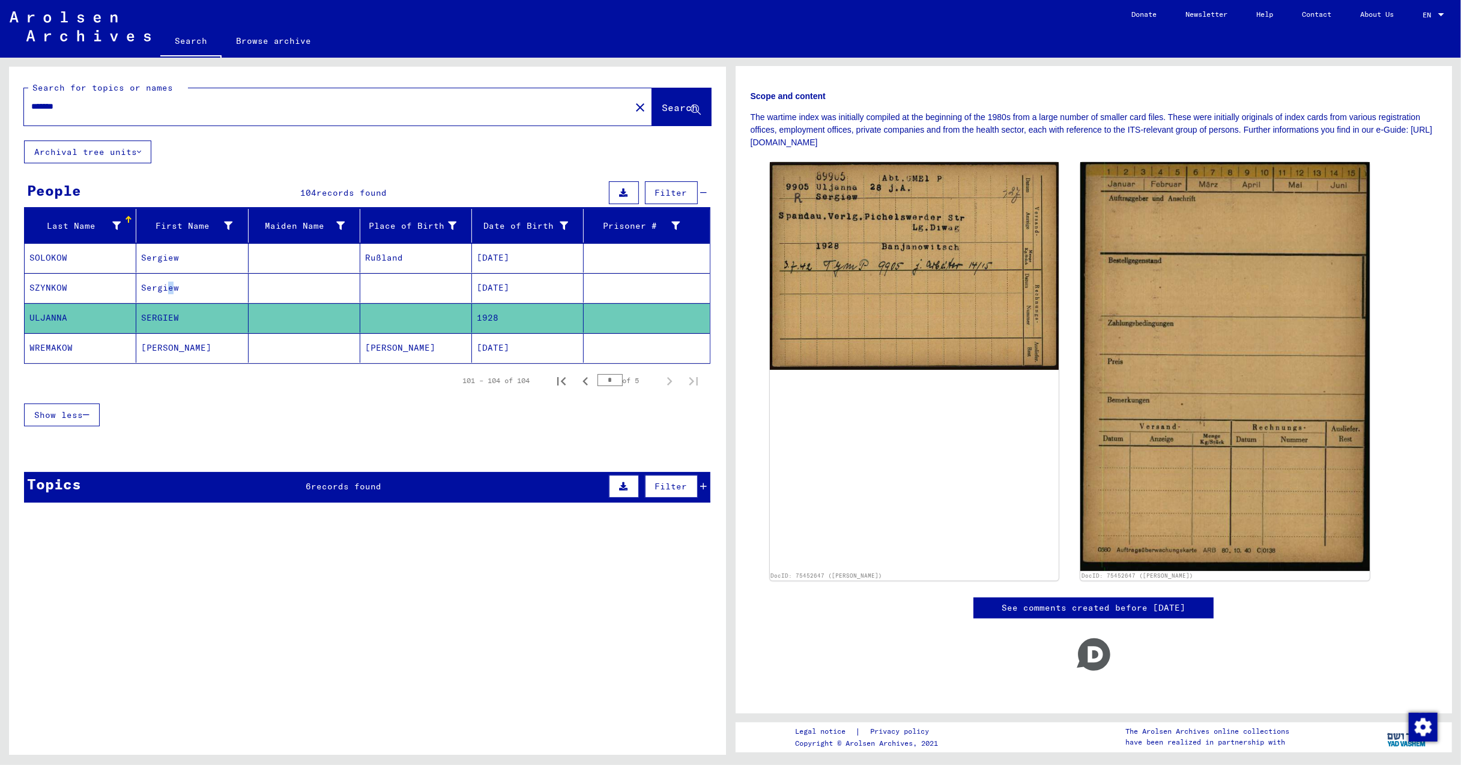
click at [163, 282] on mat-cell "Sergiew" at bounding box center [192, 287] width 112 height 29
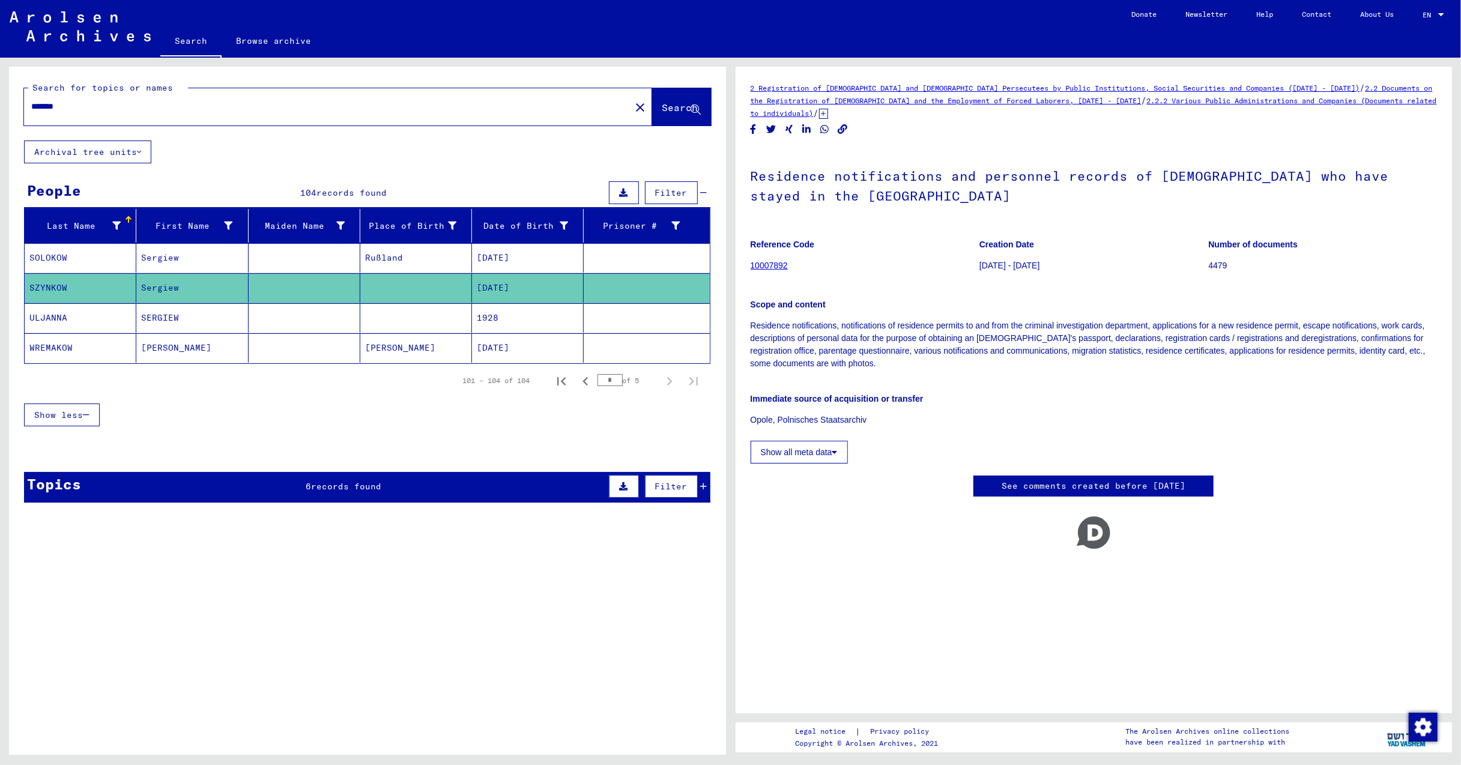
click at [155, 257] on mat-cell "Sergiew" at bounding box center [192, 257] width 112 height 29
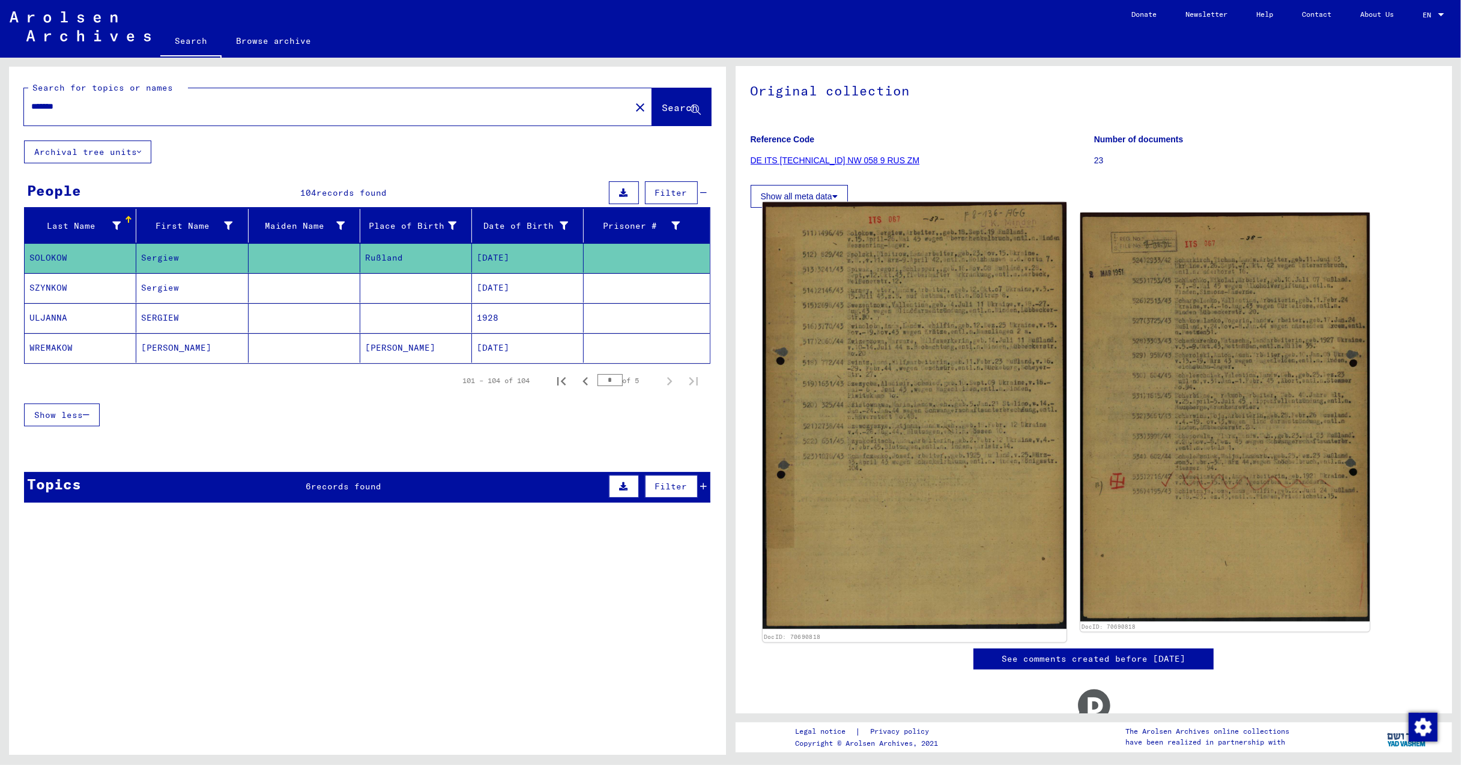
scroll to position [127, 0]
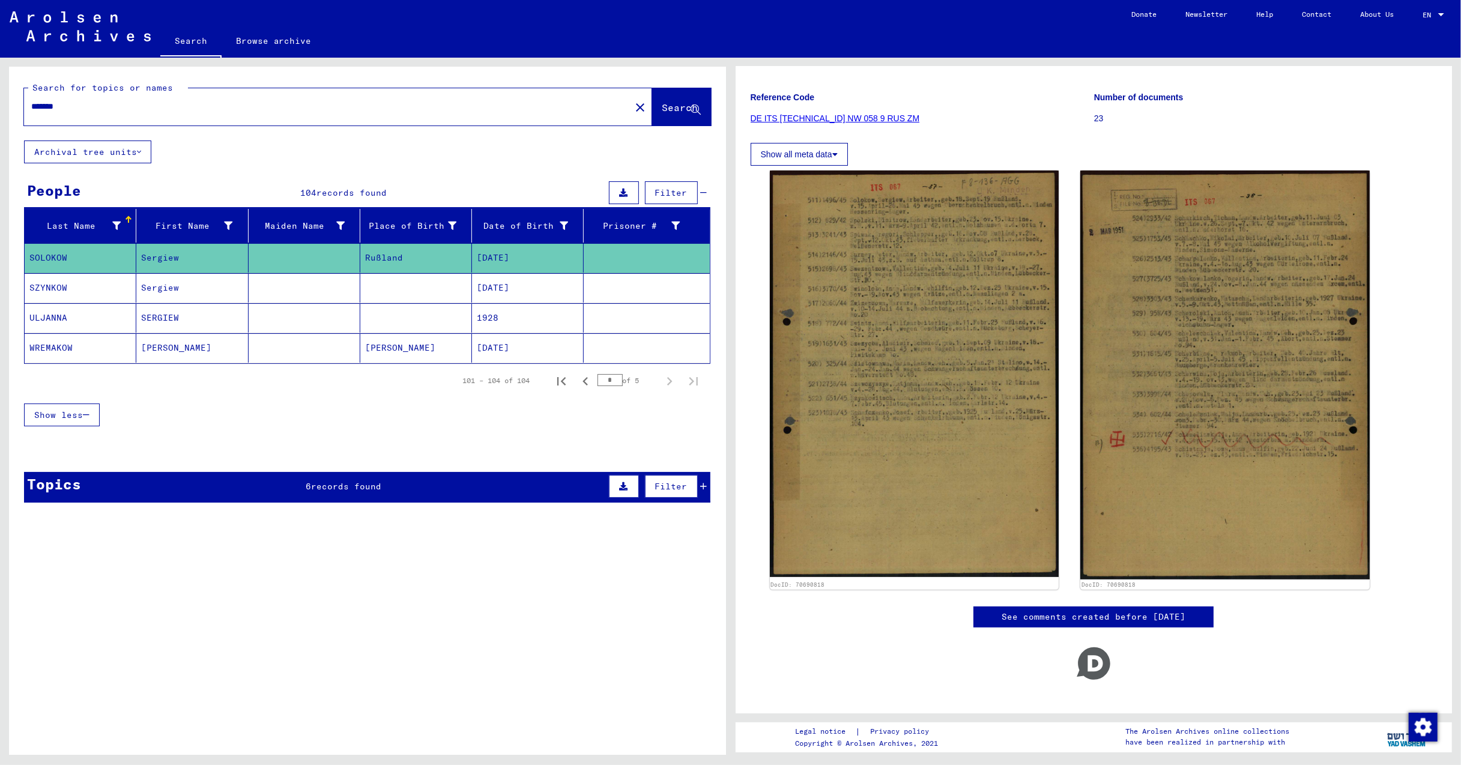
click at [77, 107] on input "*******" at bounding box center [327, 106] width 592 height 13
type input "********"
click at [663, 101] on span "Search" at bounding box center [680, 107] width 36 height 12
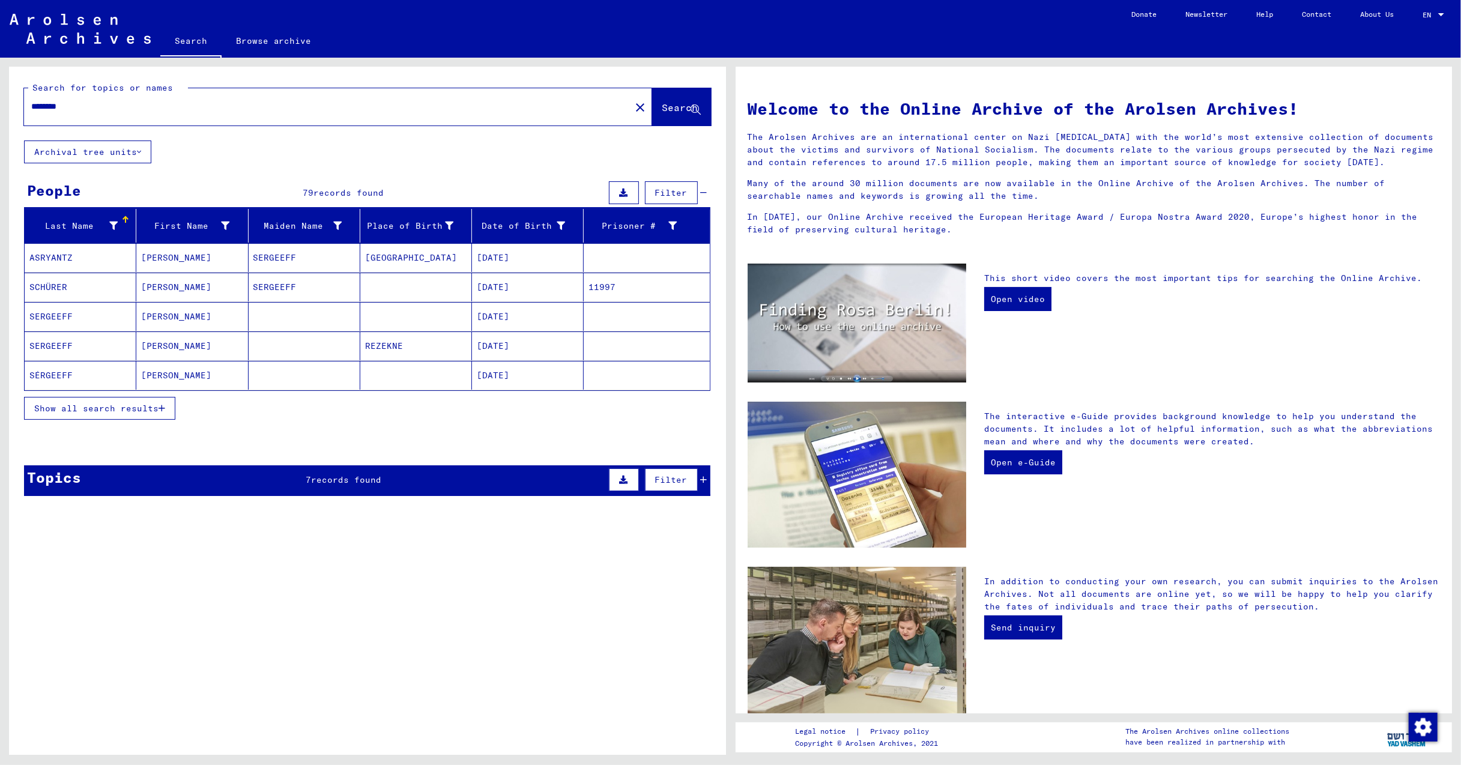
click at [50, 258] on mat-cell "ASRYANTZ" at bounding box center [81, 257] width 112 height 29
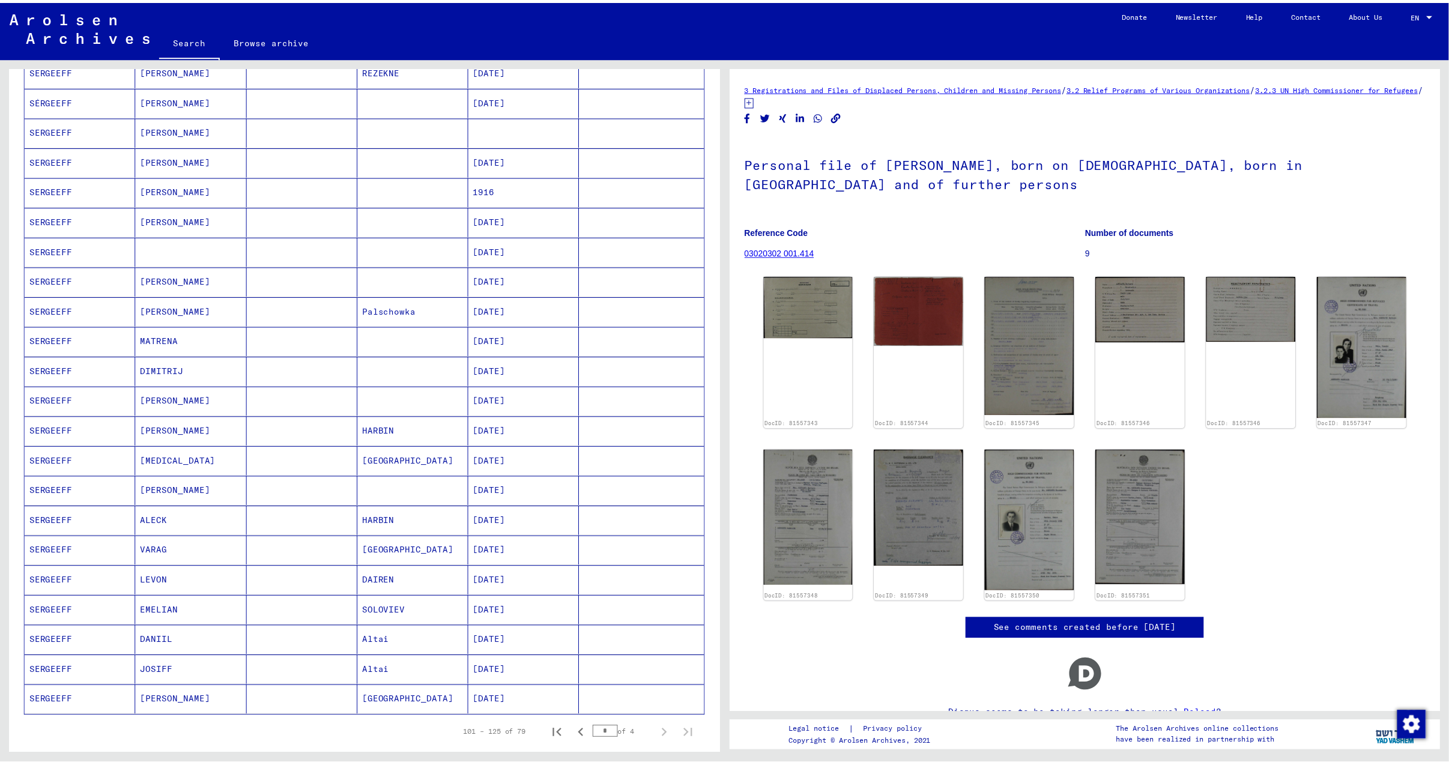
scroll to position [240, 0]
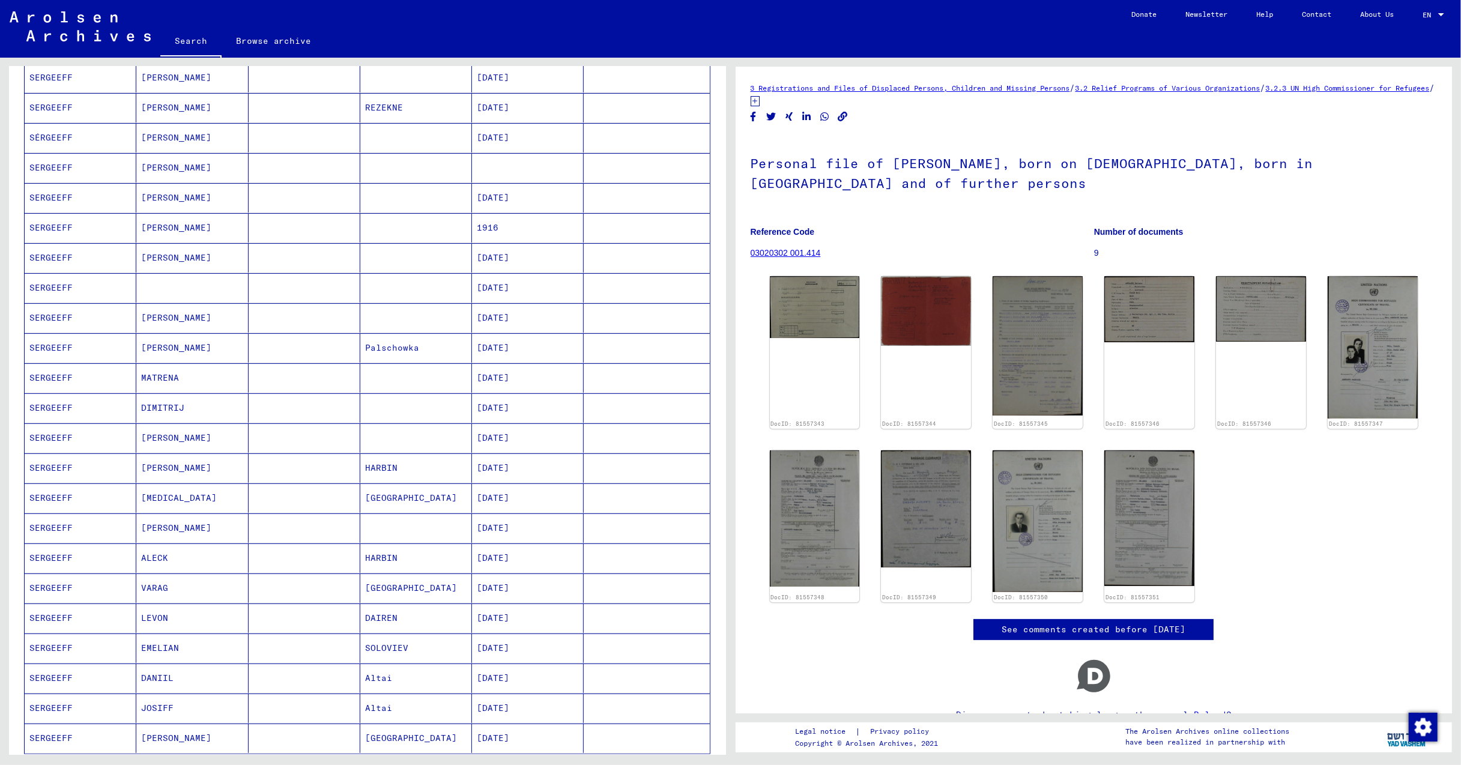
click at [184, 474] on mat-cell "[PERSON_NAME]" at bounding box center [192, 467] width 112 height 29
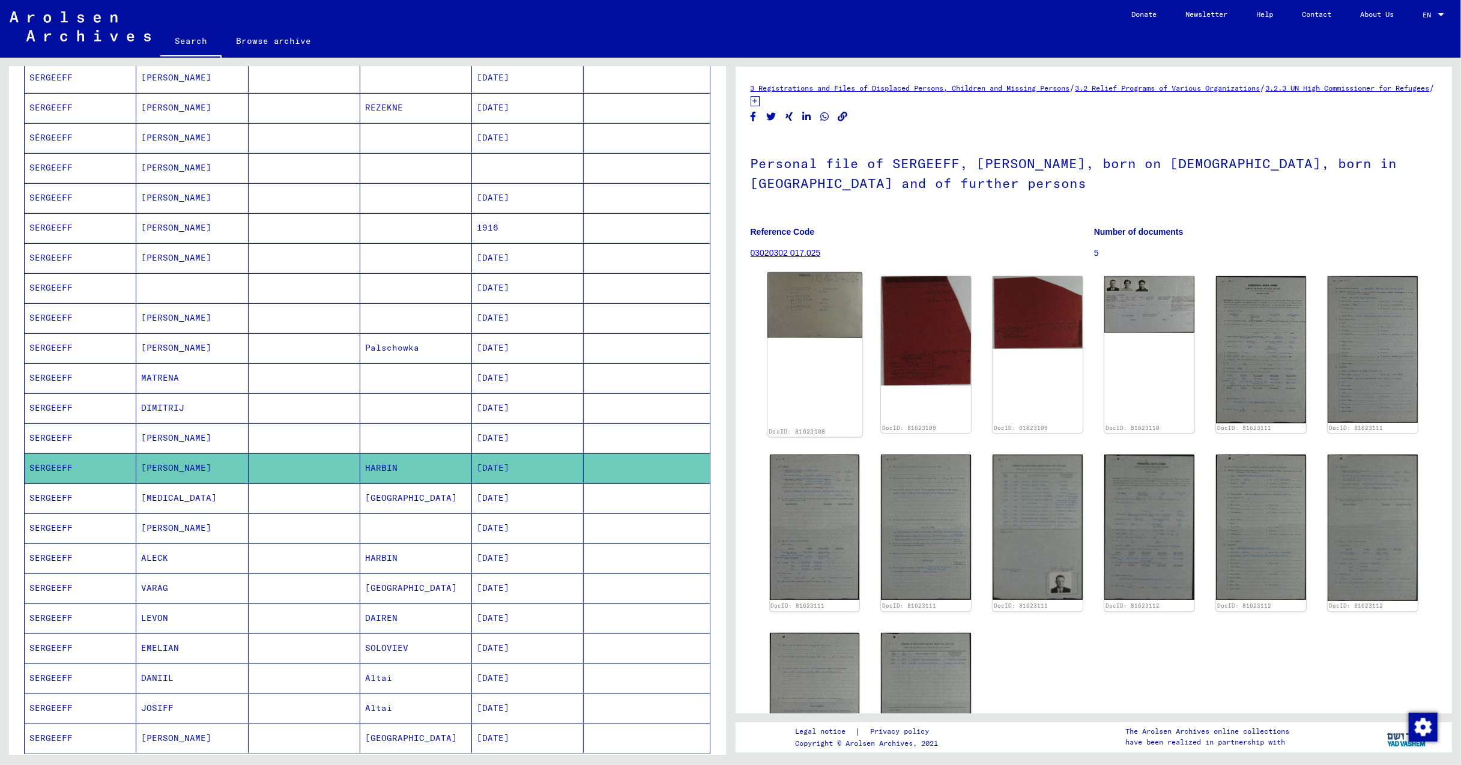
click at [813, 318] on img at bounding box center [814, 305] width 94 height 65
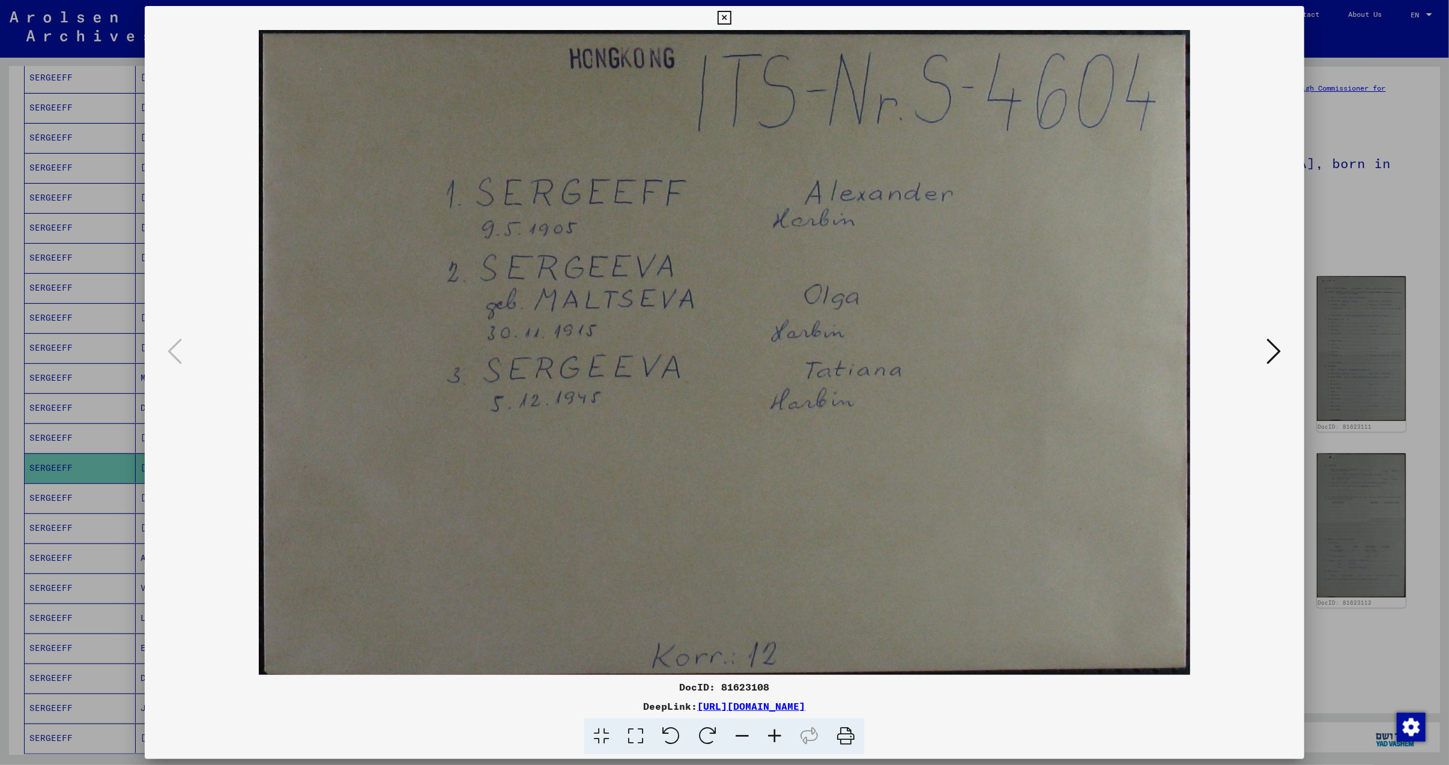
click at [1273, 347] on icon at bounding box center [1274, 351] width 14 height 29
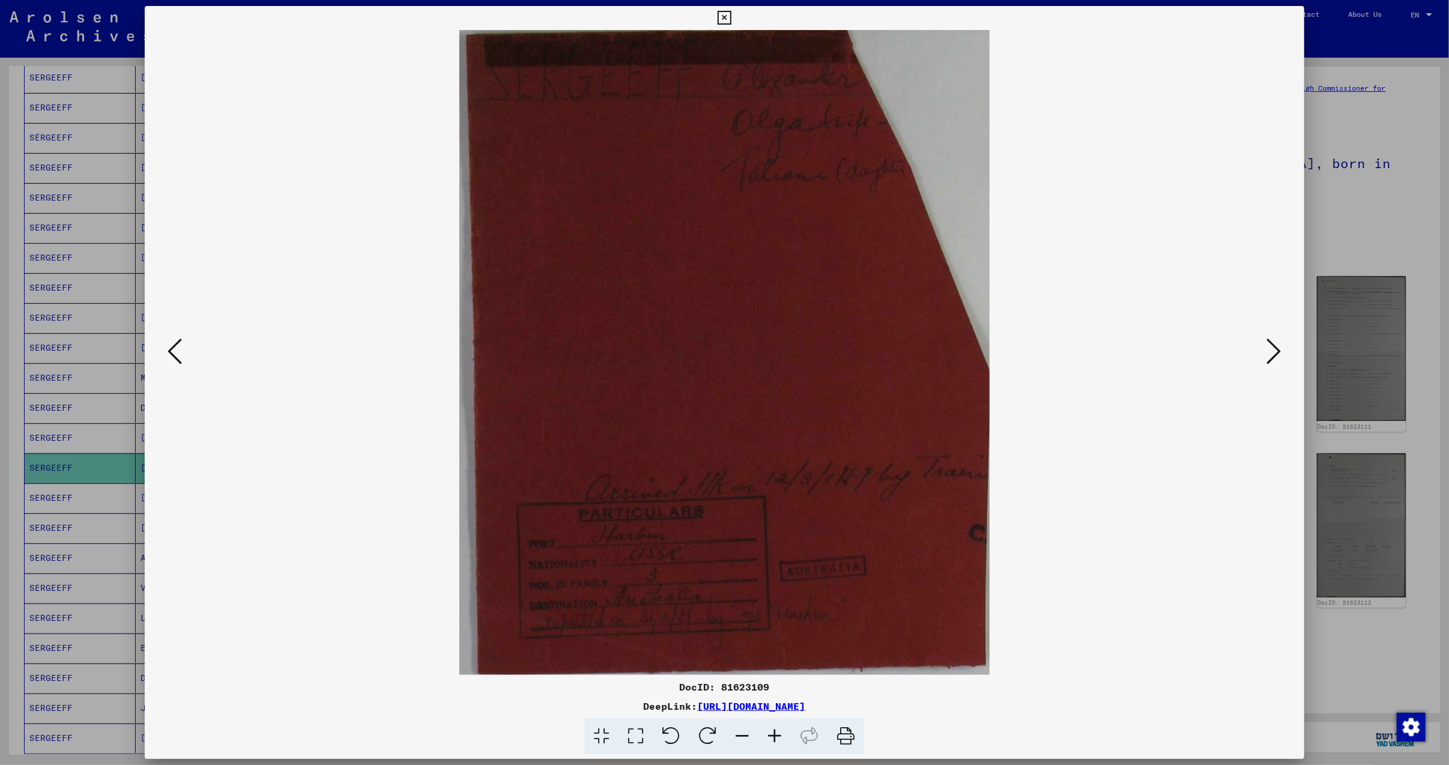
click at [1273, 348] on icon at bounding box center [1274, 351] width 14 height 29
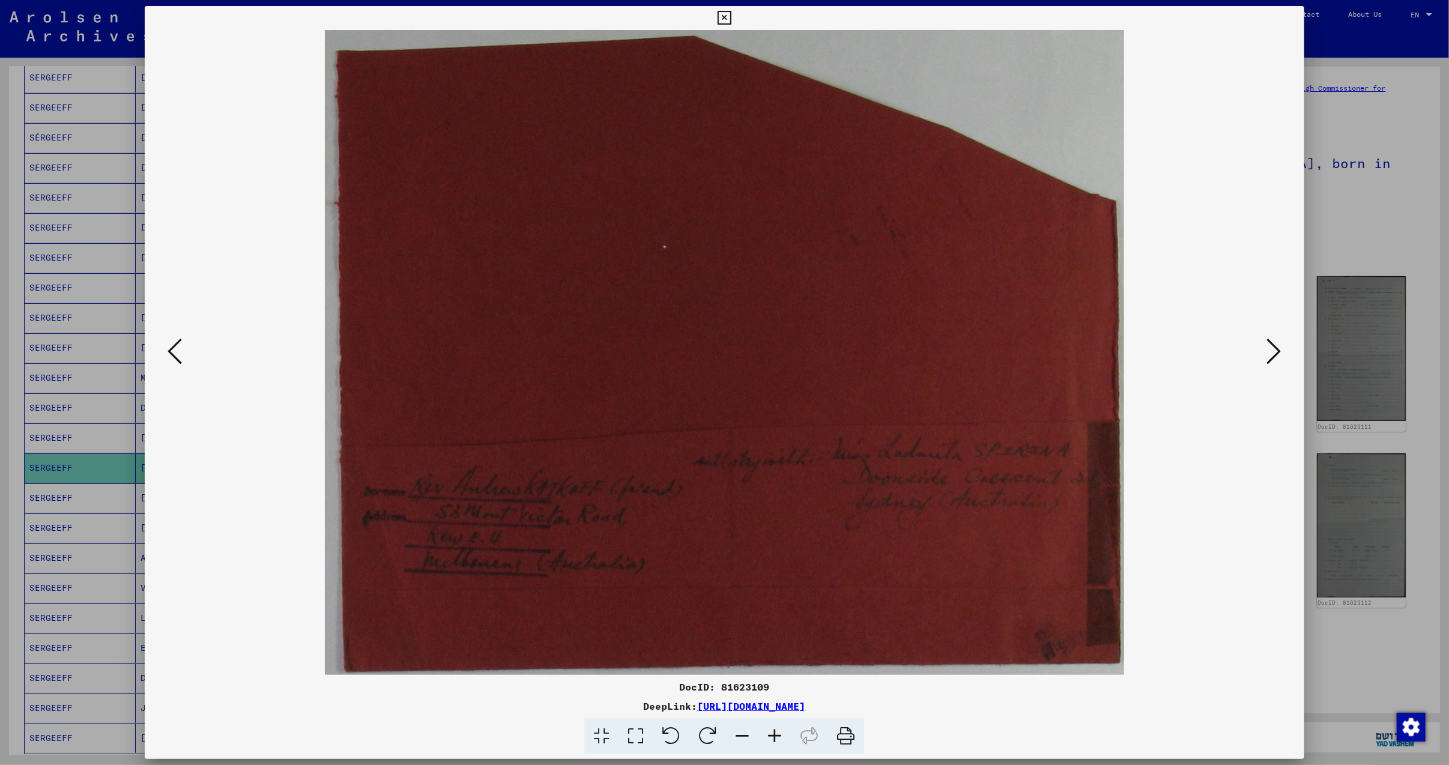
click at [1273, 349] on icon at bounding box center [1274, 351] width 14 height 29
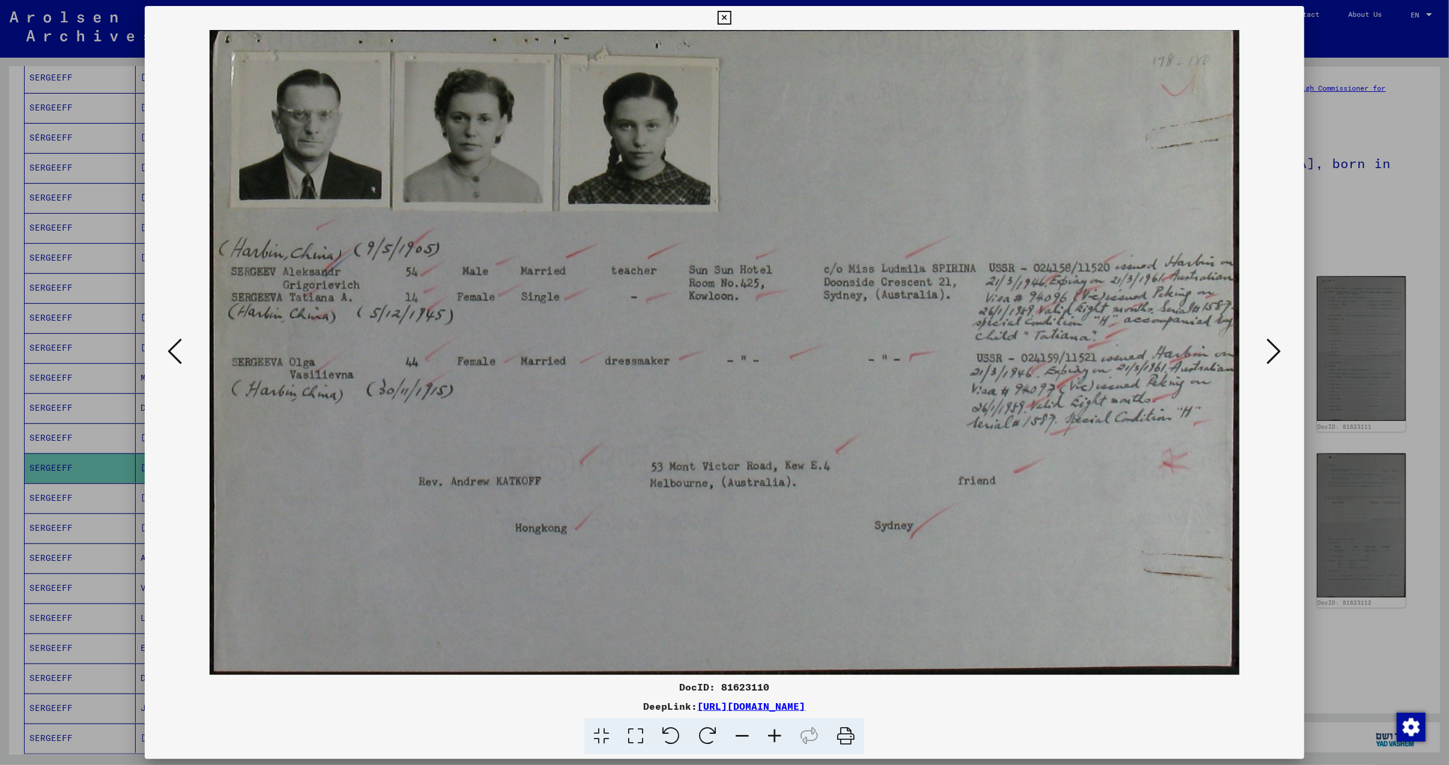
click at [1281, 349] on icon at bounding box center [1274, 351] width 14 height 29
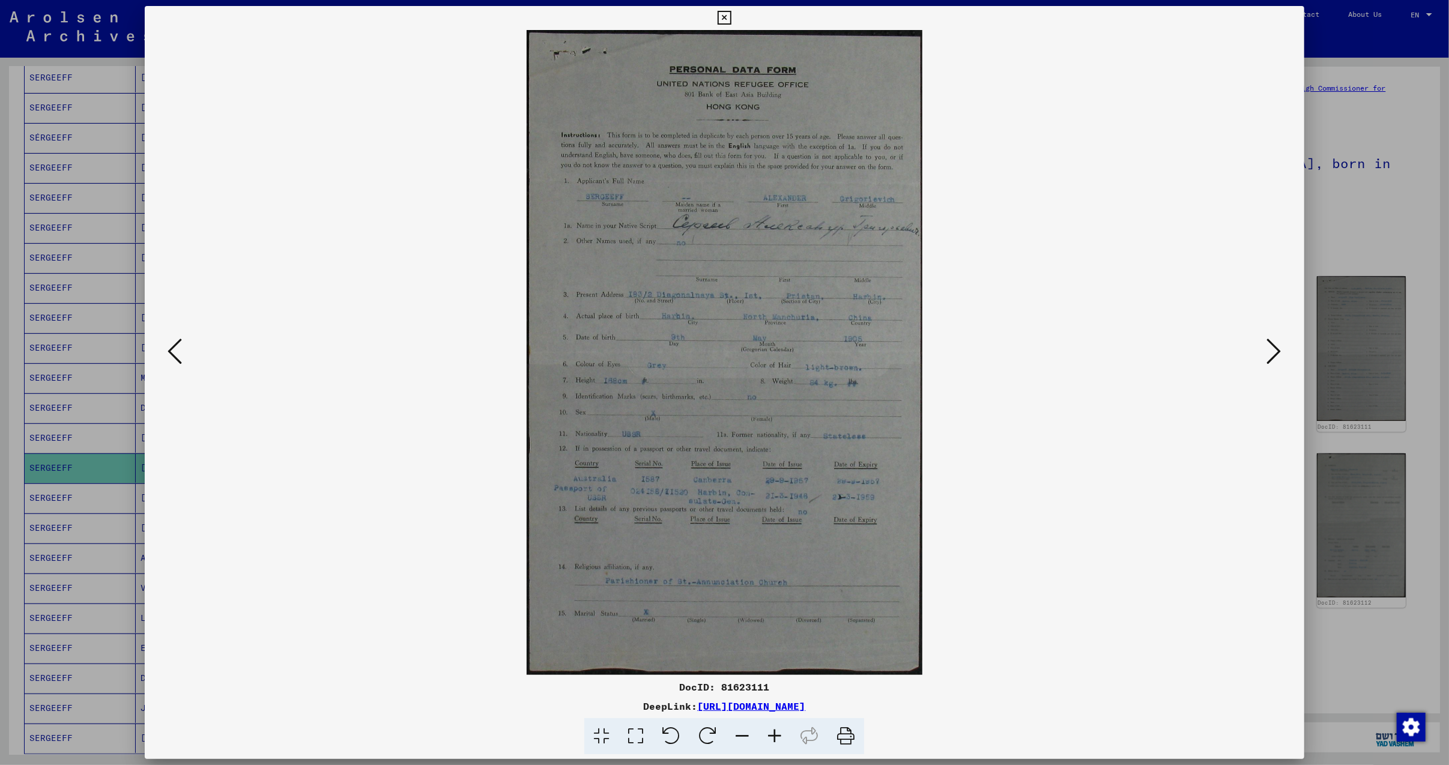
click at [771, 731] on icon at bounding box center [774, 736] width 32 height 37
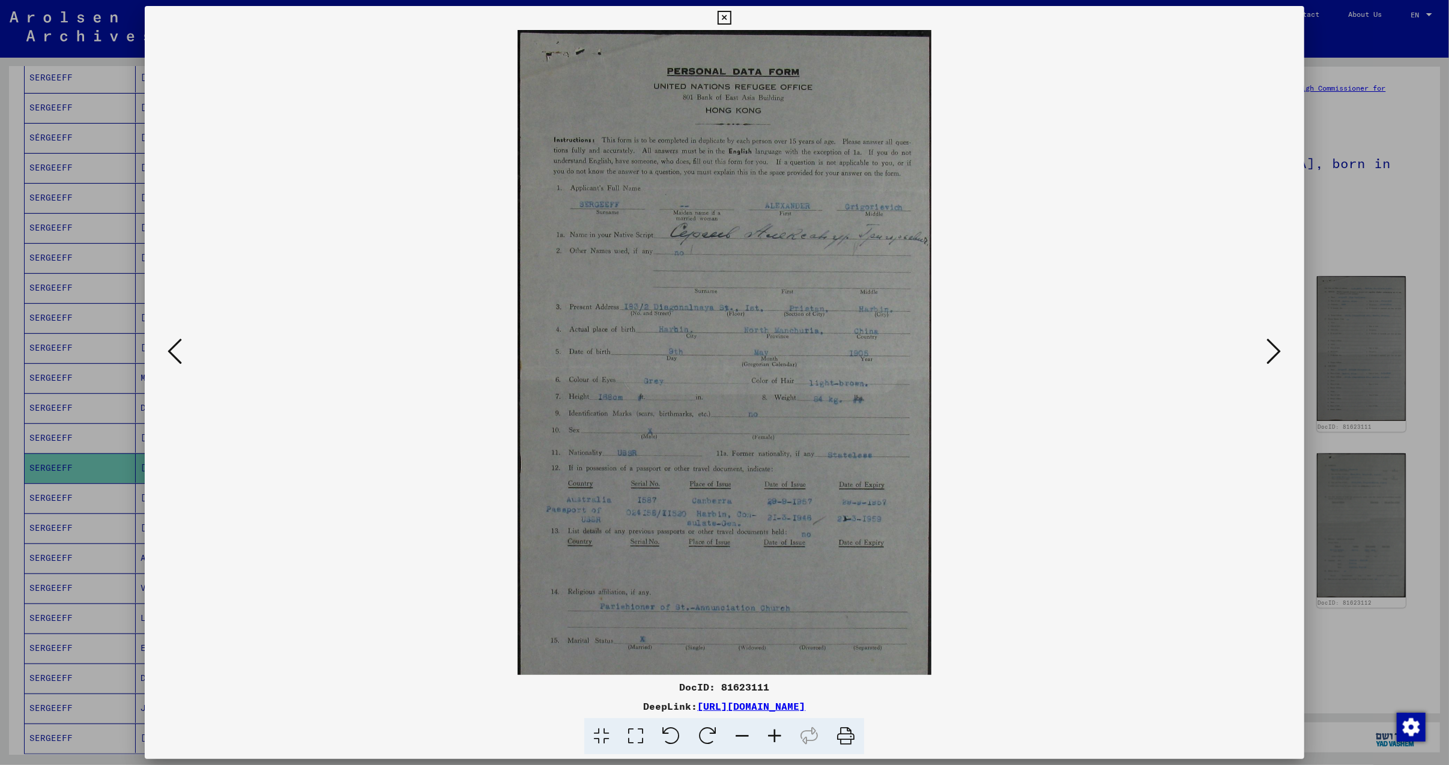
click at [771, 731] on icon at bounding box center [774, 736] width 32 height 37
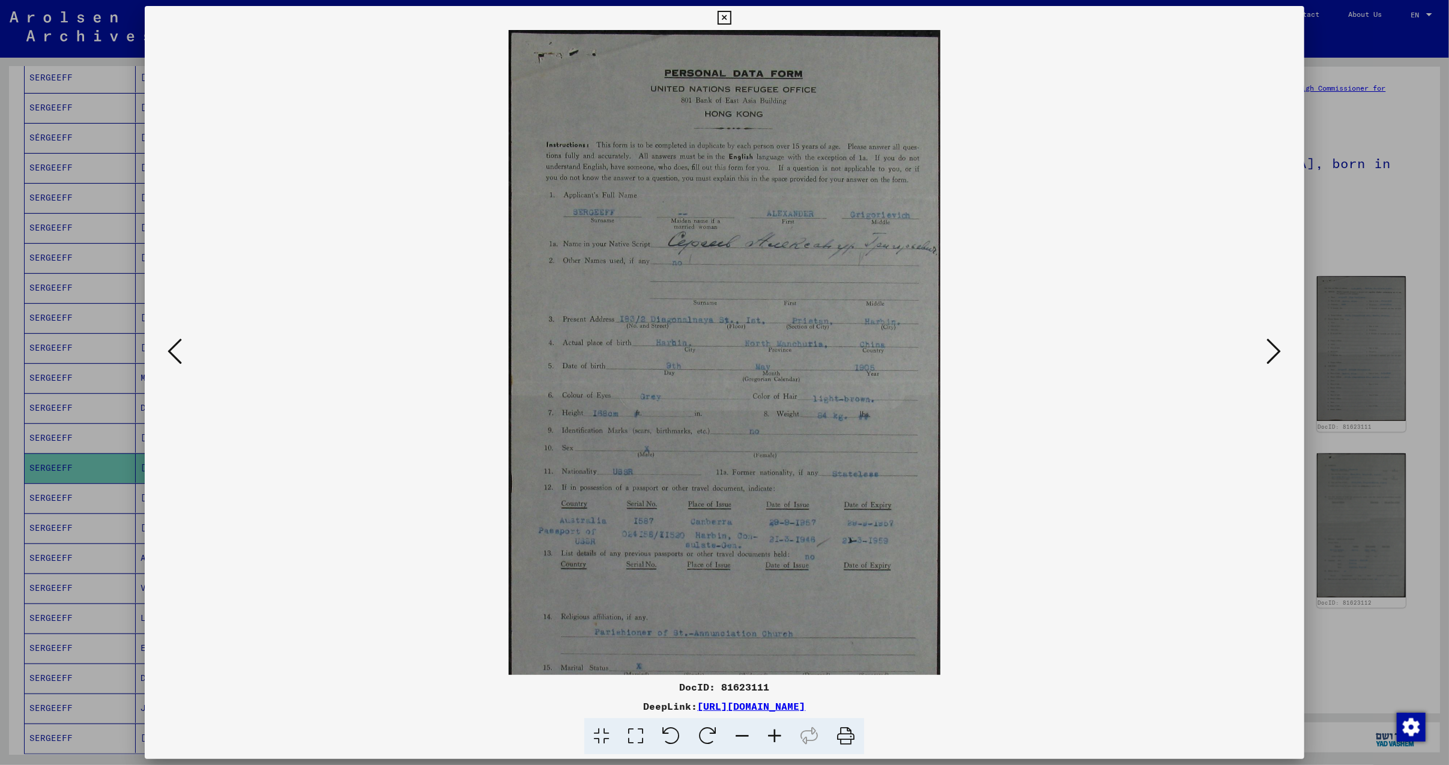
click at [771, 731] on icon at bounding box center [774, 736] width 32 height 37
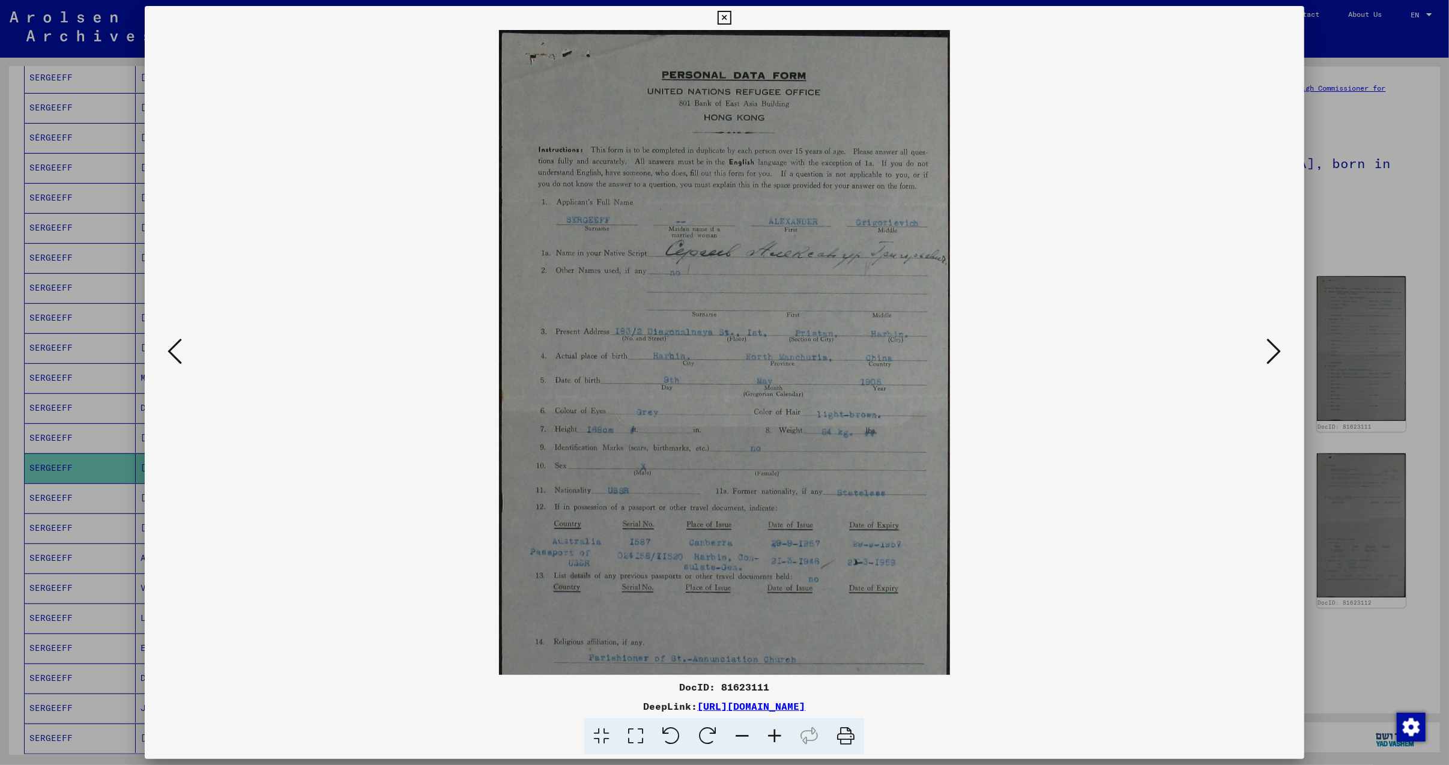
click at [771, 731] on icon at bounding box center [774, 736] width 32 height 37
click at [770, 730] on icon at bounding box center [774, 736] width 32 height 37
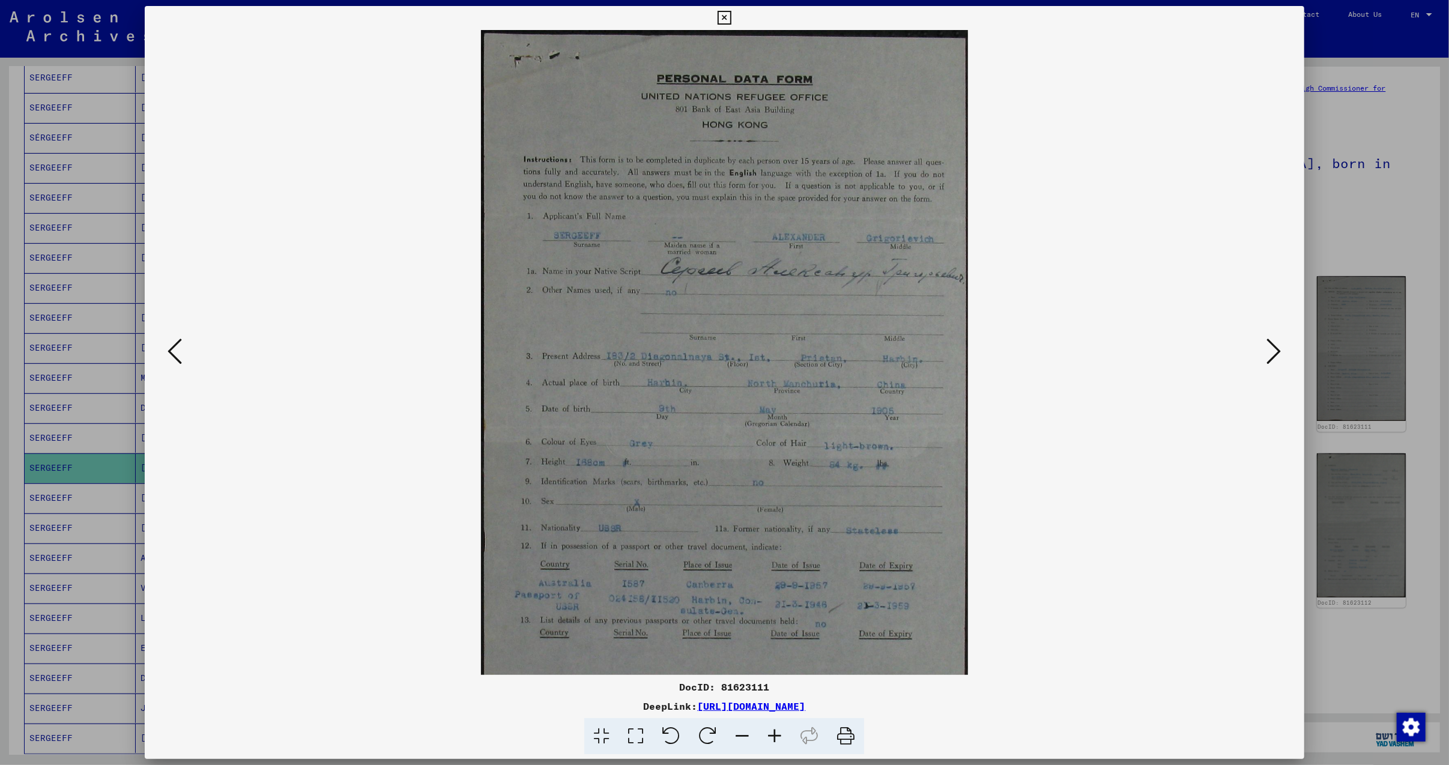
click at [769, 729] on icon at bounding box center [774, 736] width 32 height 37
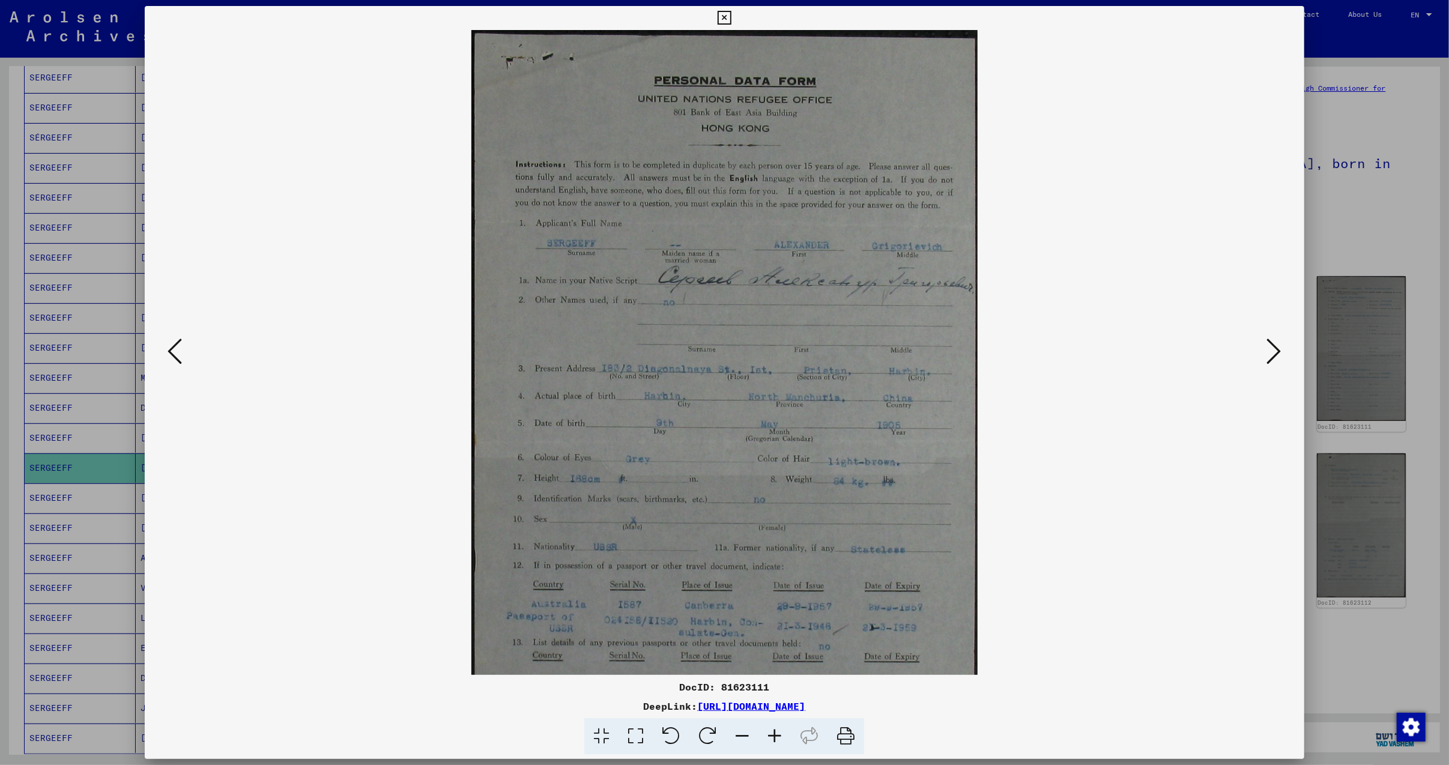
click at [769, 729] on icon at bounding box center [774, 736] width 32 height 37
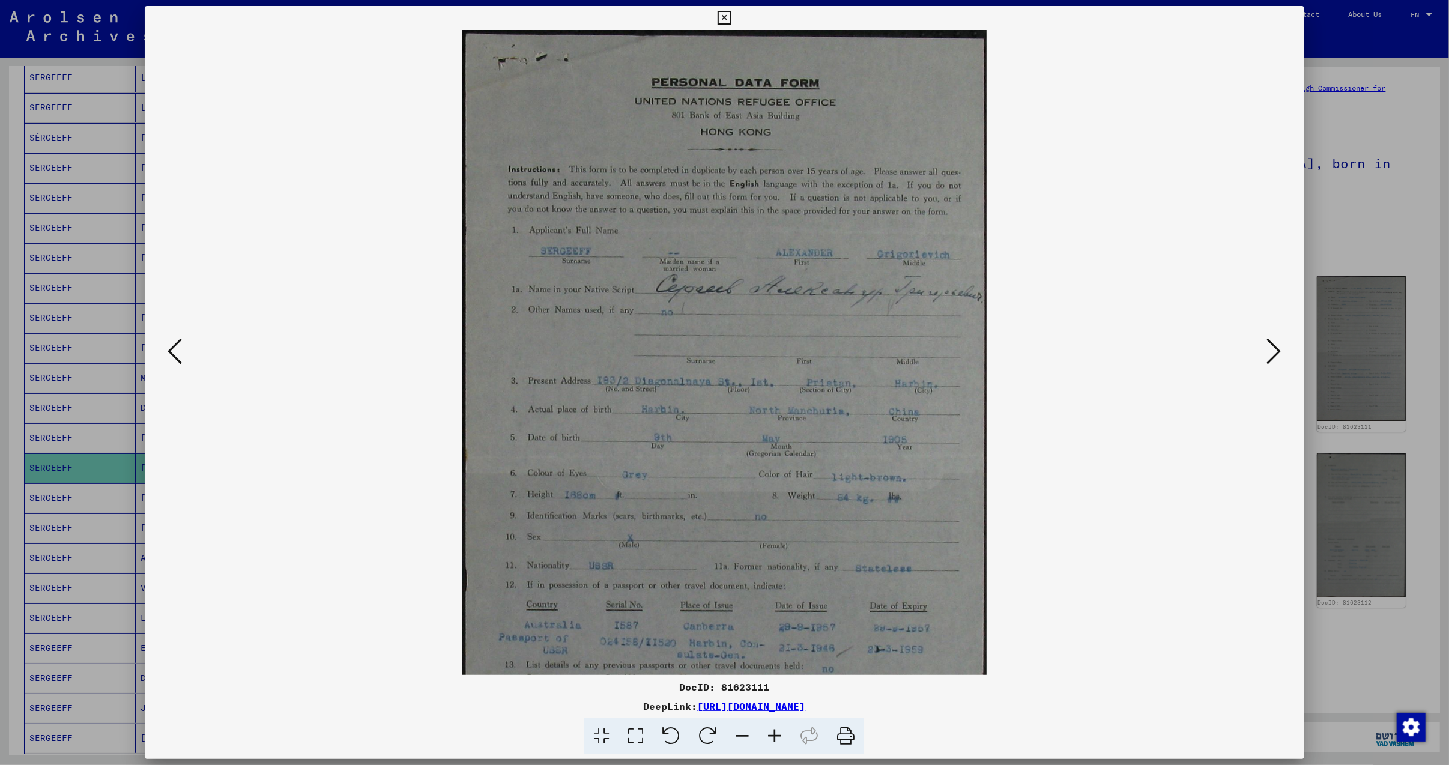
click at [769, 729] on icon at bounding box center [774, 736] width 32 height 37
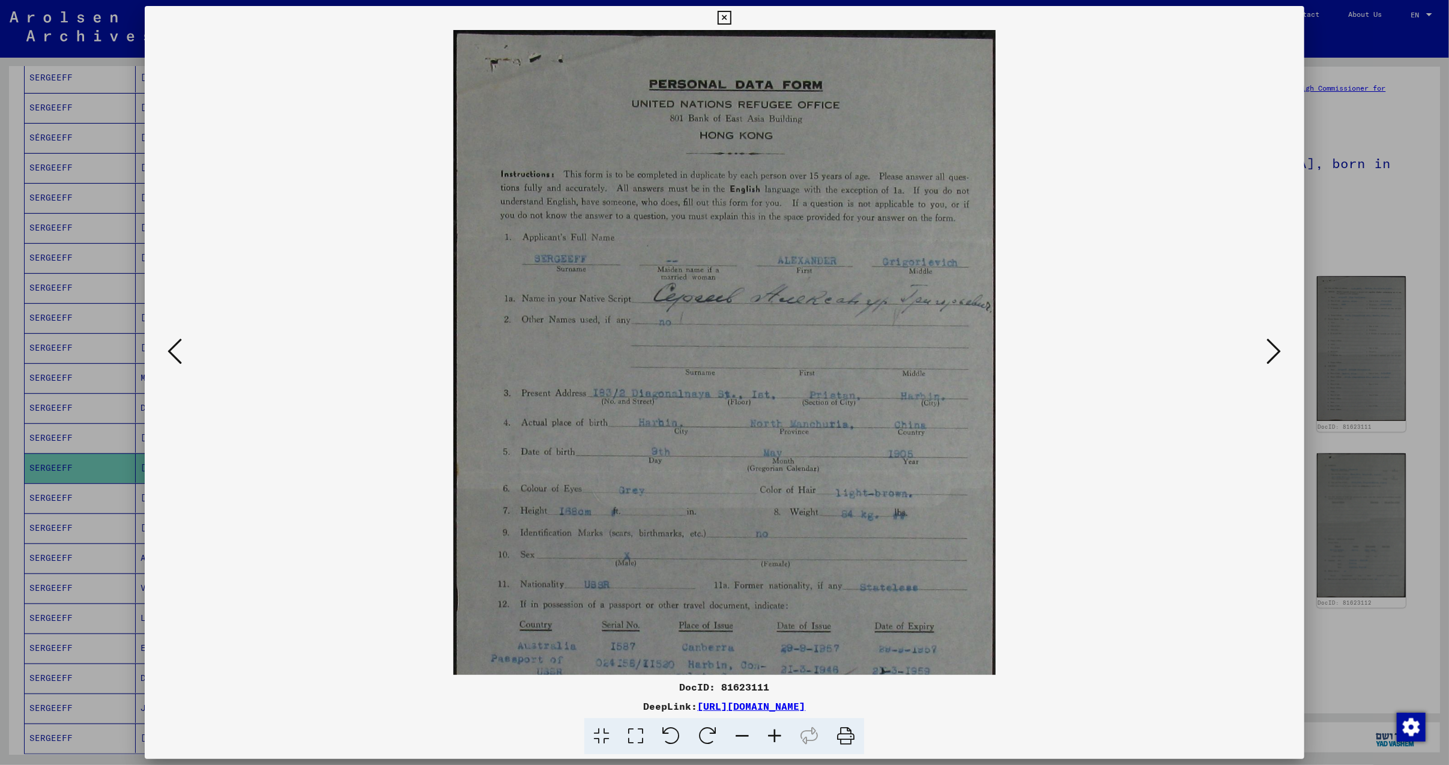
click at [769, 729] on icon at bounding box center [774, 736] width 32 height 37
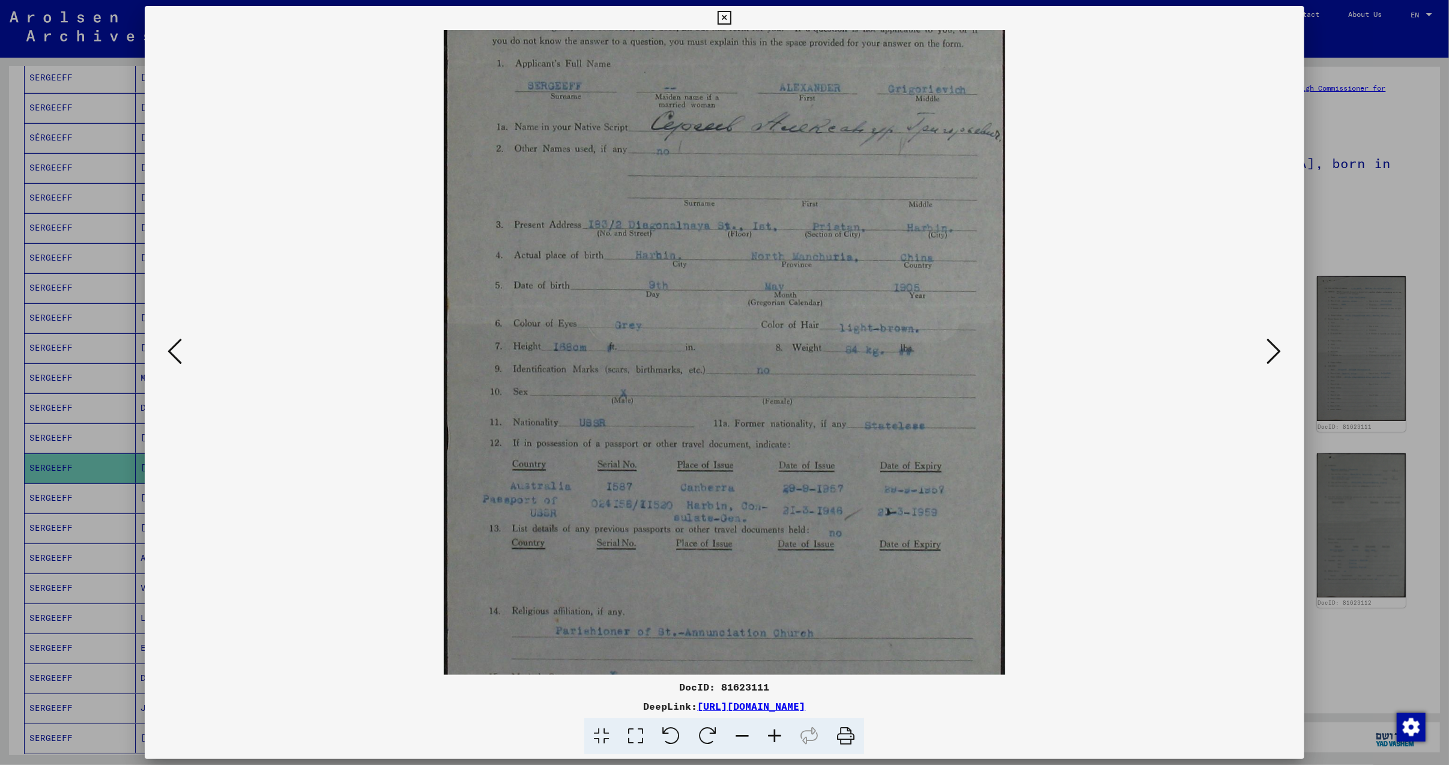
drag, startPoint x: 755, startPoint y: 459, endPoint x: 724, endPoint y: 334, distance: 128.6
click at [724, 335] on img at bounding box center [724, 306] width 561 height 915
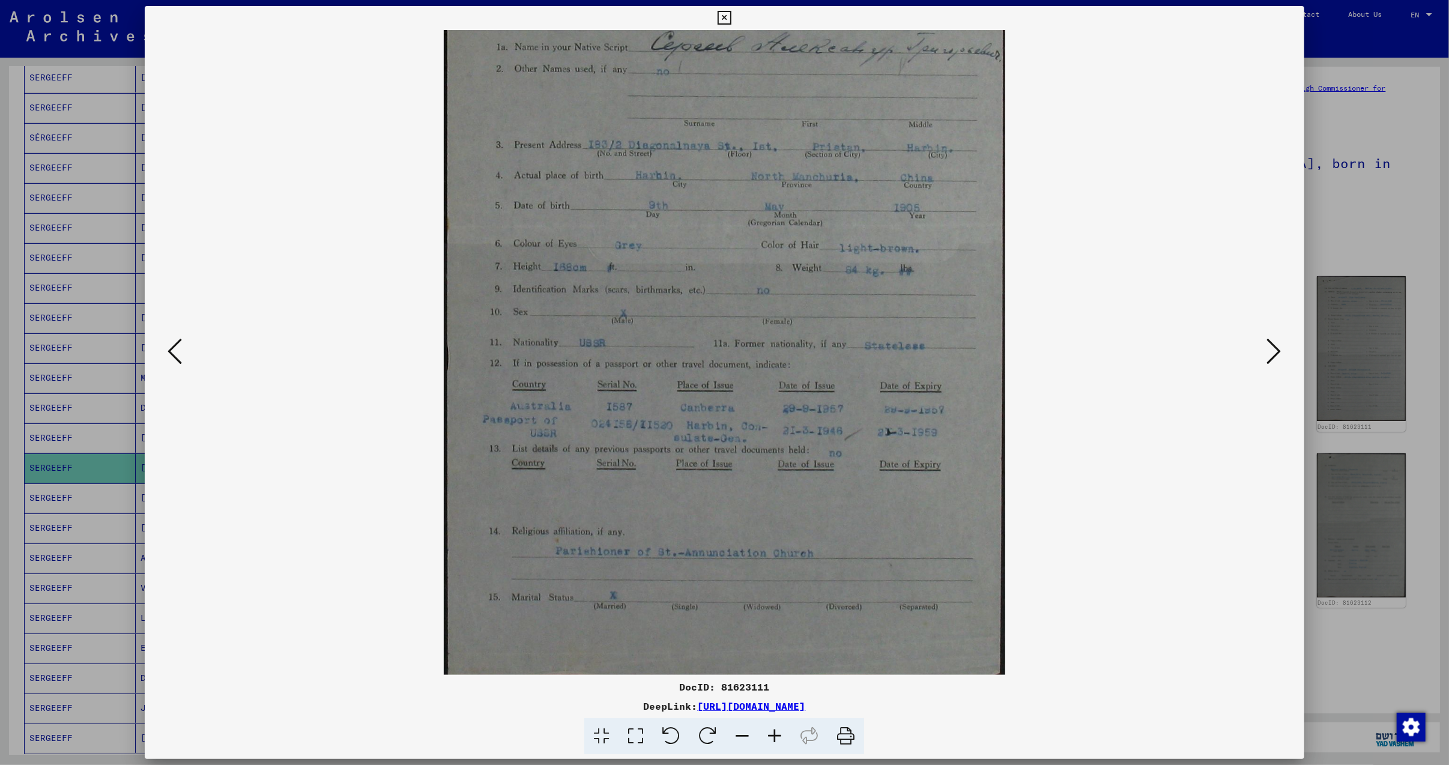
scroll to position [260, 0]
drag, startPoint x: 797, startPoint y: 582, endPoint x: 808, endPoint y: 418, distance: 164.2
click at [808, 418] on img at bounding box center [724, 227] width 561 height 915
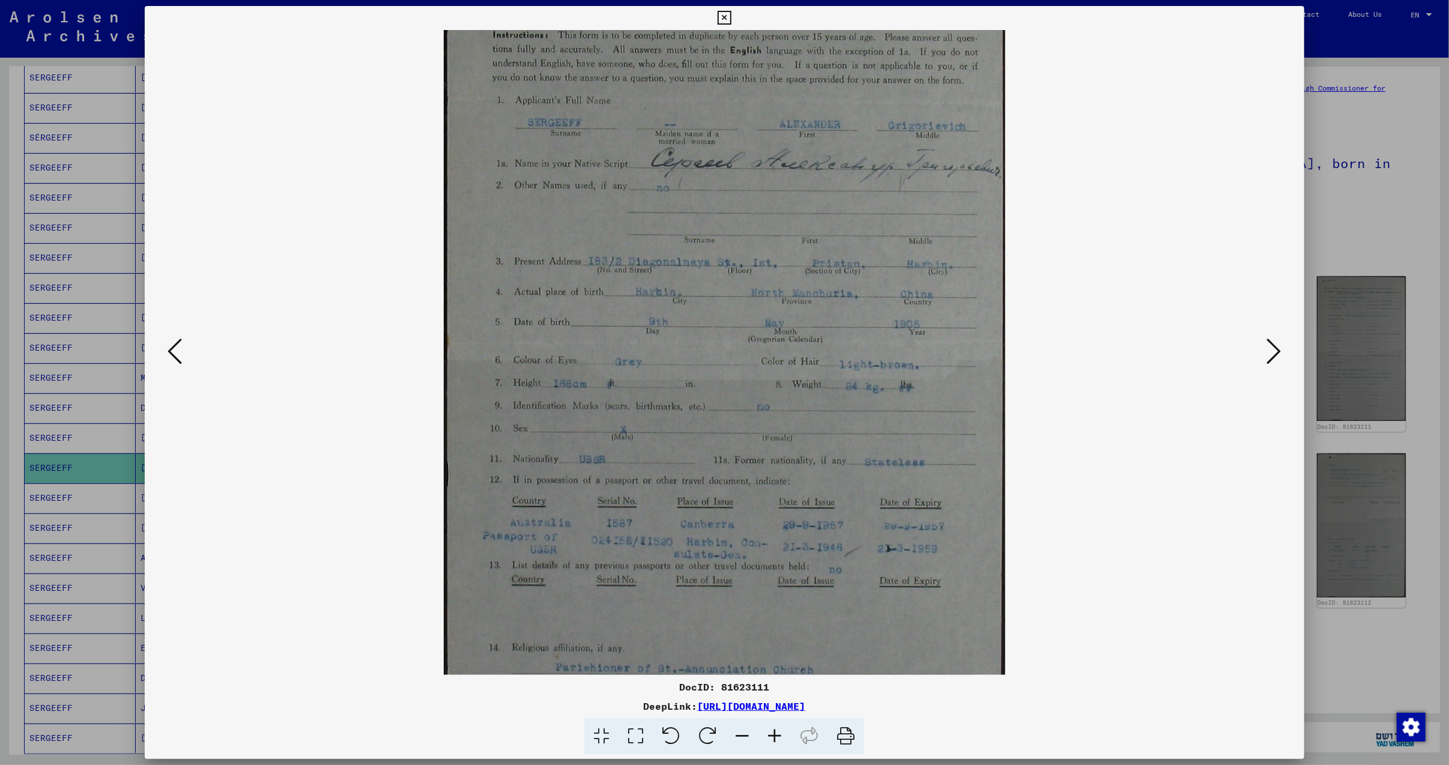
drag, startPoint x: 790, startPoint y: 405, endPoint x: 790, endPoint y: 577, distance: 172.3
click at [790, 573] on img at bounding box center [724, 343] width 561 height 915
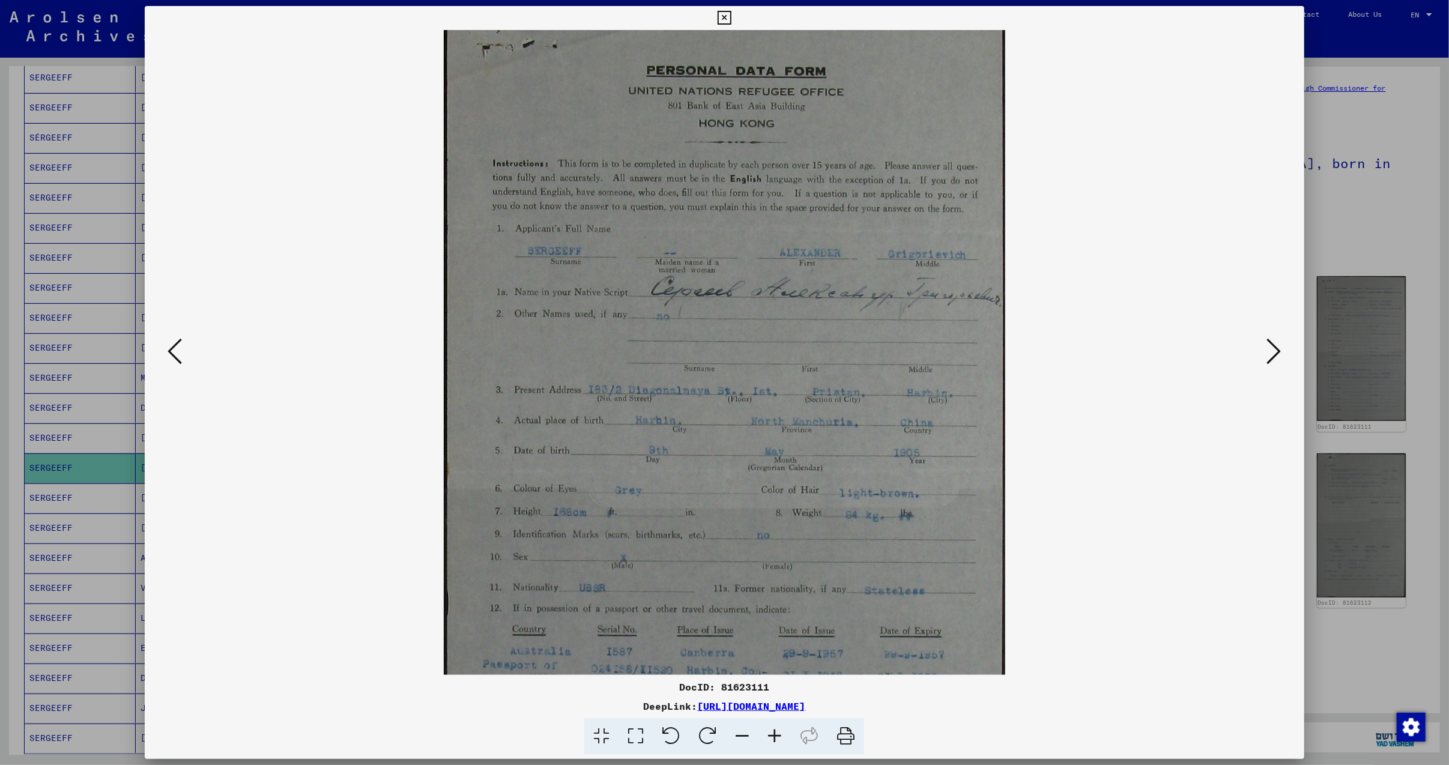
drag, startPoint x: 776, startPoint y: 407, endPoint x: 776, endPoint y: 433, distance: 26.4
click at [776, 433] on img at bounding box center [724, 471] width 561 height 915
click at [1273, 351] on icon at bounding box center [1274, 351] width 14 height 29
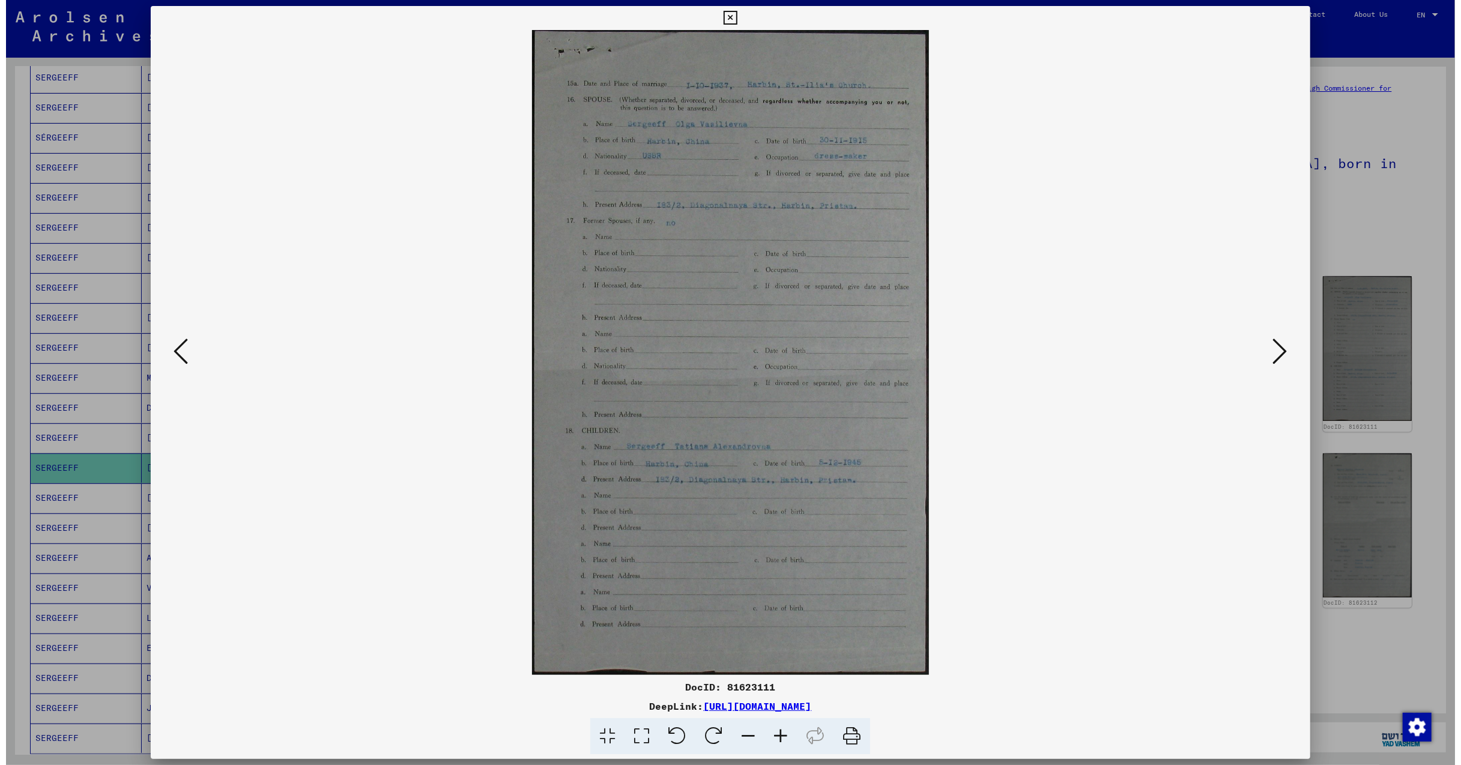
scroll to position [0, 0]
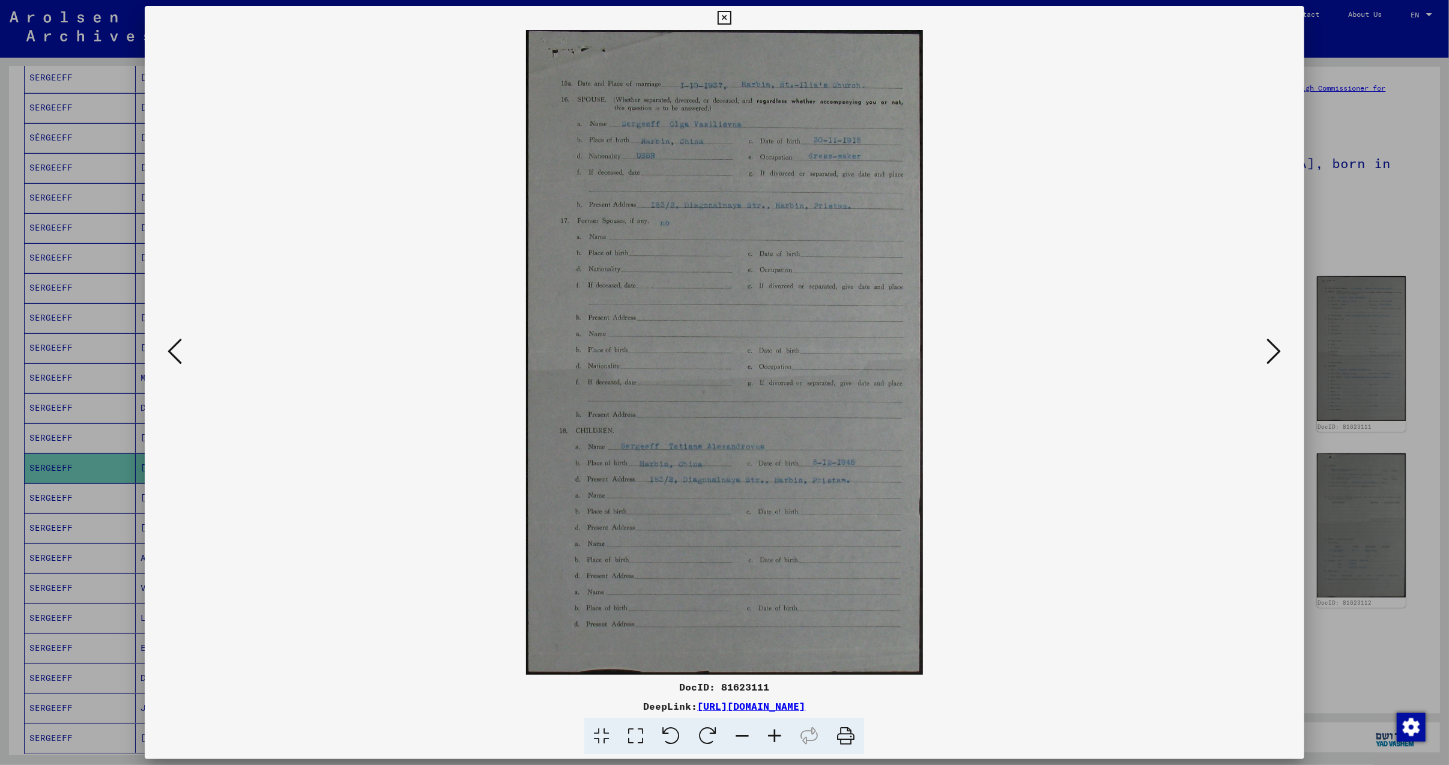
click at [1281, 344] on icon at bounding box center [1274, 351] width 14 height 29
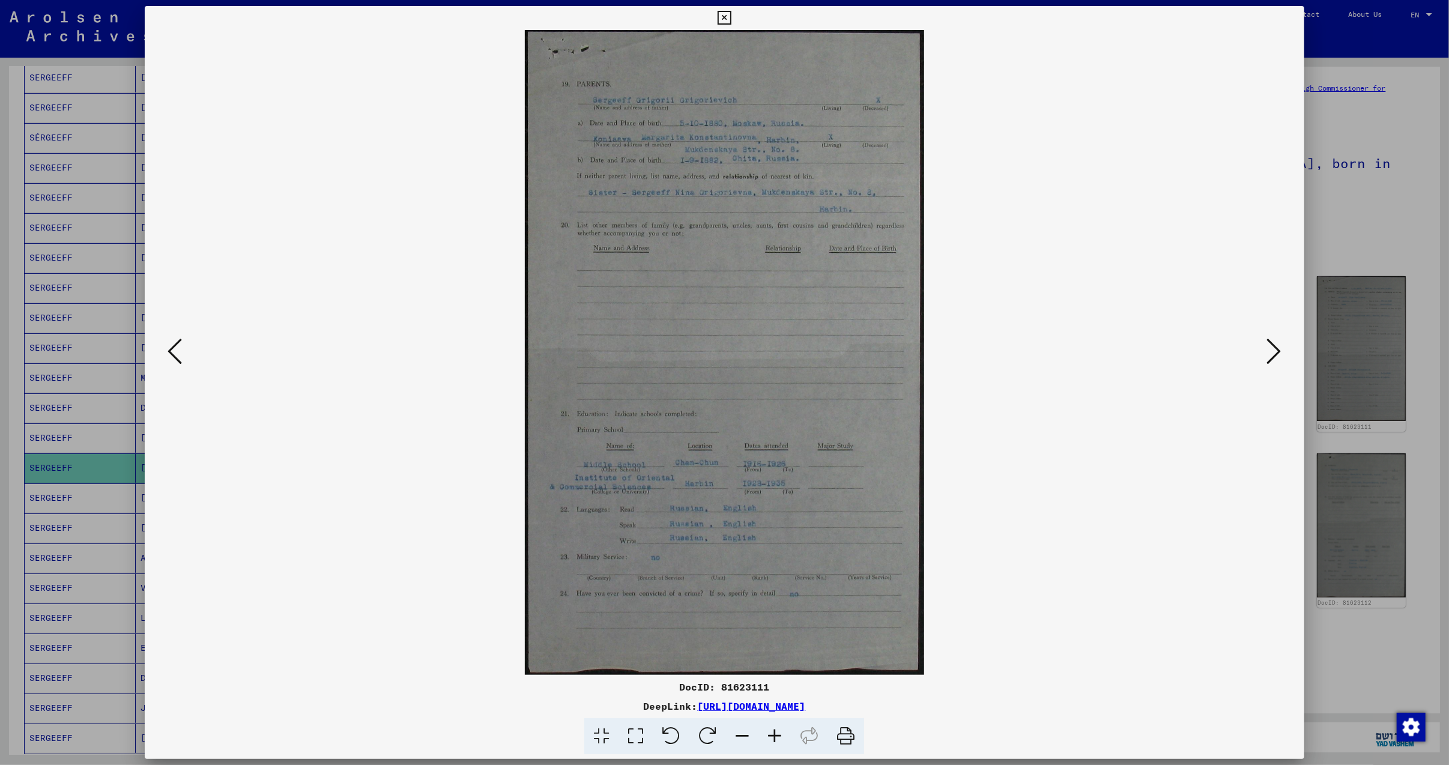
click at [1273, 351] on icon at bounding box center [1274, 351] width 14 height 29
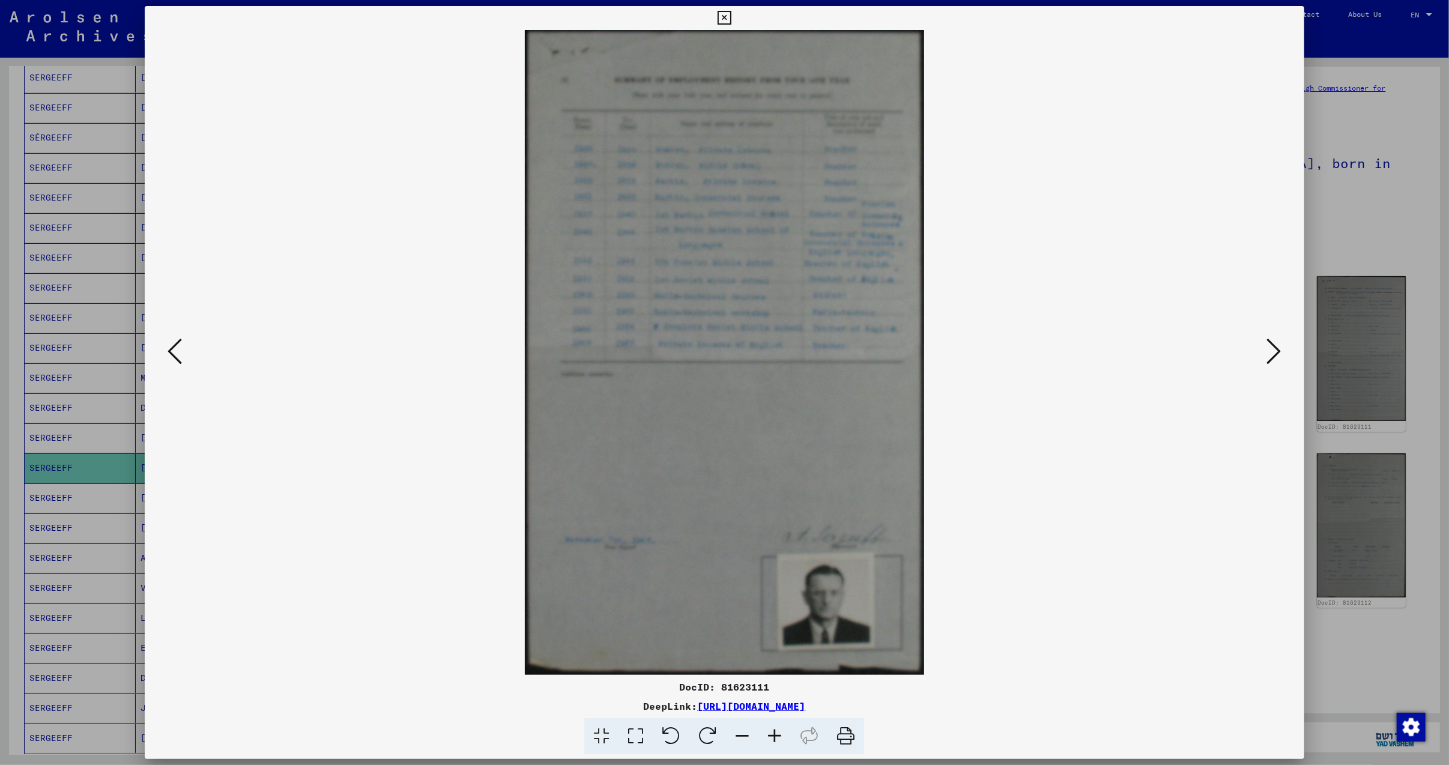
click at [1273, 351] on icon at bounding box center [1274, 351] width 14 height 29
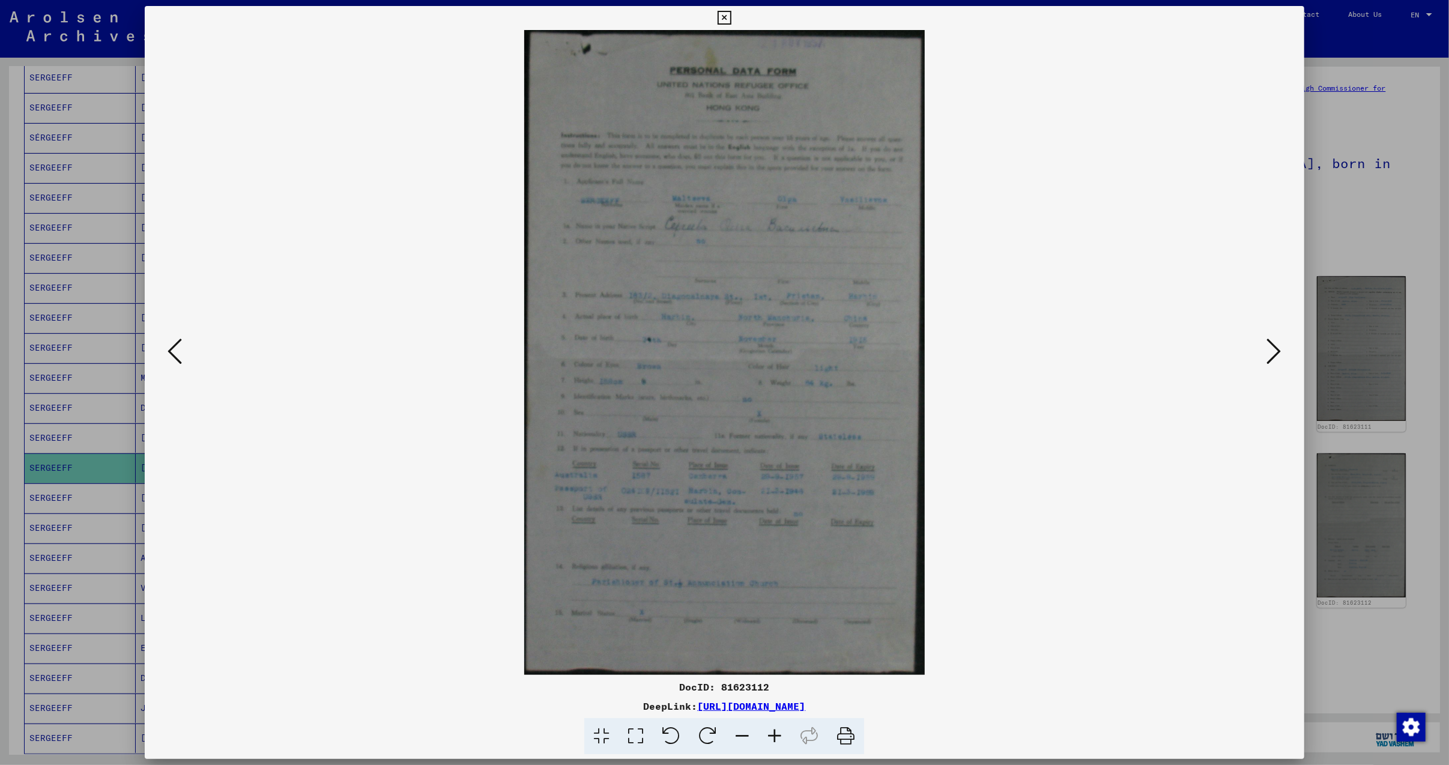
click at [168, 344] on icon at bounding box center [175, 351] width 14 height 29
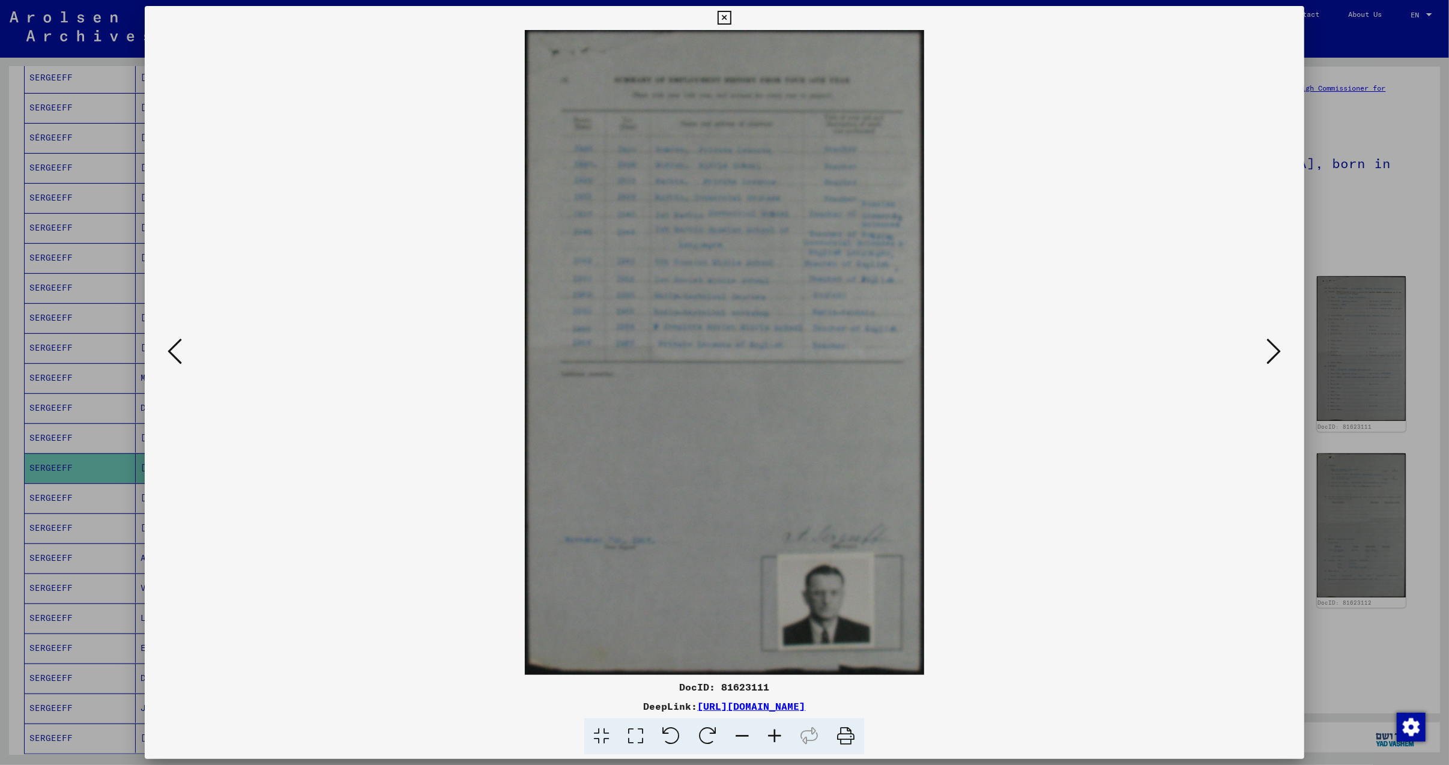
click at [773, 731] on icon at bounding box center [774, 736] width 32 height 37
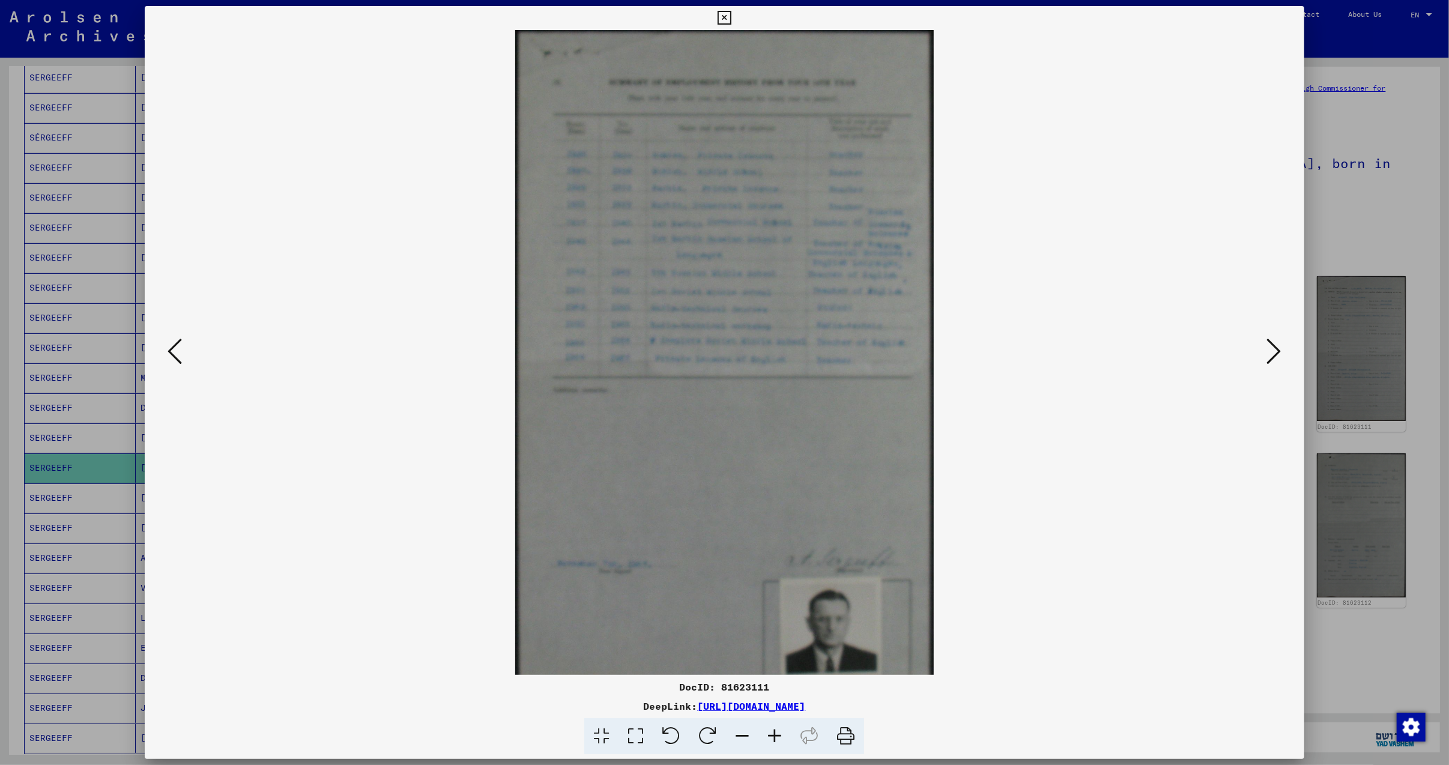
click at [773, 728] on icon at bounding box center [774, 736] width 32 height 37
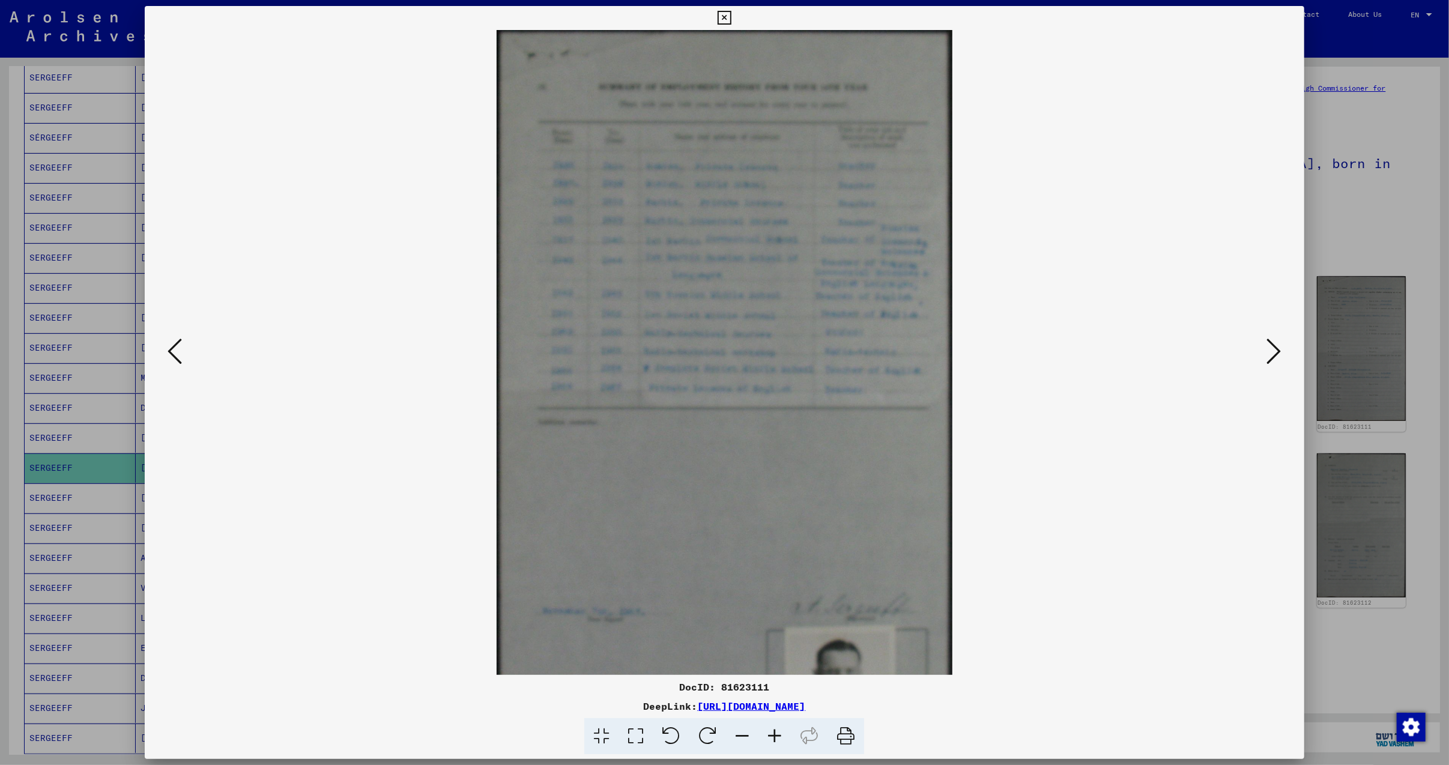
click at [773, 728] on icon at bounding box center [774, 736] width 32 height 37
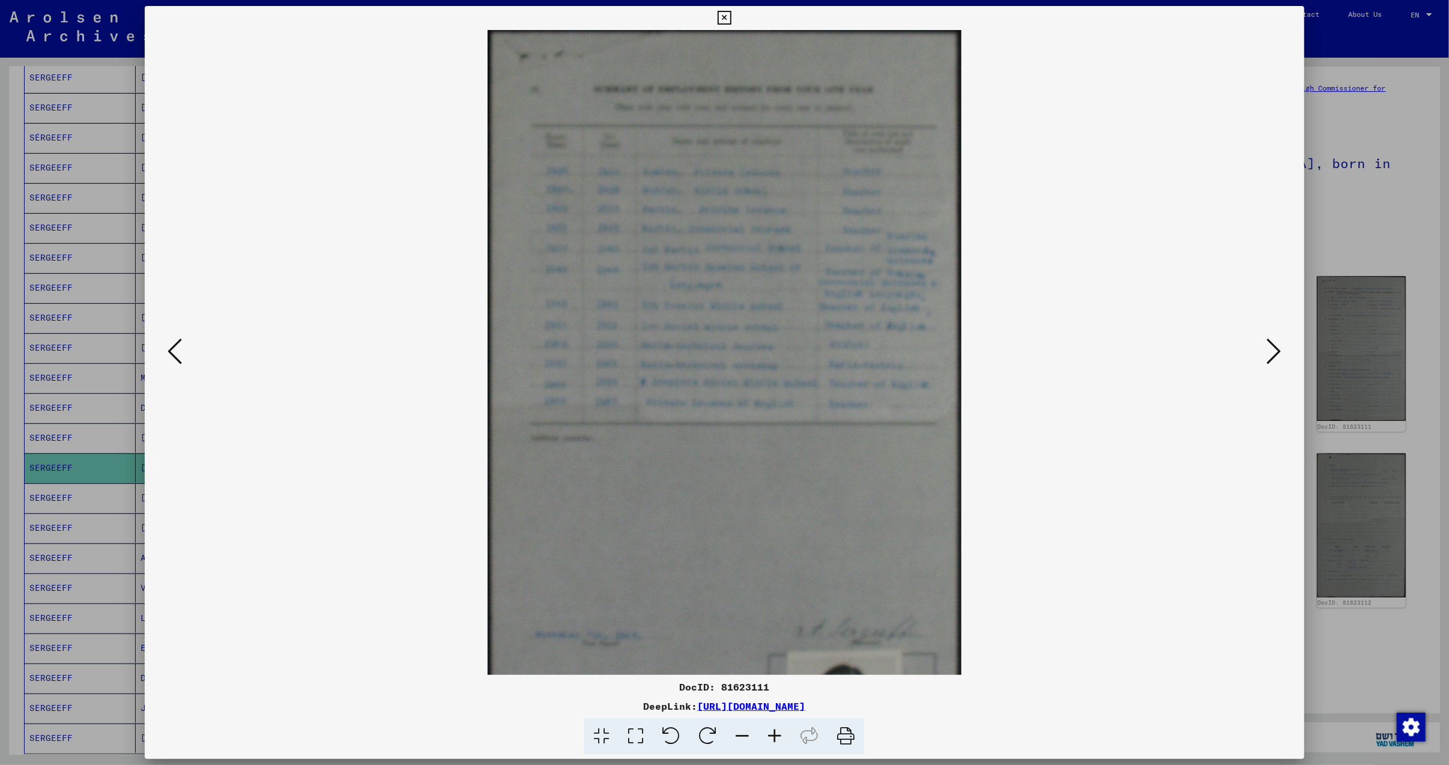
click at [771, 726] on icon at bounding box center [774, 736] width 32 height 37
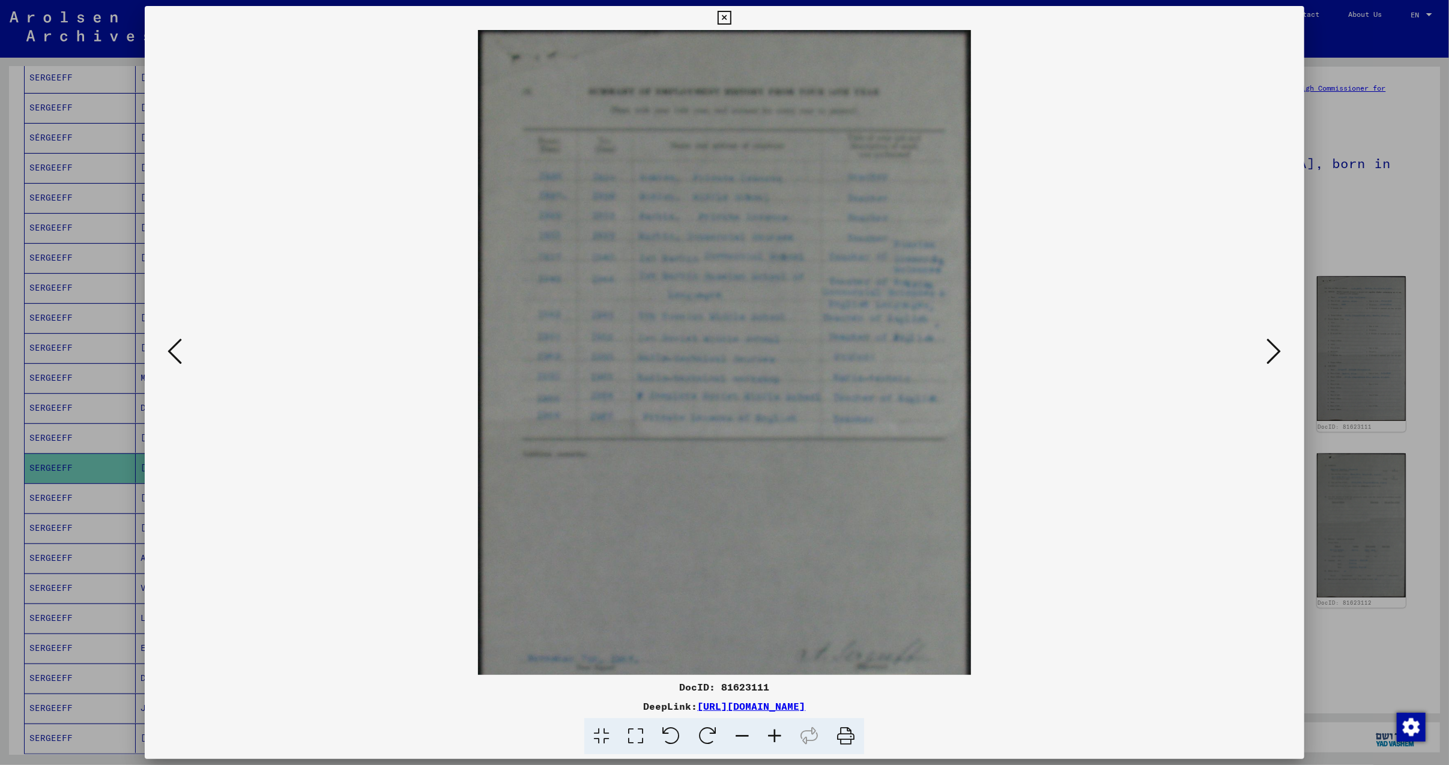
click at [771, 726] on icon at bounding box center [774, 736] width 32 height 37
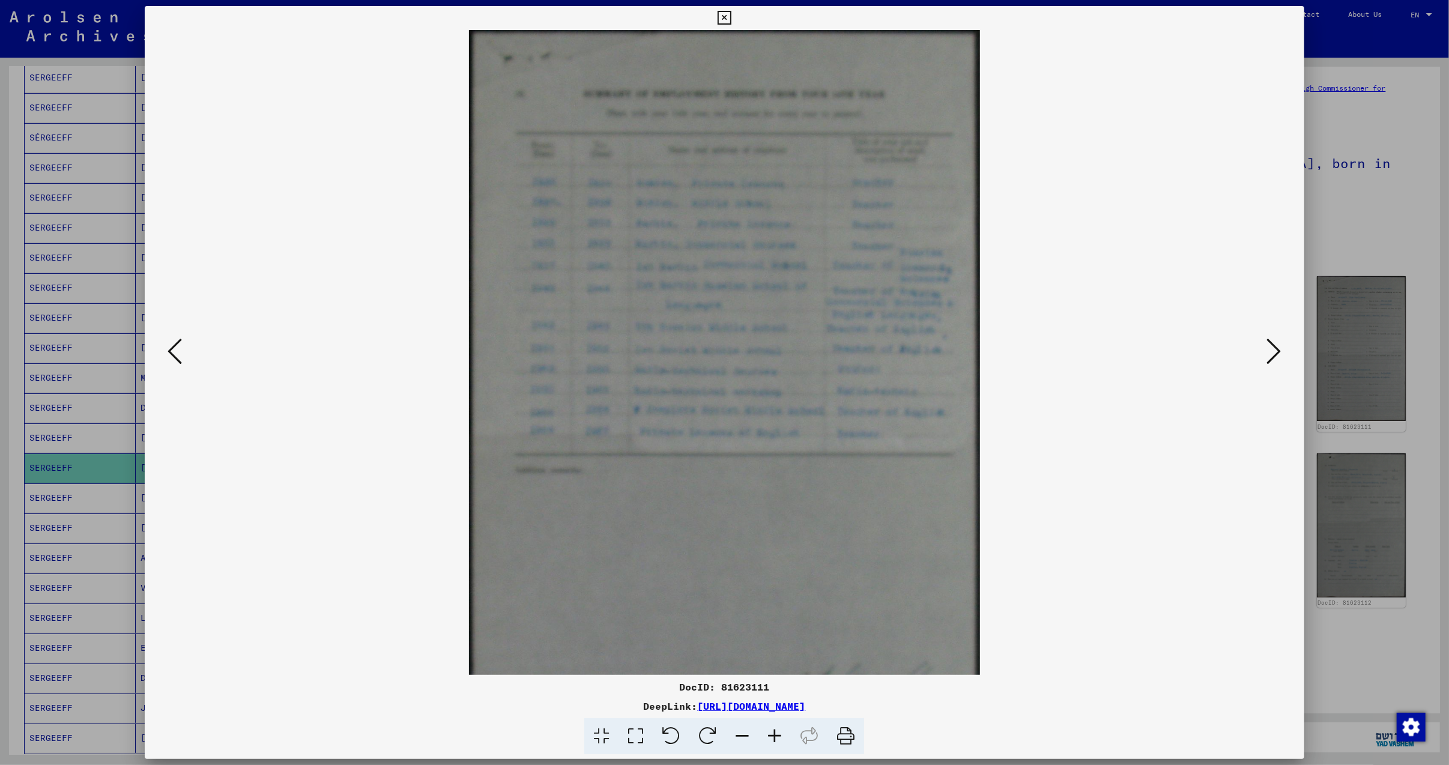
click at [771, 726] on icon at bounding box center [774, 736] width 32 height 37
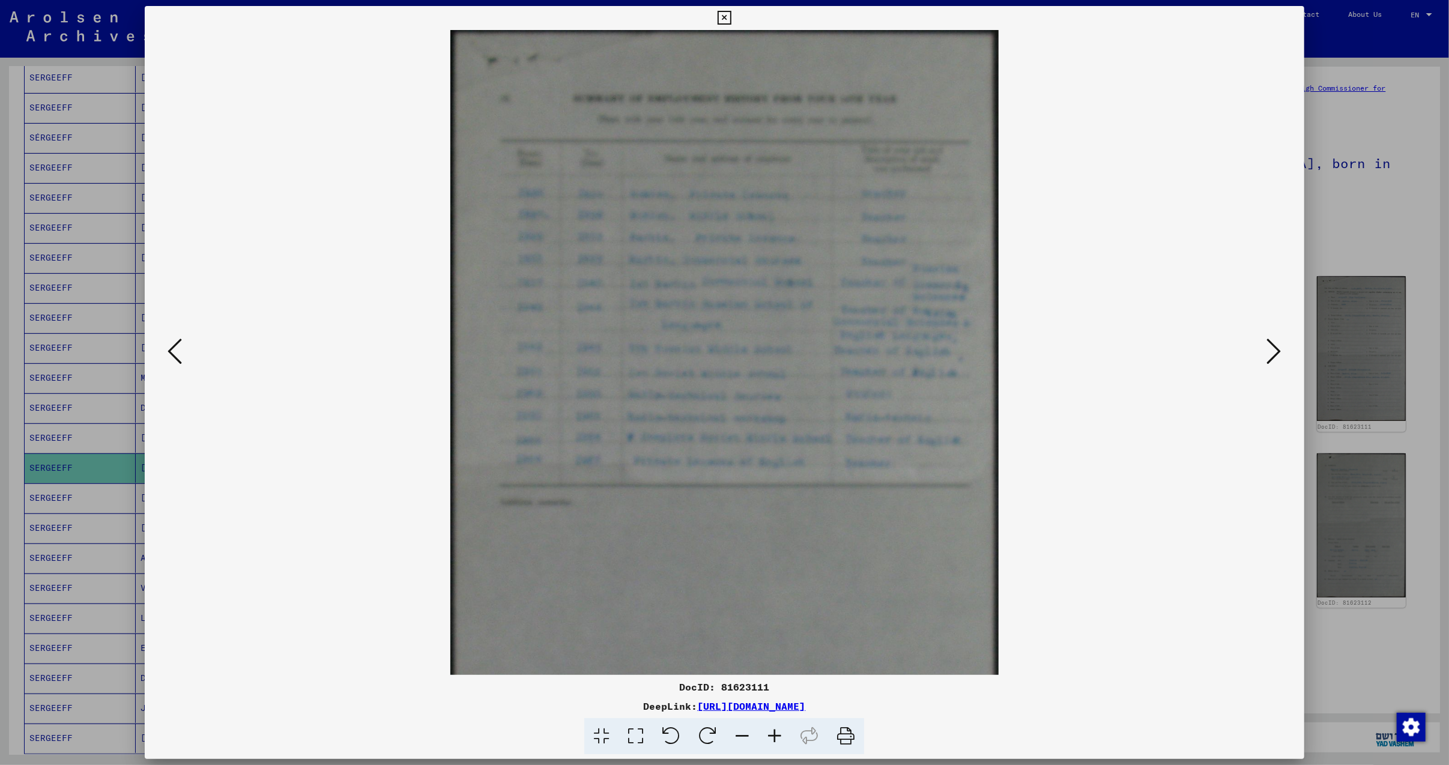
click at [771, 726] on icon at bounding box center [774, 736] width 32 height 37
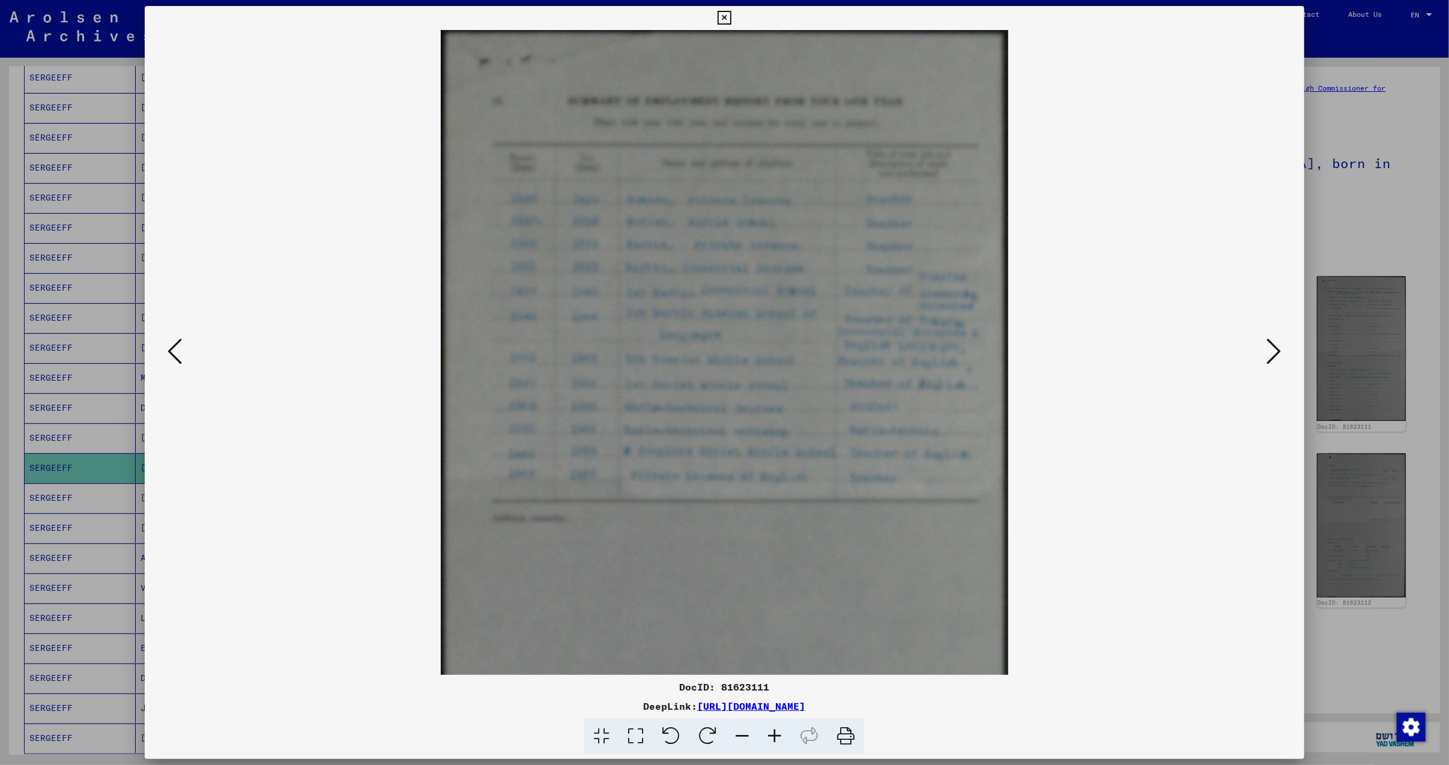
click at [771, 726] on icon at bounding box center [774, 736] width 32 height 37
click at [777, 731] on icon at bounding box center [774, 736] width 32 height 37
click at [1275, 352] on icon at bounding box center [1274, 351] width 14 height 29
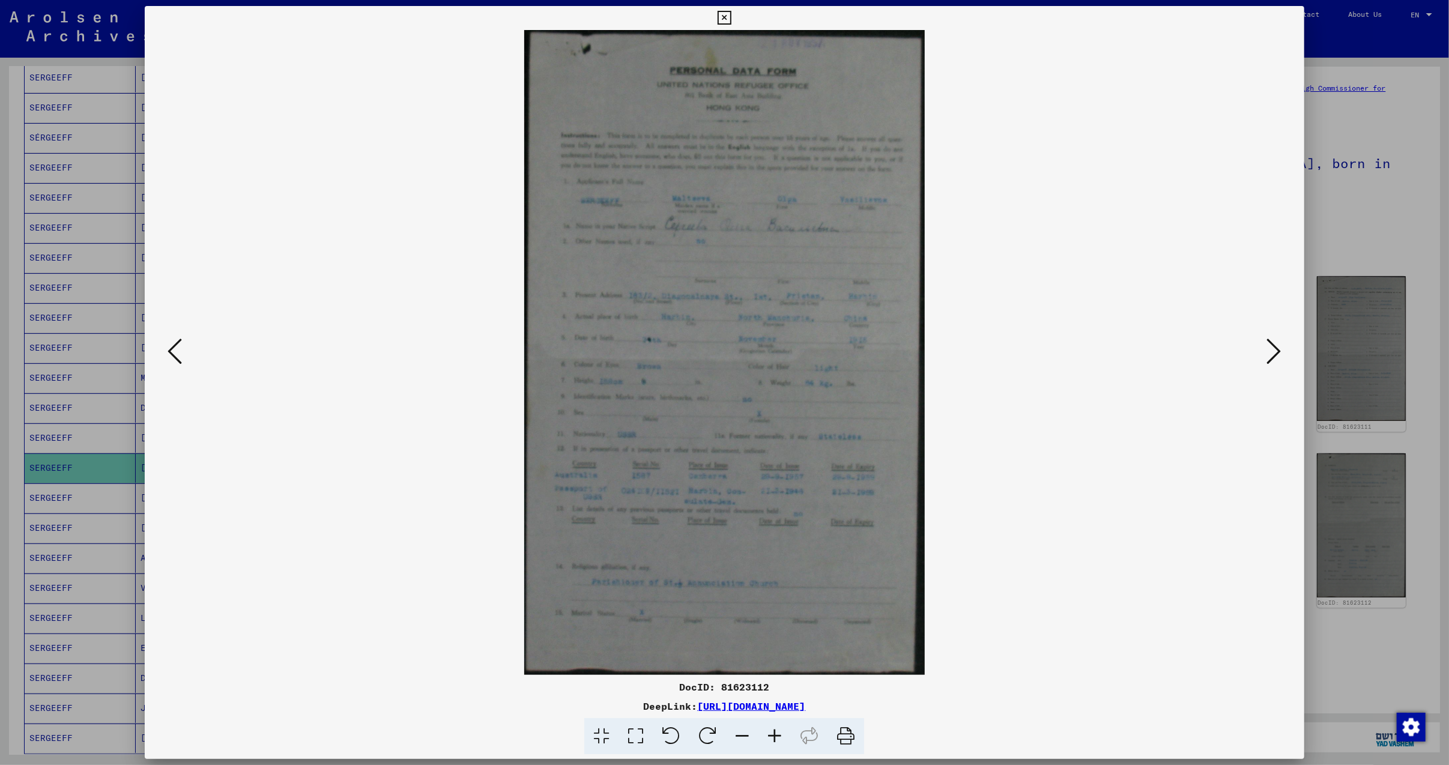
click at [1278, 352] on icon at bounding box center [1274, 351] width 14 height 29
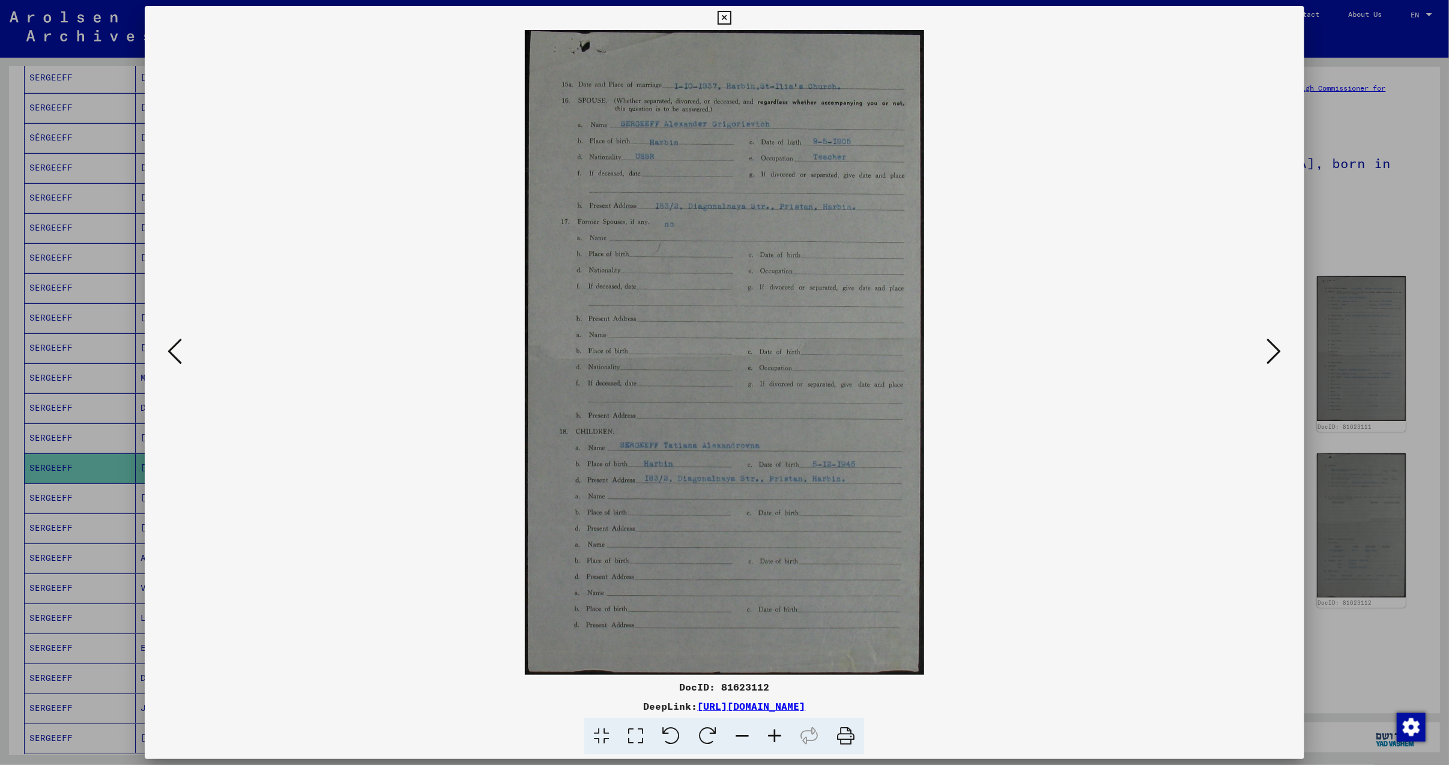
click at [1278, 352] on icon at bounding box center [1274, 351] width 14 height 29
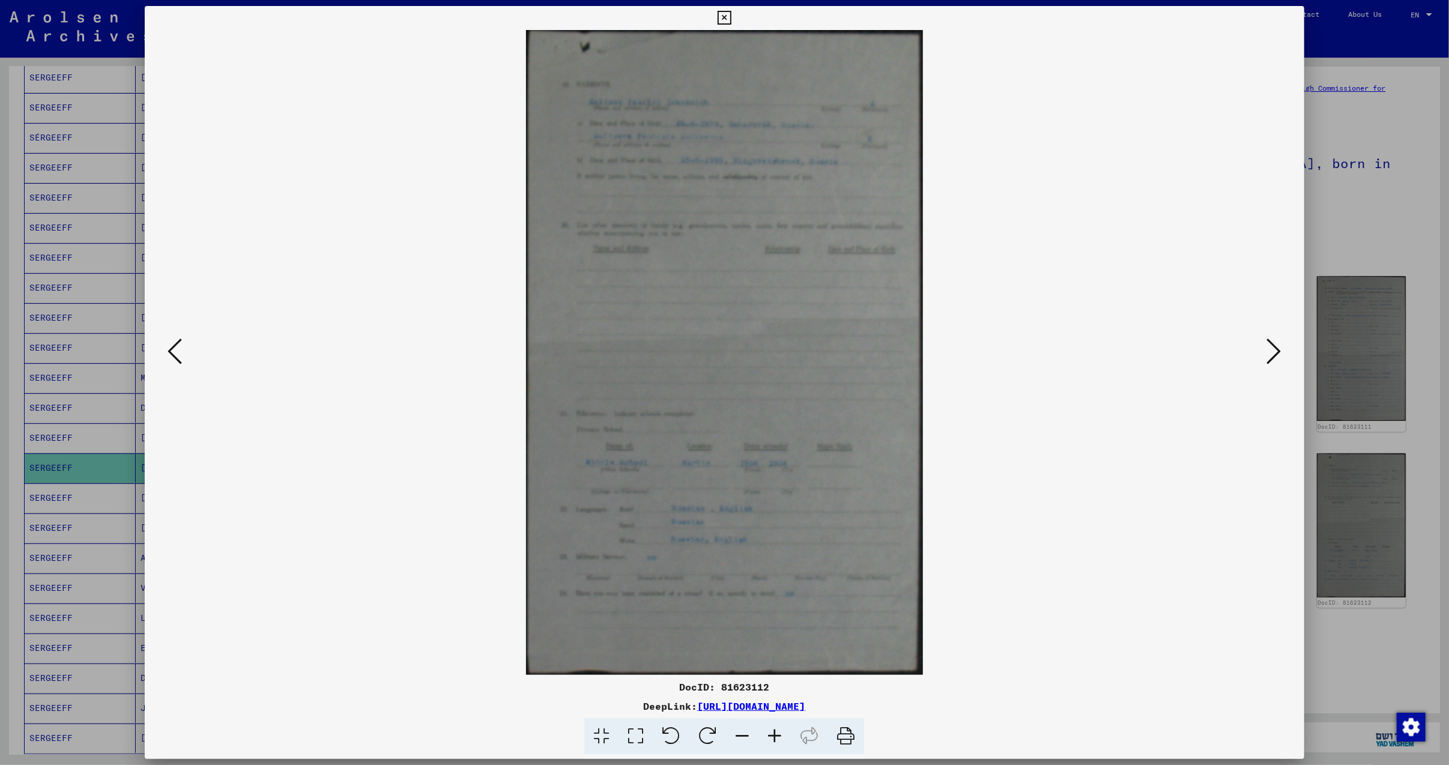
click at [1278, 352] on icon at bounding box center [1274, 351] width 14 height 29
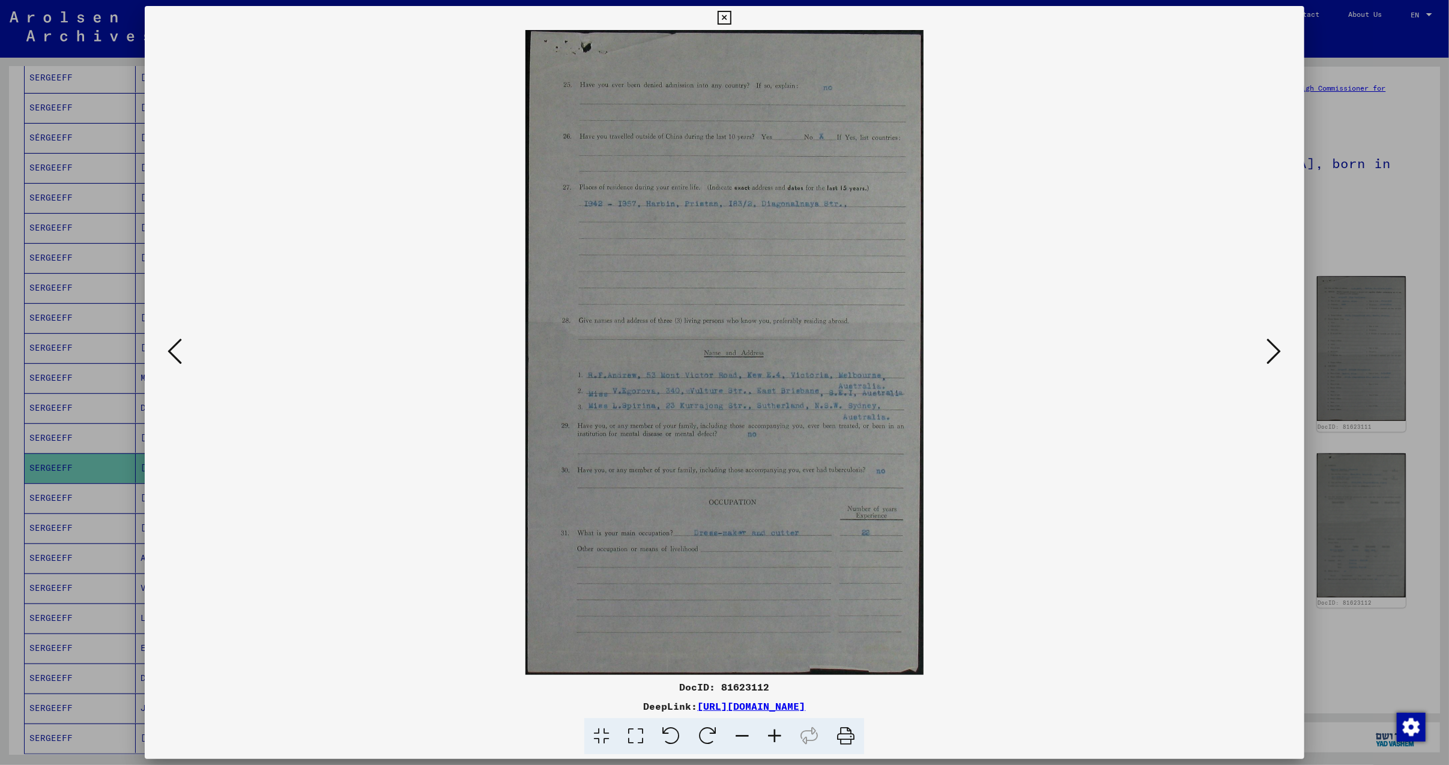
click at [1273, 351] on icon at bounding box center [1274, 351] width 14 height 29
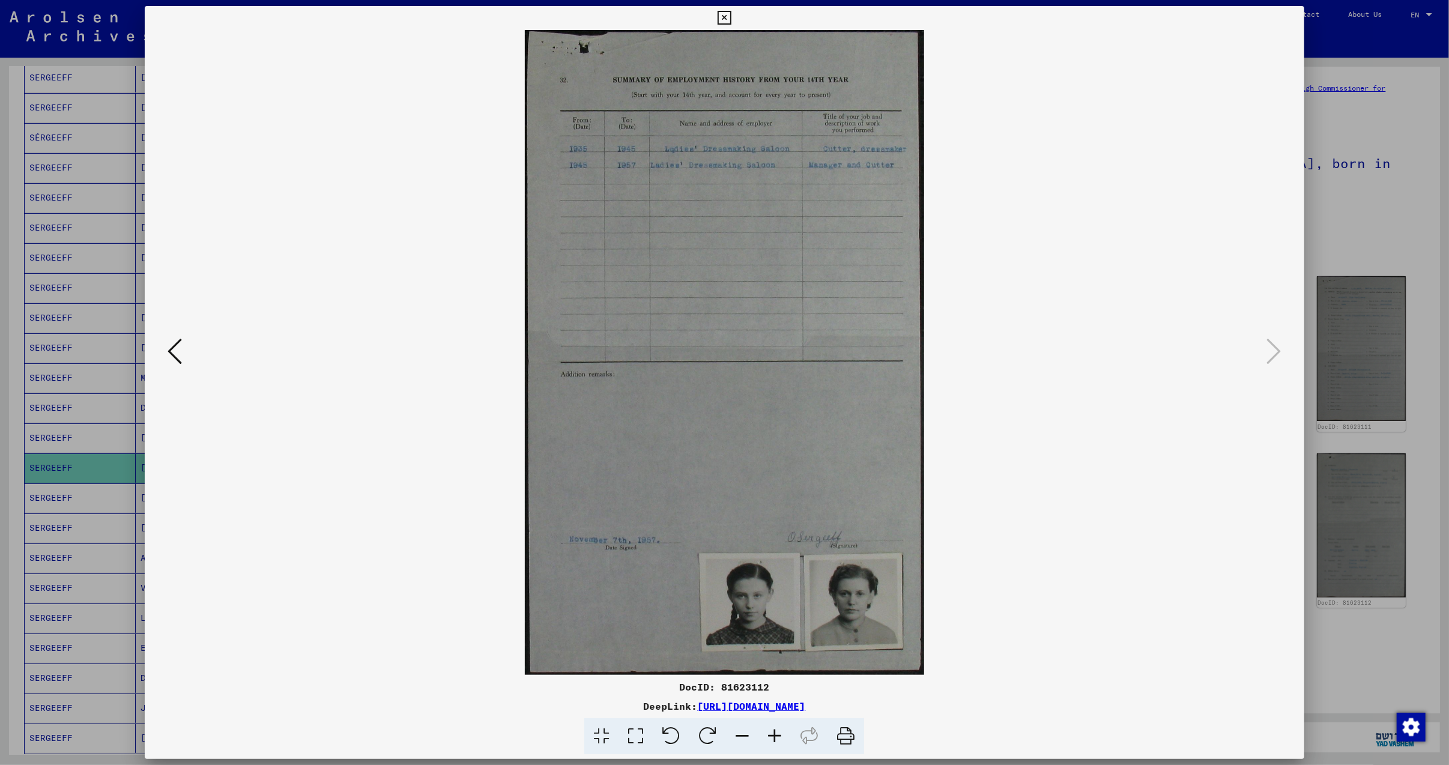
click at [719, 14] on icon at bounding box center [724, 18] width 14 height 14
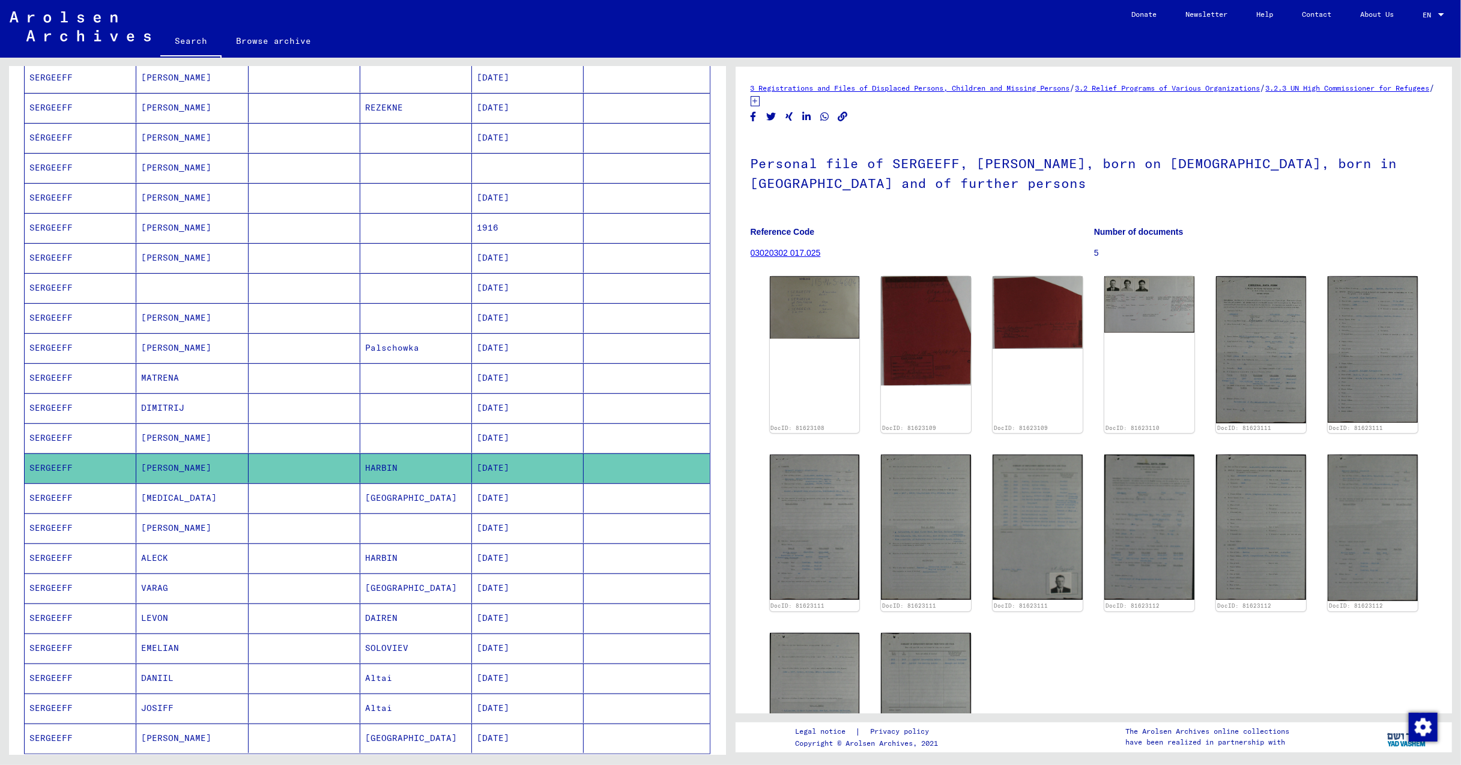
click at [173, 438] on mat-cell "[PERSON_NAME]" at bounding box center [192, 437] width 112 height 29
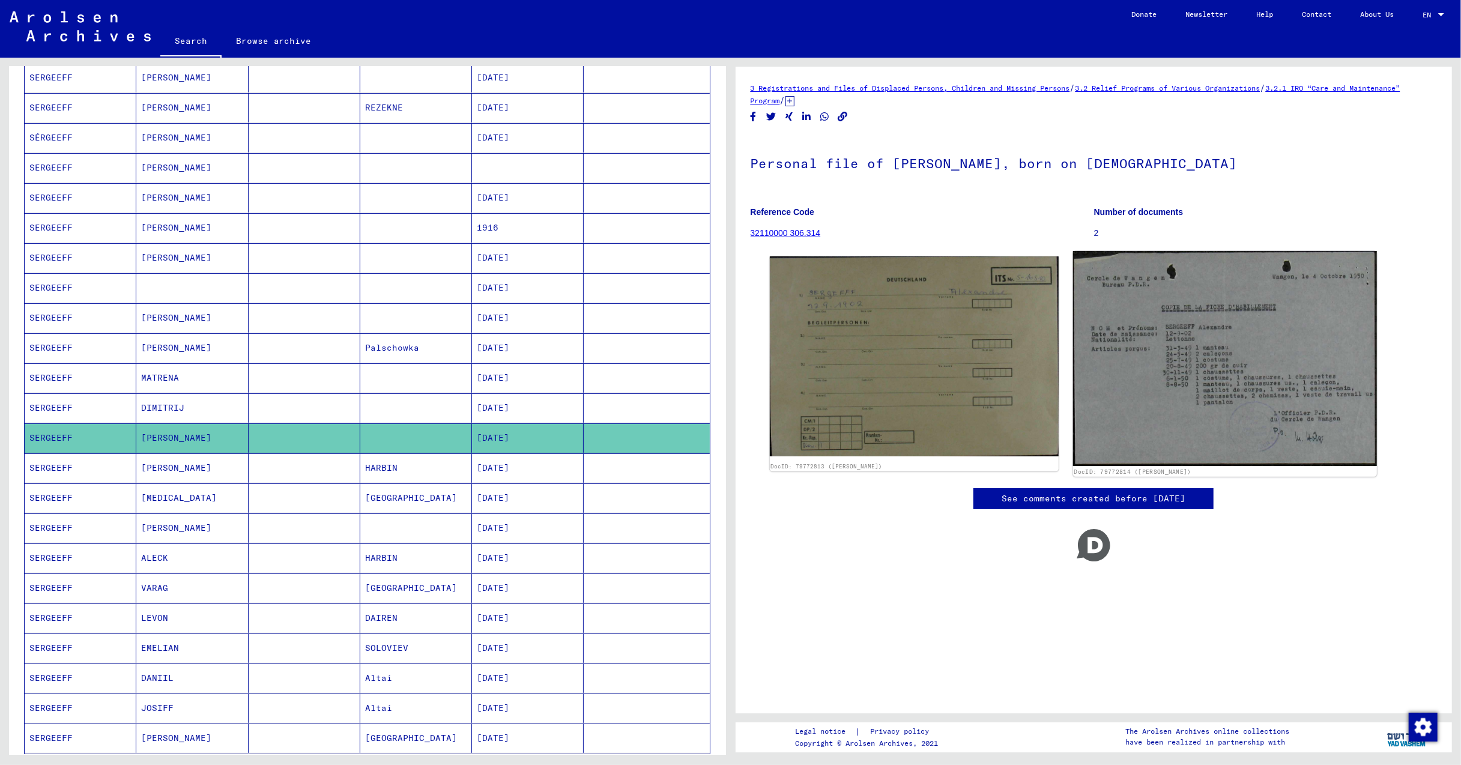
click at [1233, 392] on img at bounding box center [1225, 358] width 304 height 215
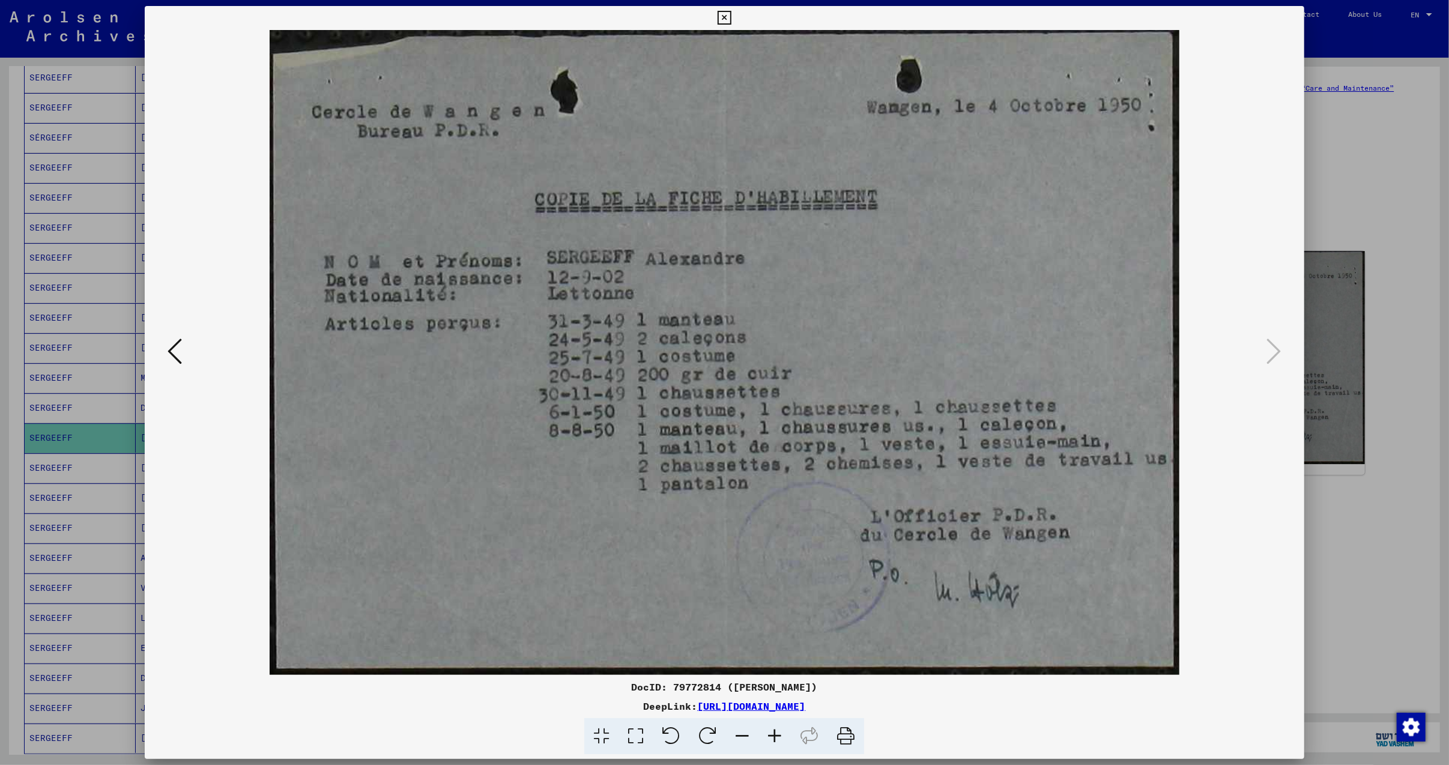
click at [1233, 392] on img at bounding box center [724, 352] width 1077 height 645
click at [171, 355] on icon at bounding box center [175, 351] width 14 height 29
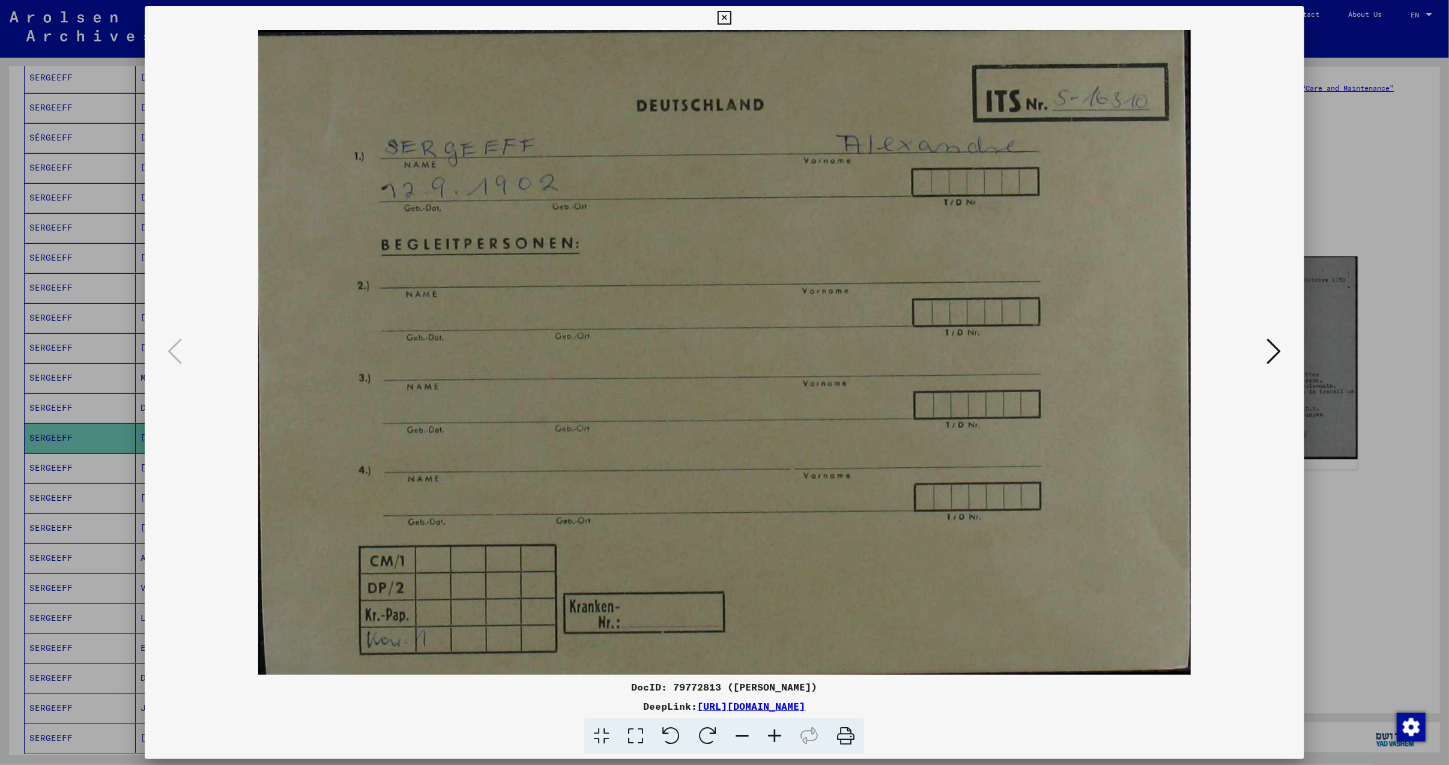
click at [725, 17] on icon at bounding box center [724, 18] width 14 height 14
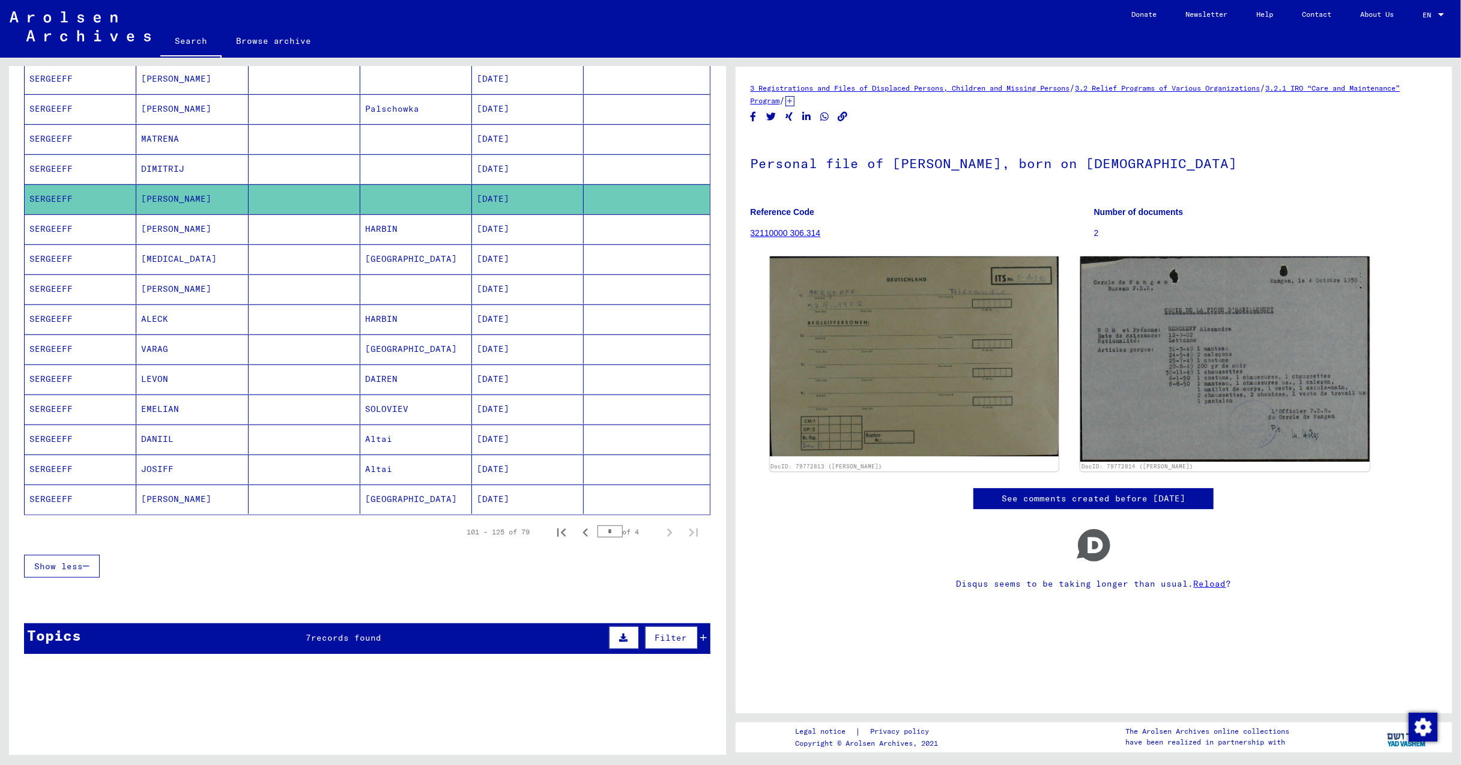
scroll to position [480, 0]
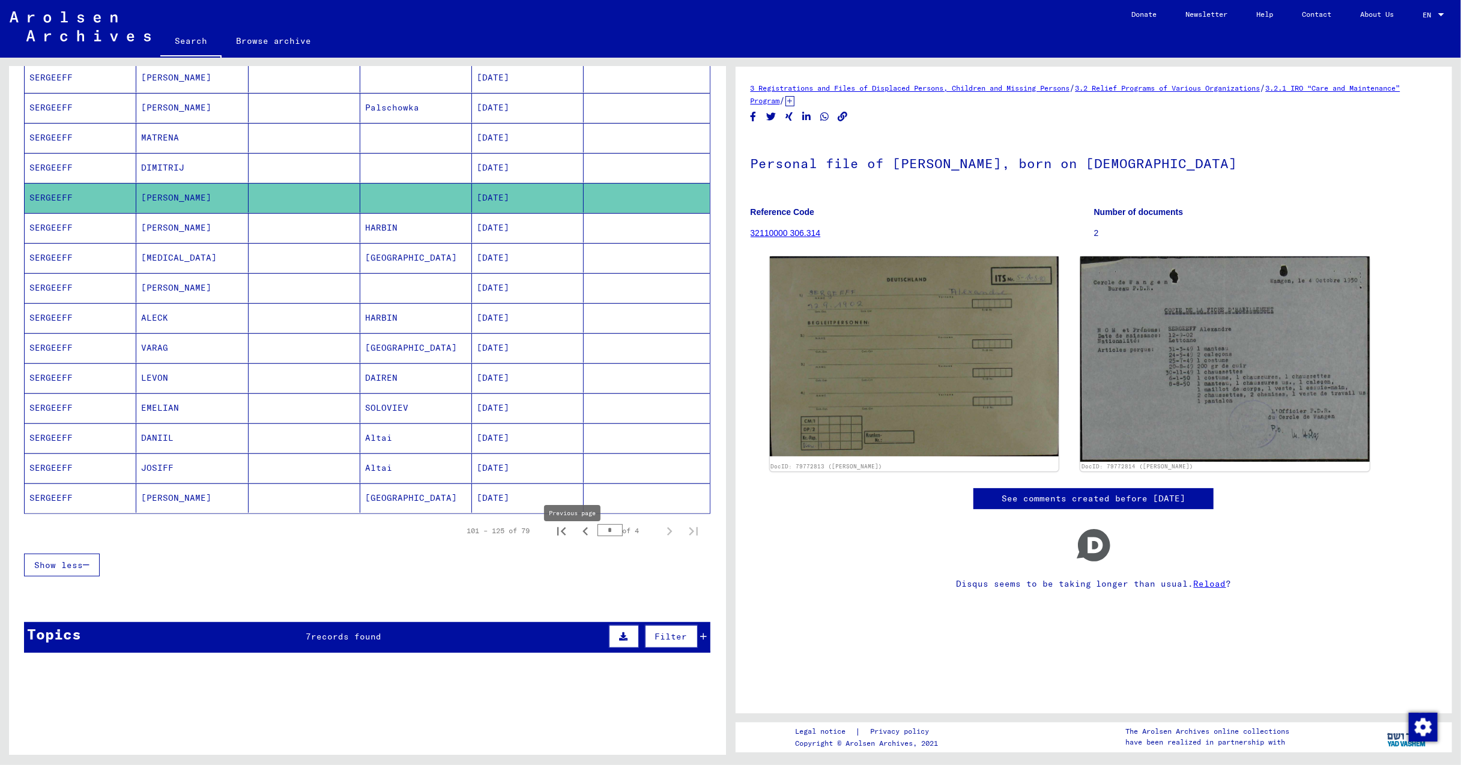
click at [577, 540] on icon "Previous page" at bounding box center [585, 531] width 17 height 17
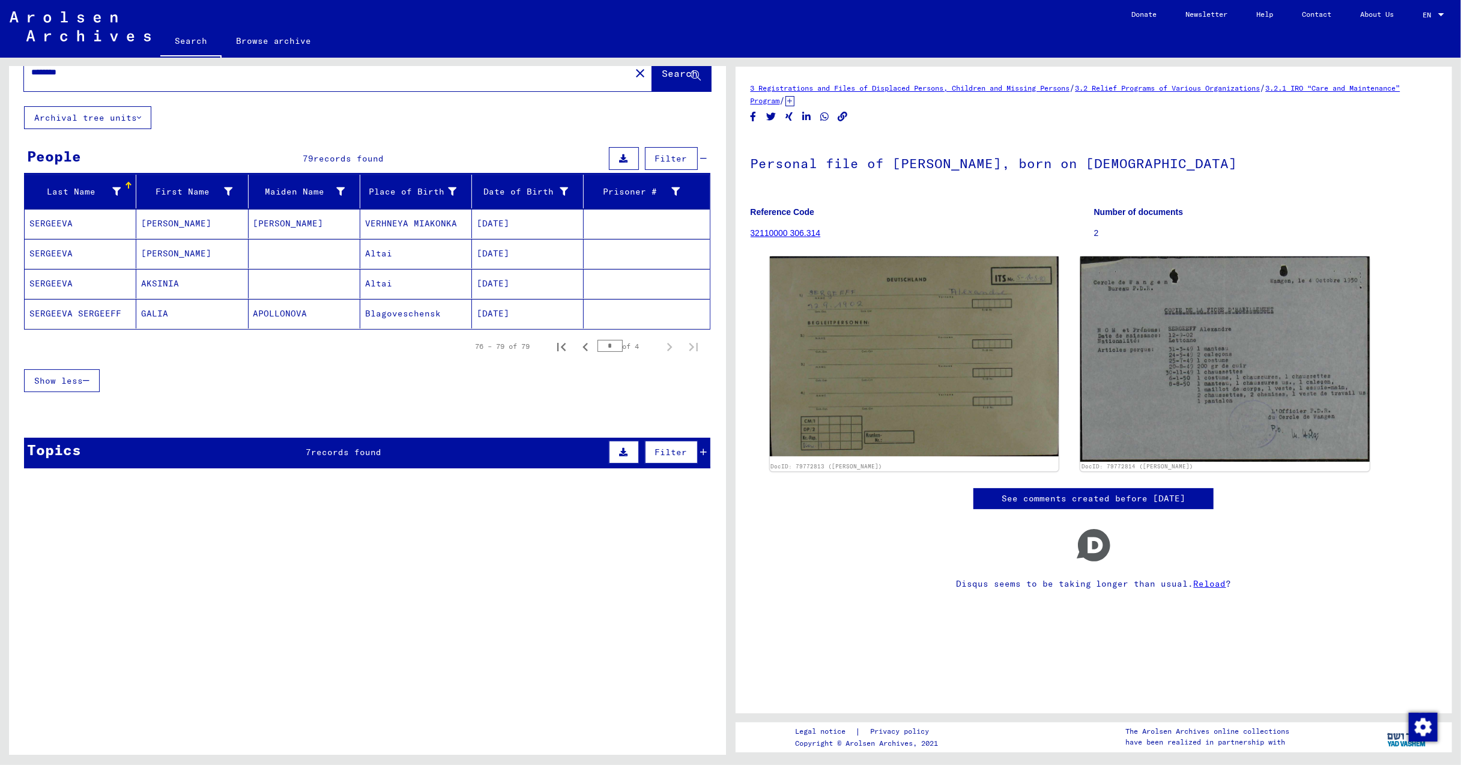
scroll to position [0, 0]
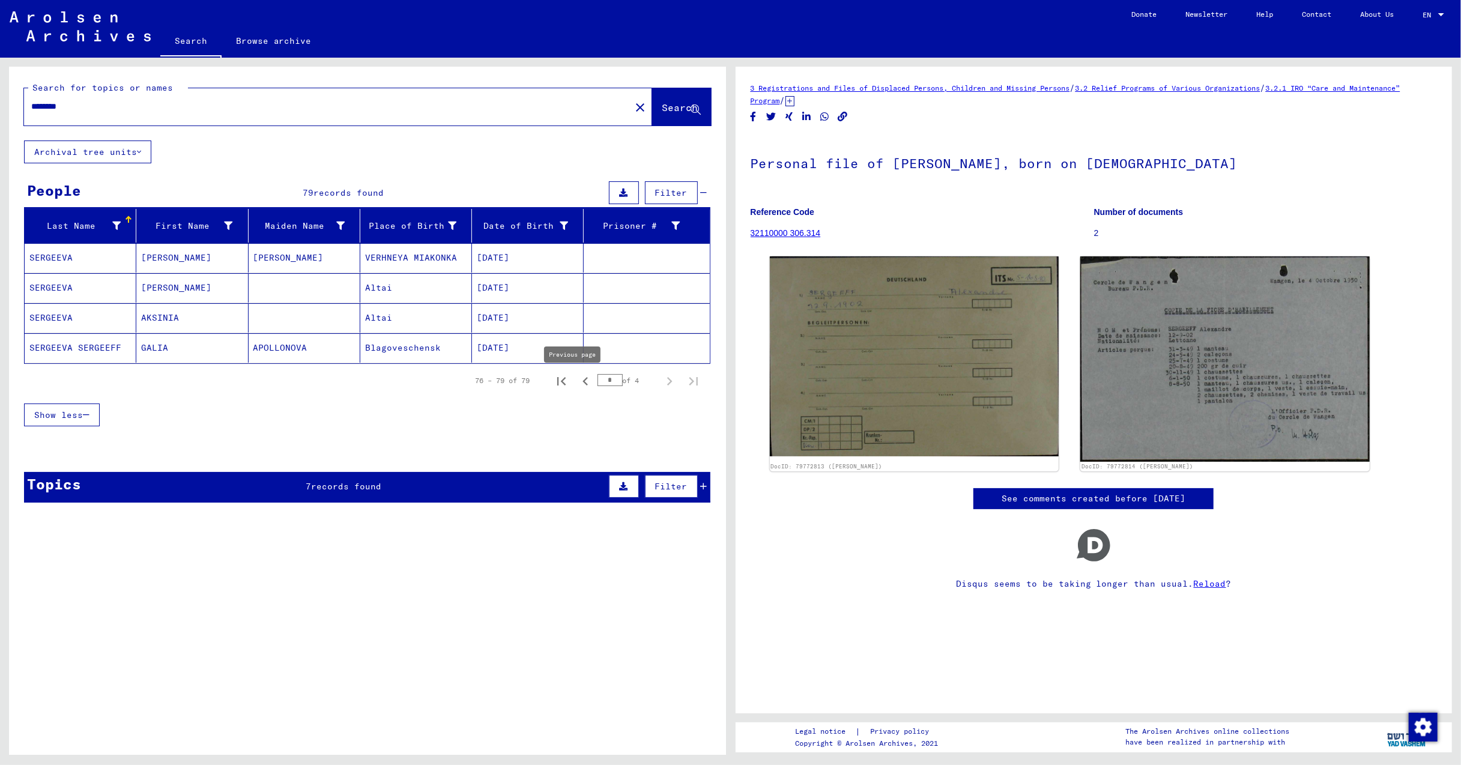
click at [582, 385] on icon "Previous page" at bounding box center [584, 381] width 5 height 8
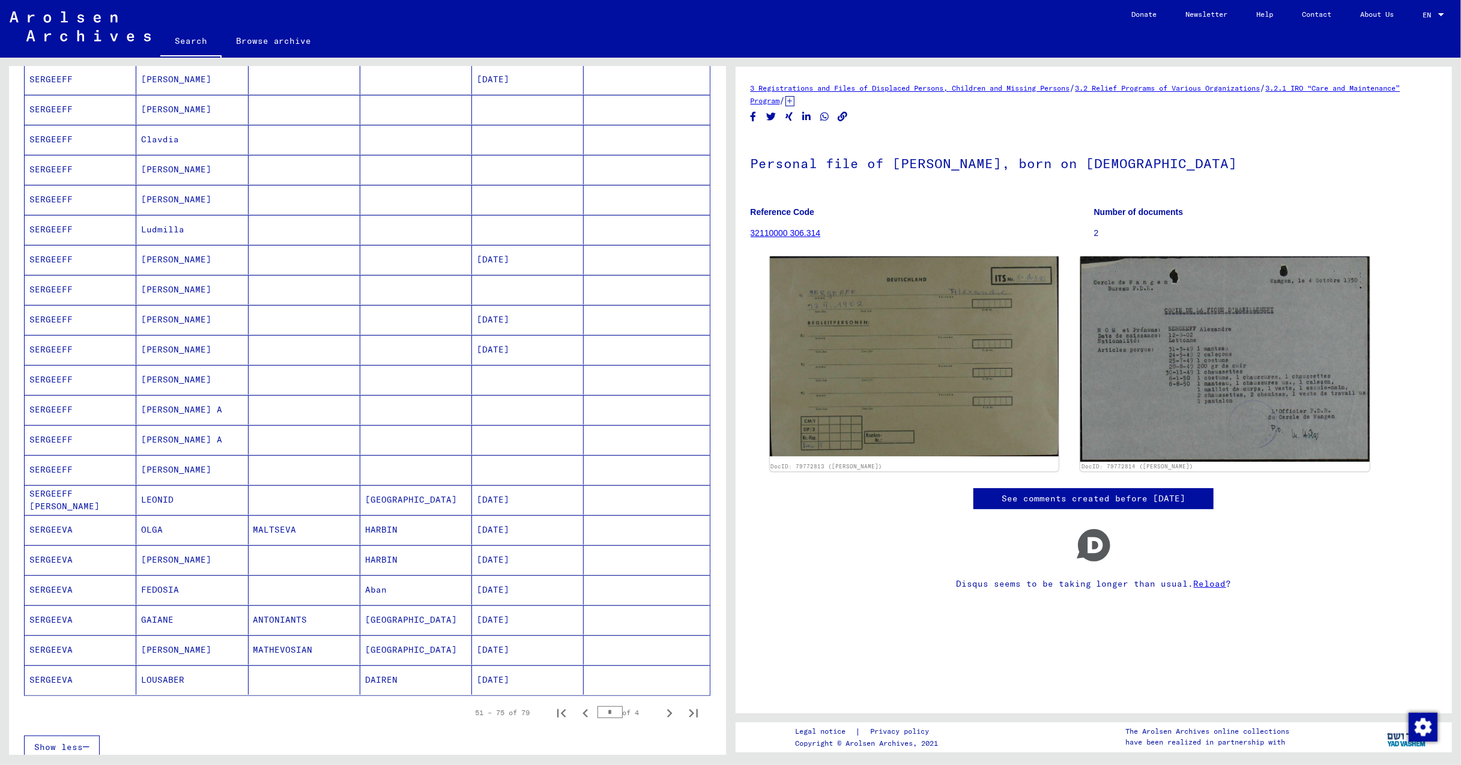
scroll to position [320, 0]
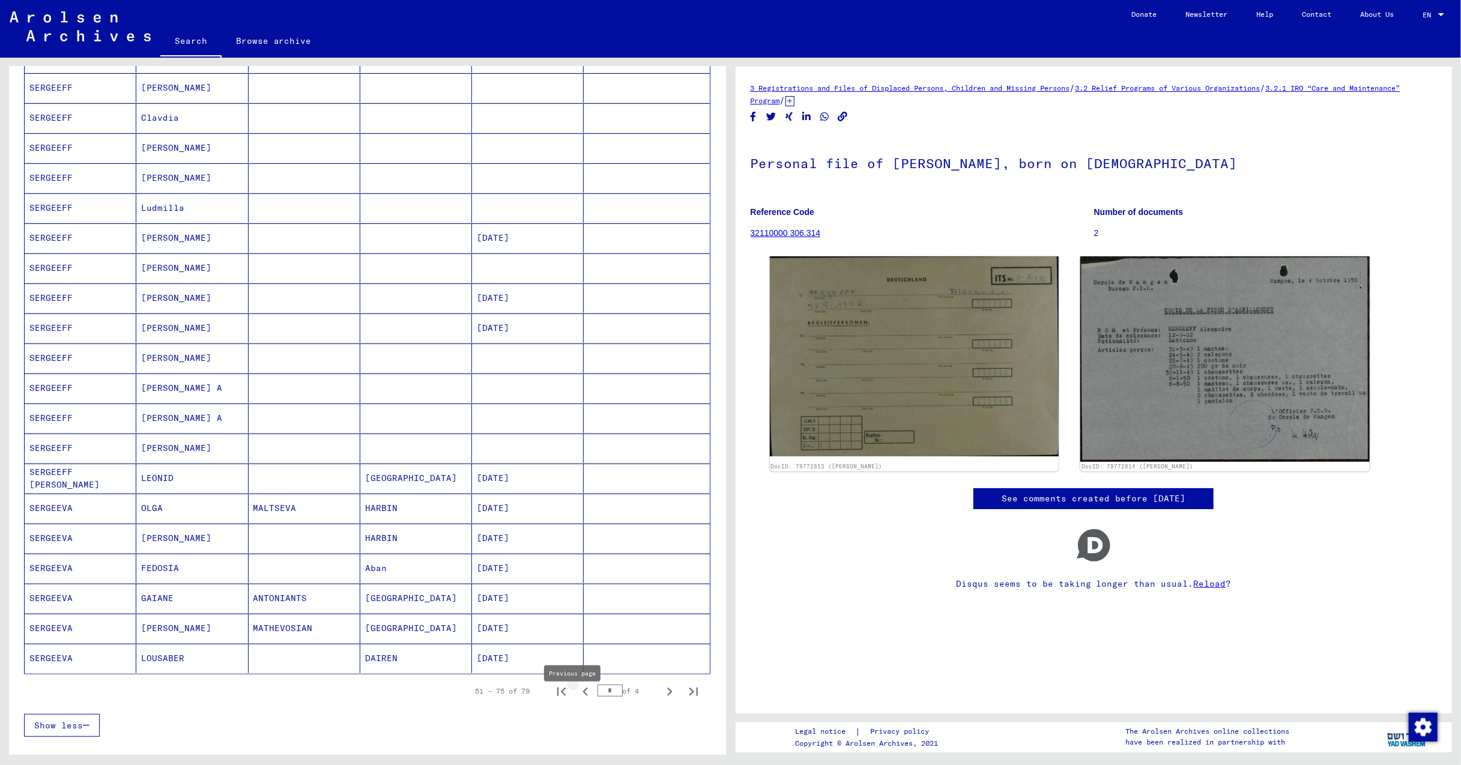
click at [577, 700] on icon "Previous page" at bounding box center [585, 691] width 17 height 17
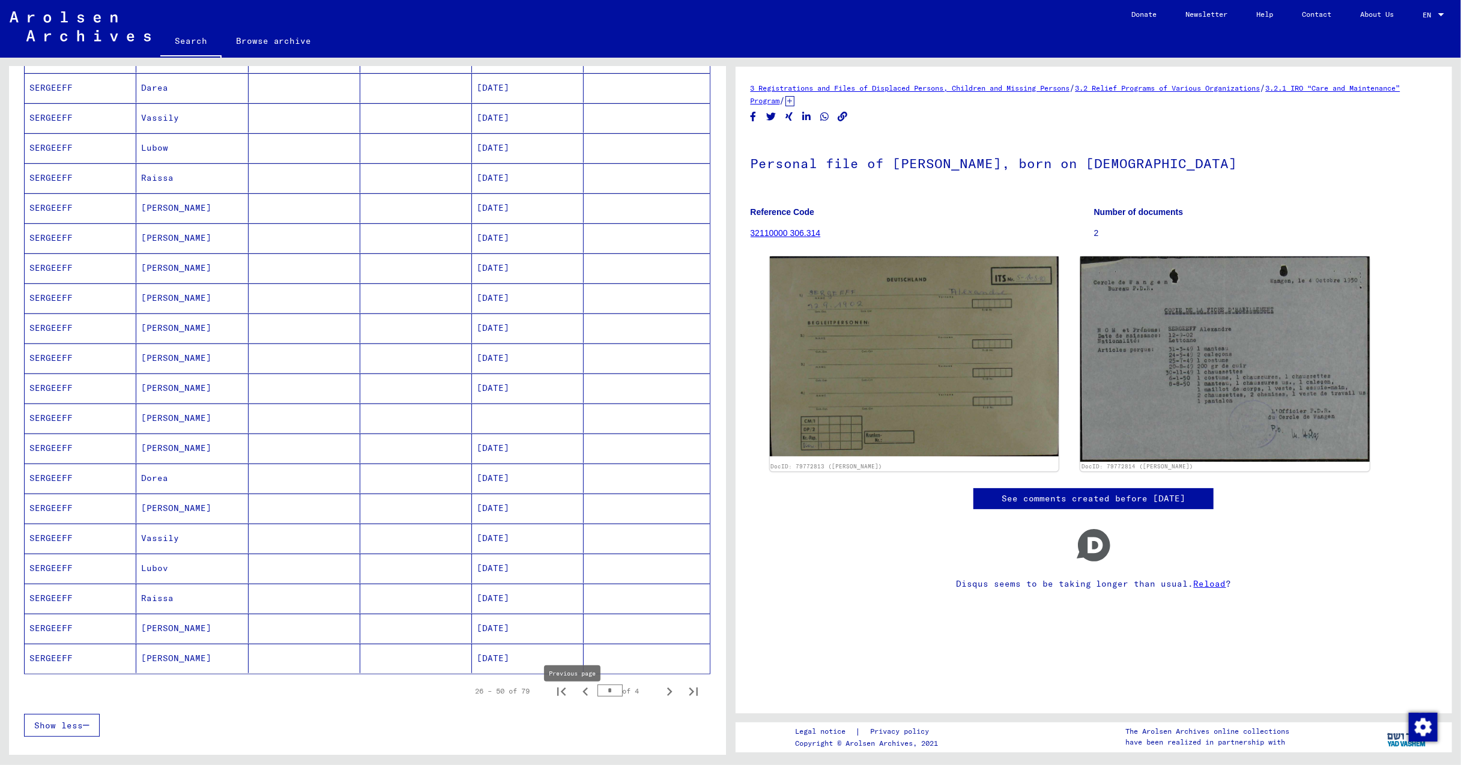
click at [582, 696] on icon "Previous page" at bounding box center [584, 691] width 5 height 8
type input "*"
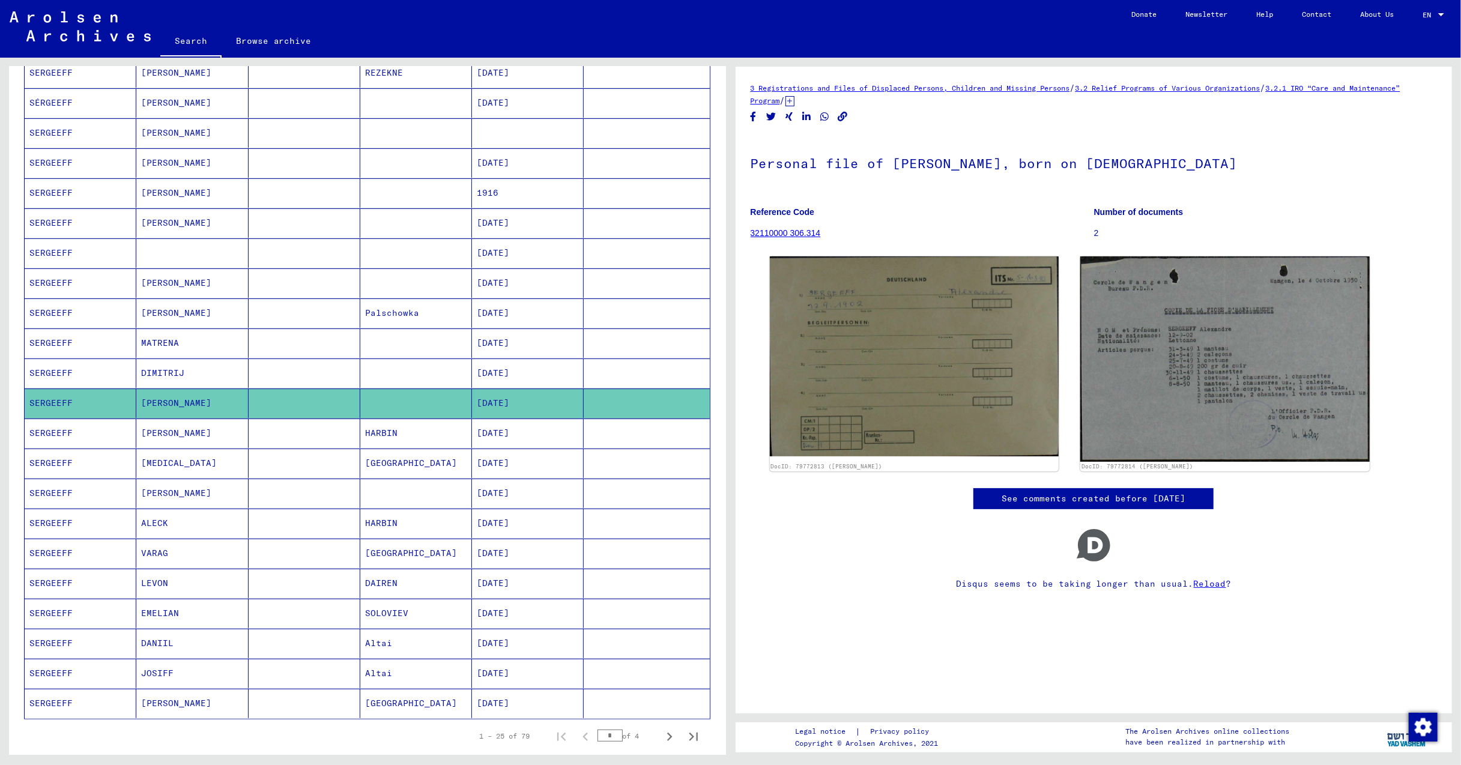
scroll to position [0, 0]
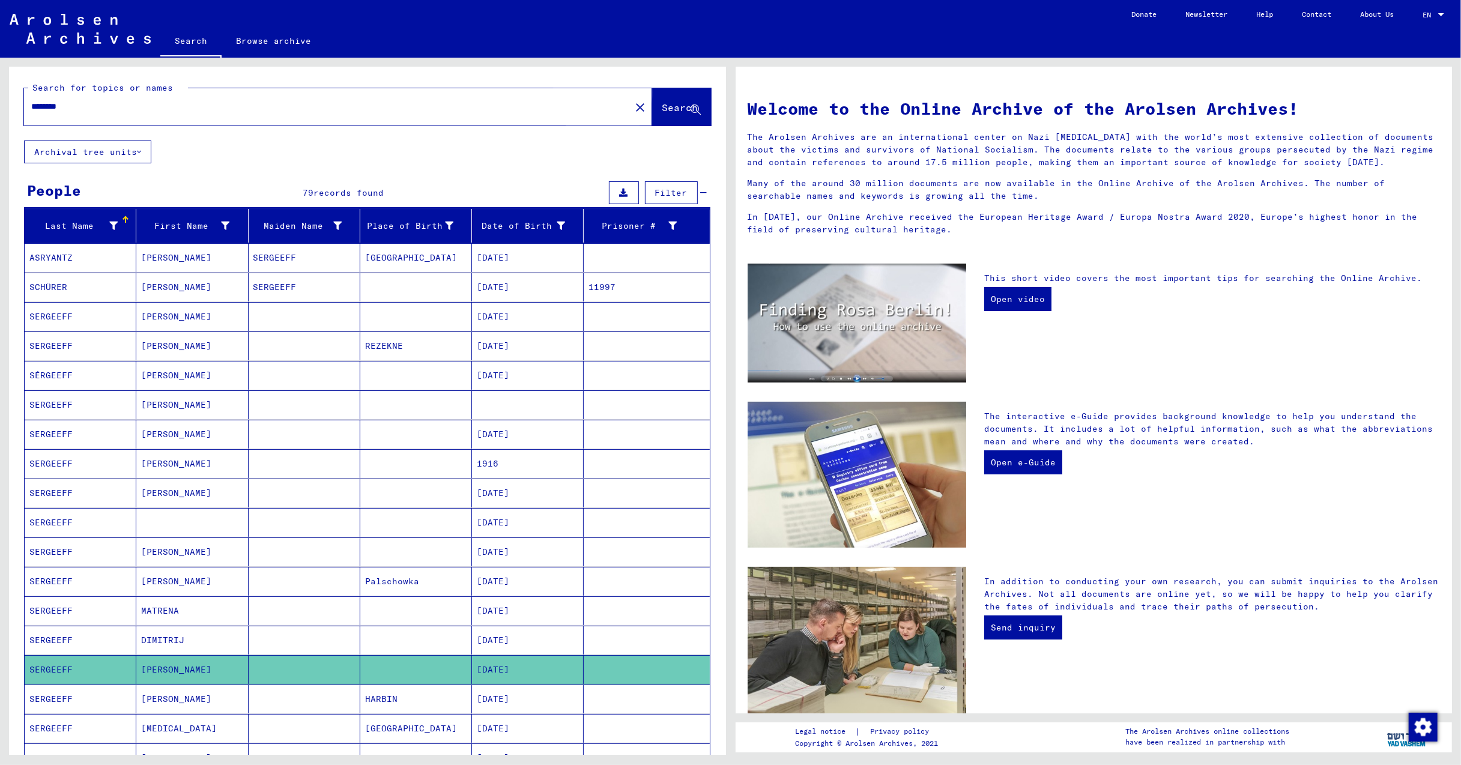
click at [662, 106] on span "Search" at bounding box center [680, 107] width 36 height 12
drag, startPoint x: 82, startPoint y: 107, endPoint x: 28, endPoint y: 106, distance: 54.0
click at [28, 106] on div "********" at bounding box center [320, 106] width 592 height 27
click at [183, 134] on div "Search for topics or names ******** close Search" at bounding box center [367, 104] width 717 height 74
click at [35, 98] on div "********" at bounding box center [320, 106] width 592 height 27
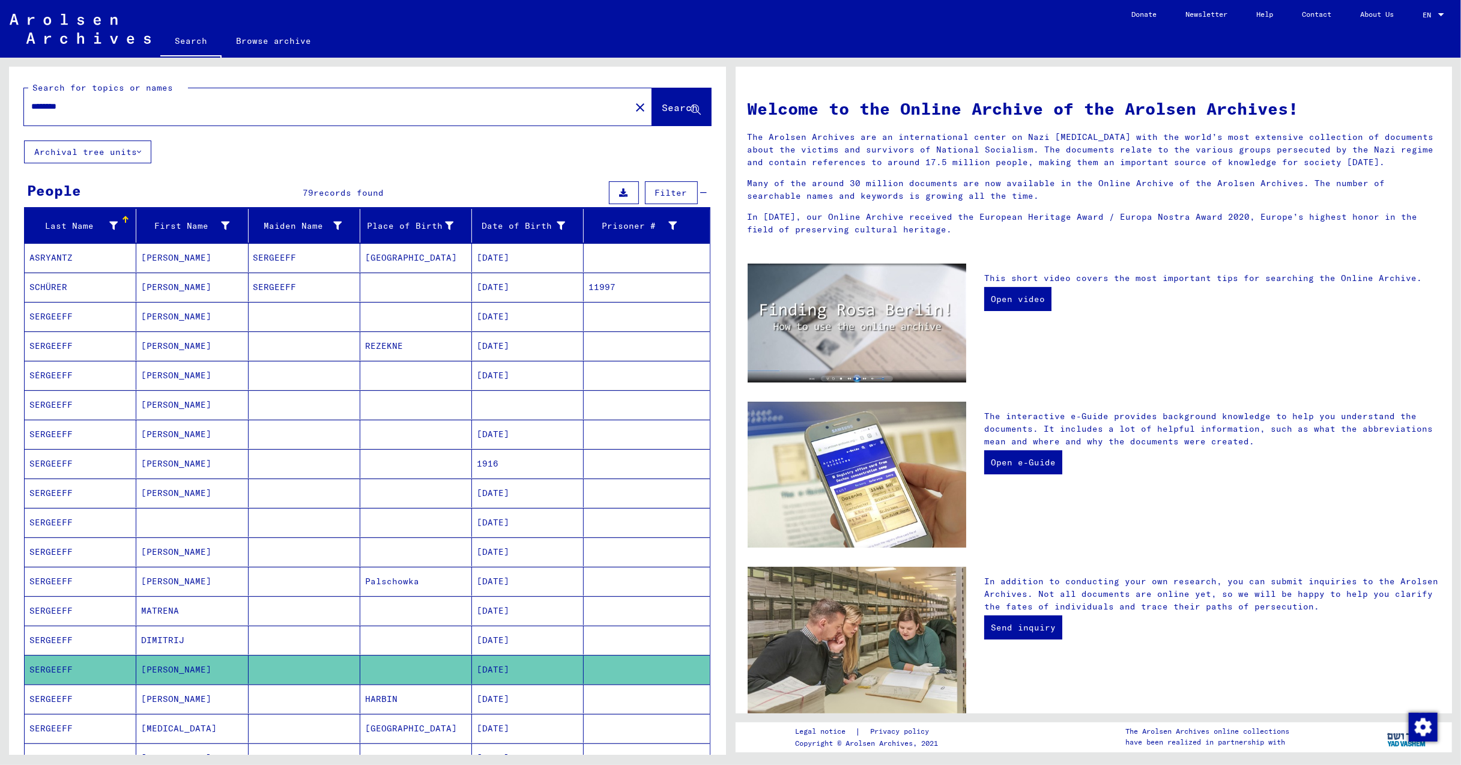
click at [36, 103] on input "********" at bounding box center [323, 106] width 585 height 13
type input "*********"
click at [662, 109] on span "Search" at bounding box center [680, 107] width 36 height 12
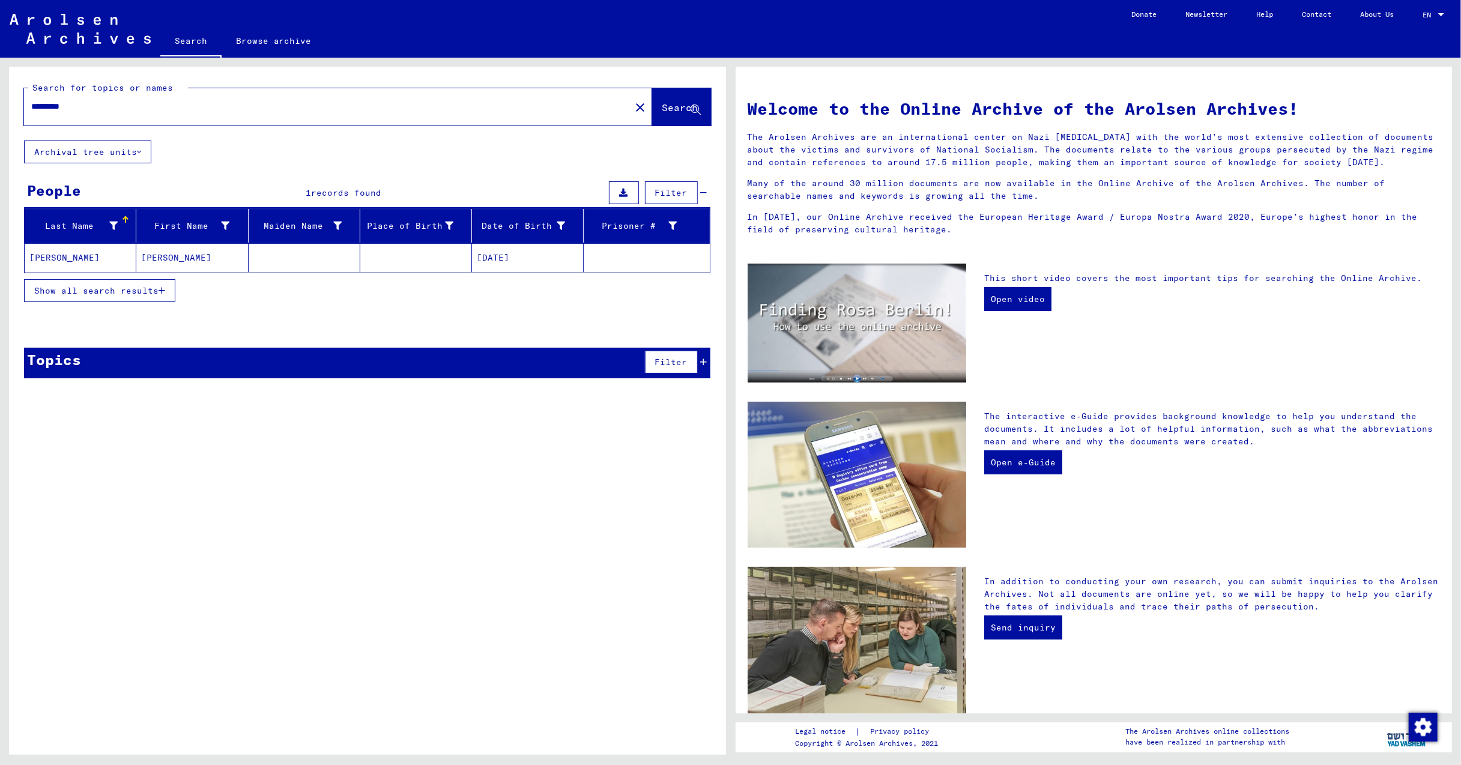
click at [161, 258] on mat-cell "[PERSON_NAME]" at bounding box center [192, 257] width 112 height 29
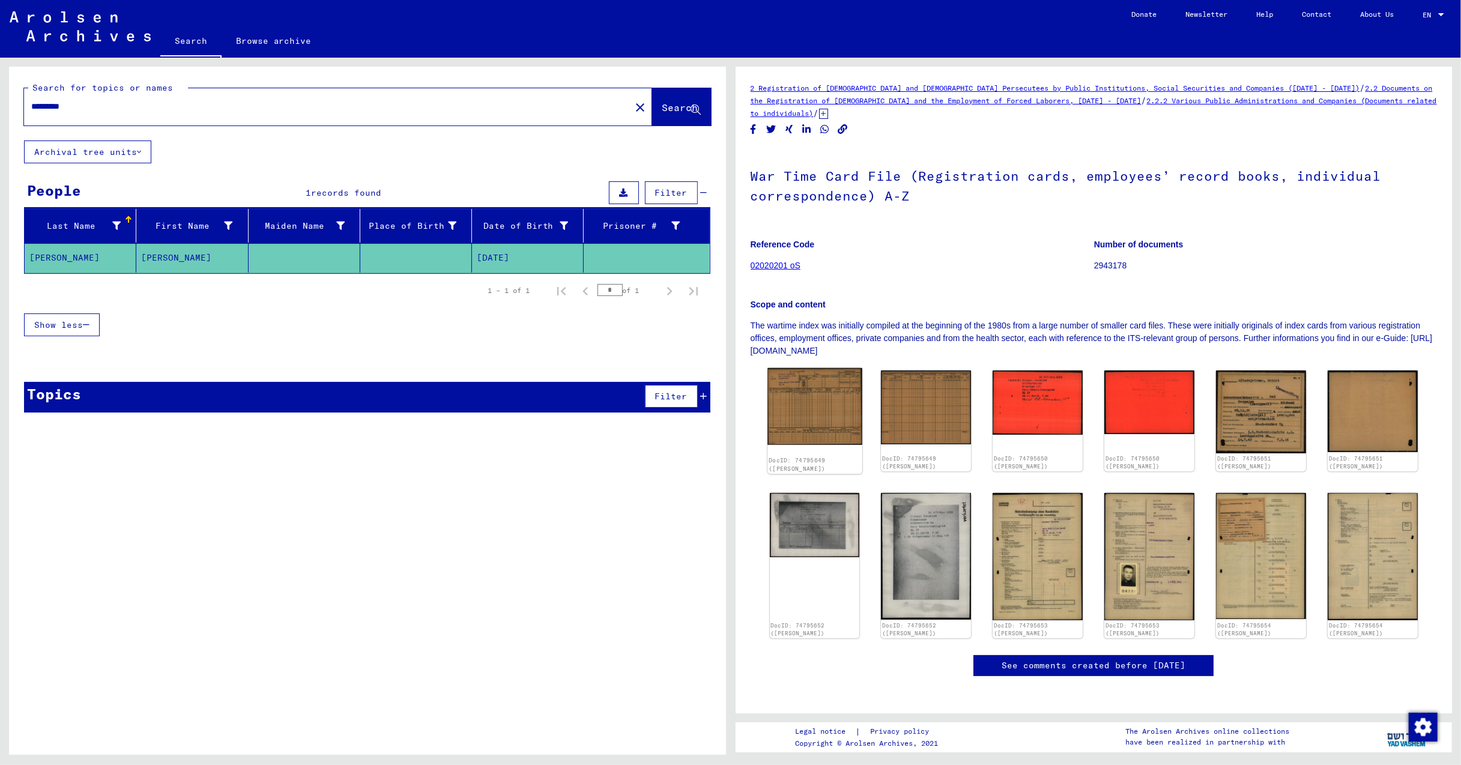
click at [824, 428] on img at bounding box center [814, 406] width 94 height 77
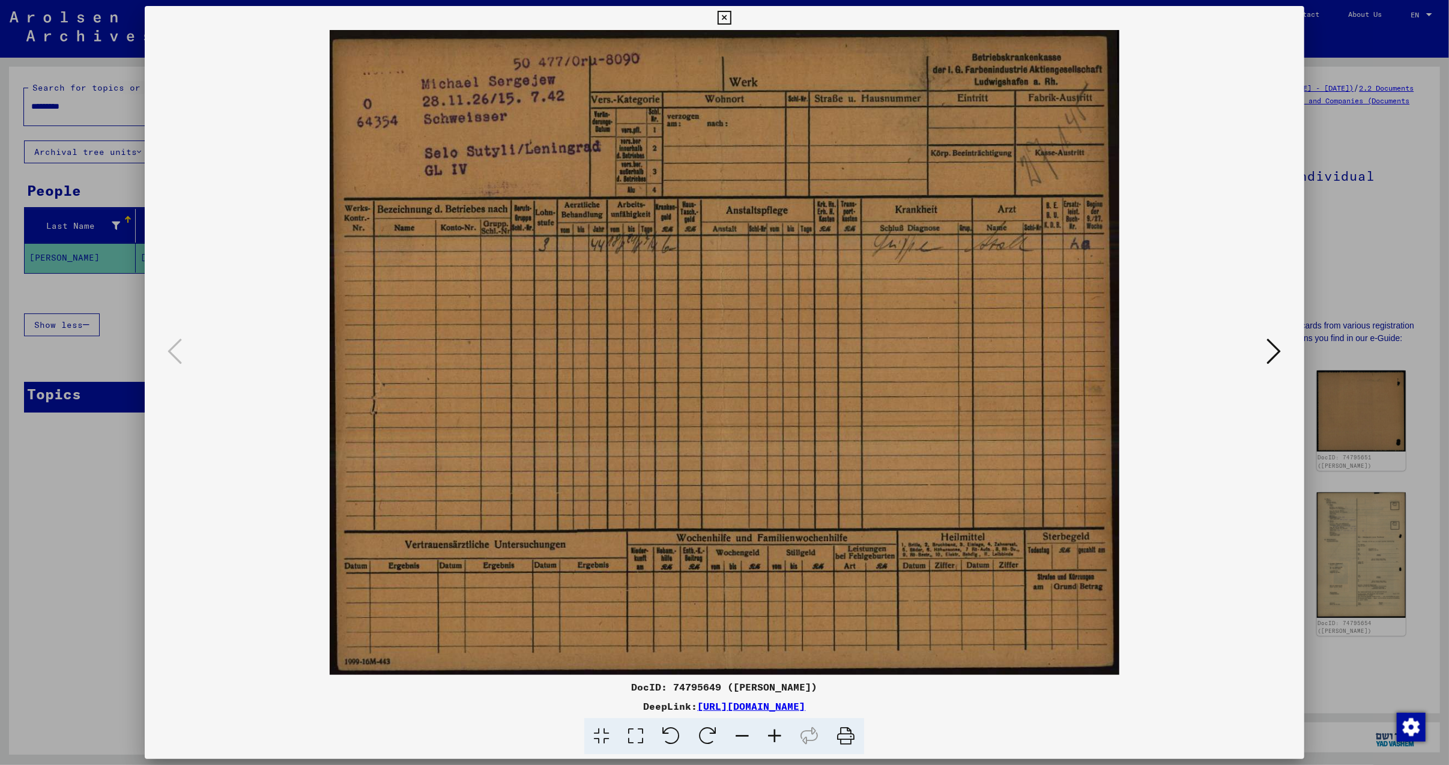
click at [824, 428] on img at bounding box center [724, 352] width 1077 height 645
click at [1279, 347] on icon at bounding box center [1274, 351] width 14 height 29
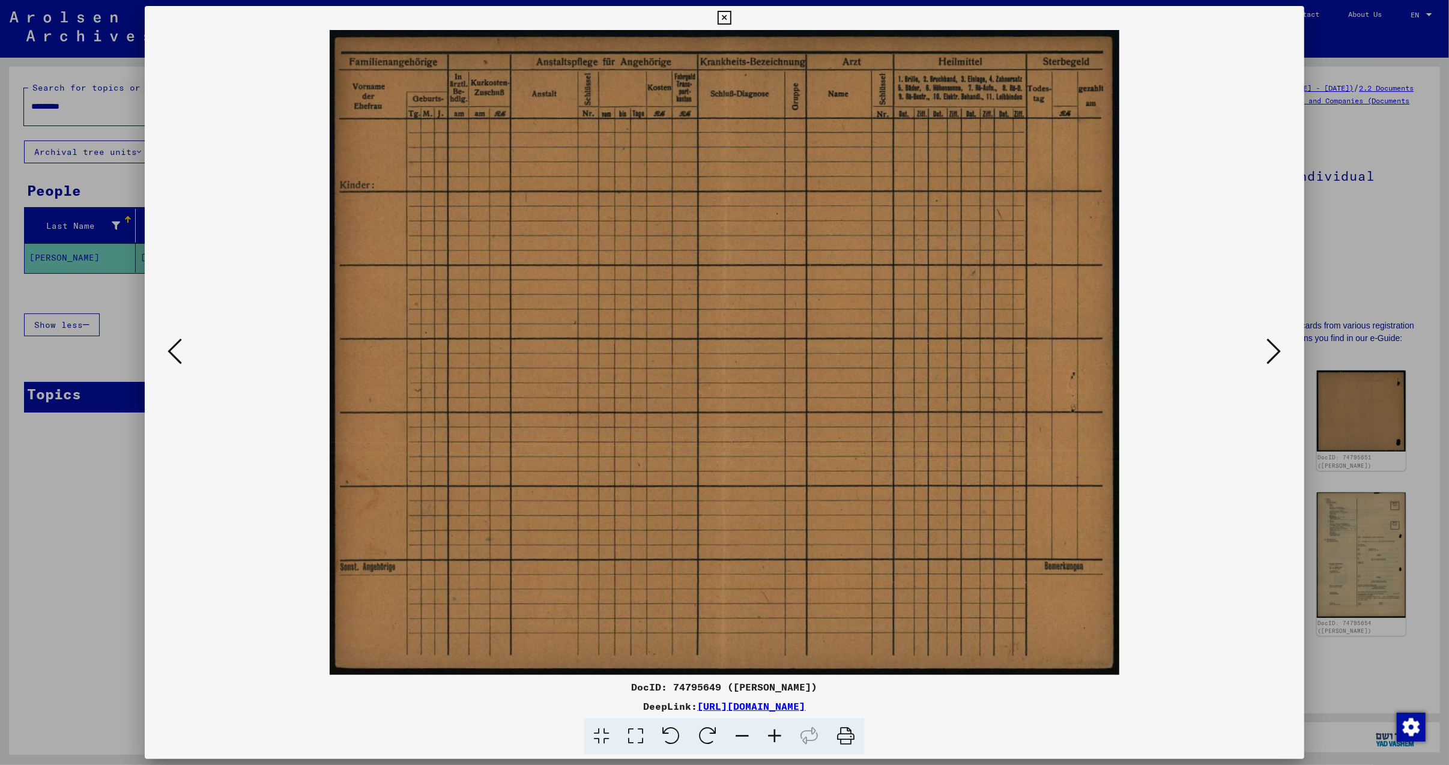
click at [1279, 347] on icon at bounding box center [1274, 351] width 14 height 29
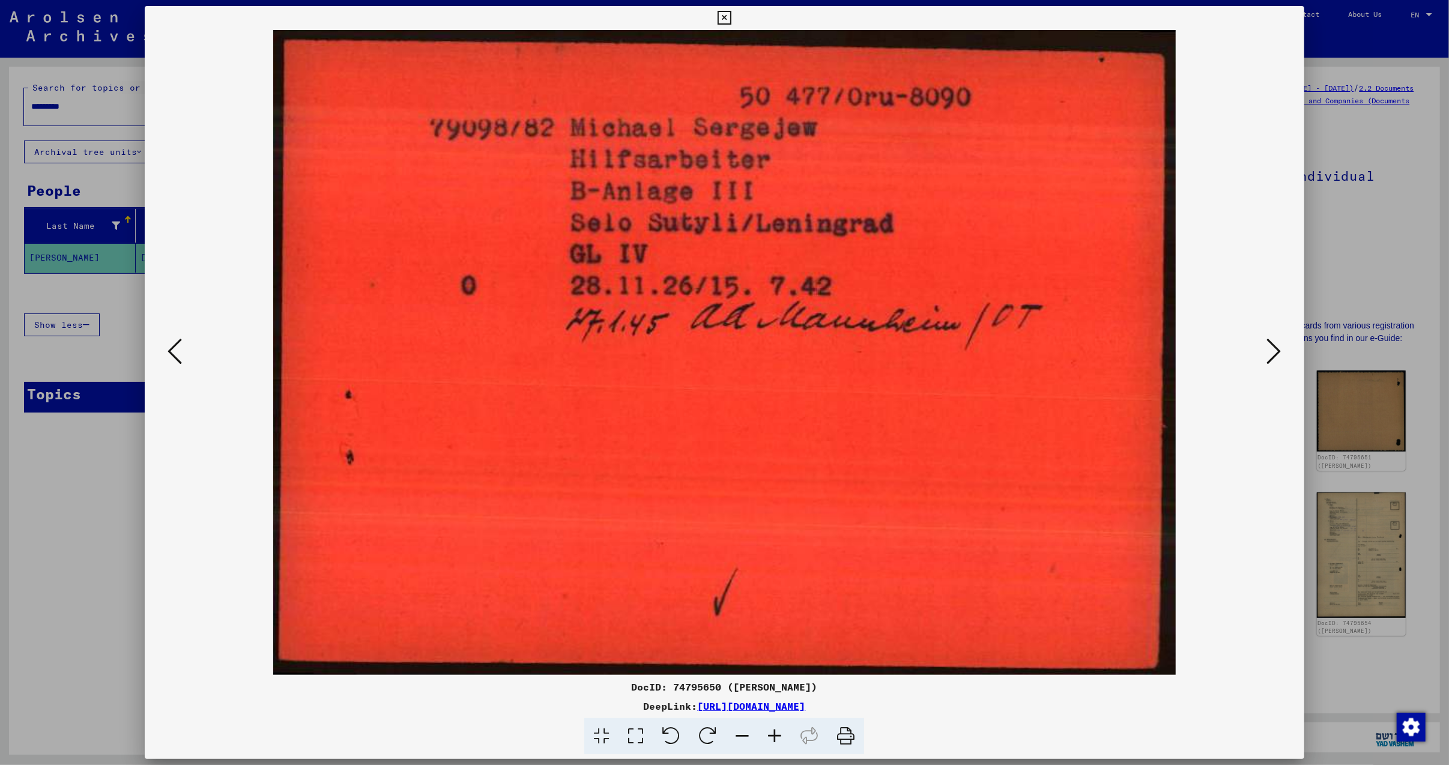
click at [1278, 346] on icon at bounding box center [1274, 351] width 14 height 29
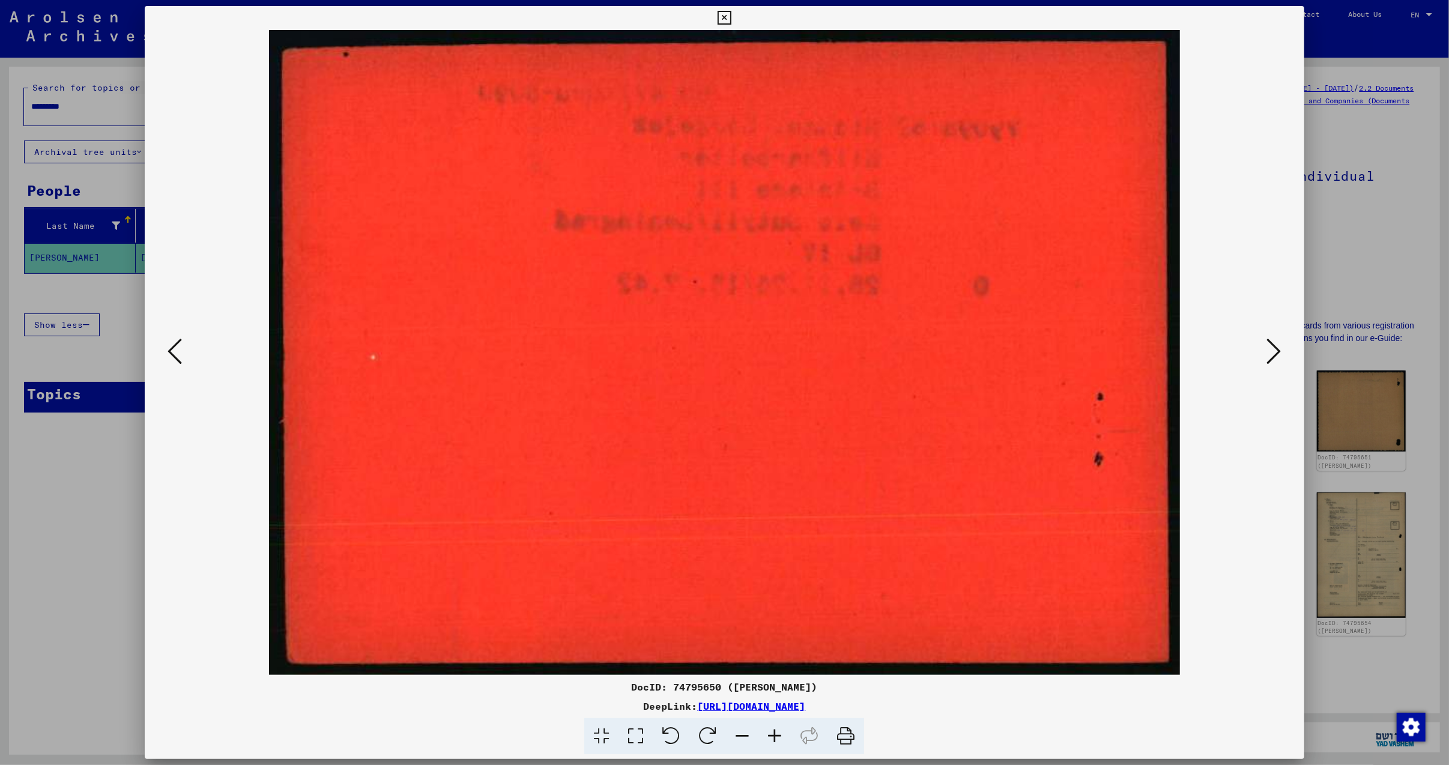
click at [1278, 346] on icon at bounding box center [1274, 351] width 14 height 29
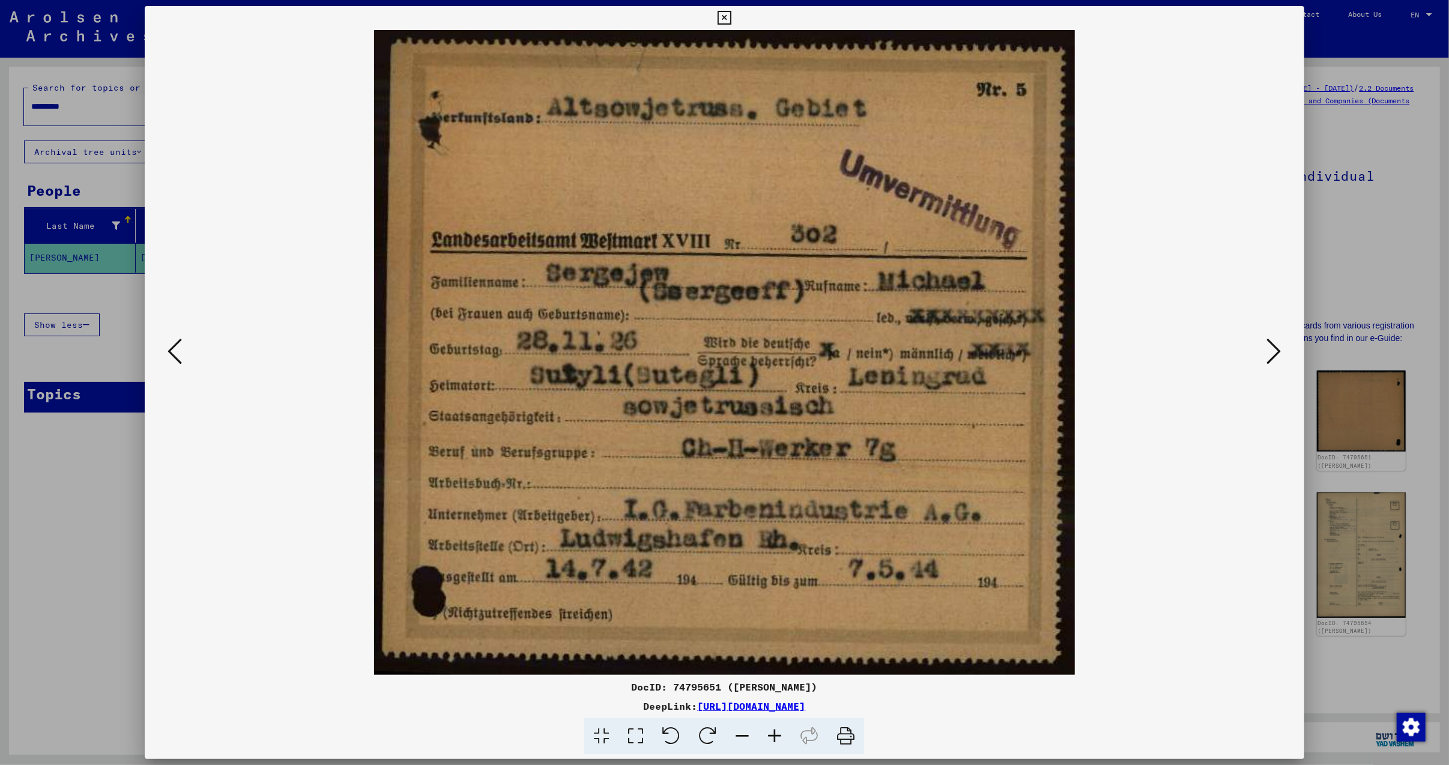
click at [1278, 346] on icon at bounding box center [1274, 351] width 14 height 29
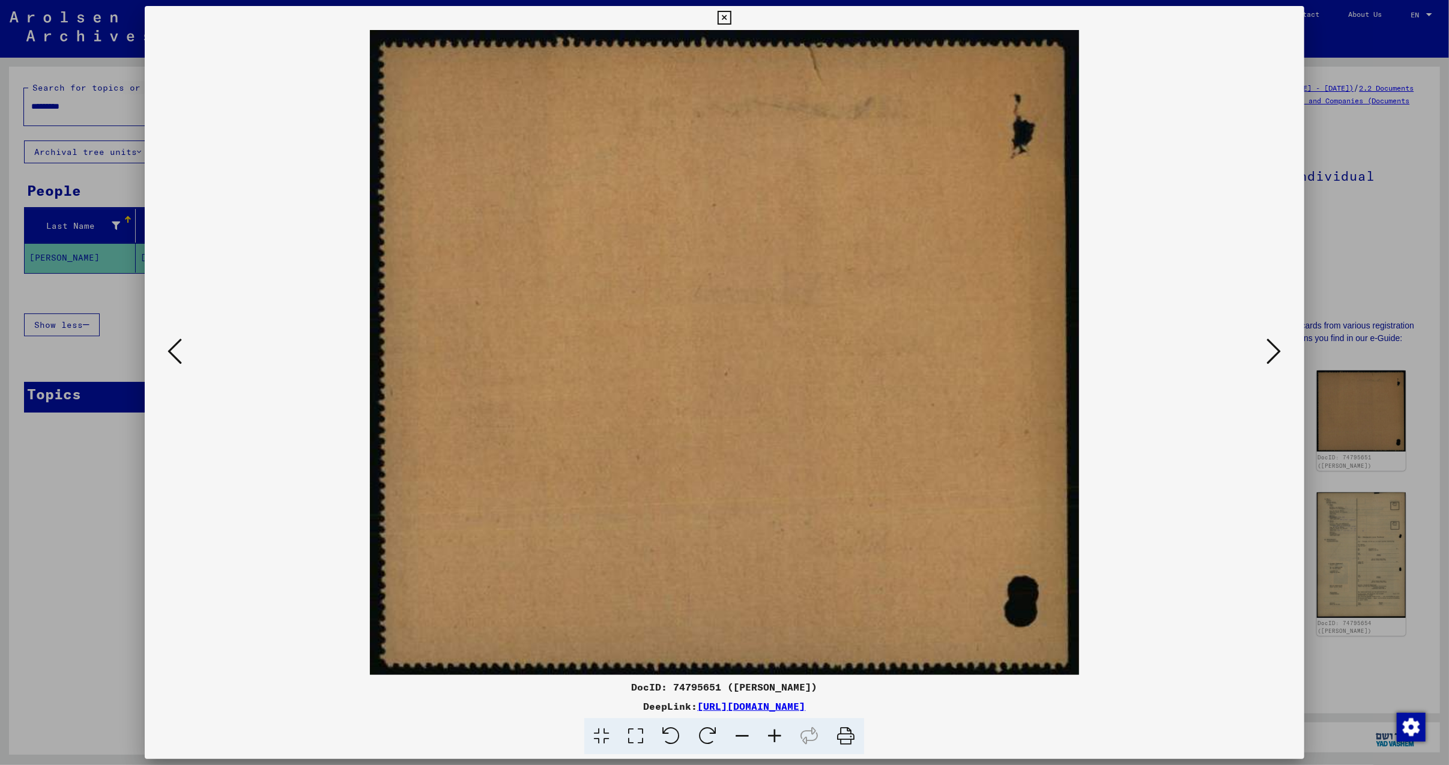
click at [1278, 346] on icon at bounding box center [1274, 351] width 14 height 29
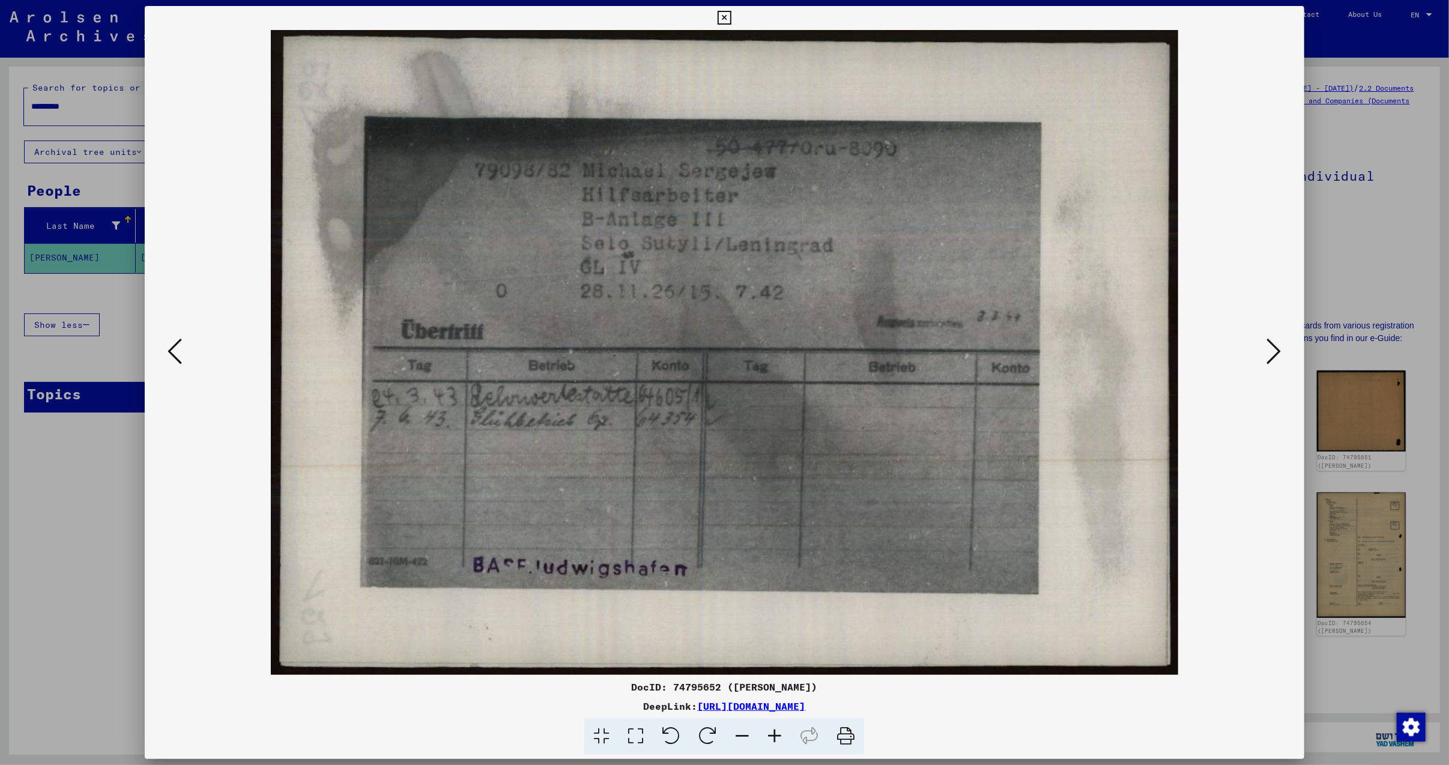
click at [1278, 346] on icon at bounding box center [1274, 351] width 14 height 29
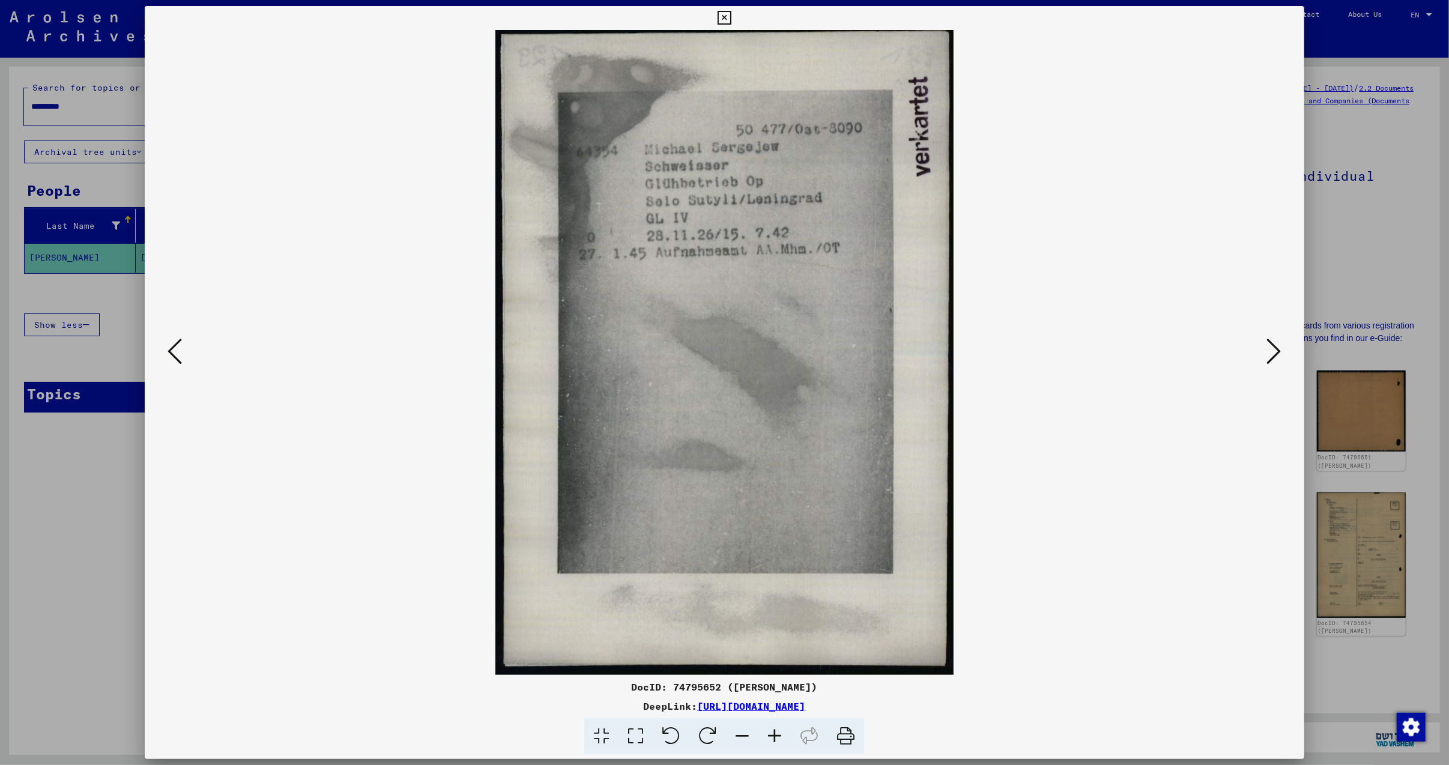
click at [1278, 346] on icon at bounding box center [1274, 351] width 14 height 29
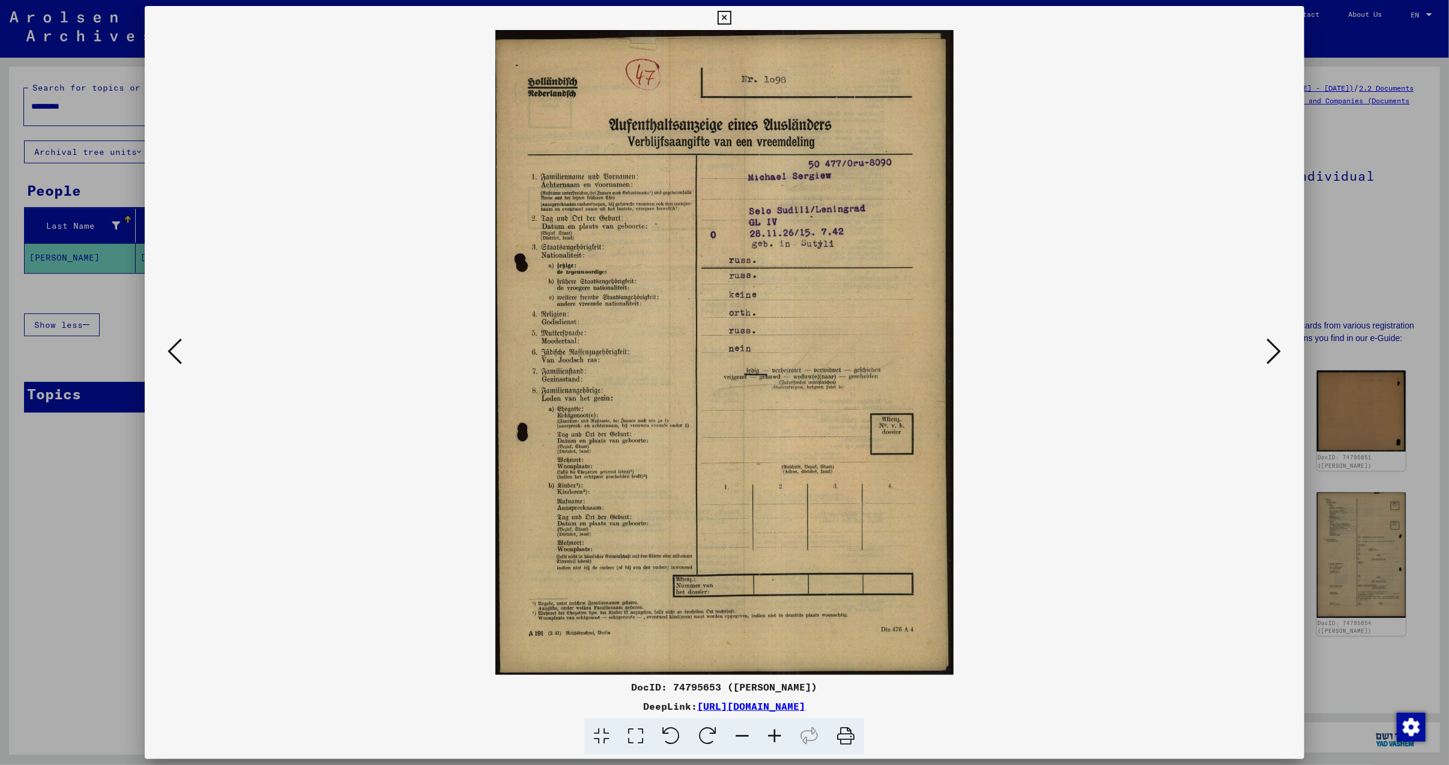
click at [1278, 346] on icon at bounding box center [1274, 351] width 14 height 29
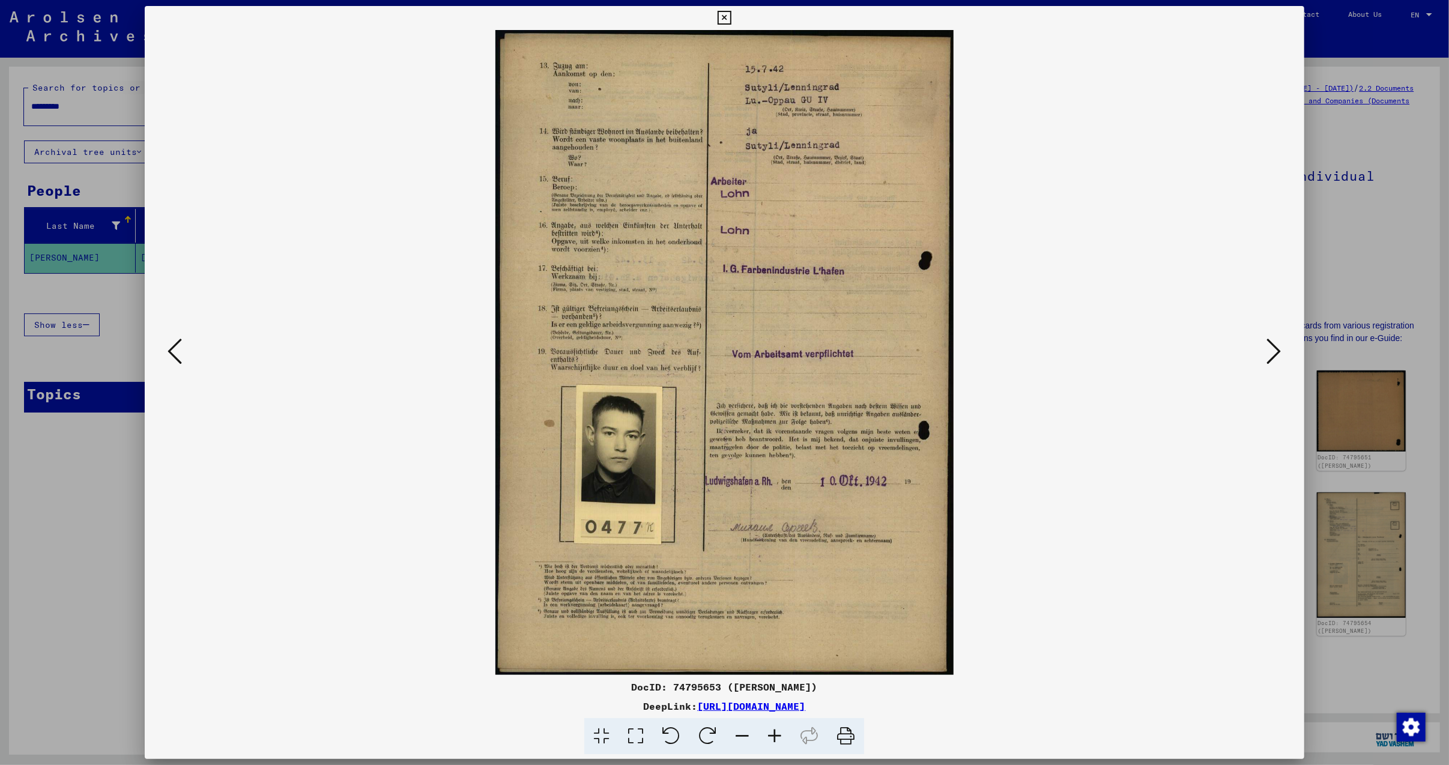
click at [1278, 346] on icon at bounding box center [1274, 351] width 14 height 29
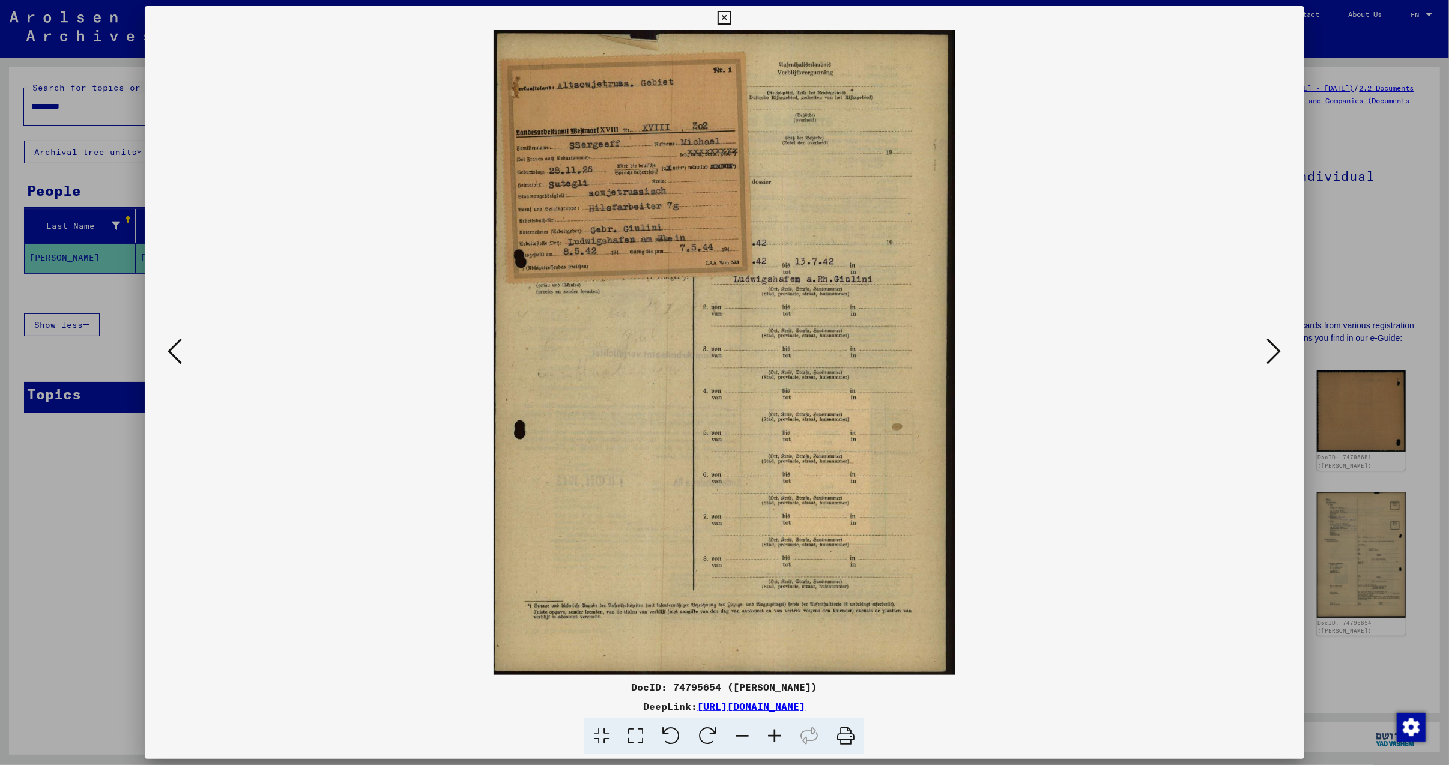
click at [1278, 346] on icon at bounding box center [1274, 351] width 14 height 29
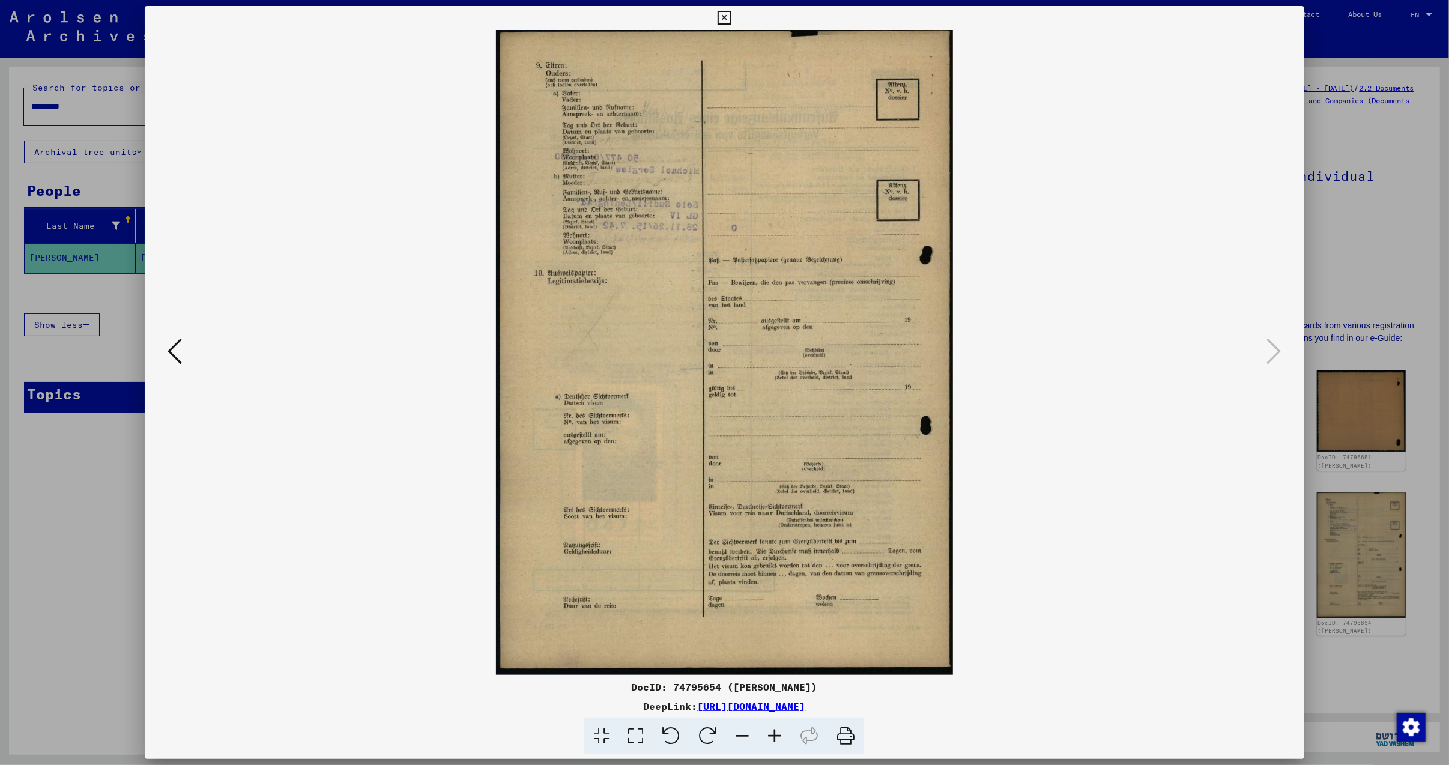
click at [731, 22] on icon at bounding box center [724, 18] width 14 height 14
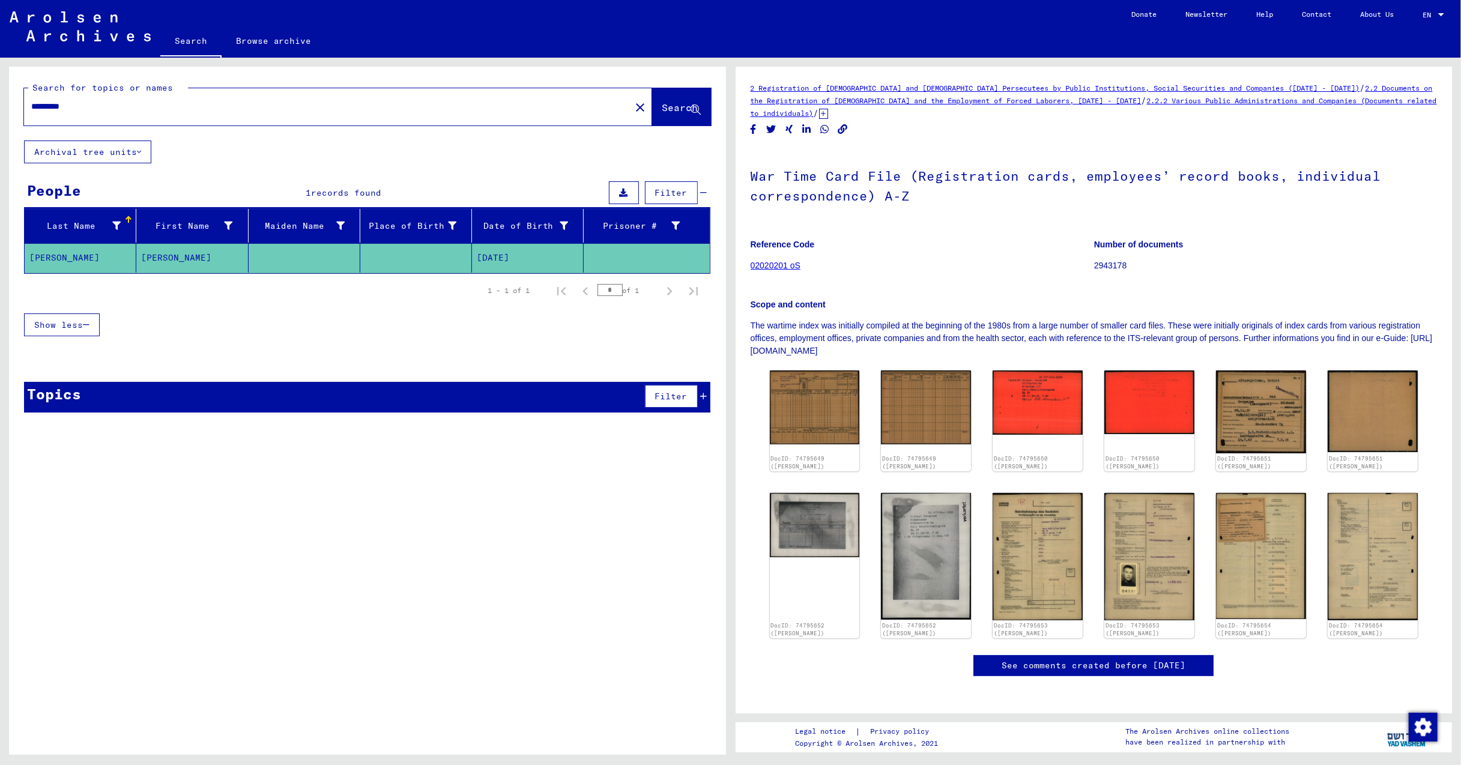
drag, startPoint x: 100, startPoint y: 109, endPoint x: 14, endPoint y: 104, distance: 85.4
click at [14, 101] on div "Search for topics or names ********* close Search" at bounding box center [367, 104] width 717 height 74
click at [668, 108] on span "Search" at bounding box center [680, 107] width 36 height 12
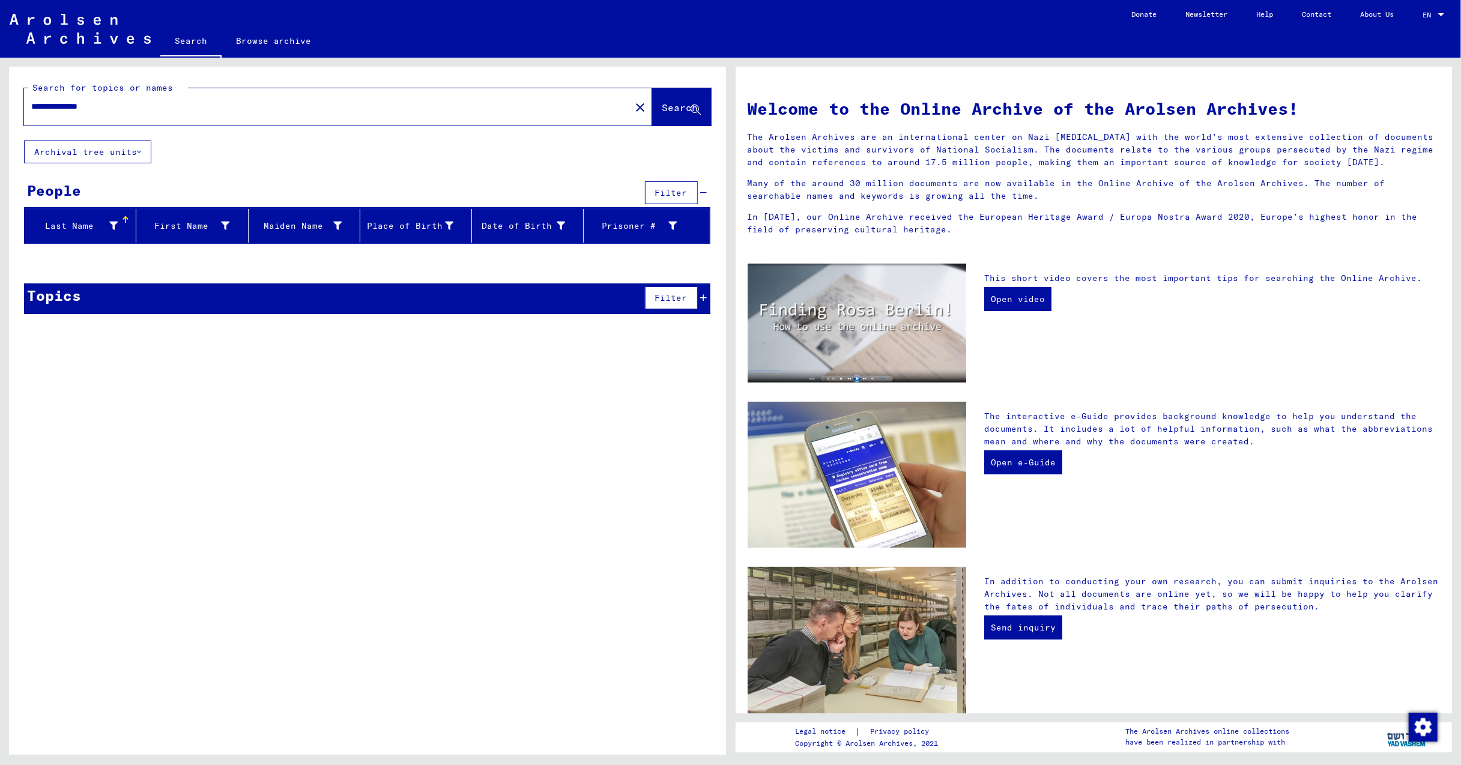
drag, startPoint x: 66, startPoint y: 104, endPoint x: 4, endPoint y: 106, distance: 62.5
click at [10, 104] on div "**********" at bounding box center [367, 104] width 717 height 74
type input "*"
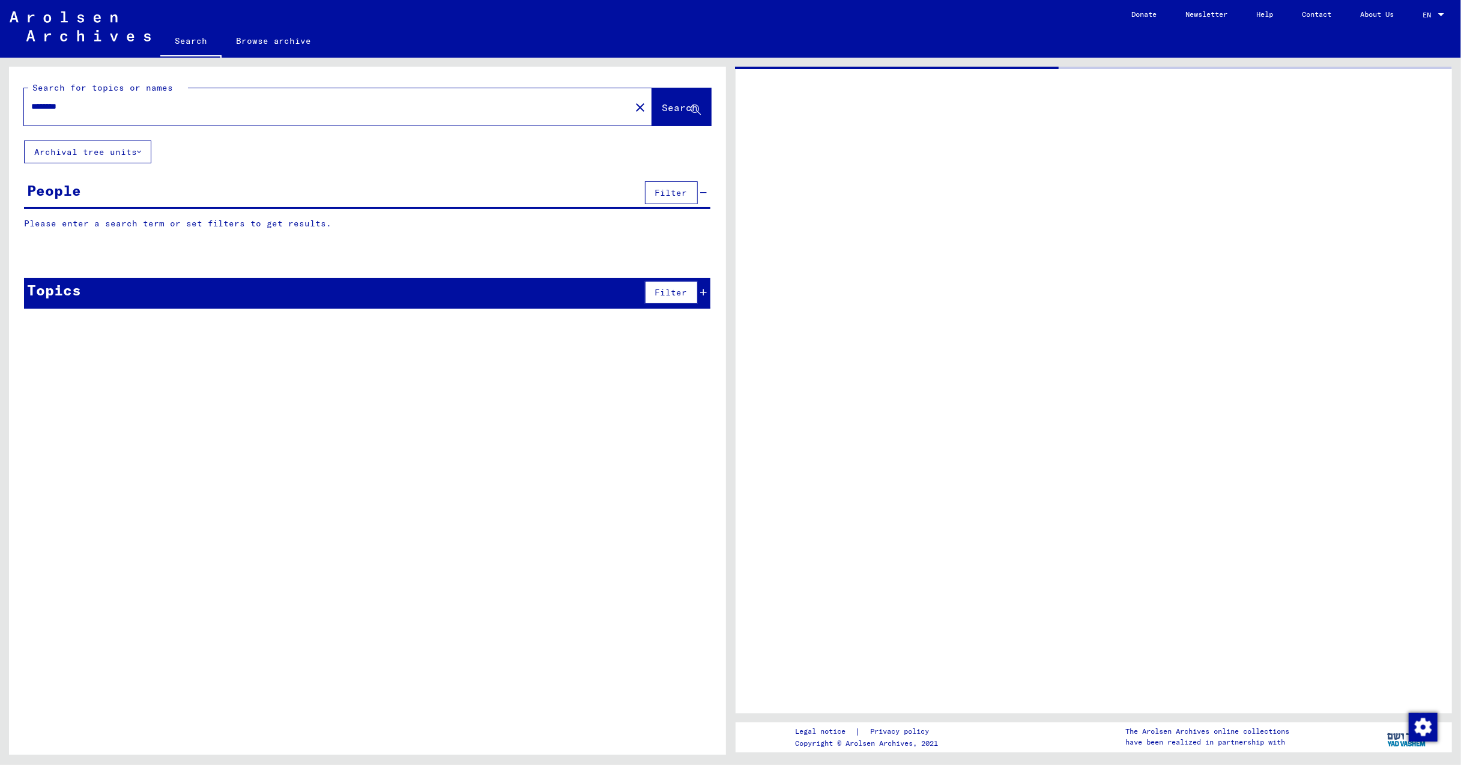
type input "*******"
